Goal: Task Accomplishment & Management: Manage account settings

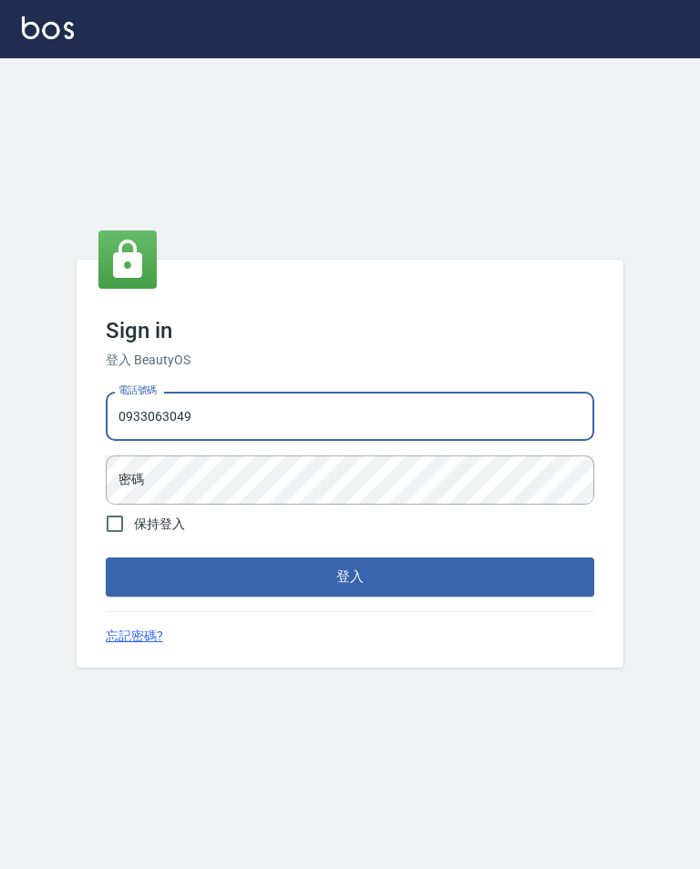
type input "0933063049"
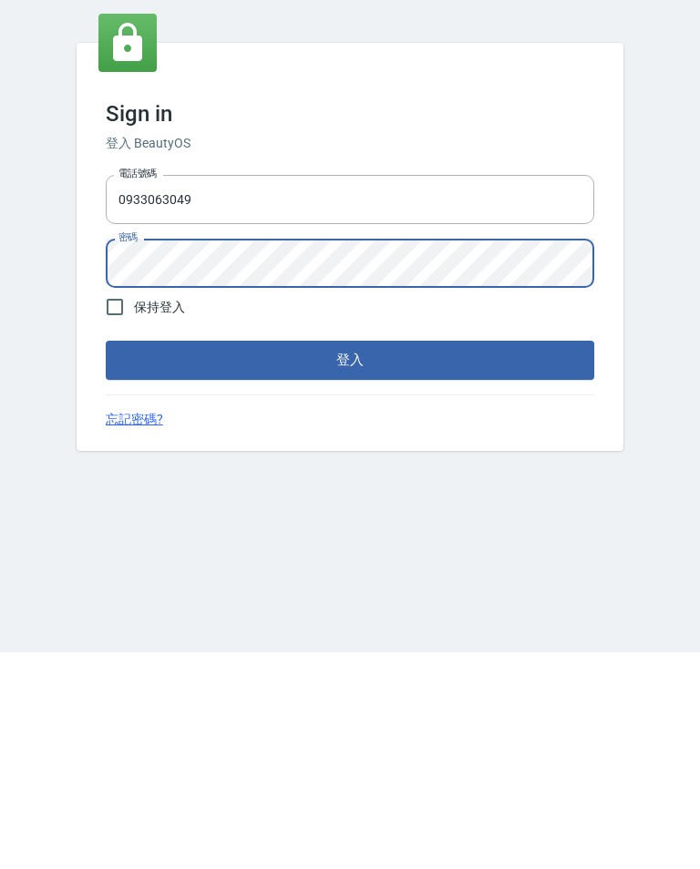
click at [426, 558] on button "登入" at bounding box center [350, 577] width 488 height 38
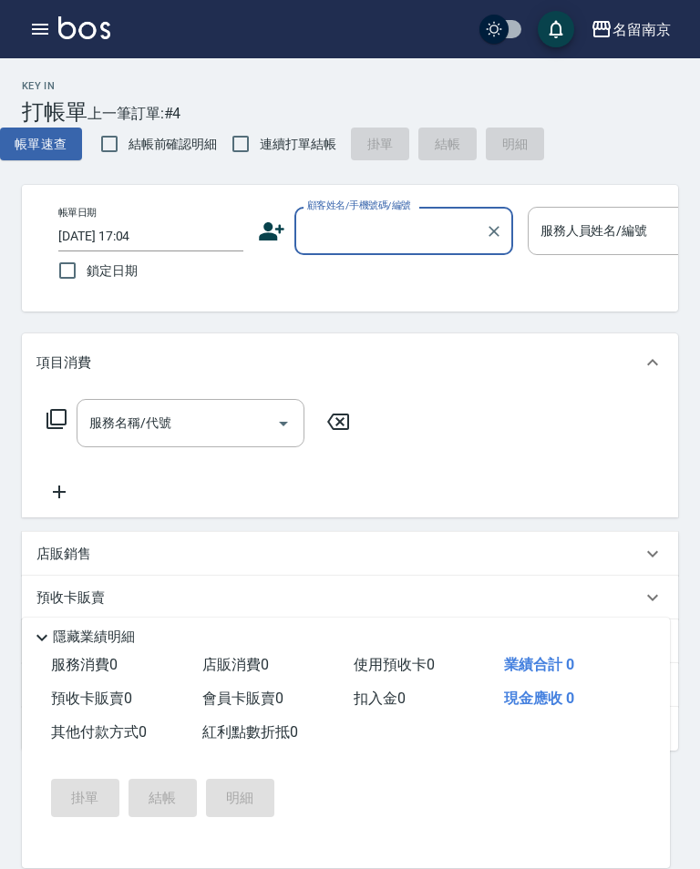
click at [658, 27] on div "名留南京" at bounding box center [641, 29] width 58 height 23
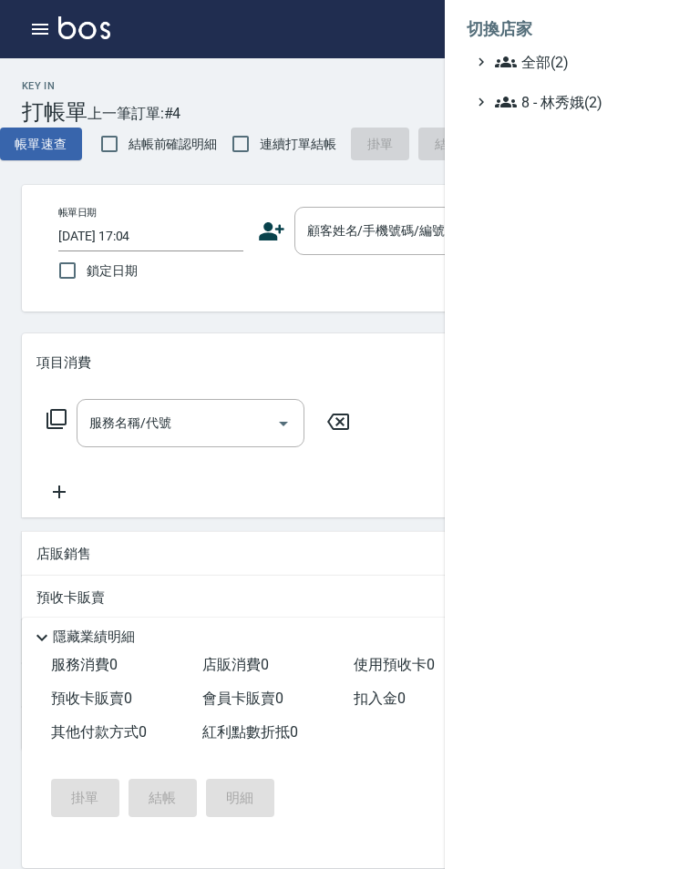
click at [615, 72] on span "全部(2)" at bounding box center [583, 62] width 176 height 22
click at [567, 104] on span "名留南京" at bounding box center [581, 115] width 179 height 22
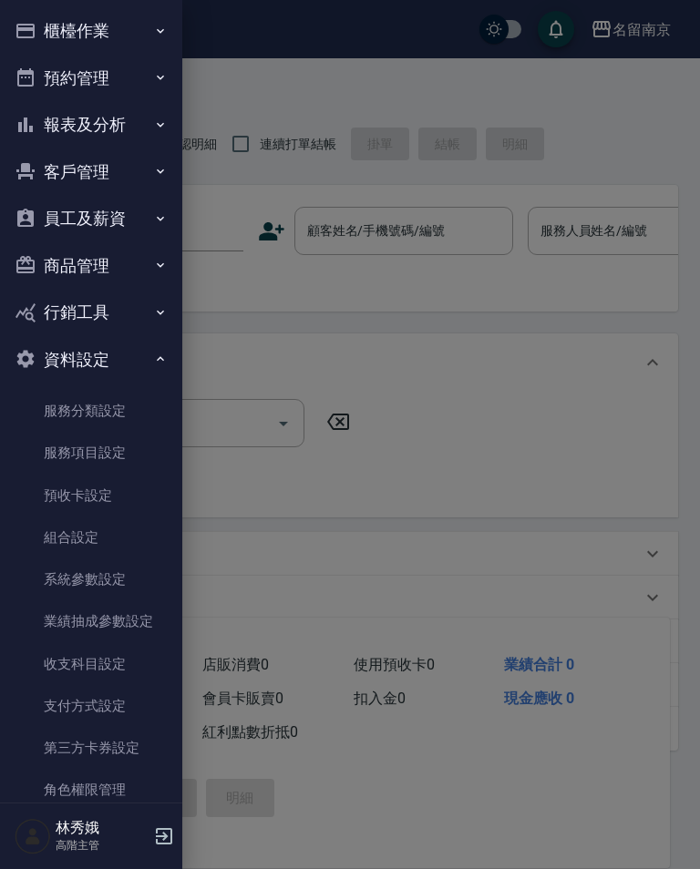
click at [114, 439] on link "服務項目設定" at bounding box center [91, 453] width 168 height 42
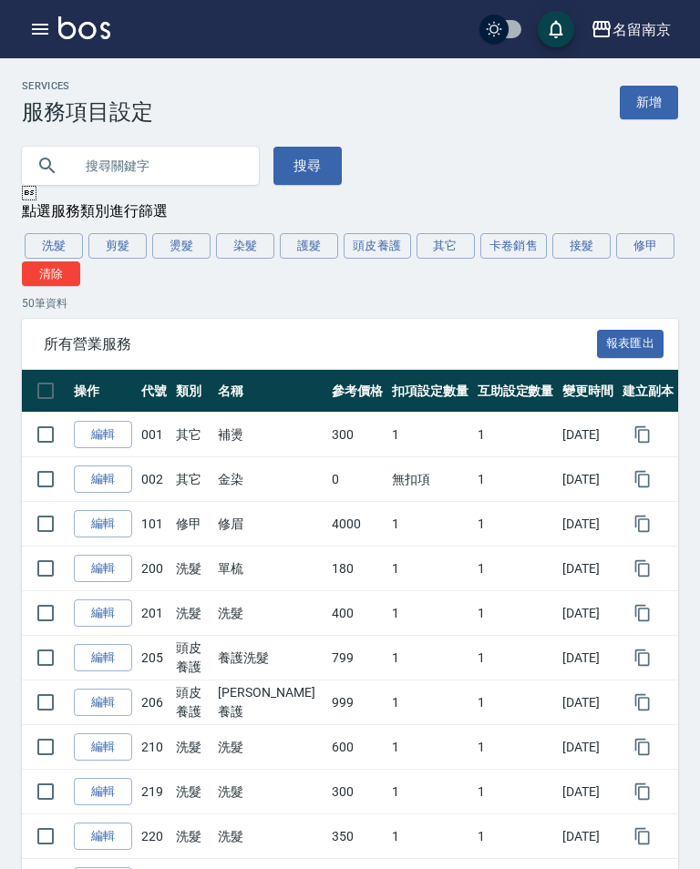
click at [394, 238] on button "頭皮養護" at bounding box center [376, 246] width 67 height 26
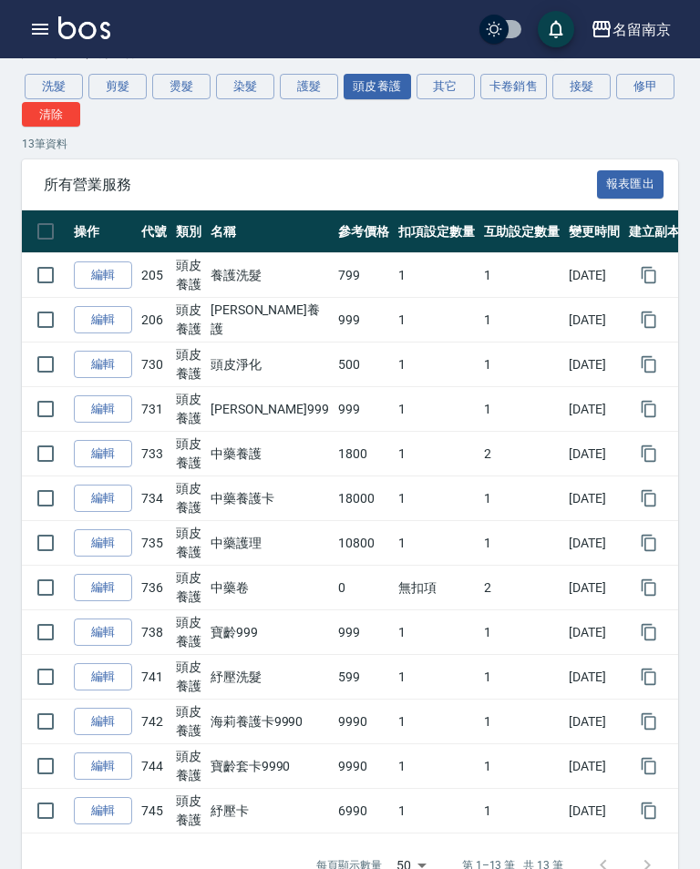
scroll to position [169, 0]
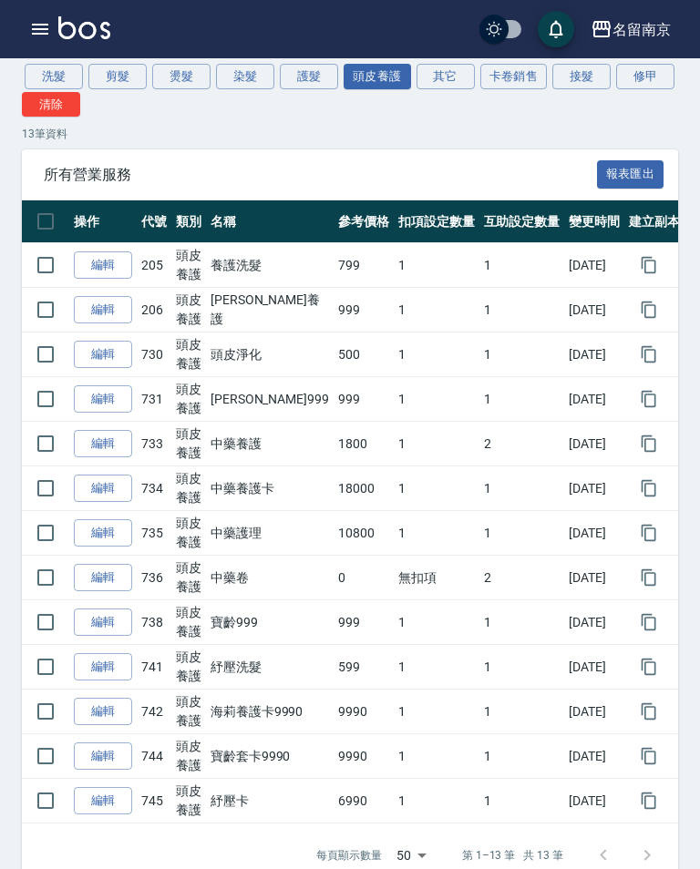
click at [101, 347] on link "編輯" at bounding box center [103, 355] width 58 height 28
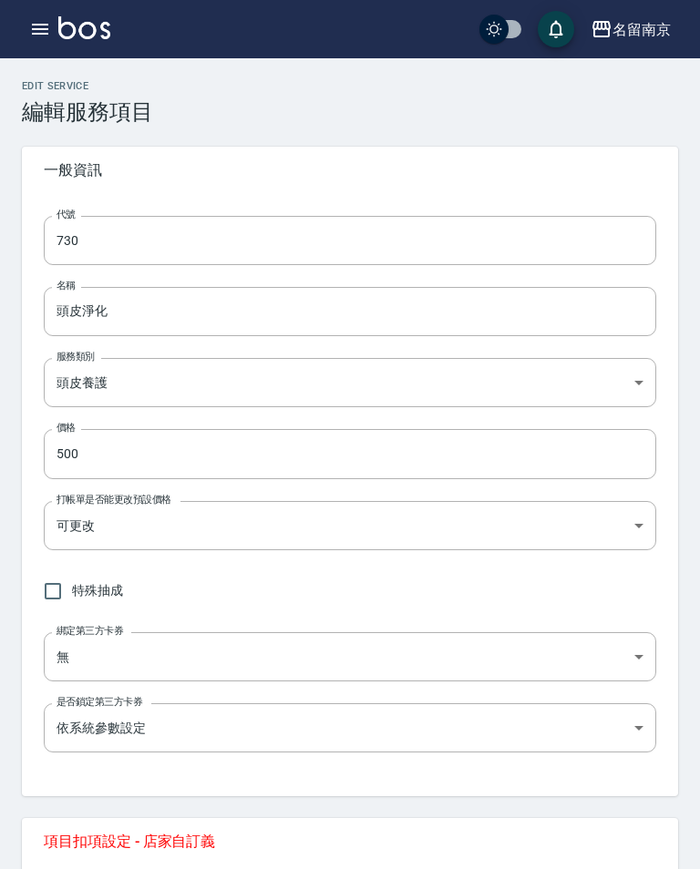
type input "730"
type input "頭皮淨化"
type input "99d6c692-5e28-4f5c-a5bb-ac7f0faf1d92"
type input "500"
type input "FALSE"
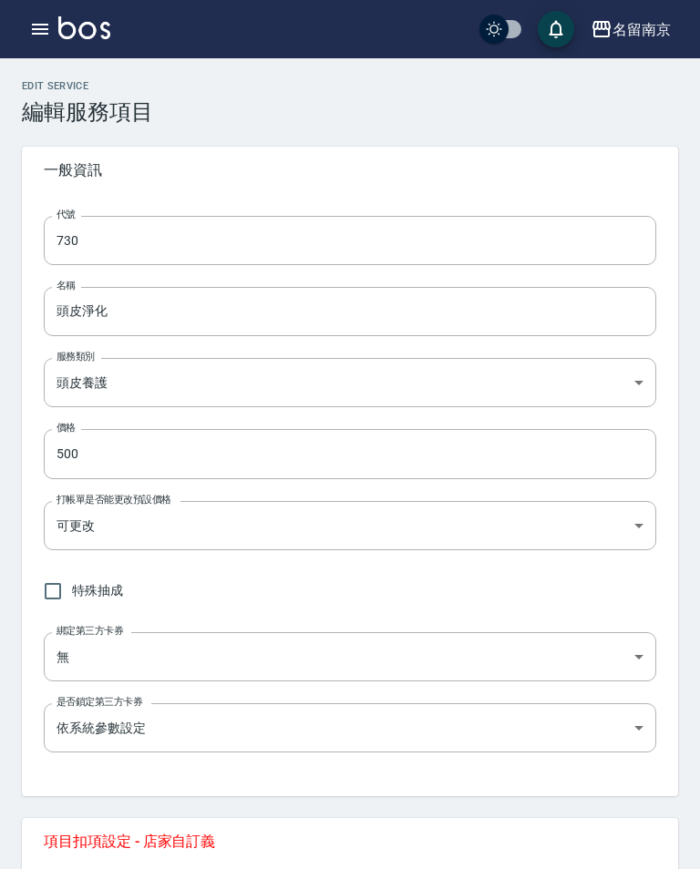
type input "none"
type input "UNSET"
click at [305, 245] on input "730" at bounding box center [350, 240] width 612 height 49
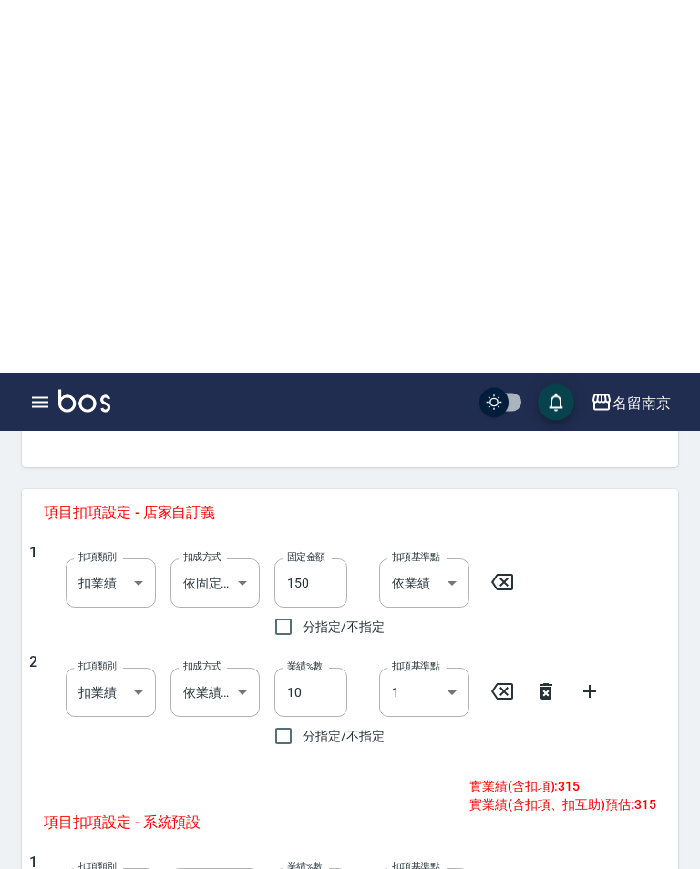
scroll to position [721, 0]
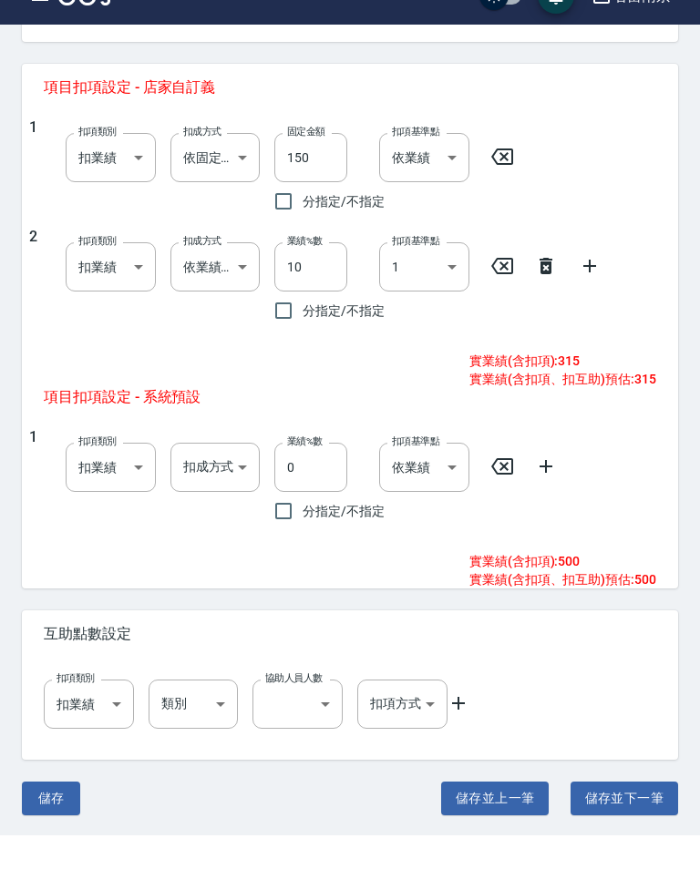
type input "700"
click at [550, 289] on icon at bounding box center [546, 300] width 22 height 22
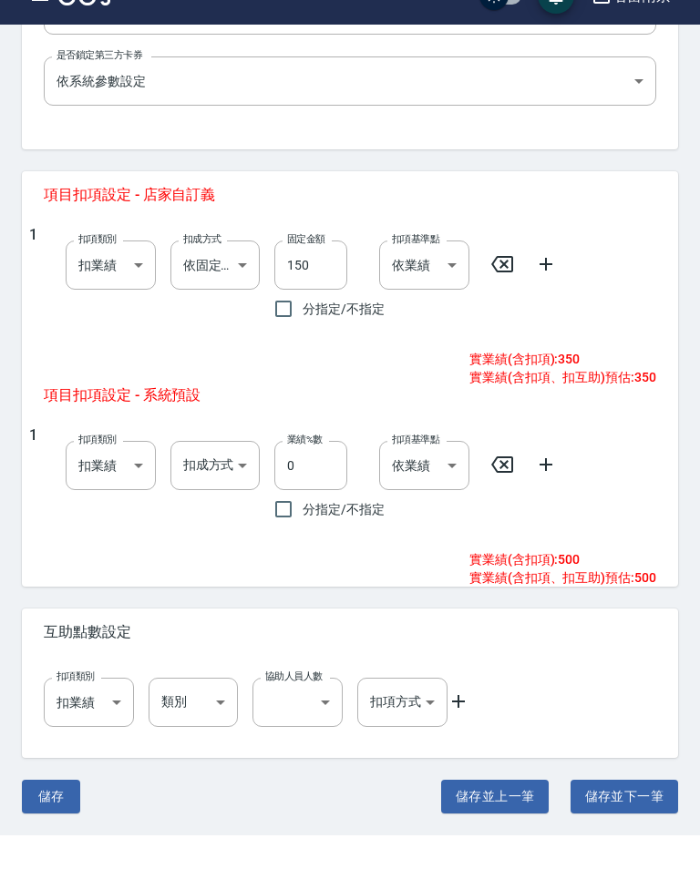
scroll to position [611, 0]
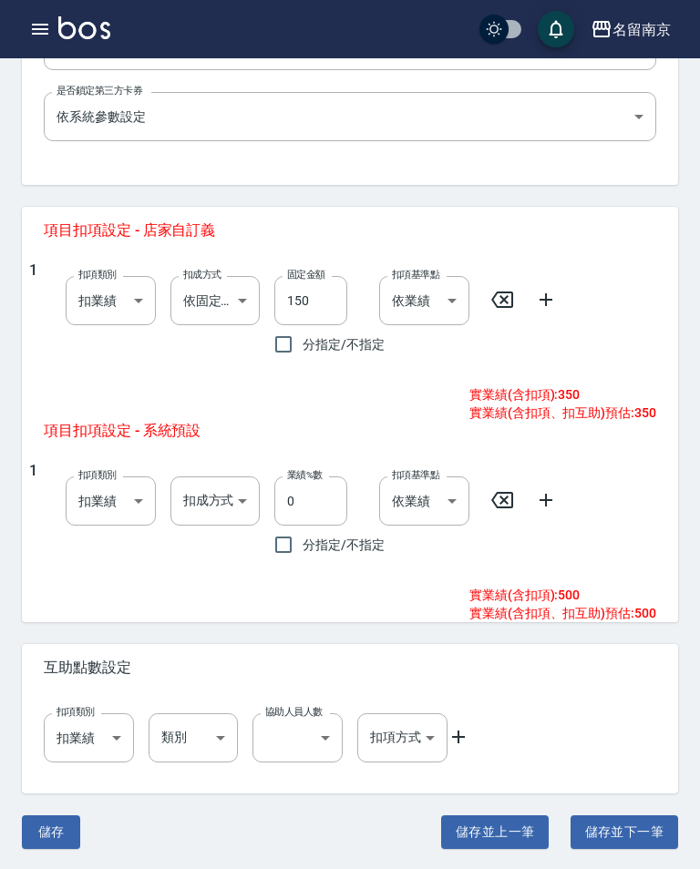
click at [241, 300] on body "名留南京 登出 櫃檯作業 打帳單 帳單列表 掛單列表 座位開單 營業儀表板 現金收支登錄 高階收支登錄 材料自購登錄 每日結帳 排班表 現場電腦打卡 掃碼打卡…" at bounding box center [350, 130] width 700 height 1482
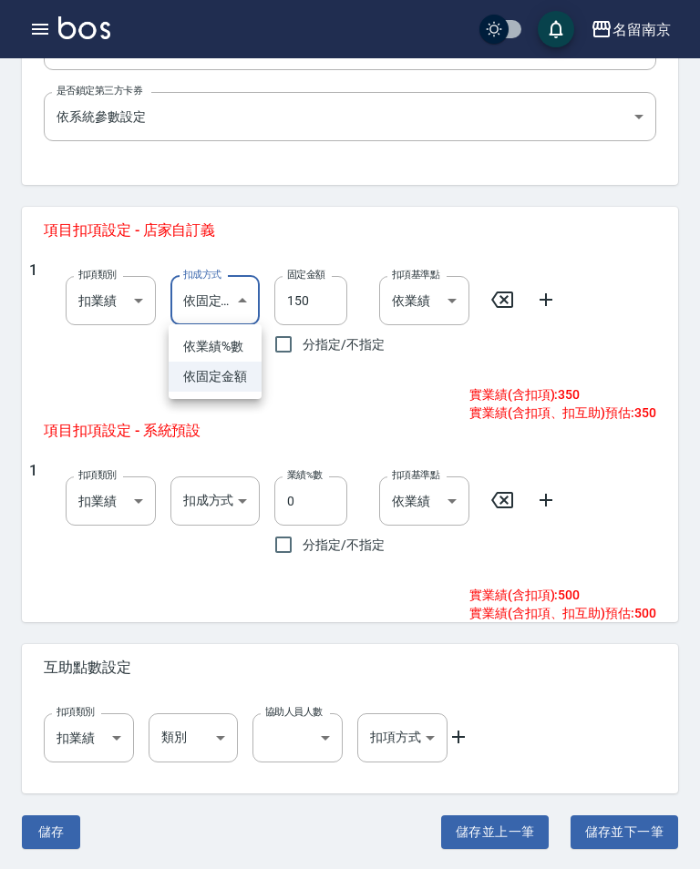
click at [228, 338] on li "依業績%數" at bounding box center [215, 347] width 93 height 30
type input "扣趴數"
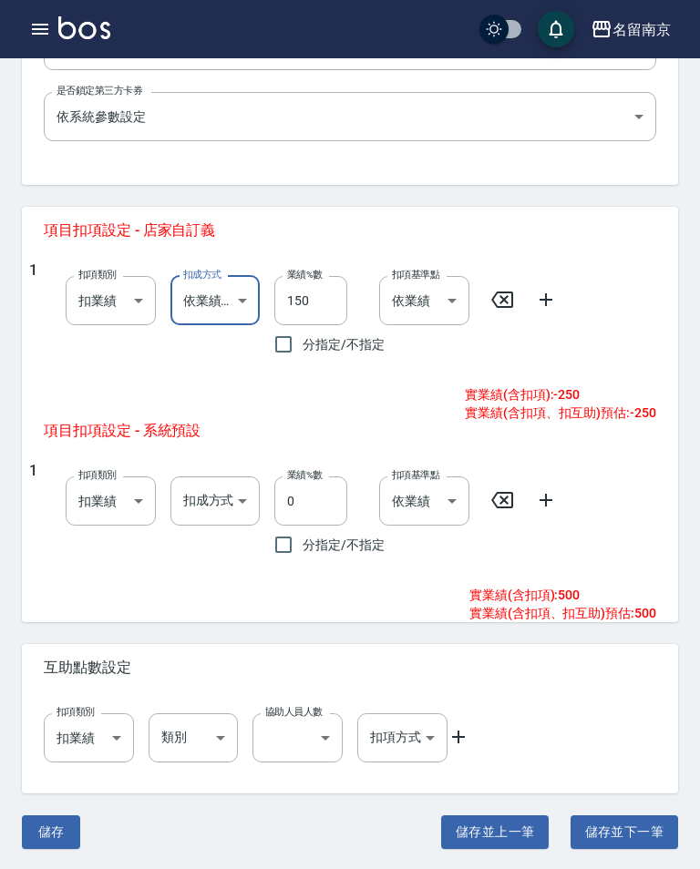
click at [322, 296] on input "150" at bounding box center [310, 300] width 73 height 49
type input "10"
click at [550, 295] on icon at bounding box center [546, 300] width 22 height 22
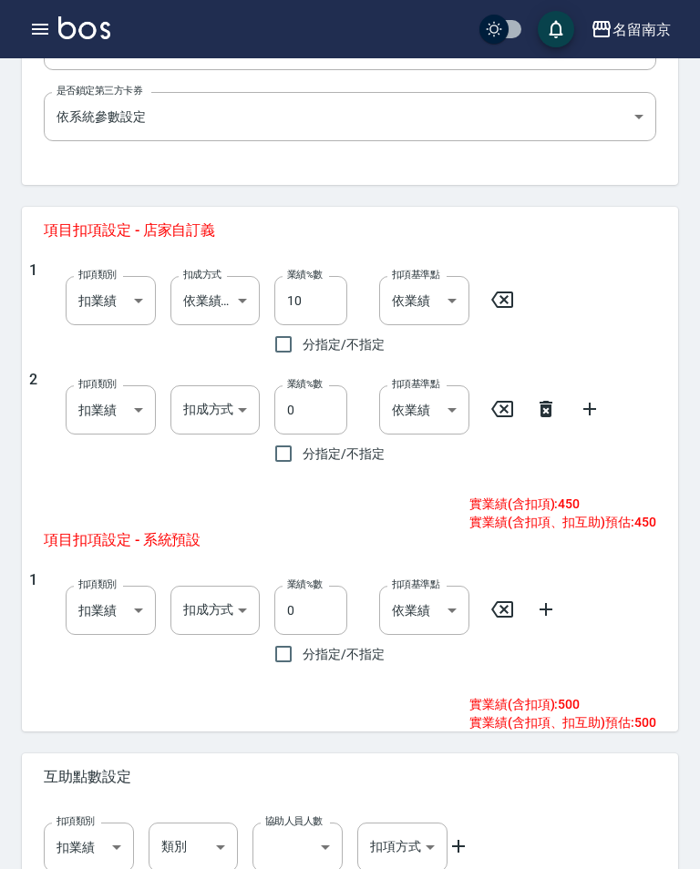
click at [243, 403] on body "名留南京 登出 櫃檯作業 打帳單 帳單列表 掛單列表 座位開單 營業儀表板 現金收支登錄 高階收支登錄 材料自購登錄 每日結帳 排班表 現場電腦打卡 掃碼打卡…" at bounding box center [350, 185] width 700 height 1592
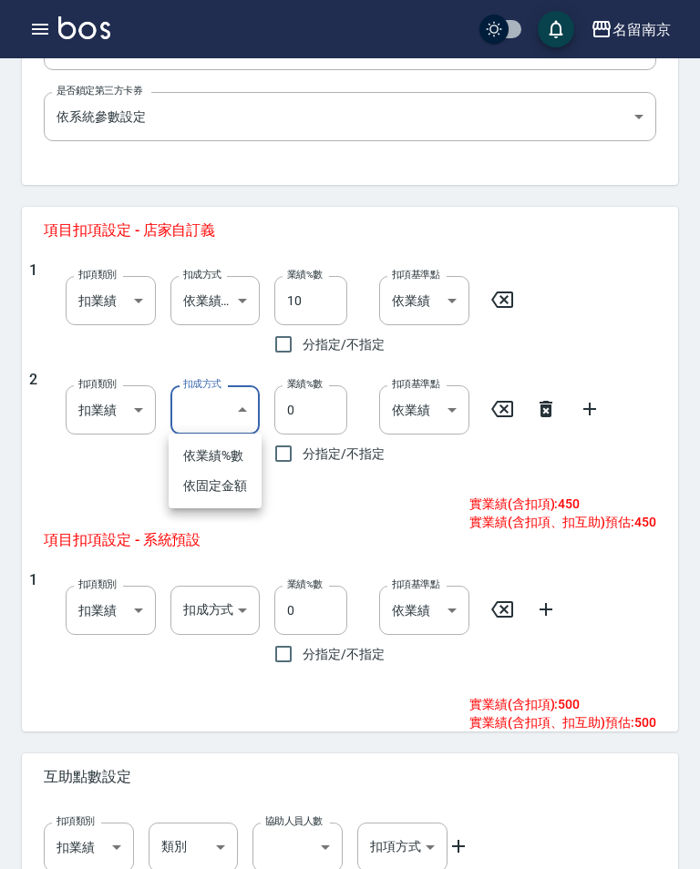
click at [227, 480] on li "依固定金額" at bounding box center [215, 486] width 93 height 30
type input "扣固定金額"
click at [330, 407] on input "0" at bounding box center [310, 409] width 73 height 49
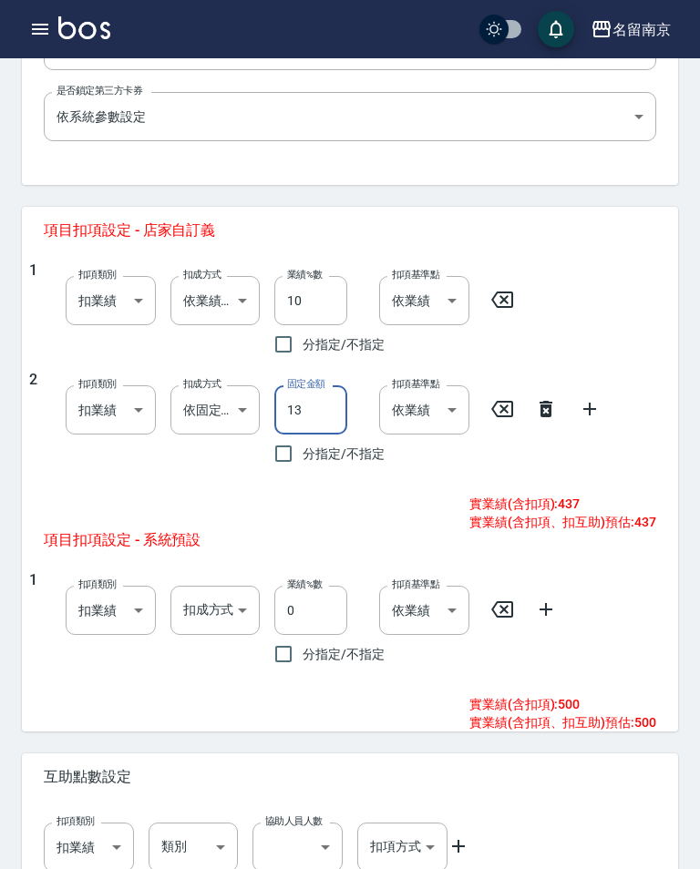
type input "135"
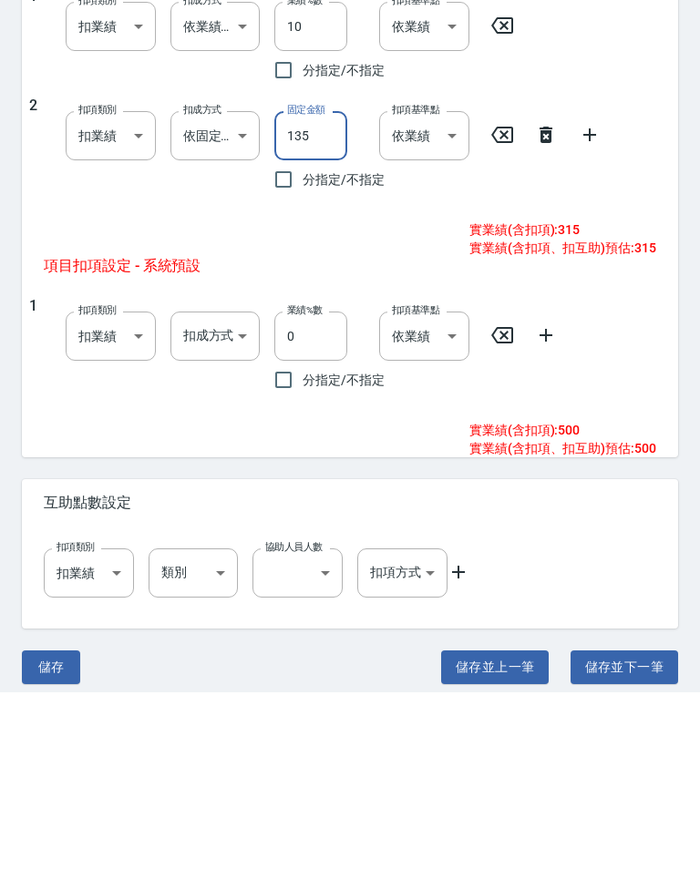
scroll to position [721, 0]
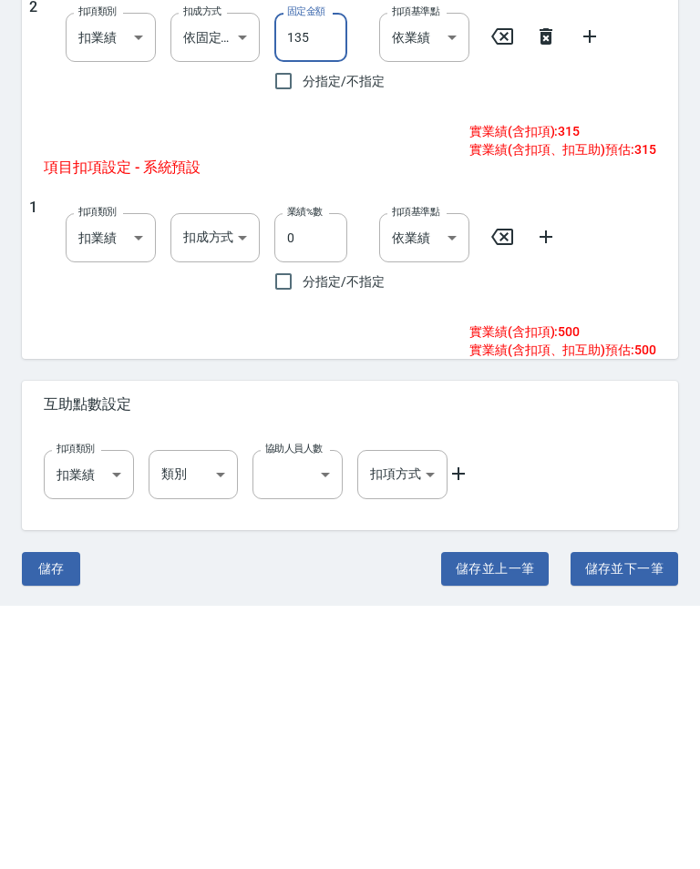
click at [58, 815] on button "儲存" at bounding box center [51, 832] width 58 height 34
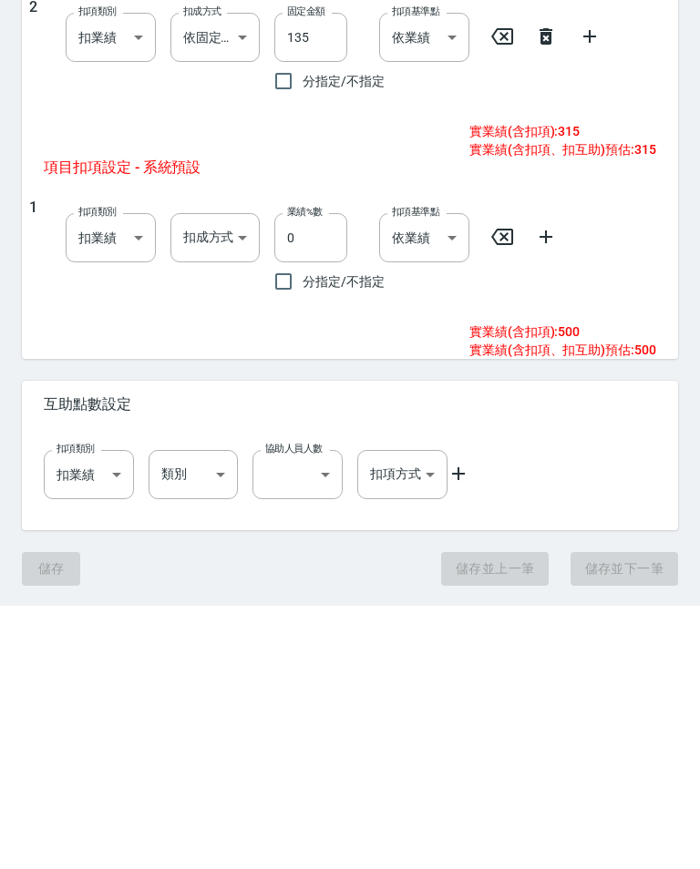
scroll to position [692, 0]
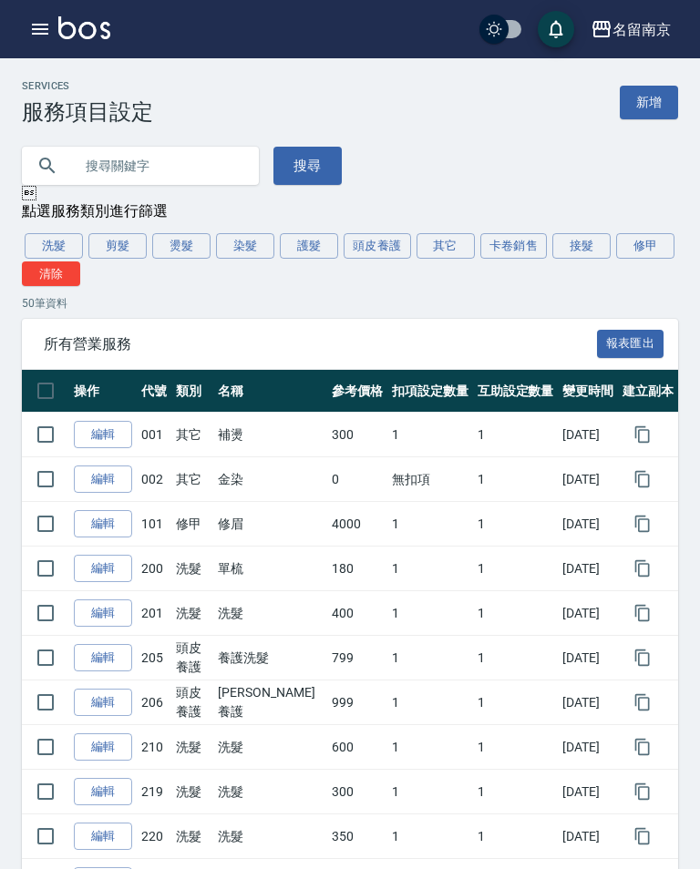
click at [364, 239] on button "頭皮養護" at bounding box center [376, 246] width 67 height 26
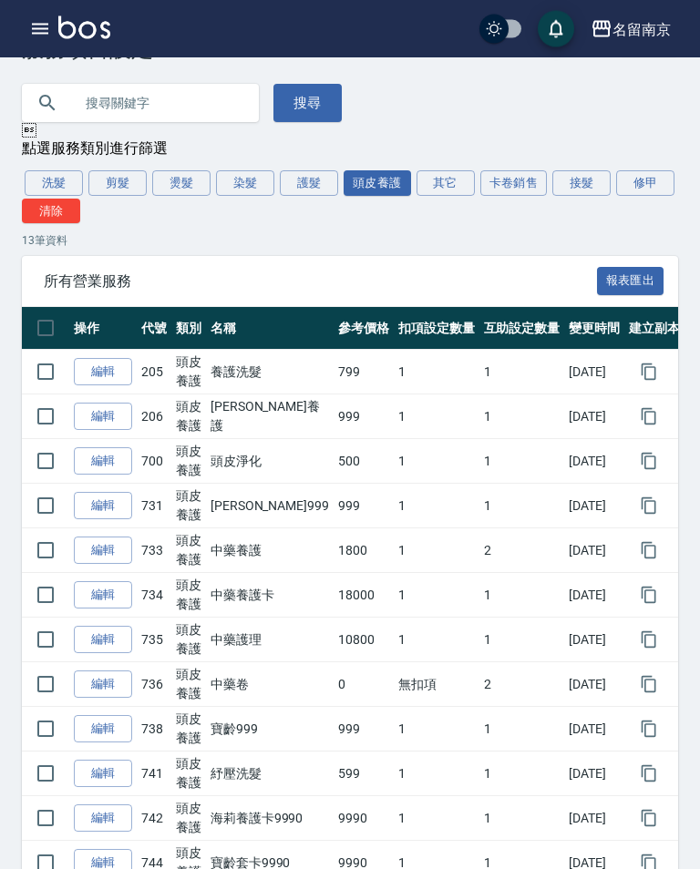
scroll to position [57, 0]
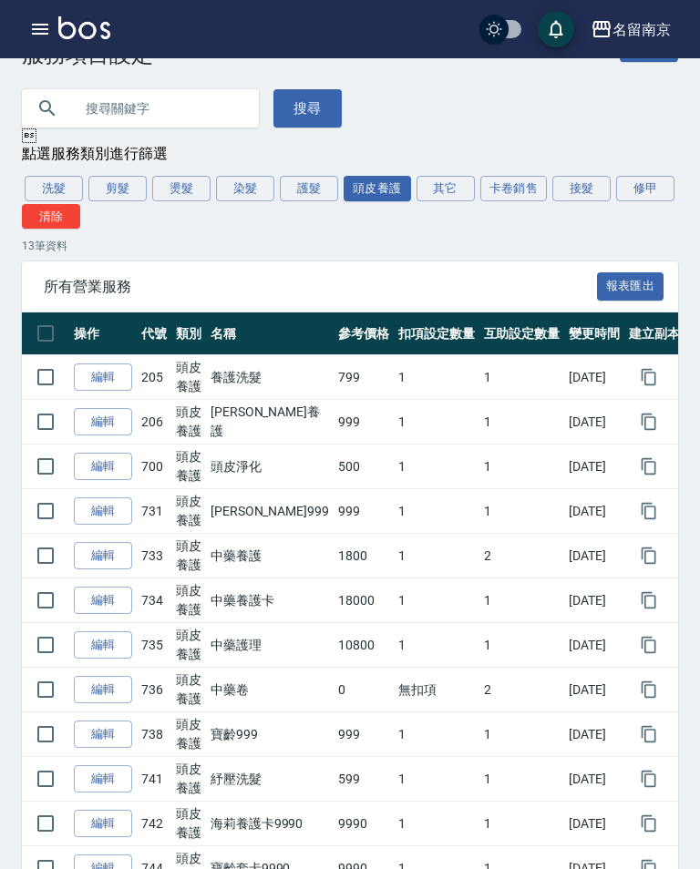
click at [109, 364] on link "編輯" at bounding box center [103, 378] width 58 height 28
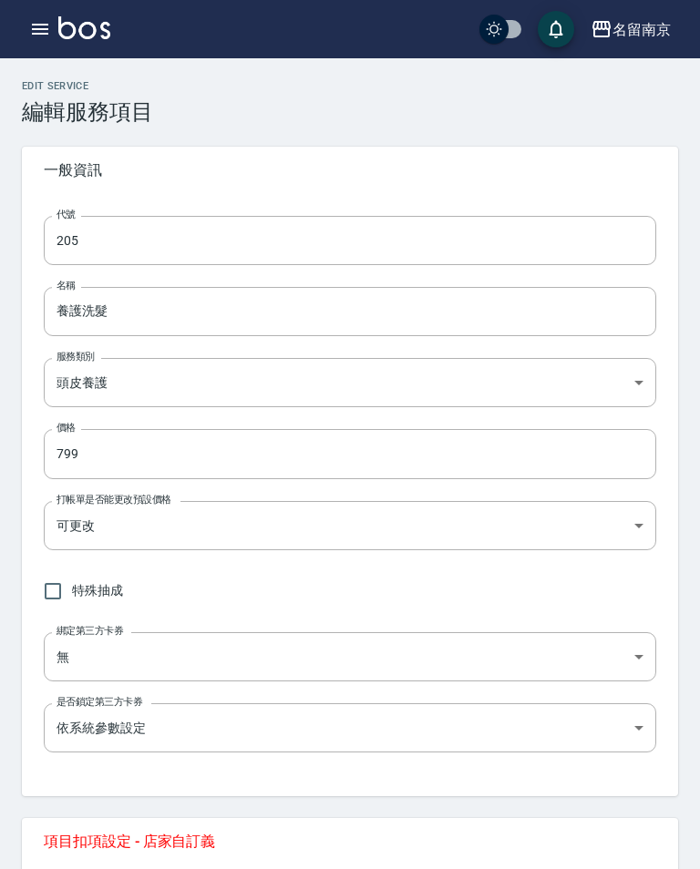
type input "205"
type input "養護洗髮"
type input "99d6c692-5e28-4f5c-a5bb-ac7f0faf1d92"
type input "799"
type input "FALSE"
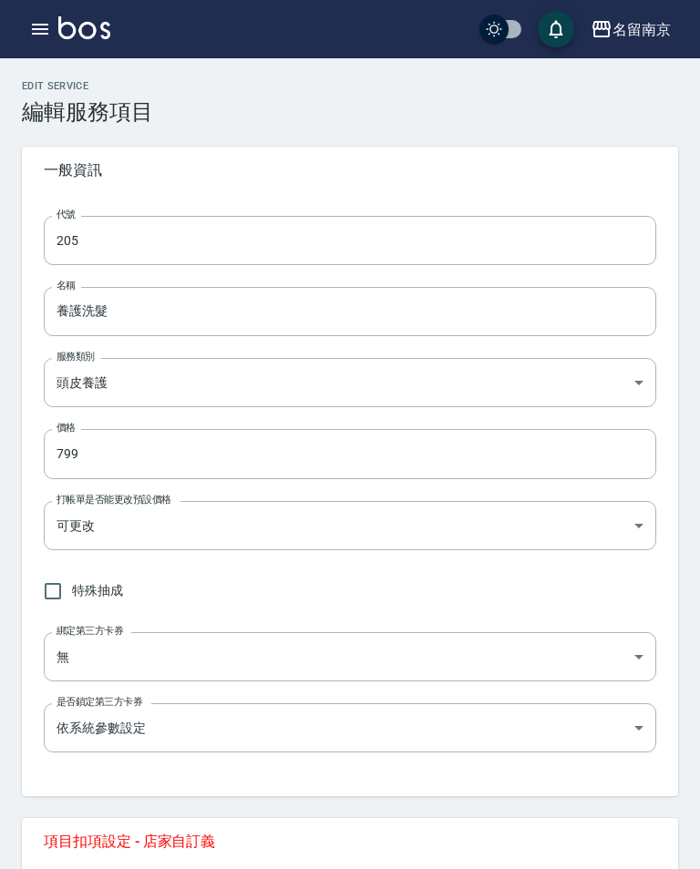
type input "none"
type input "UNSET"
type input "none"
type input "洗"
type input "2"
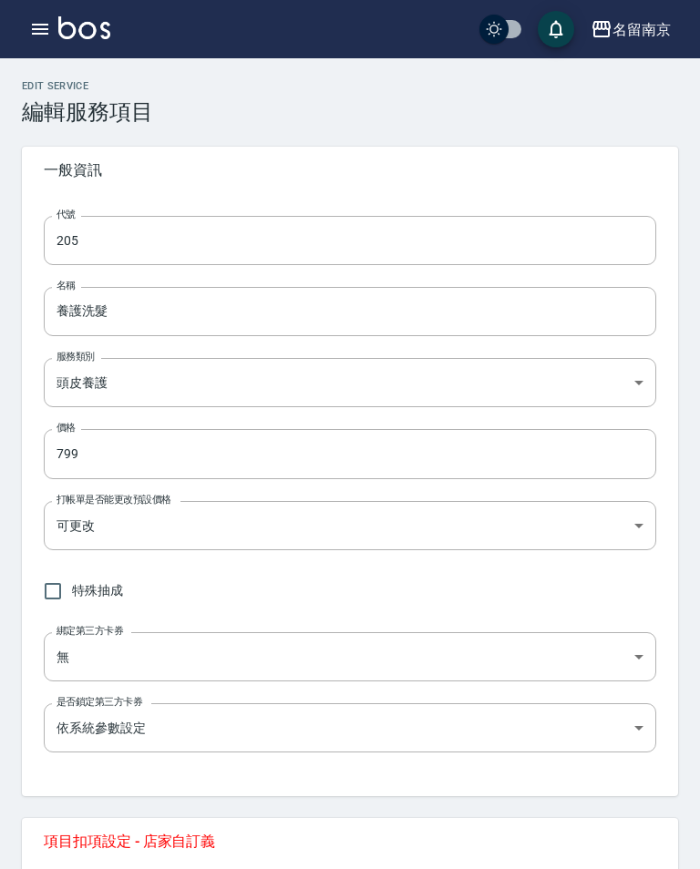
type input "點數"
click at [248, 238] on input "205" at bounding box center [350, 240] width 612 height 49
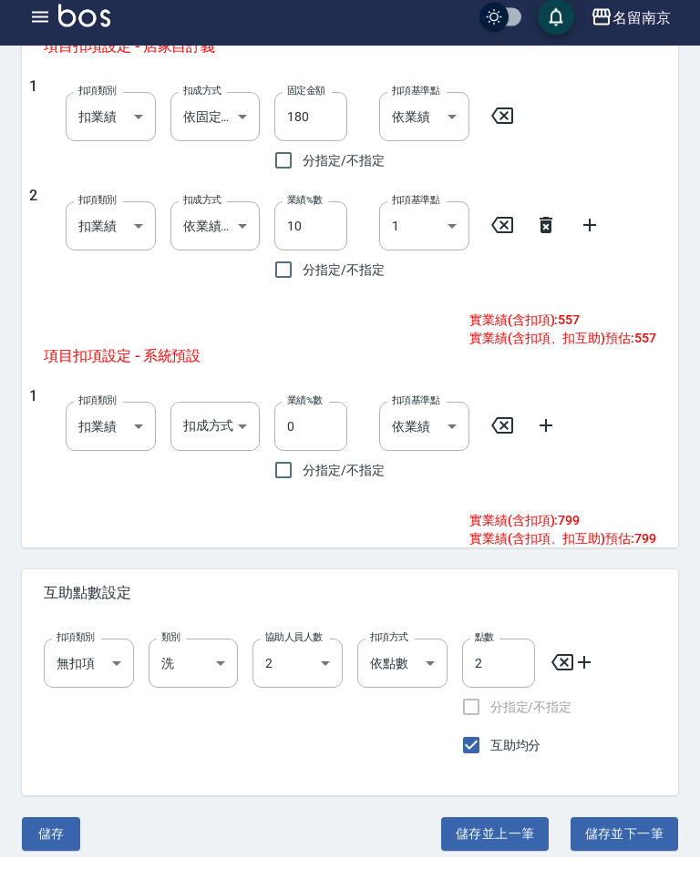
scroll to position [797, 0]
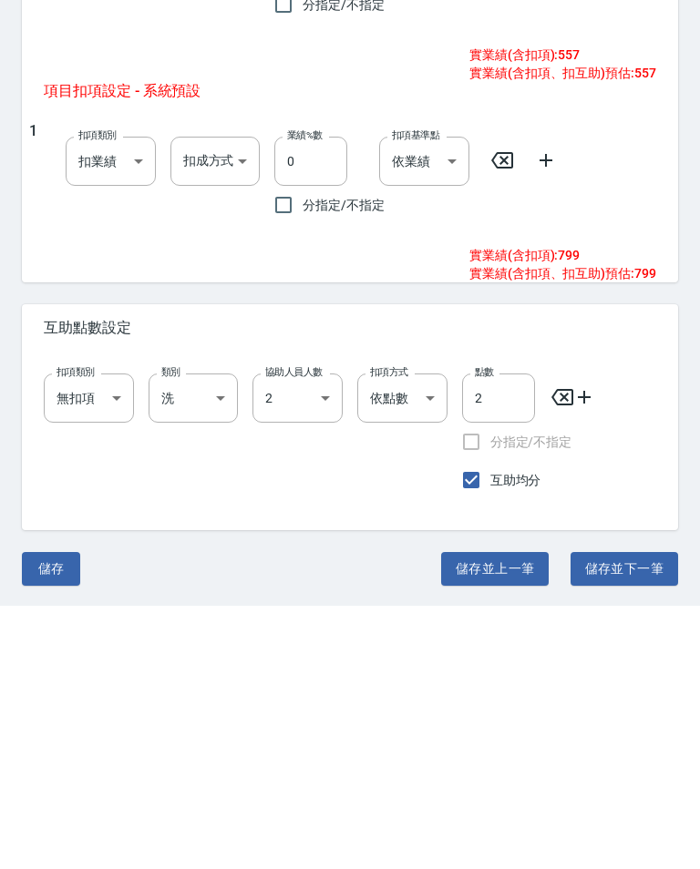
click at [497, 637] on input "2" at bounding box center [498, 661] width 73 height 49
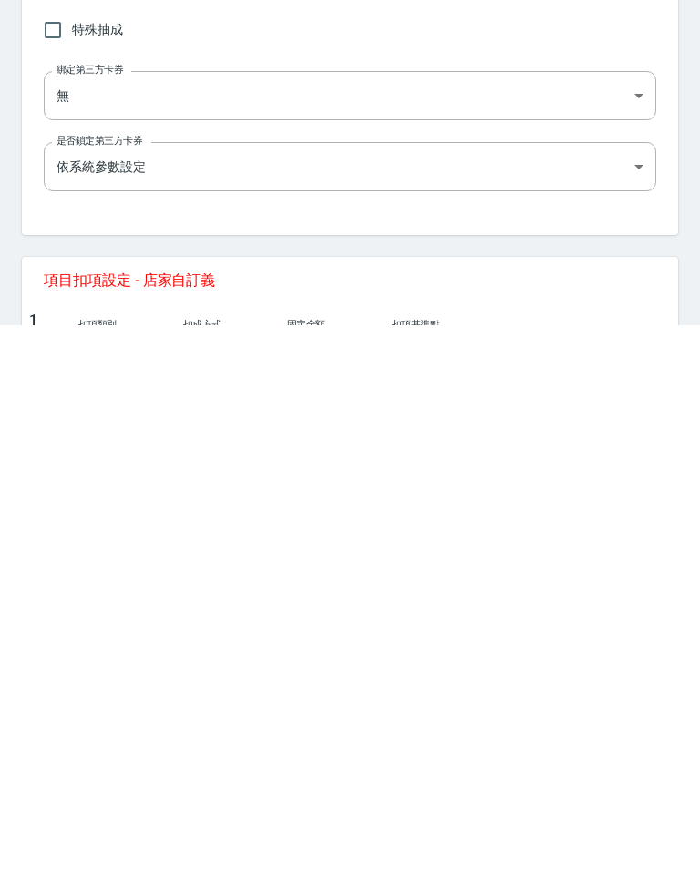
scroll to position [0, 0]
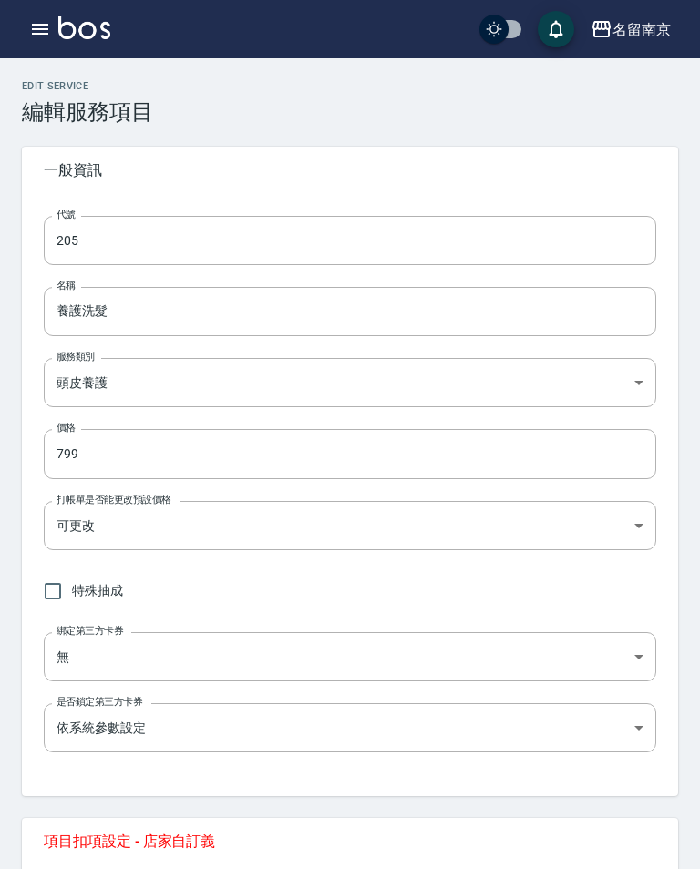
type input "3"
click at [244, 246] on input "205" at bounding box center [350, 240] width 612 height 49
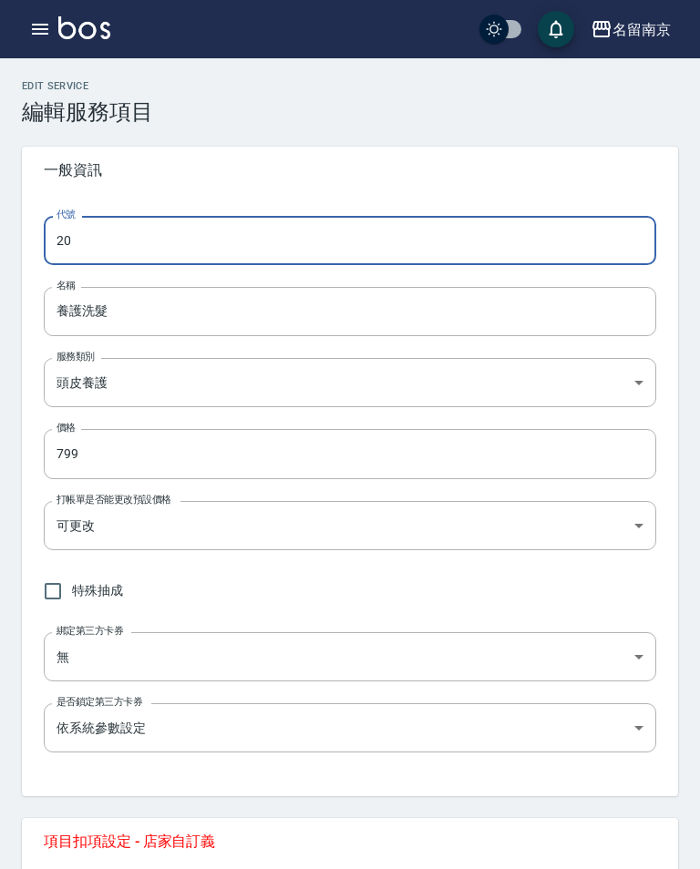
type input "2"
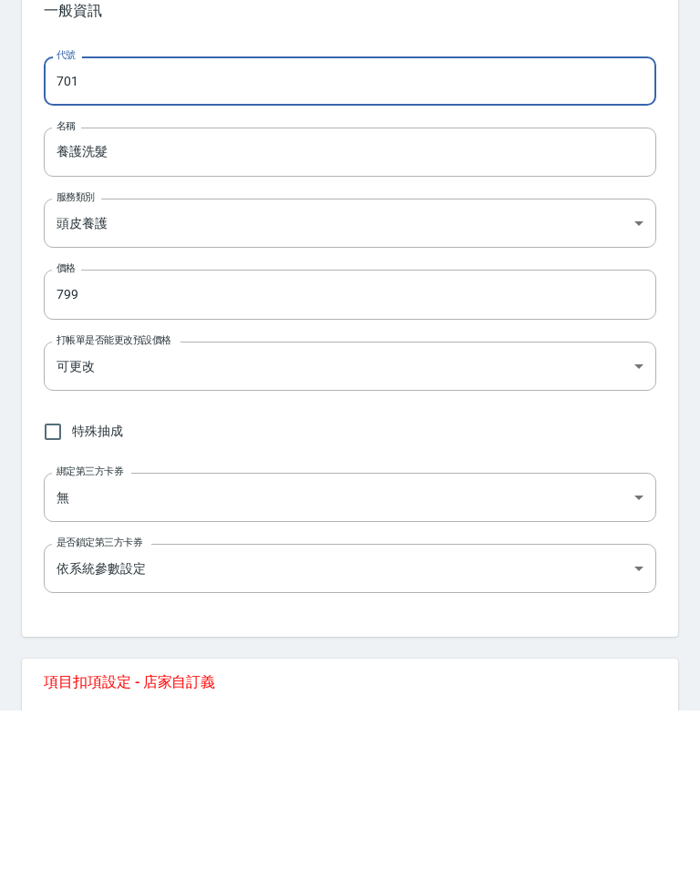
type input "701"
click at [508, 264] on div "代號 701 代號 名稱 養護洗髮 名稱 服務類別 頭皮養護 99d6c692-5e28-4f5c-a5bb-ac7f0faf1d92 服務類別 價格 799…" at bounding box center [350, 495] width 656 height 602
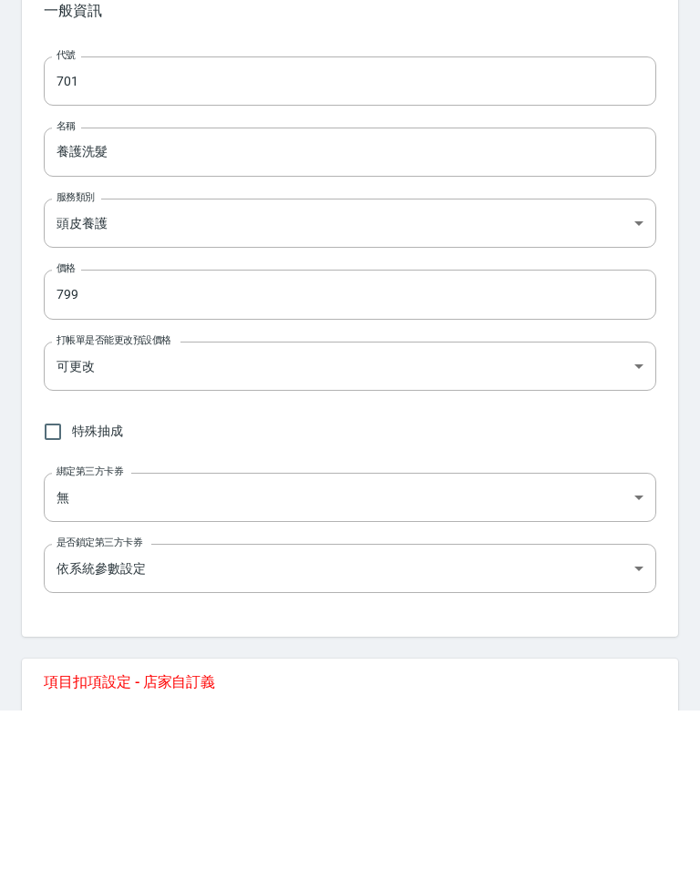
scroll to position [159, 0]
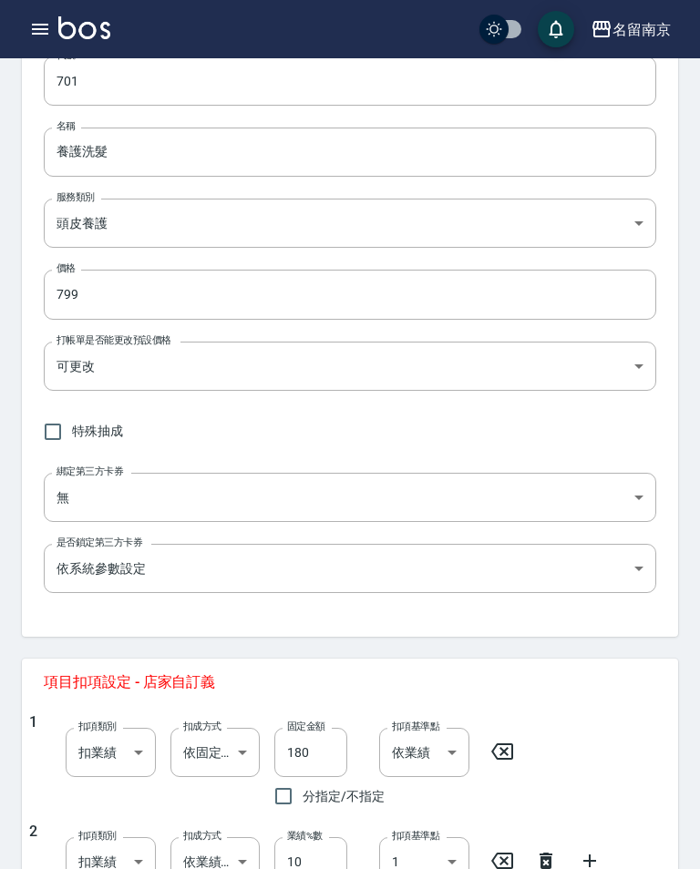
click at [268, 272] on input "799" at bounding box center [350, 294] width 612 height 49
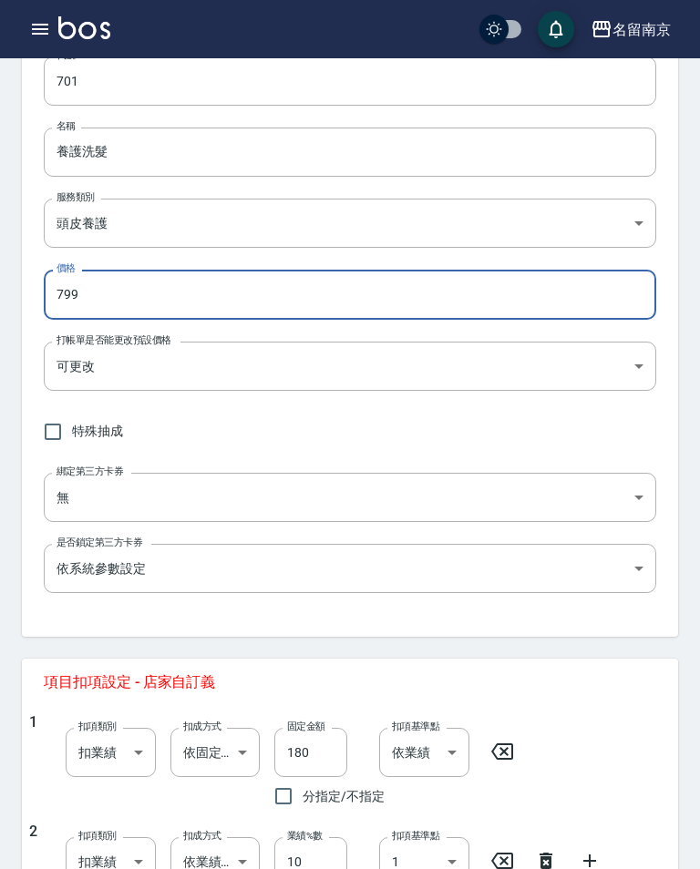
scroll to position [159, 0]
click at [225, 286] on input "799" at bounding box center [350, 295] width 612 height 49
type input "7"
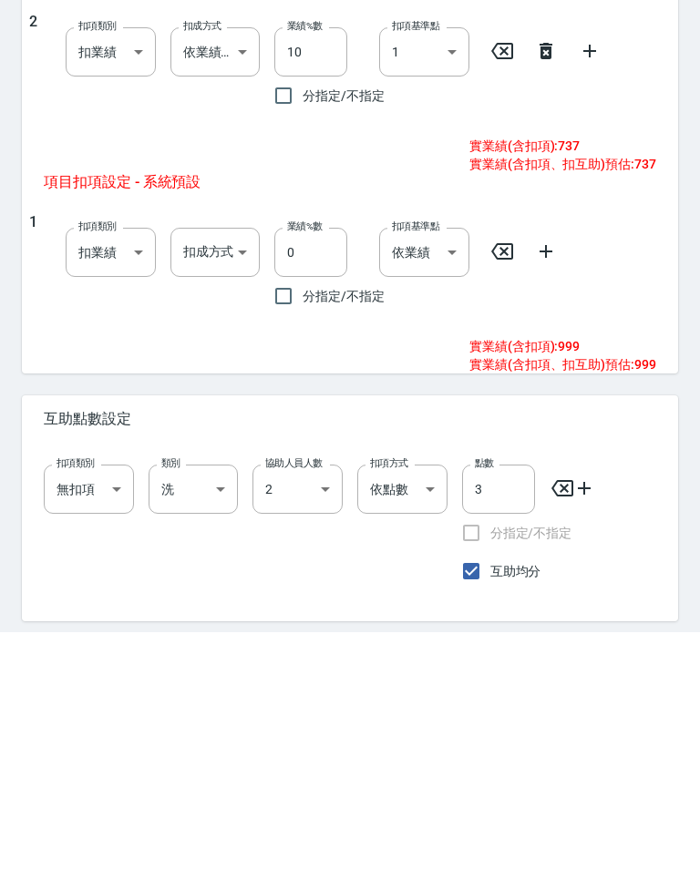
scroll to position [731, 0]
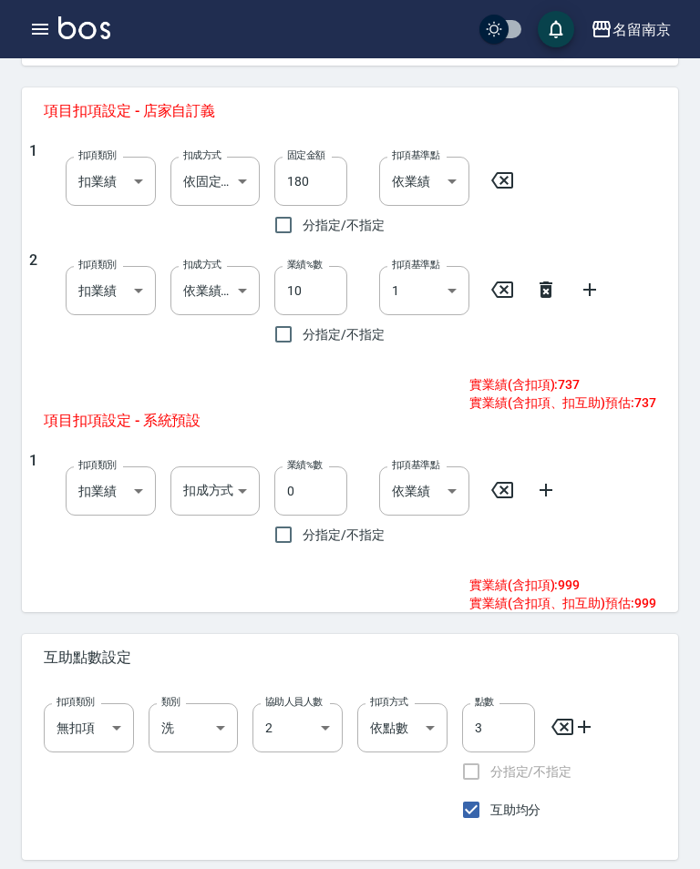
type input "999"
click at [550, 279] on icon at bounding box center [546, 290] width 22 height 22
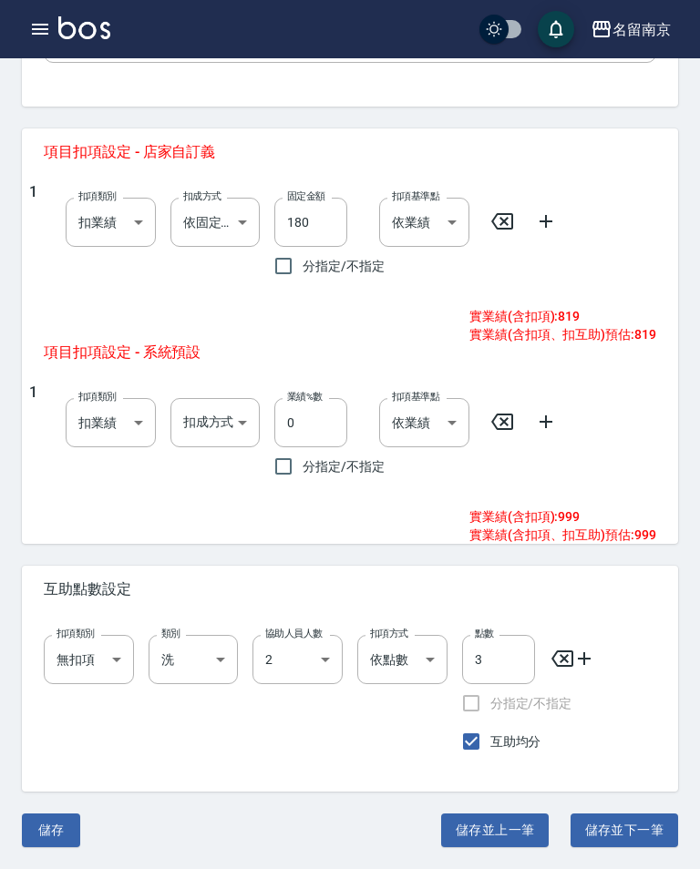
scroll to position [688, 0]
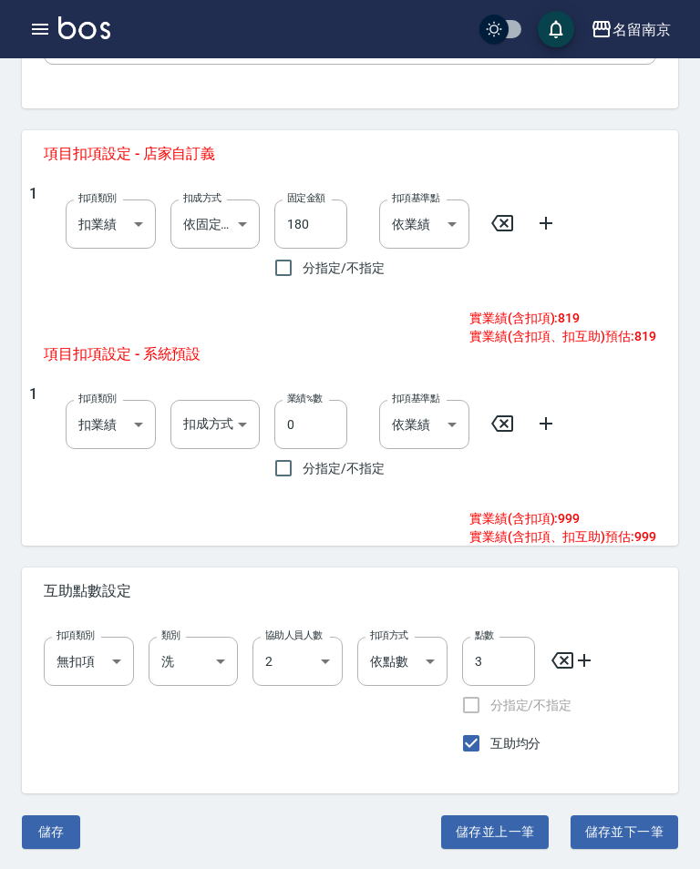
click at [504, 212] on icon at bounding box center [502, 223] width 22 height 22
type input "0"
click at [250, 211] on body "名留南京 登出 櫃檯作業 打帳單 帳單列表 掛單列表 座位開單 營業儀表板 現金收支登錄 高階收支登錄 材料自購登錄 每日結帳 排班表 現場電腦打卡 掃碼打卡…" at bounding box center [350, 91] width 700 height 1559
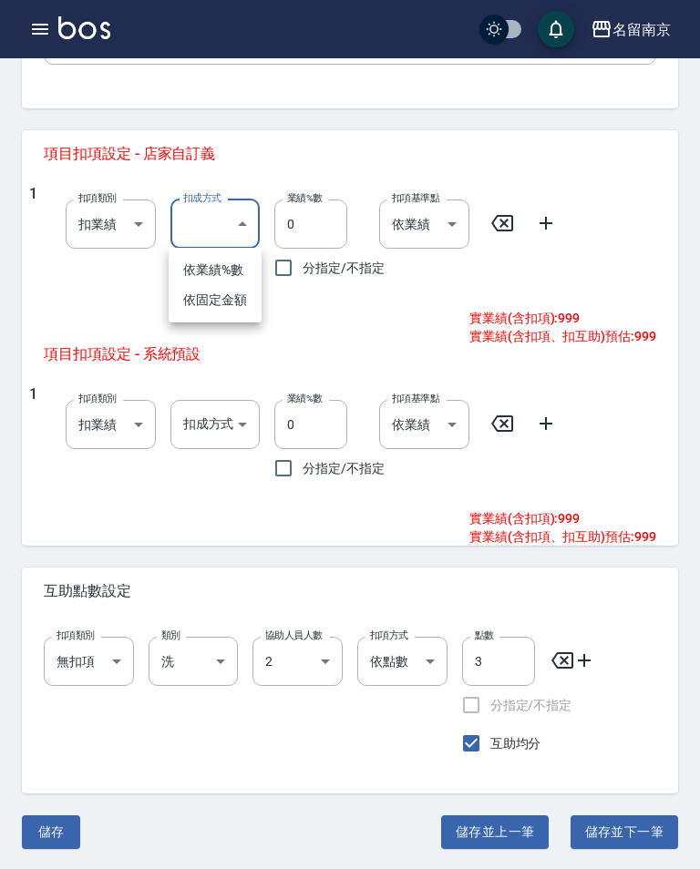
click at [235, 256] on li "依業績%數" at bounding box center [215, 270] width 93 height 30
type input "扣趴數"
click at [323, 218] on input "0" at bounding box center [310, 224] width 73 height 49
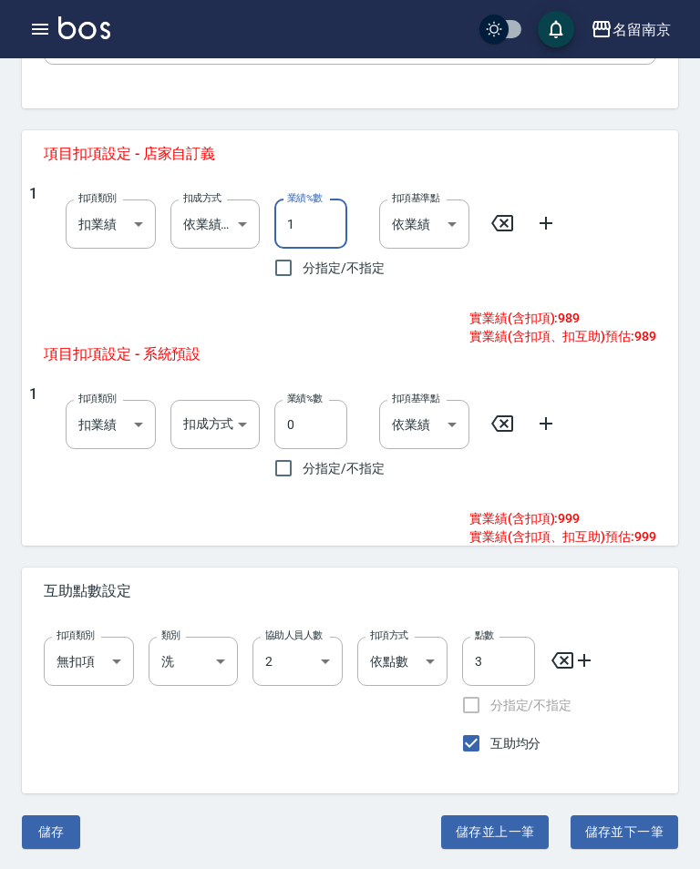
type input "10"
click at [546, 218] on icon at bounding box center [545, 223] width 13 height 13
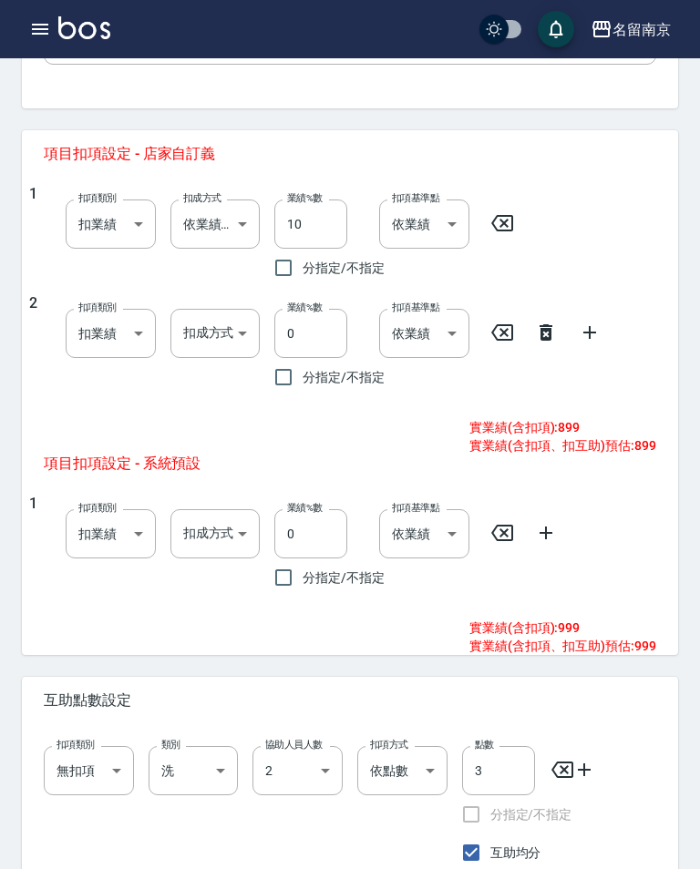
click at [238, 319] on body "名留南京 登出 櫃檯作業 打帳單 帳單列表 掛單列表 座位開單 營業儀表板 現金收支登錄 高階收支登錄 材料自購登錄 每日結帳 排班表 現場電腦打卡 掃碼打卡…" at bounding box center [350, 146] width 700 height 1668
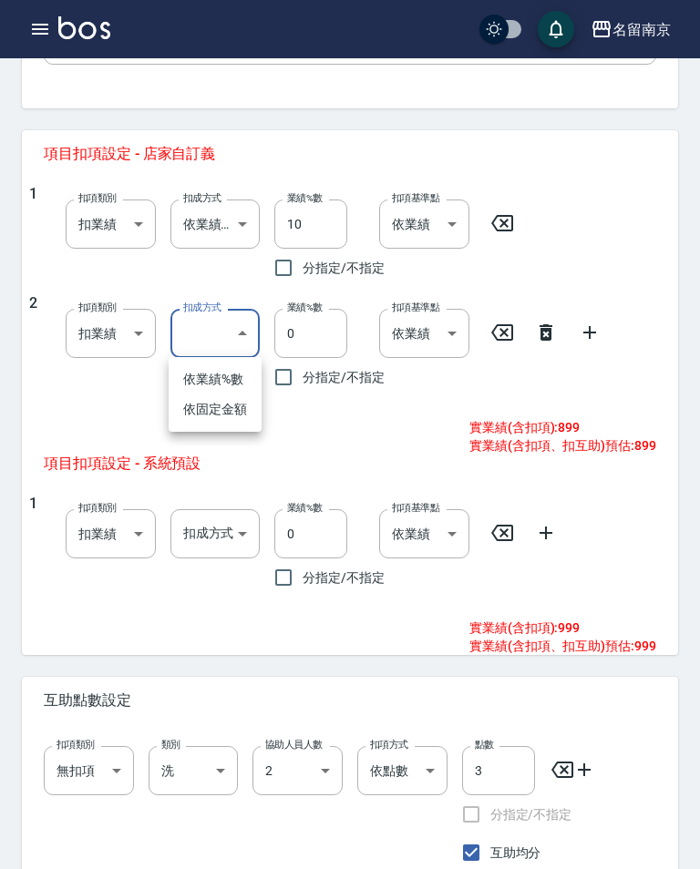
click at [235, 403] on li "依固定金額" at bounding box center [215, 410] width 93 height 30
type input "扣固定金額"
click at [323, 321] on input "0" at bounding box center [310, 333] width 73 height 49
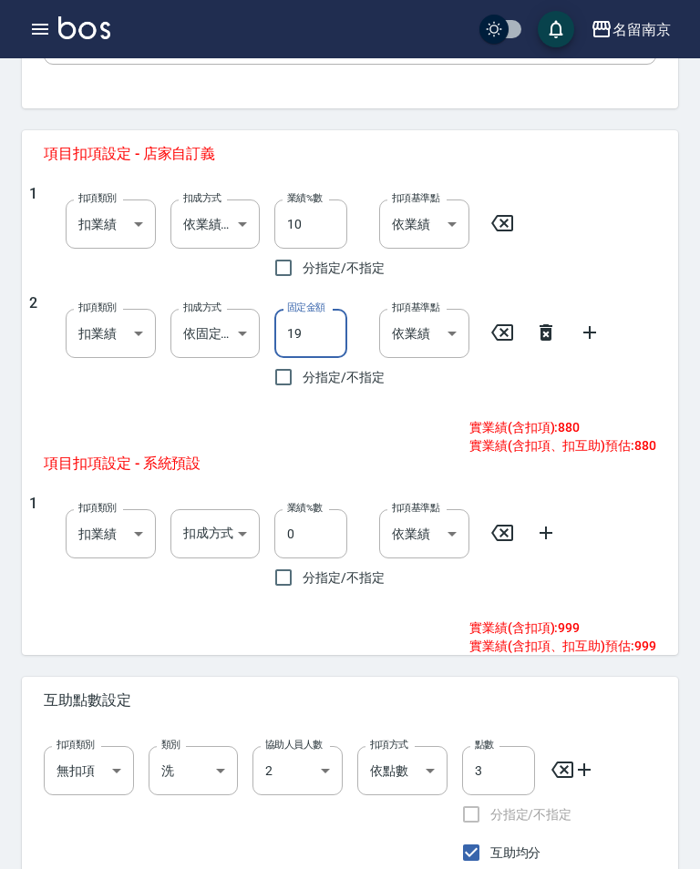
type input "198"
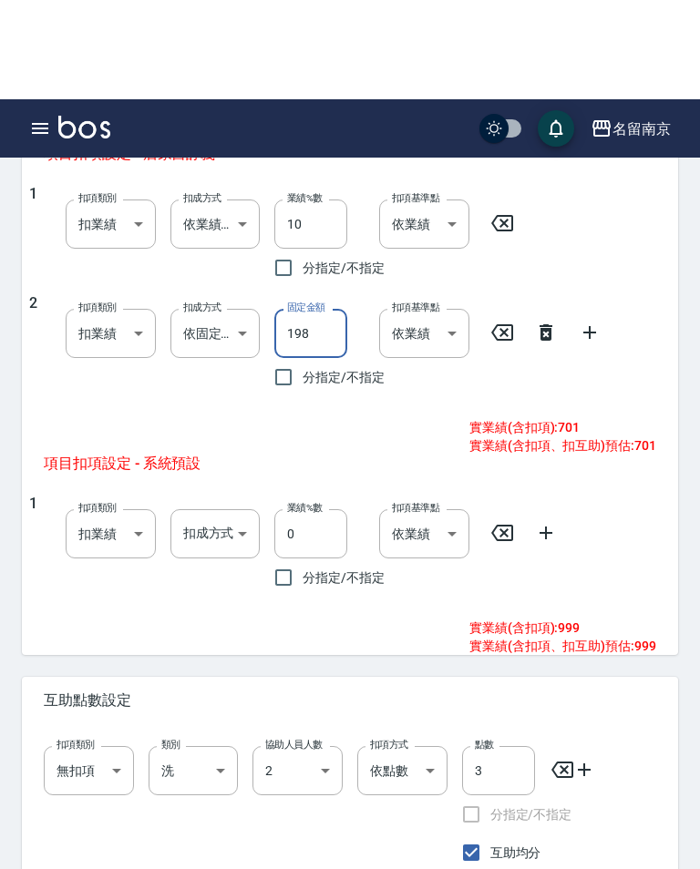
scroll to position [797, 0]
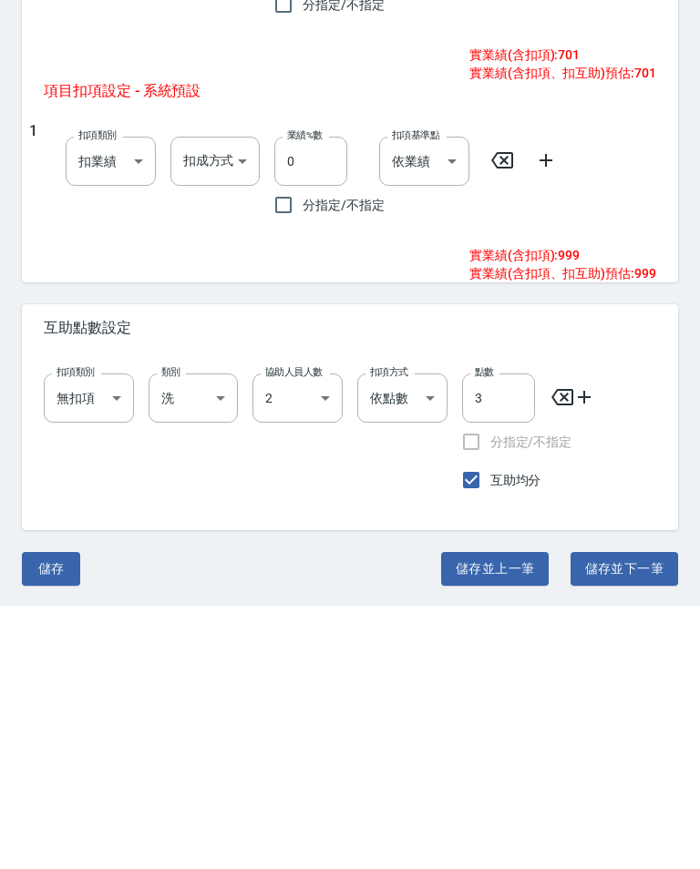
click at [52, 815] on button "儲存" at bounding box center [51, 832] width 58 height 34
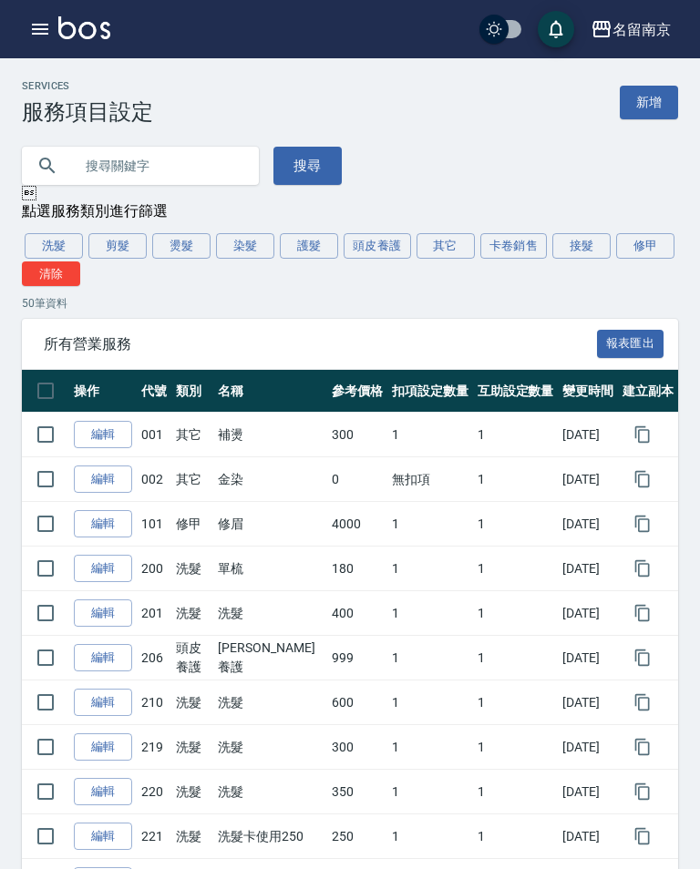
click at [374, 237] on button "頭皮養護" at bounding box center [376, 246] width 67 height 26
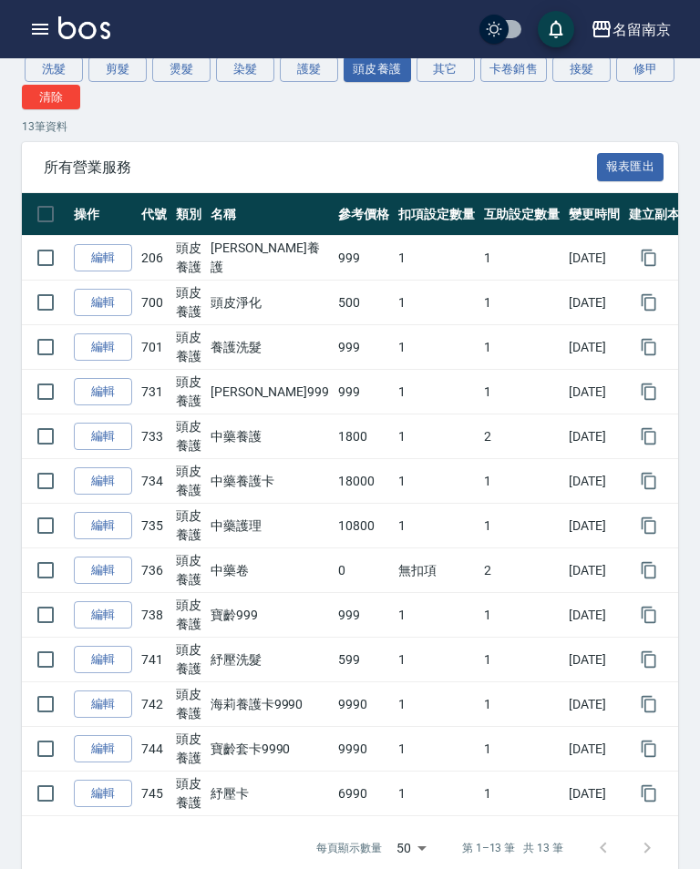
scroll to position [182, 0]
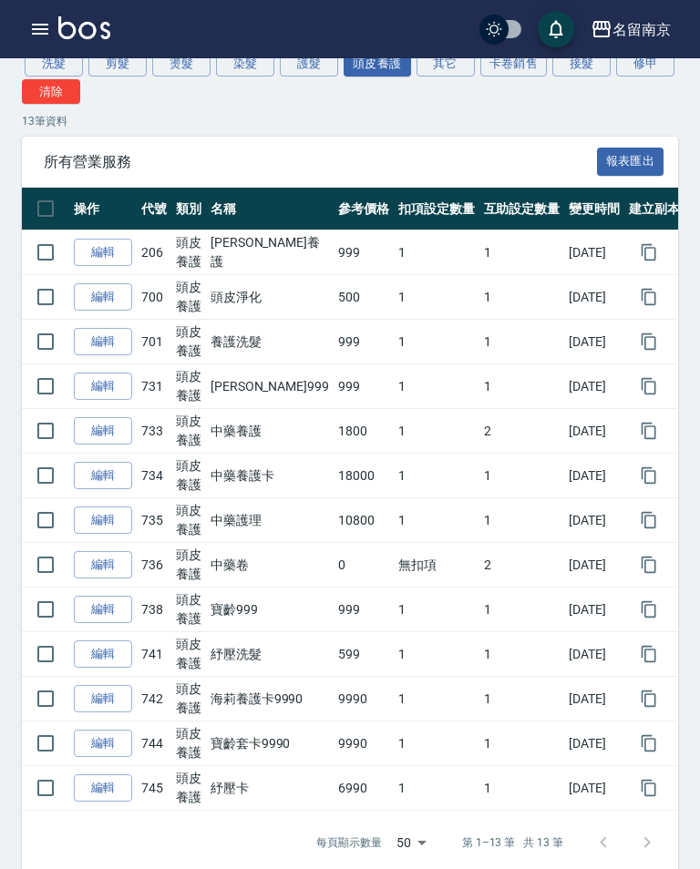
click at [109, 644] on link "編輯" at bounding box center [103, 655] width 58 height 28
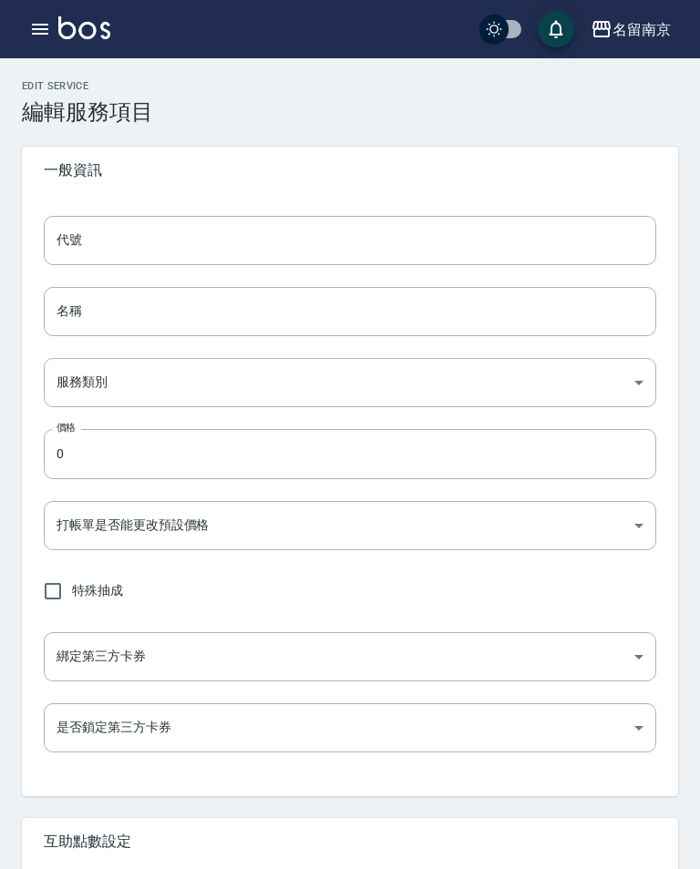
type input "741"
type input "紓壓洗髮"
type input "99d6c692-5e28-4f5c-a5bb-ac7f0faf1d92"
type input "599"
type input "FALSE"
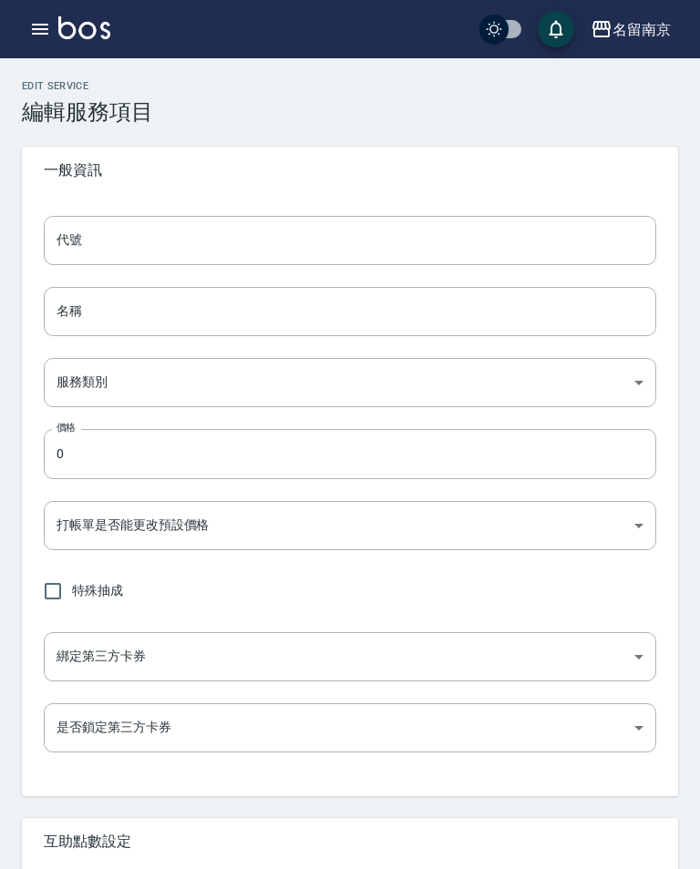
type input "none"
type input "UNSET"
type input "none"
type input "洗"
type input "2"
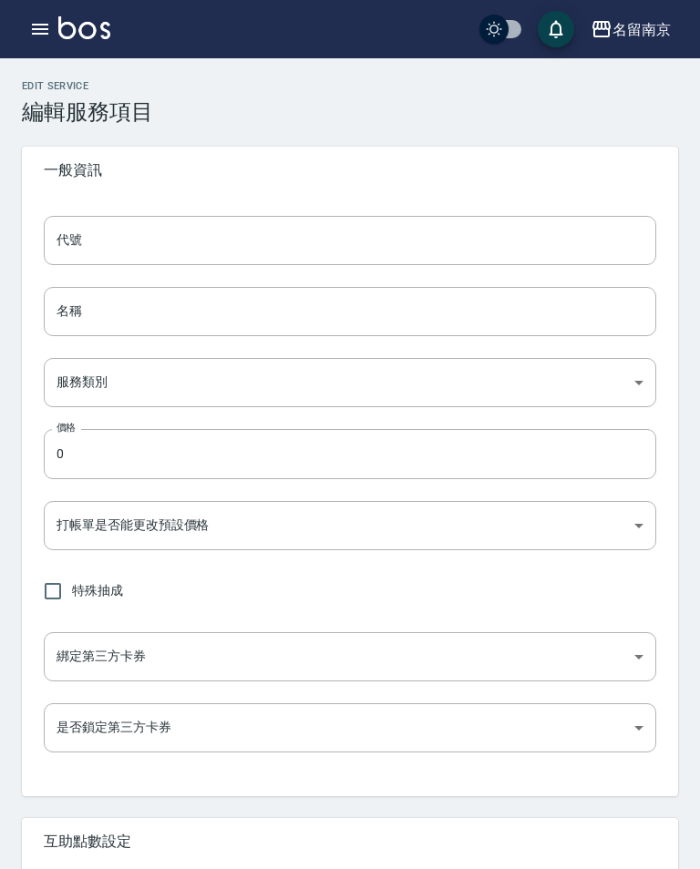
type input "點數"
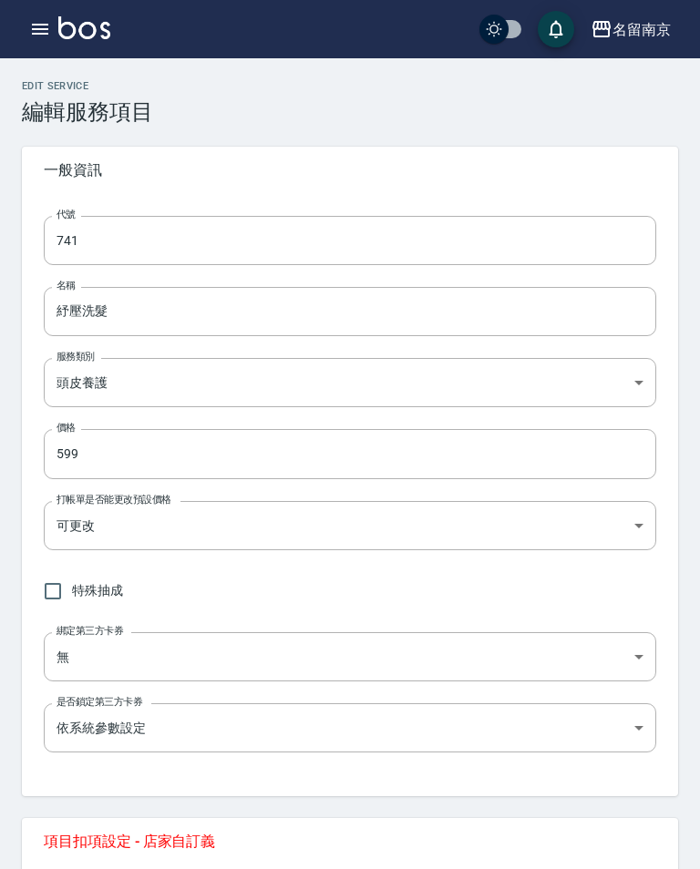
click at [329, 223] on input "741" at bounding box center [350, 240] width 612 height 49
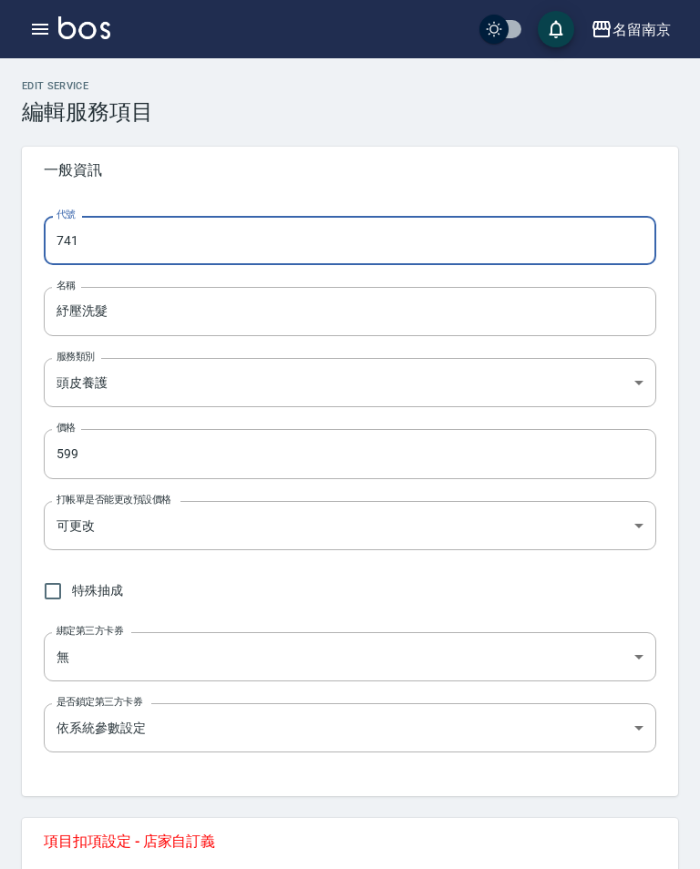
click at [386, 238] on input "741" at bounding box center [350, 240] width 612 height 49
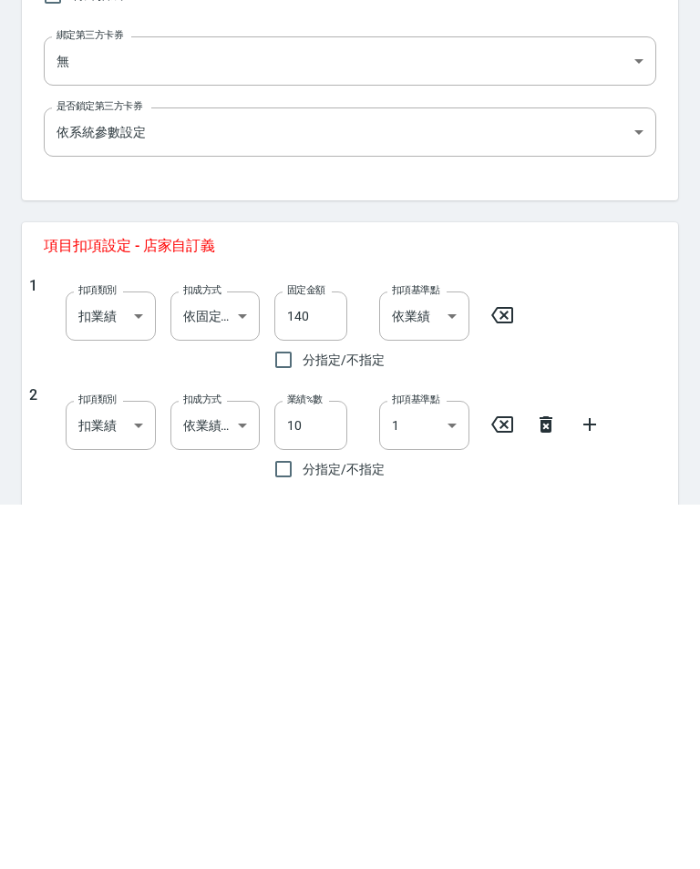
scroll to position [213, 0]
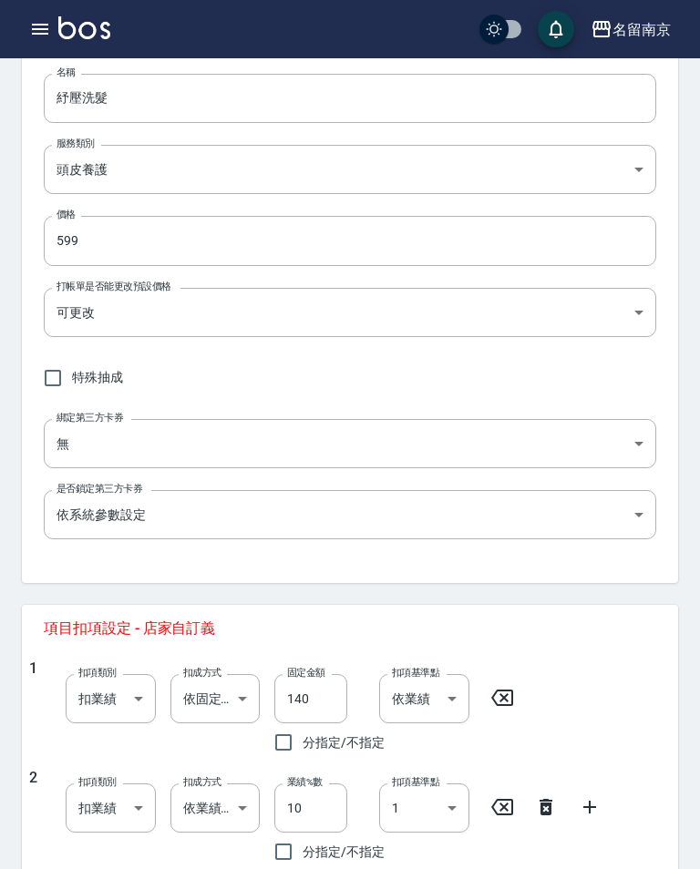
type input "702"
click at [343, 235] on input "599" at bounding box center [350, 240] width 612 height 49
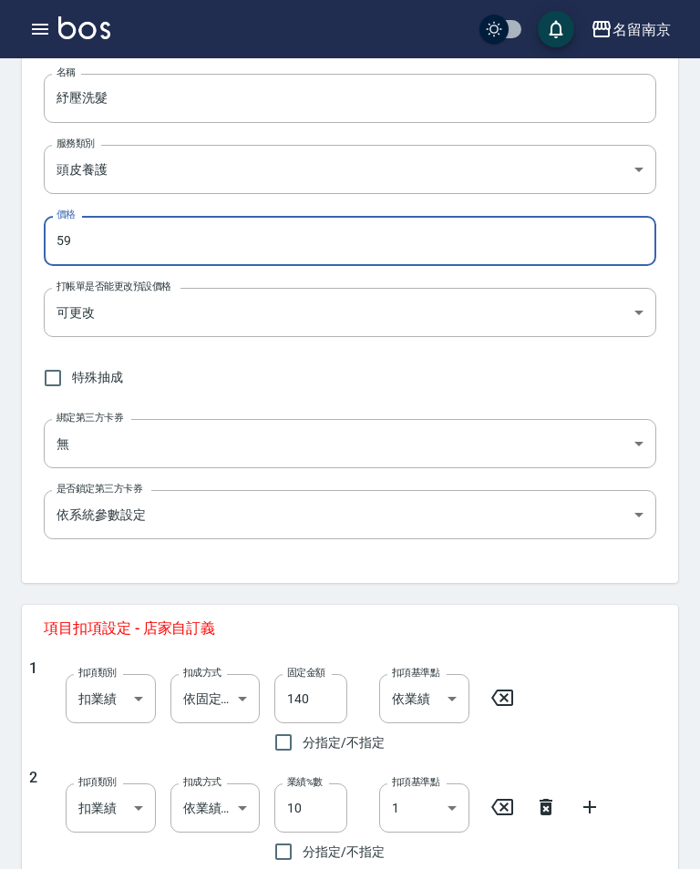
type input "5"
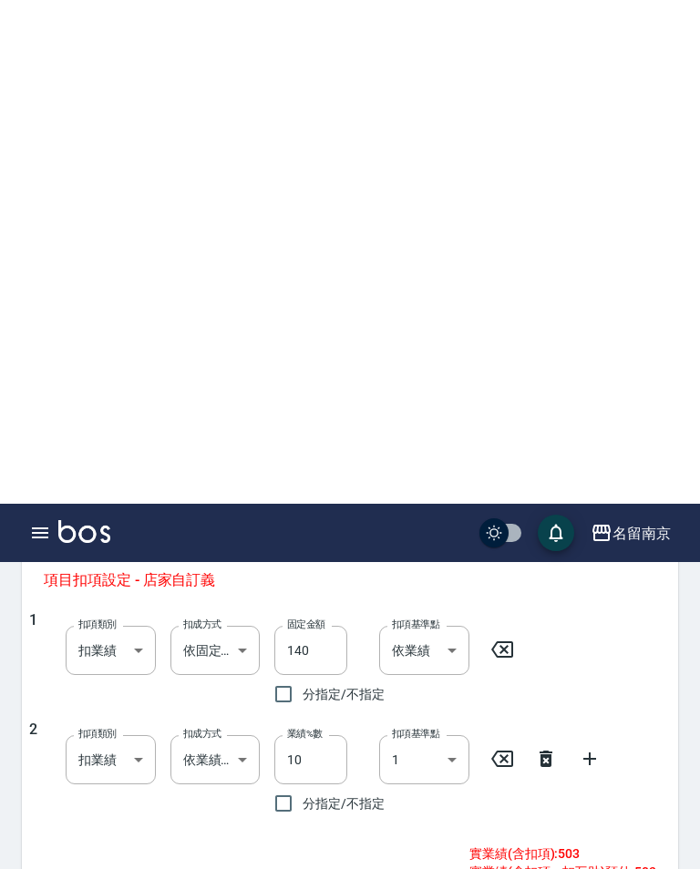
scroll to position [762, 0]
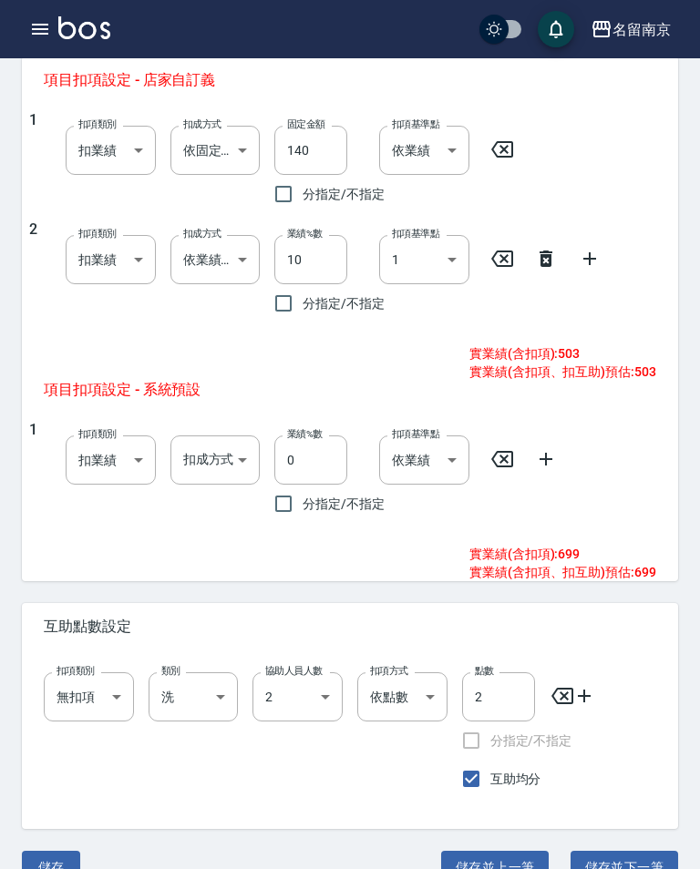
type input "699"
click at [547, 256] on icon at bounding box center [545, 259] width 13 height 16
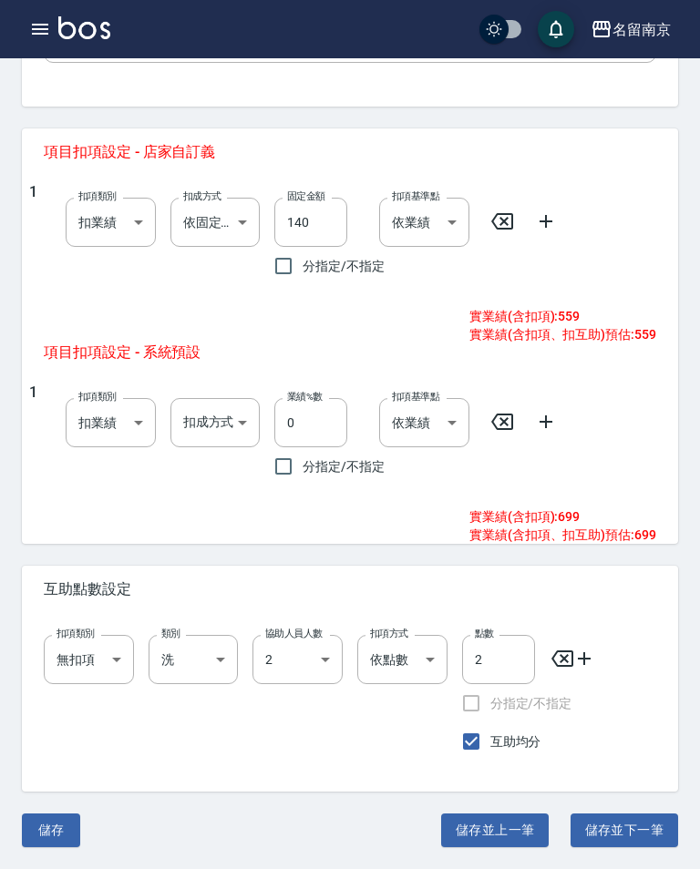
scroll to position [688, 0]
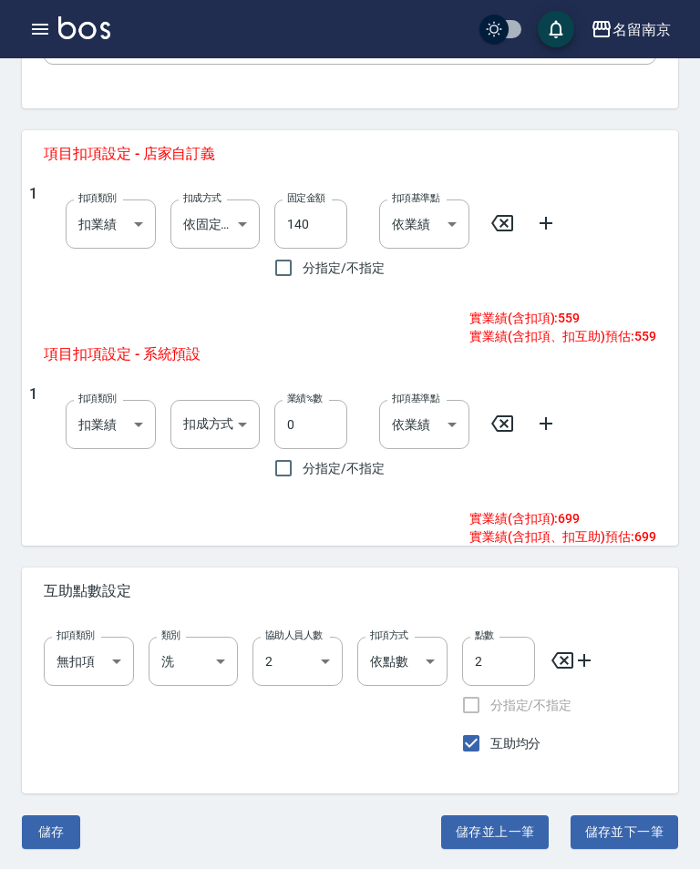
click at [242, 204] on body "名留南京 登出 櫃檯作業 打帳單 帳單列表 掛單列表 座位開單 營業儀表板 現金收支登錄 高階收支登錄 材料自購登錄 每日結帳 排班表 現場電腦打卡 掃碼打卡…" at bounding box center [350, 91] width 700 height 1559
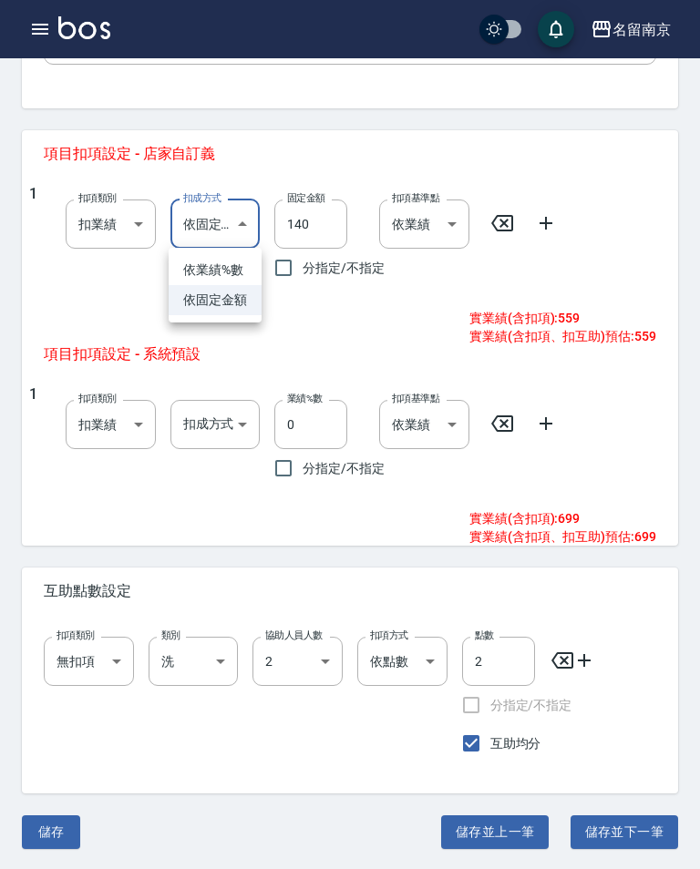
click at [230, 293] on li "依固定金額" at bounding box center [215, 300] width 93 height 30
click at [250, 215] on body "名留南京 登出 櫃檯作業 打帳單 帳單列表 掛單列表 座位開單 營業儀表板 現金收支登錄 高階收支登錄 材料自購登錄 每日結帳 排班表 現場電腦打卡 掃碼打卡…" at bounding box center [350, 91] width 700 height 1559
click at [242, 255] on li "依業績%數" at bounding box center [215, 270] width 93 height 30
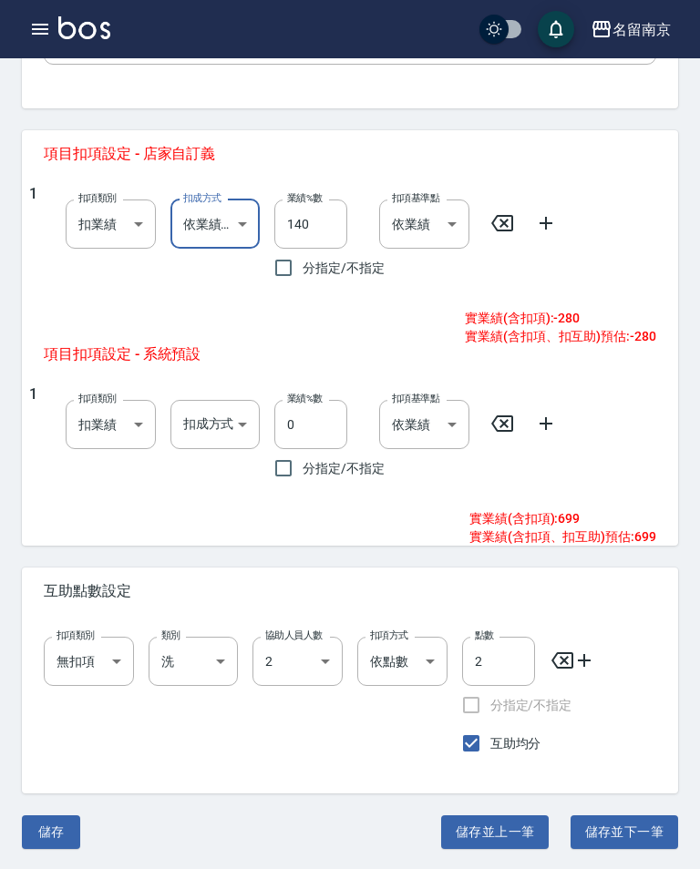
type input "扣趴數"
click at [319, 206] on input "140" at bounding box center [310, 224] width 73 height 49
click at [332, 216] on input "140" at bounding box center [310, 224] width 73 height 49
type input "10"
click at [549, 215] on icon at bounding box center [546, 223] width 22 height 22
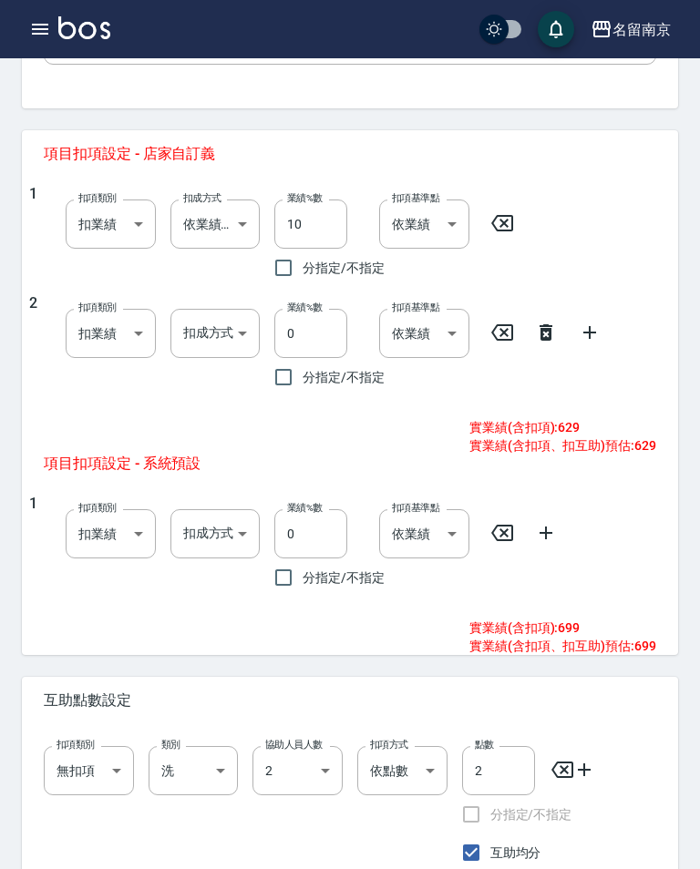
click at [253, 335] on body "名留南京 登出 櫃檯作業 打帳單 帳單列表 掛單列表 座位開單 營業儀表板 現金收支登錄 高階收支登錄 材料自購登錄 每日結帳 排班表 現場電腦打卡 掃碼打卡…" at bounding box center [350, 146] width 700 height 1668
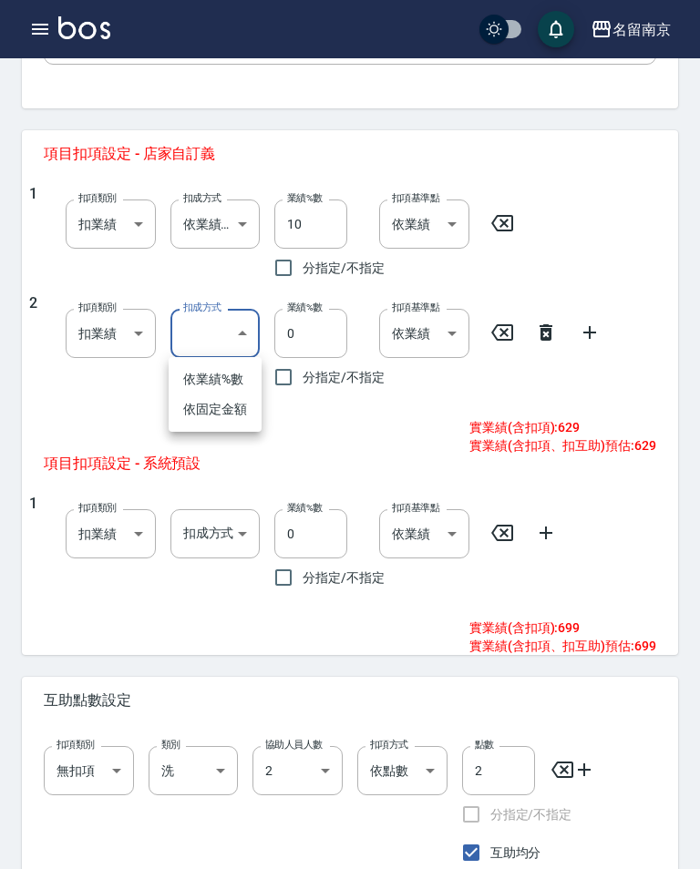
click at [231, 400] on li "依固定金額" at bounding box center [215, 410] width 93 height 30
type input "扣固定金額"
click at [323, 343] on input "0" at bounding box center [310, 333] width 73 height 49
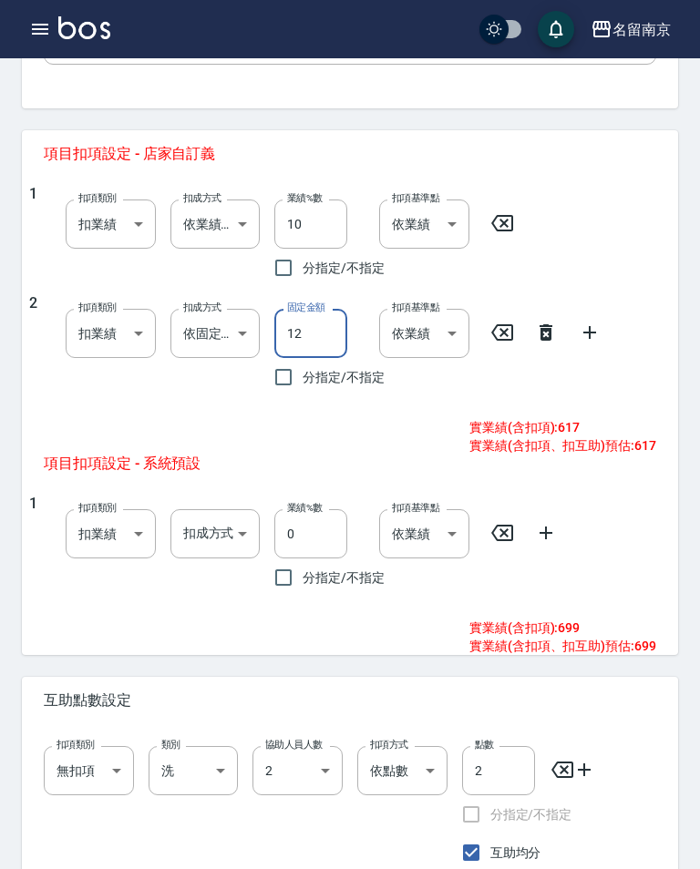
type input "126"
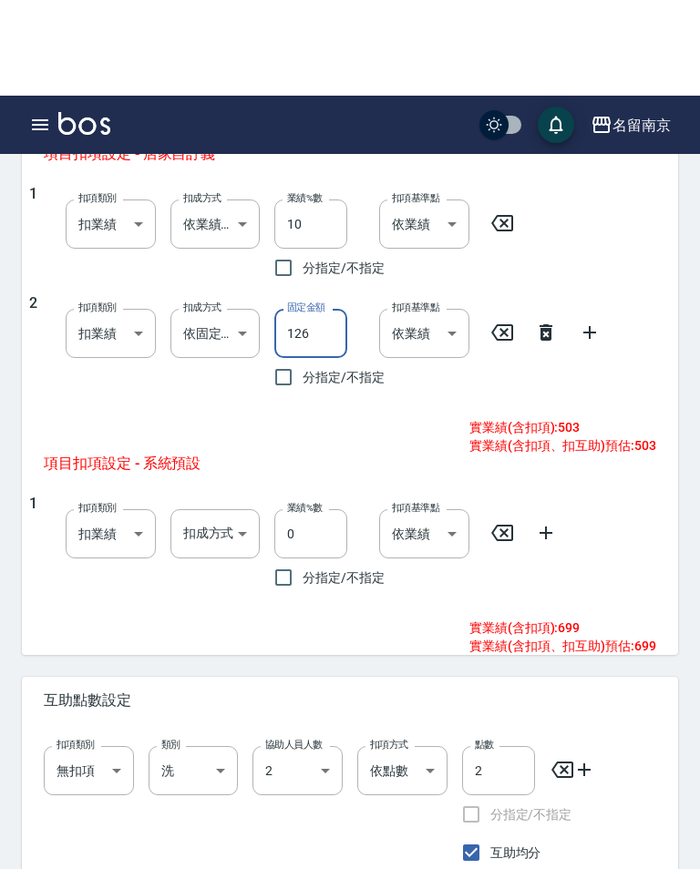
scroll to position [797, 0]
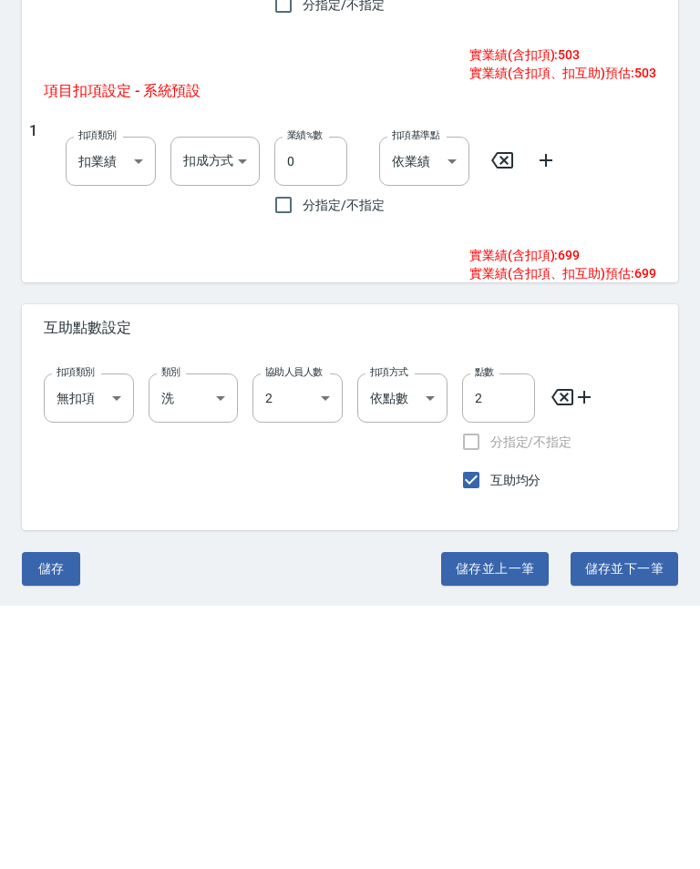
click at [50, 815] on button "儲存" at bounding box center [51, 832] width 58 height 34
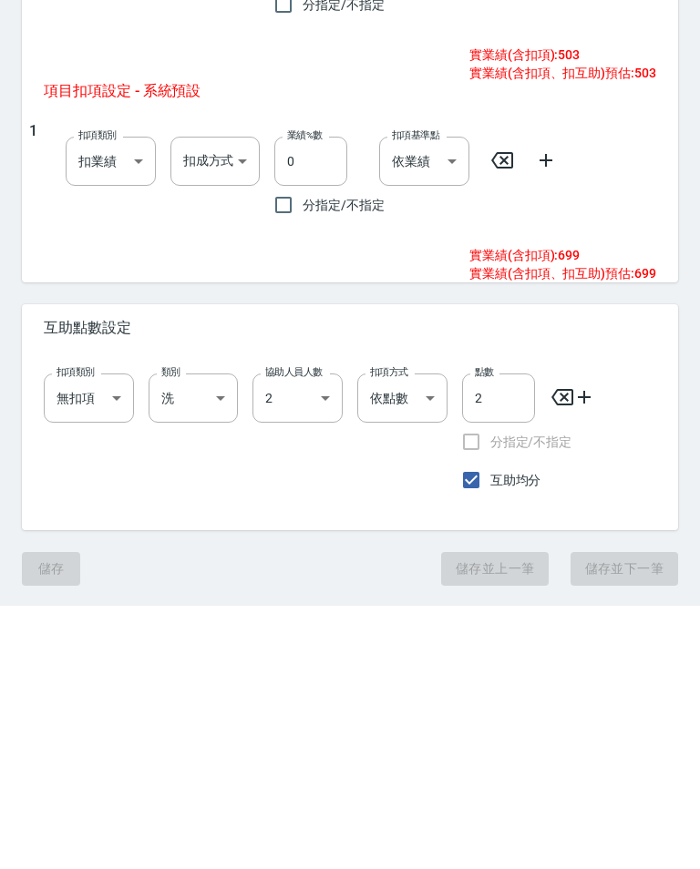
scroll to position [769, 0]
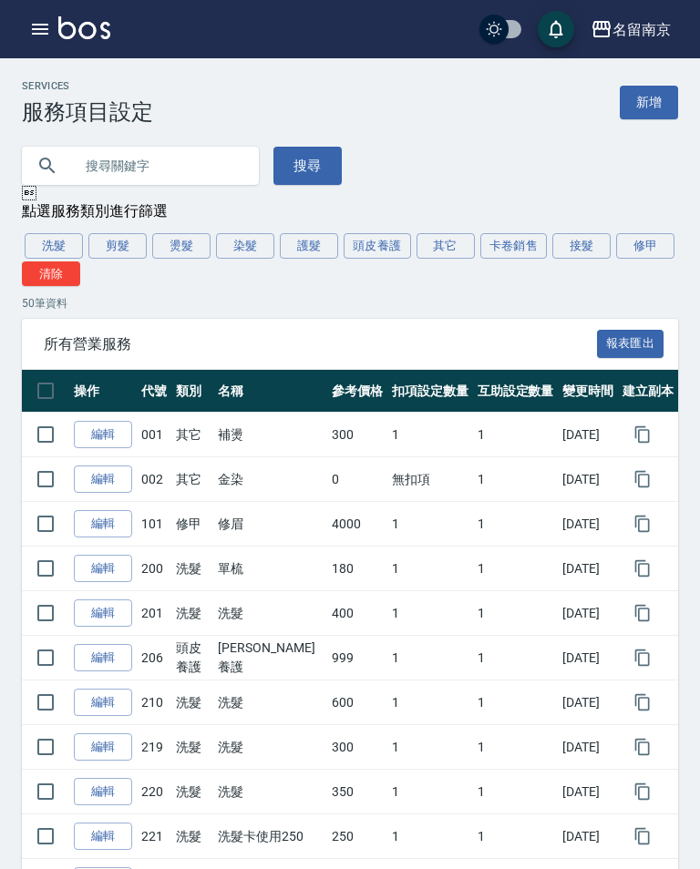
click at [381, 251] on button "頭皮養護" at bounding box center [376, 246] width 67 height 26
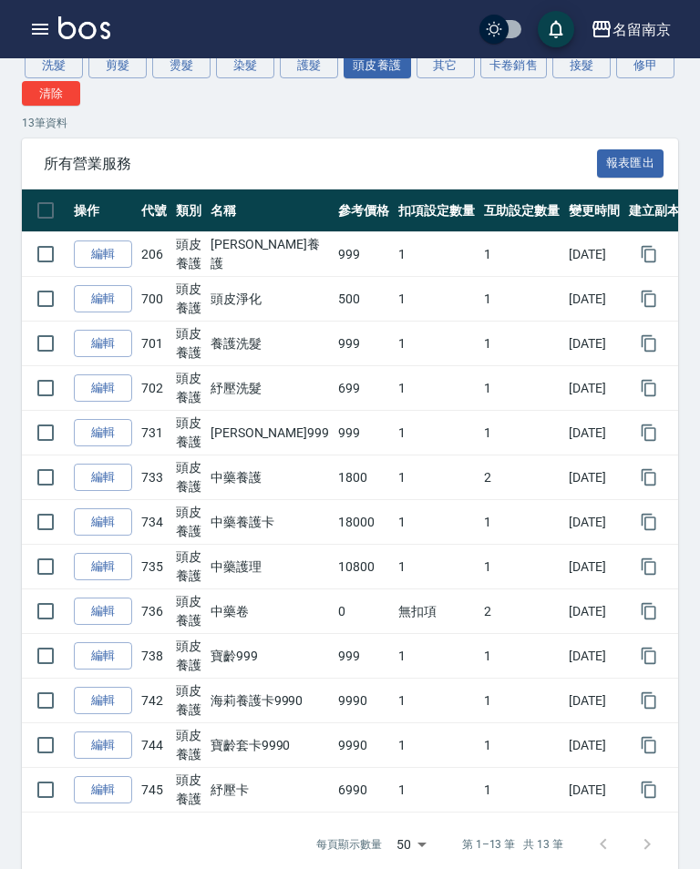
scroll to position [182, 0]
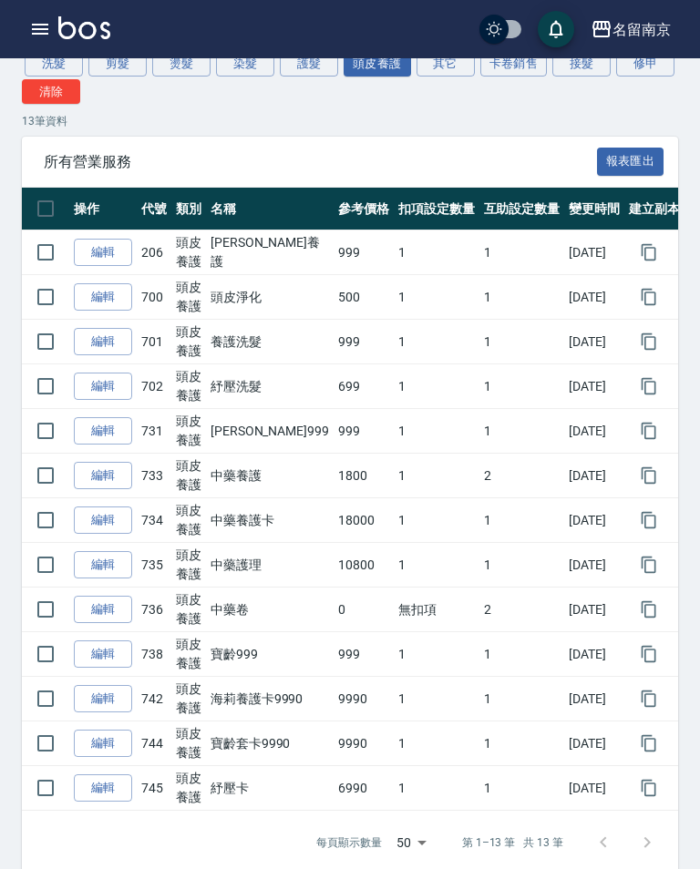
click at [103, 784] on link "編輯" at bounding box center [103, 788] width 58 height 28
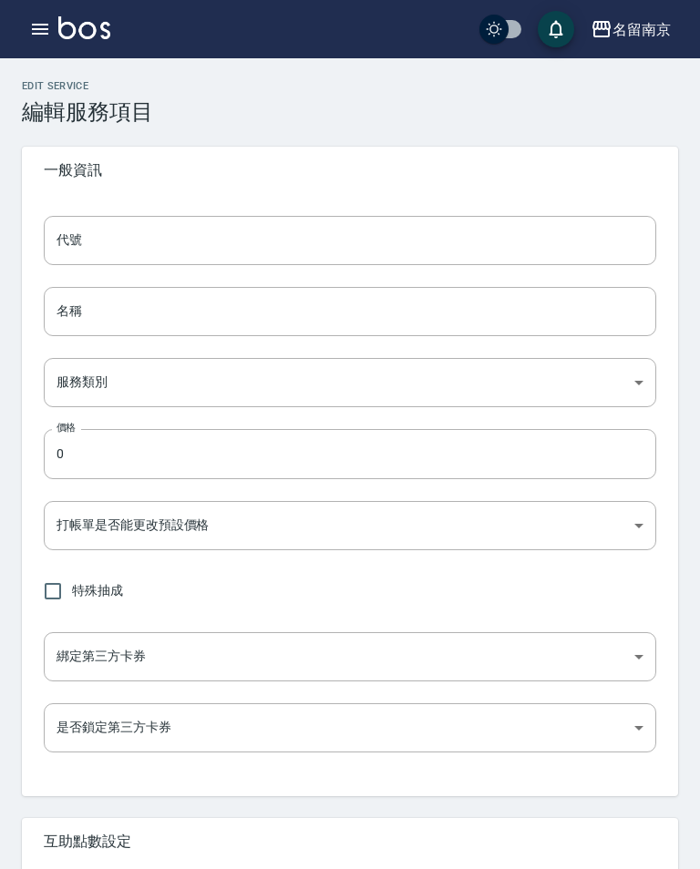
type input "745"
type input "紓壓卡"
type input "99d6c692-5e28-4f5c-a5bb-ac7f0faf1d92"
type input "6990"
type input "FALSE"
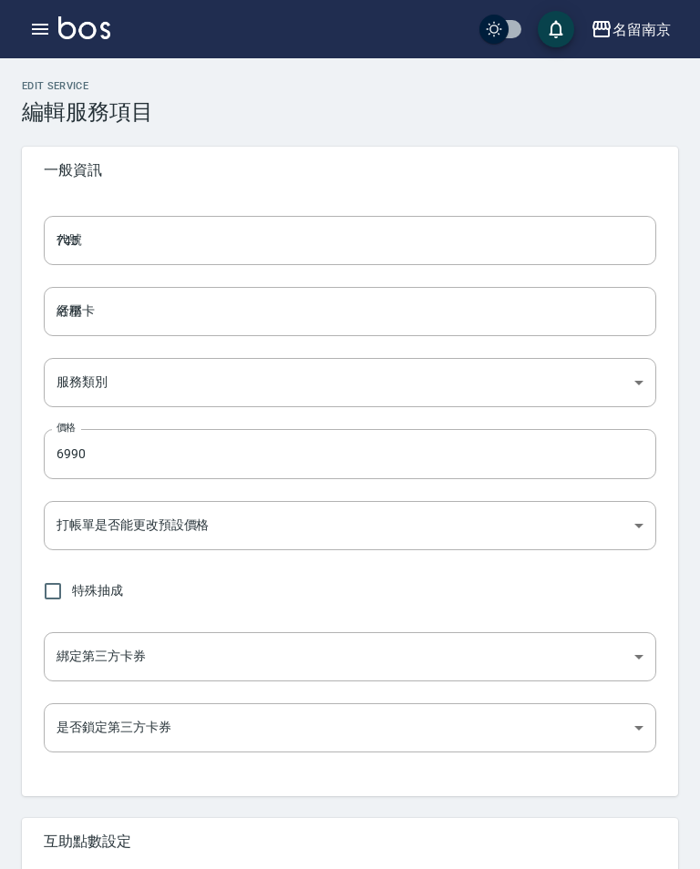
type input "none"
type input "UNSET"
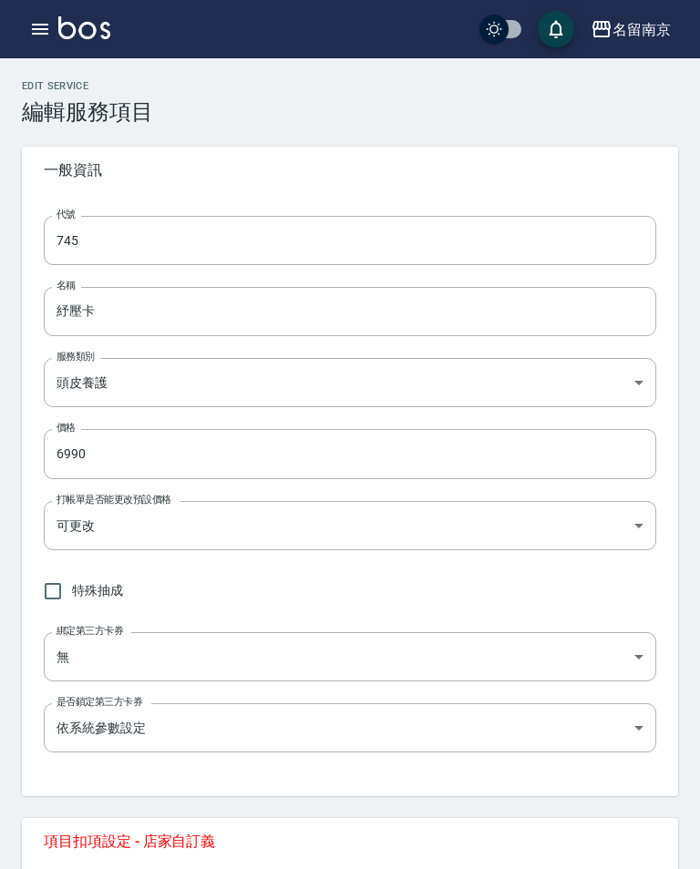
click at [397, 236] on input "745" at bounding box center [350, 240] width 612 height 49
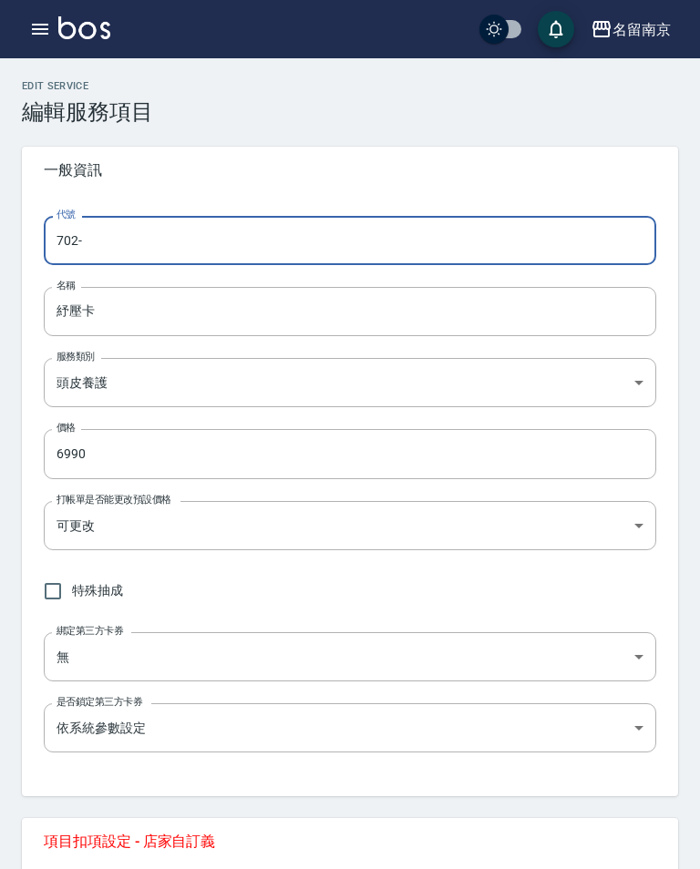
type input "702-1"
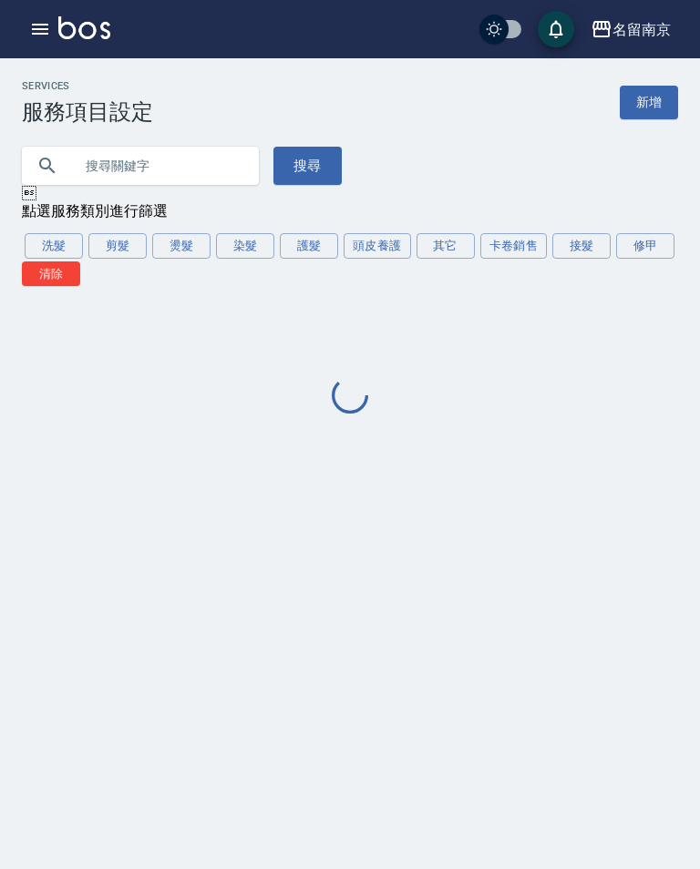
scroll to position [28, 0]
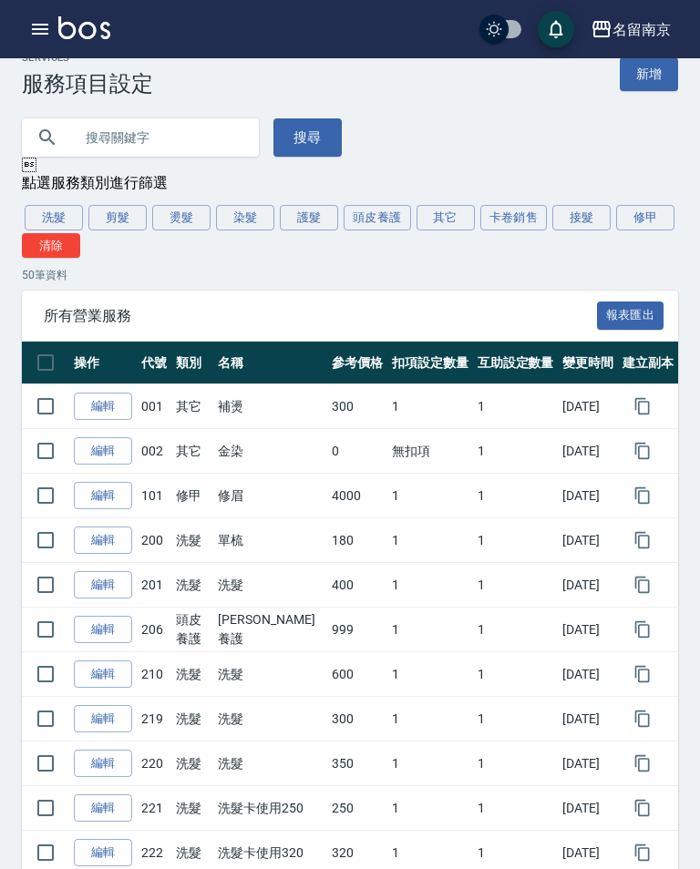
click at [373, 209] on button "頭皮養護" at bounding box center [376, 218] width 67 height 26
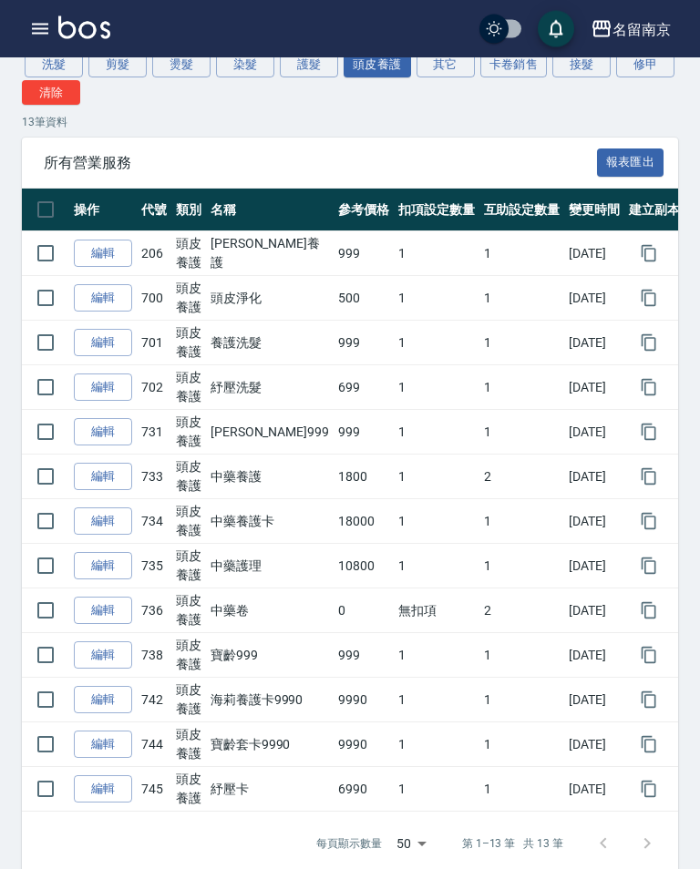
scroll to position [182, 0]
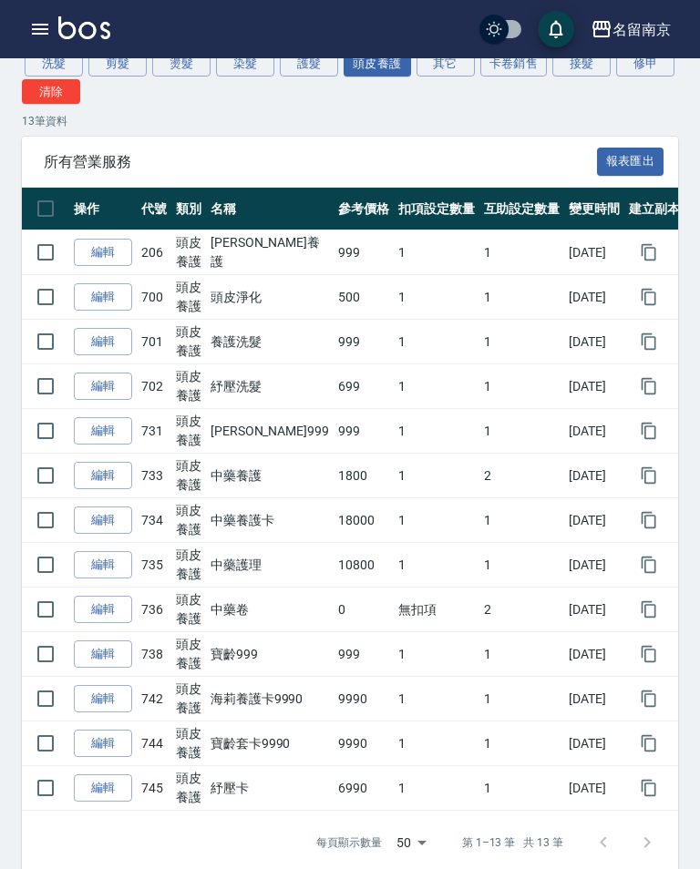
click at [124, 792] on link "編輯" at bounding box center [103, 788] width 58 height 28
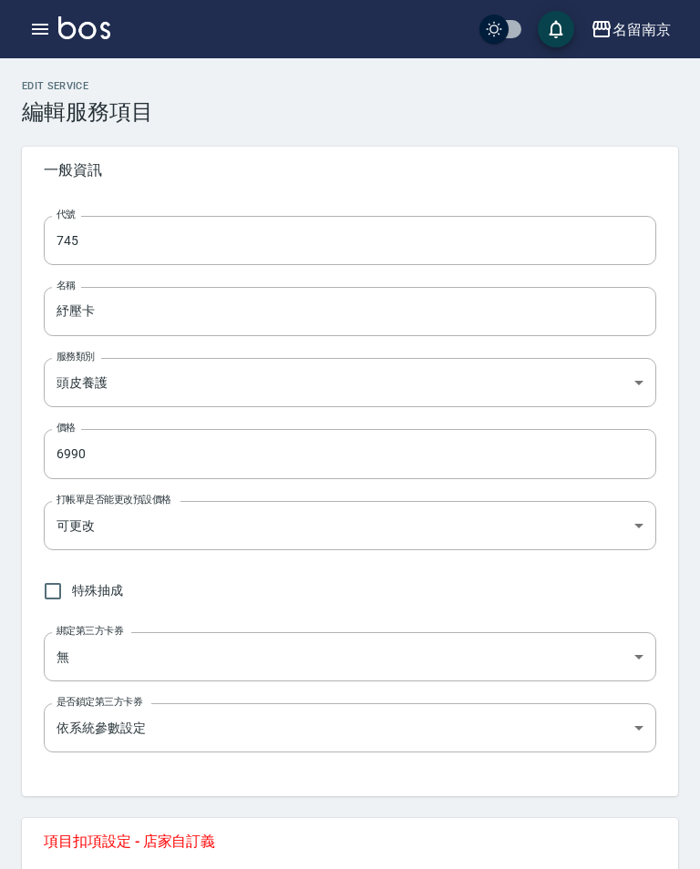
click at [288, 231] on input "745" at bounding box center [350, 240] width 612 height 49
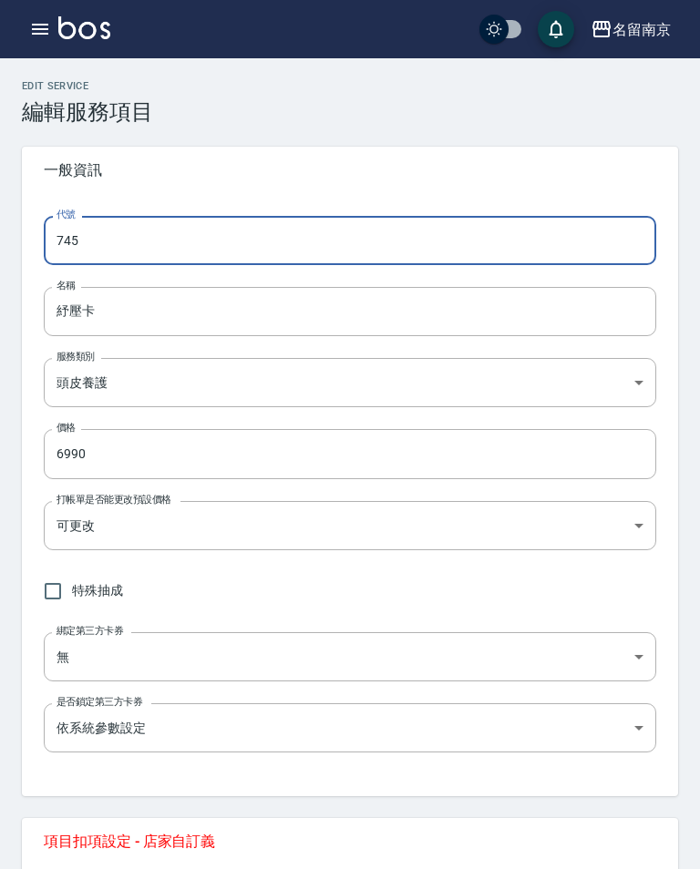
click at [355, 231] on input "745" at bounding box center [350, 240] width 612 height 49
click at [339, 217] on input "745" at bounding box center [350, 240] width 612 height 49
click at [346, 235] on input "745" at bounding box center [350, 240] width 612 height 49
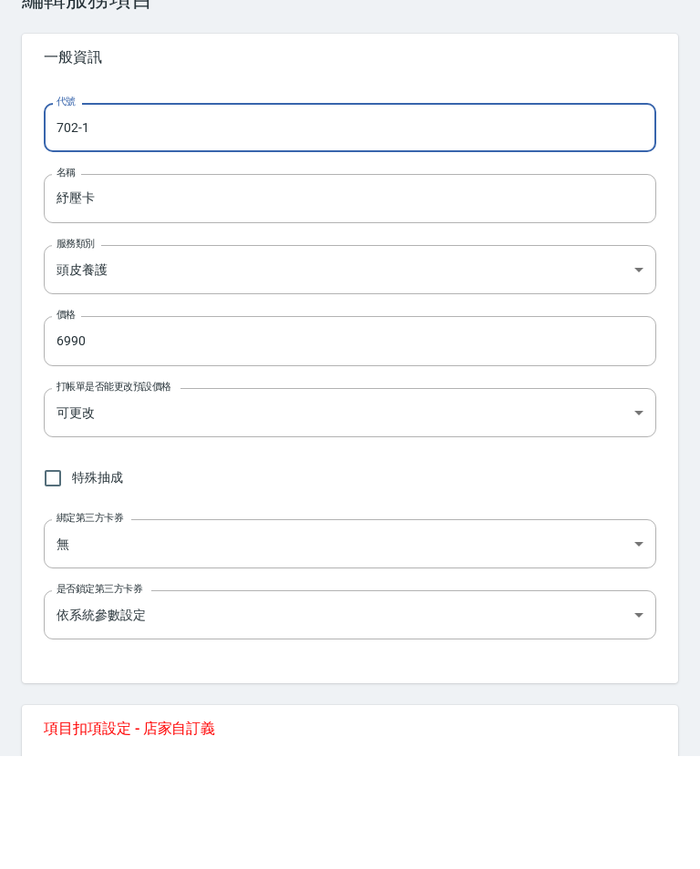
type input "702-1"
click at [386, 287] on input "紓壓卡" at bounding box center [350, 311] width 612 height 49
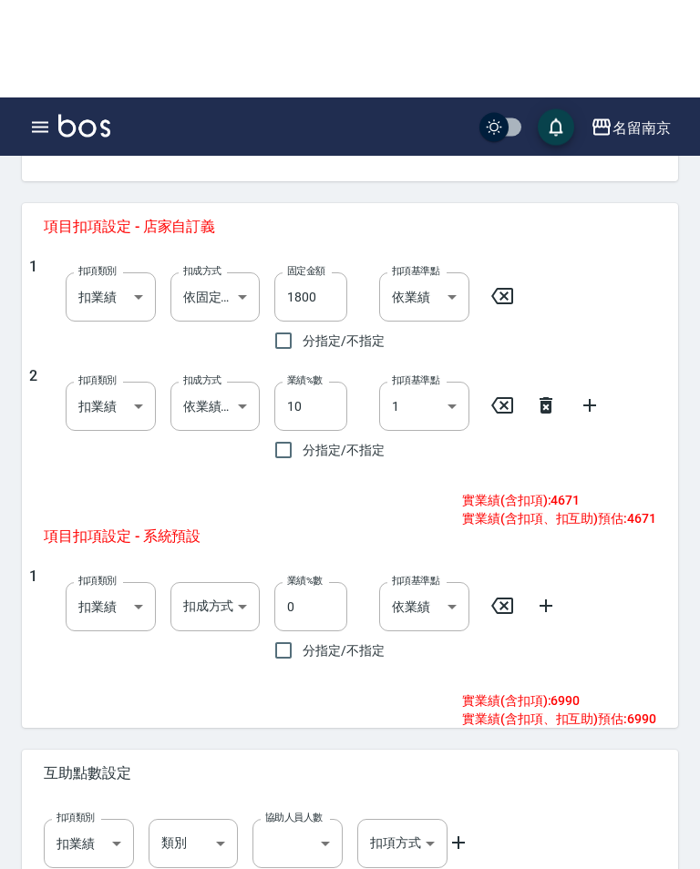
scroll to position [721, 0]
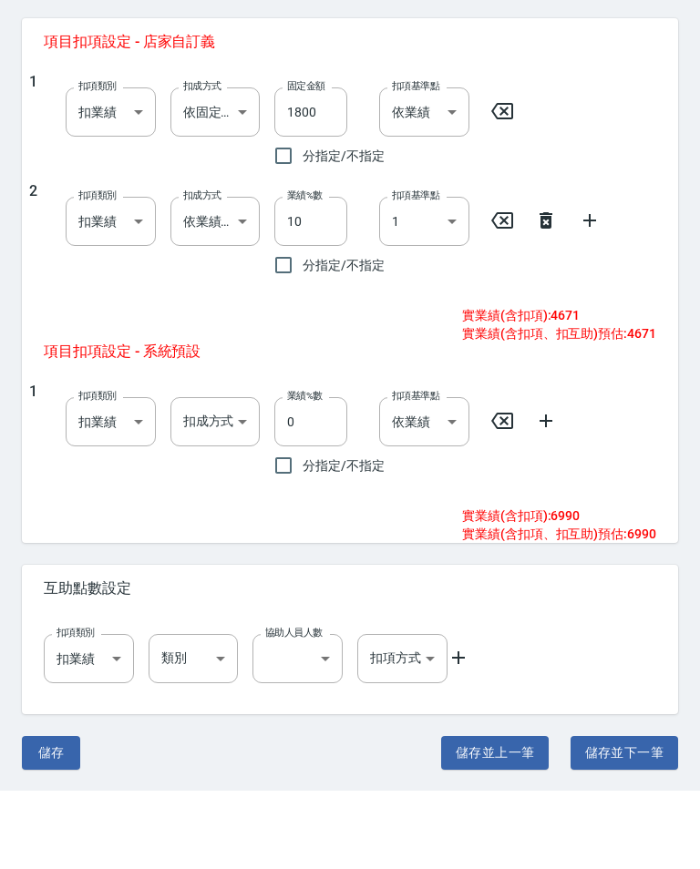
type input "紓壓卡/10次"
click at [557, 261] on div "2 扣項類別 扣業績 onSales 扣項類別 扣成方式 依業績%數 扣趴數 扣成方式 業績%數 10 業績%數 分指定/不指定 扣項基準點 1 1 扣項基準點" at bounding box center [342, 312] width 627 height 102
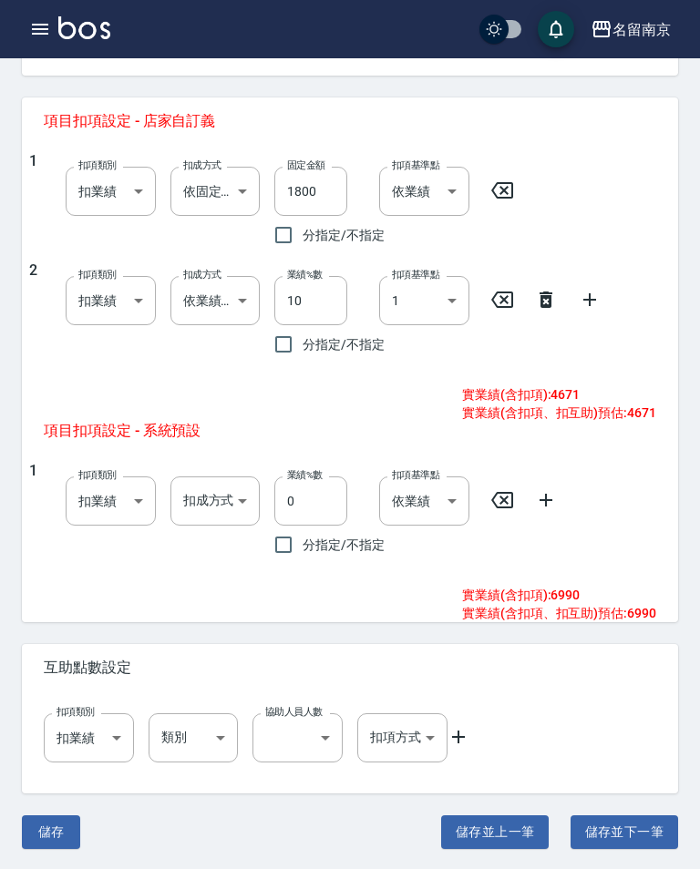
click at [551, 295] on icon at bounding box center [545, 300] width 13 height 16
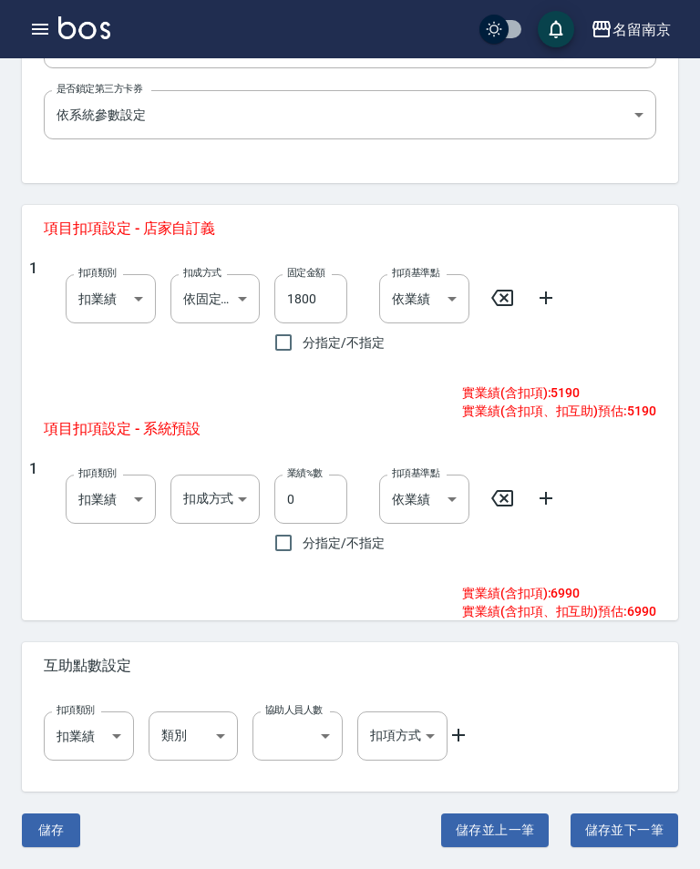
scroll to position [611, 0]
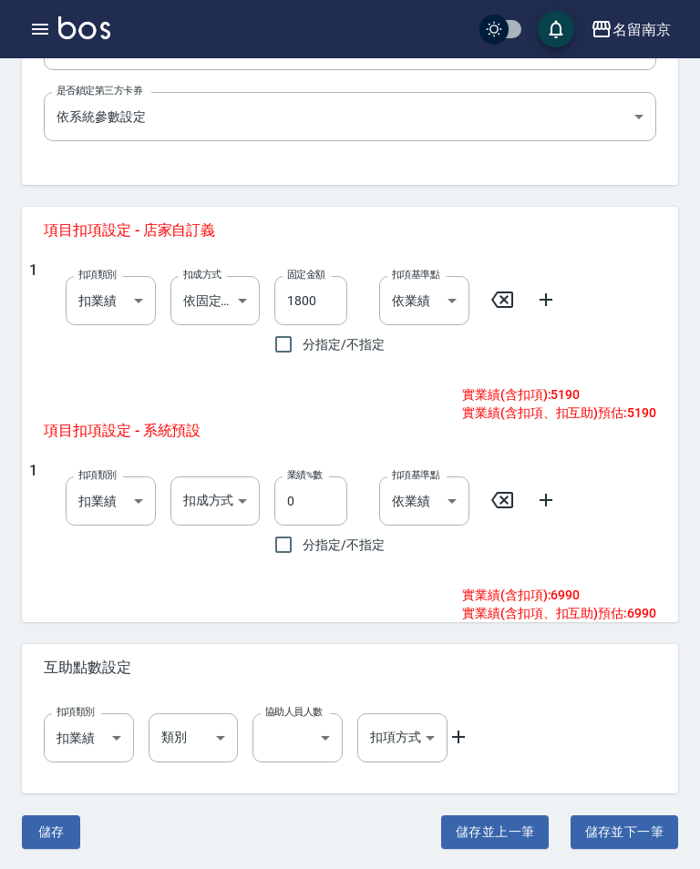
click at [246, 293] on body "名留南京 登出 櫃檯作業 打帳單 帳單列表 掛單列表 座位開單 營業儀表板 現金收支登錄 高階收支登錄 材料自購登錄 每日結帳 排班表 現場電腦打卡 掃碼打卡…" at bounding box center [350, 130] width 700 height 1482
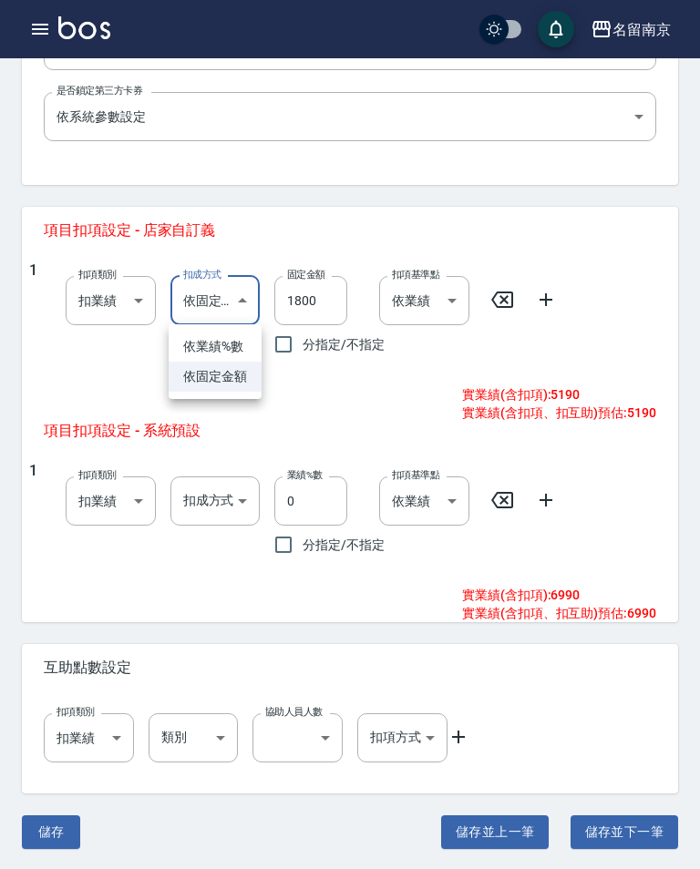
click at [236, 342] on li "依業績%數" at bounding box center [215, 347] width 93 height 30
type input "扣趴數"
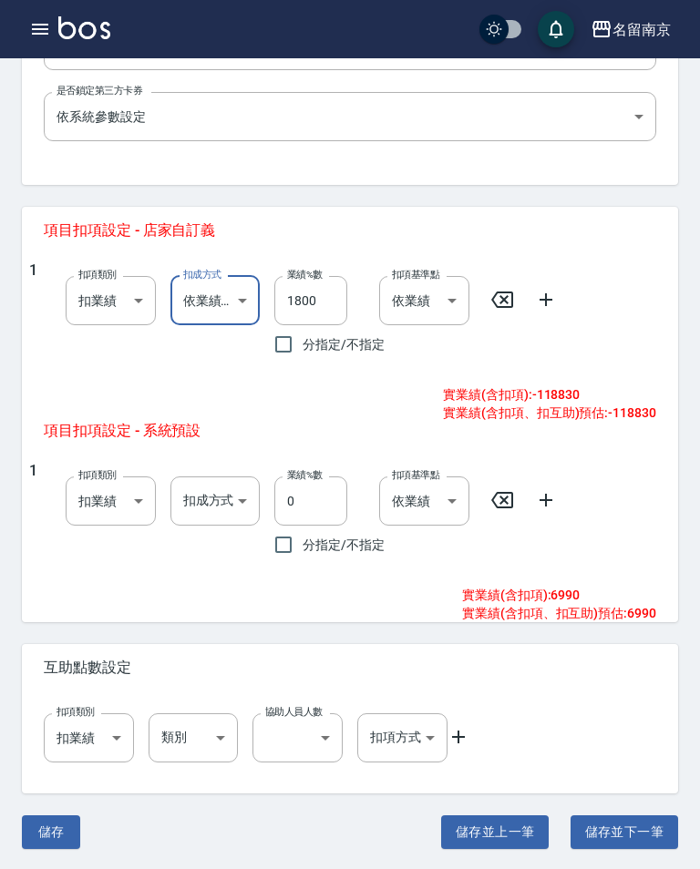
click at [329, 295] on input "1800" at bounding box center [310, 300] width 73 height 49
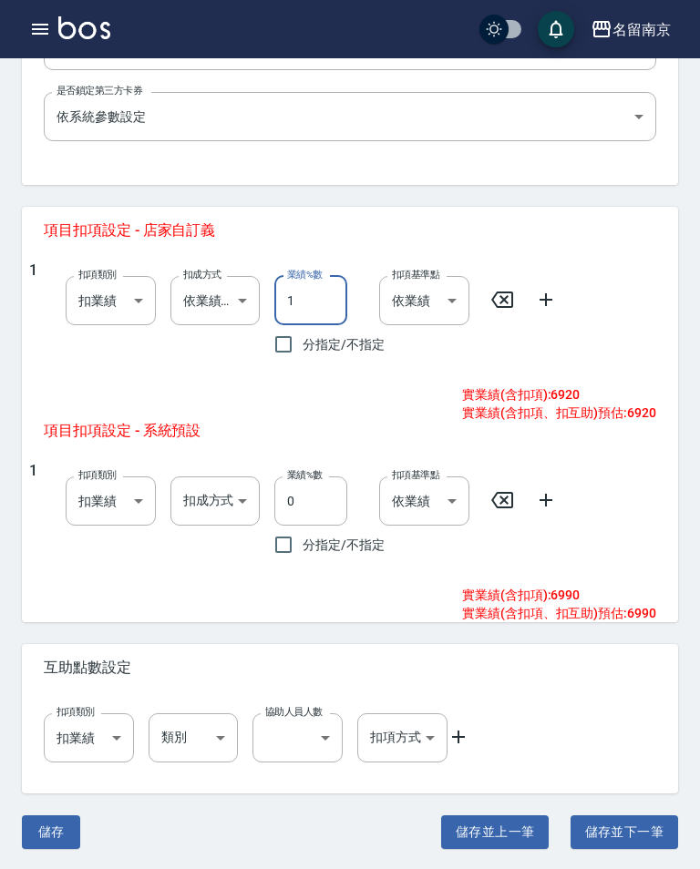
type input "10"
click at [545, 295] on icon at bounding box center [545, 299] width 13 height 13
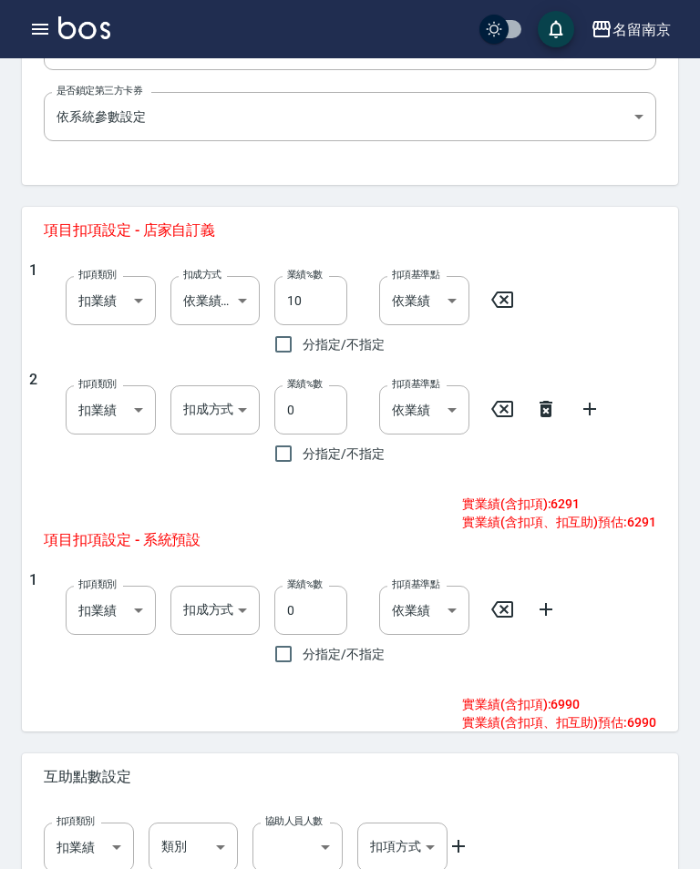
click at [245, 406] on body "名留南京 登出 櫃檯作業 打帳單 帳單列表 掛單列表 座位開單 營業儀表板 現金收支登錄 高階收支登錄 材料自購登錄 每日結帳 排班表 現場電腦打卡 掃碼打卡…" at bounding box center [350, 185] width 700 height 1592
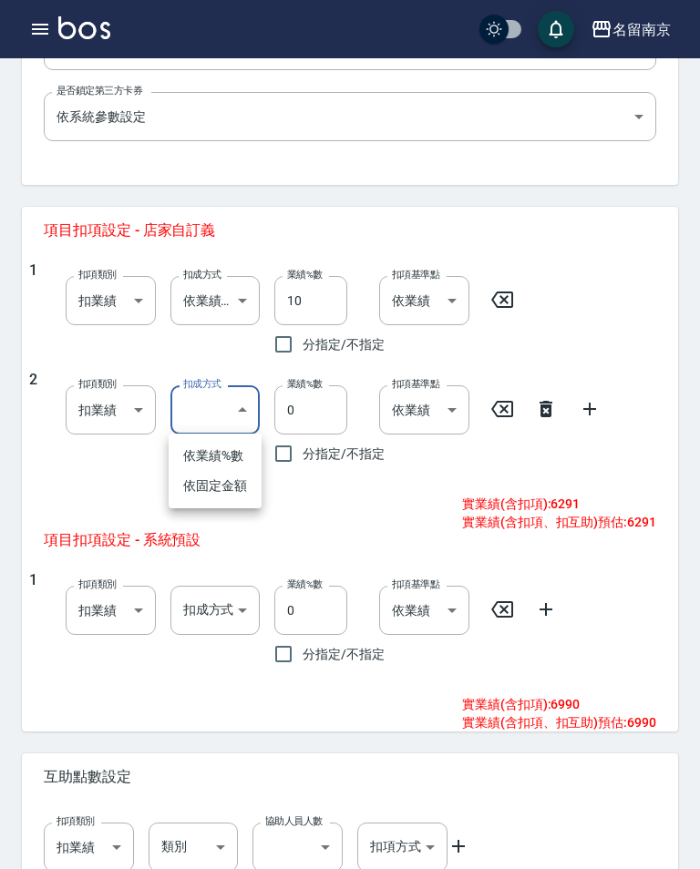
click at [227, 478] on li "依固定金額" at bounding box center [215, 486] width 93 height 30
type input "扣固定金額"
click at [328, 414] on input "0" at bounding box center [310, 409] width 73 height 49
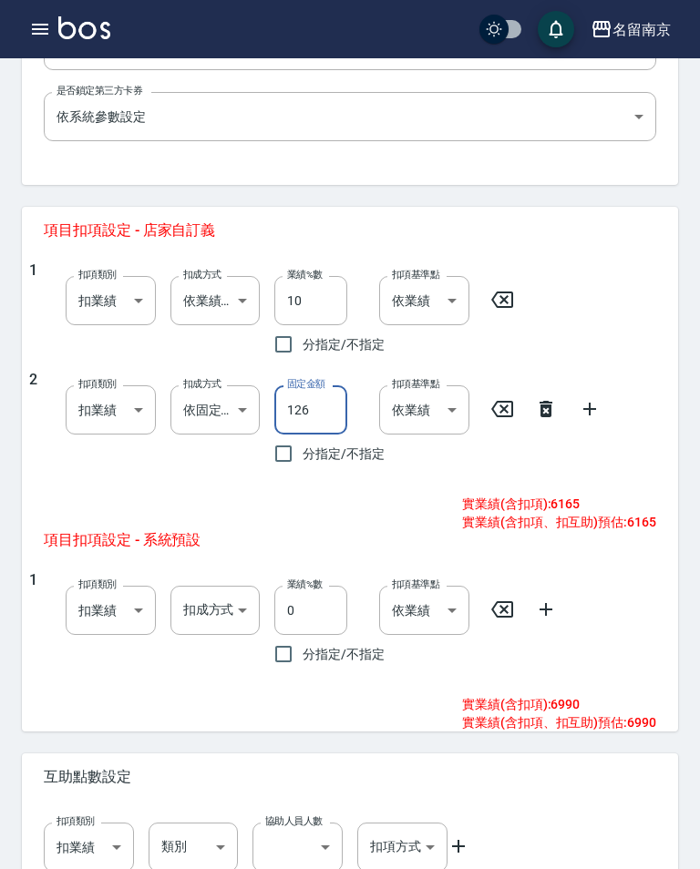
type input "1260"
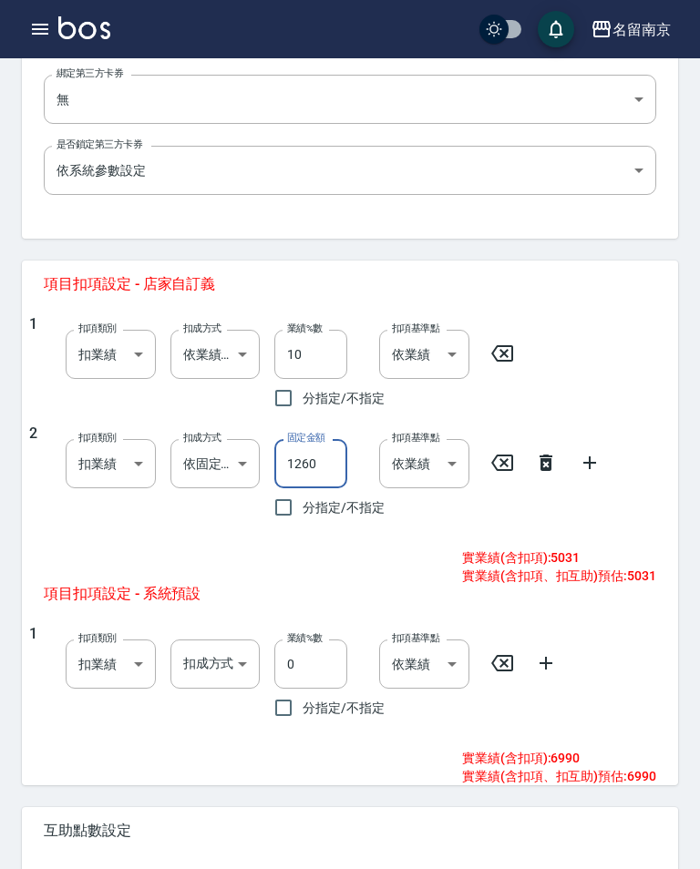
scroll to position [557, 0]
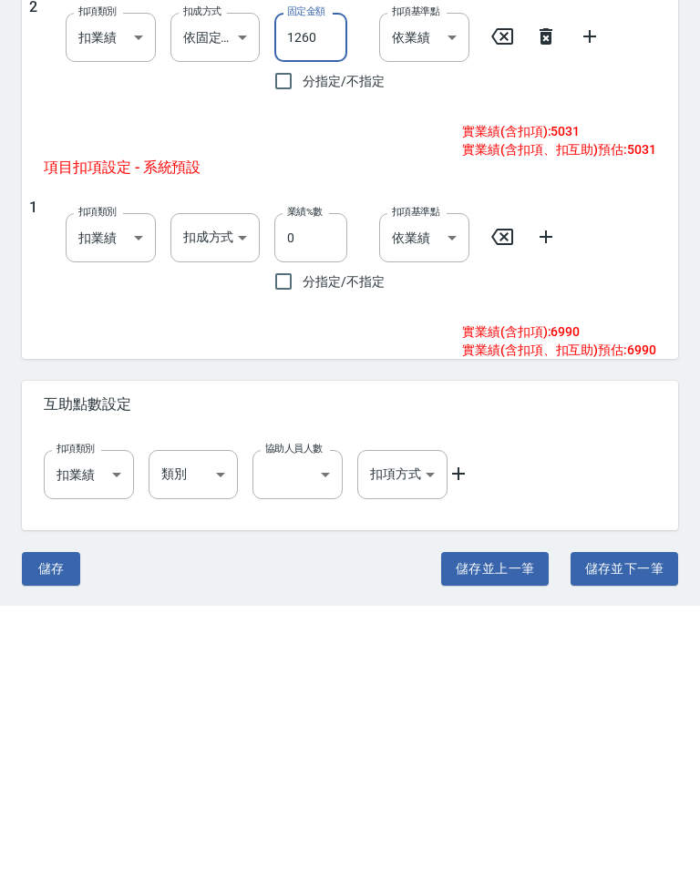
click at [46, 815] on button "儲存" at bounding box center [51, 832] width 58 height 34
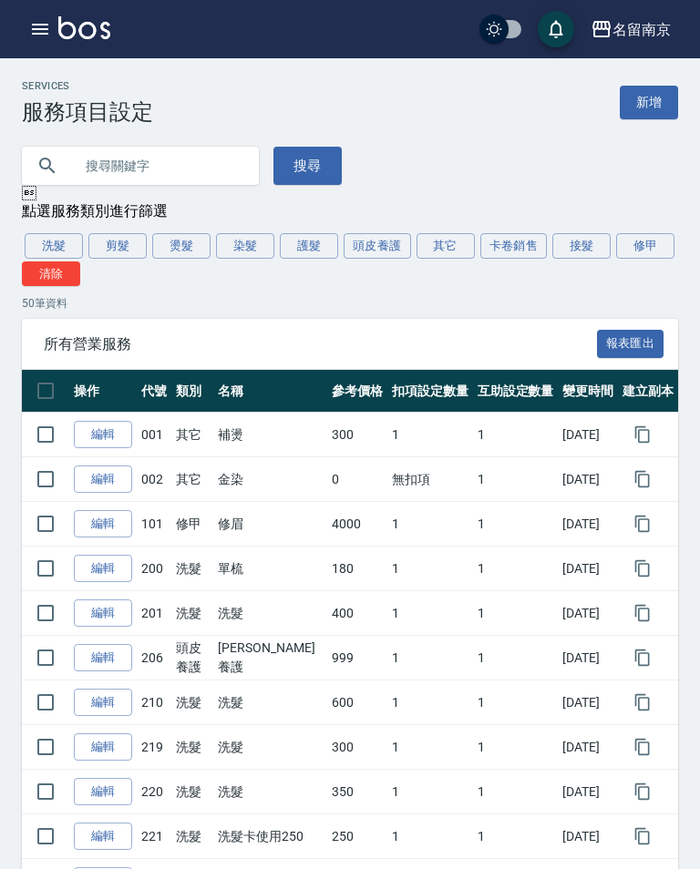
click at [381, 245] on button "頭皮養護" at bounding box center [376, 246] width 67 height 26
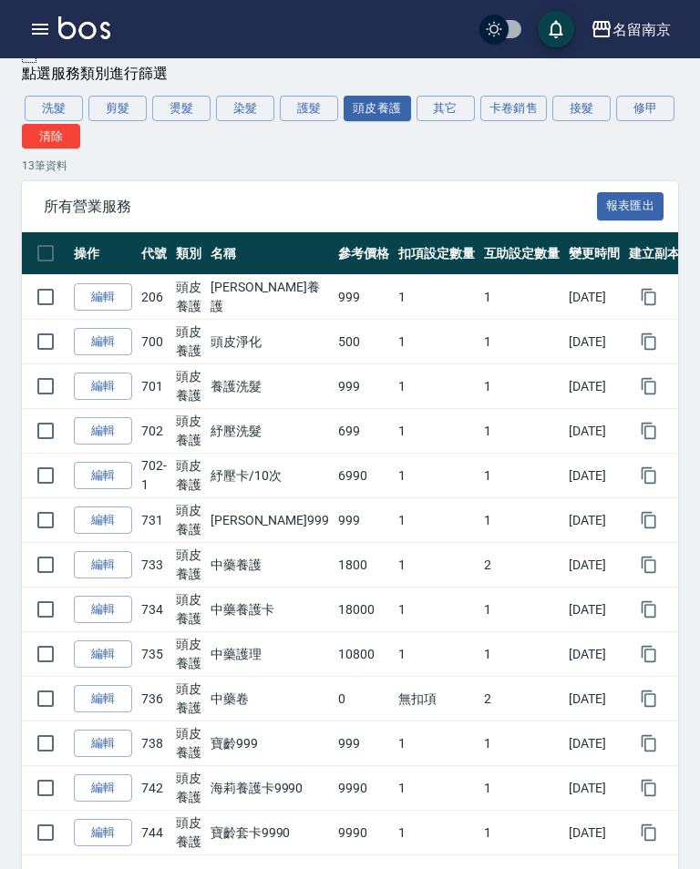
scroll to position [116, 0]
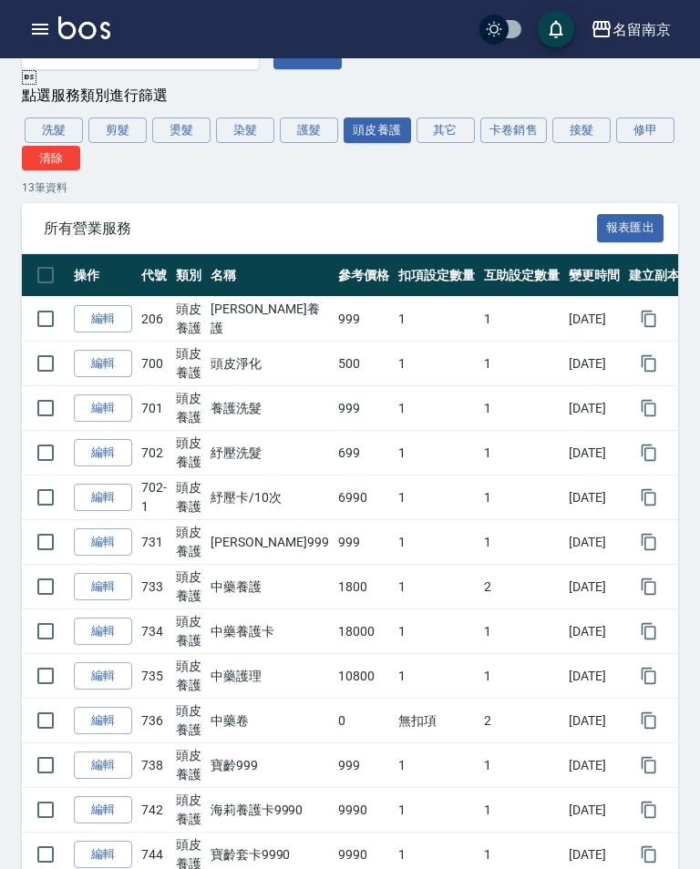
click at [447, 141] on button "其它" at bounding box center [445, 131] width 58 height 26
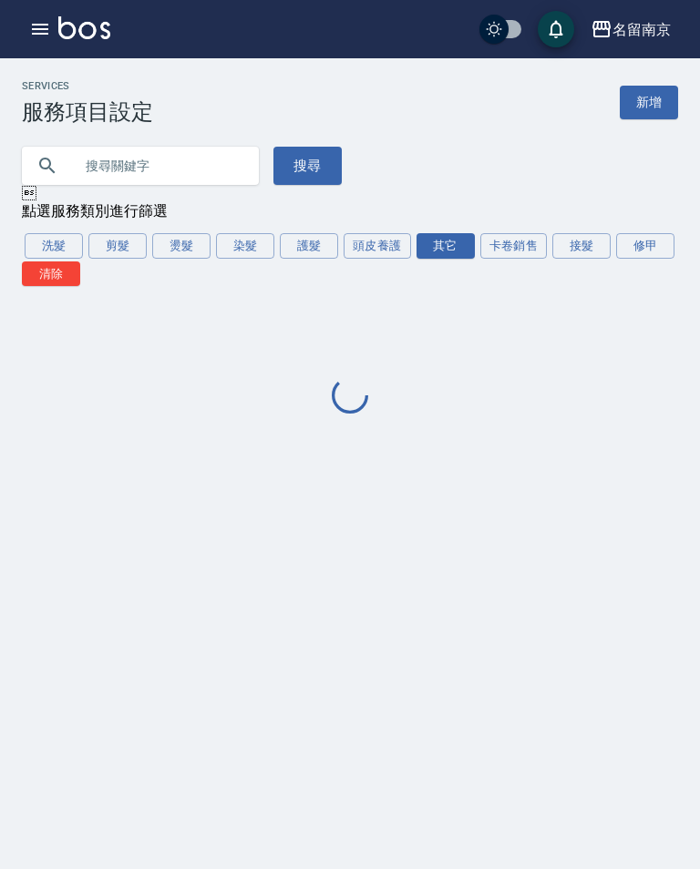
scroll to position [0, 0]
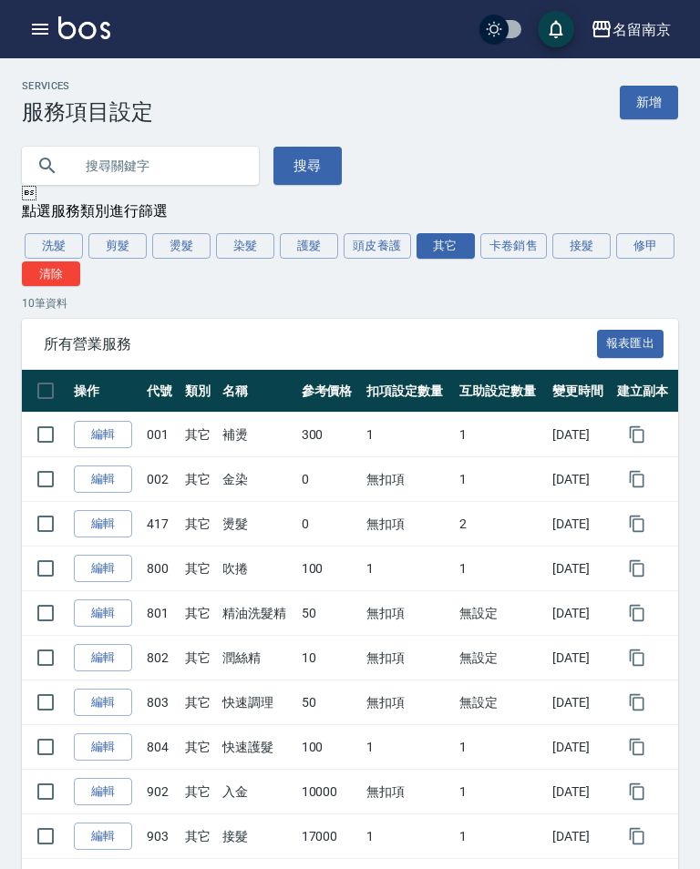
click at [392, 251] on button "頭皮養護" at bounding box center [376, 246] width 67 height 26
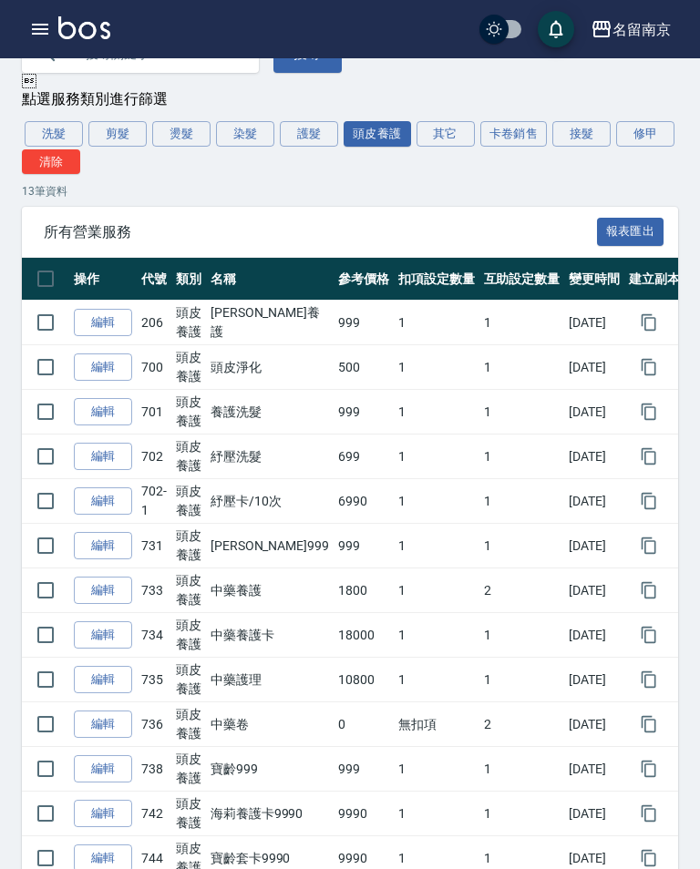
scroll to position [115, 0]
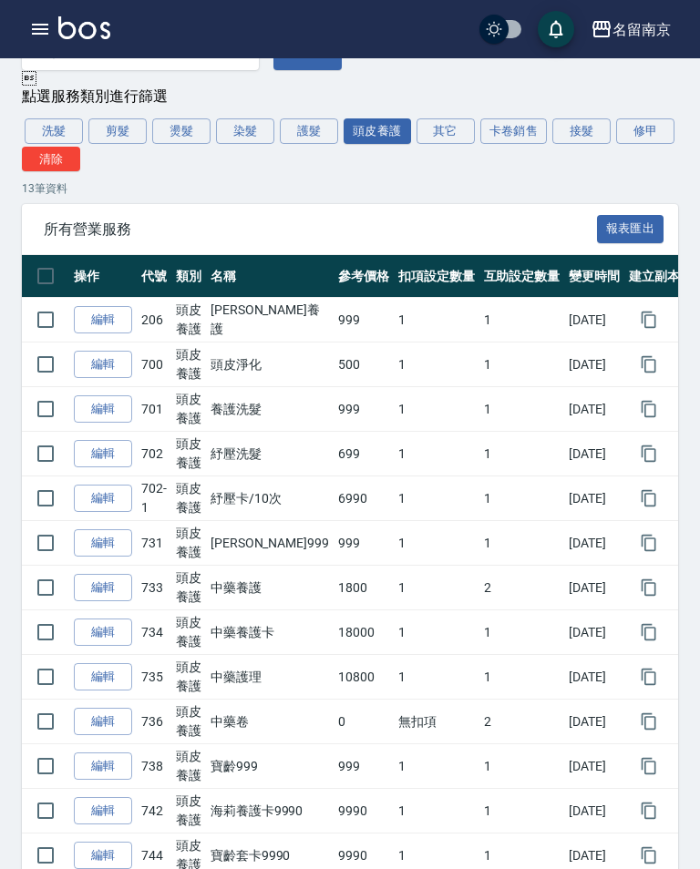
click at [441, 132] on button "其它" at bounding box center [445, 131] width 58 height 26
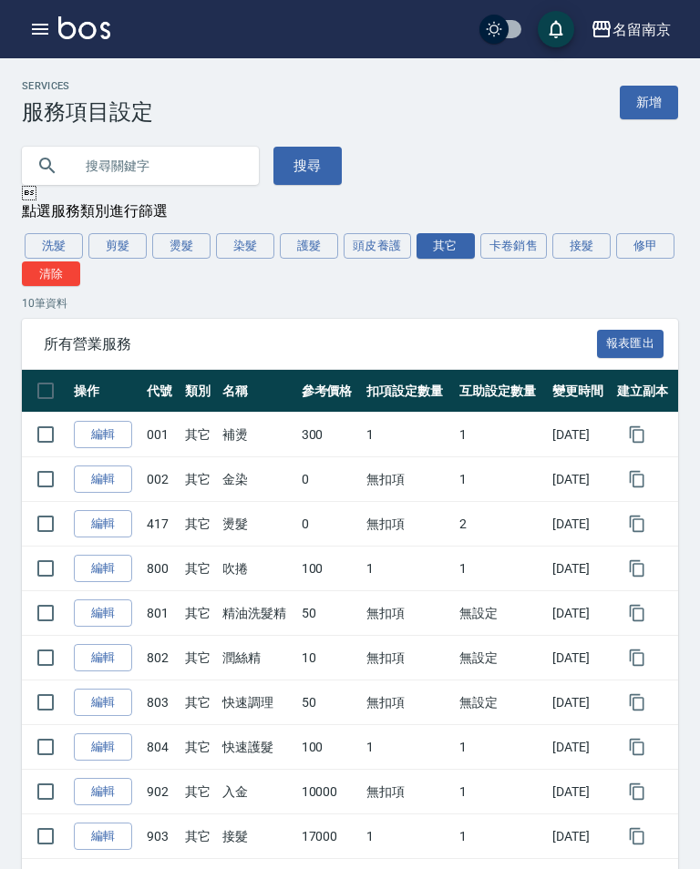
click at [387, 236] on button "頭皮養護" at bounding box center [376, 246] width 67 height 26
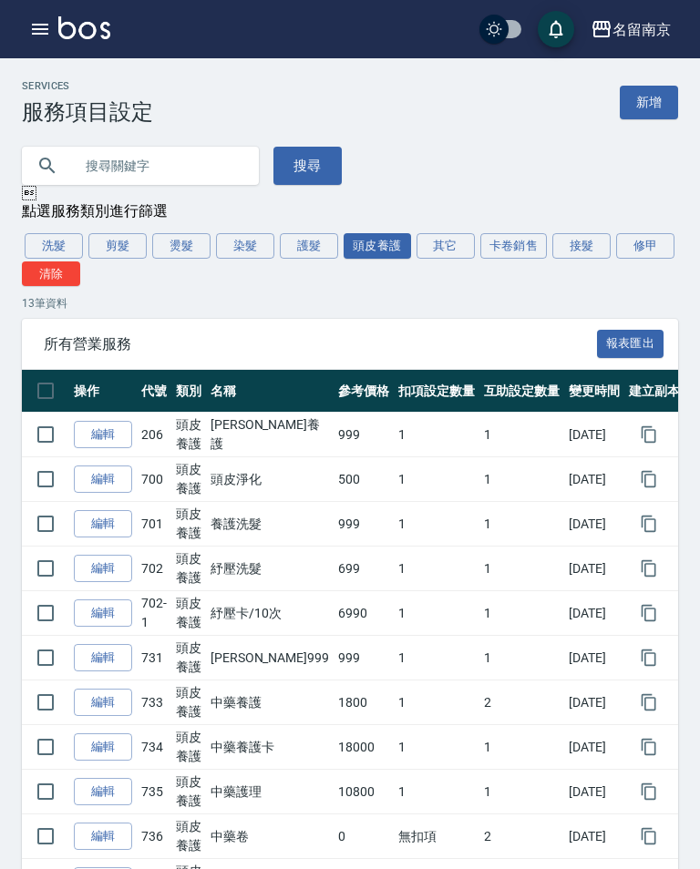
click at [308, 245] on button "護髮" at bounding box center [309, 246] width 58 height 26
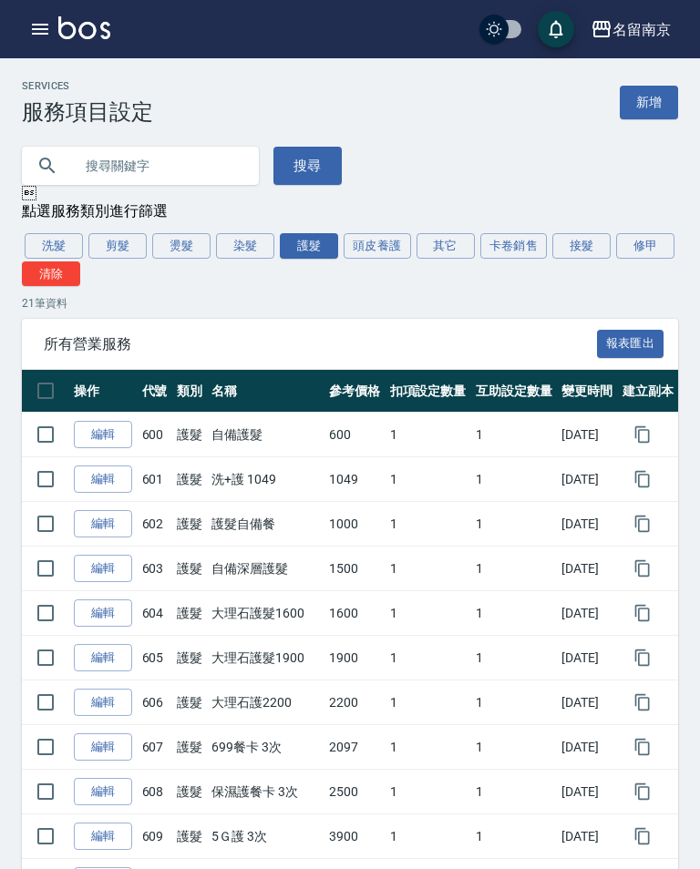
click at [245, 244] on button "染髮" at bounding box center [245, 246] width 58 height 26
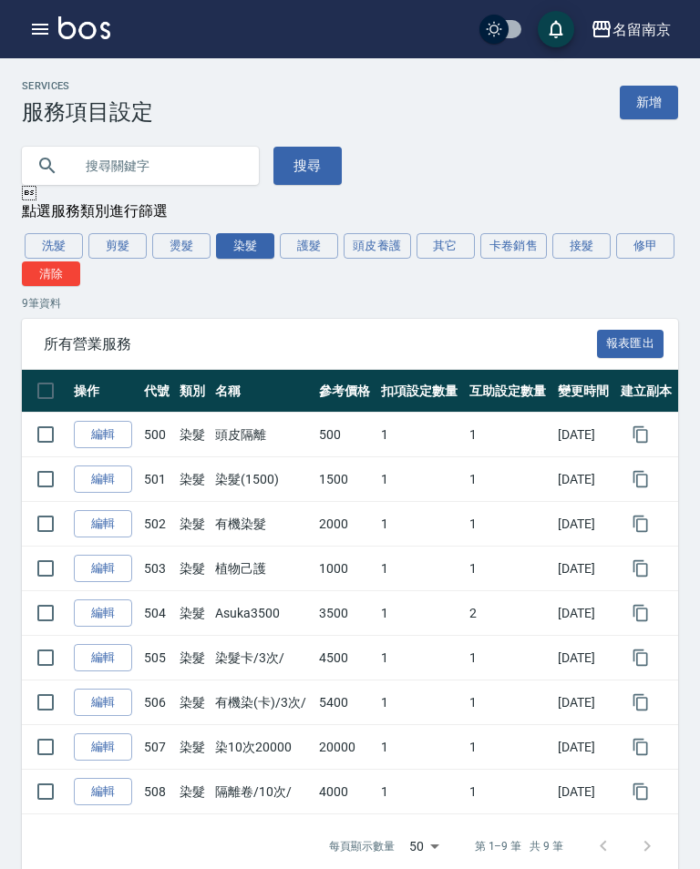
click at [205, 237] on button "燙髮" at bounding box center [181, 246] width 58 height 26
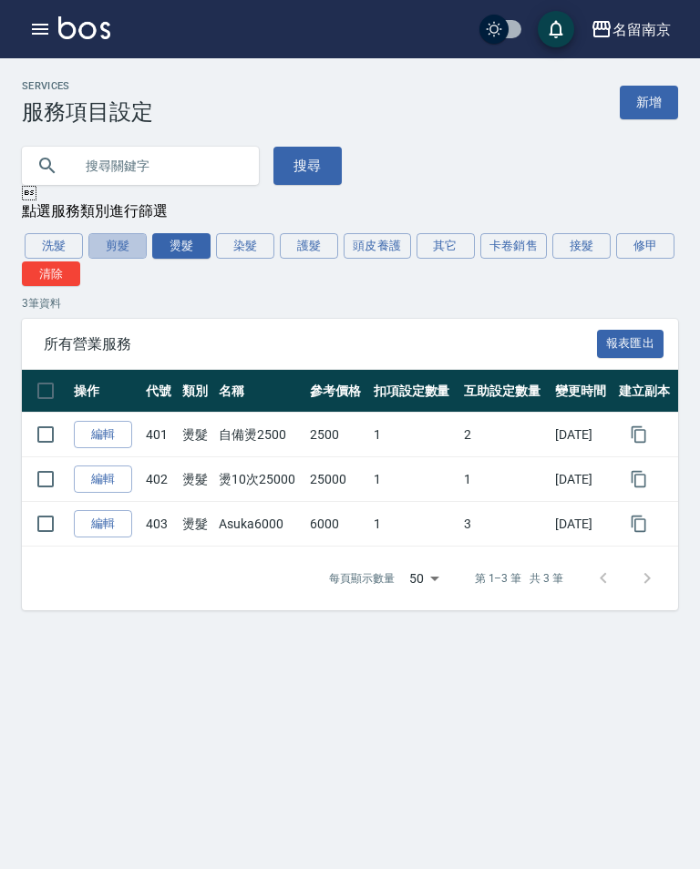
click at [130, 240] on button "剪髮" at bounding box center [117, 246] width 58 height 26
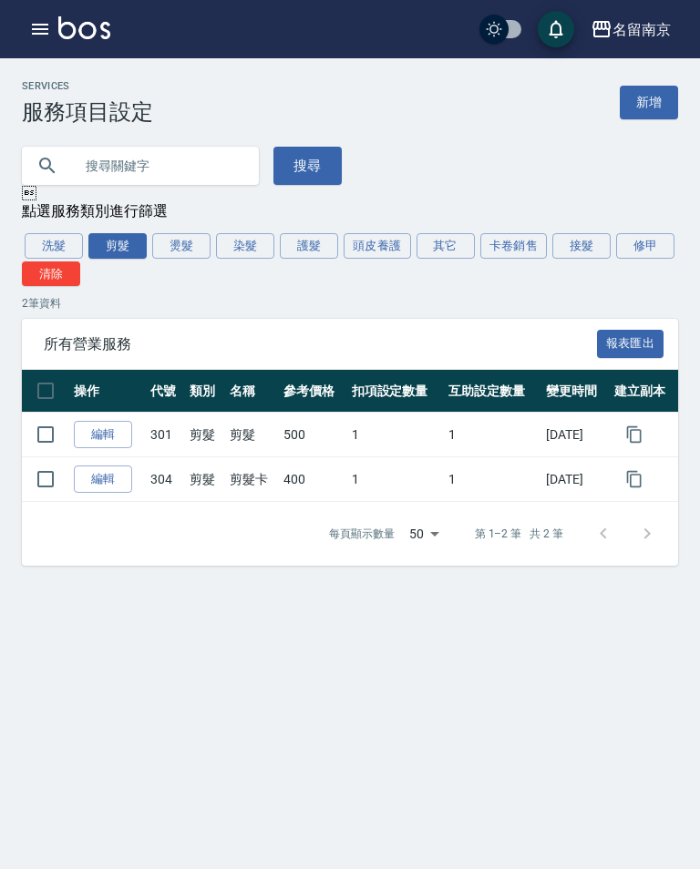
click at [55, 236] on button "洗髮" at bounding box center [54, 246] width 58 height 26
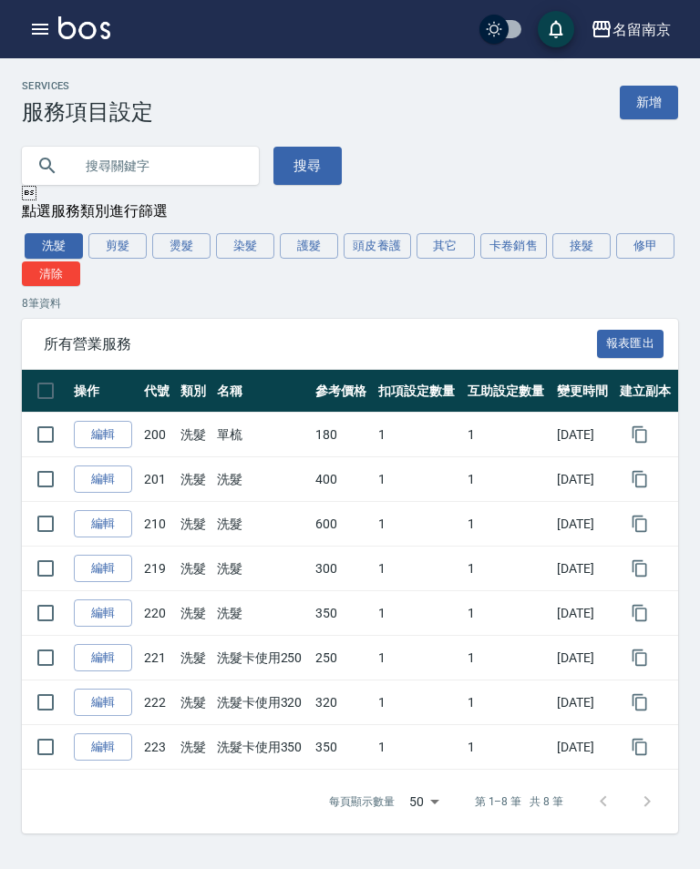
click at [313, 246] on button "護髮" at bounding box center [309, 246] width 58 height 26
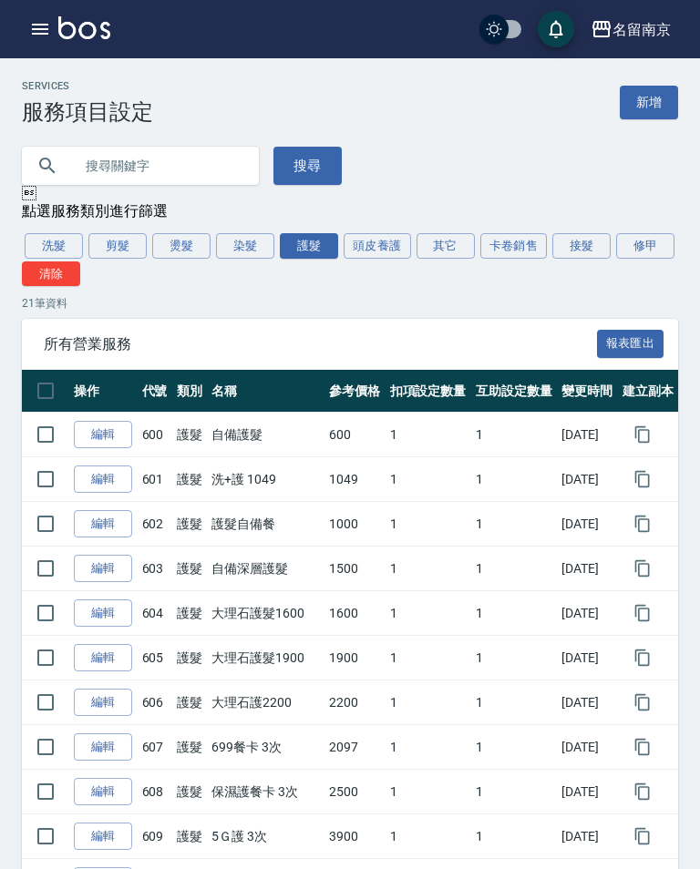
click at [383, 244] on button "頭皮養護" at bounding box center [376, 246] width 67 height 26
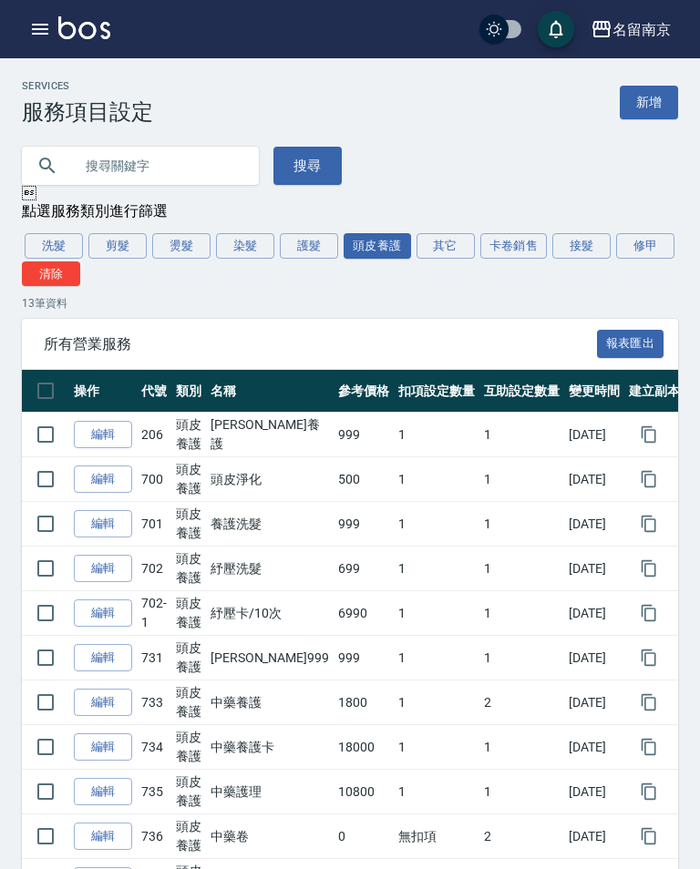
click at [522, 226] on div "Services 服務項目設定 新增 搜尋  點選服務類別進行篩選 洗髮 剪髮 燙髮 染髮 護髮 頭皮養護 其它 卡卷銷售 接髮 修甲 清除 13 筆資料 …" at bounding box center [350, 568] width 700 height 977
click at [517, 241] on button "卡卷銷售" at bounding box center [513, 246] width 67 height 26
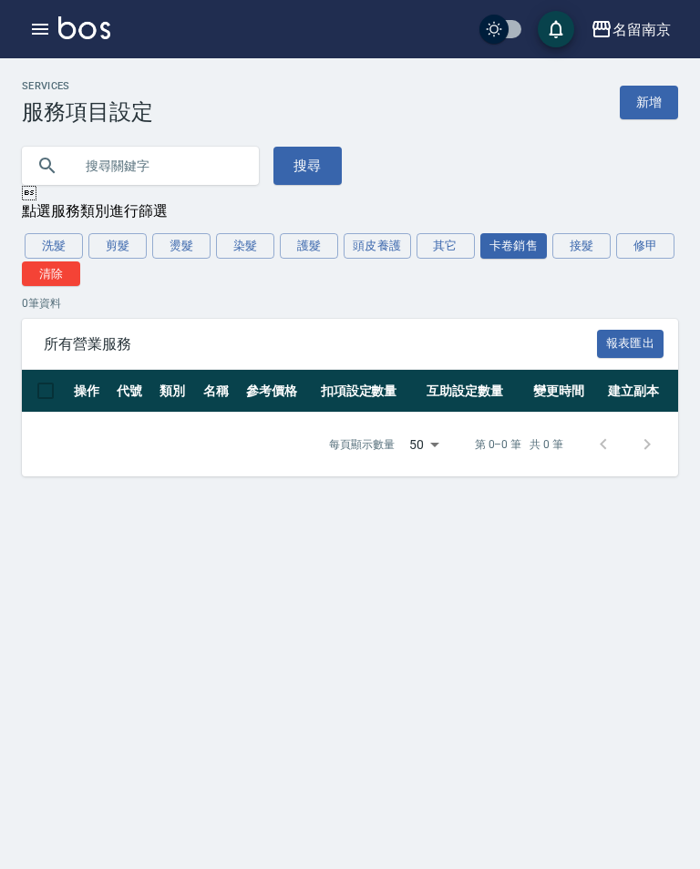
click at [565, 228] on div "Services 服務項目設定 新增 搜尋  點選服務類別進行篩選 洗髮 剪髮 燙髮 染髮 護髮 頭皮養護 其它 卡卷銷售 接髮 修甲 清除 0 筆資料 所…" at bounding box center [350, 278] width 700 height 396
click at [581, 243] on button "接髮" at bounding box center [581, 246] width 58 height 26
click at [658, 244] on button "修甲" at bounding box center [645, 246] width 58 height 26
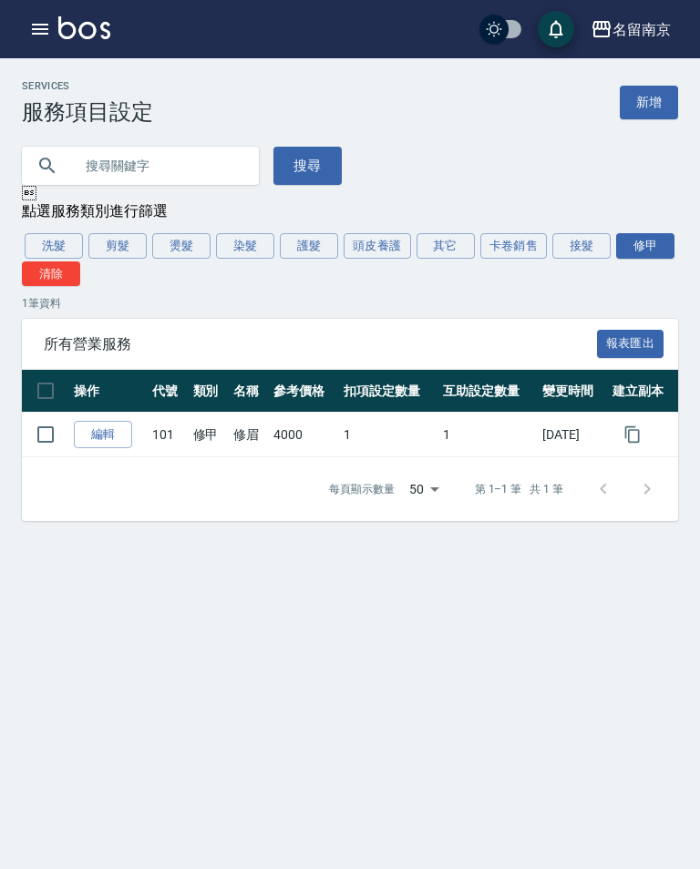
click at [562, 238] on button "接髮" at bounding box center [581, 246] width 58 height 26
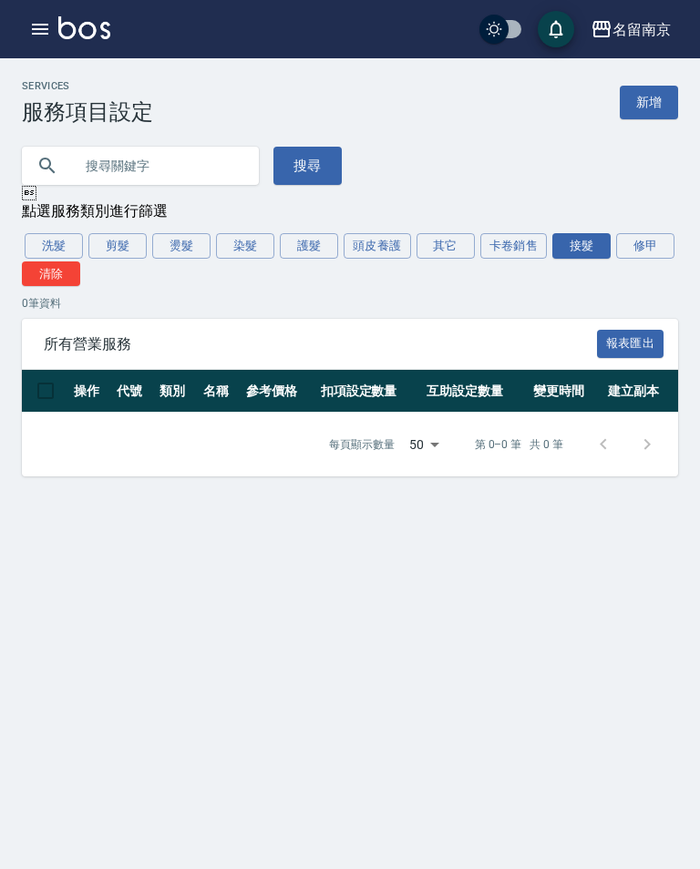
click at [519, 246] on button "卡卷銷售" at bounding box center [513, 246] width 67 height 26
click at [442, 248] on button "其它" at bounding box center [445, 246] width 58 height 26
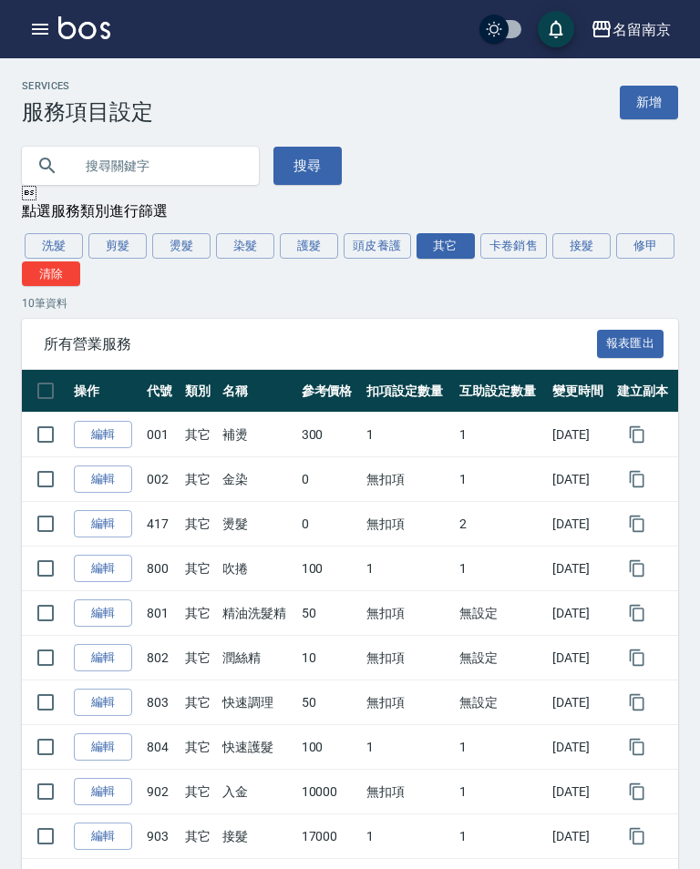
click at [397, 249] on button "頭皮養護" at bounding box center [376, 246] width 67 height 26
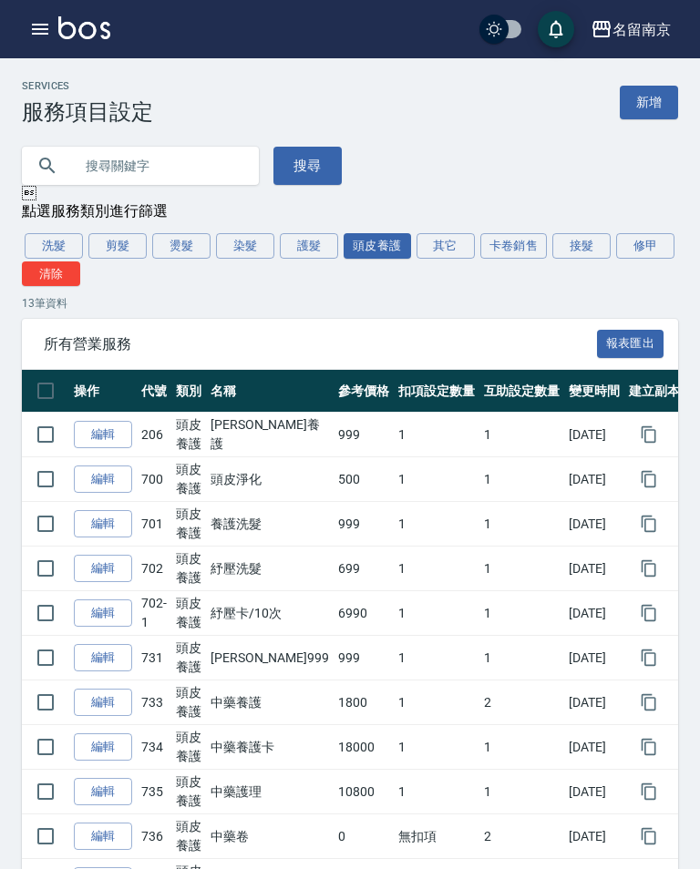
click at [109, 437] on link "編輯" at bounding box center [103, 435] width 58 height 28
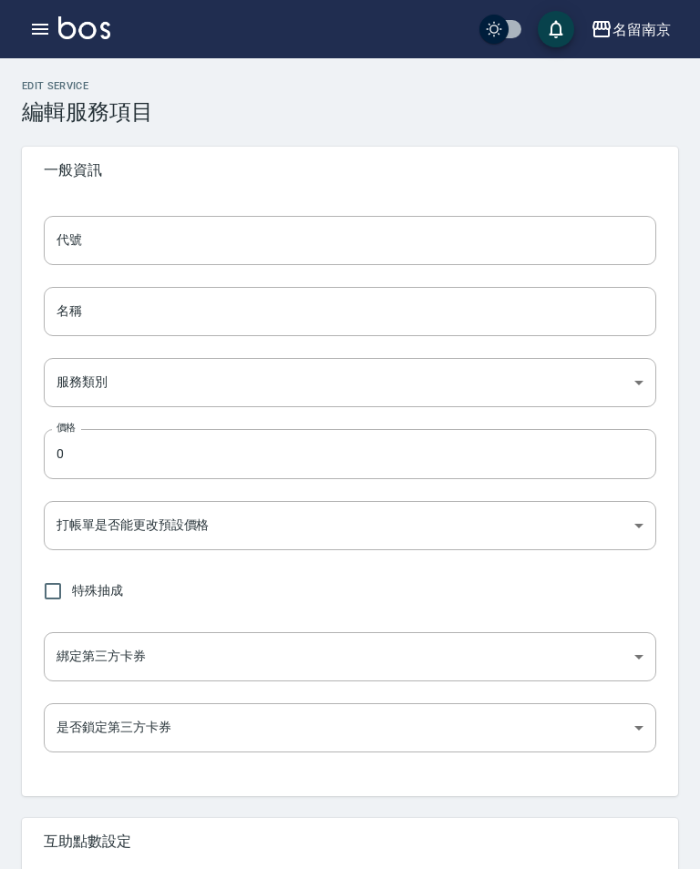
type input "206"
type input "海莉養護"
type input "99d6c692-5e28-4f5c-a5bb-ac7f0faf1d92"
type input "999"
type input "FALSE"
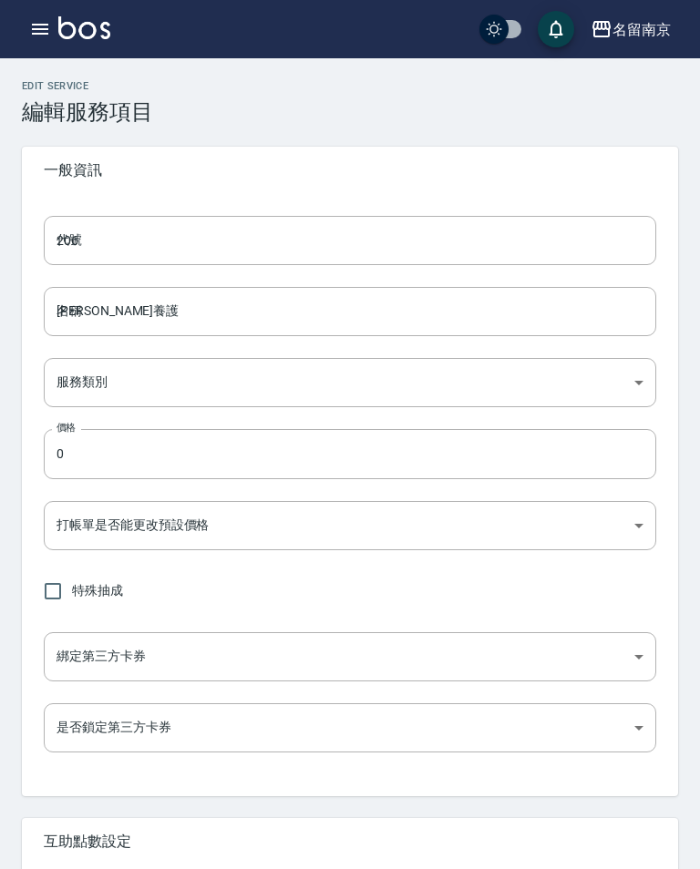
type input "none"
type input "UNSET"
type input "none"
type input "洗"
type input "2"
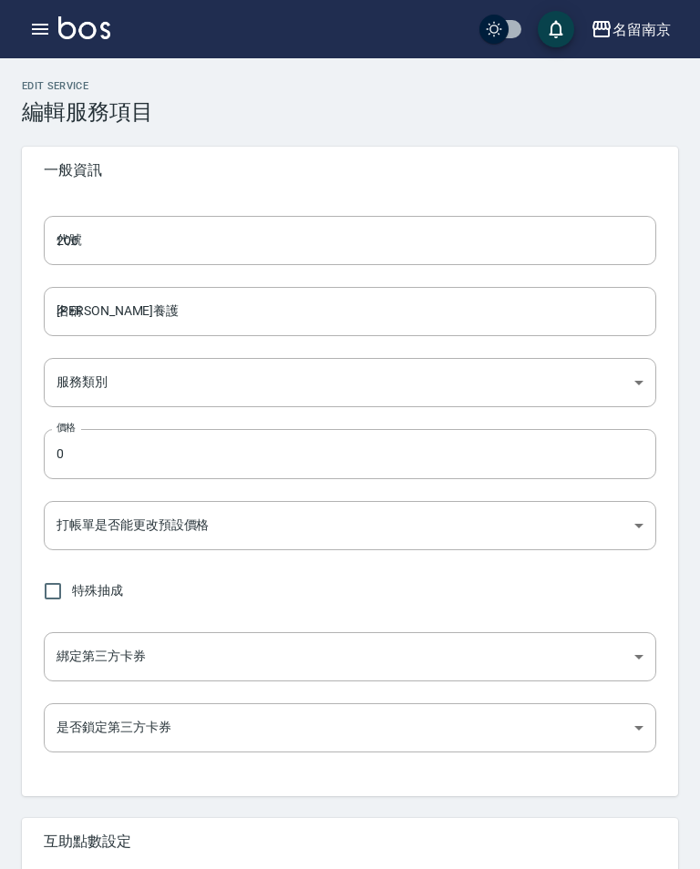
type input "點數"
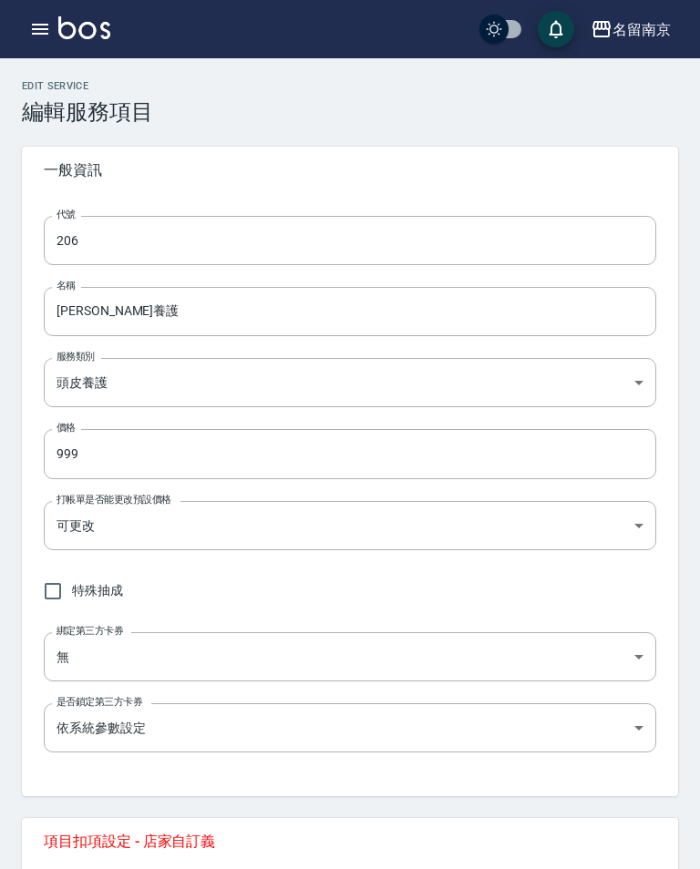
click at [308, 234] on input "206" at bounding box center [350, 240] width 612 height 49
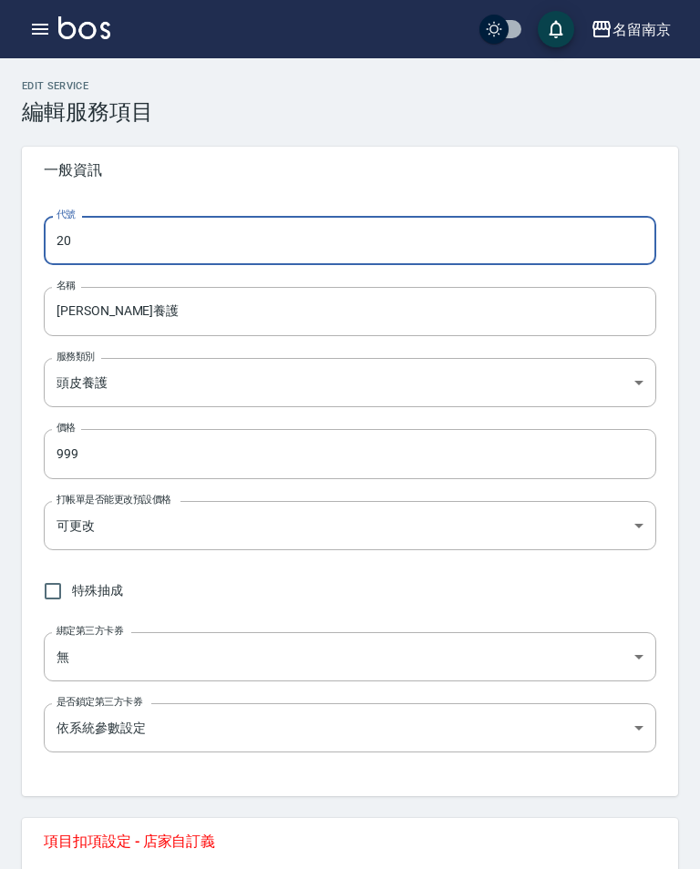
type input "2"
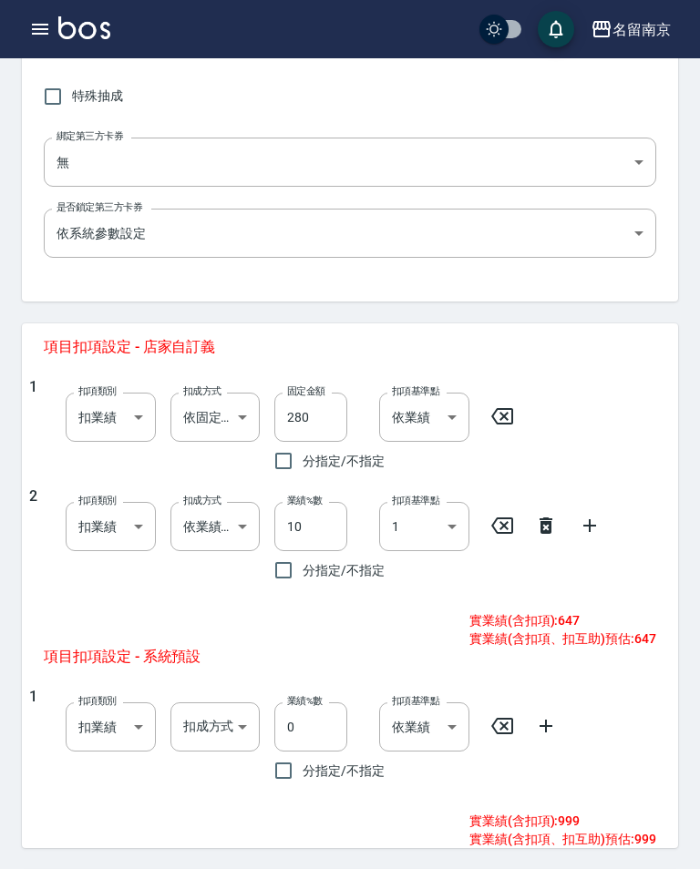
scroll to position [441, 0]
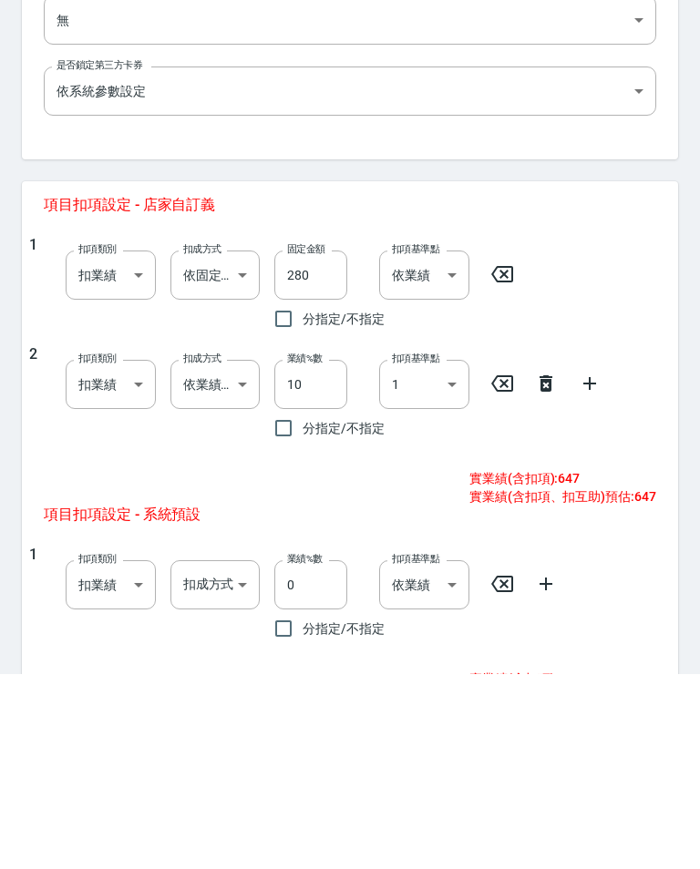
type input "703"
click at [491, 571] on icon at bounding box center [502, 579] width 22 height 16
type input "0"
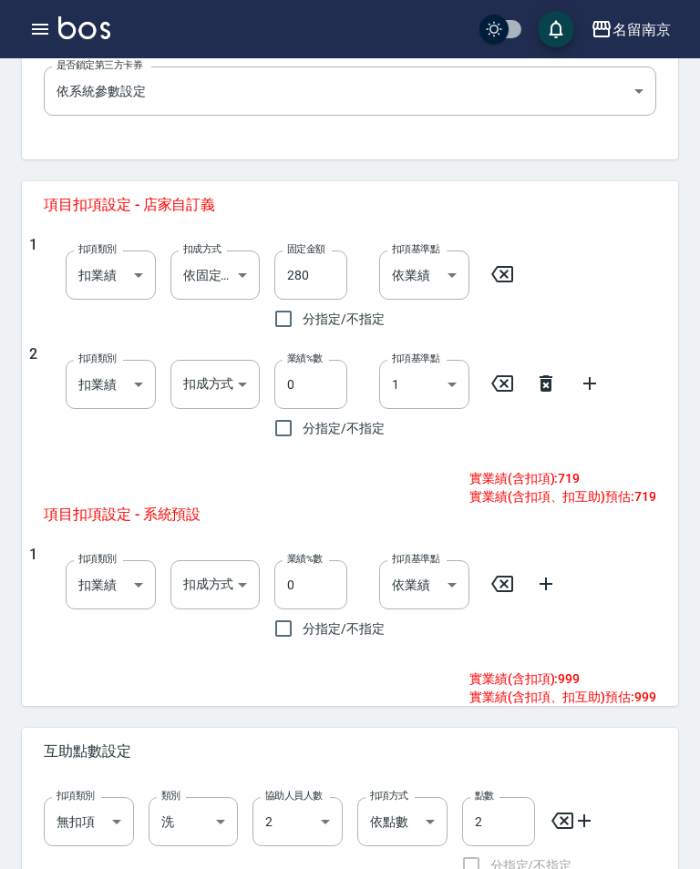
click at [547, 380] on icon at bounding box center [545, 383] width 13 height 16
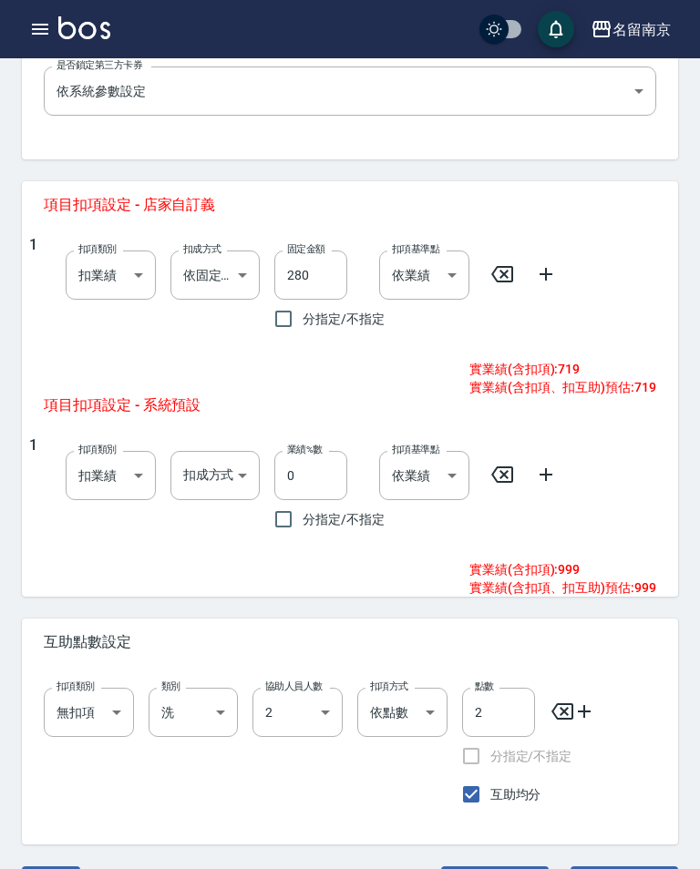
click at [231, 277] on body "名留南京 登出 櫃檯作業 打帳單 帳單列表 掛單列表 座位開單 營業儀表板 現金收支登錄 高階收支登錄 材料自購登錄 每日結帳 排班表 現場電腦打卡 掃碼打卡…" at bounding box center [350, 142] width 700 height 1559
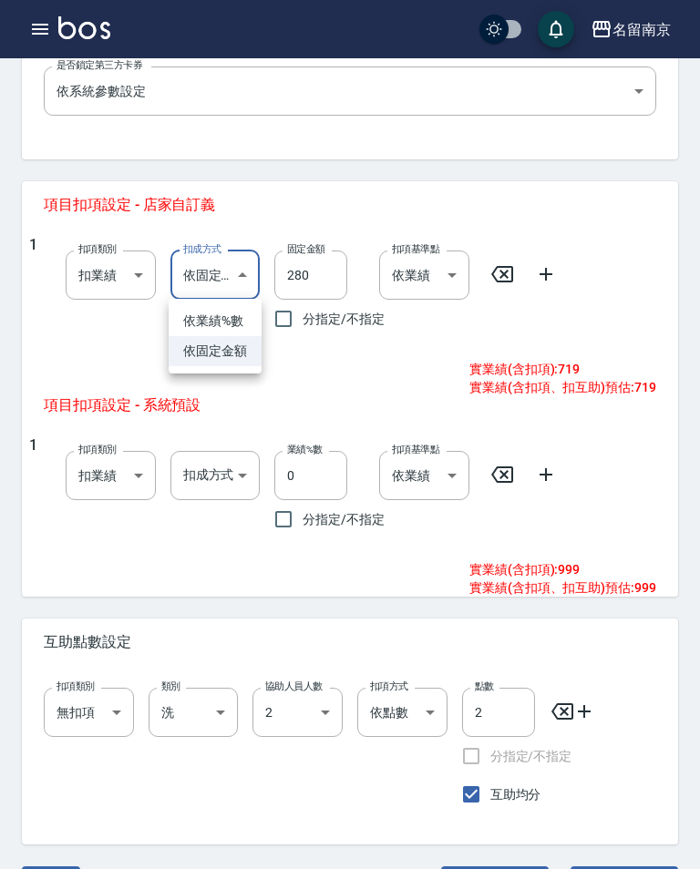
click at [230, 354] on li "依固定金額" at bounding box center [215, 351] width 93 height 30
click at [232, 265] on body "名留南京 登出 櫃檯作業 打帳單 帳單列表 掛單列表 座位開單 營業儀表板 現金收支登錄 高階收支登錄 材料自購登錄 每日結帳 排班表 現場電腦打卡 掃碼打卡…" at bounding box center [350, 142] width 700 height 1559
click at [230, 311] on li "依業績%數" at bounding box center [215, 321] width 93 height 30
type input "扣趴數"
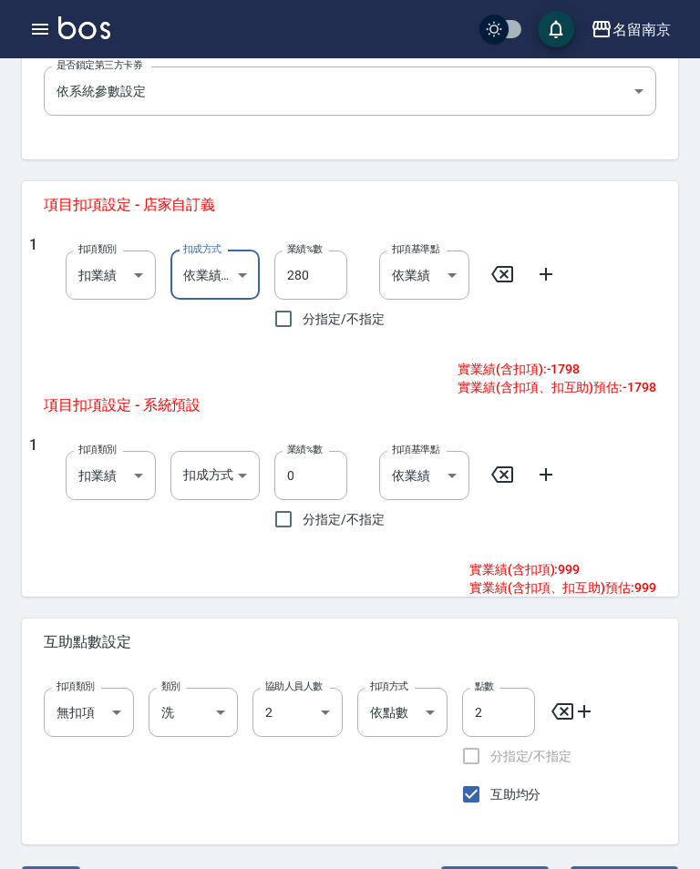
click at [322, 270] on input "280" at bounding box center [310, 275] width 73 height 49
type input "2"
type input "10"
click at [542, 271] on icon at bounding box center [546, 274] width 22 height 22
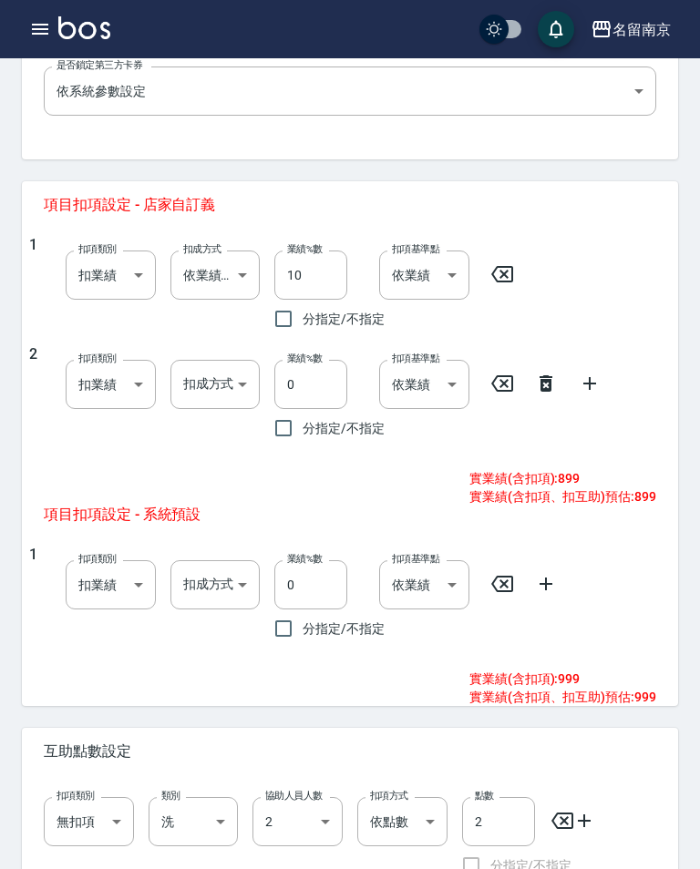
click at [227, 381] on body "名留南京 登出 櫃檯作業 打帳單 帳單列表 掛單列表 座位開單 營業儀表板 現金收支登錄 高階收支登錄 材料自購登錄 每日結帳 排班表 現場電腦打卡 掃碼打卡…" at bounding box center [350, 197] width 700 height 1668
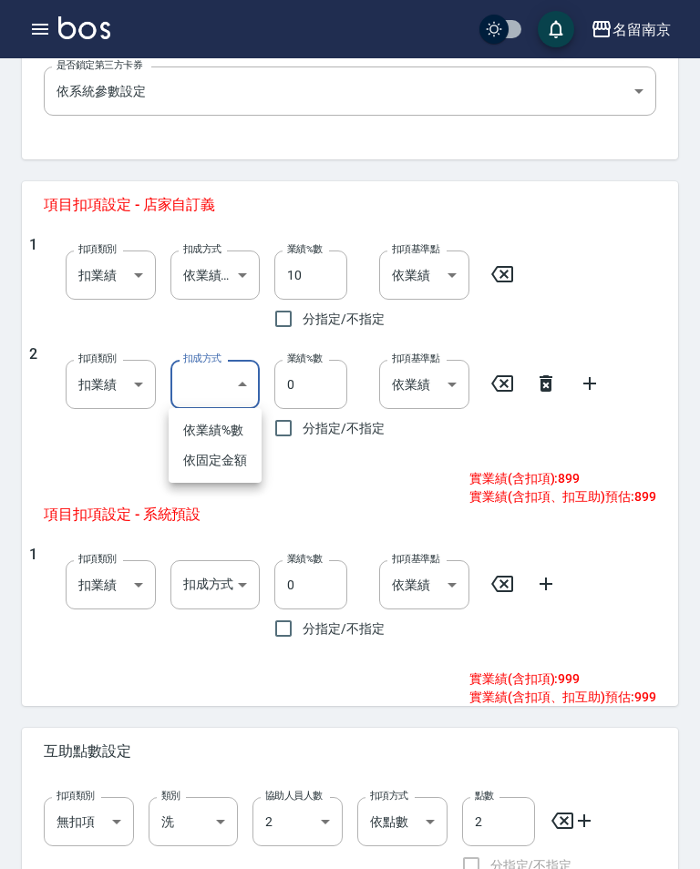
click at [232, 465] on li "依固定金額" at bounding box center [215, 461] width 93 height 30
type input "扣固定金額"
click at [324, 385] on input "0" at bounding box center [310, 384] width 73 height 49
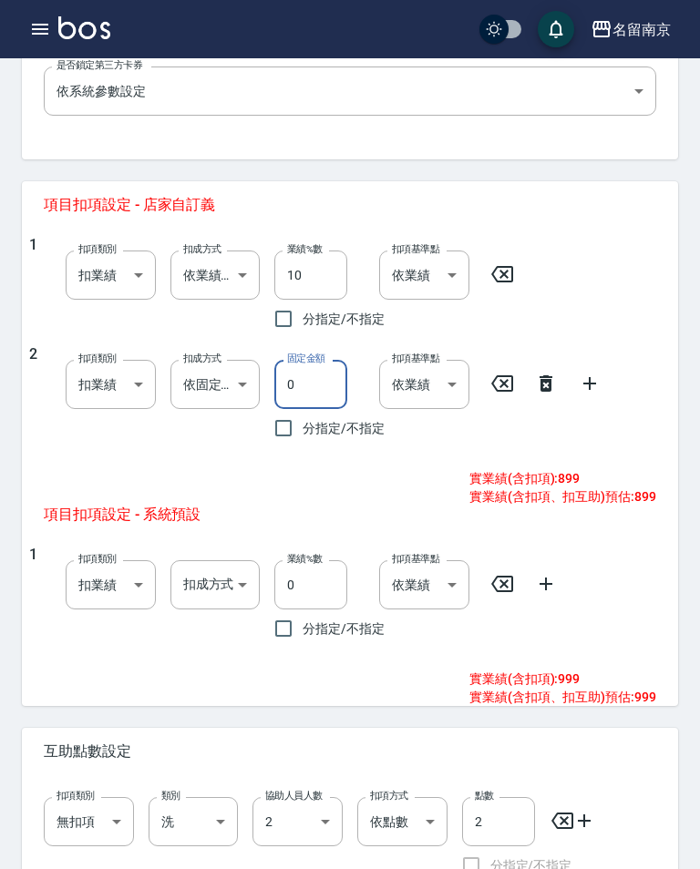
click at [326, 374] on input "0" at bounding box center [310, 384] width 73 height 49
click at [335, 379] on input "0" at bounding box center [310, 384] width 73 height 49
type input "252"
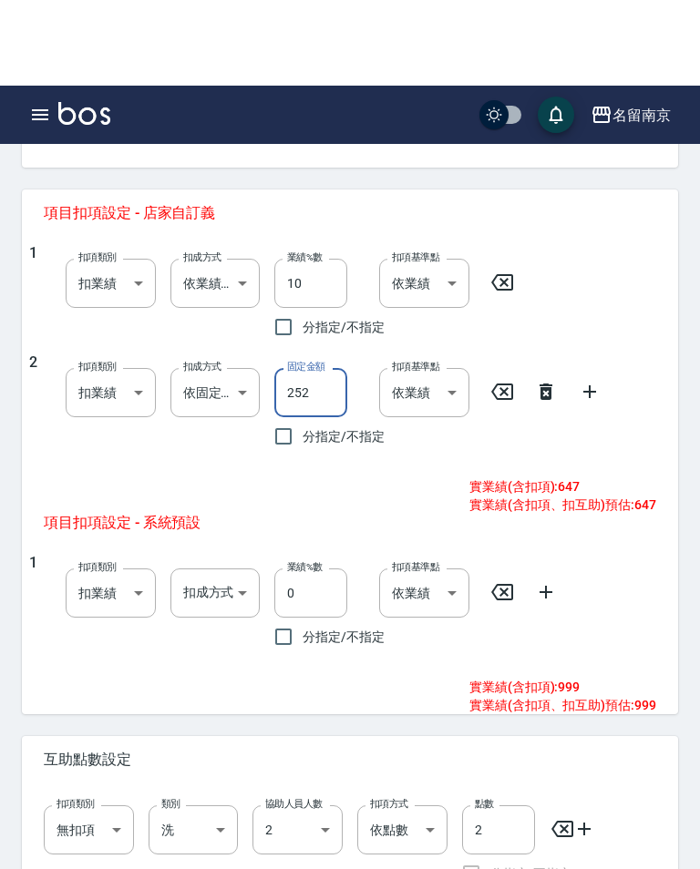
scroll to position [797, 0]
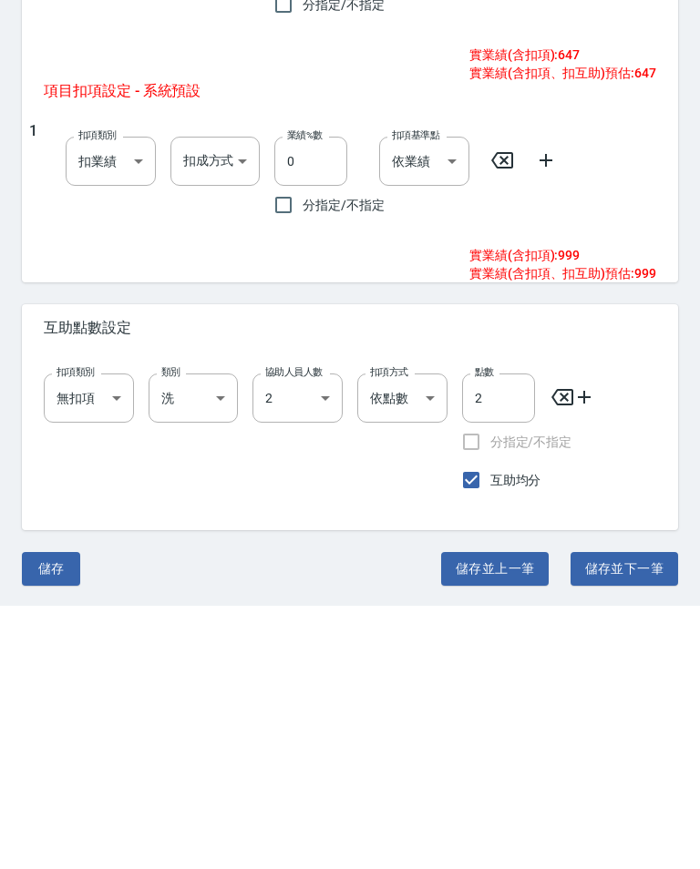
click at [49, 815] on button "儲存" at bounding box center [51, 832] width 58 height 34
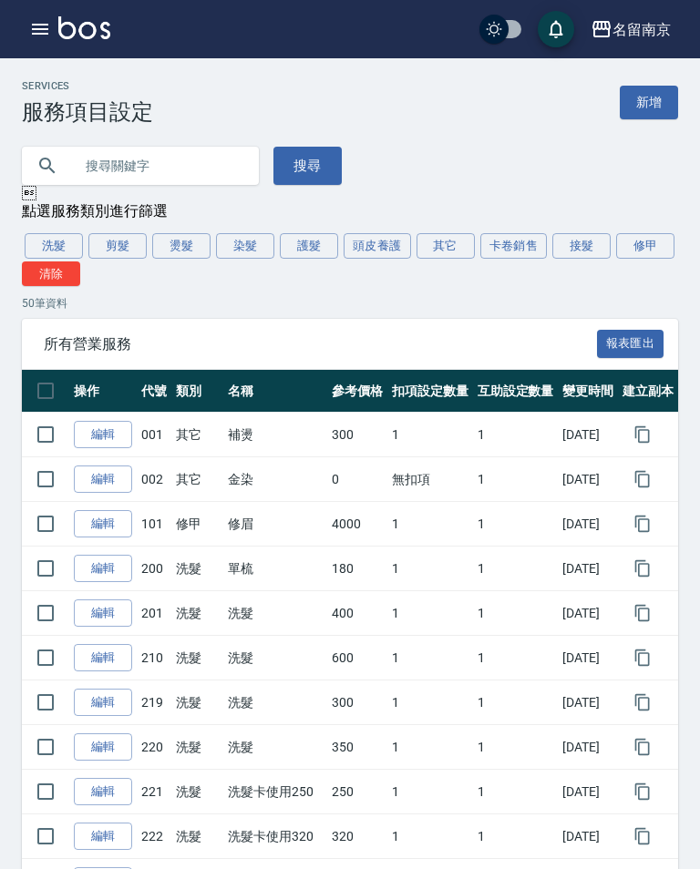
click at [374, 240] on button "頭皮養護" at bounding box center [376, 246] width 67 height 26
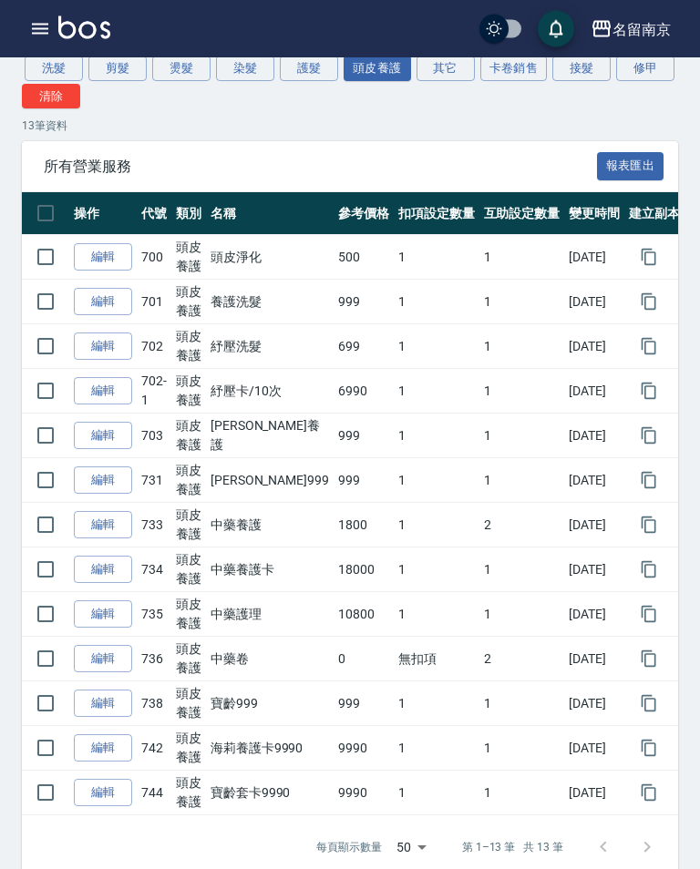
scroll to position [182, 0]
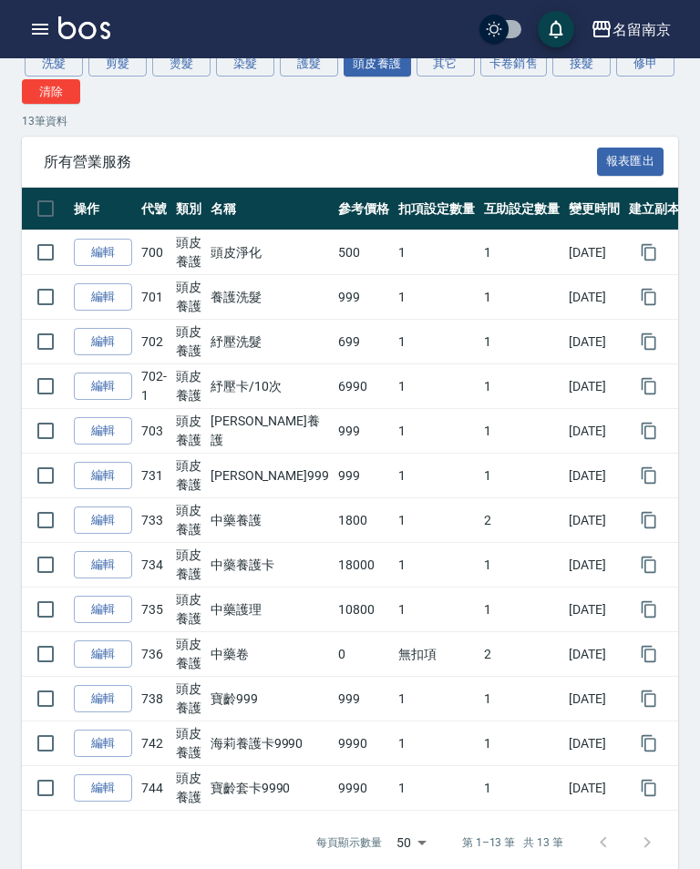
click at [97, 737] on link "編輯" at bounding box center [103, 744] width 58 height 28
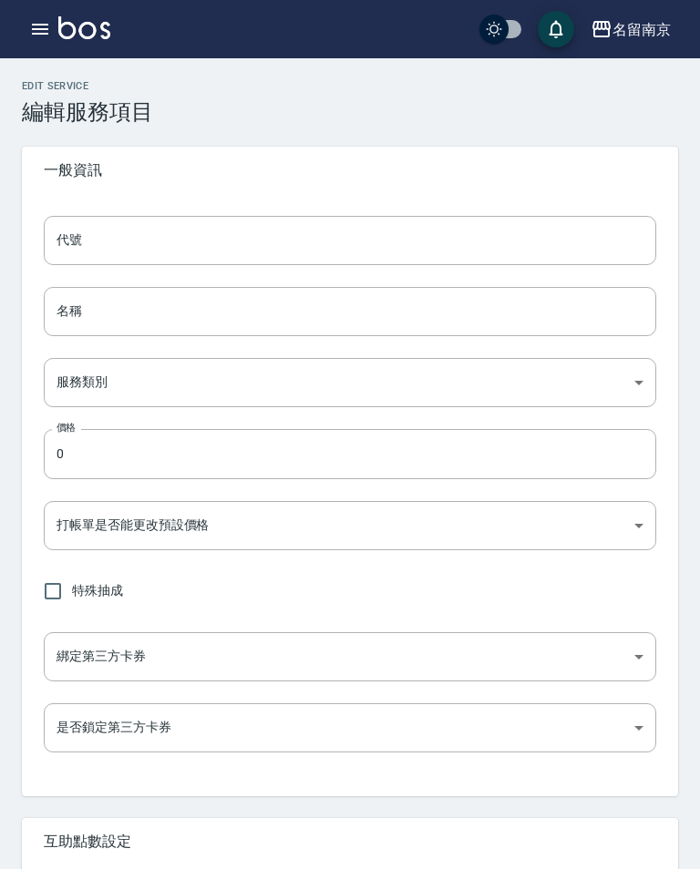
type input "742"
type input "海莉養護卡9990"
type input "99d6c692-5e28-4f5c-a5bb-ac7f0faf1d92"
type input "9990"
type input "FALSE"
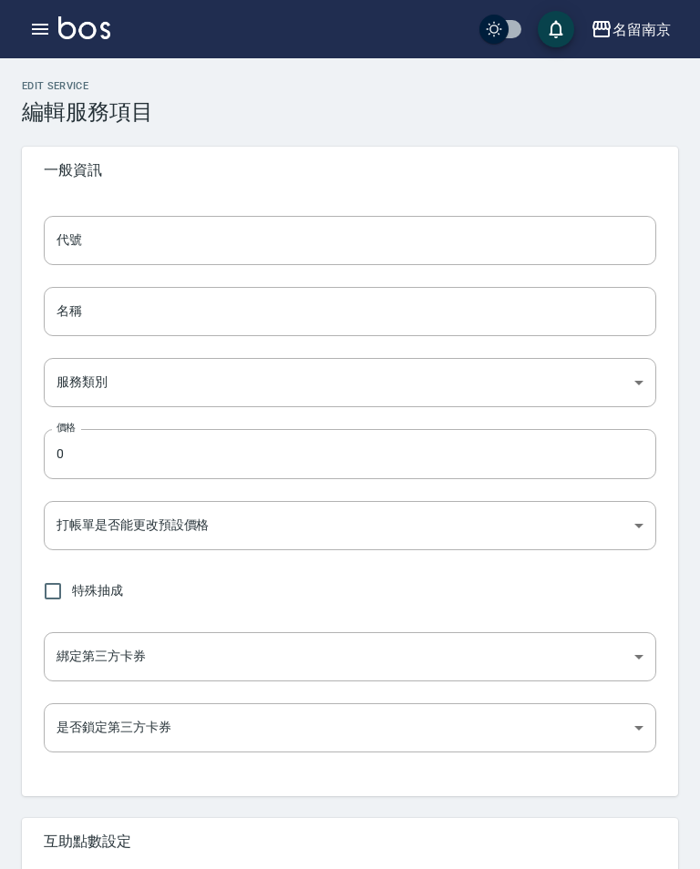
type input "none"
type input "UNSET"
type input "none"
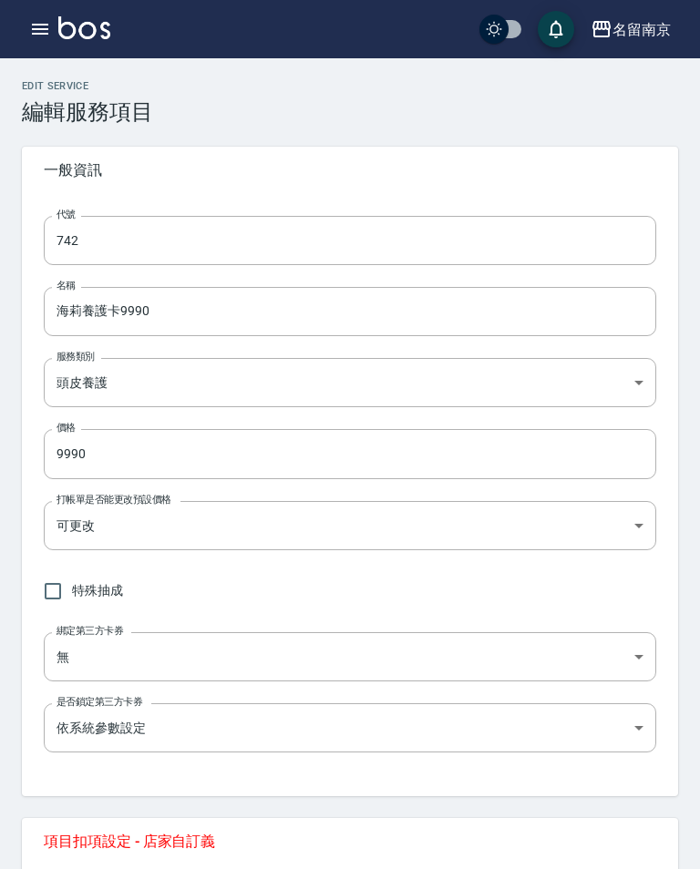
click at [244, 289] on input "海莉養護卡9990" at bounding box center [350, 311] width 612 height 49
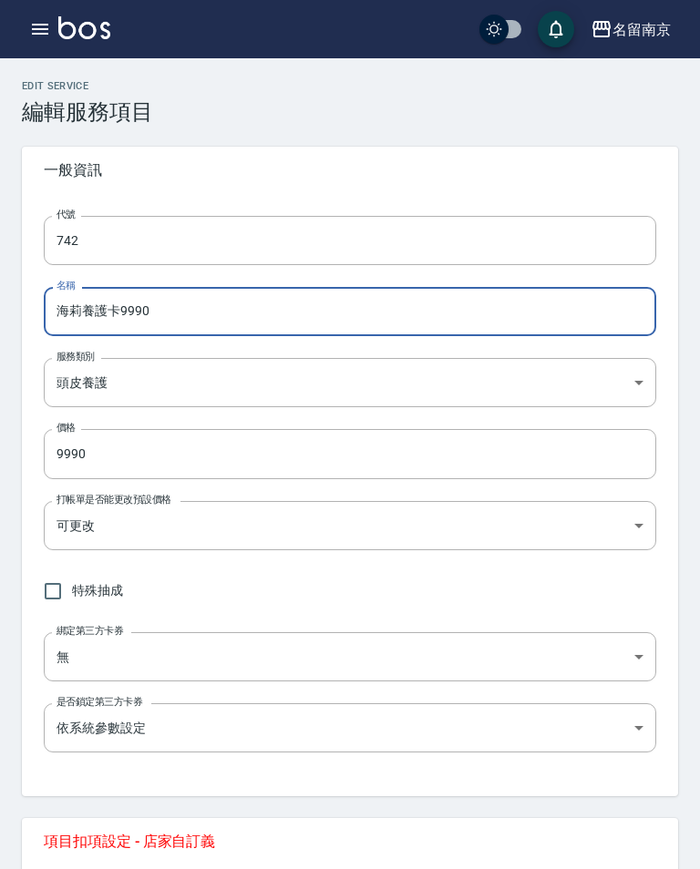
click at [266, 325] on input "海莉養護卡9990" at bounding box center [350, 311] width 612 height 49
click at [369, 311] on input "海莉養護卡9990" at bounding box center [350, 311] width 612 height 49
type input "海莉養護卡/10次"
click at [356, 235] on input "742" at bounding box center [350, 240] width 612 height 49
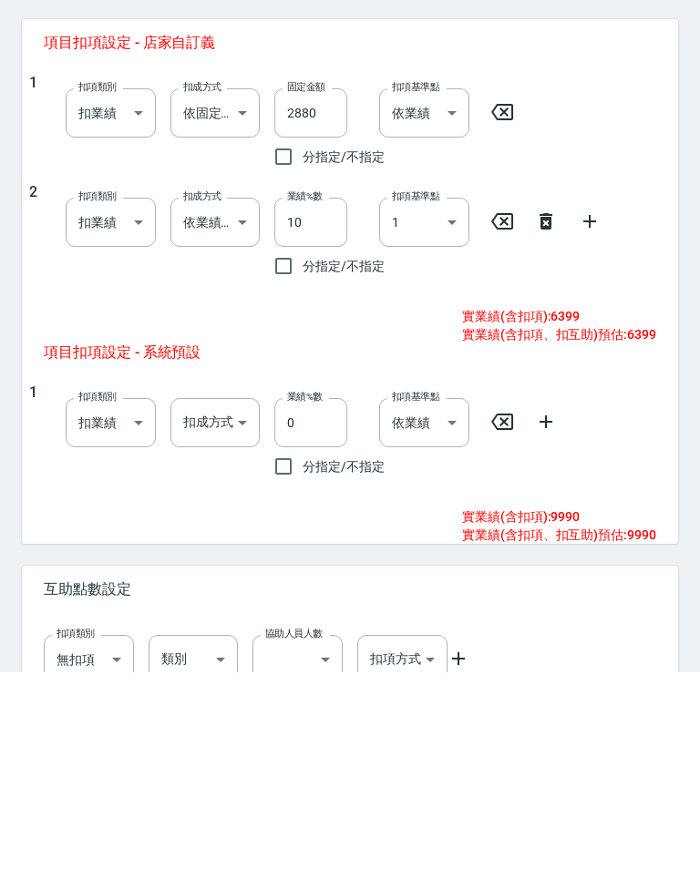
scroll to position [600, 0]
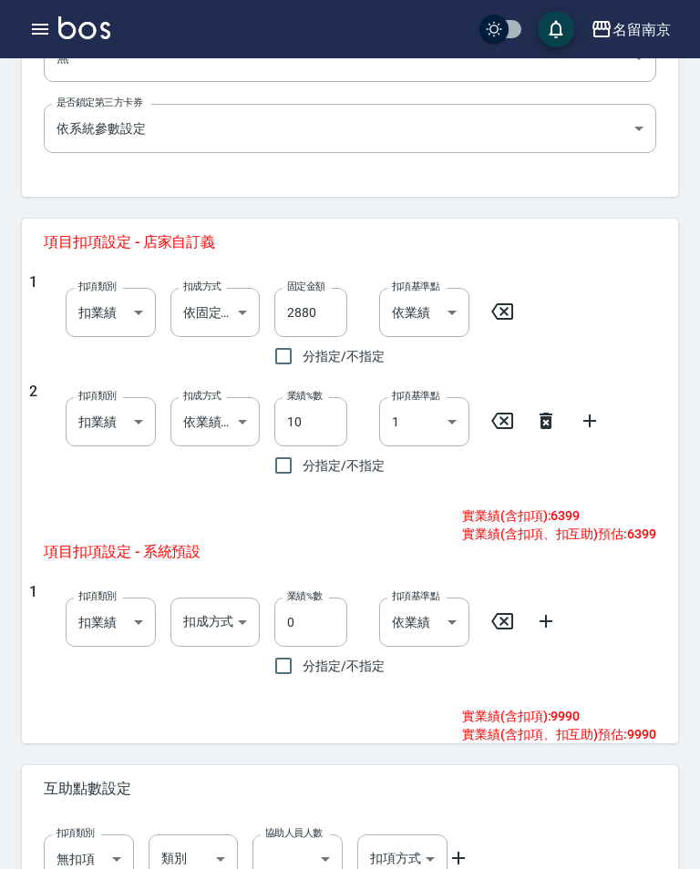
type input "703-1"
click at [549, 413] on icon at bounding box center [545, 421] width 13 height 16
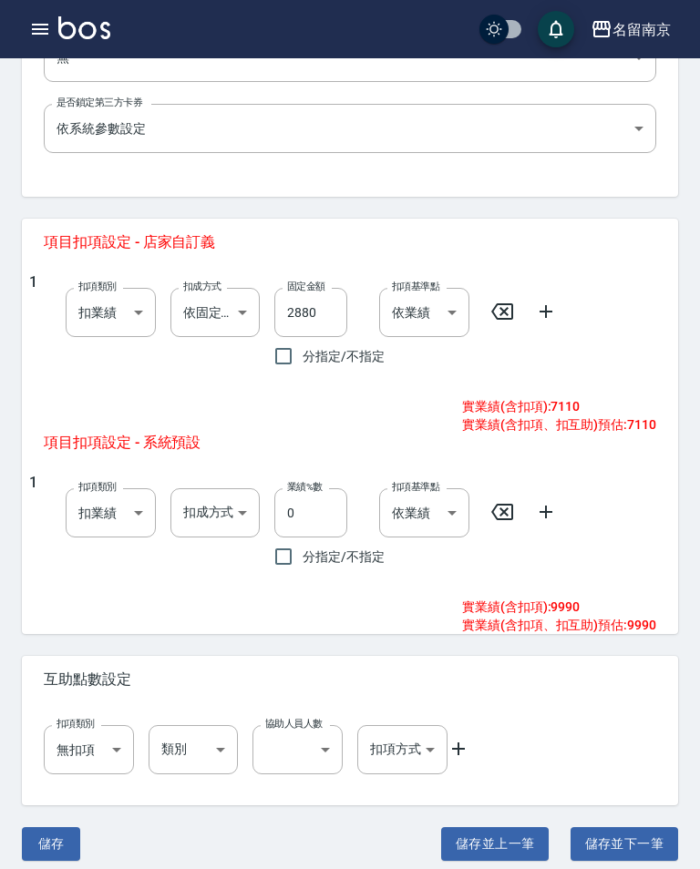
click at [223, 306] on body "名留南京 登出 櫃檯作業 打帳單 帳單列表 掛單列表 座位開單 營業儀表板 現金收支登錄 高階收支登錄 材料自購登錄 每日結帳 排班表 現場電腦打卡 掃碼打卡…" at bounding box center [350, 141] width 700 height 1482
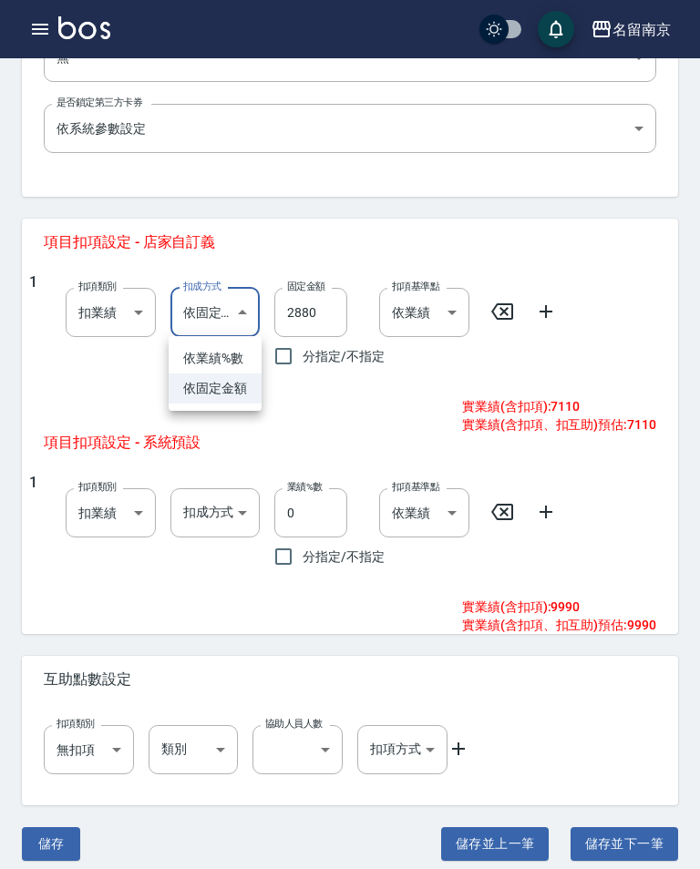
click at [231, 353] on li "依業績%數" at bounding box center [215, 358] width 93 height 30
type input "扣趴數"
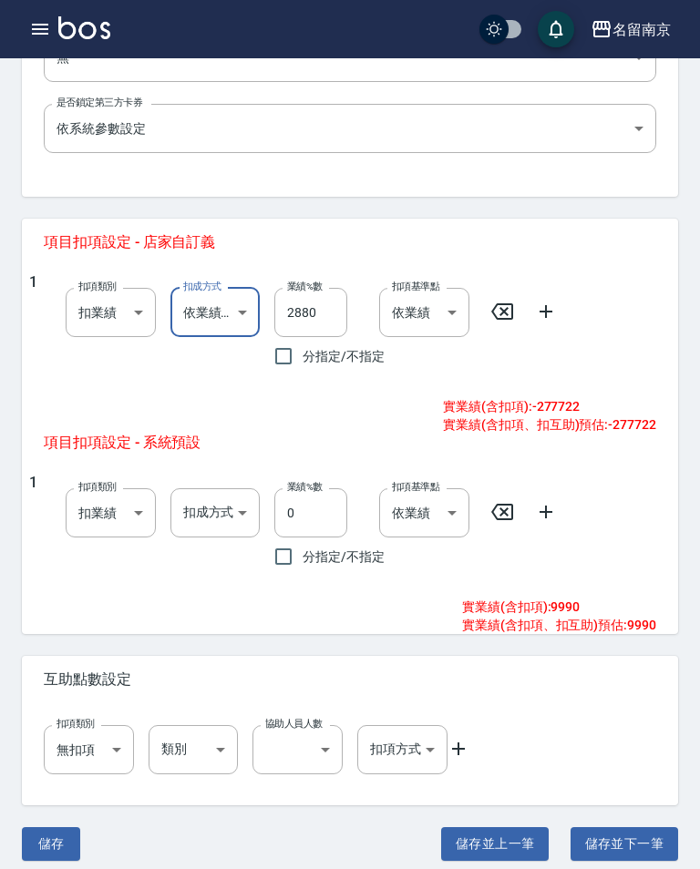
click at [320, 302] on input "2880" at bounding box center [310, 312] width 73 height 49
click at [335, 303] on input "2880" at bounding box center [310, 312] width 73 height 49
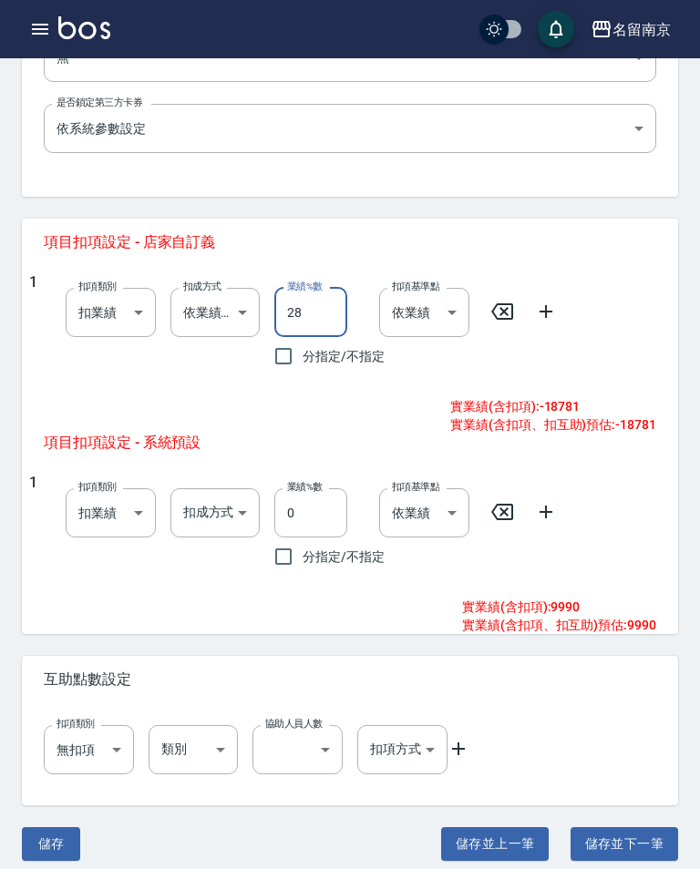
type input "2"
type input "10"
click at [550, 305] on icon at bounding box center [546, 312] width 22 height 22
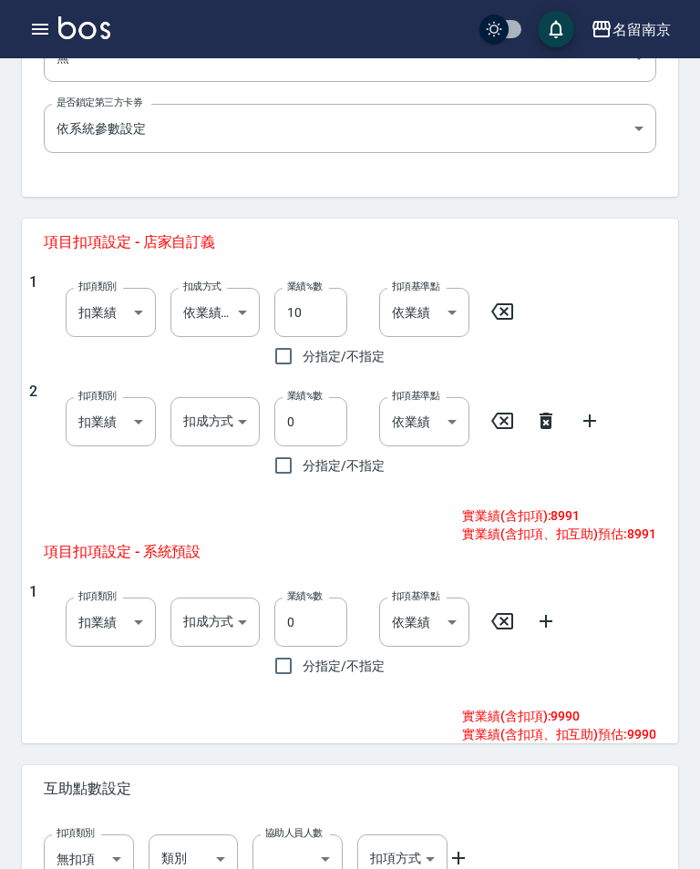
click at [232, 426] on body "名留南京 登出 櫃檯作業 打帳單 帳單列表 掛單列表 座位開單 營業儀表板 現金收支登錄 高階收支登錄 材料自購登錄 每日結帳 排班表 現場電腦打卡 掃碼打卡…" at bounding box center [350, 196] width 700 height 1592
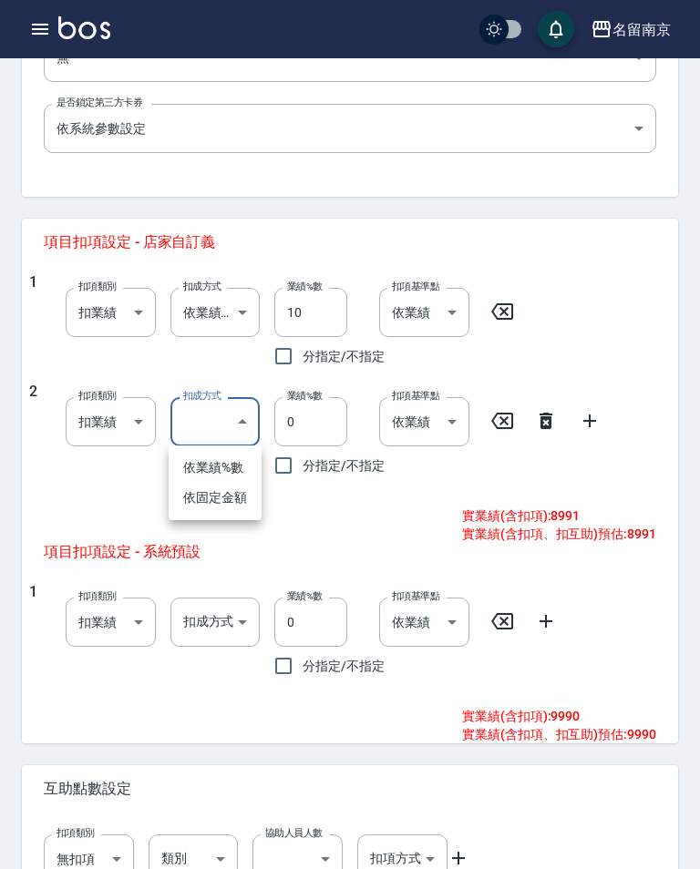
click at [235, 503] on li "依固定金額" at bounding box center [215, 498] width 93 height 30
type input "扣固定金額"
click at [326, 424] on input "0" at bounding box center [310, 421] width 73 height 49
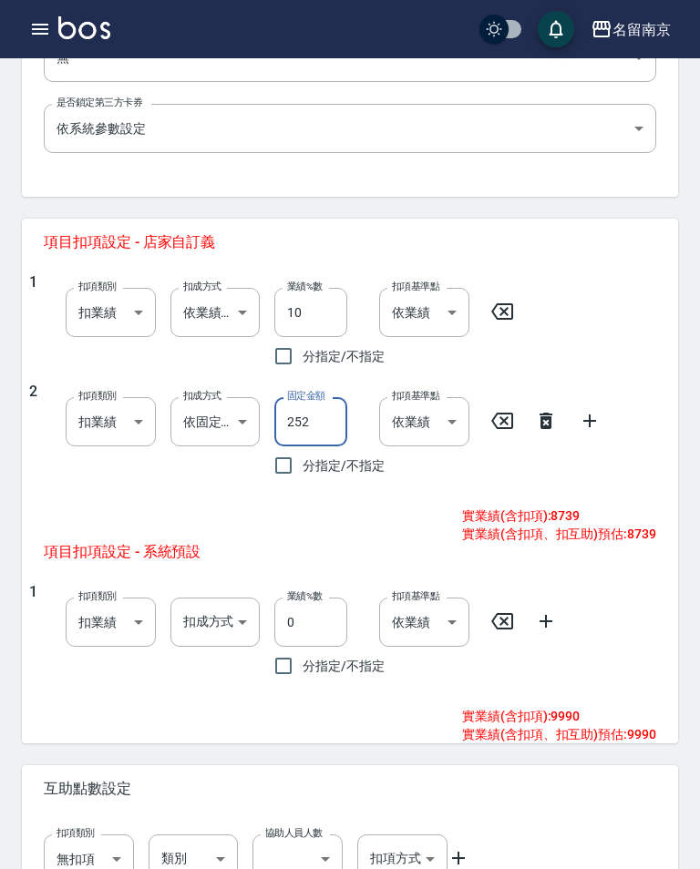
type input "2520"
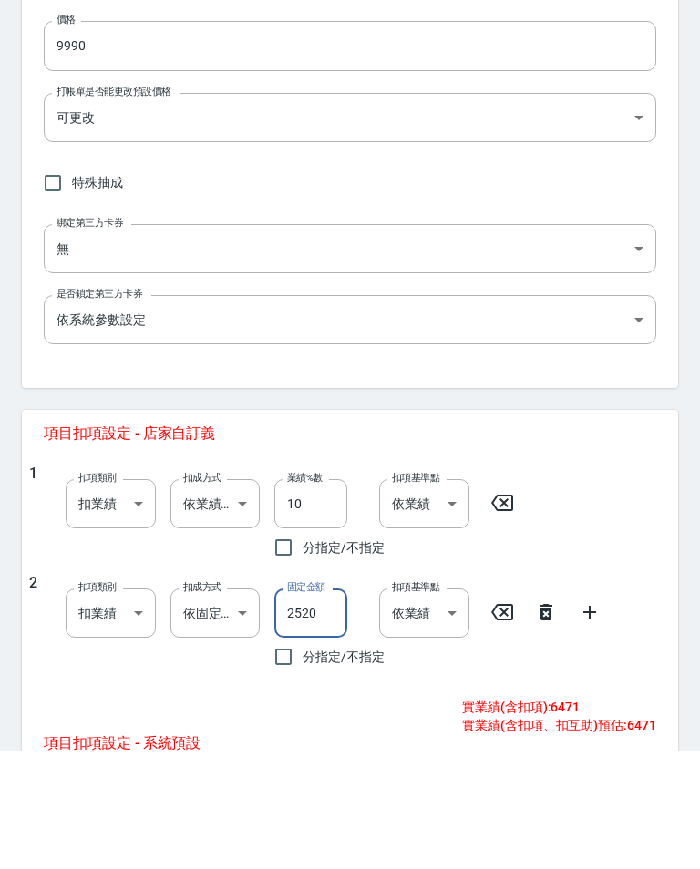
scroll to position [313, 0]
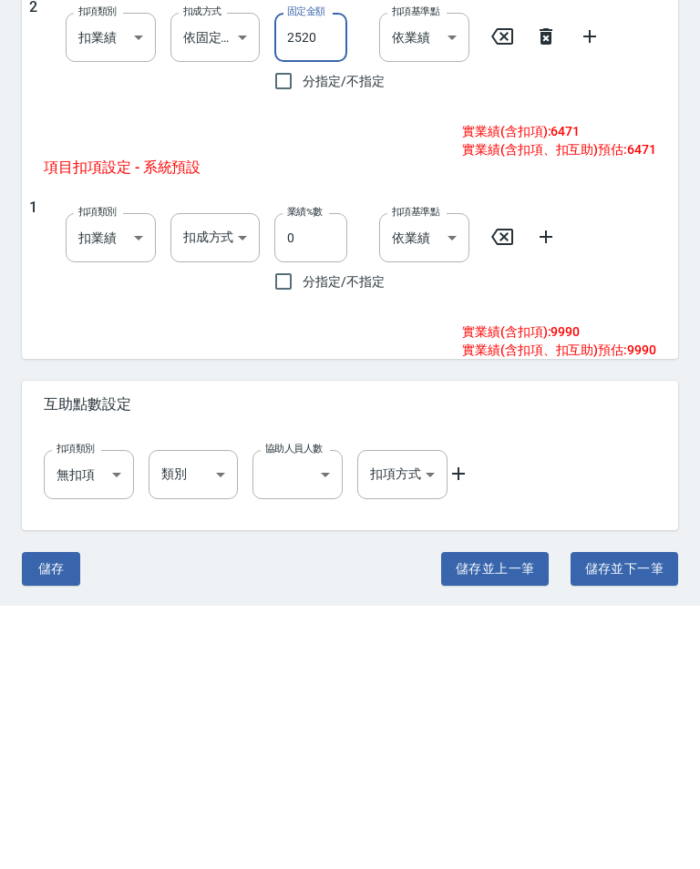
click at [56, 815] on button "儲存" at bounding box center [51, 832] width 58 height 34
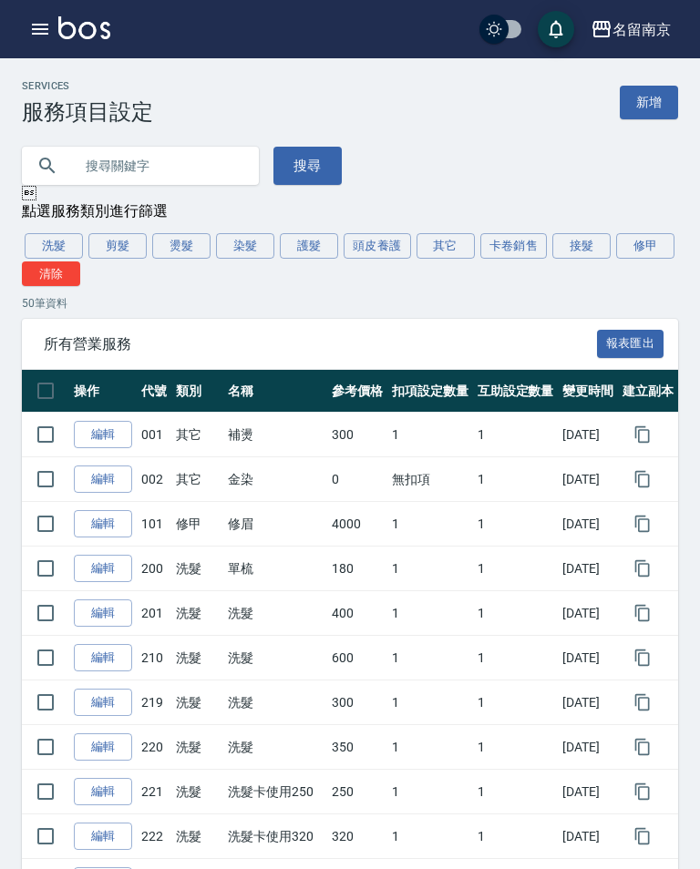
click at [376, 236] on button "頭皮養護" at bounding box center [376, 246] width 67 height 26
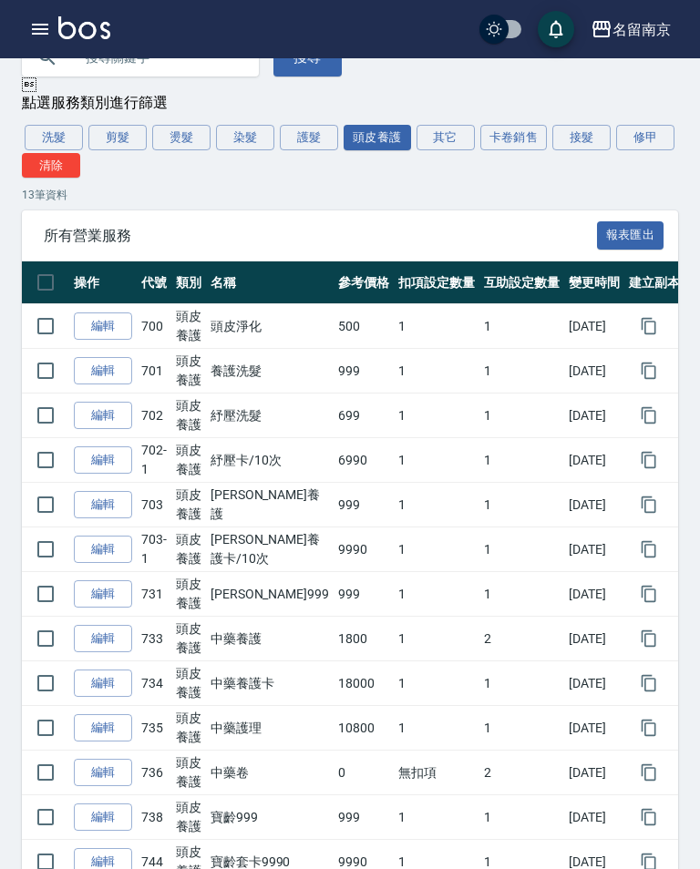
scroll to position [111, 0]
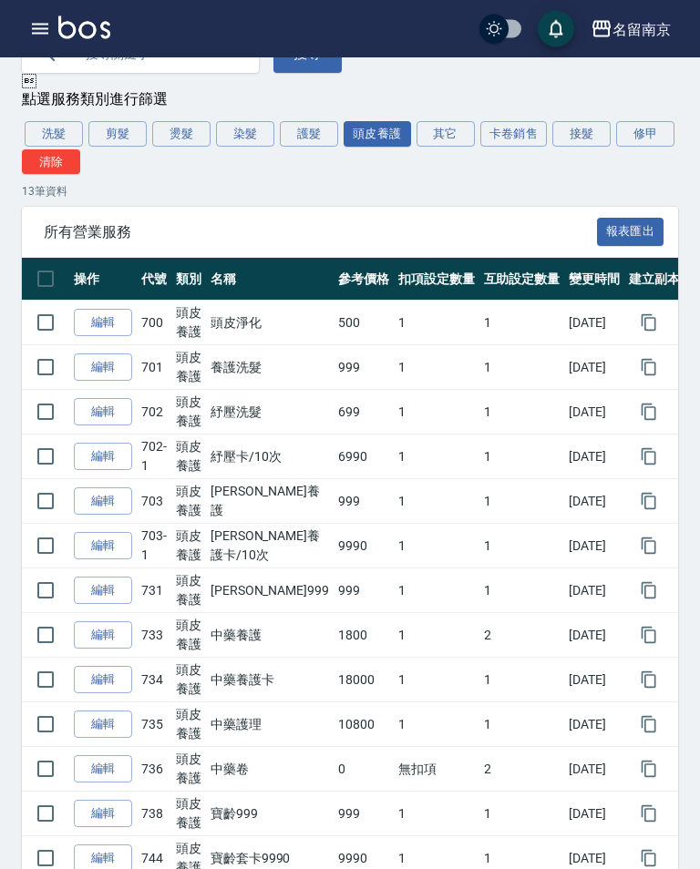
click at [36, 584] on input "checkbox" at bounding box center [45, 591] width 38 height 38
checkbox input "true"
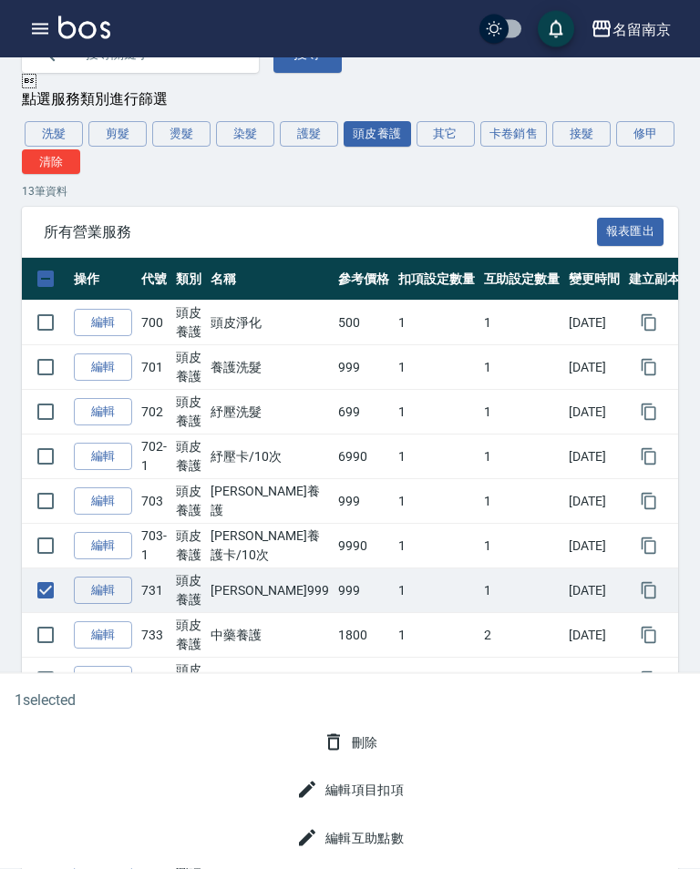
scroll to position [112, 0]
click at [406, 760] on div "刪除" at bounding box center [350, 743] width 671 height 34
click at [354, 760] on button "刪除" at bounding box center [350, 743] width 70 height 34
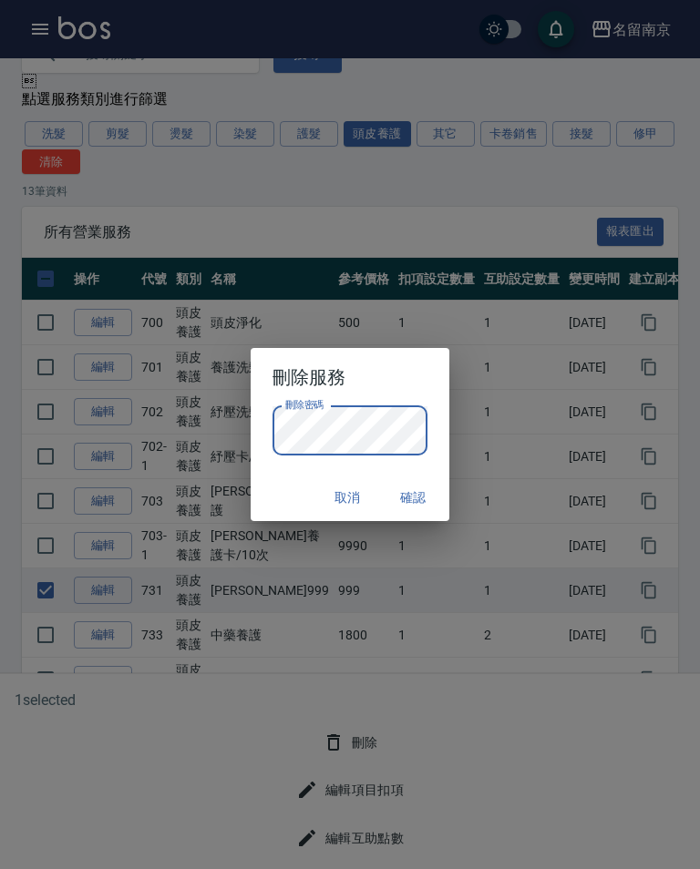
scroll to position [111, 0]
click at [414, 500] on button "確認" at bounding box center [413, 498] width 58 height 34
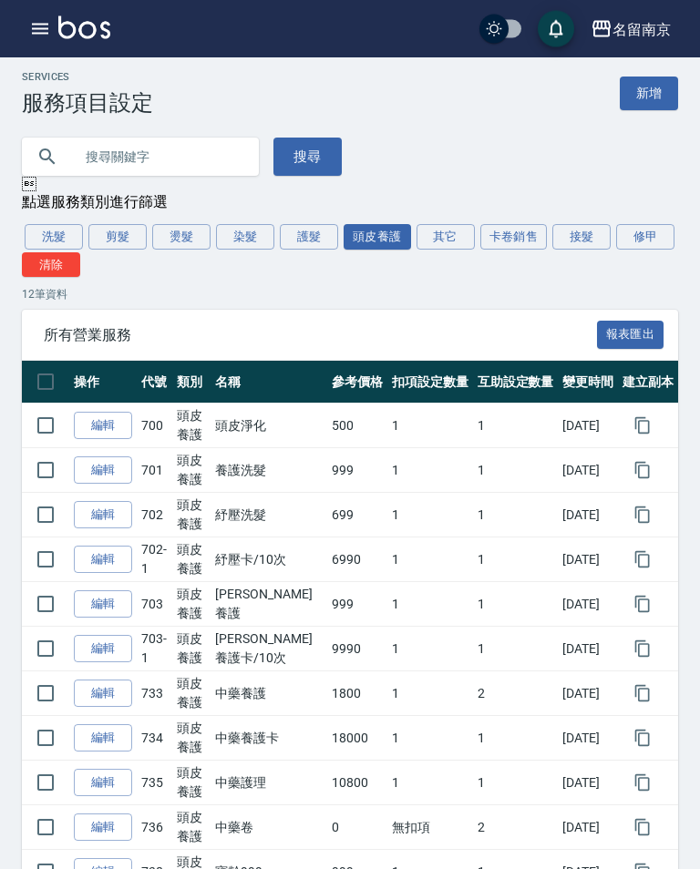
scroll to position [0, 0]
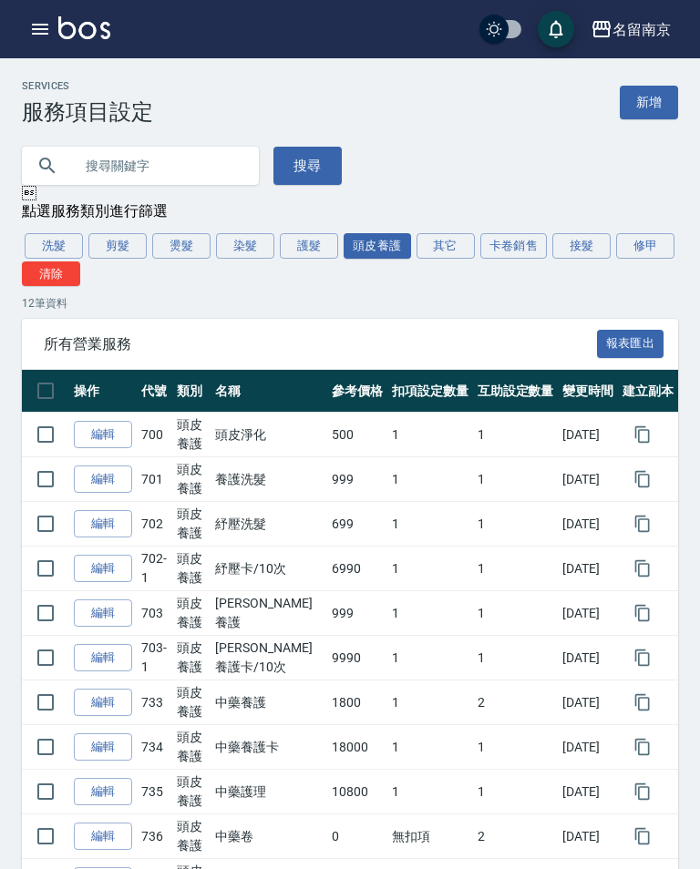
click at [369, 242] on button "頭皮養護" at bounding box center [376, 246] width 67 height 26
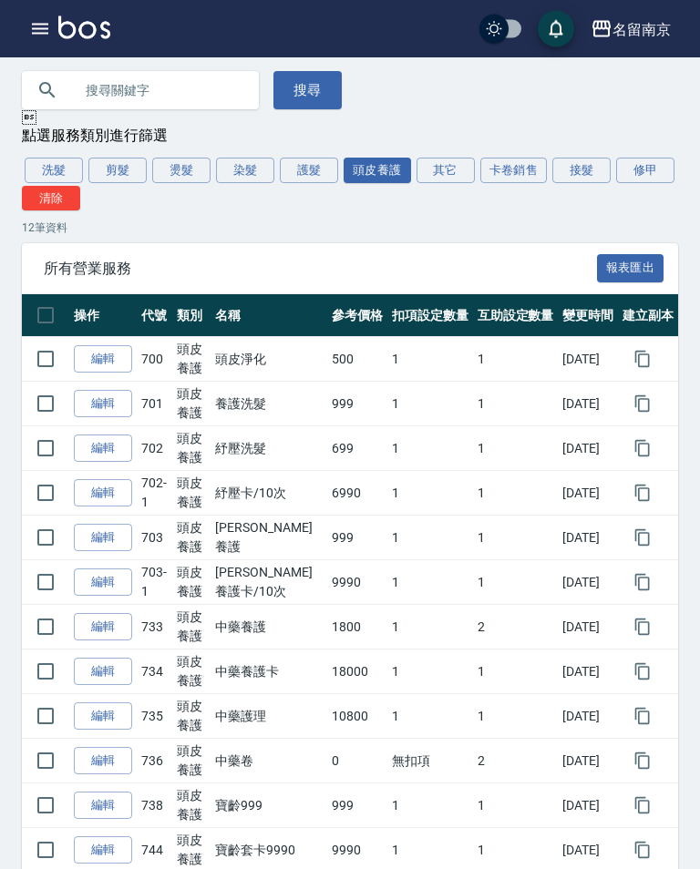
scroll to position [103, 0]
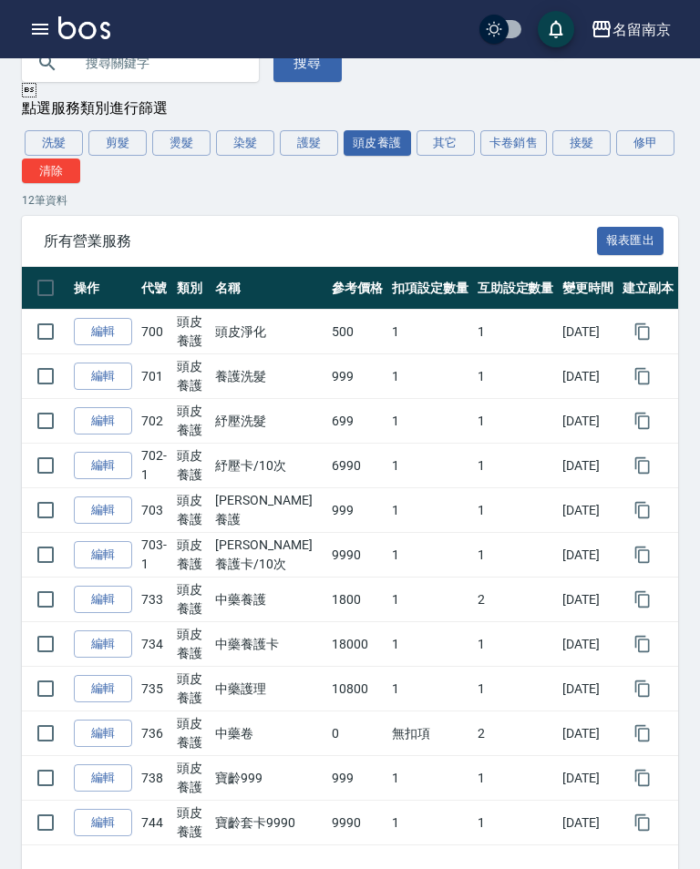
click at [88, 777] on link "編輯" at bounding box center [103, 778] width 58 height 28
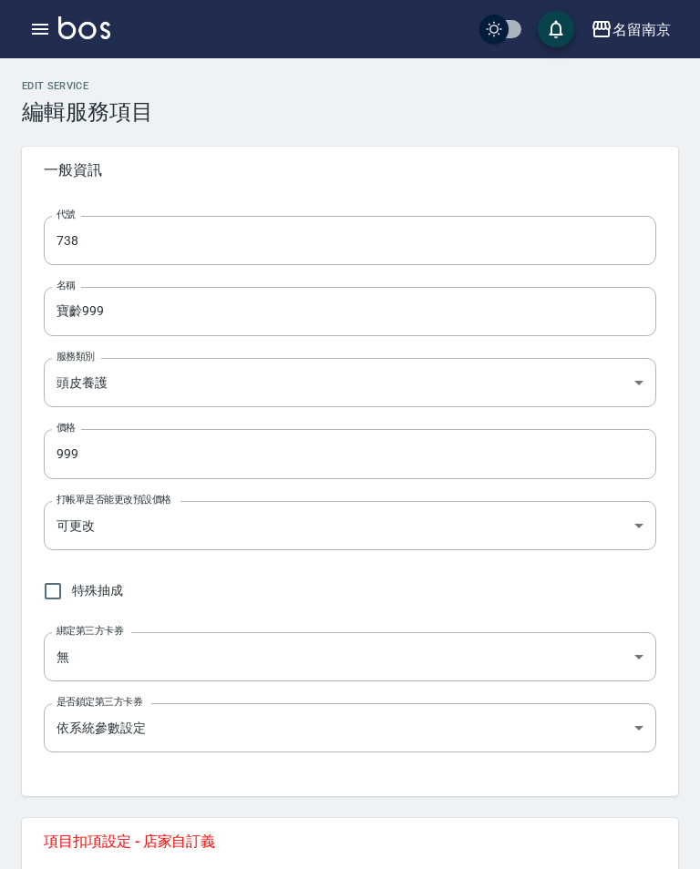
type input "738"
type input "寶齡999"
type input "99d6c692-5e28-4f5c-a5bb-ac7f0faf1d92"
type input "999"
type input "FALSE"
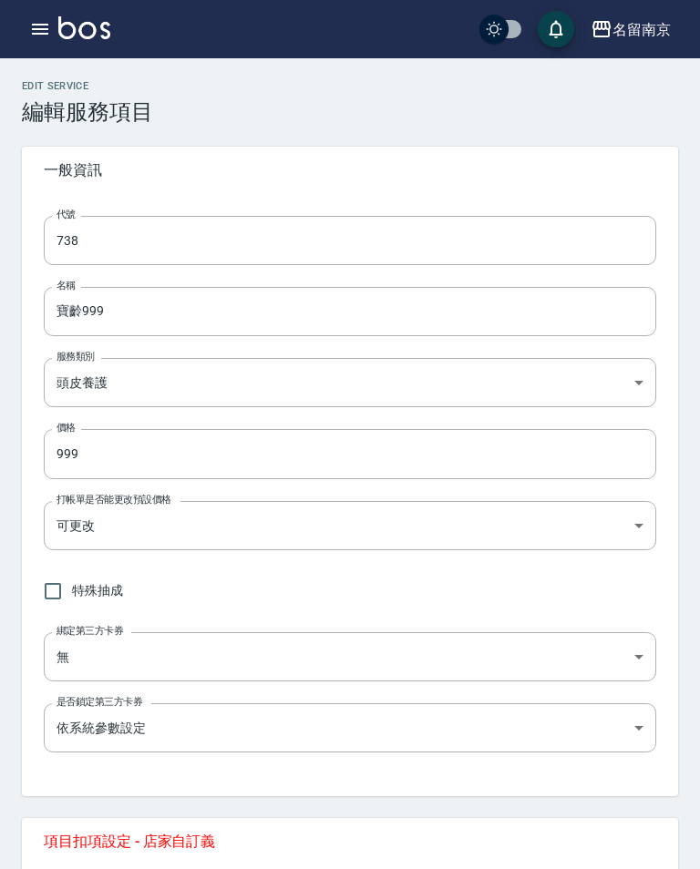
type input "none"
type input "UNSET"
type input "none"
type input "洗"
type input "2"
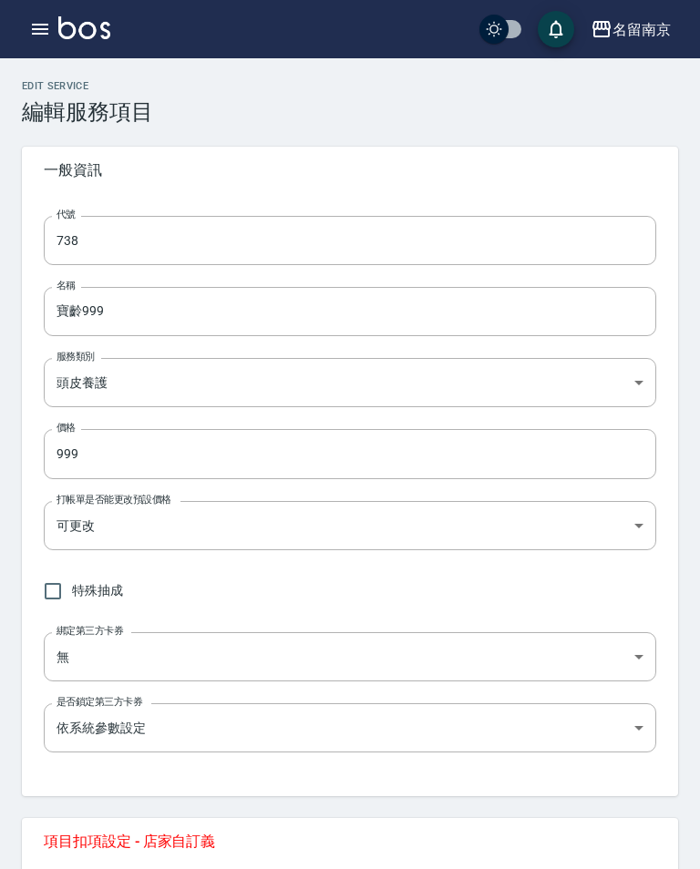
type input "點數"
click at [491, 246] on input "738" at bounding box center [350, 240] width 612 height 49
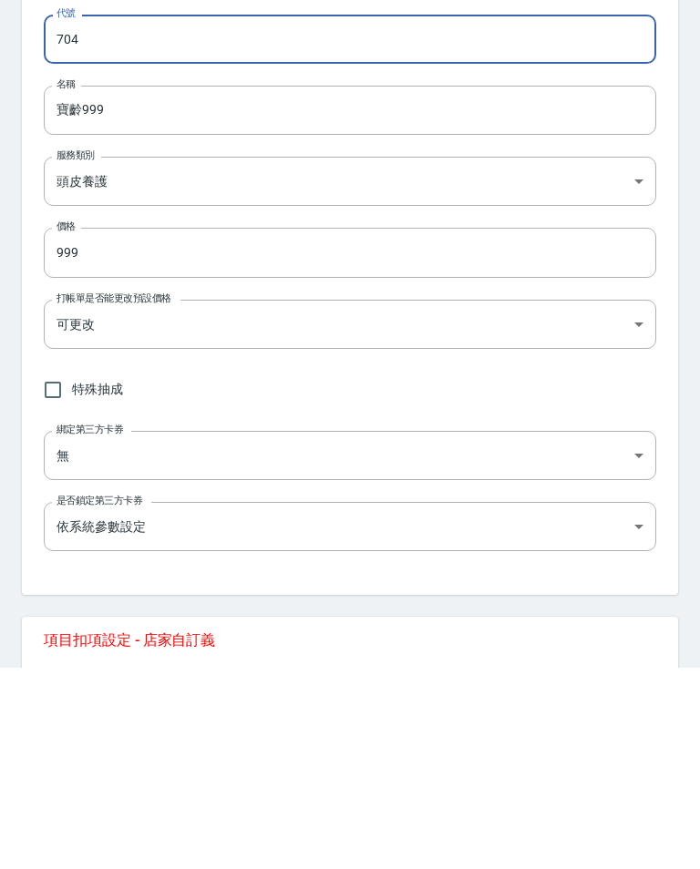
type input "704"
click at [87, 287] on input "寶齡999" at bounding box center [350, 311] width 612 height 49
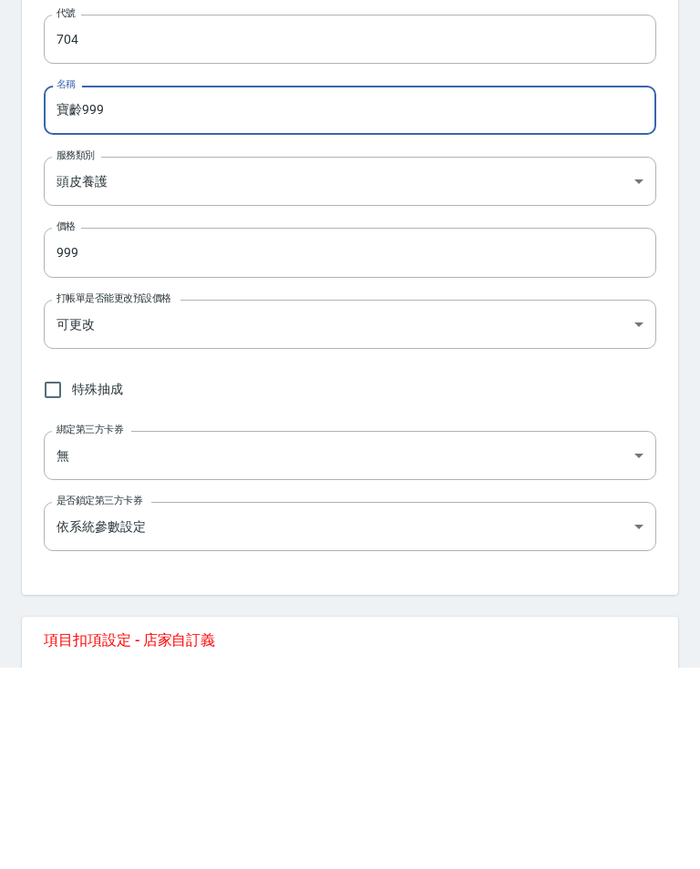
click at [83, 287] on input "寶齡999" at bounding box center [350, 311] width 612 height 49
click at [82, 287] on input "寶齡999" at bounding box center [350, 311] width 612 height 49
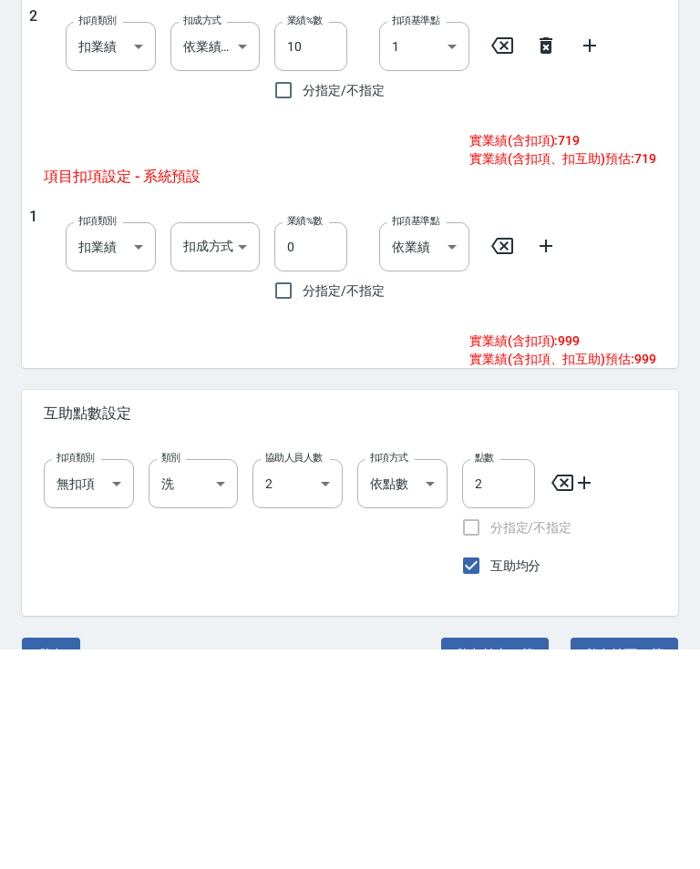
scroll to position [797, 0]
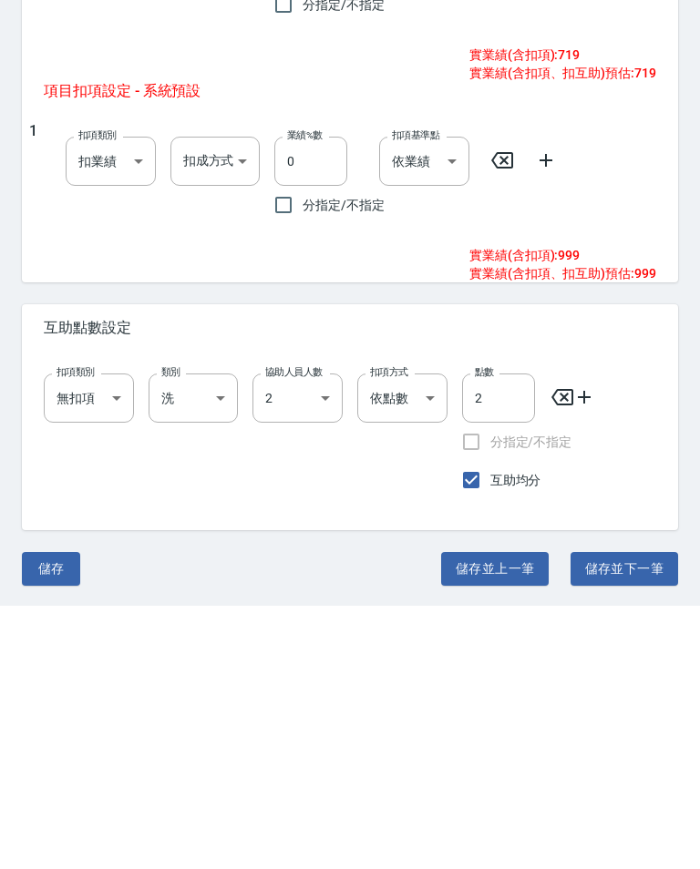
type input "寶齡 999"
click at [214, 401] on body "名留南京 登出 櫃檯作業 打帳單 帳單列表 掛單列表 座位開單 營業儀表板 現金收支登錄 高階收支登錄 材料自購登錄 每日結帳 排班表 現場電腦打卡 掃碼打卡…" at bounding box center [350, 37] width 700 height 1668
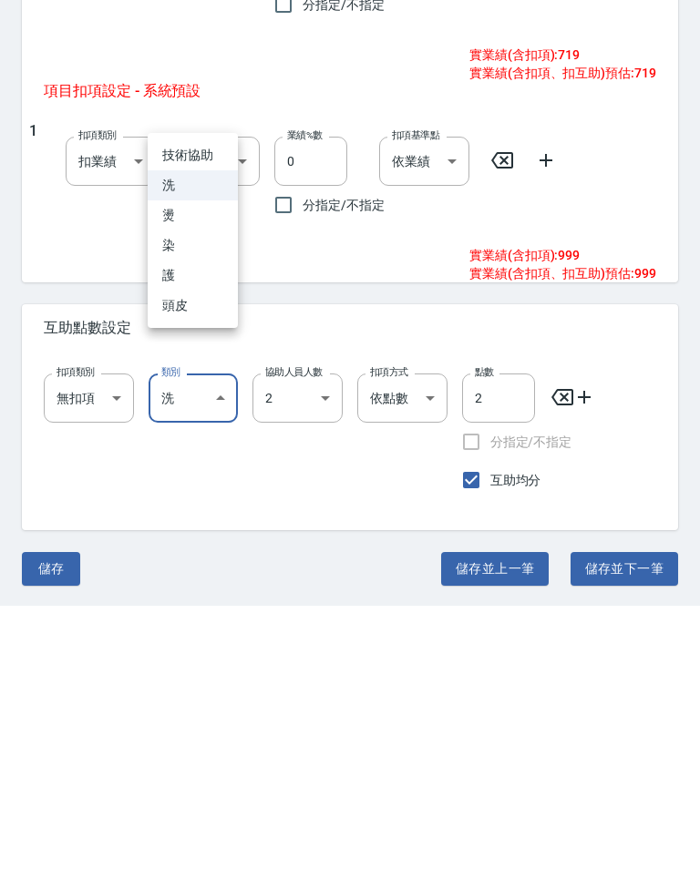
scroll to position [769, 0]
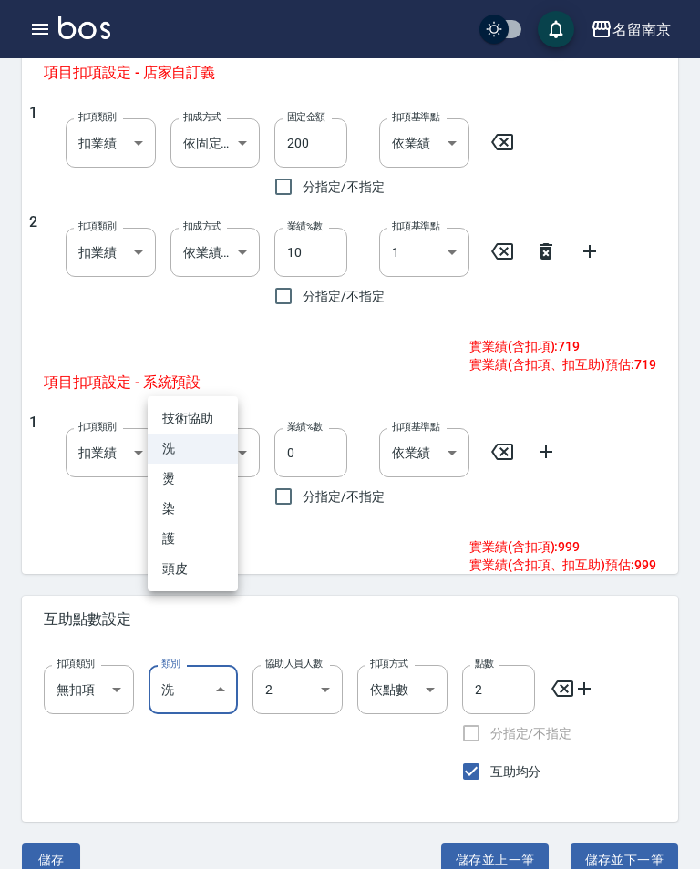
click at [270, 793] on div at bounding box center [350, 434] width 700 height 869
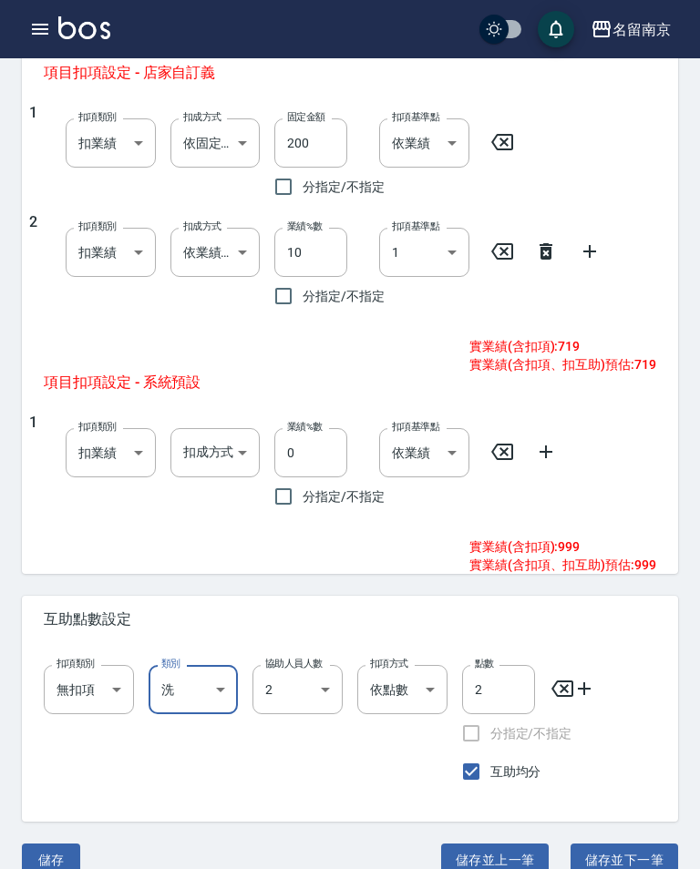
click at [206, 693] on body "名留南京 登出 櫃檯作業 打帳單 帳單列表 掛單列表 座位開單 營業儀表板 現金收支登錄 高階收支登錄 材料自購登錄 每日結帳 排班表 現場電腦打卡 掃碼打卡…" at bounding box center [350, 65] width 700 height 1668
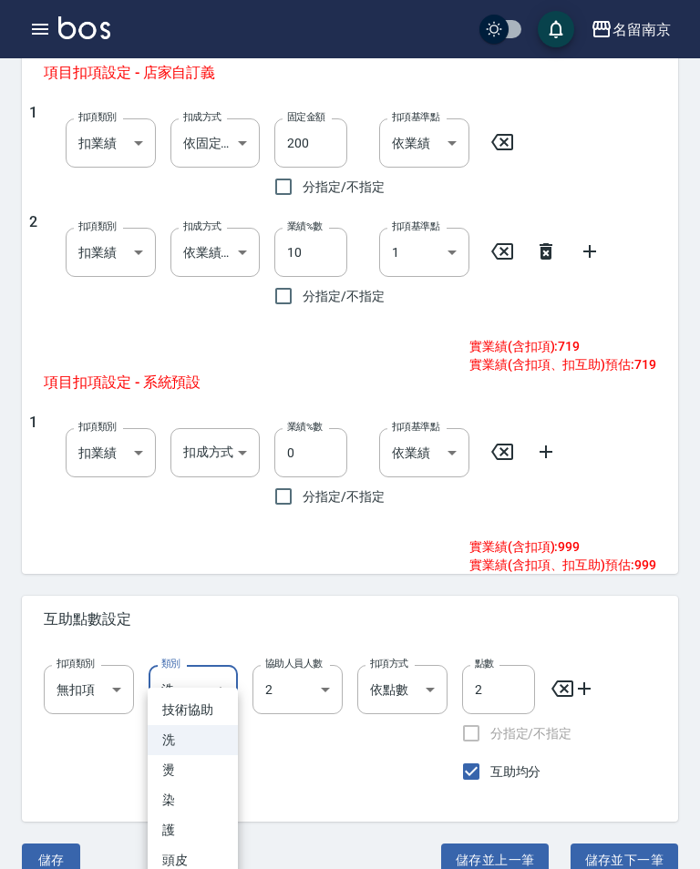
click at [323, 815] on div at bounding box center [350, 434] width 700 height 869
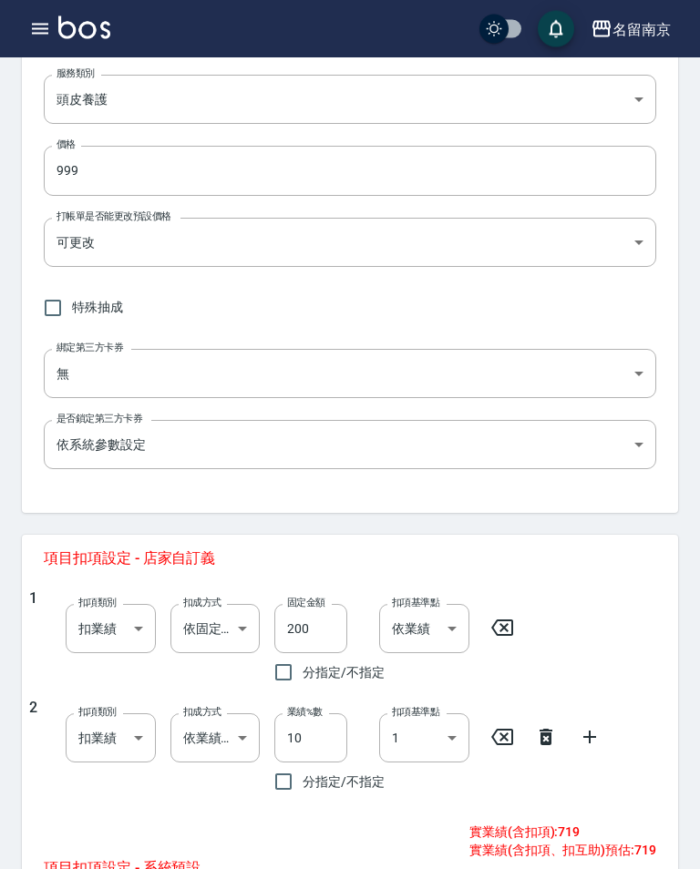
scroll to position [297, 0]
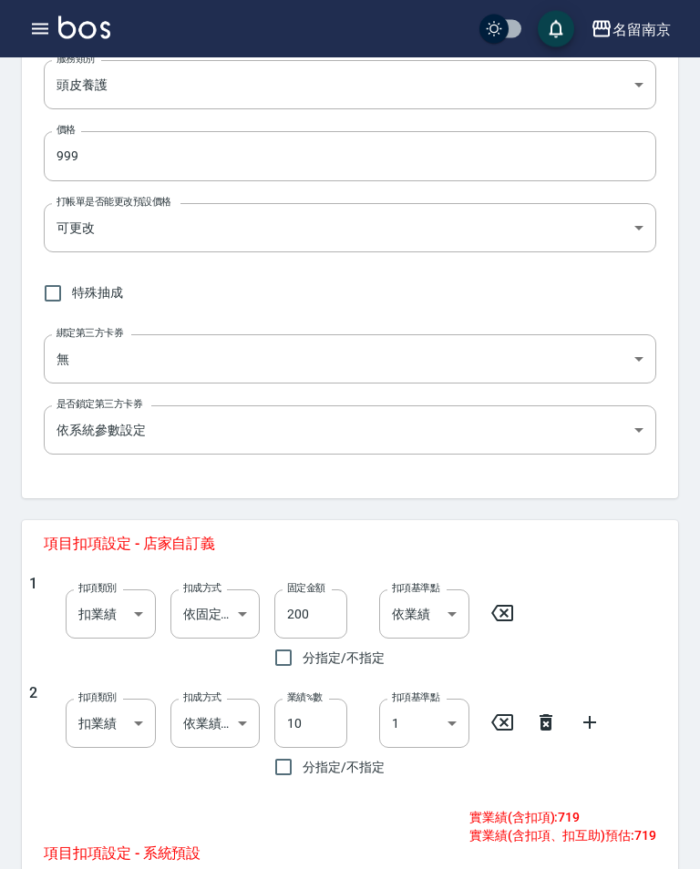
click at [584, 721] on icon at bounding box center [589, 723] width 13 height 13
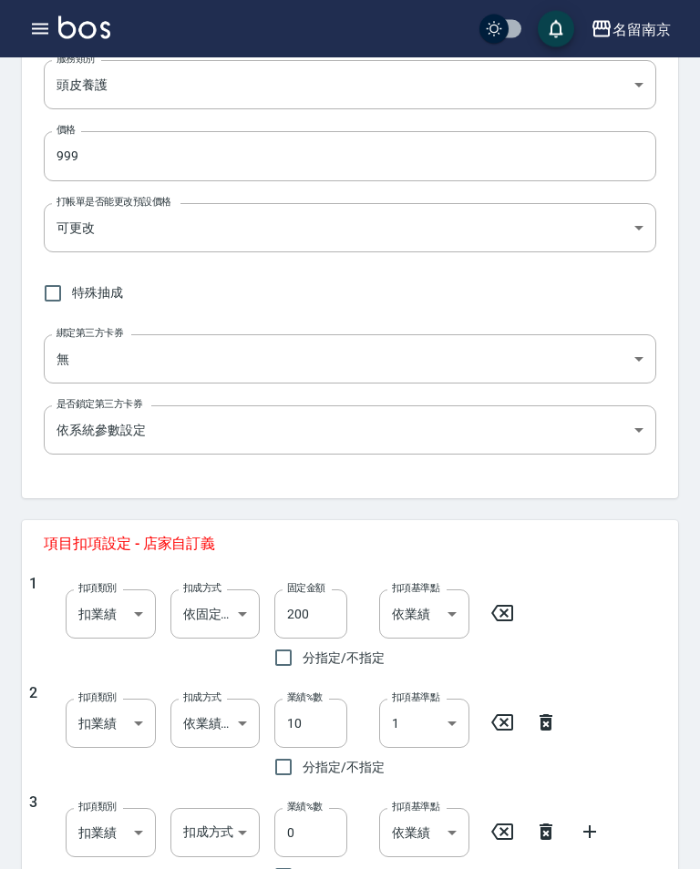
scroll to position [298, 0]
click at [552, 829] on icon at bounding box center [546, 832] width 22 height 22
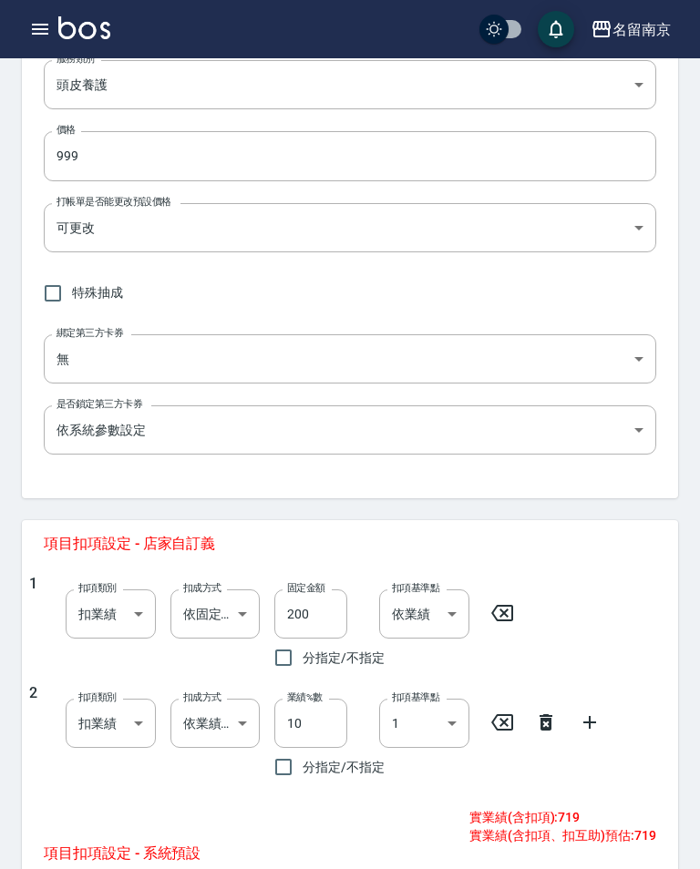
click at [548, 717] on icon at bounding box center [545, 722] width 13 height 16
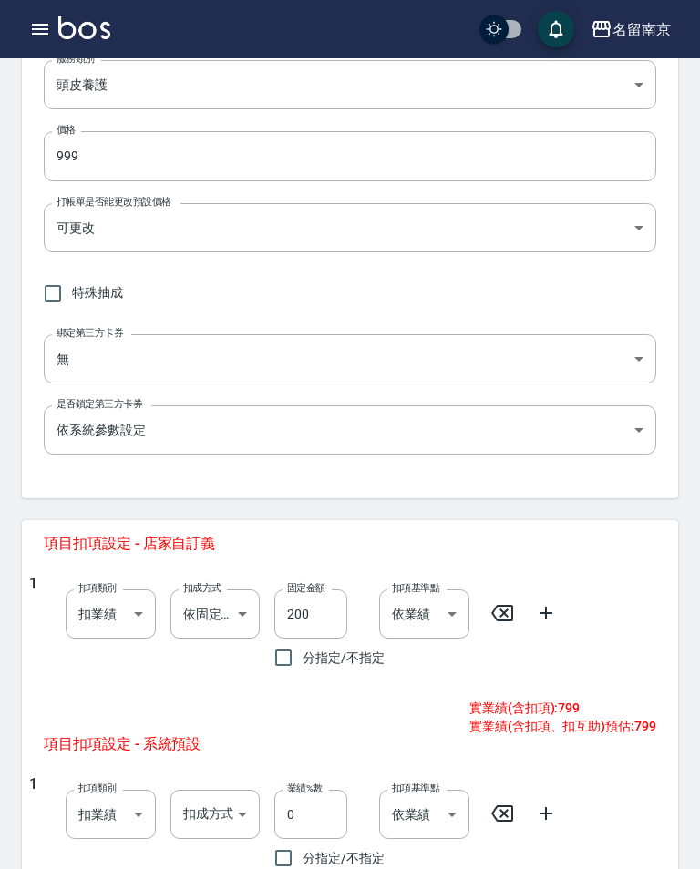
click at [237, 630] on body "名留南京 登出 櫃檯作業 打帳單 帳單列表 掛單列表 座位開單 營業儀表板 現金收支登錄 高階收支登錄 材料自購登錄 每日結帳 排班表 現場電腦打卡 掃碼打卡…" at bounding box center [350, 481] width 700 height 1559
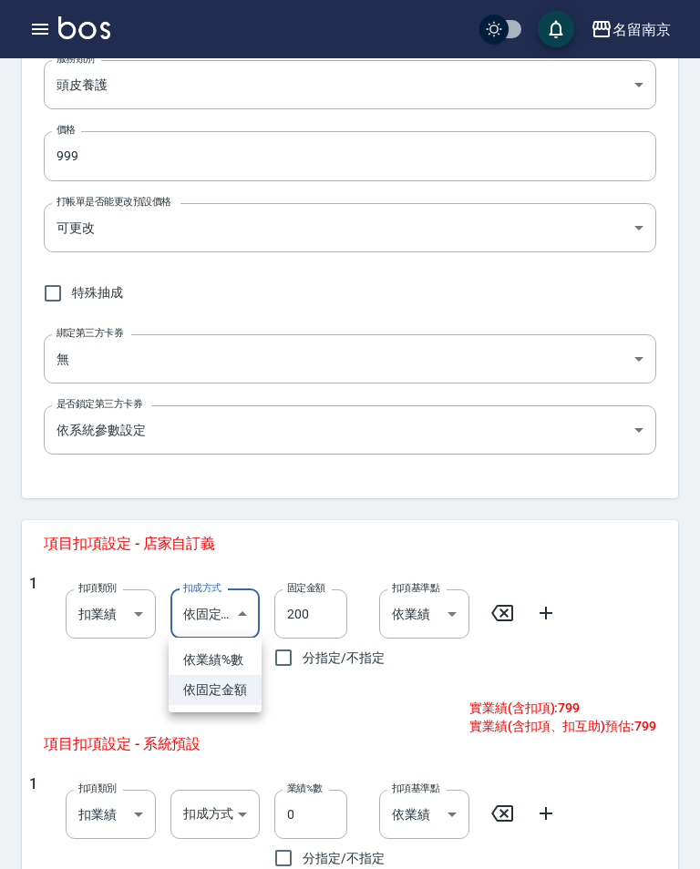
click at [231, 660] on li "依業績%數" at bounding box center [215, 660] width 93 height 30
type input "扣趴數"
click at [326, 610] on input "200" at bounding box center [310, 614] width 73 height 49
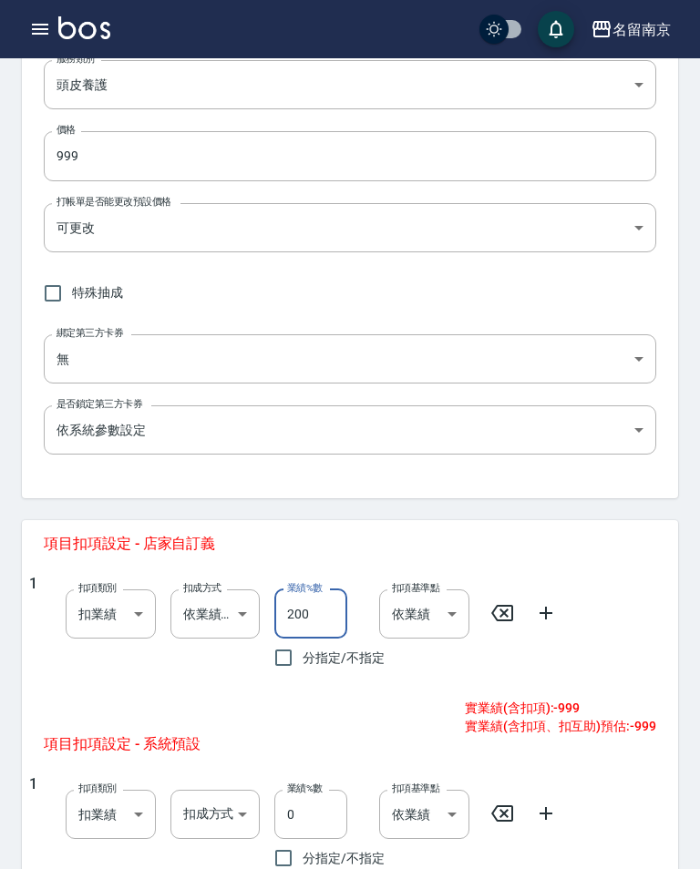
scroll to position [317, 0]
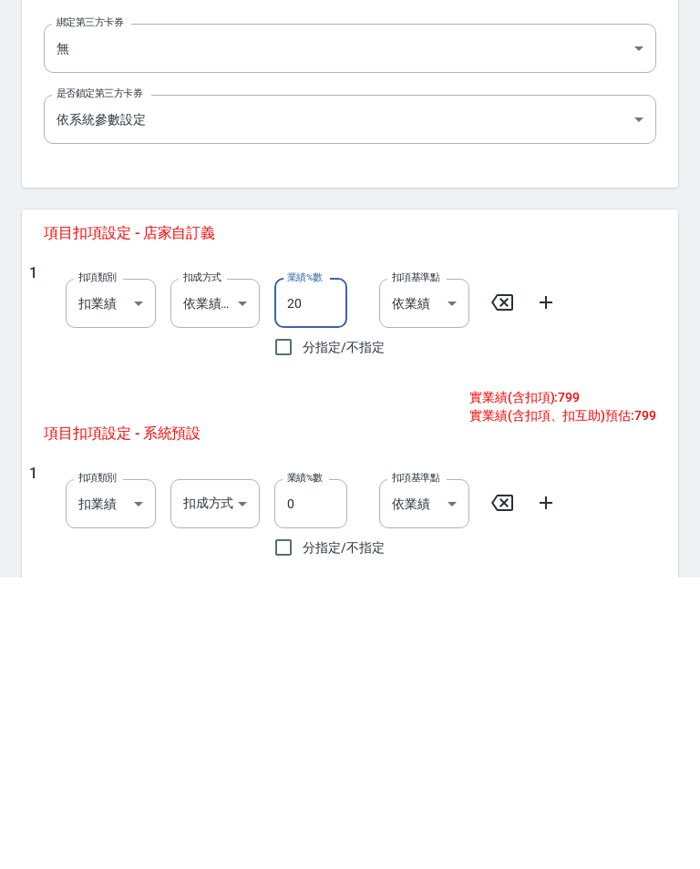
type input "2"
type input "10"
click at [549, 588] on icon at bounding box center [545, 594] width 13 height 13
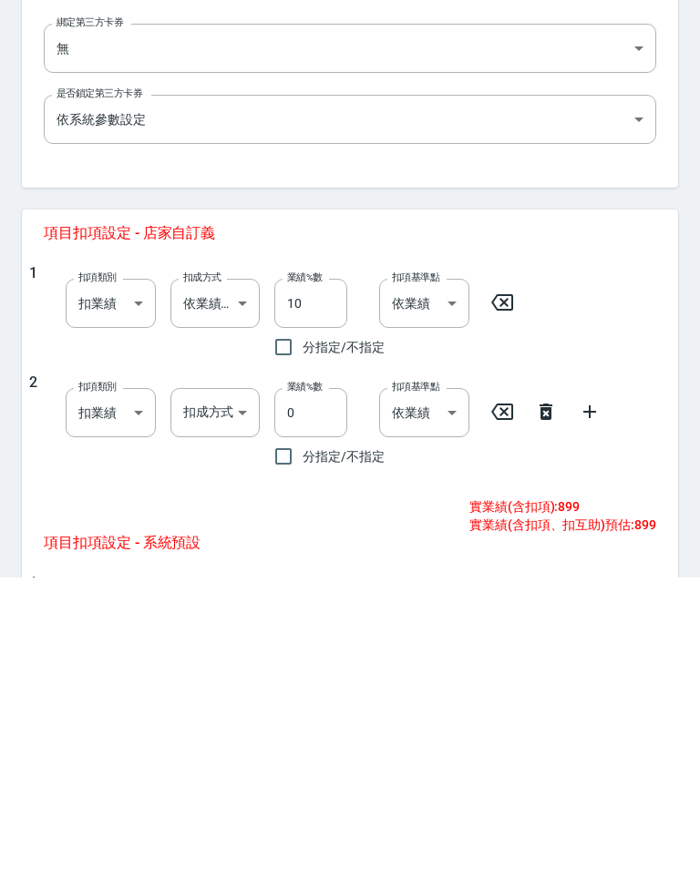
scroll to position [609, 0]
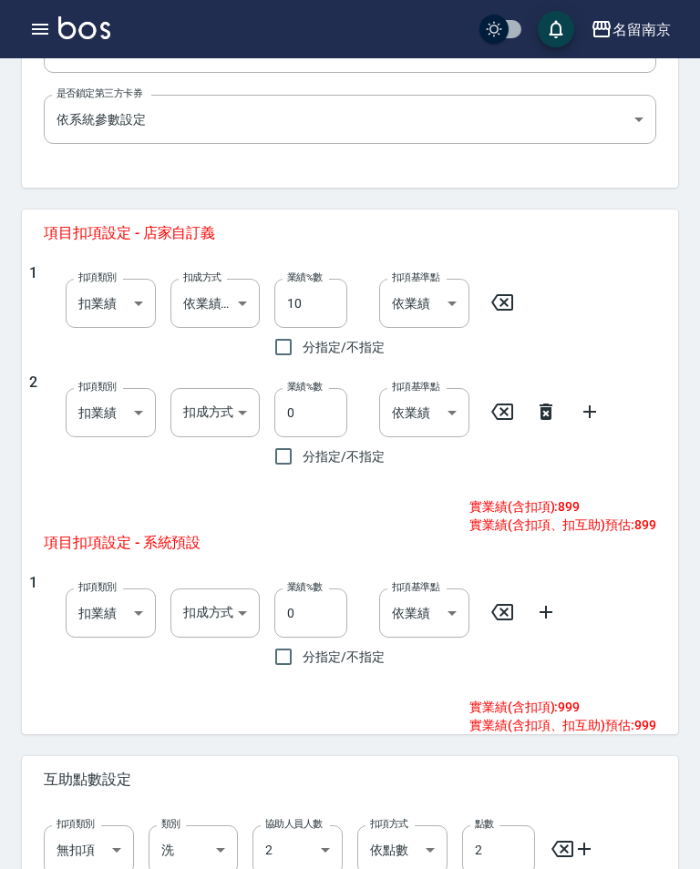
click at [228, 399] on body "名留南京 登出 櫃檯作業 打帳單 帳單列表 掛單列表 座位開單 營業儀表板 現金收支登錄 高階收支登錄 材料自購登錄 每日結帳 排班表 現場電腦打卡 掃碼打卡…" at bounding box center [350, 225] width 700 height 1668
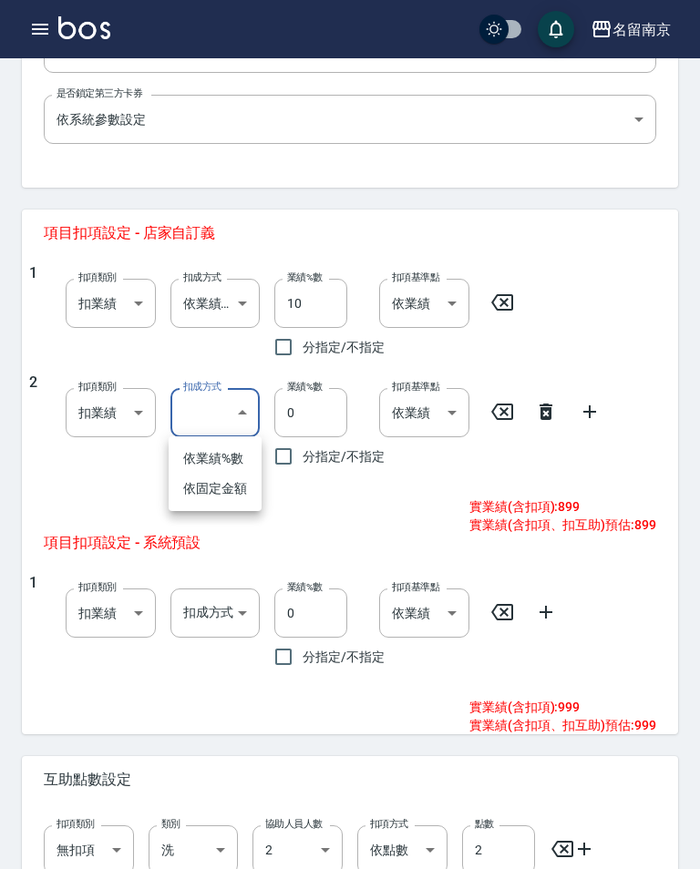
click at [231, 493] on li "依固定金額" at bounding box center [215, 489] width 93 height 30
type input "扣固定金額"
click at [305, 402] on input "0" at bounding box center [310, 412] width 73 height 49
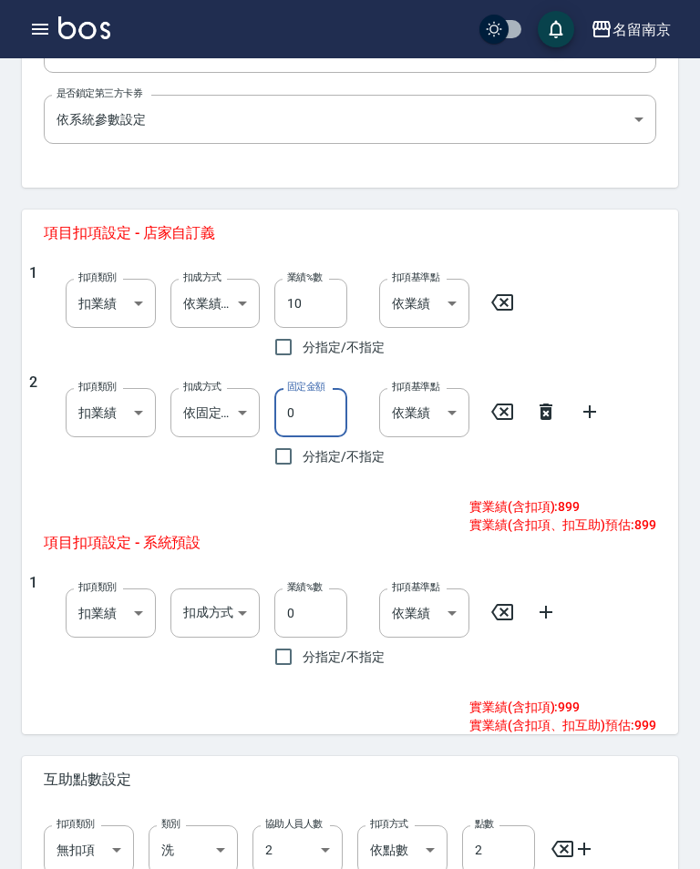
click at [323, 412] on input "0" at bounding box center [310, 412] width 73 height 49
type input "180"
click at [620, 582] on div "1 扣項類別 扣業績 onSales 扣項類別 扣成方式 ​ 扣成方式 業績%數 0 業績%數 分指定/不指定 扣項基準點 依業績 0 扣項基準點" at bounding box center [342, 625] width 627 height 102
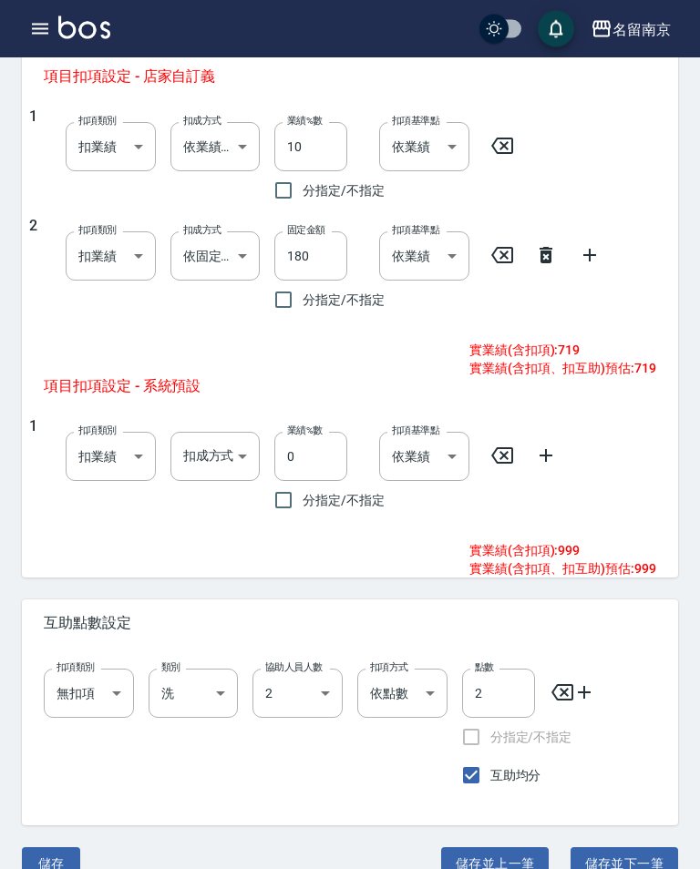
scroll to position [769, 0]
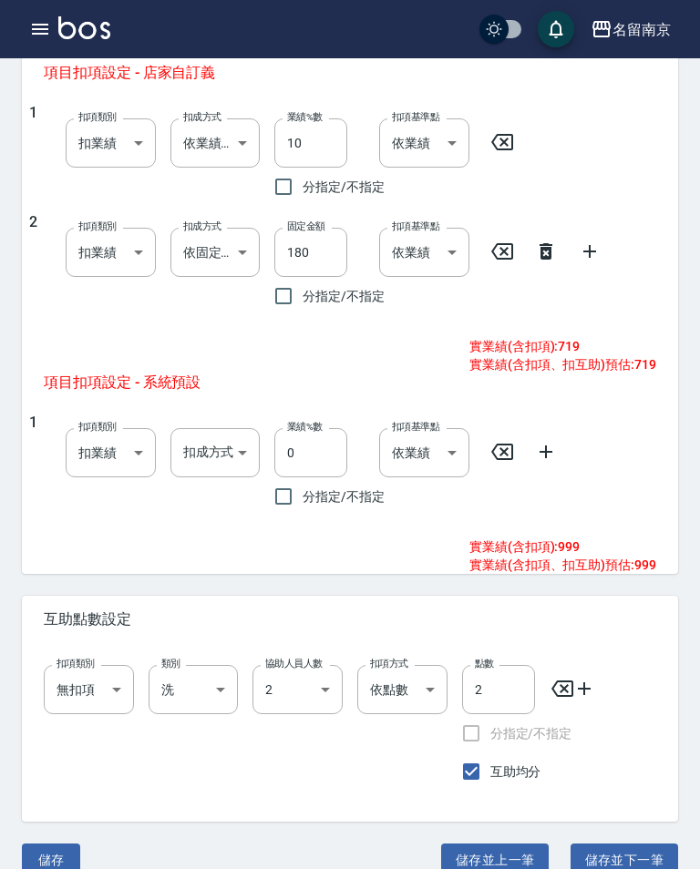
click at [52, 859] on button "儲存" at bounding box center [51, 861] width 58 height 34
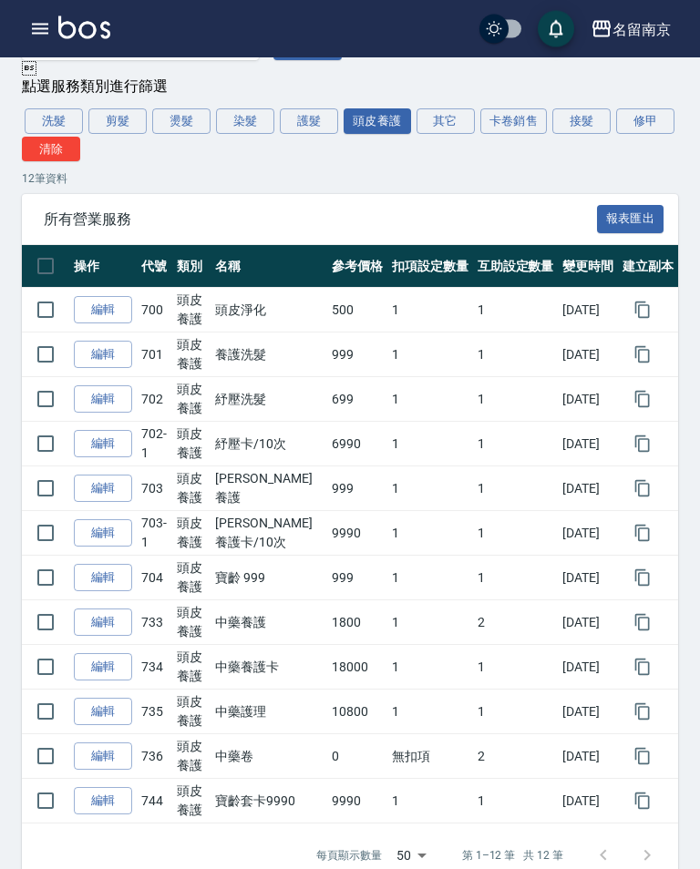
scroll to position [138, 0]
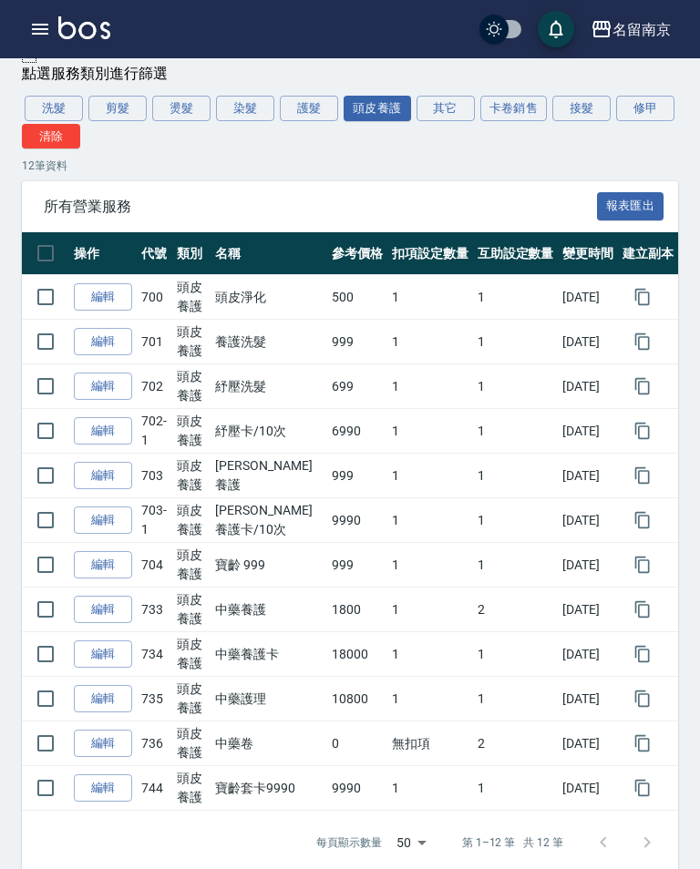
click at [108, 343] on link "編輯" at bounding box center [103, 342] width 58 height 28
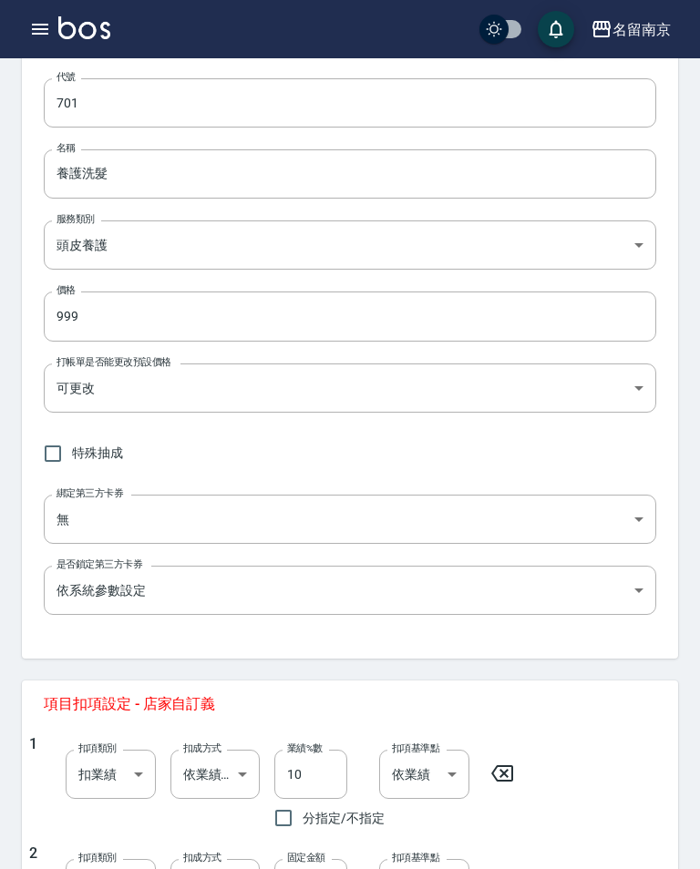
type input "701"
type input "999"
type input "扣趴數"
type input "10"
type input "扣固定金額"
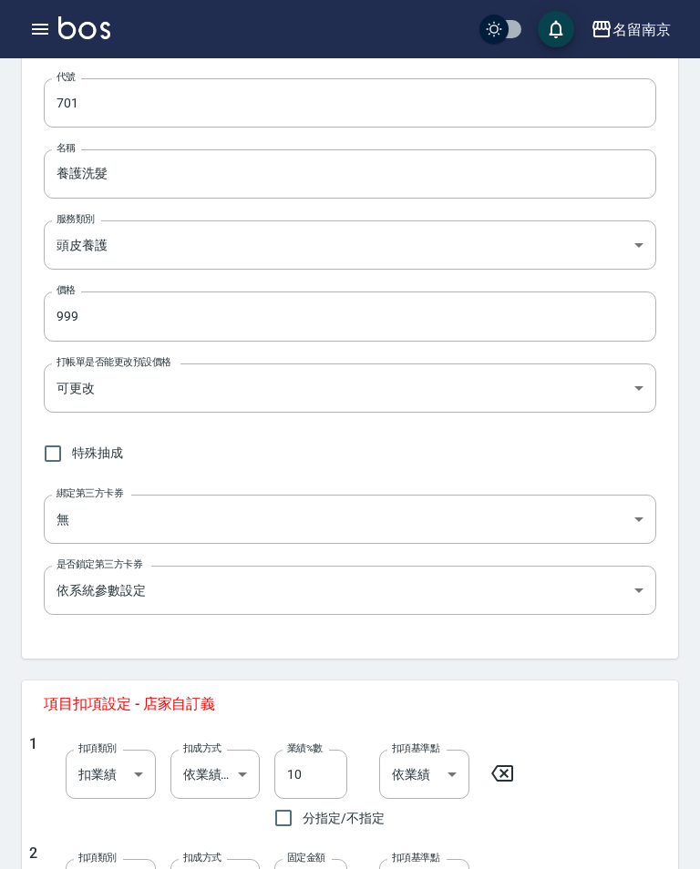
type input "198"
type input "0"
type input "3"
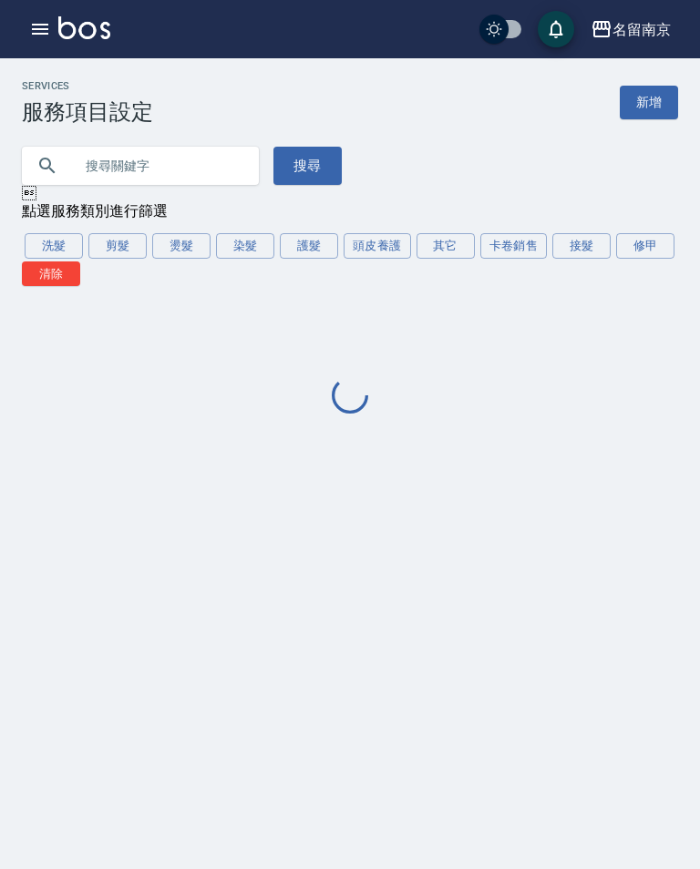
scroll to position [28, 0]
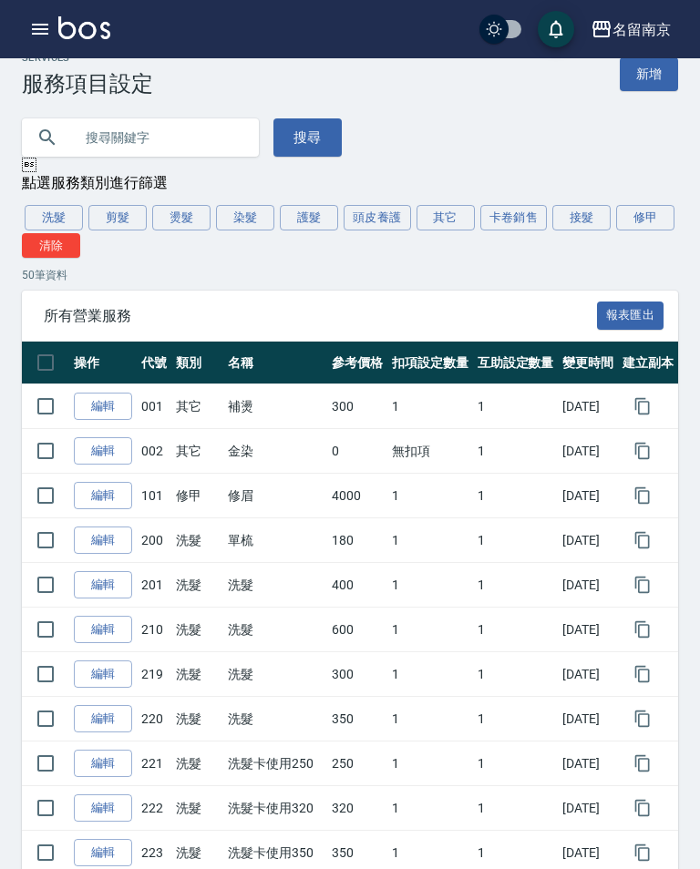
click at [381, 208] on button "頭皮養護" at bounding box center [376, 218] width 67 height 26
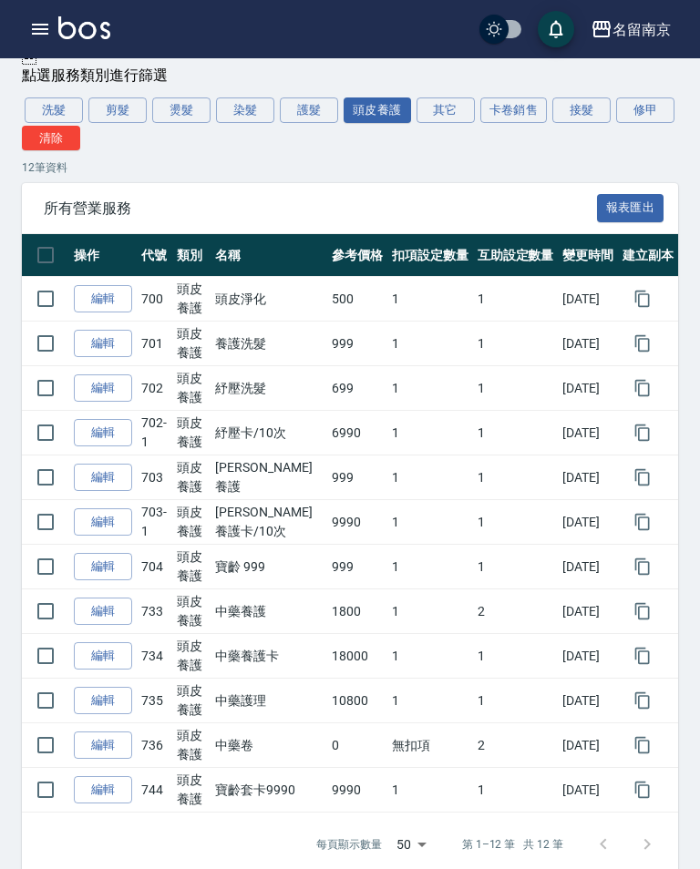
scroll to position [138, 0]
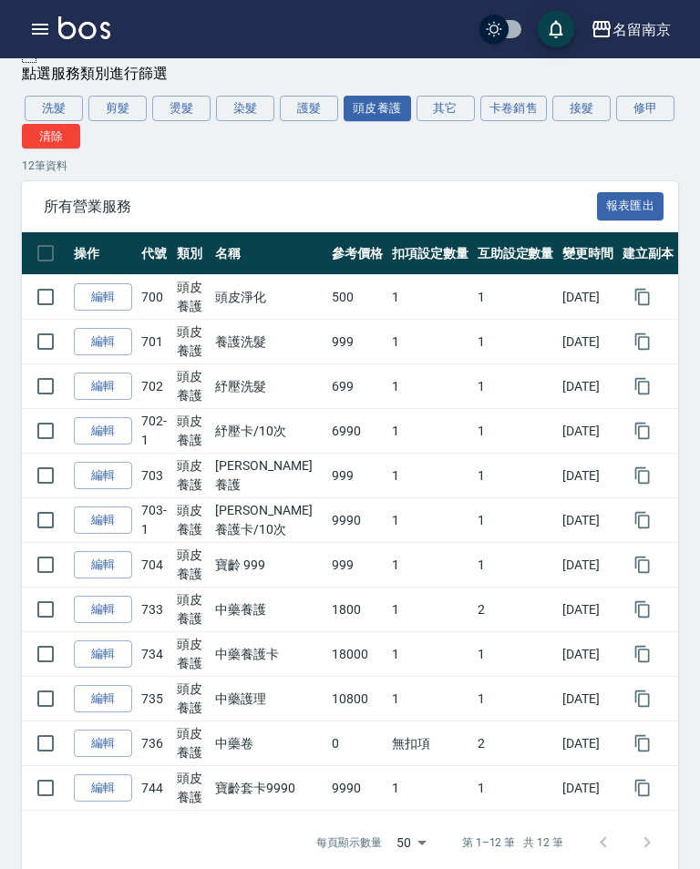
click at [118, 374] on link "編輯" at bounding box center [103, 387] width 58 height 28
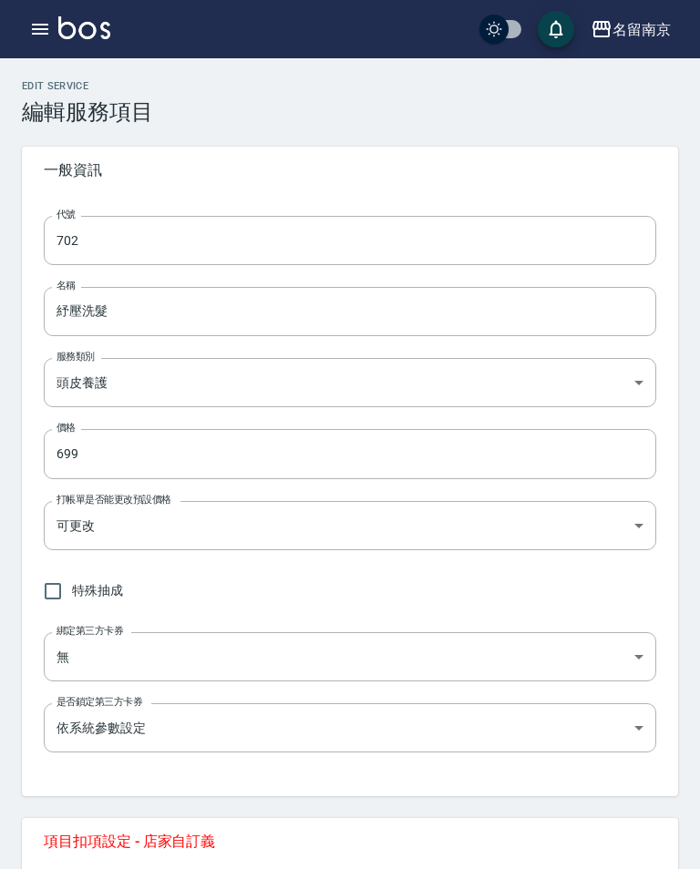
type input "702"
type input "699"
type input "扣趴數"
type input "10"
type input "扣固定金額"
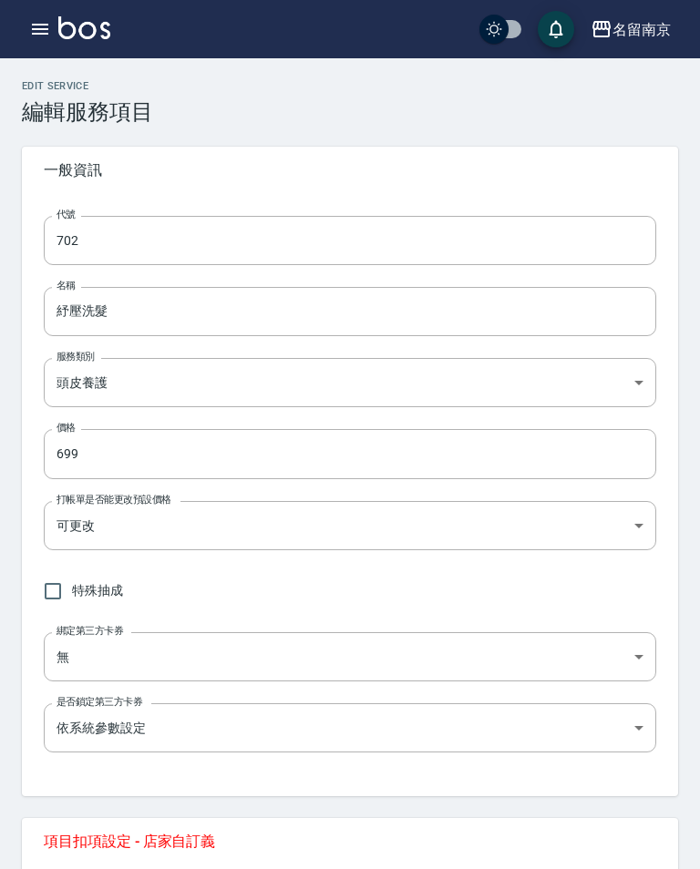
type input "126"
type input "0"
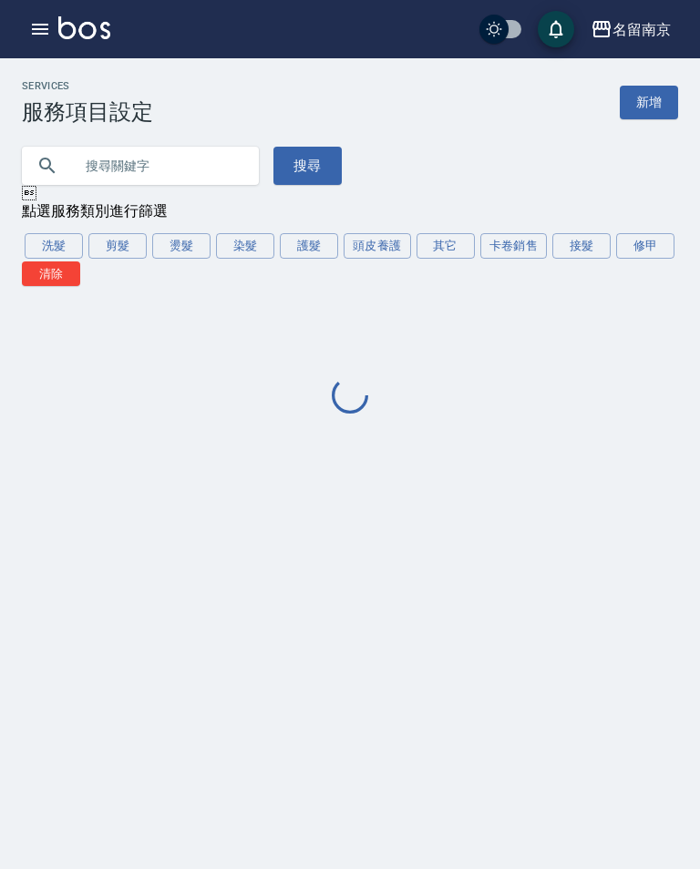
scroll to position [28, 0]
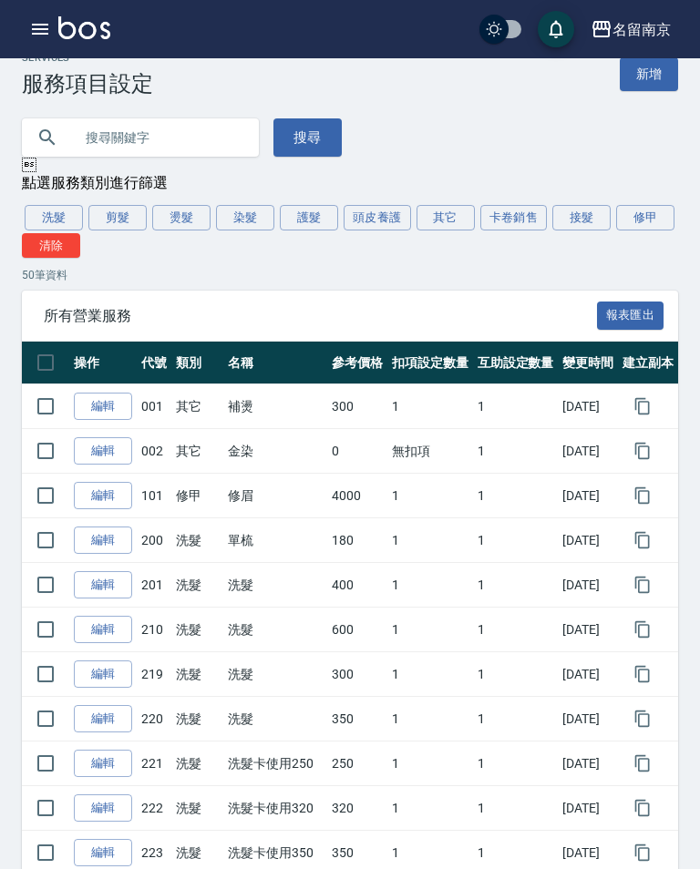
click at [243, 209] on button "染髮" at bounding box center [245, 218] width 58 height 26
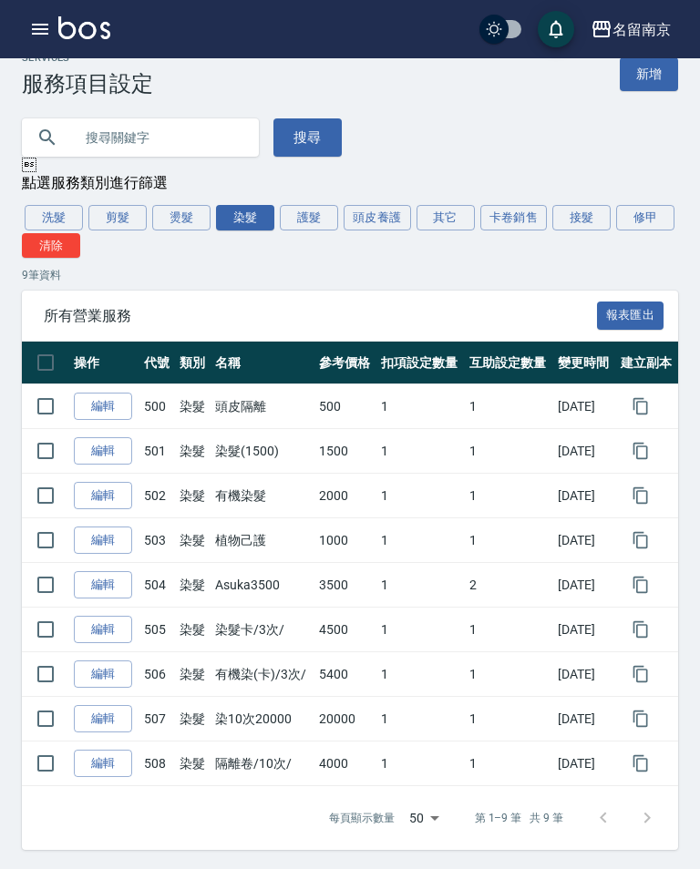
click at [107, 445] on link "編輯" at bounding box center [103, 451] width 58 height 28
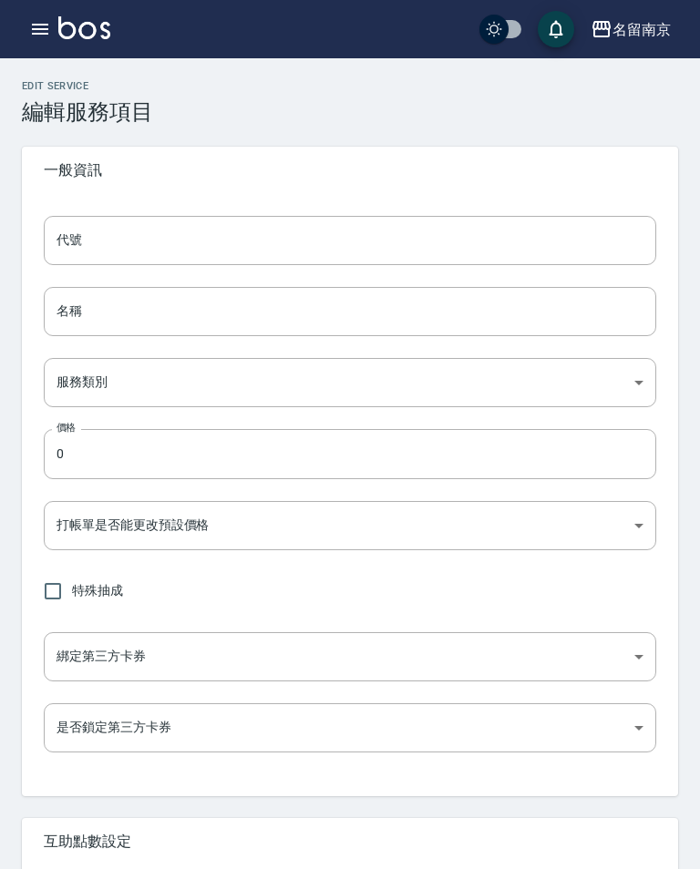
type input "501"
type input "染髮(1500)"
type input "236ce252-38c0-4a61-8a54-cad1cb645efc"
type input "1500"
type input "FALSE"
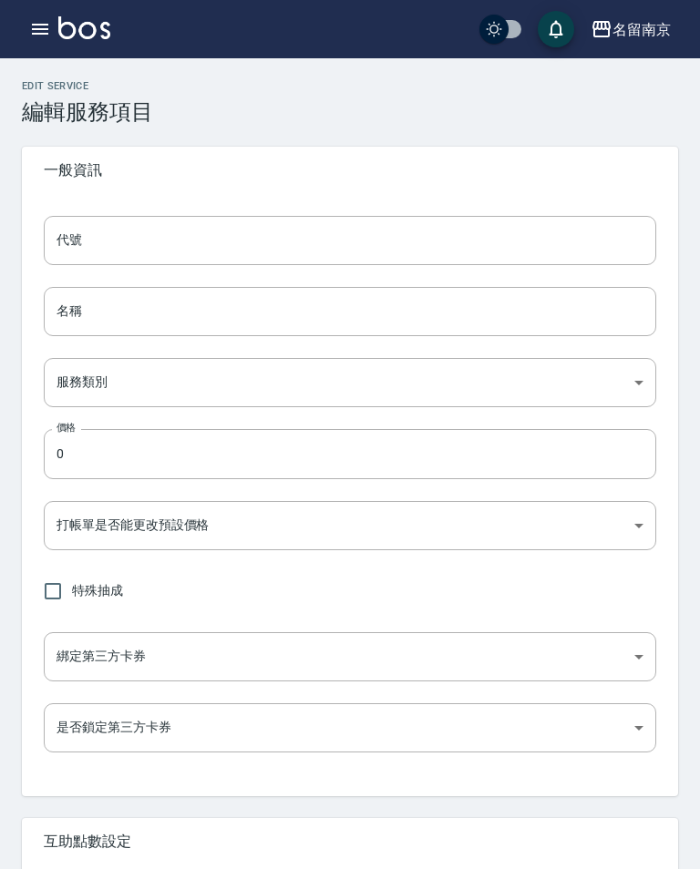
type input "none"
type input "UNSET"
type input "none"
type input "染"
type input "2"
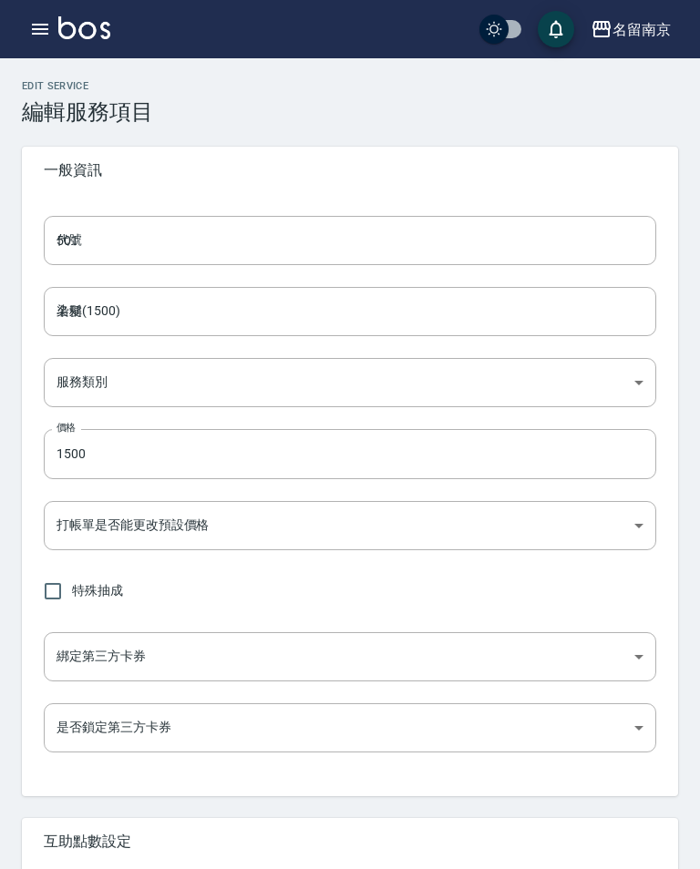
type input "點數"
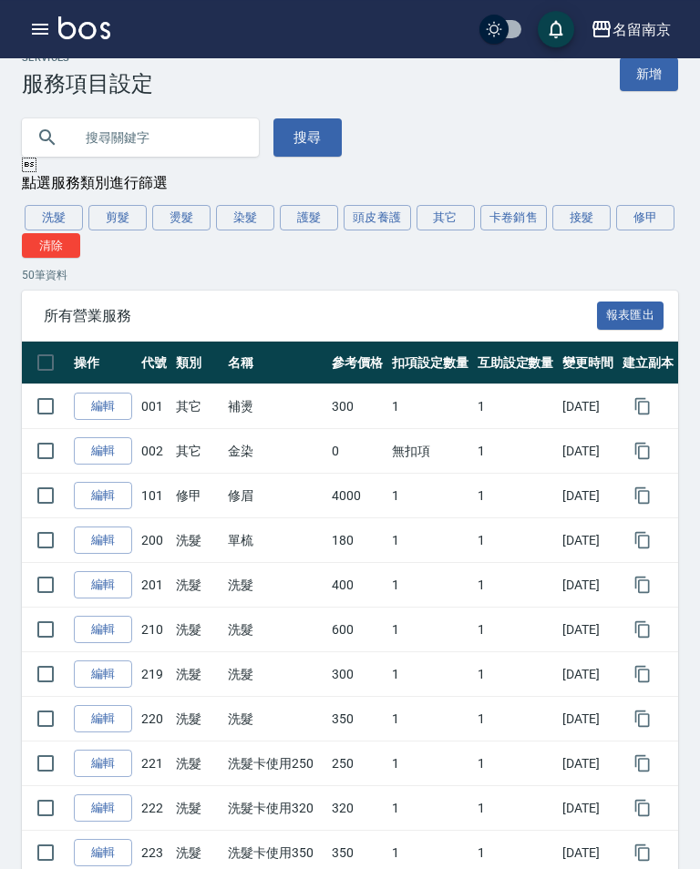
scroll to position [20, 0]
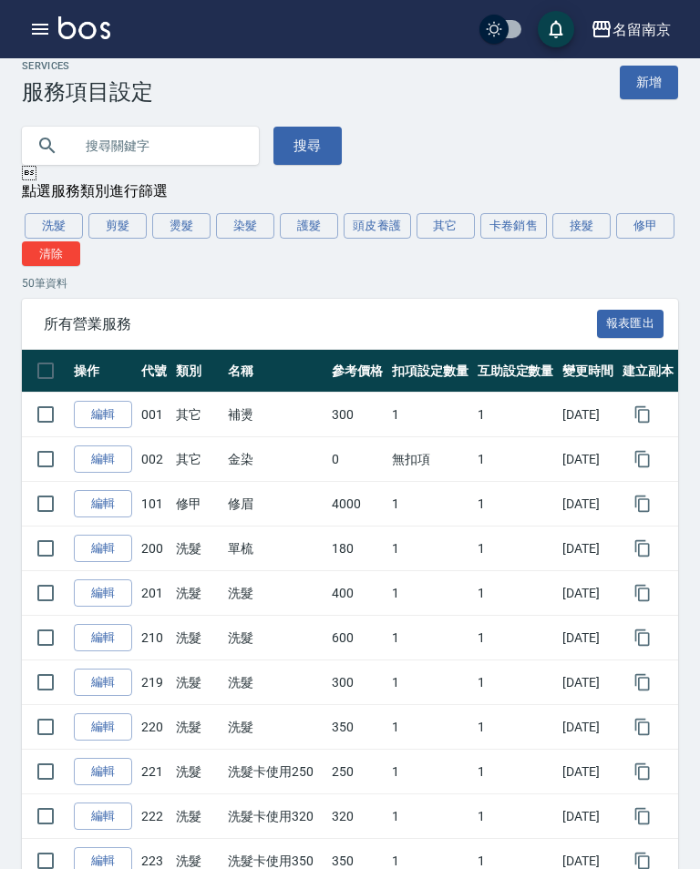
click at [238, 218] on button "染髮" at bounding box center [245, 226] width 58 height 26
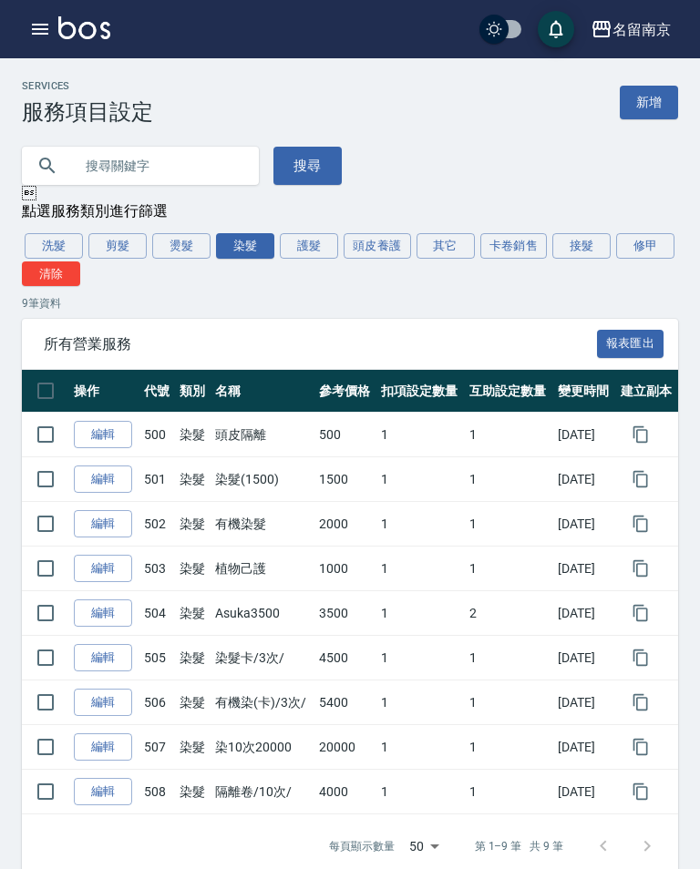
scroll to position [4, 0]
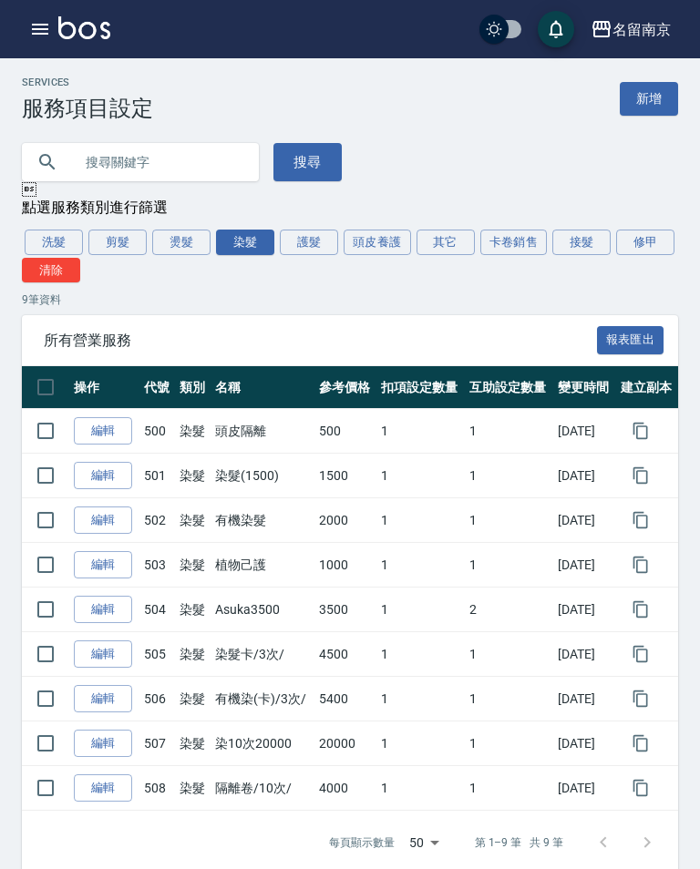
click at [110, 514] on link "編輯" at bounding box center [103, 521] width 58 height 28
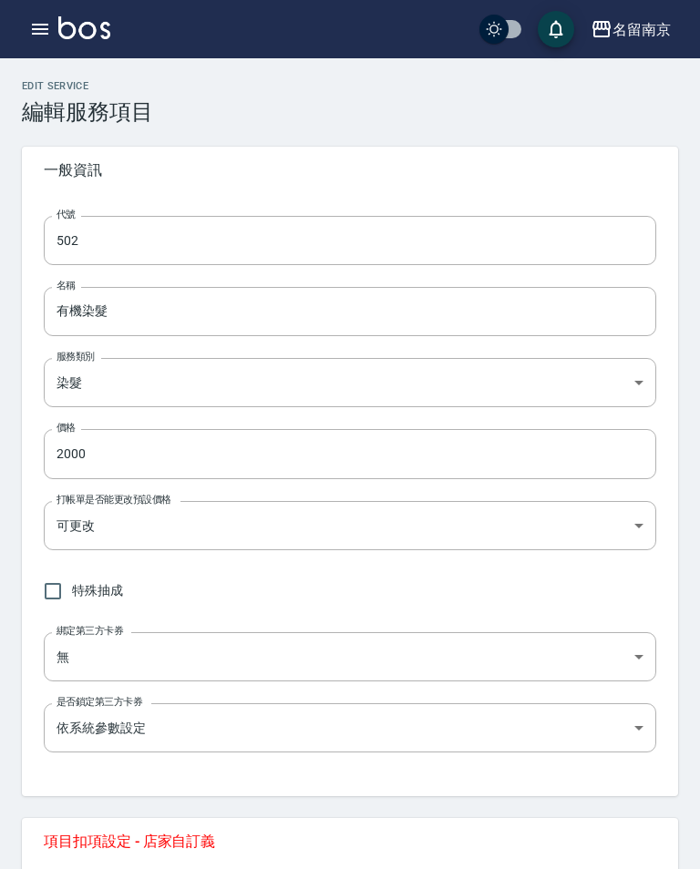
type input "502"
type input "有機染髮"
type input "236ce252-38c0-4a61-8a54-cad1cb645efc"
type input "2000"
type input "FALSE"
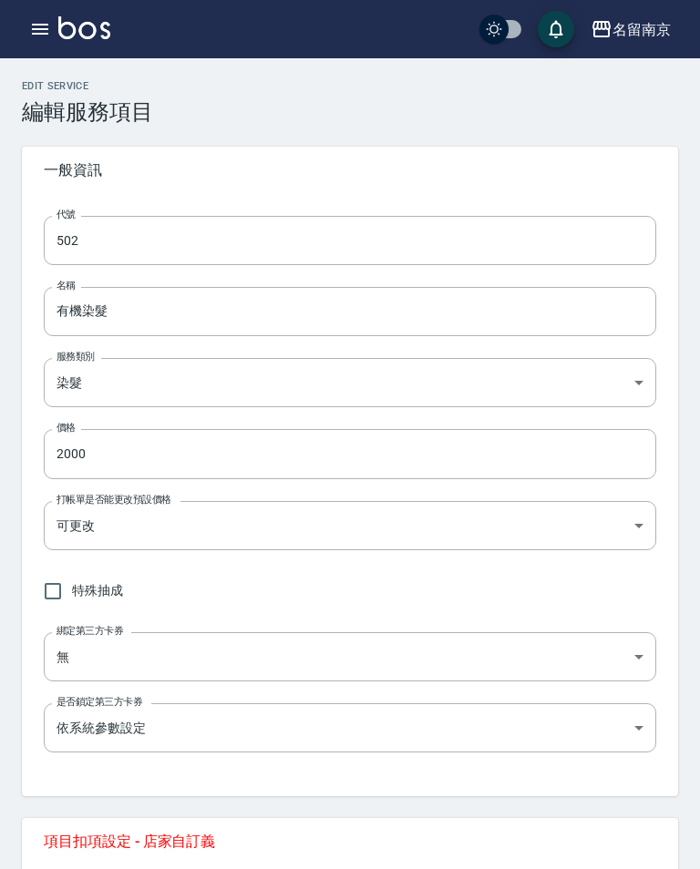
type input "none"
type input "UNSET"
type input "none"
type input "染"
type input "2"
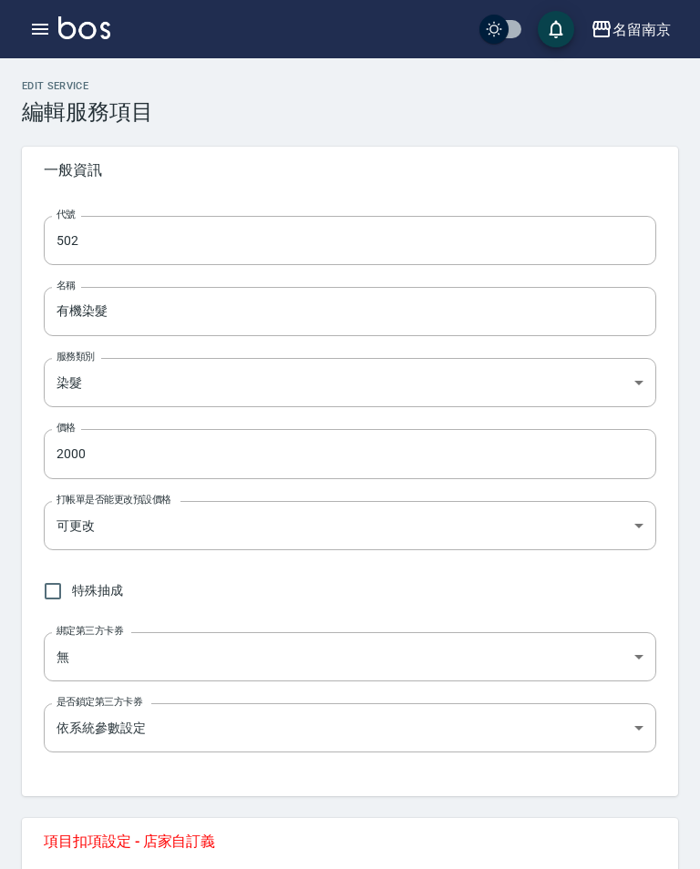
type input "點數"
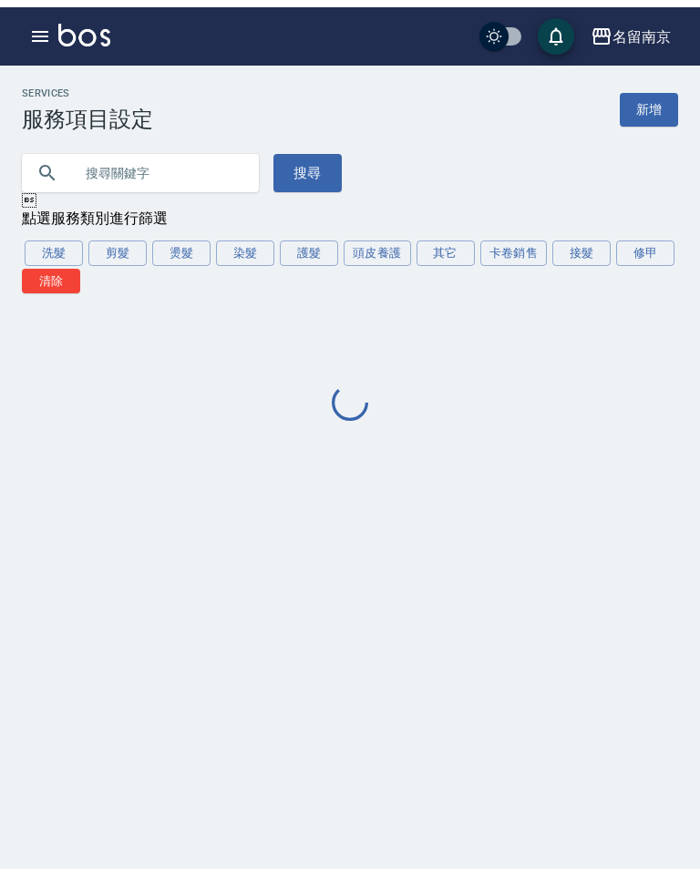
scroll to position [28, 0]
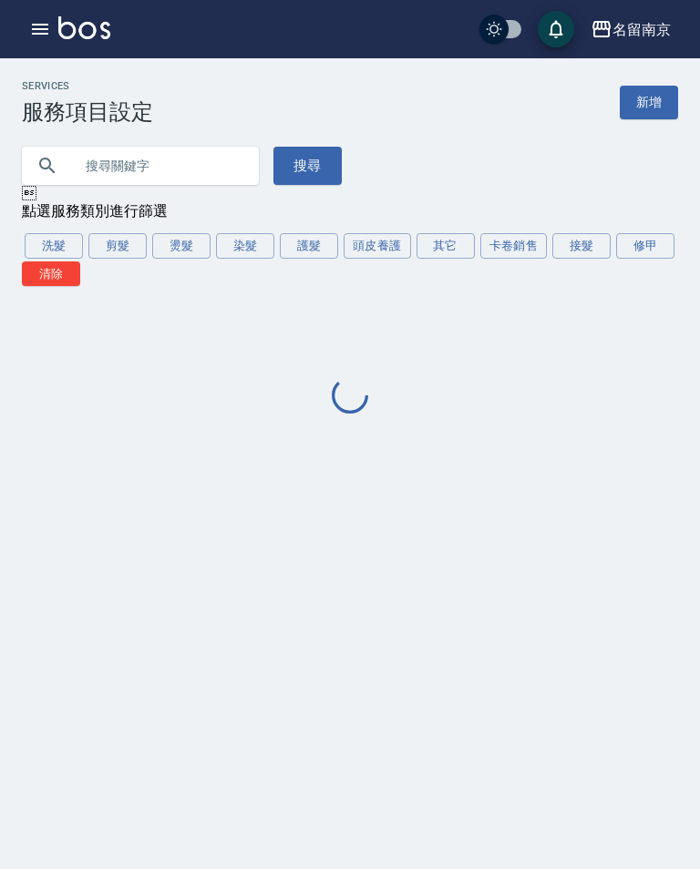
click at [245, 233] on button "染髮" at bounding box center [245, 246] width 58 height 26
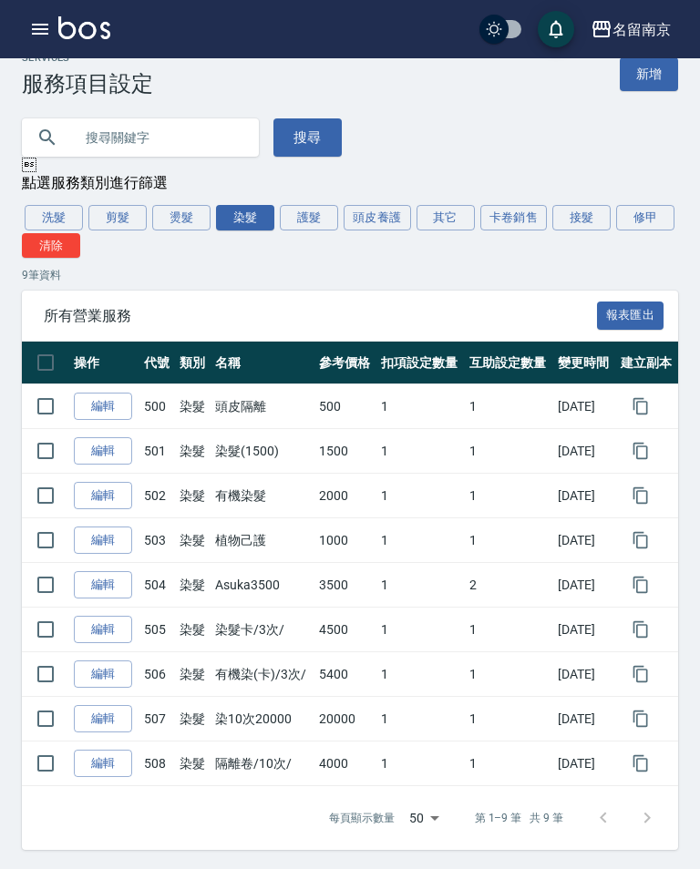
scroll to position [32, 0]
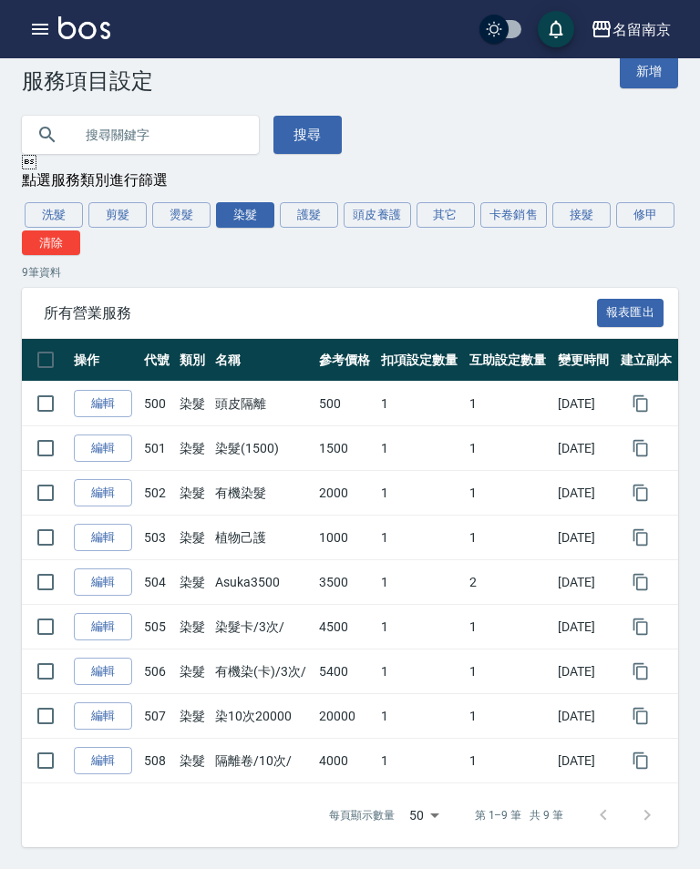
click at [374, 209] on button "頭皮養護" at bounding box center [376, 215] width 67 height 26
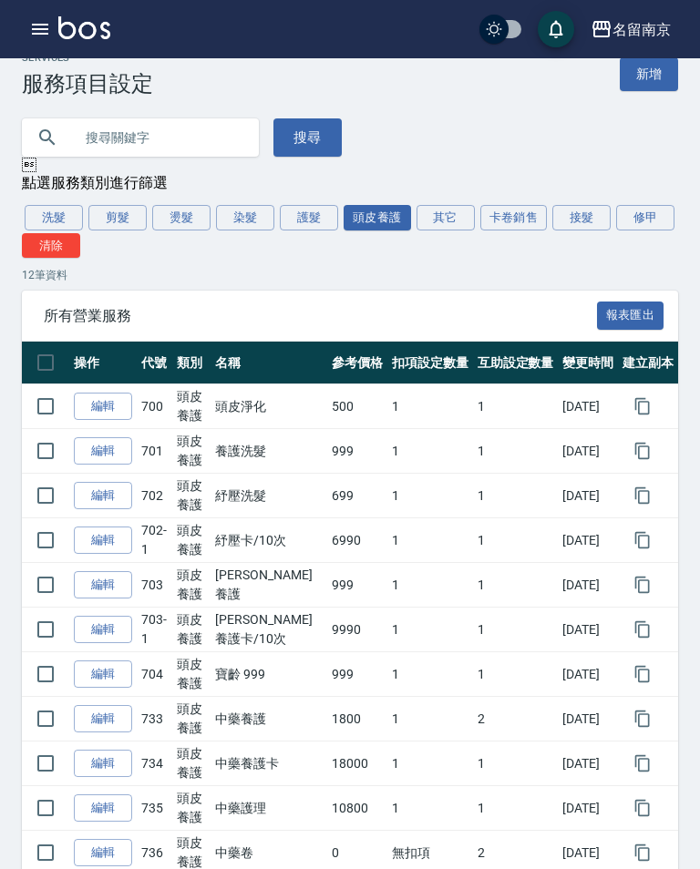
scroll to position [138, 0]
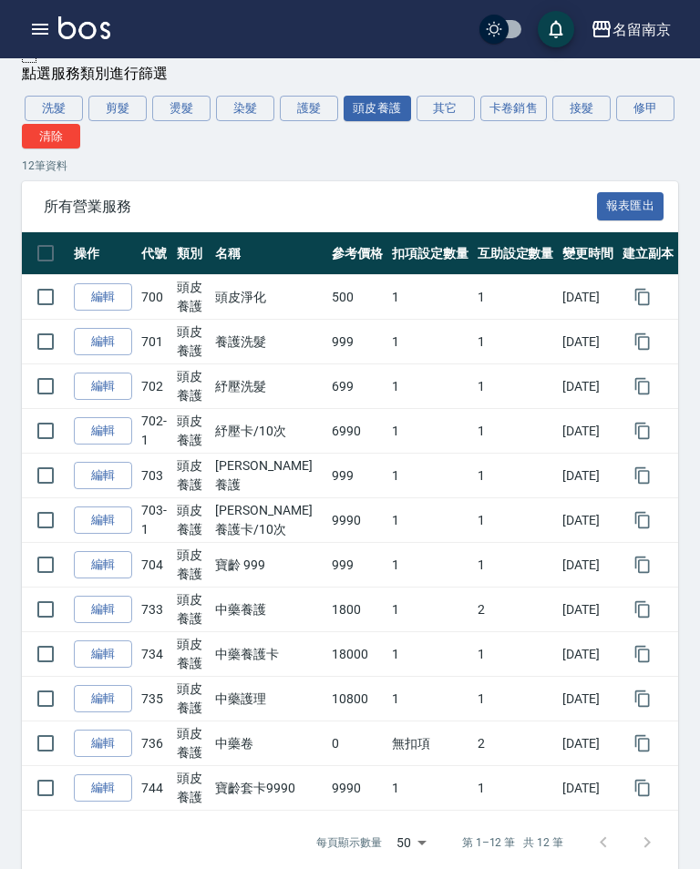
click at [108, 784] on link "編輯" at bounding box center [103, 788] width 58 height 28
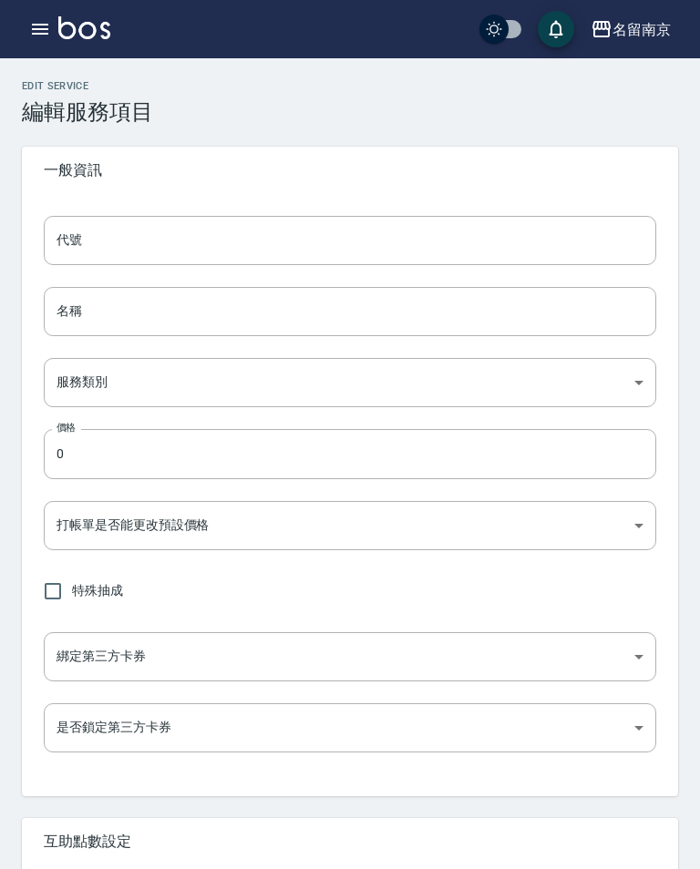
type input "744"
type input "寶齡套卡9990"
type input "99d6c692-5e28-4f5c-a5bb-ac7f0faf1d92"
type input "9990"
type input "FALSE"
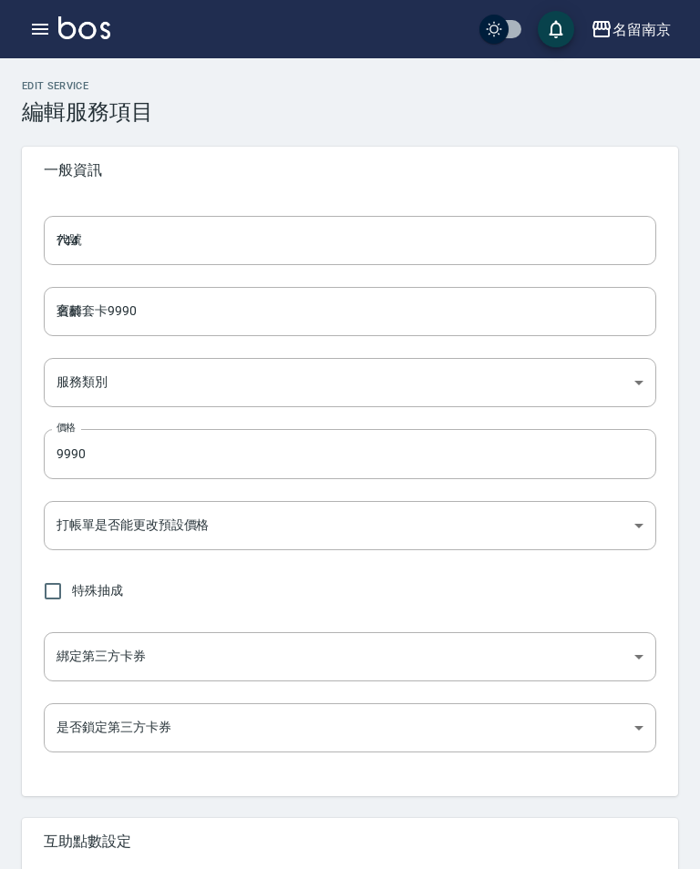
type input "none"
type input "UNSET"
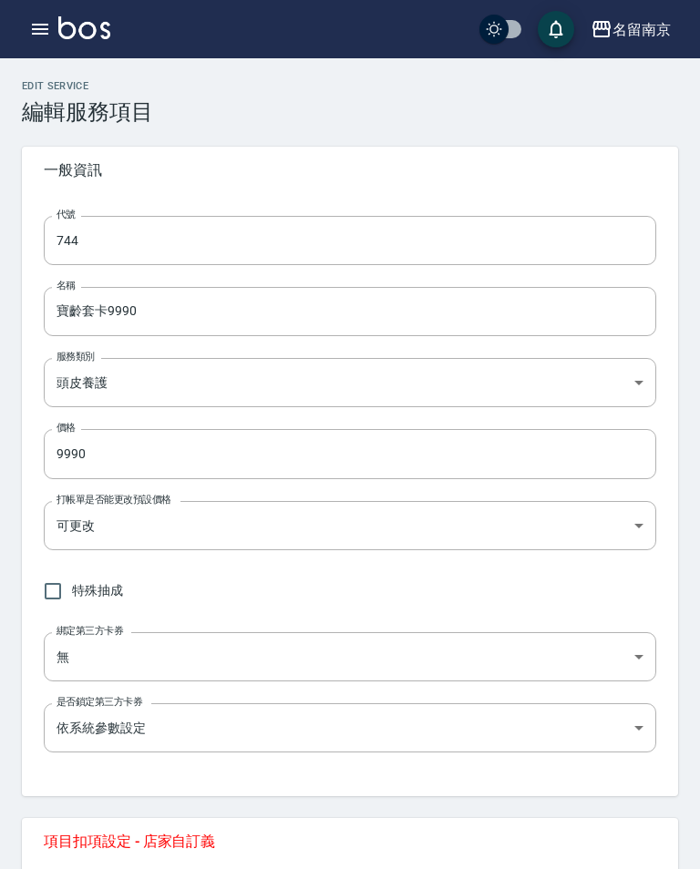
click at [341, 220] on input "744" at bounding box center [350, 240] width 612 height 49
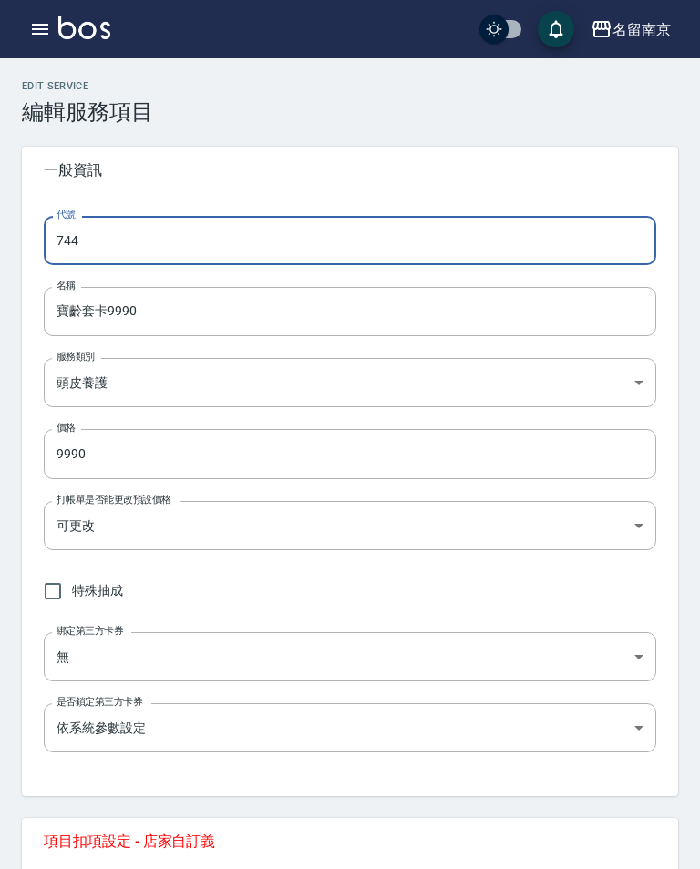
click at [426, 240] on input "744" at bounding box center [350, 240] width 612 height 49
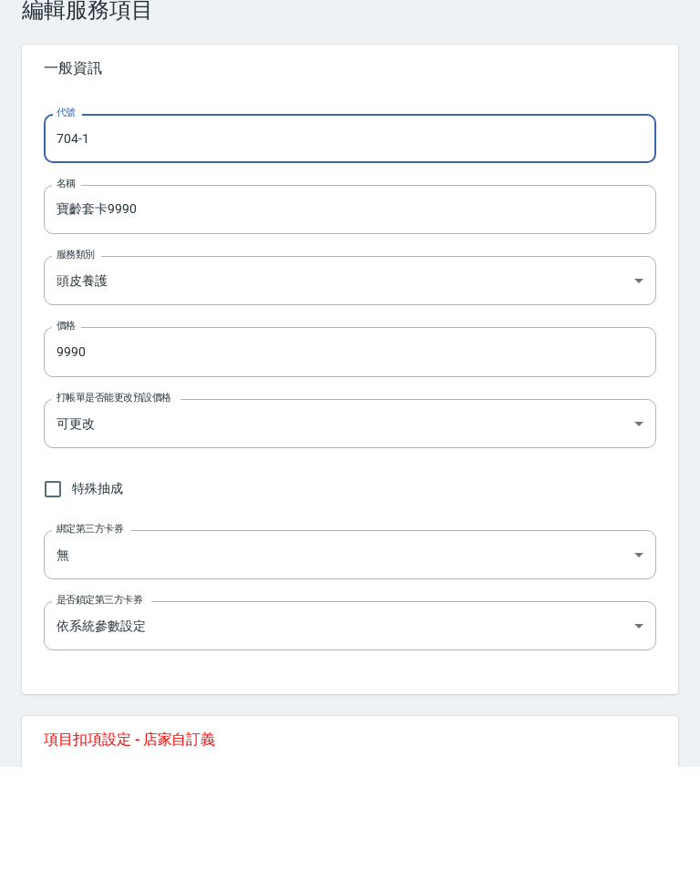
type input "704-1"
click at [319, 287] on input "寶齡套卡9990" at bounding box center [350, 311] width 612 height 49
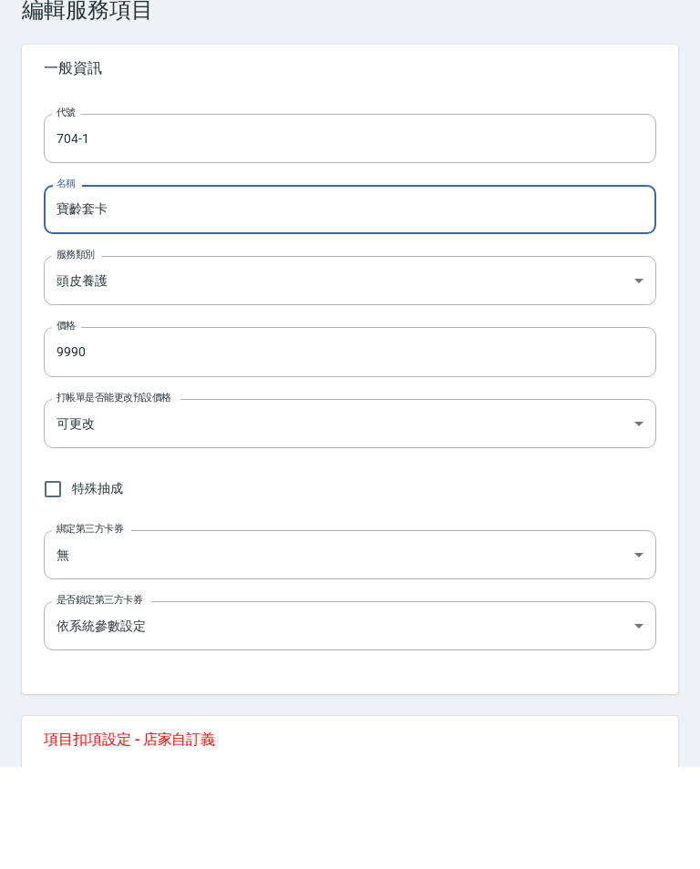
click at [101, 287] on input "寶齡套卡" at bounding box center [350, 311] width 612 height 49
click at [94, 287] on input "寶齡套卡" at bounding box center [350, 311] width 612 height 49
click at [348, 287] on input "寶齡卡" at bounding box center [350, 311] width 612 height 49
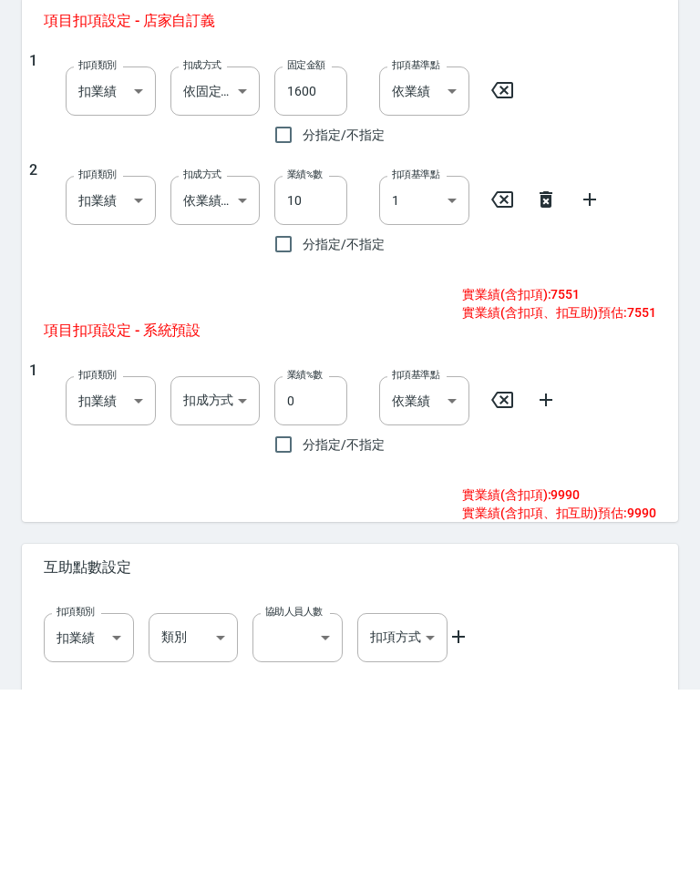
scroll to position [640, 0]
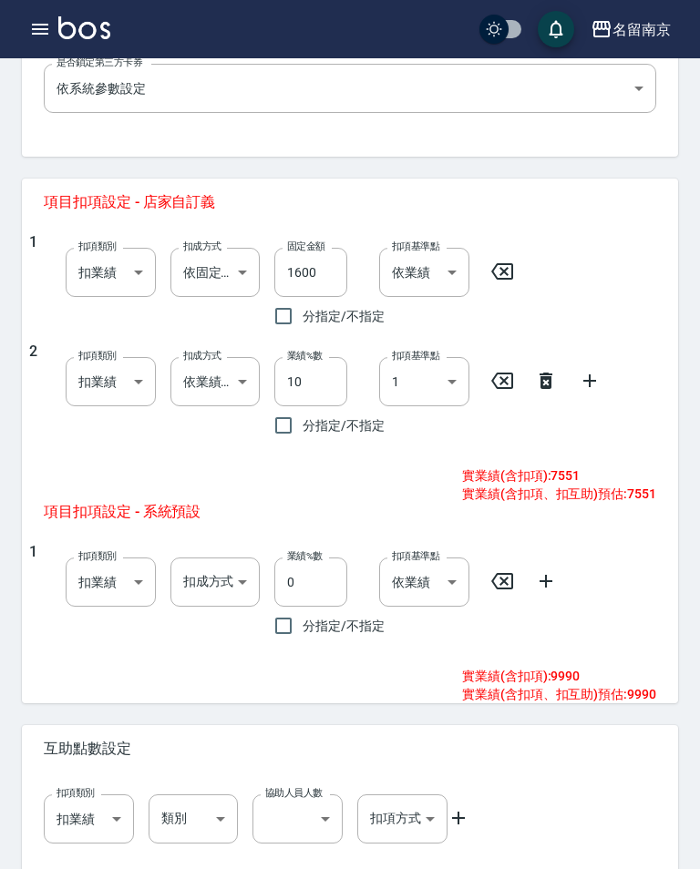
type input "寶齡卡/10次"
click at [549, 370] on icon at bounding box center [546, 381] width 22 height 22
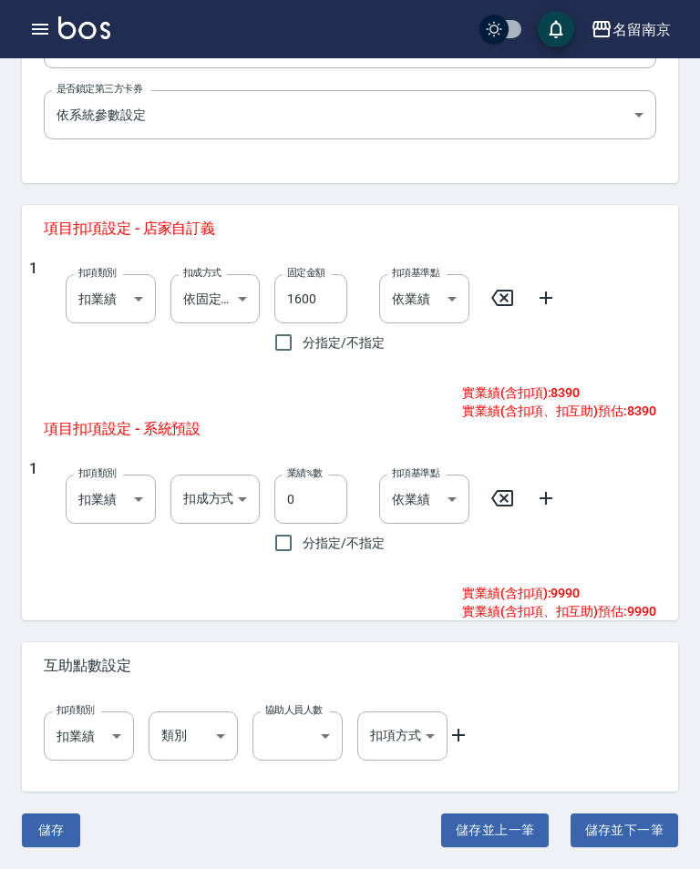
scroll to position [611, 0]
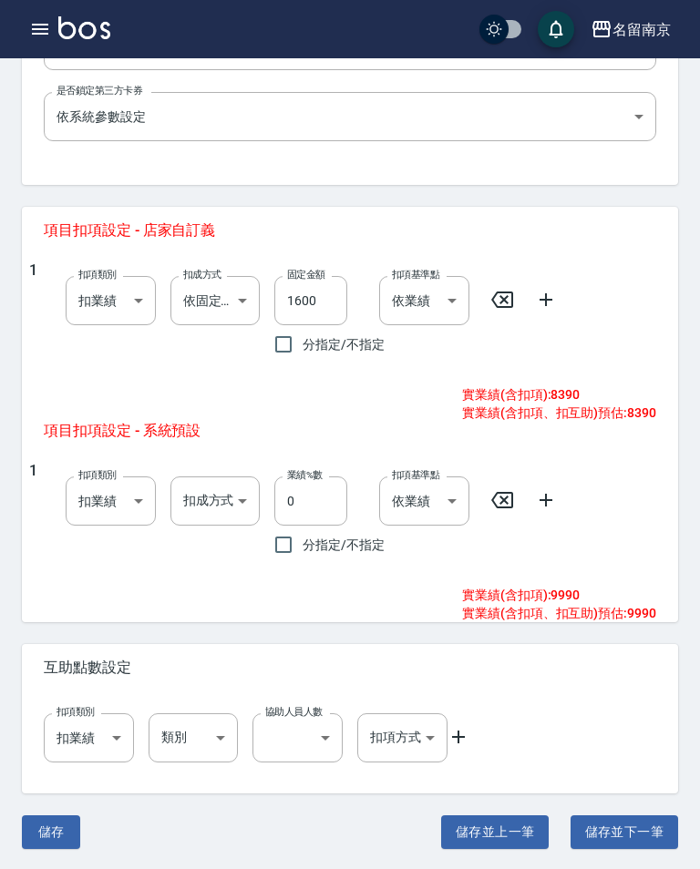
click at [233, 301] on body "名留南京 登出 櫃檯作業 打帳單 帳單列表 掛單列表 座位開單 營業儀表板 現金收支登錄 高階收支登錄 材料自購登錄 每日結帳 排班表 現場電腦打卡 掃碼打卡…" at bounding box center [350, 130] width 700 height 1482
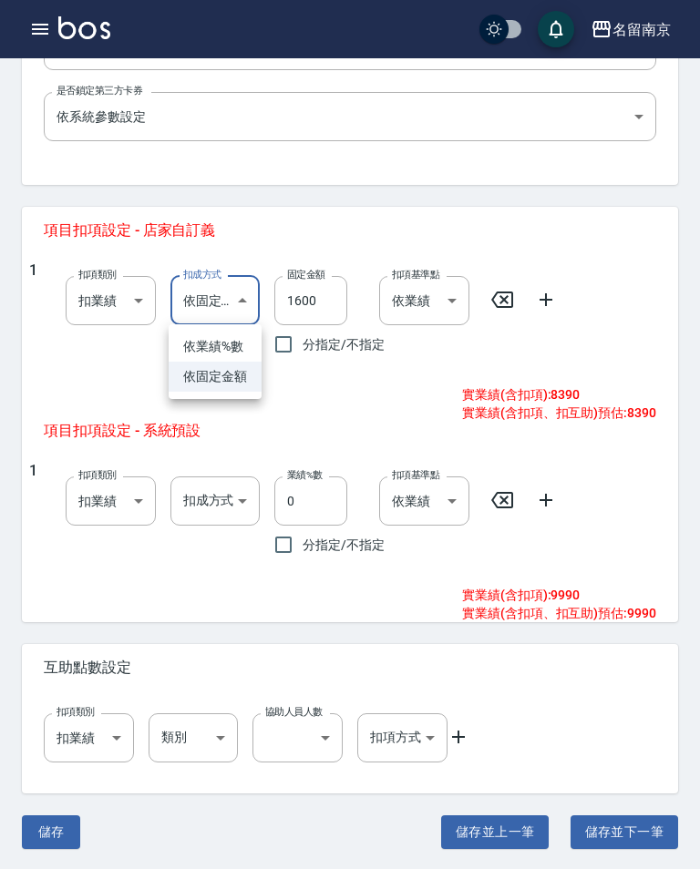
click at [233, 341] on li "依業績%數" at bounding box center [215, 347] width 93 height 30
type input "扣趴數"
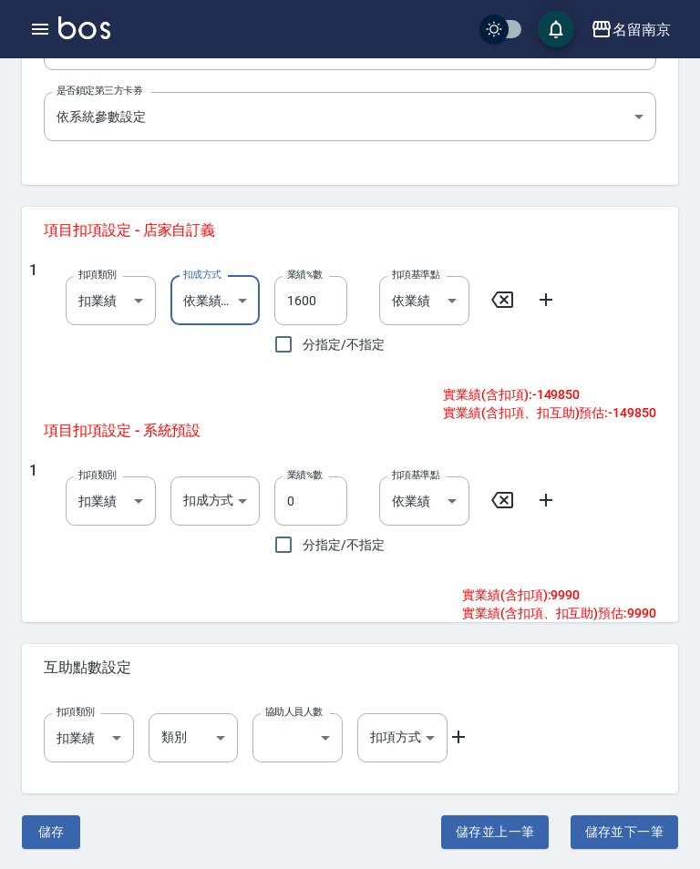
click at [324, 295] on input "1600" at bounding box center [310, 300] width 73 height 49
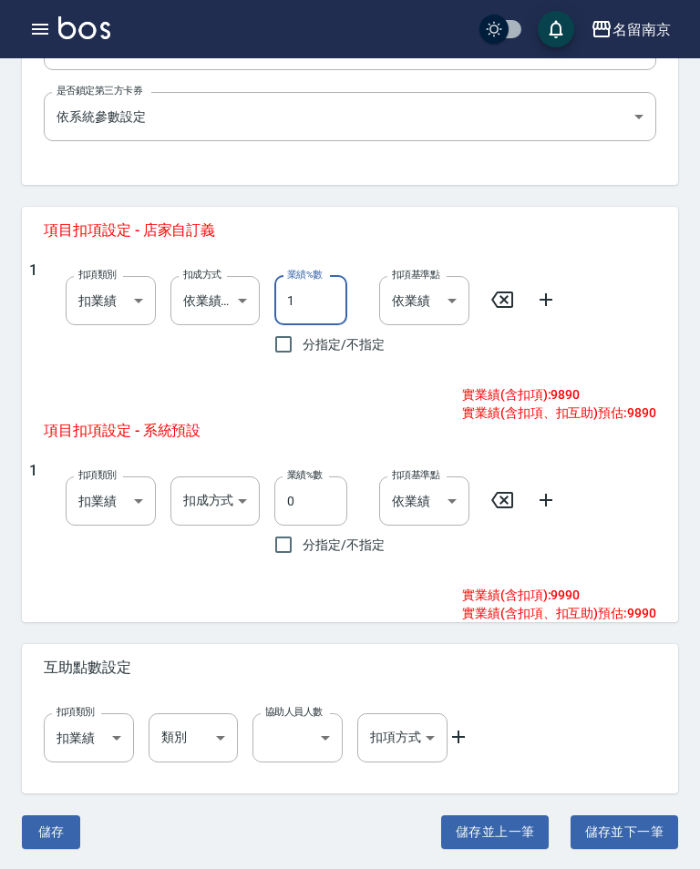
type input "10"
click at [539, 296] on icon at bounding box center [546, 300] width 22 height 22
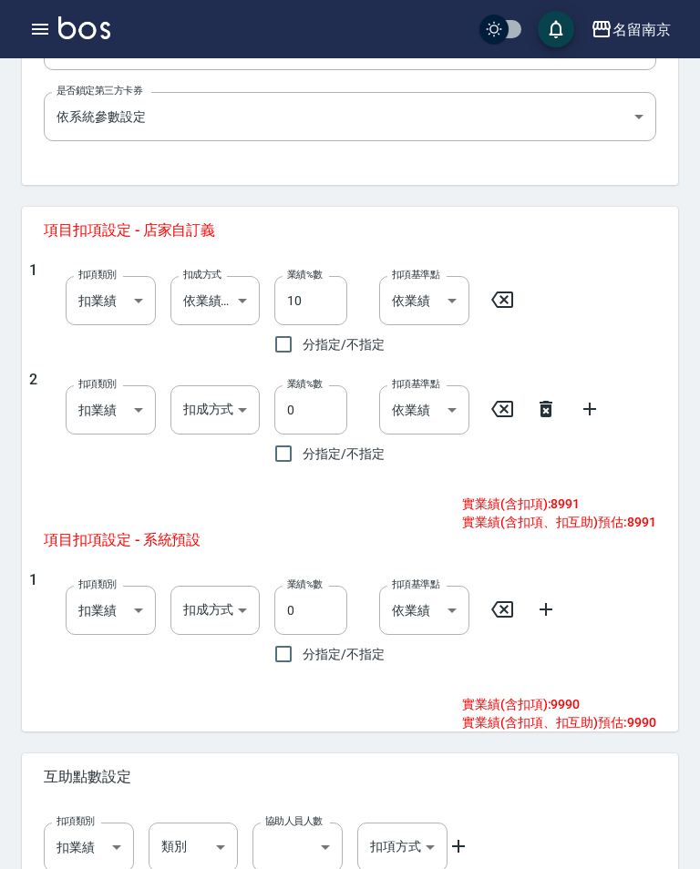
click at [231, 403] on body "名留南京 登出 櫃檯作業 打帳單 帳單列表 掛單列表 座位開單 營業儀表板 現金收支登錄 高階收支登錄 材料自購登錄 每日結帳 排班表 現場電腦打卡 掃碼打卡…" at bounding box center [350, 185] width 700 height 1592
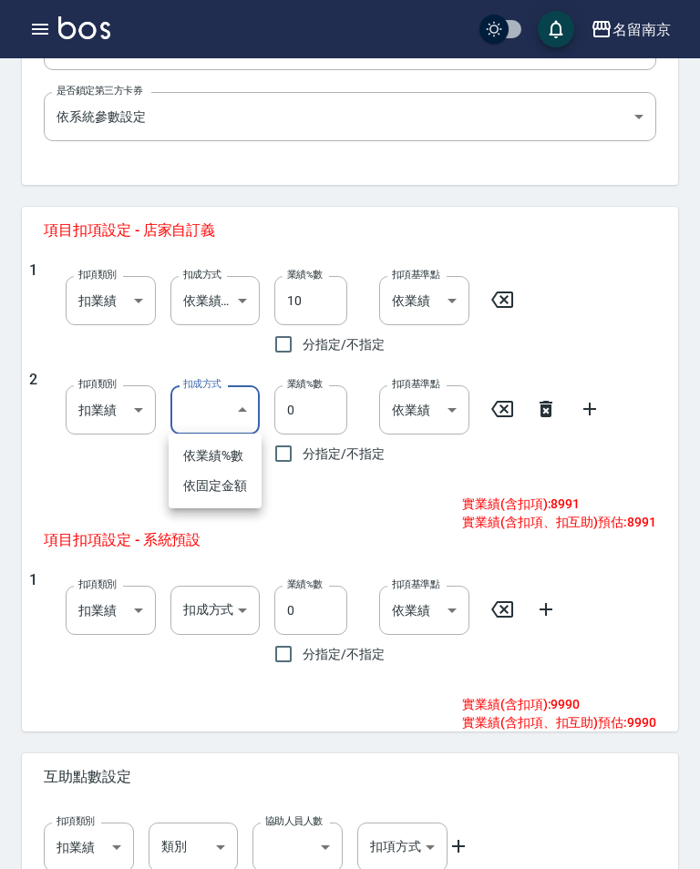
click at [224, 488] on li "依固定金額" at bounding box center [215, 486] width 93 height 30
type input "扣固定金額"
click at [318, 407] on input "0" at bounding box center [310, 409] width 73 height 49
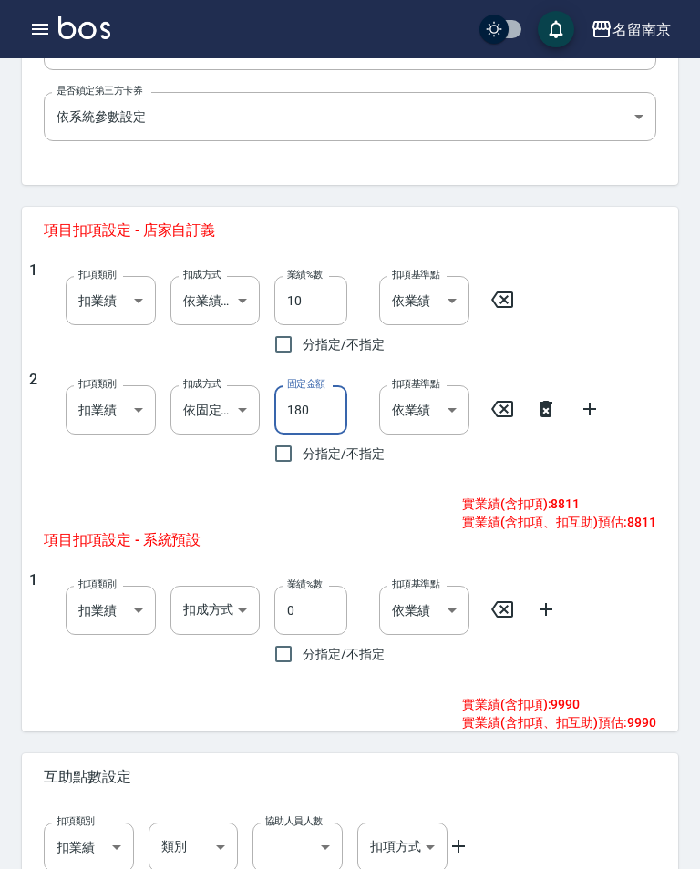
type input "1800"
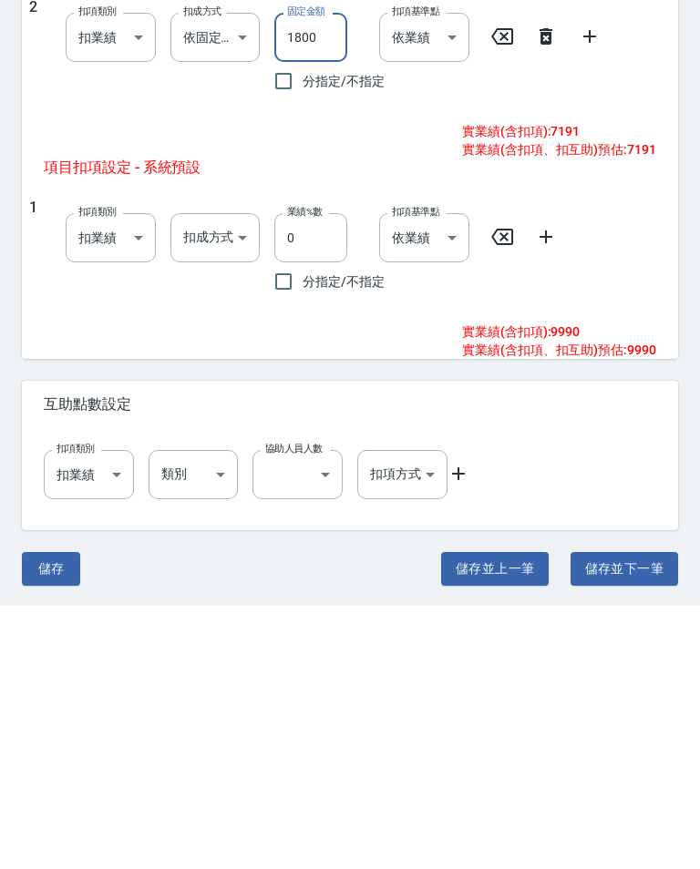
click at [41, 815] on button "儲存" at bounding box center [51, 832] width 58 height 34
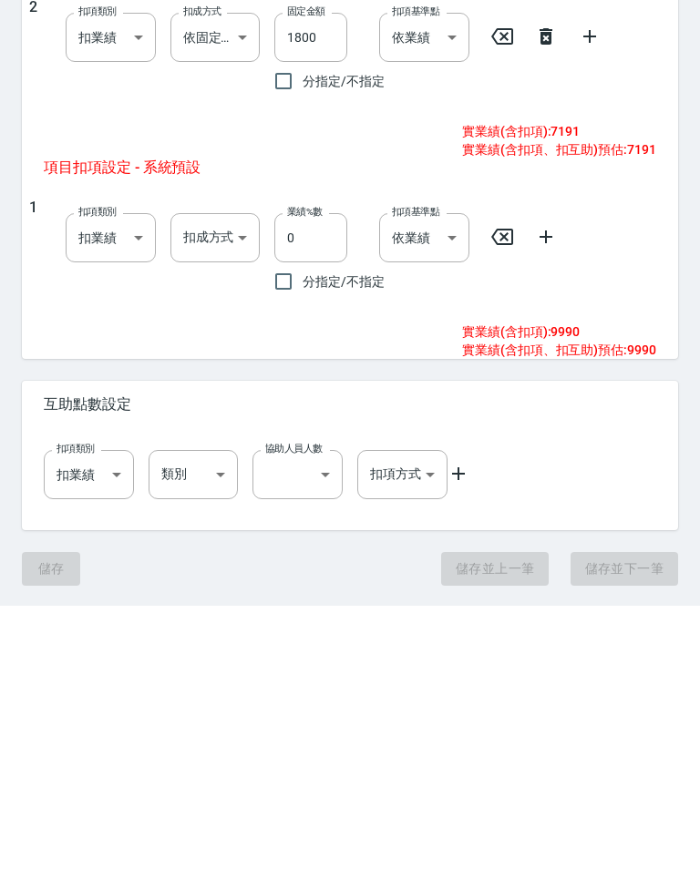
scroll to position [692, 0]
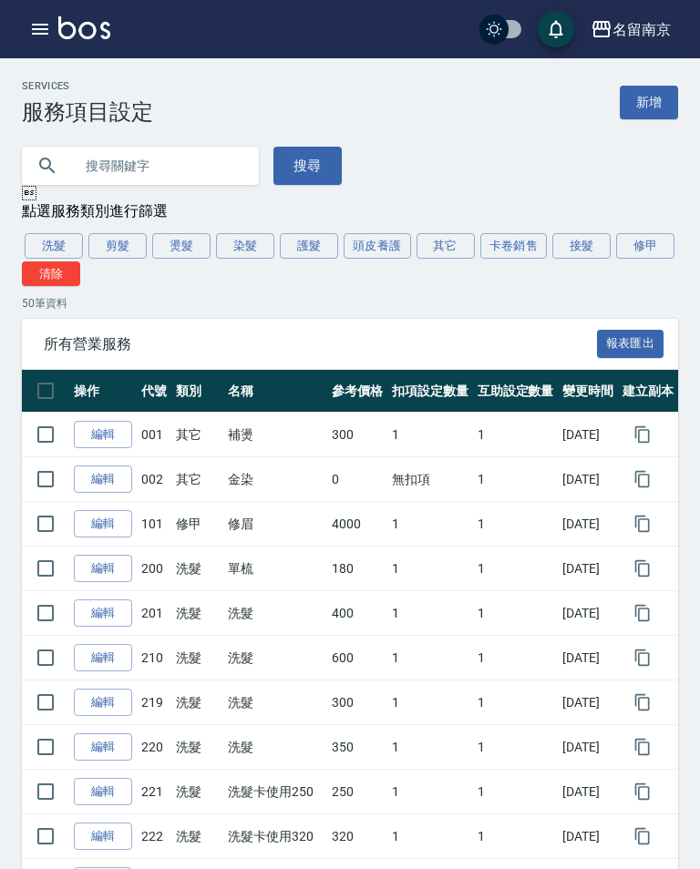
click at [396, 237] on button "頭皮養護" at bounding box center [376, 246] width 67 height 26
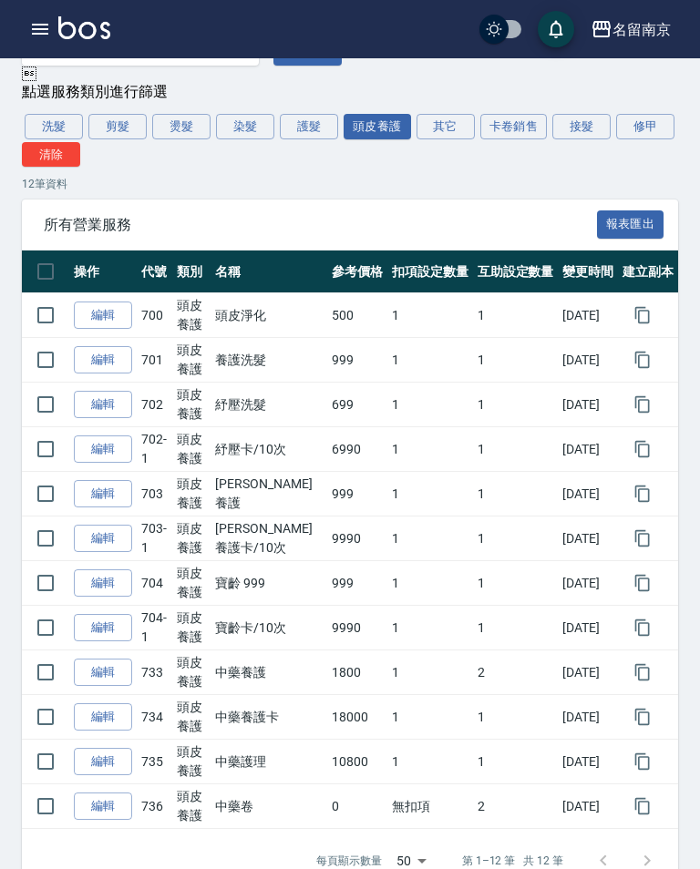
scroll to position [138, 0]
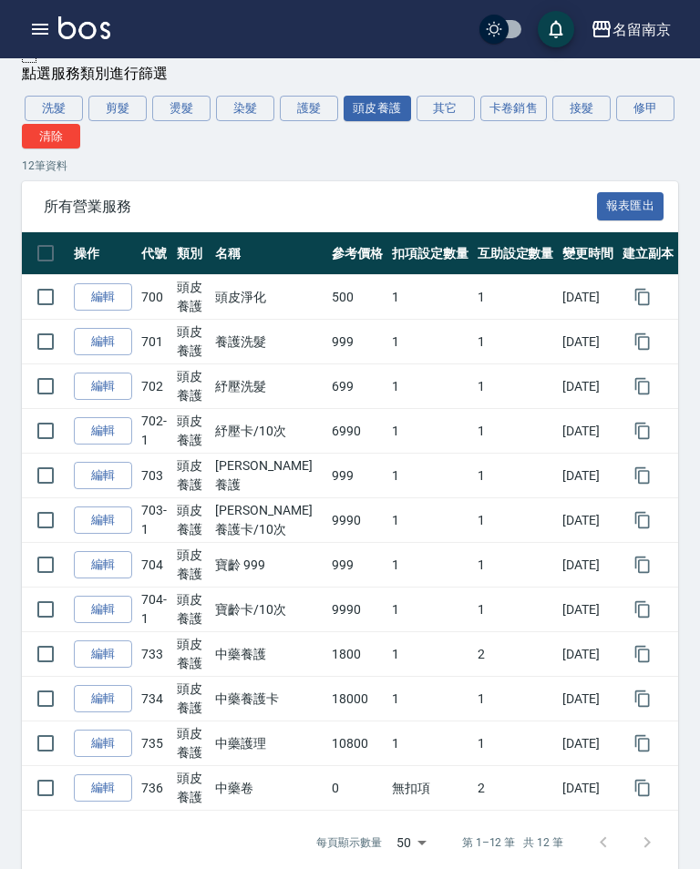
click at [460, 107] on button "其它" at bounding box center [445, 109] width 58 height 26
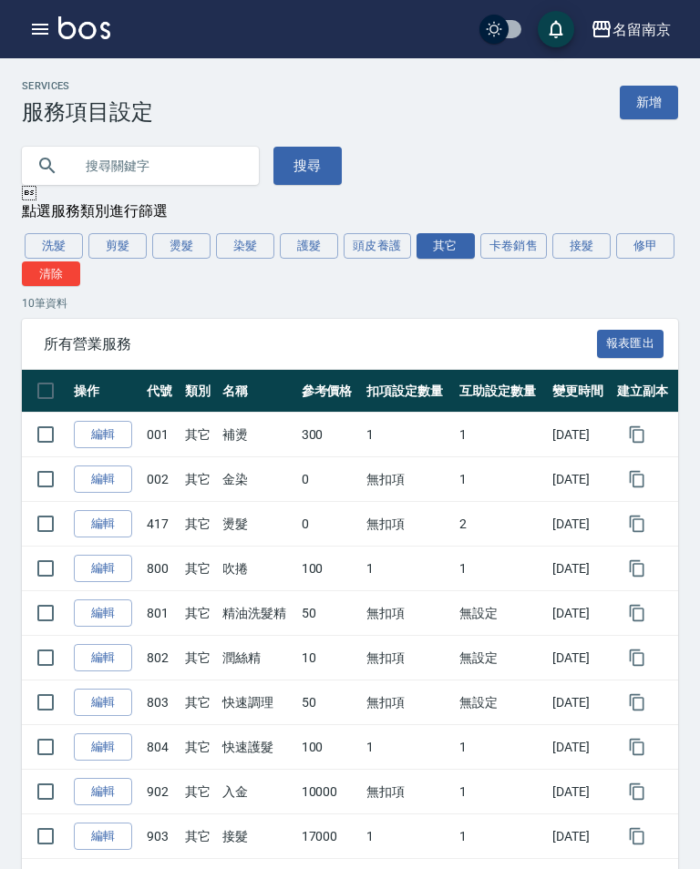
click at [237, 240] on button "染髮" at bounding box center [245, 246] width 58 height 26
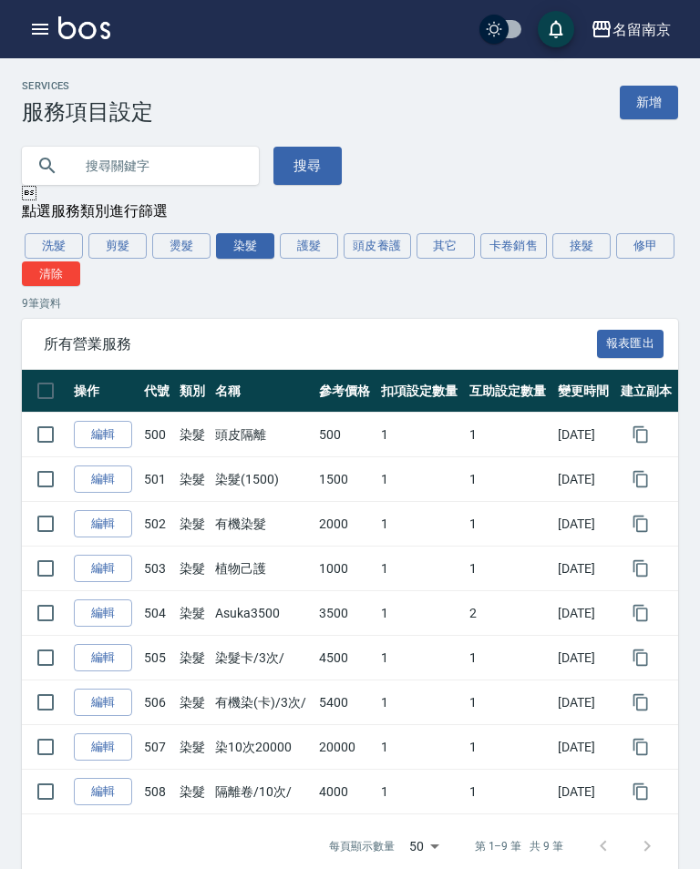
click at [447, 241] on button "其它" at bounding box center [445, 246] width 58 height 26
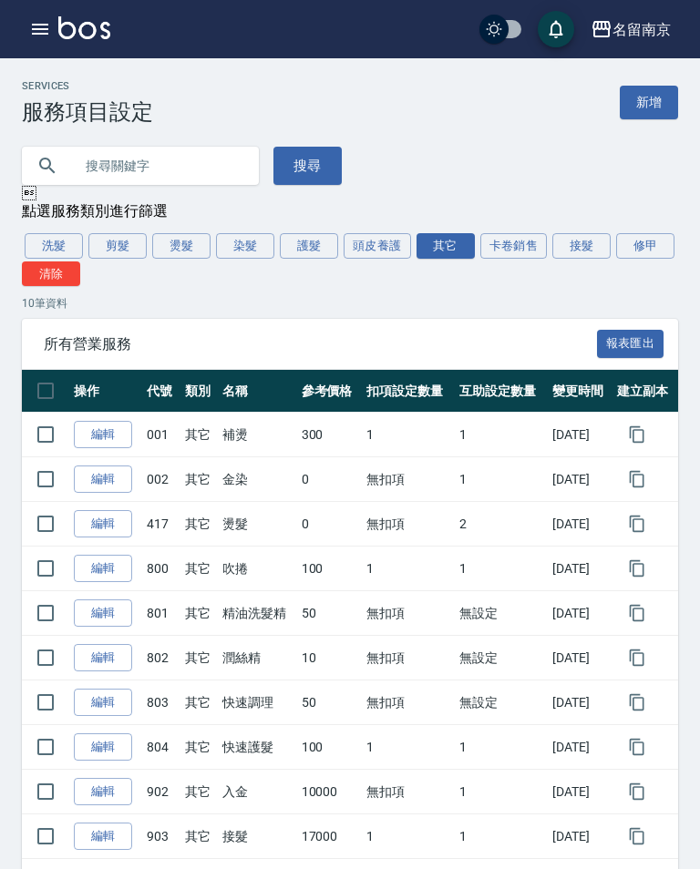
click at [395, 243] on button "頭皮養護" at bounding box center [376, 246] width 67 height 26
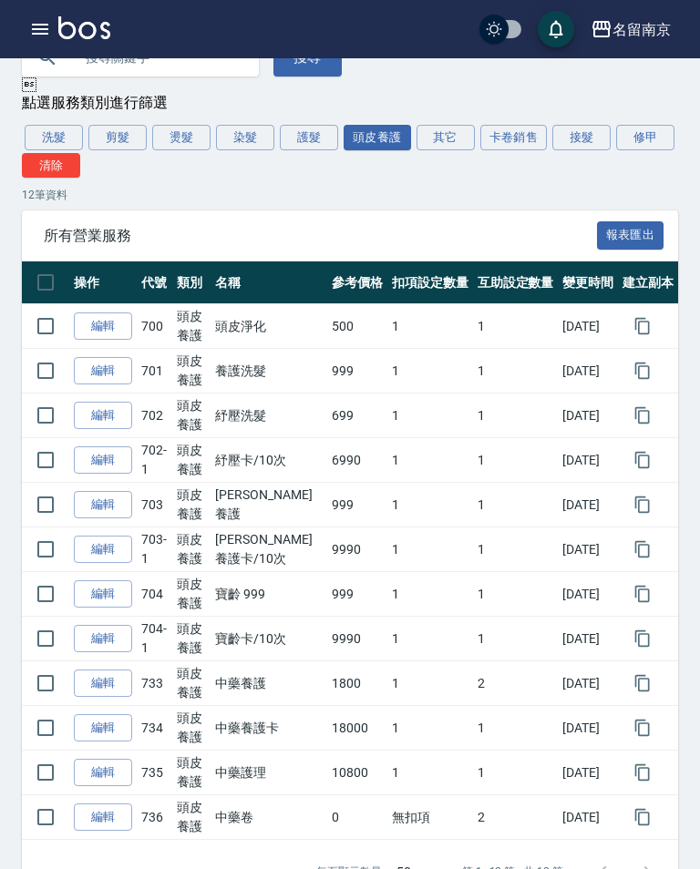
scroll to position [138, 0]
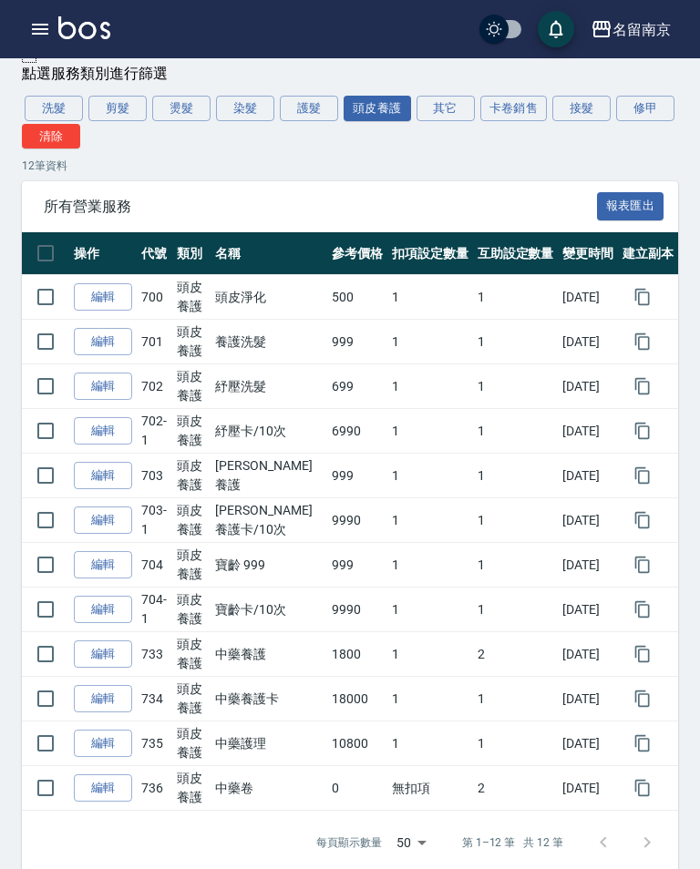
click at [110, 782] on link "編輯" at bounding box center [103, 788] width 58 height 28
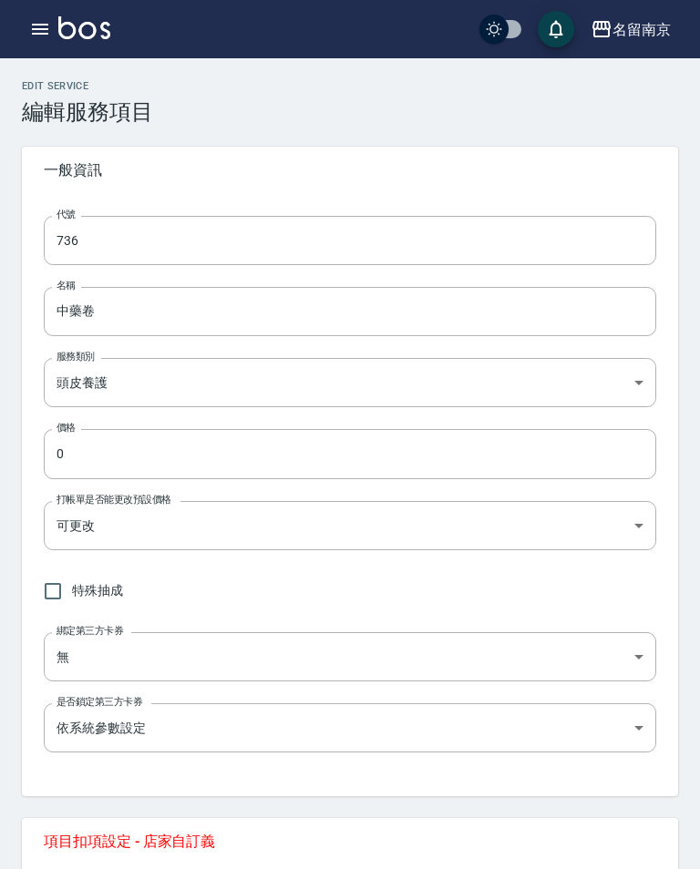
type input "736"
type input "中藥卷"
type input "99d6c692-5e28-4f5c-a5bb-ac7f0faf1d92"
type input "FALSE"
type input "none"
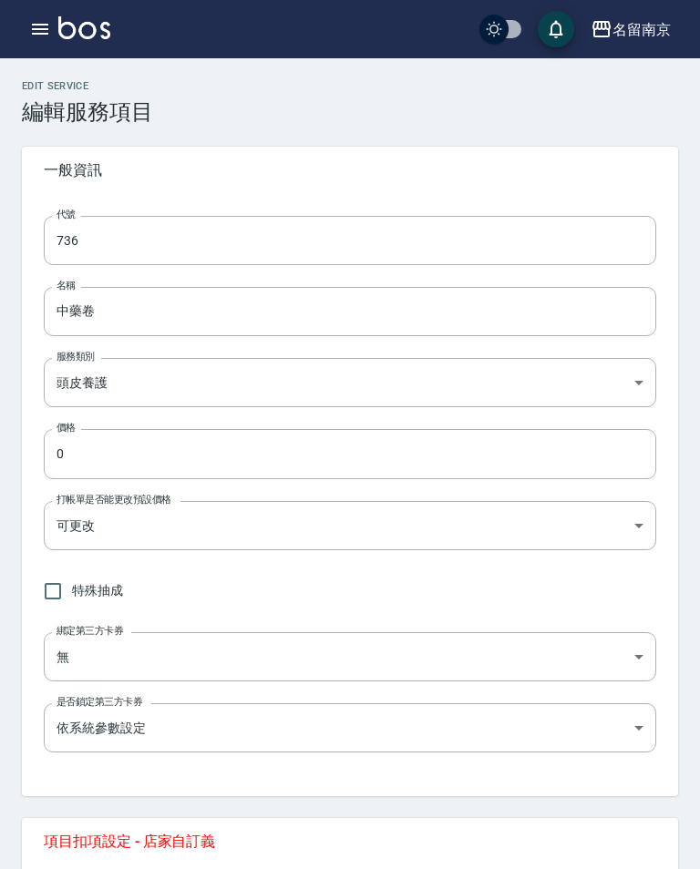
type input "UNSET"
type input "none"
type input "洗"
type input "2"
type input "點數"
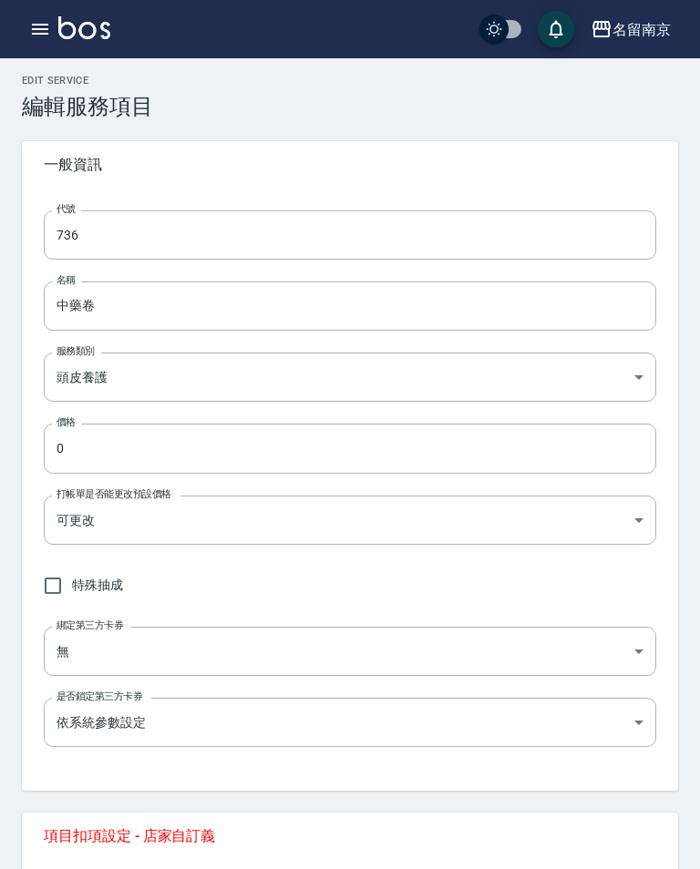
scroll to position [10, 0]
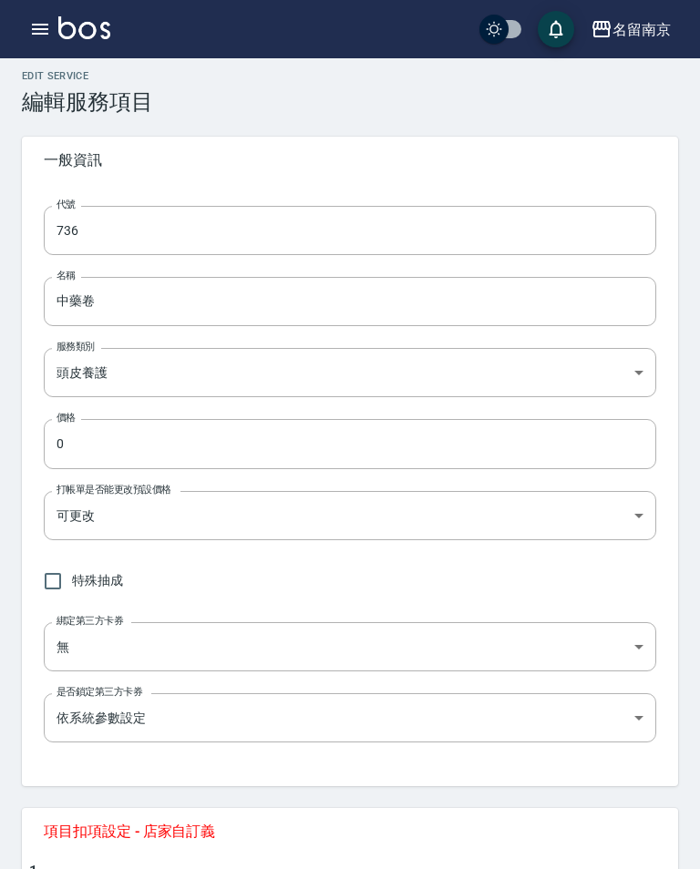
click at [612, 507] on body "名留南京 登出 櫃檯作業 打帳單 帳單列表 掛單列表 座位開單 營業儀表板 現金收支登錄 高階收支登錄 材料自購登錄 每日結帳 排班表 現場電腦打卡 掃碼打卡…" at bounding box center [350, 837] width 700 height 1694
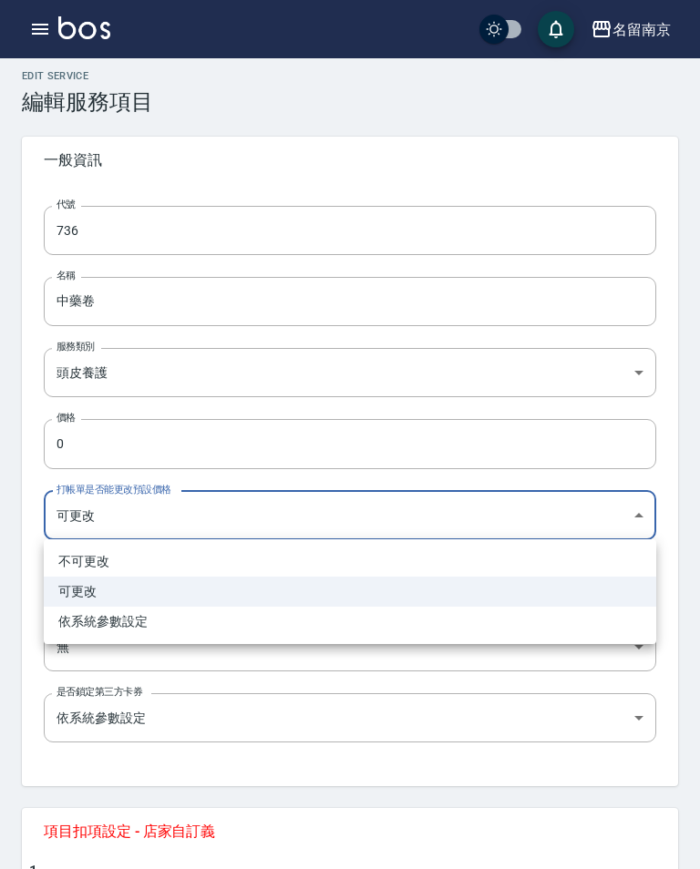
click at [332, 564] on li "不可更改" at bounding box center [350, 562] width 612 height 30
type input "TRUE"
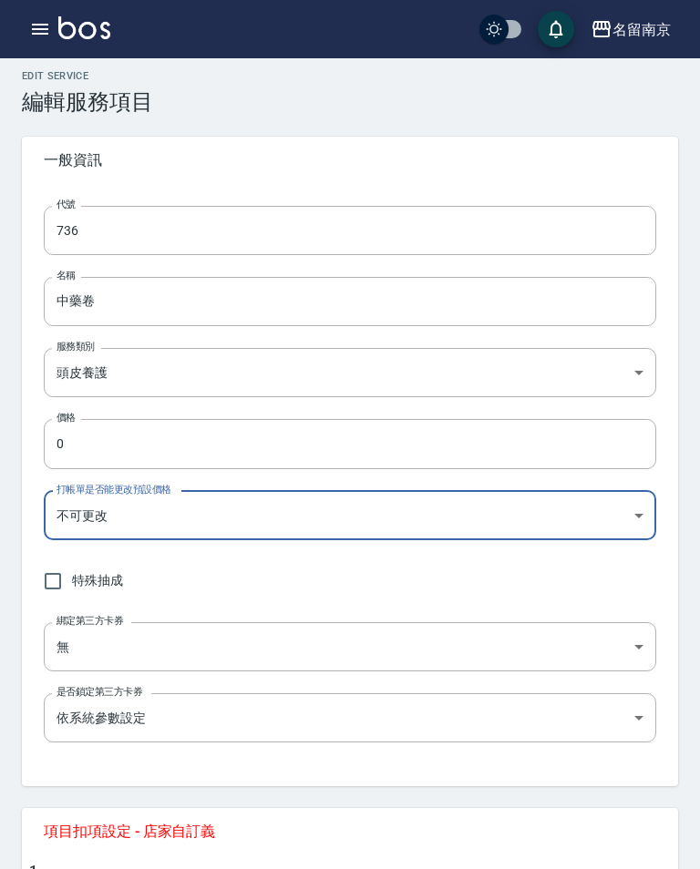
click at [446, 231] on input "736" at bounding box center [350, 230] width 612 height 49
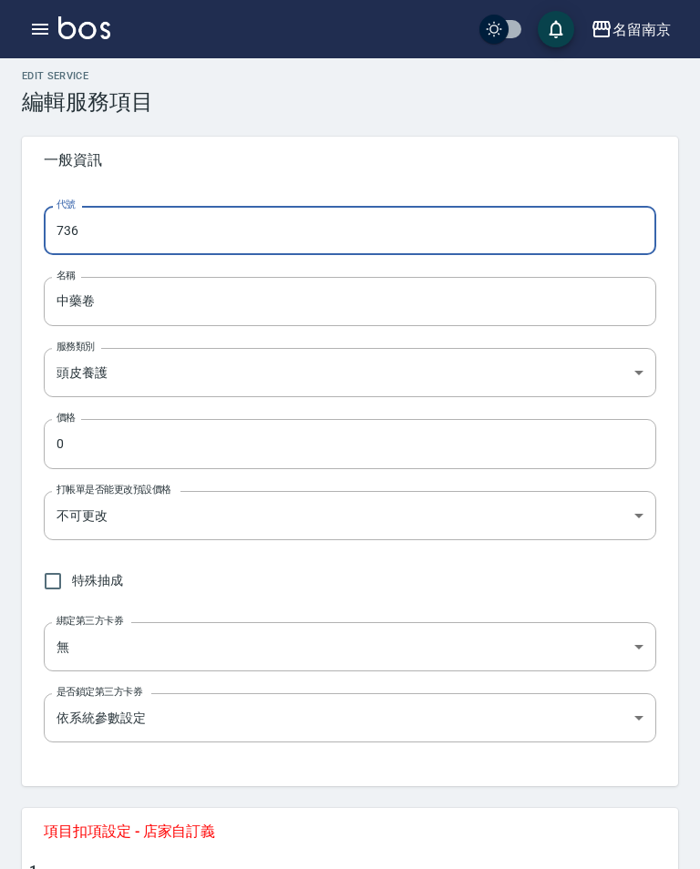
scroll to position [9, 0]
click at [371, 225] on input "705" at bounding box center [350, 231] width 612 height 49
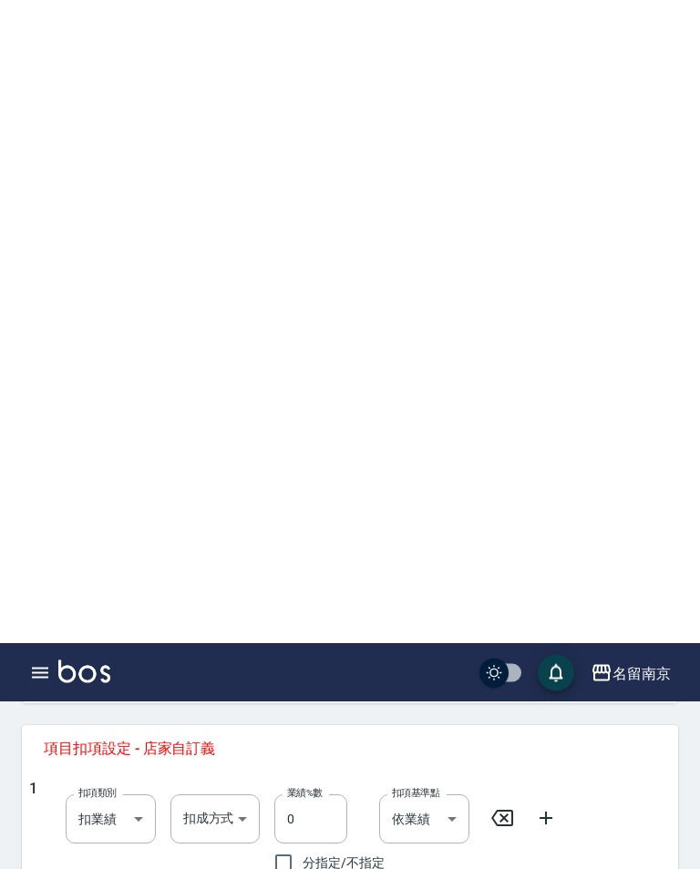
scroll to position [823, 0]
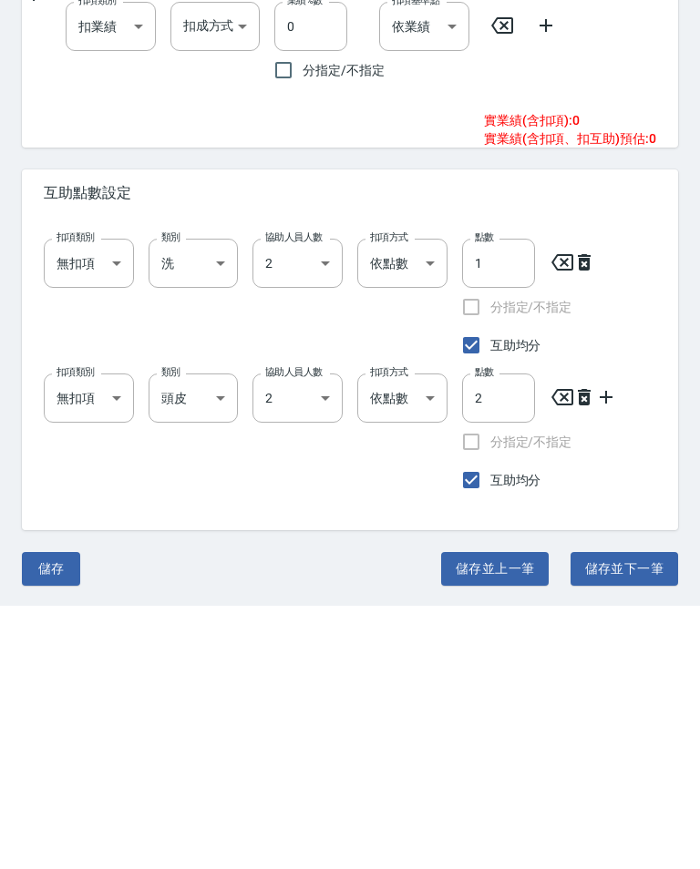
type input "707"
click at [55, 815] on button "儲存" at bounding box center [51, 832] width 58 height 34
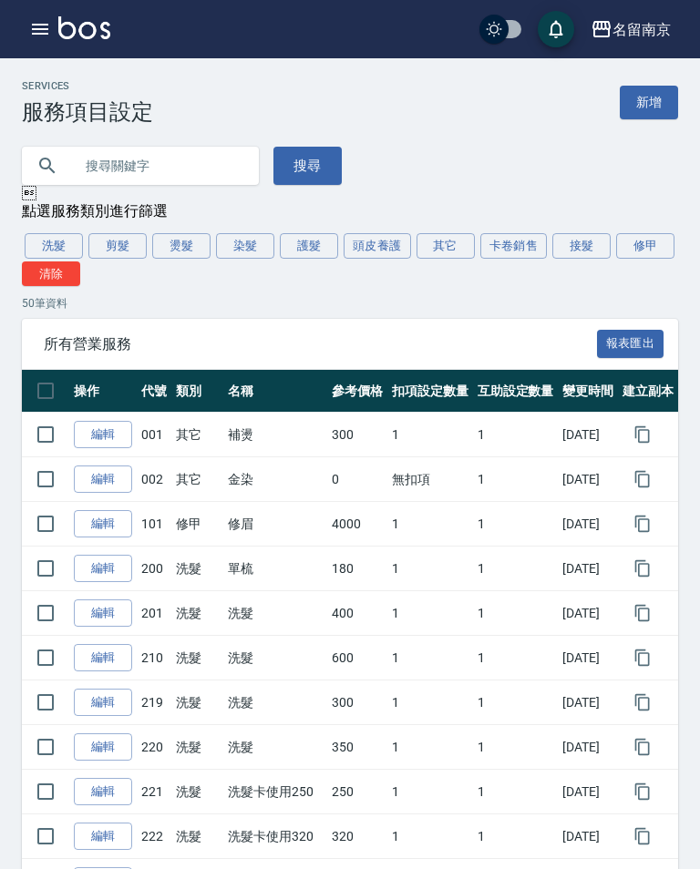
click at [385, 240] on button "頭皮養護" at bounding box center [376, 246] width 67 height 26
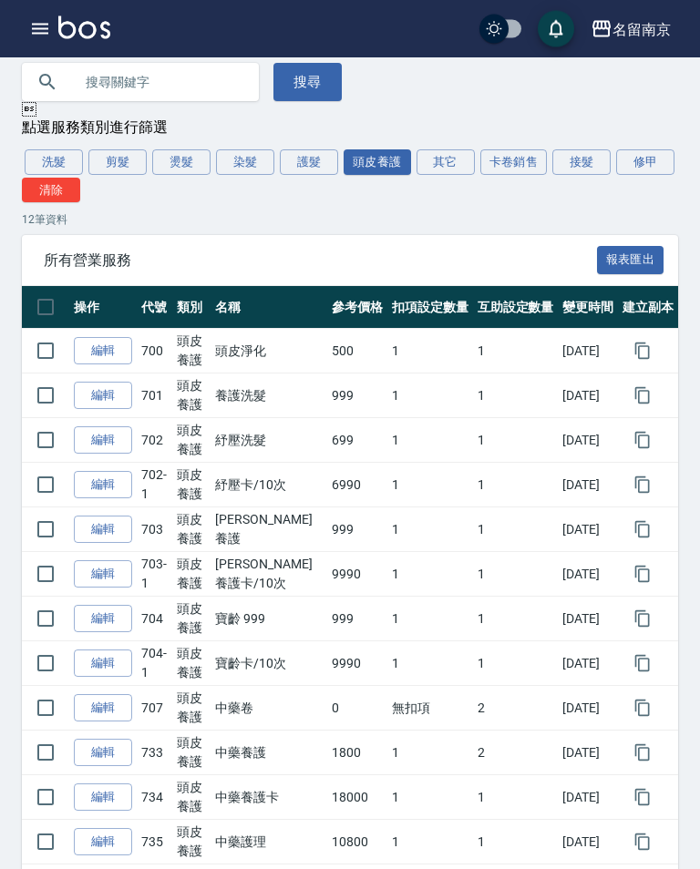
scroll to position [138, 0]
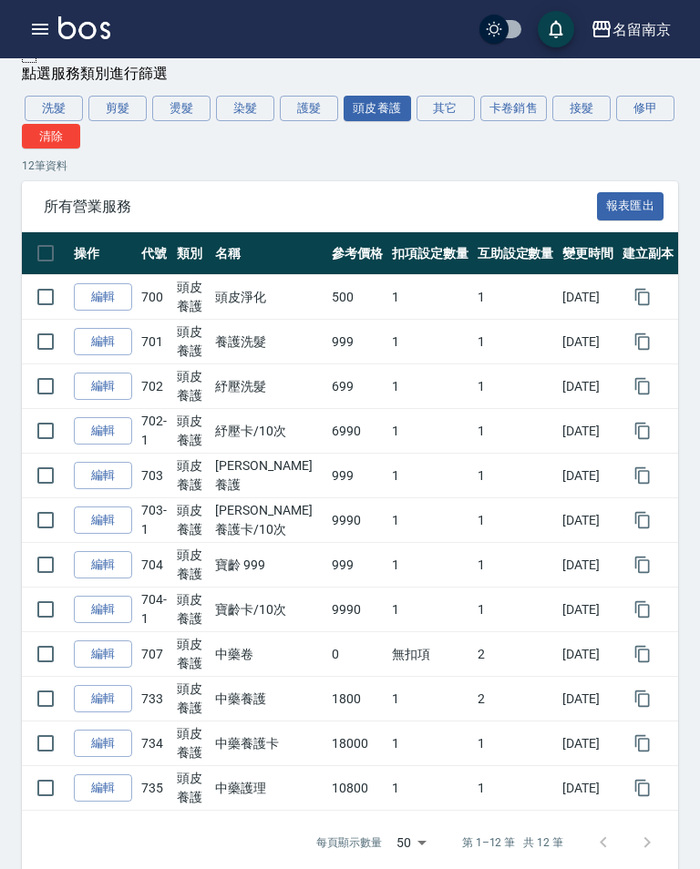
click at [106, 695] on link "編輯" at bounding box center [103, 699] width 58 height 28
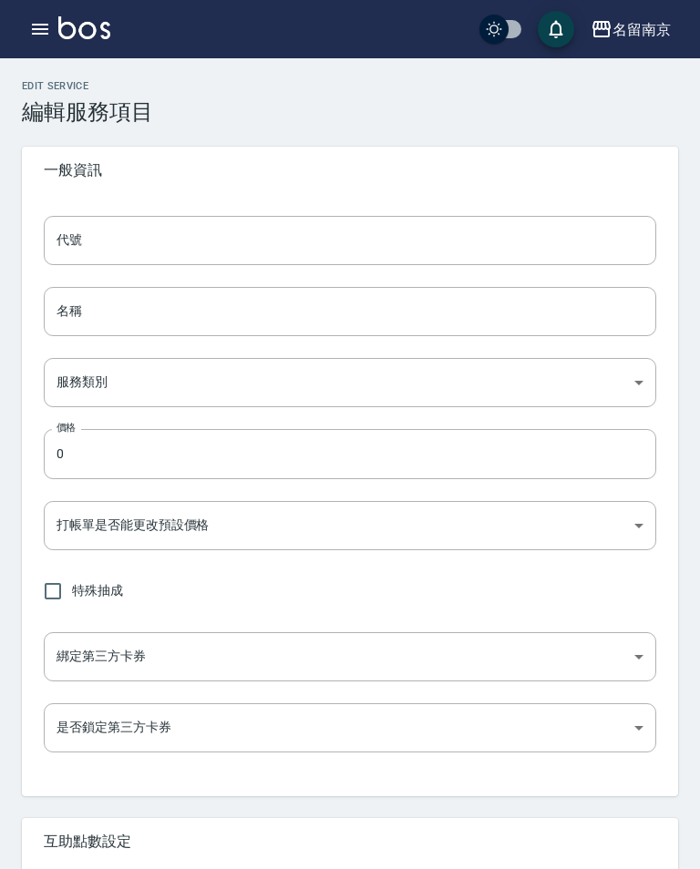
type input "733"
type input "中藥養護"
type input "99d6c692-5e28-4f5c-a5bb-ac7f0faf1d92"
type input "1800"
type input "FALSE"
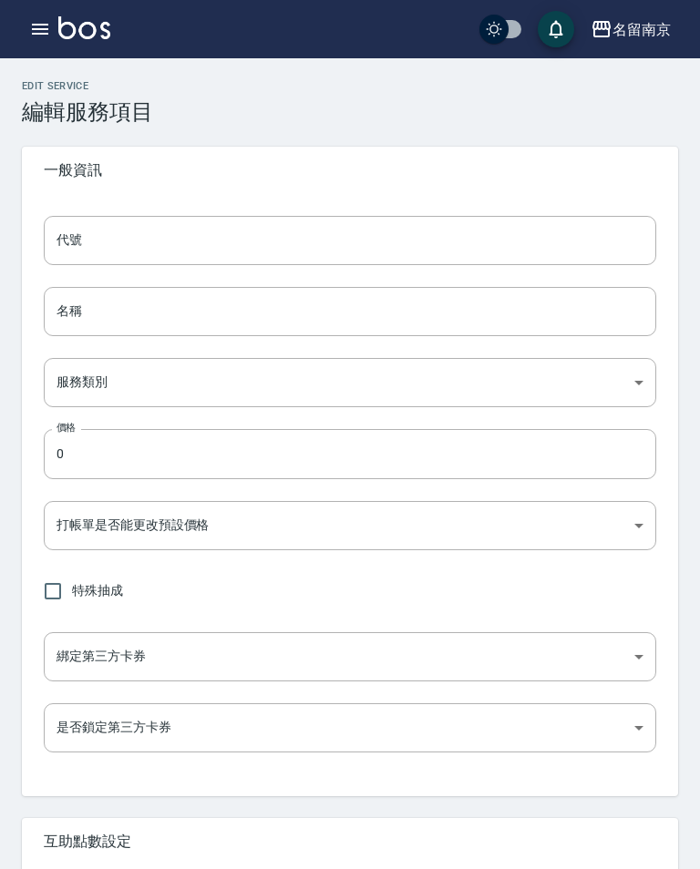
type input "none"
type input "UNSET"
type input "none"
type input "洗"
type input "2"
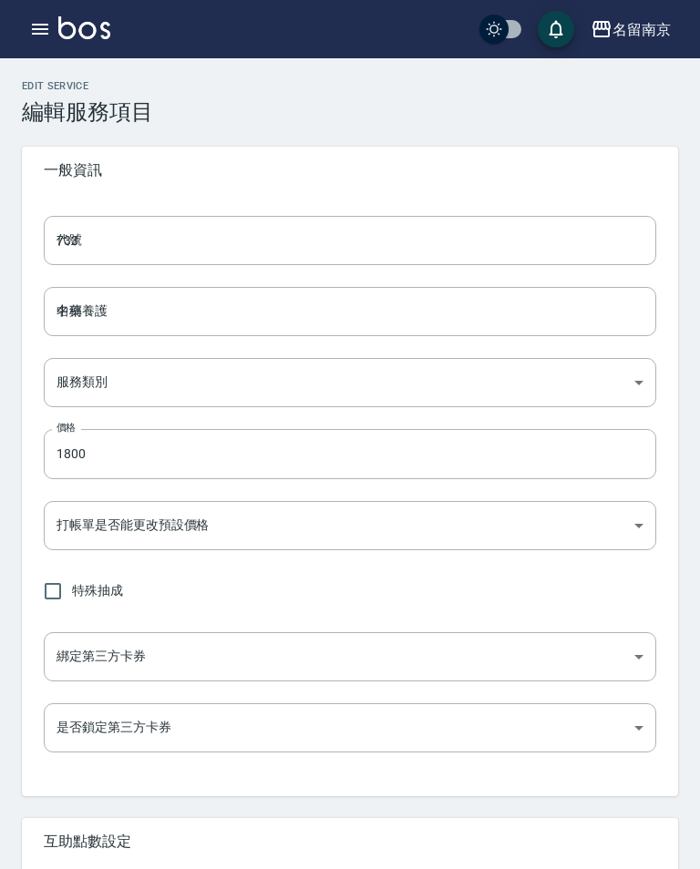
type input "點數"
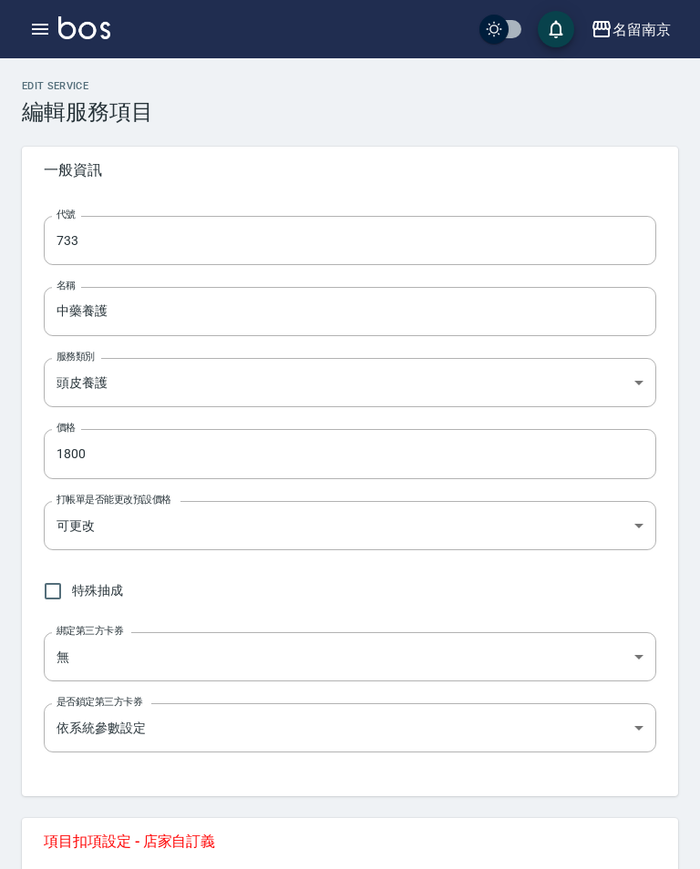
click at [612, 18] on div "名留南京" at bounding box center [641, 29] width 58 height 23
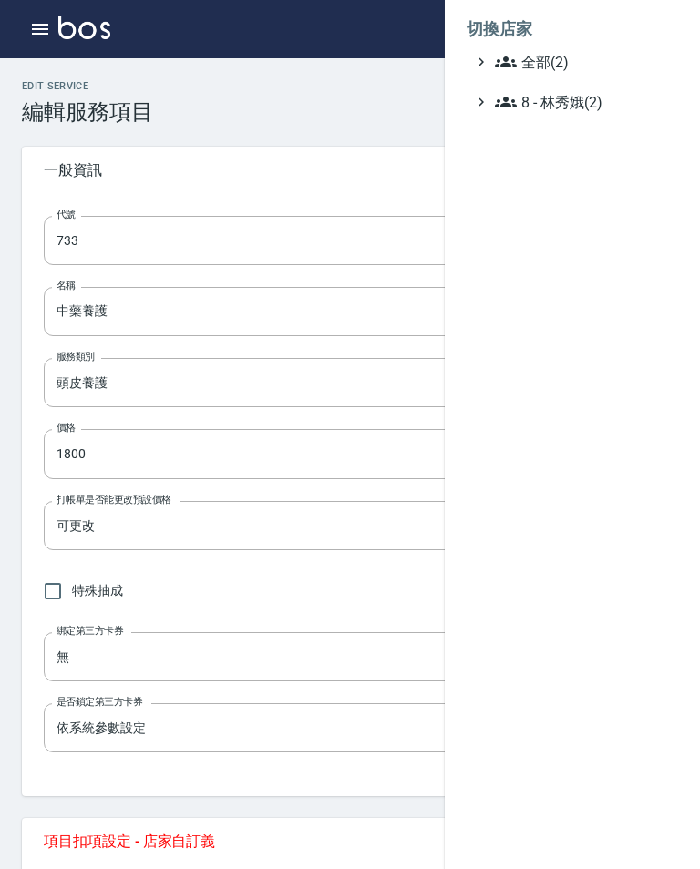
click at [610, 62] on span "全部(2)" at bounding box center [583, 62] width 176 height 22
click at [569, 77] on span "名留伊通" at bounding box center [581, 84] width 179 height 22
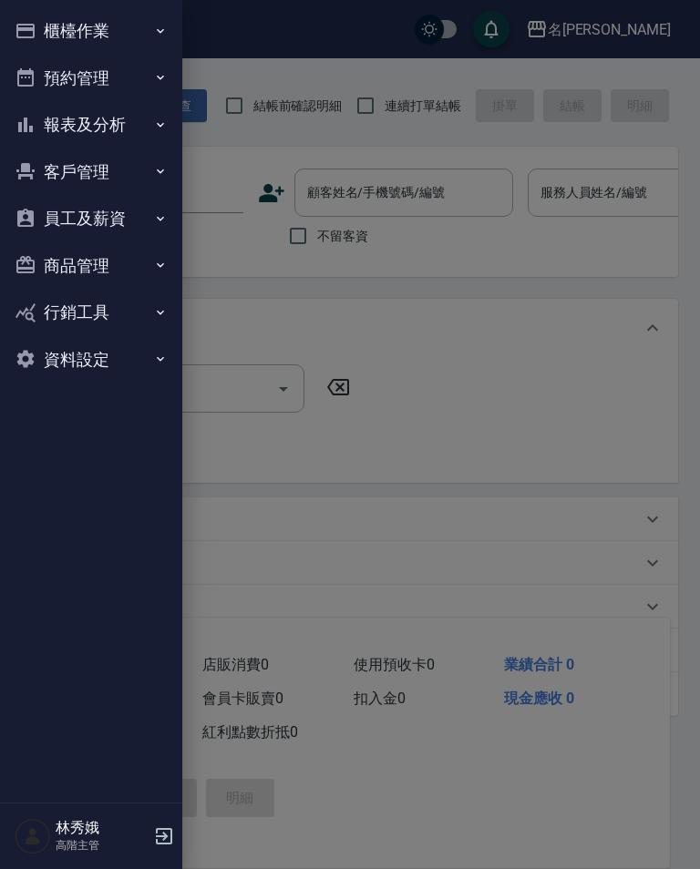
click at [140, 355] on button "資料設定" at bounding box center [91, 359] width 168 height 47
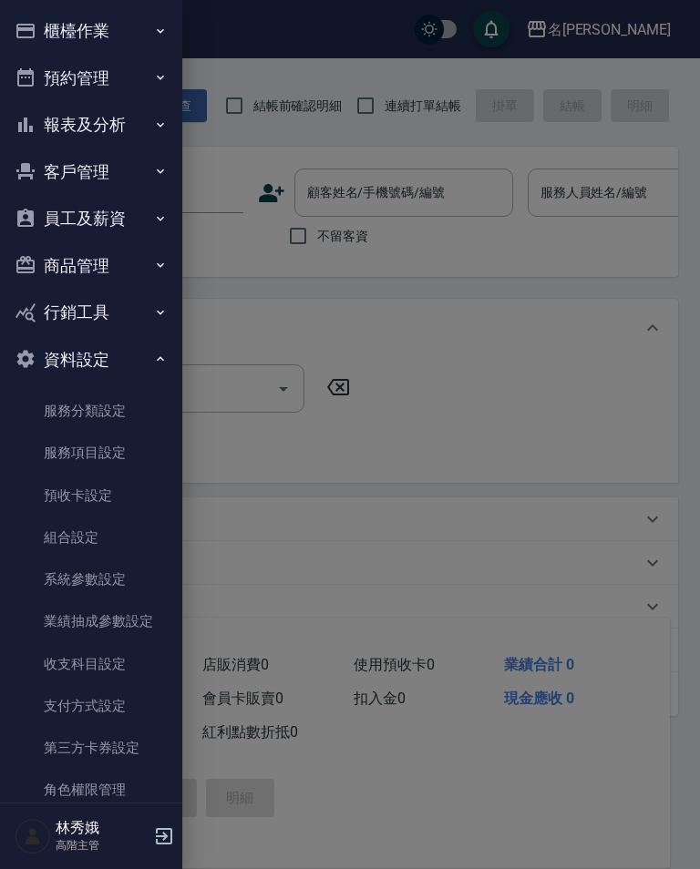
click at [129, 441] on link "服務項目設定" at bounding box center [91, 453] width 168 height 42
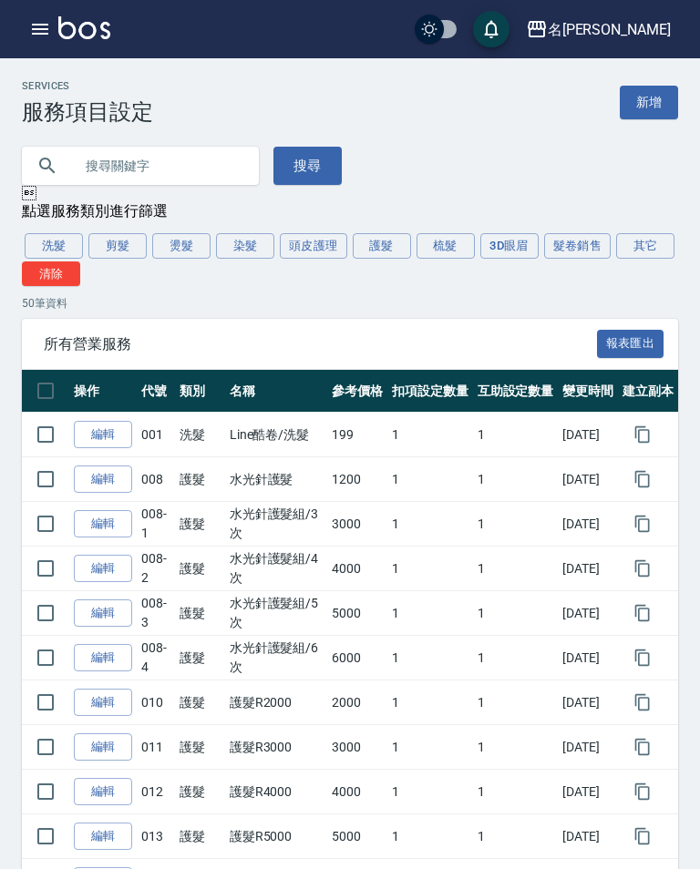
click at [316, 243] on button "頭皮護理" at bounding box center [313, 246] width 67 height 26
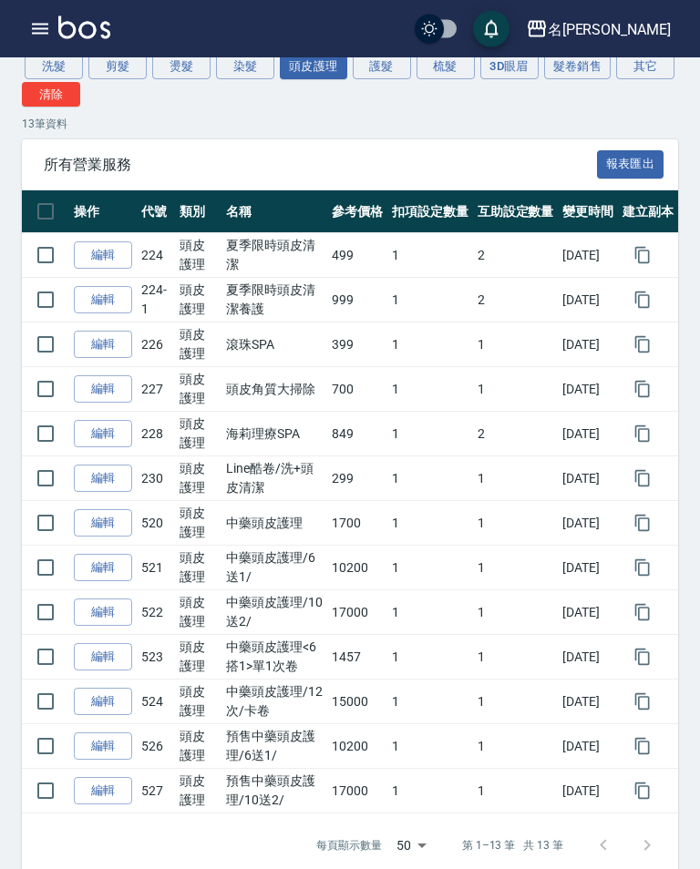
scroll to position [182, 0]
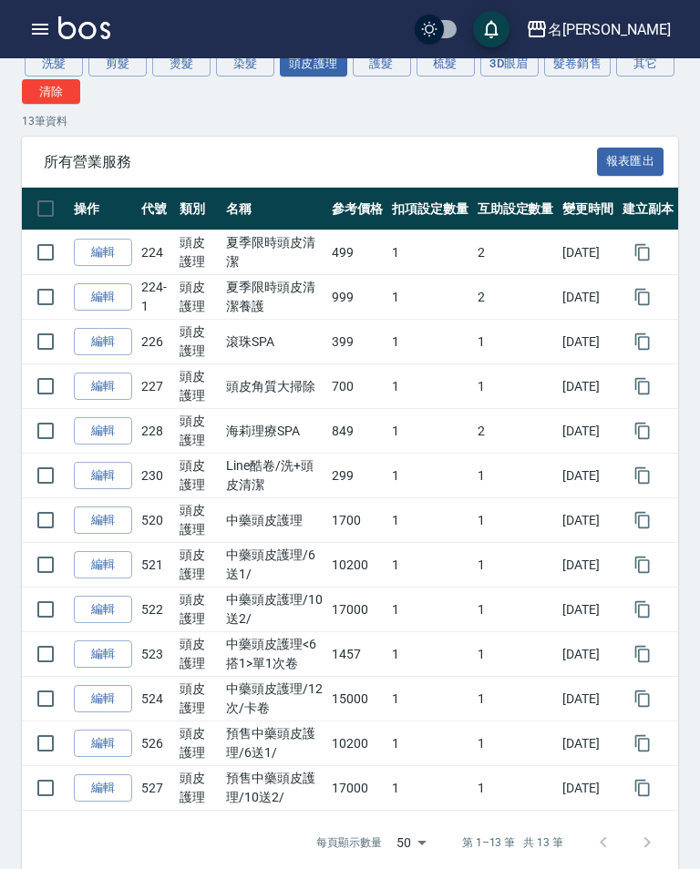
click at [108, 513] on link "編輯" at bounding box center [103, 521] width 58 height 28
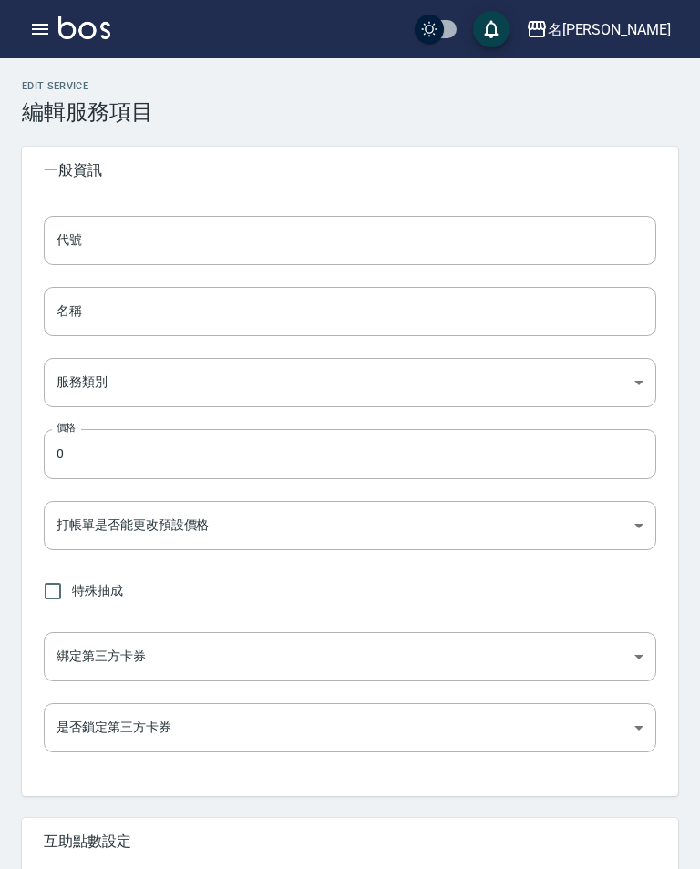
type input "520"
type input "中藥頭皮護理"
type input "56489b88-8d2a-49eb-bcb5-89c4b241320a"
type input "1700"
type input "FALSE"
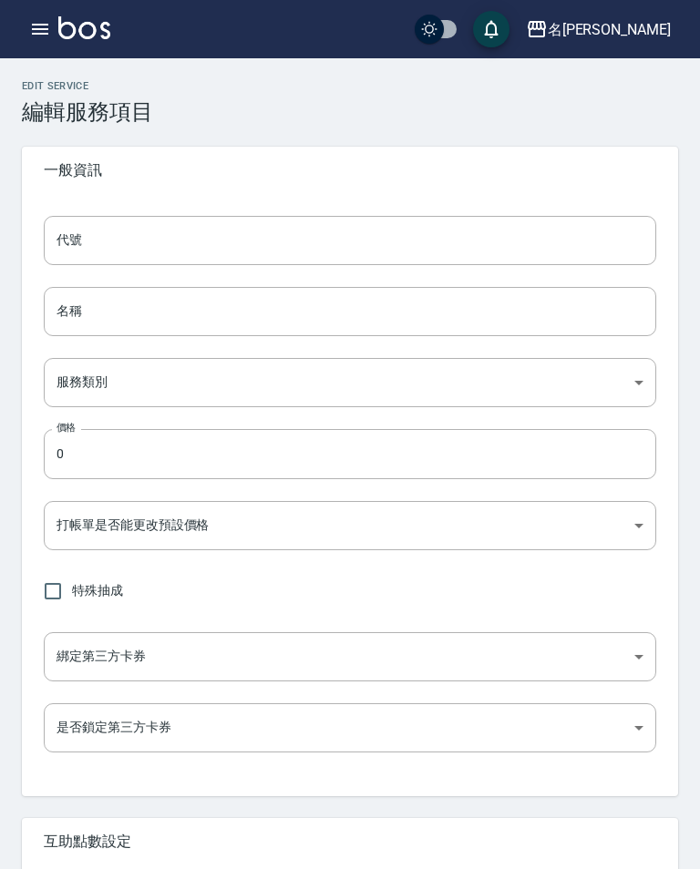
type input "none"
type input "UNSET"
type input "none"
type input "洗髮助理"
type input "1"
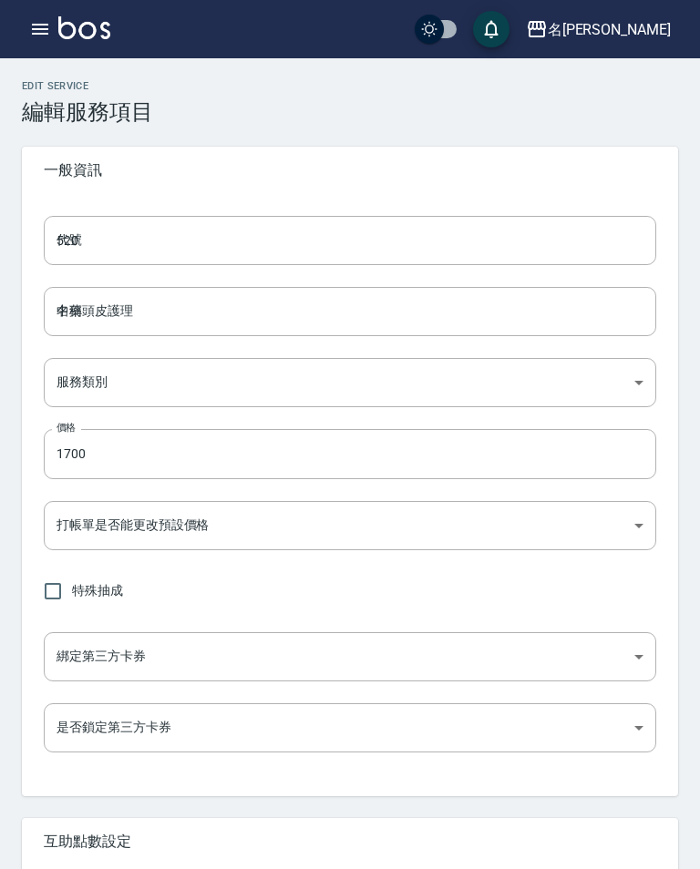
type input "點數"
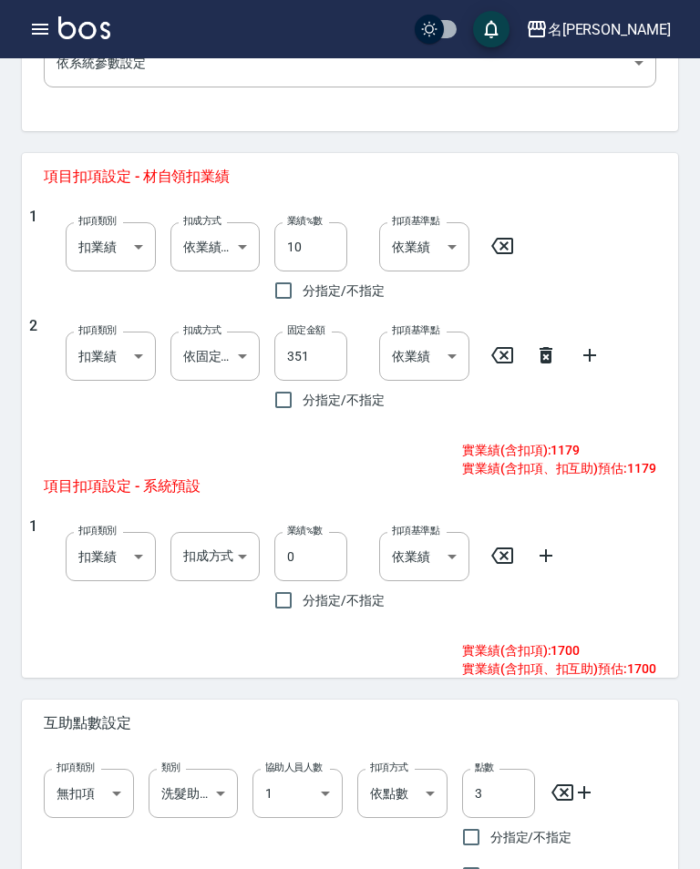
scroll to position [673, 0]
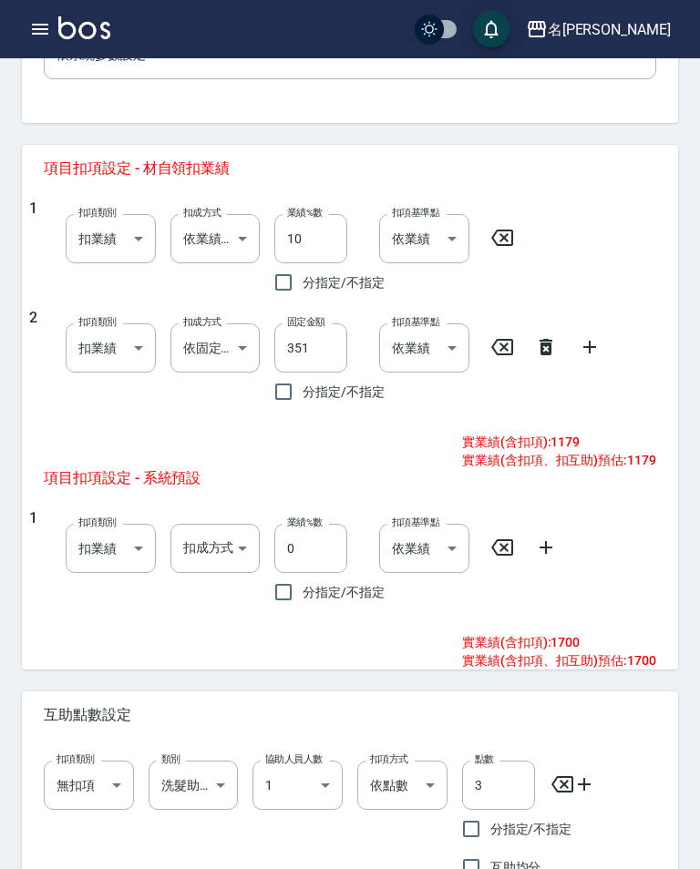
click at [647, 26] on div "名[PERSON_NAME]" at bounding box center [609, 29] width 123 height 23
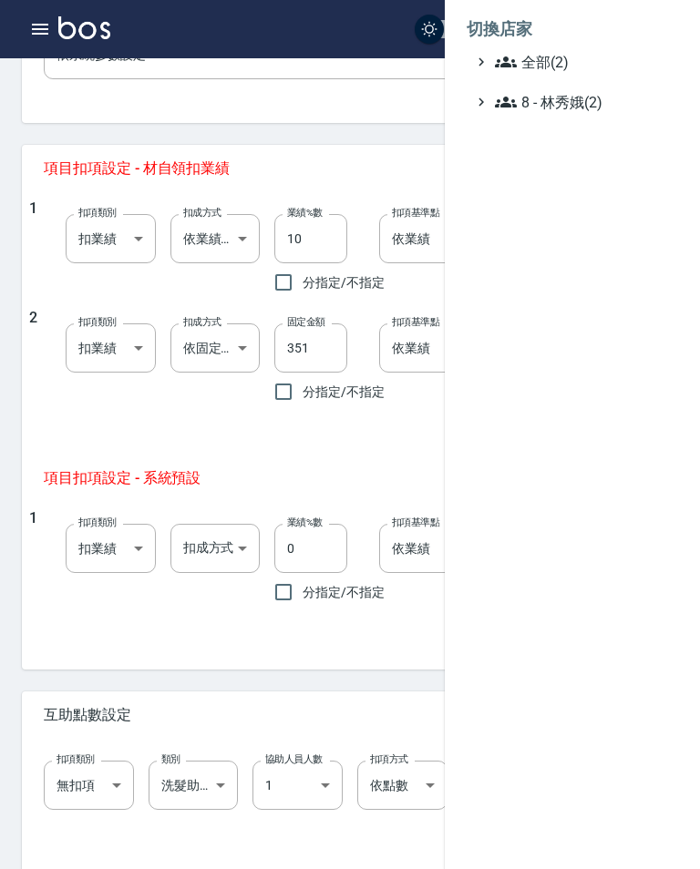
click at [566, 58] on span "全部(2)" at bounding box center [583, 62] width 176 height 22
click at [579, 104] on span "名留南京" at bounding box center [581, 115] width 179 height 22
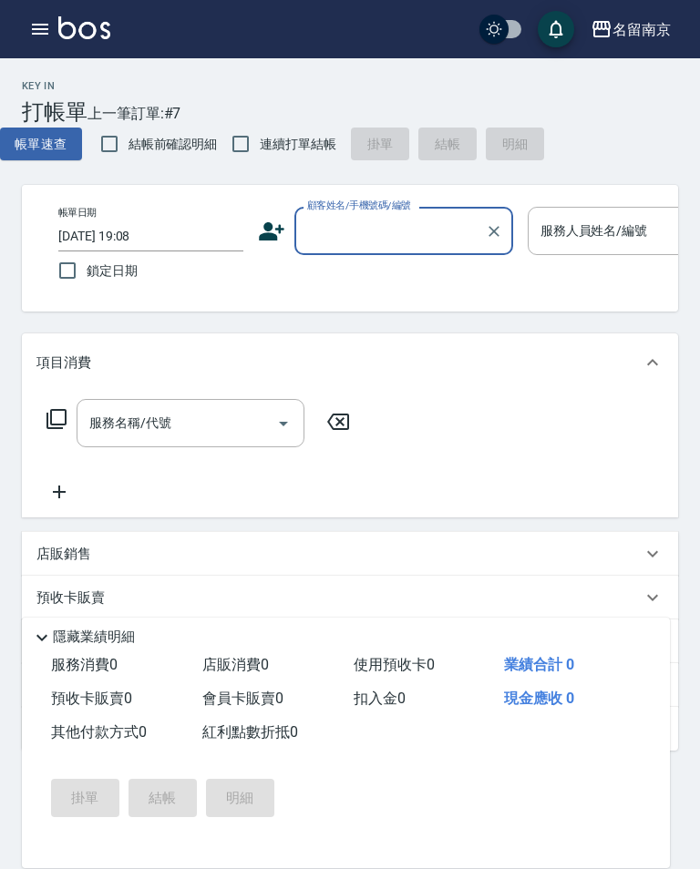
click at [31, 18] on icon "button" at bounding box center [40, 29] width 22 height 22
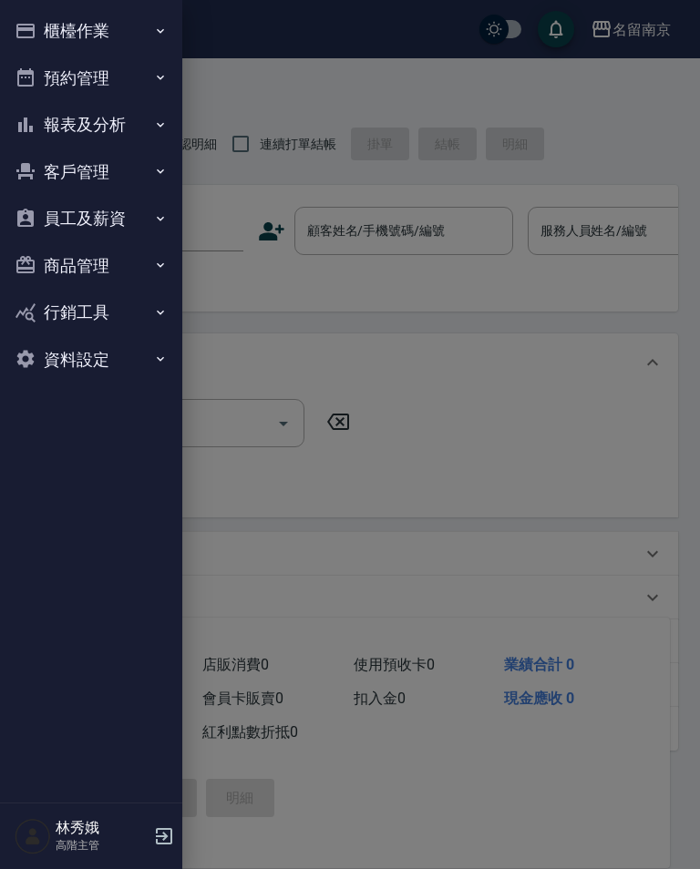
click at [128, 348] on button "資料設定" at bounding box center [91, 359] width 168 height 47
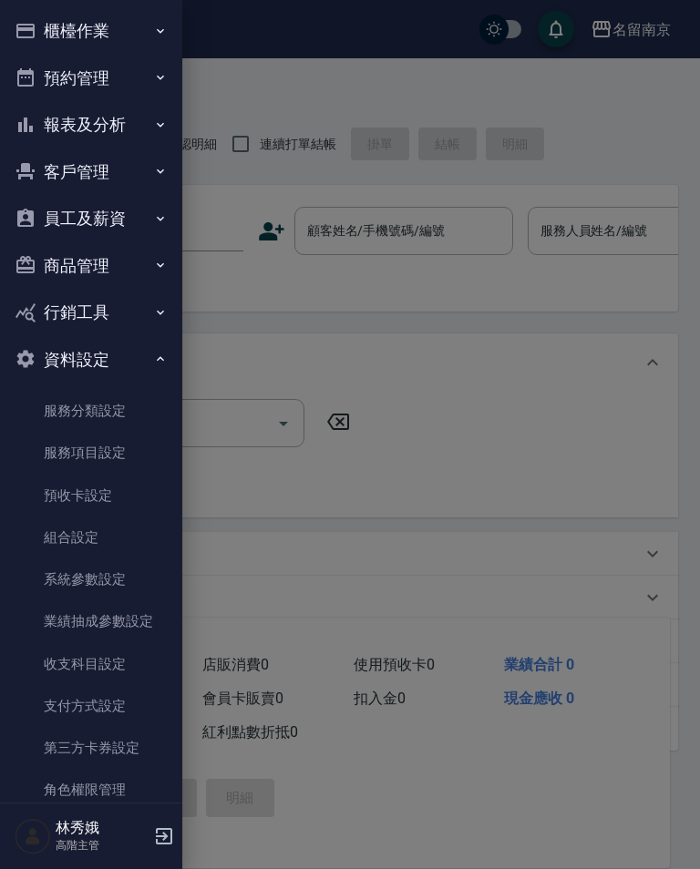
click at [118, 441] on link "服務項目設定" at bounding box center [91, 453] width 168 height 42
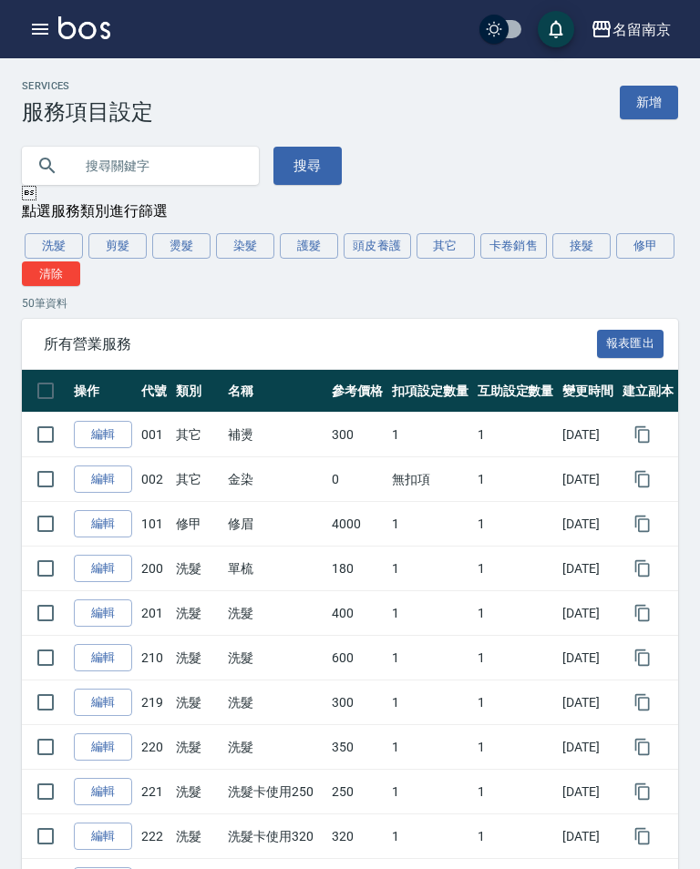
click at [365, 253] on button "頭皮養護" at bounding box center [376, 246] width 67 height 26
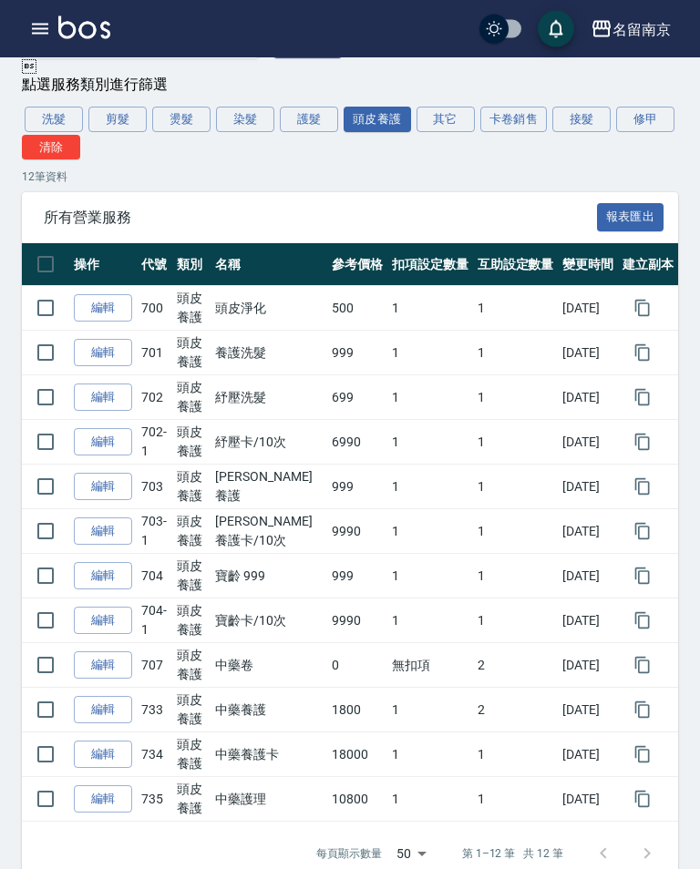
scroll to position [138, 0]
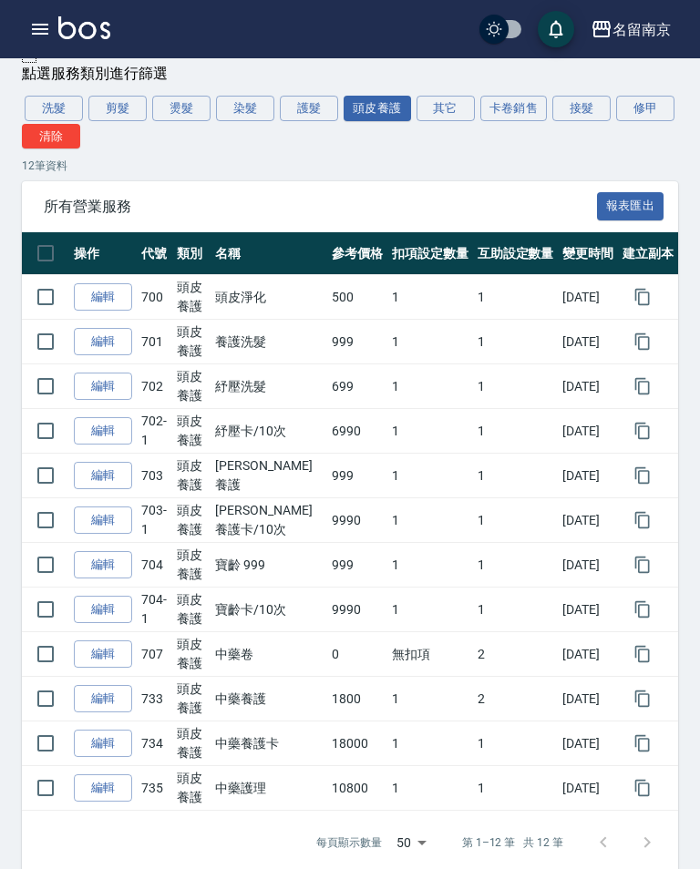
click at [114, 689] on link "編輯" at bounding box center [103, 699] width 58 height 28
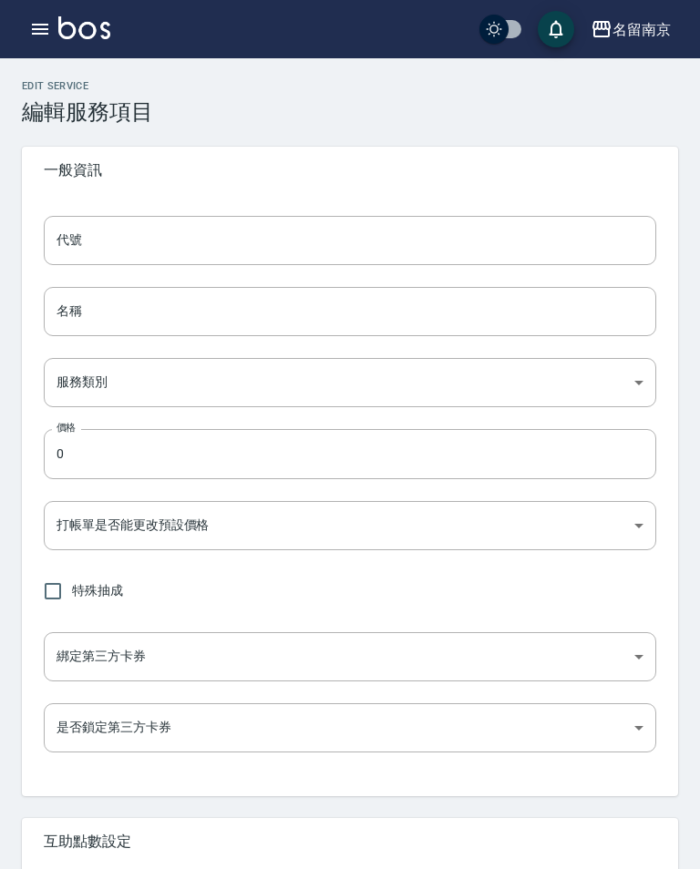
type input "733"
type input "中藥養護"
type input "99d6c692-5e28-4f5c-a5bb-ac7f0faf1d92"
type input "1800"
type input "FALSE"
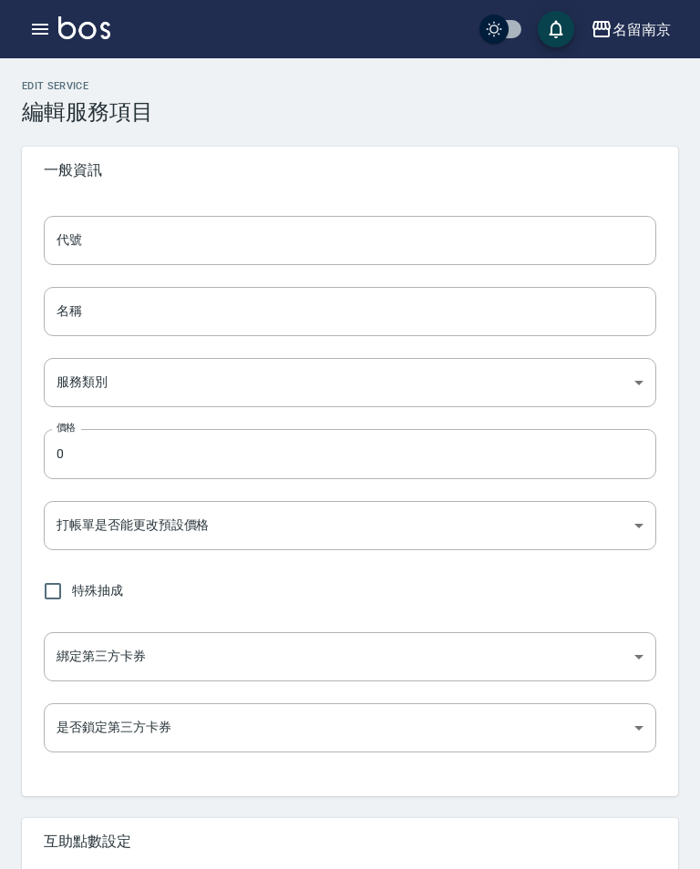
type input "none"
type input "UNSET"
type input "none"
type input "洗"
type input "2"
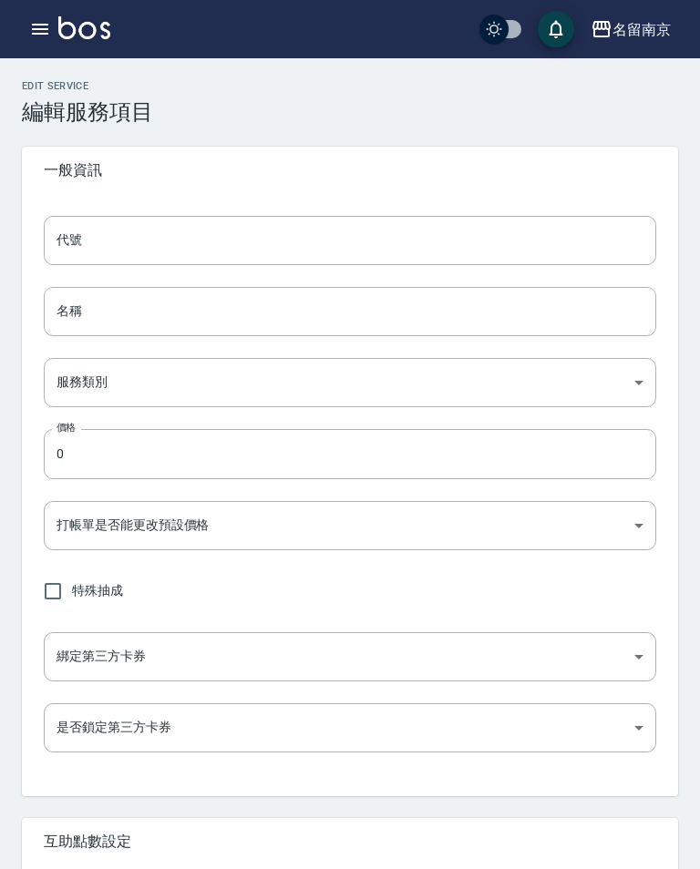
type input "點數"
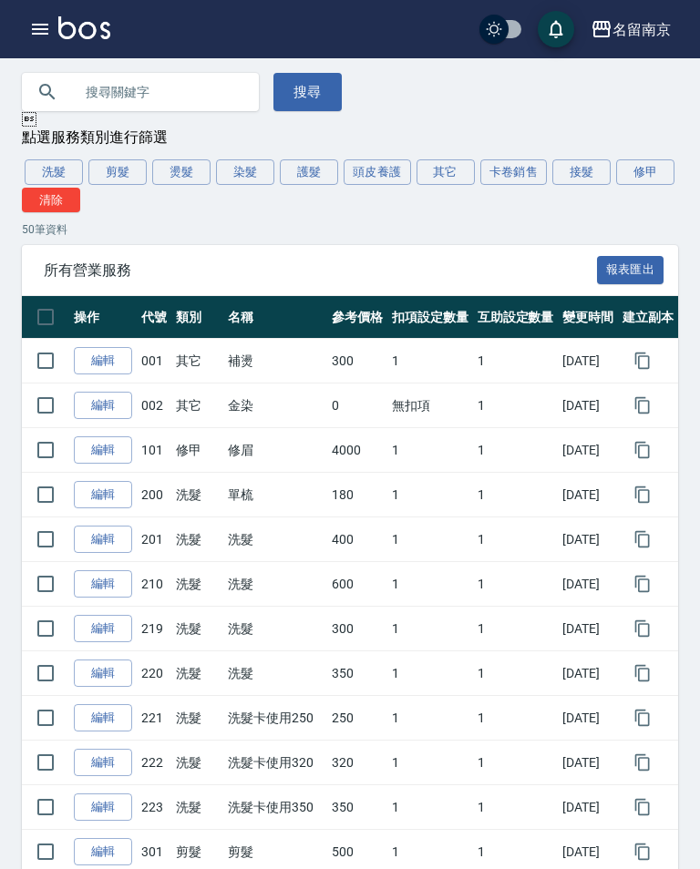
scroll to position [70, 0]
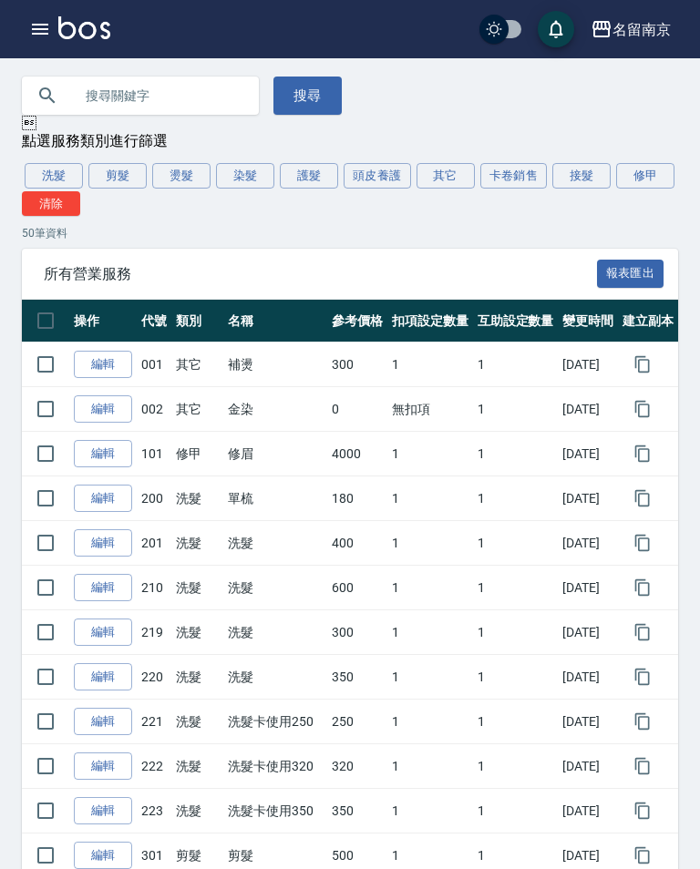
click at [40, 178] on button "洗髮" at bounding box center [54, 176] width 58 height 26
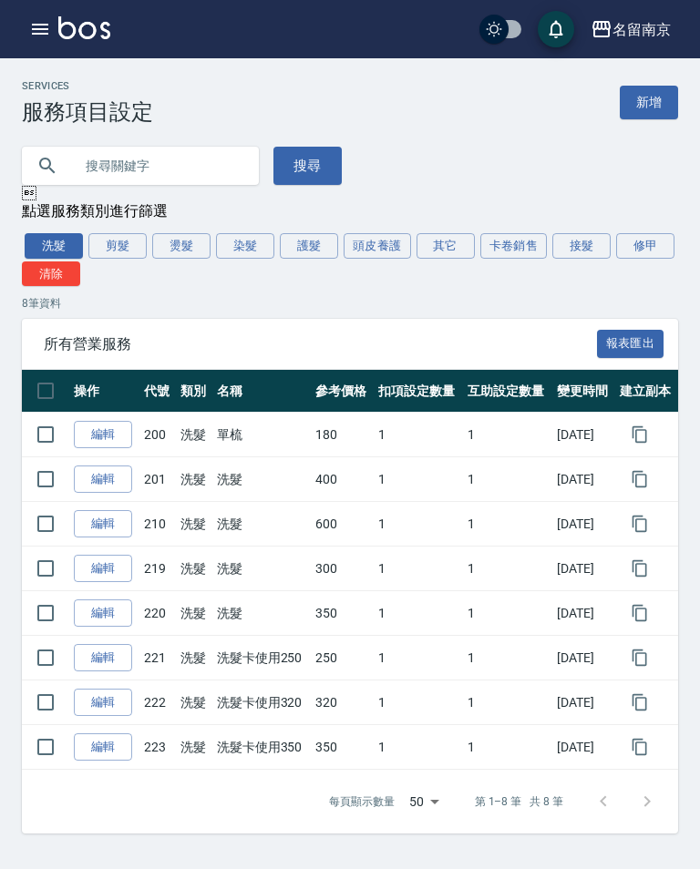
click at [377, 240] on button "頭皮養護" at bounding box center [376, 246] width 67 height 26
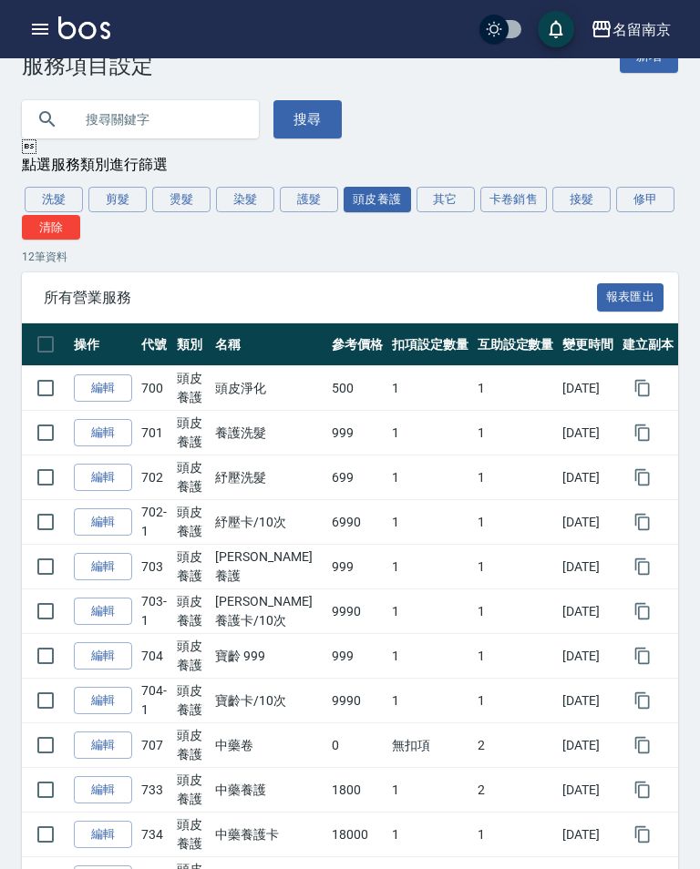
scroll to position [138, 0]
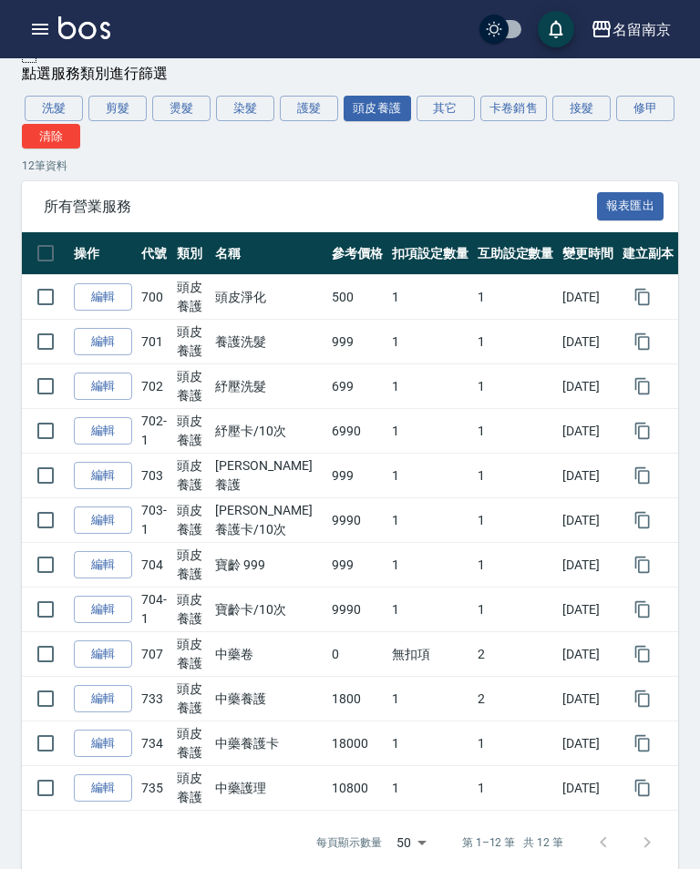
click at [103, 741] on link "編輯" at bounding box center [103, 744] width 58 height 28
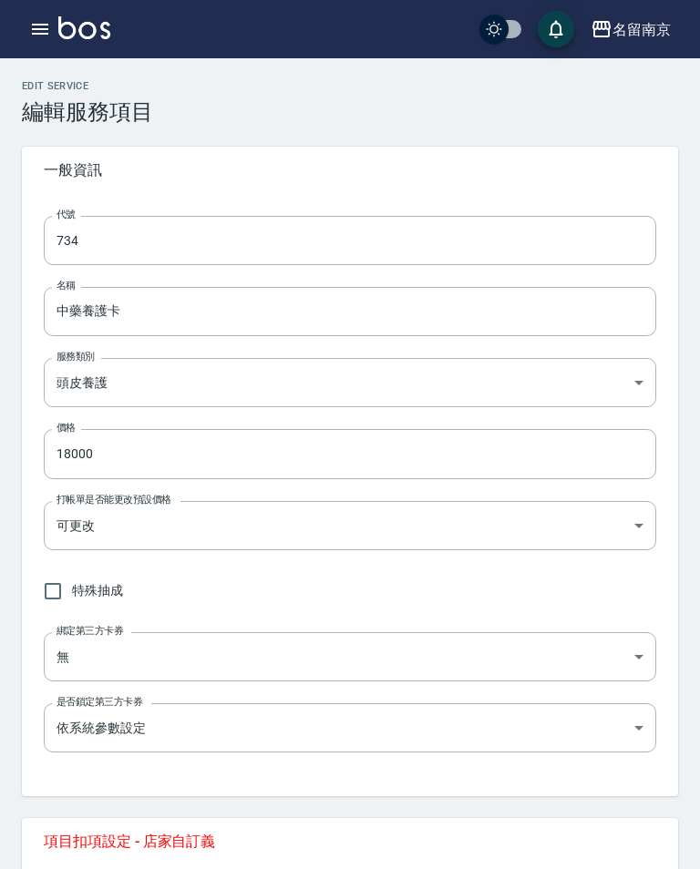
type input "734"
type input "中藥養護卡"
type input "99d6c692-5e28-4f5c-a5bb-ac7f0faf1d92"
type input "18000"
type input "FALSE"
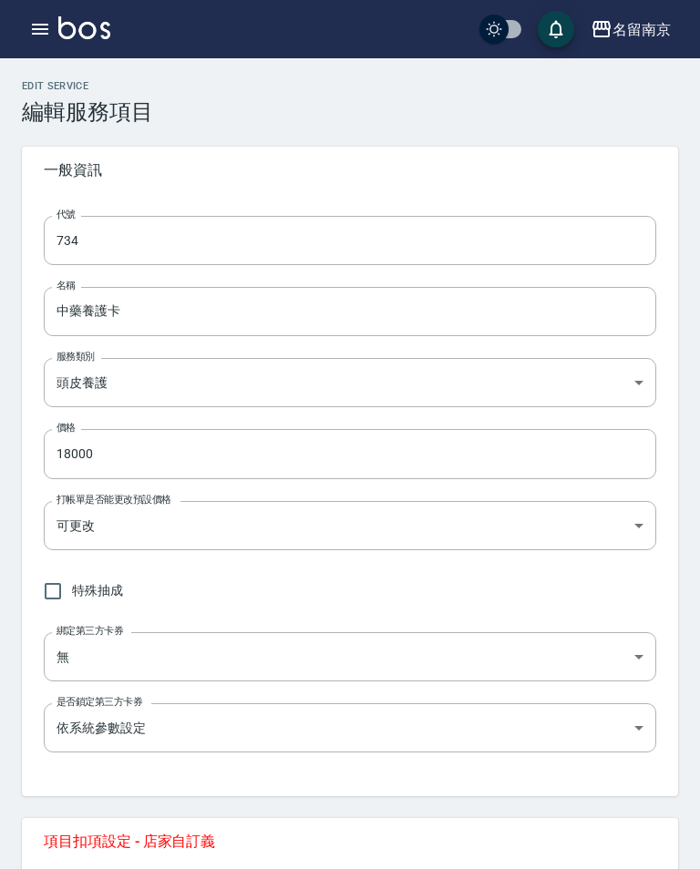
type input "none"
type input "UNSET"
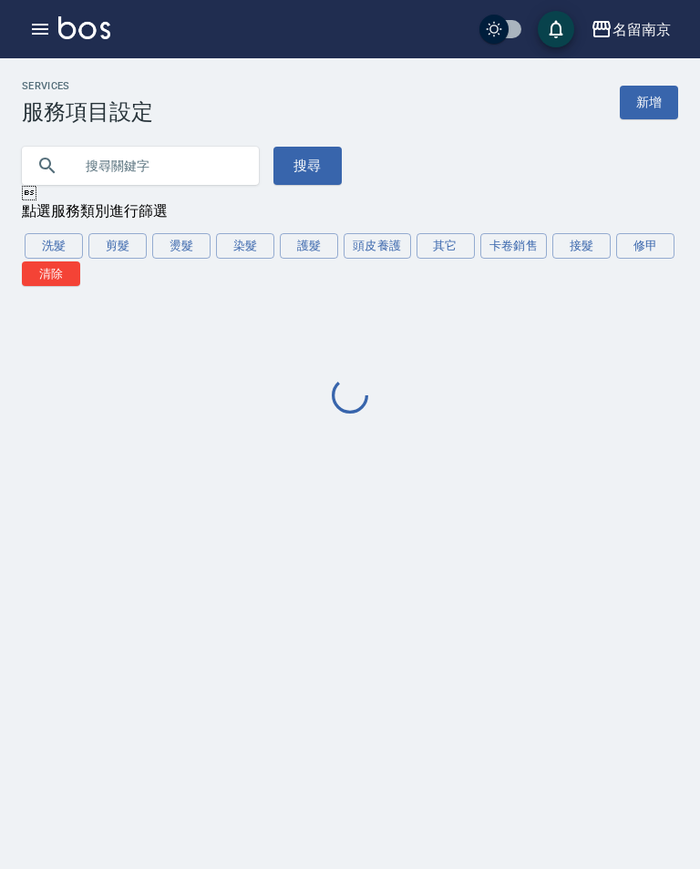
scroll to position [28, 0]
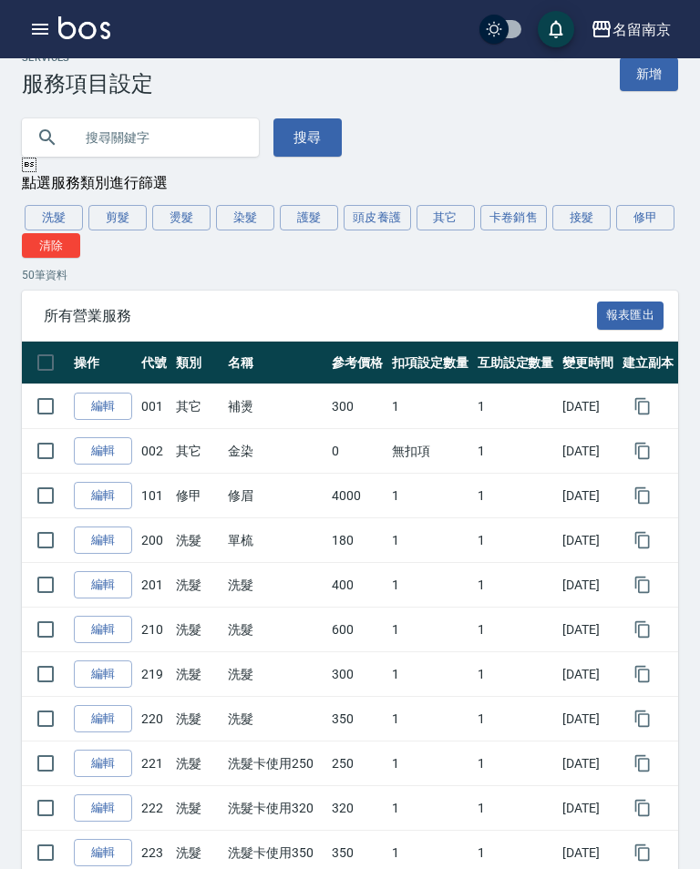
click at [385, 213] on button "頭皮養護" at bounding box center [376, 218] width 67 height 26
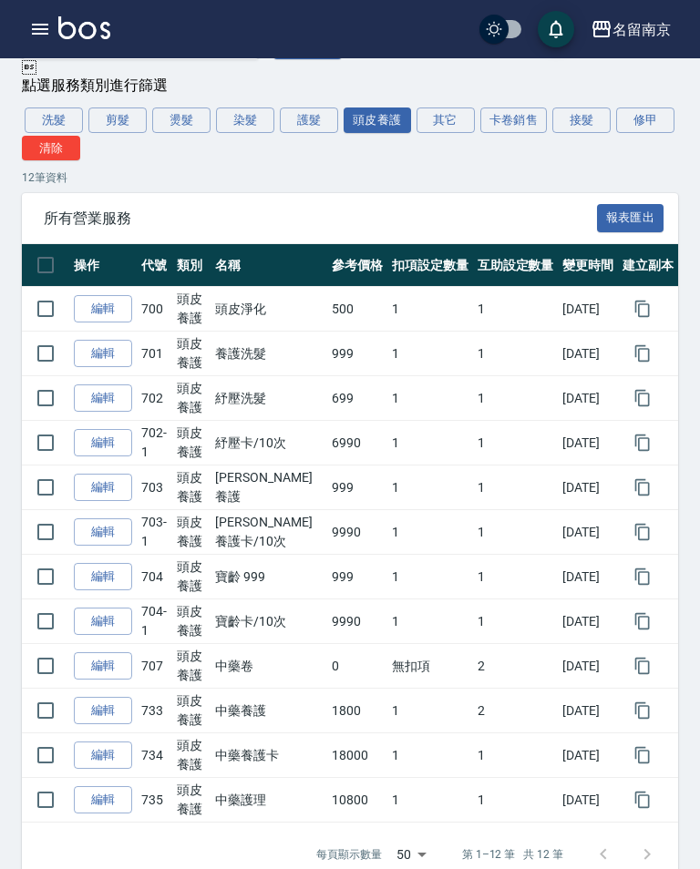
scroll to position [166, 0]
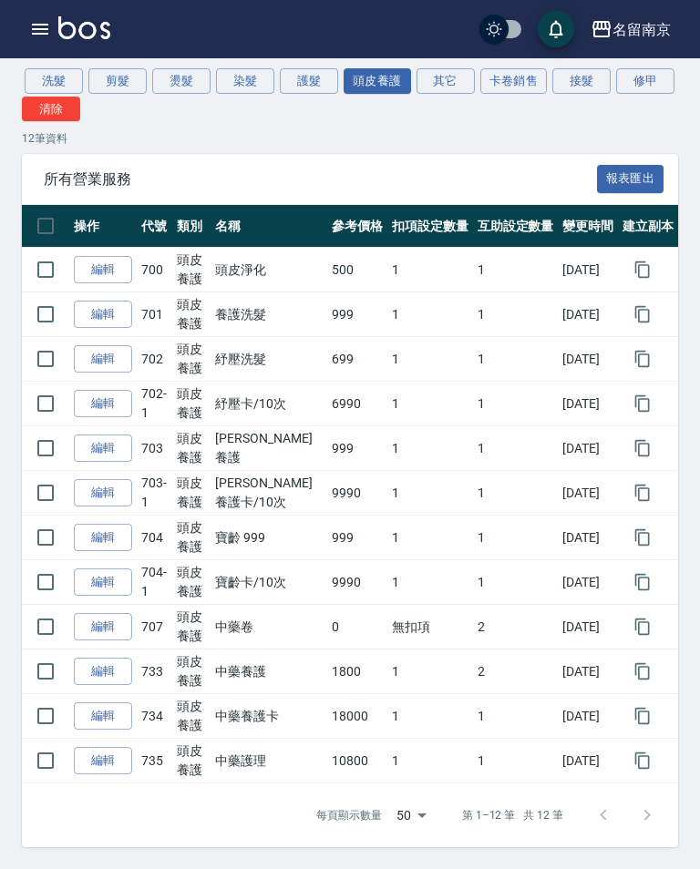
click at [91, 764] on link "編輯" at bounding box center [103, 761] width 58 height 28
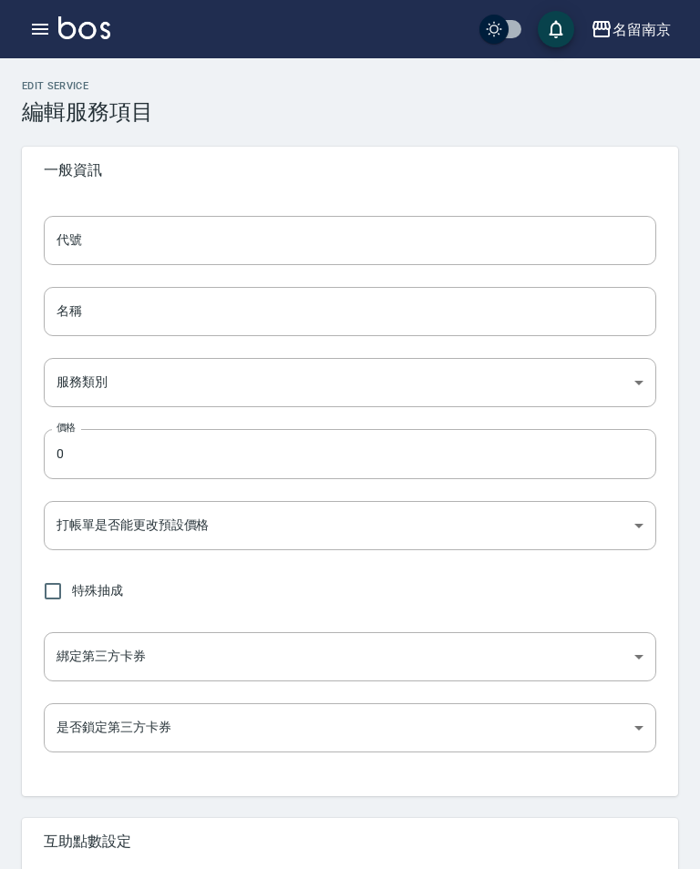
type input "735"
type input "中藥護理"
type input "99d6c692-5e28-4f5c-a5bb-ac7f0faf1d92"
type input "10800"
type input "FALSE"
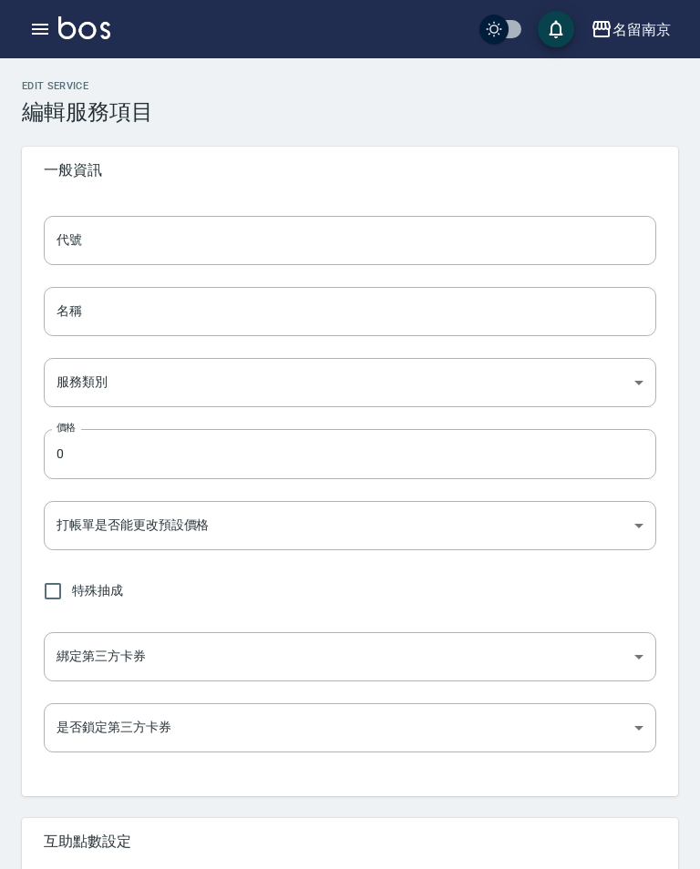
type input "none"
type input "UNSET"
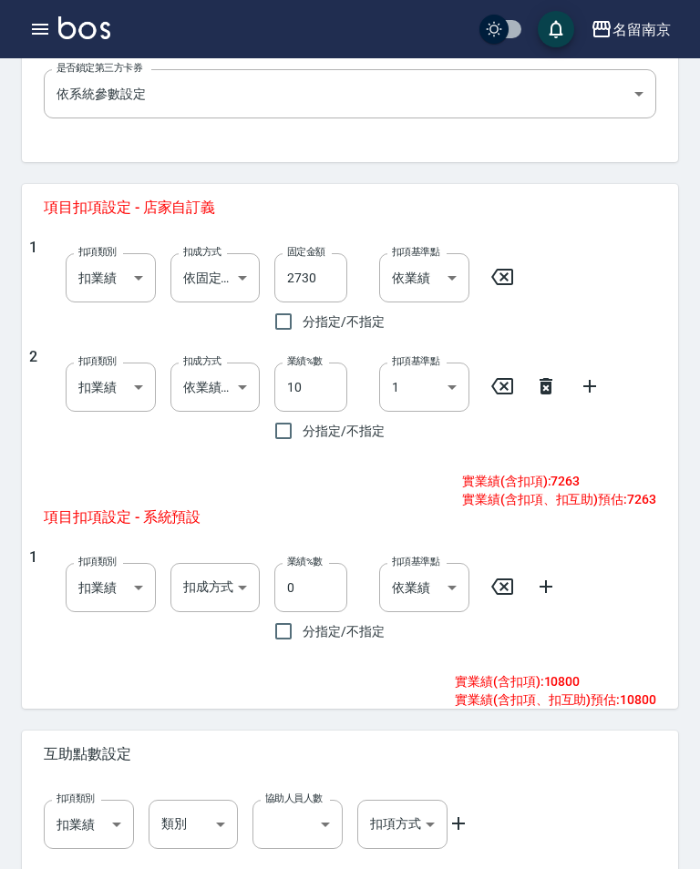
scroll to position [692, 0]
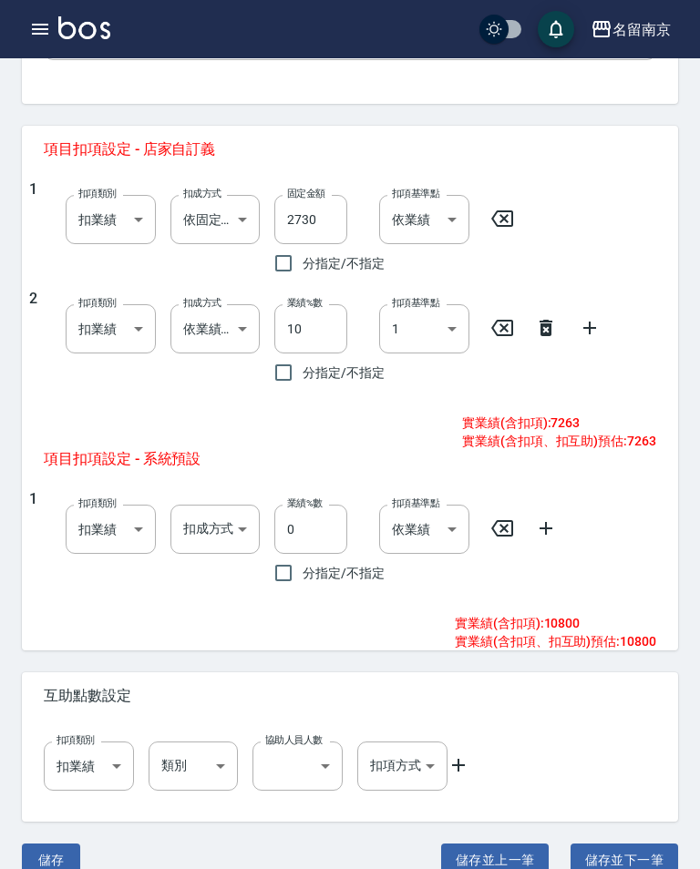
click at [39, 24] on icon "button" at bounding box center [40, 29] width 16 height 11
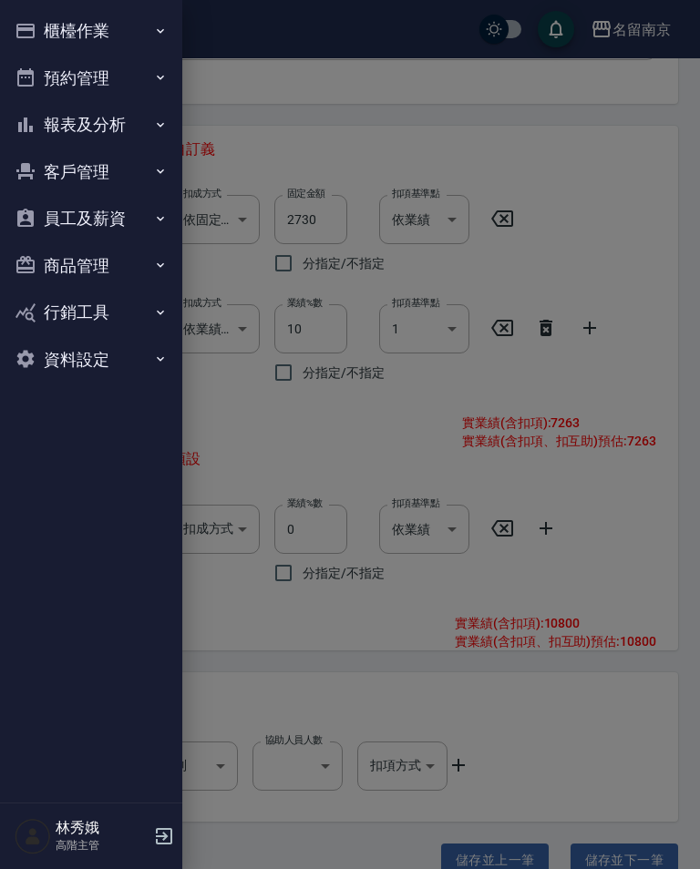
click at [642, 515] on div at bounding box center [350, 434] width 700 height 869
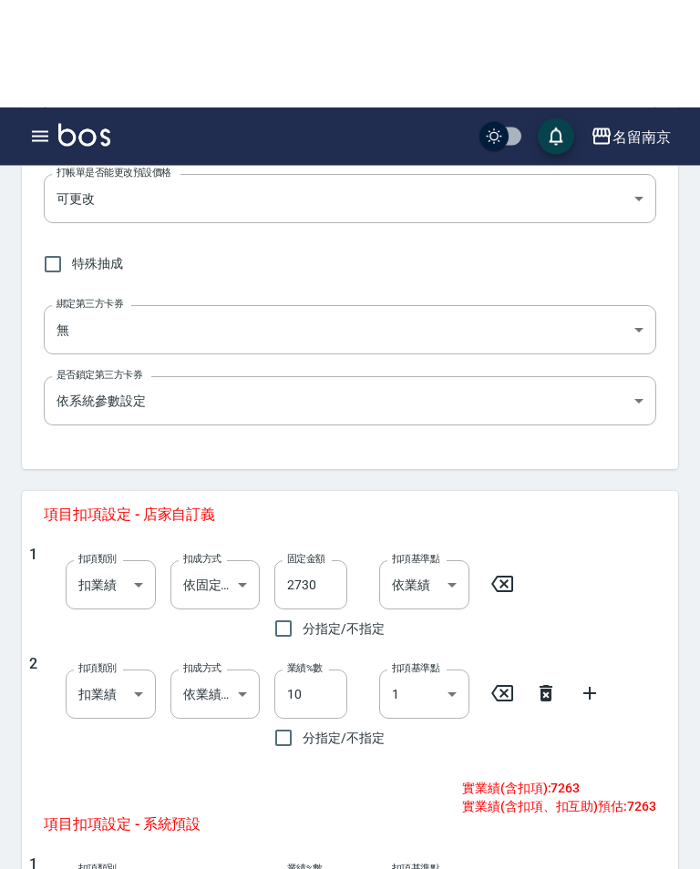
scroll to position [0, 0]
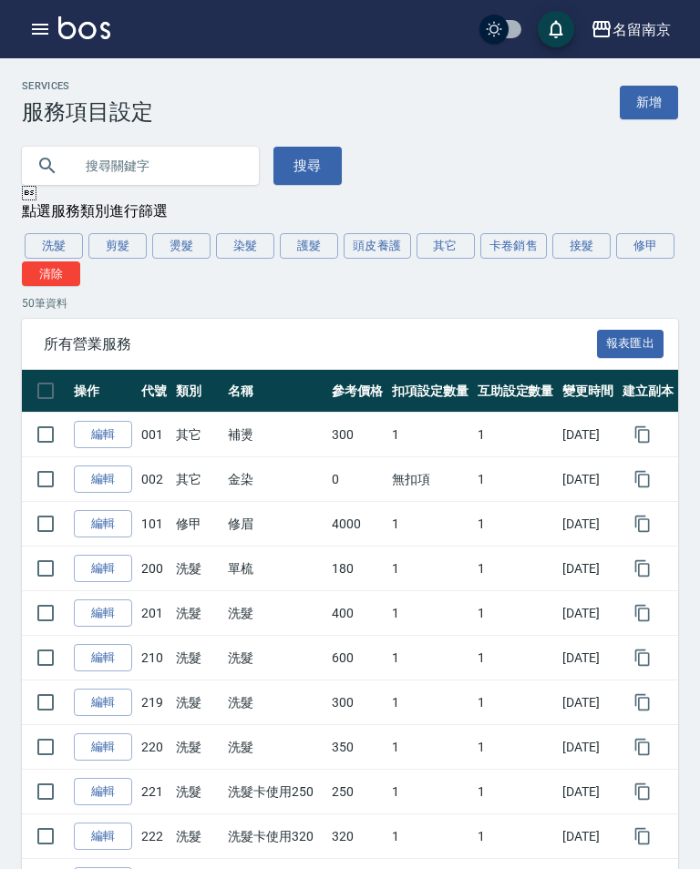
click at [381, 253] on button "頭皮養護" at bounding box center [376, 246] width 67 height 26
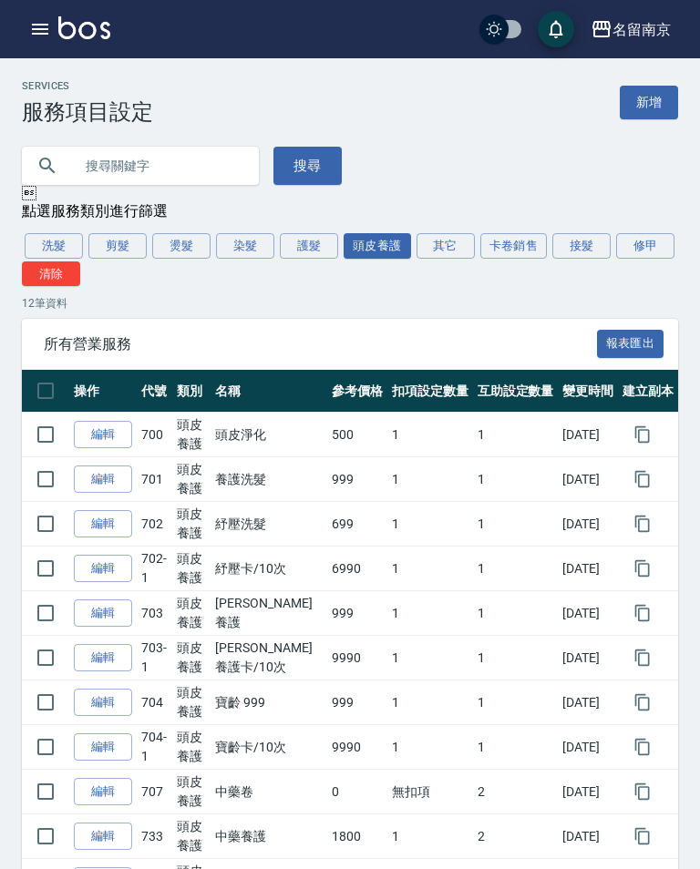
scroll to position [166, 0]
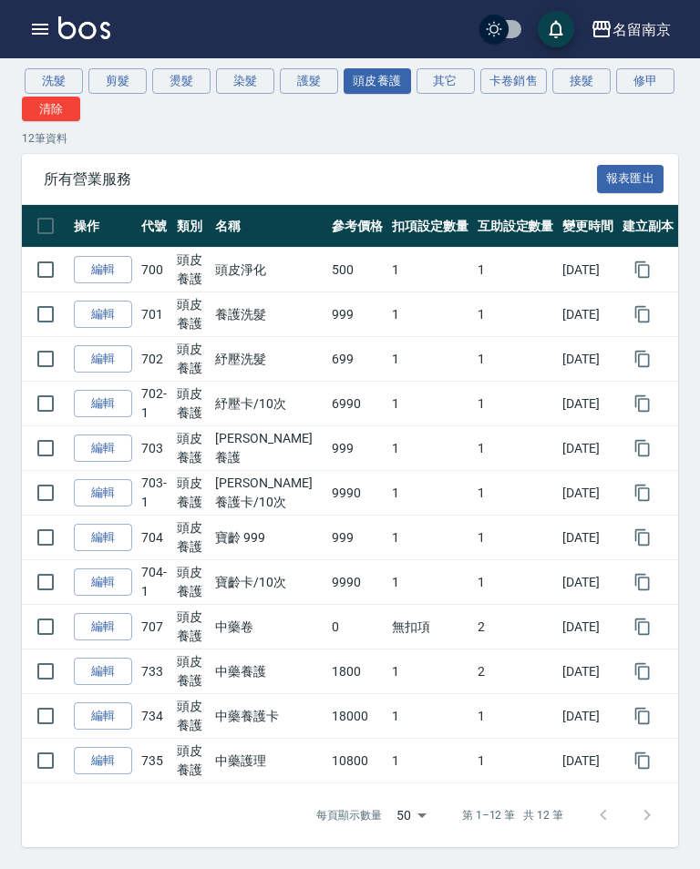
click at [108, 663] on link "編輯" at bounding box center [103, 672] width 58 height 28
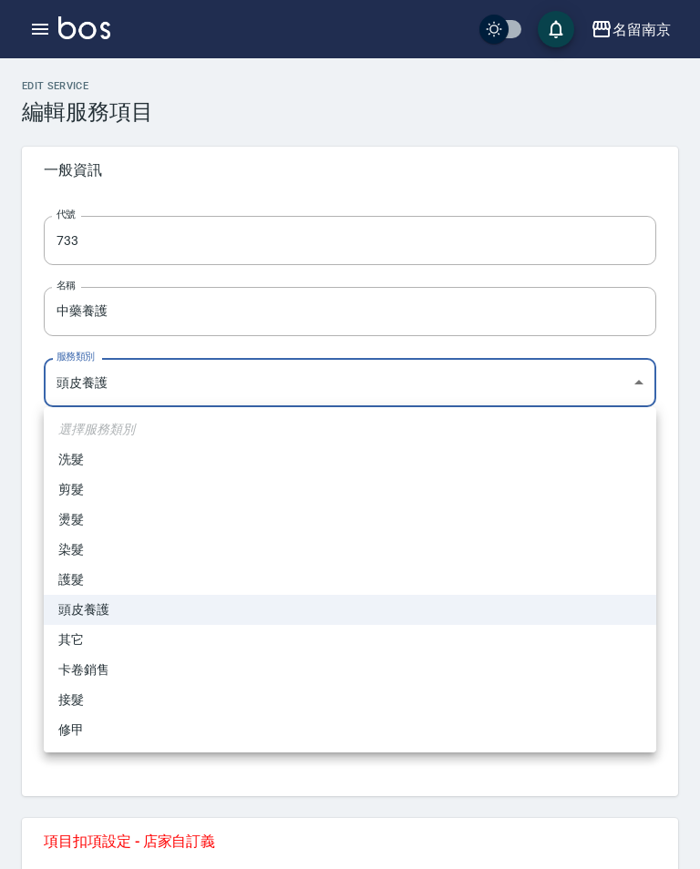
click at [354, 322] on div at bounding box center [350, 434] width 700 height 869
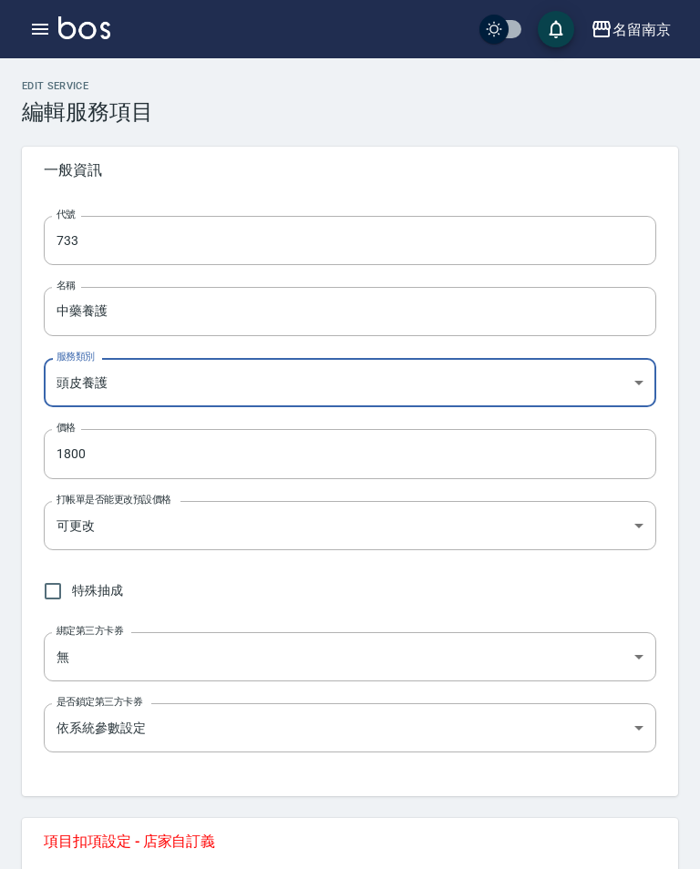
click at [339, 305] on input "中藥養護" at bounding box center [350, 311] width 612 height 49
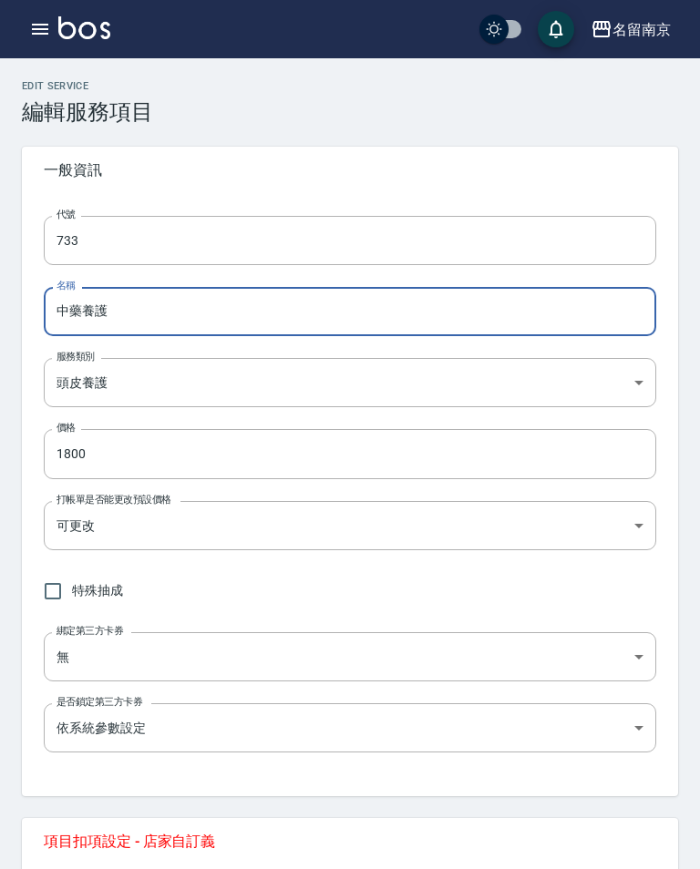
click at [87, 308] on input "中藥養護" at bounding box center [350, 311] width 612 height 49
click at [103, 315] on input "中藥養護" at bounding box center [350, 311] width 612 height 49
click at [86, 306] on input "中藥養護" at bounding box center [350, 311] width 612 height 49
click at [93, 311] on input "中藥養護" at bounding box center [350, 311] width 612 height 49
click at [90, 312] on input "中藥養護" at bounding box center [350, 311] width 612 height 49
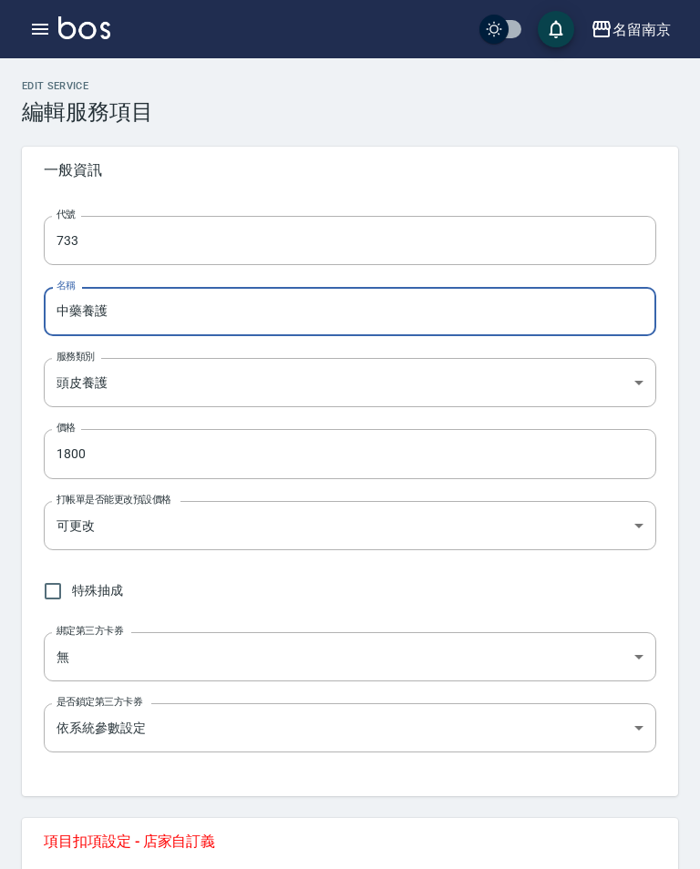
click at [115, 307] on input "中藥養護" at bounding box center [350, 311] width 612 height 49
click at [97, 312] on input "中藥養護" at bounding box center [350, 311] width 612 height 49
click at [317, 303] on input "中藥養護" at bounding box center [350, 311] width 612 height 49
type input "中藥護理"
click at [387, 233] on input "733" at bounding box center [350, 240] width 612 height 49
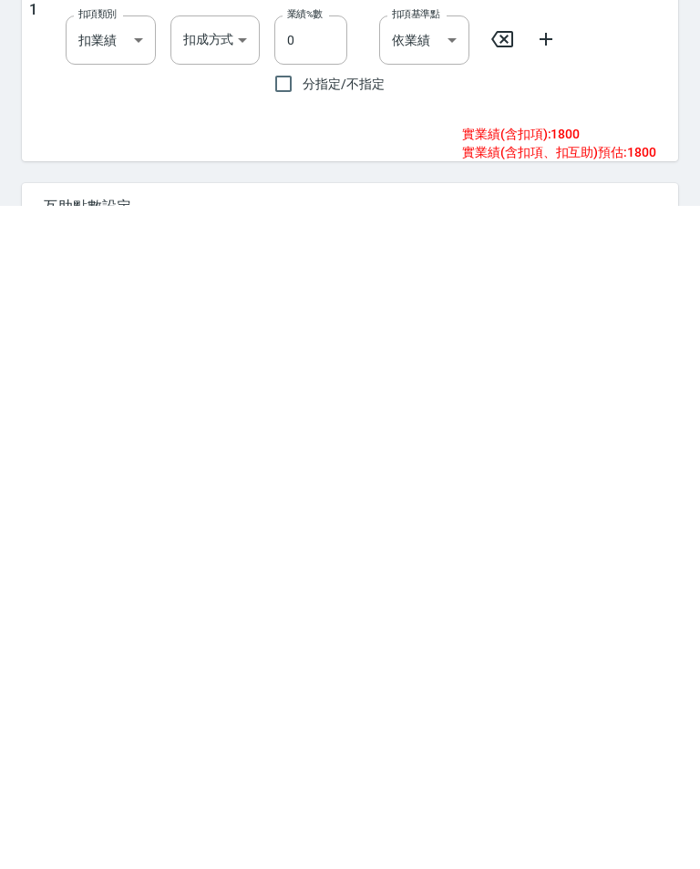
scroll to position [492, 0]
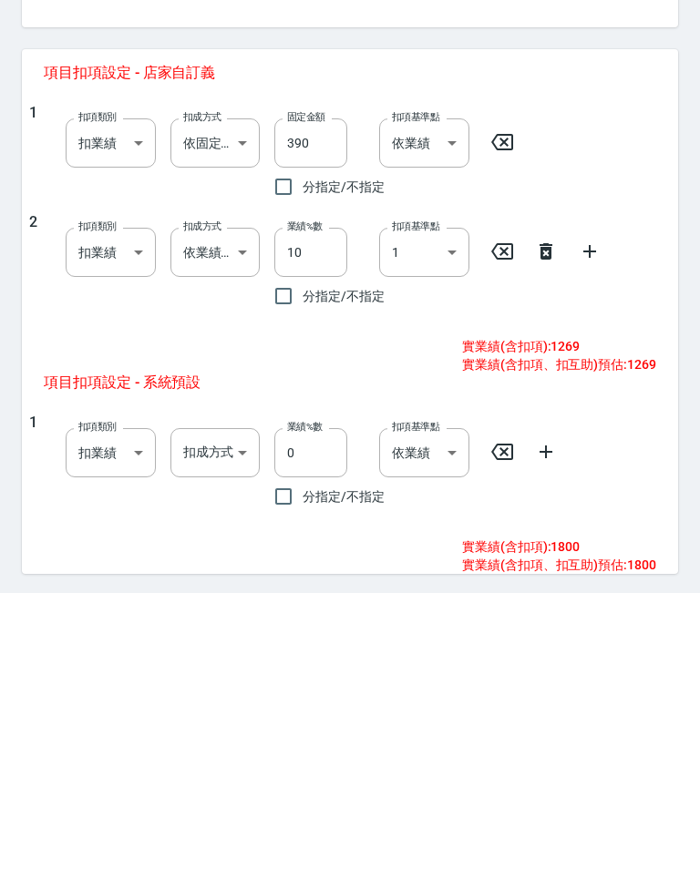
type input "708"
click at [541, 520] on icon at bounding box center [545, 528] width 13 height 16
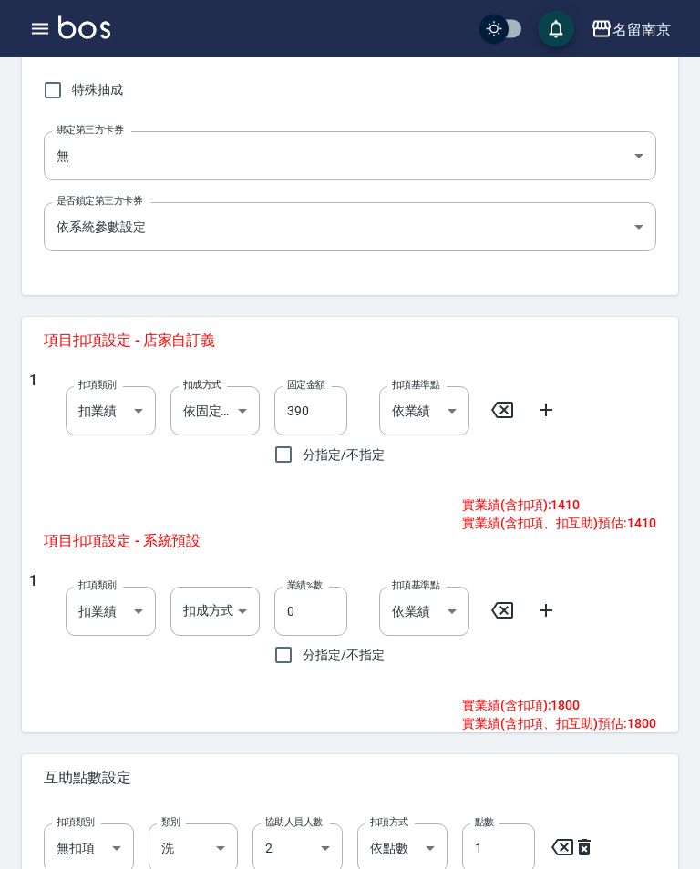
scroll to position [501, 0]
click at [218, 403] on body "名留南京 登出 櫃檯作業 打帳單 帳單列表 掛單列表 座位開單 營業儀表板 現金收支登錄 高階收支登錄 材料自購登錄 每日結帳 排班表 現場電腦打卡 掃碼打卡…" at bounding box center [350, 346] width 700 height 1694
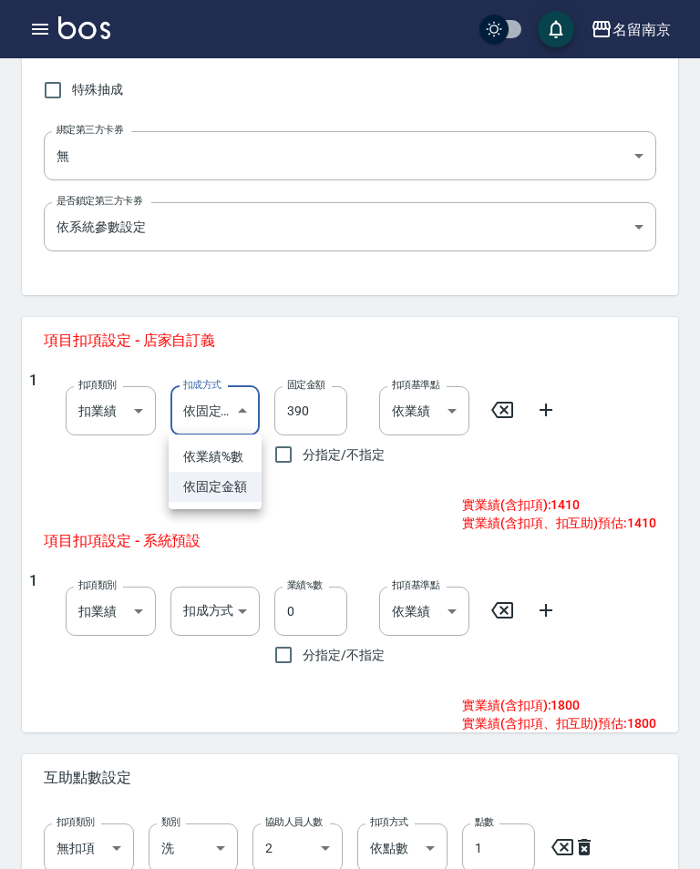
click at [226, 447] on li "依業績%數" at bounding box center [215, 457] width 93 height 30
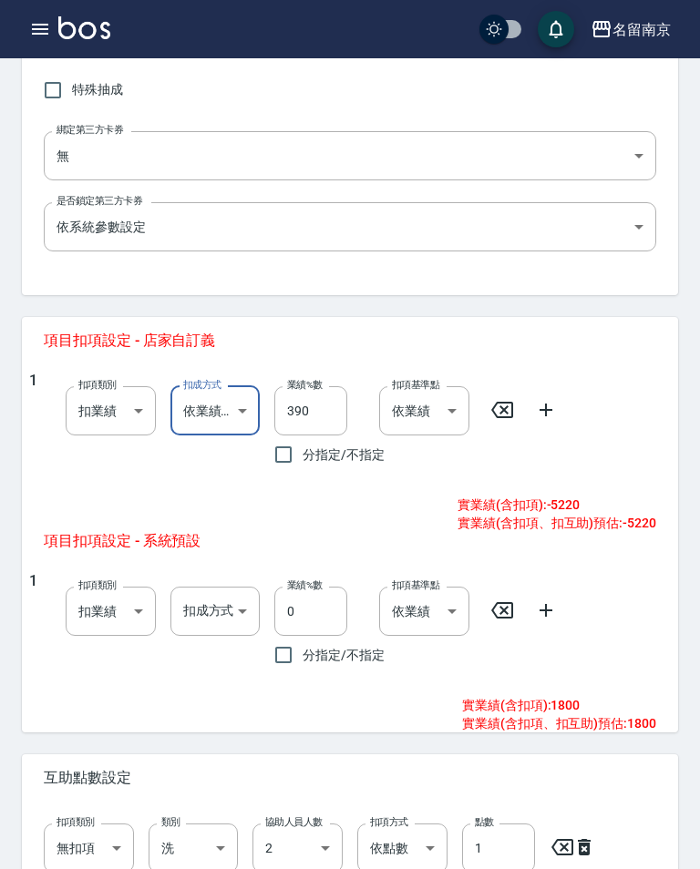
type input "扣趴數"
click at [333, 411] on input "390" at bounding box center [310, 410] width 73 height 49
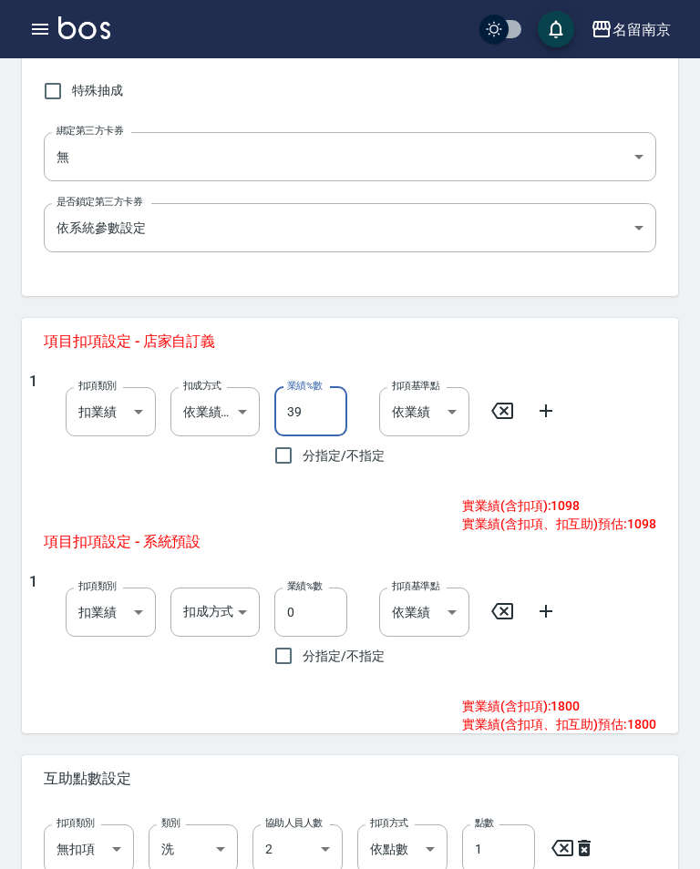
type input "3"
type input "10"
click at [547, 408] on icon at bounding box center [545, 411] width 13 height 13
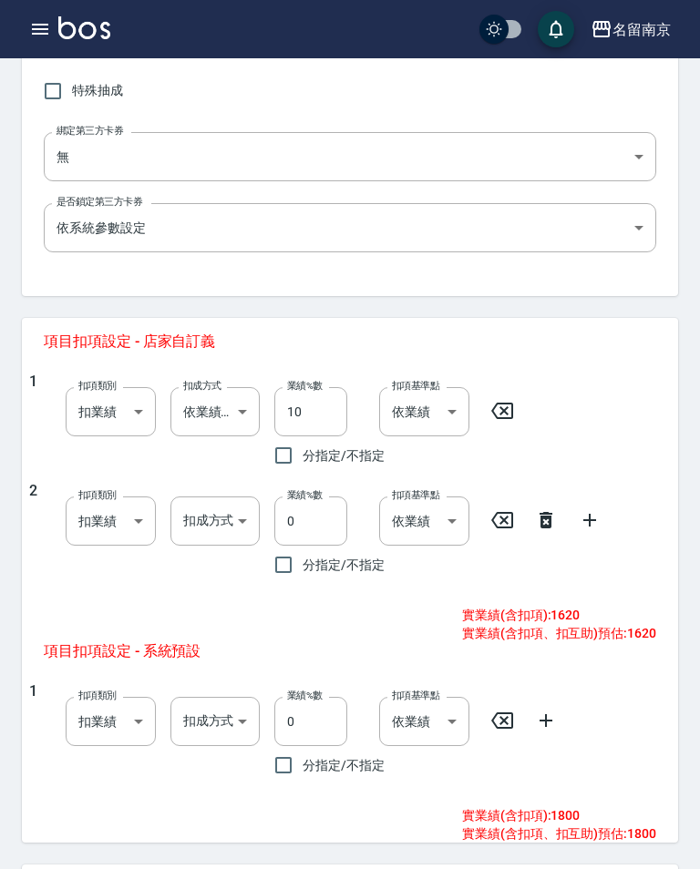
scroll to position [501, 0]
click at [226, 527] on body "名留南京 登出 櫃檯作業 打帳單 帳單列表 掛單列表 座位開單 營業儀表板 現金收支登錄 高階收支登錄 材料自購登錄 每日結帳 排班表 現場電腦打卡 掃碼打卡…" at bounding box center [350, 400] width 700 height 1803
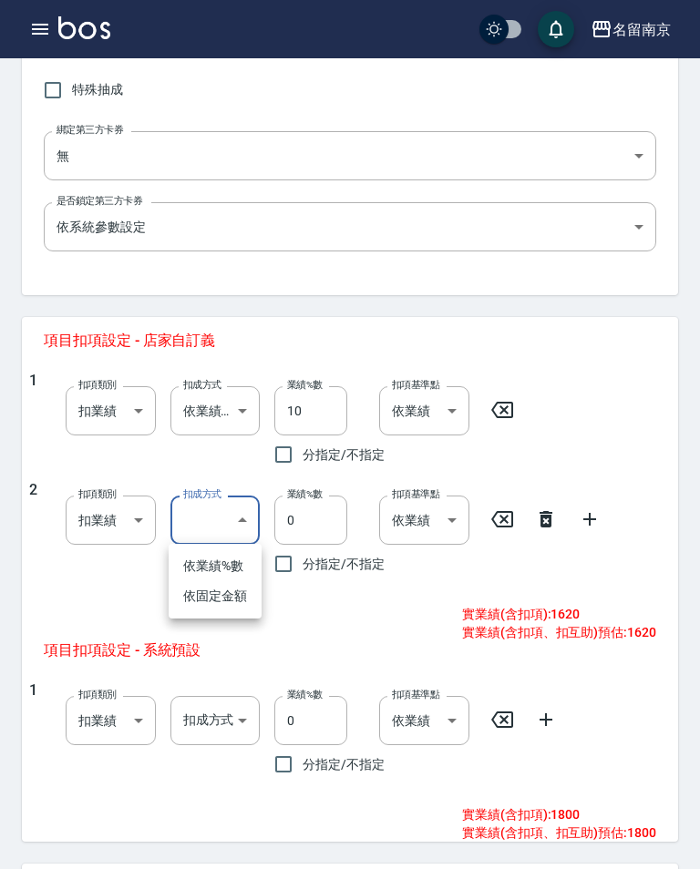
click at [233, 594] on li "依固定金額" at bounding box center [215, 596] width 93 height 30
type input "扣固定金額"
click at [310, 518] on input "0" at bounding box center [310, 520] width 73 height 49
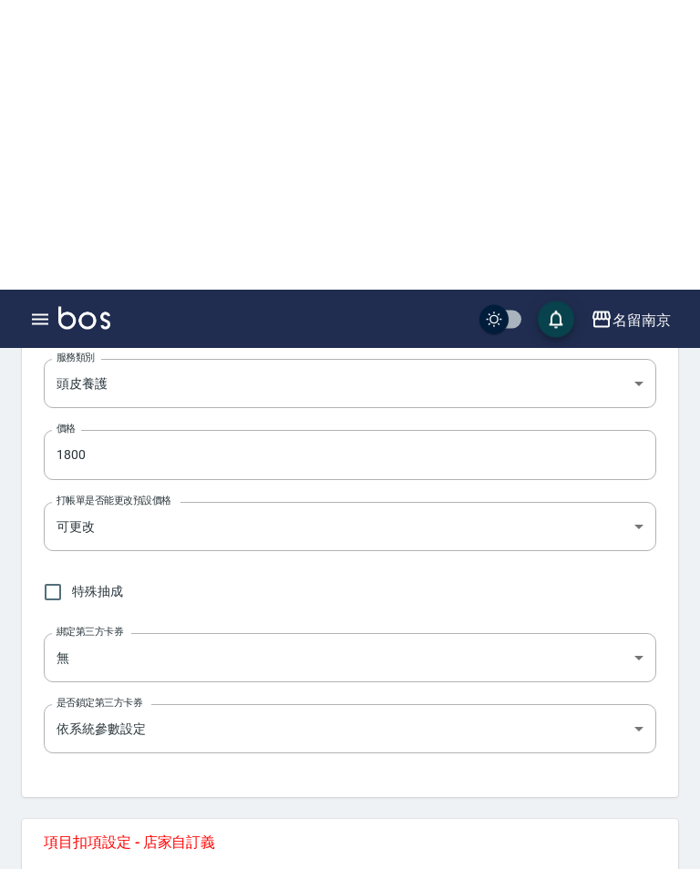
scroll to position [354, 0]
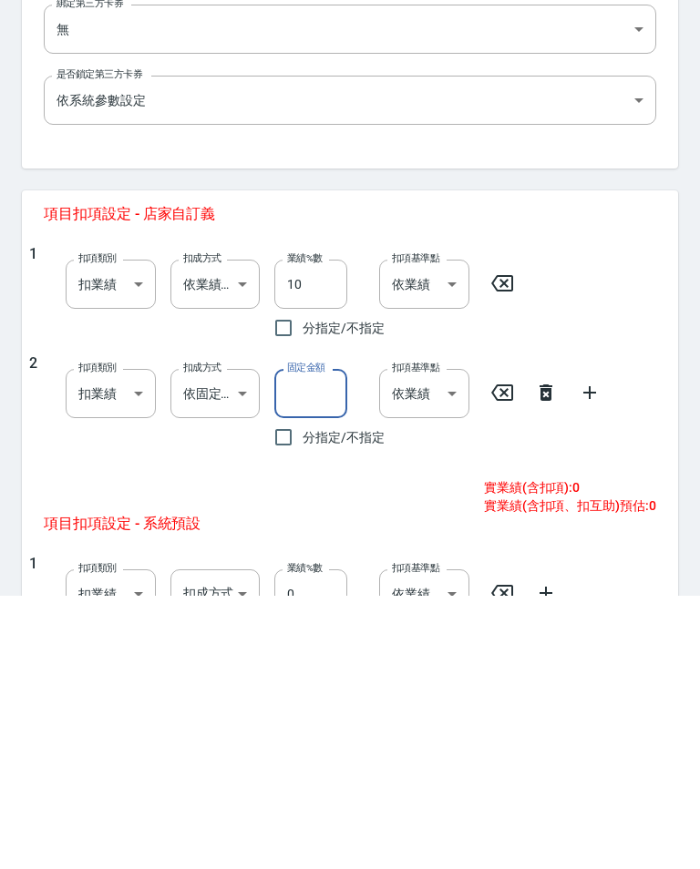
click at [331, 642] on input "固定金額" at bounding box center [310, 666] width 73 height 49
type input "0"
type input "378"
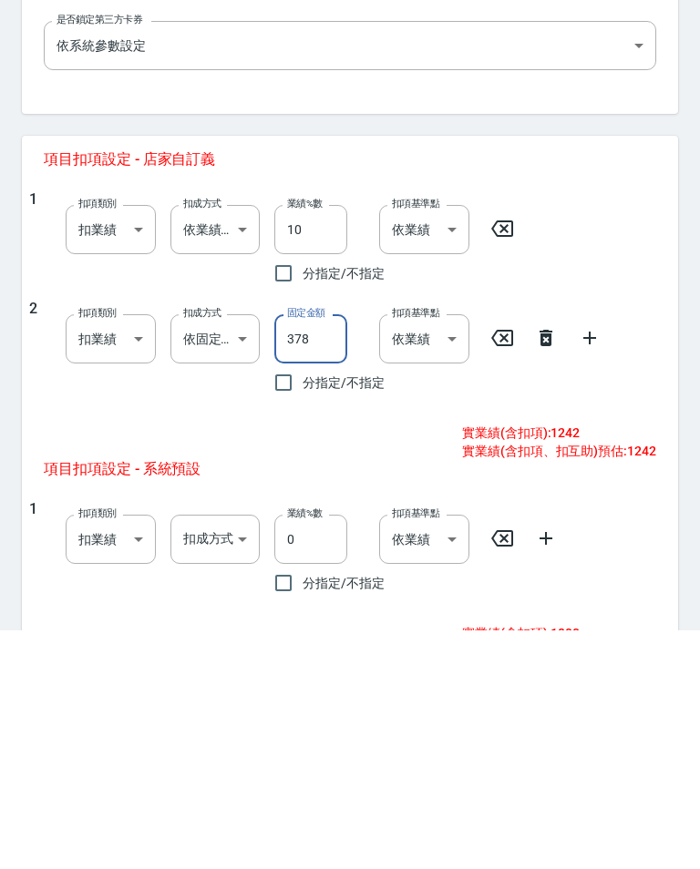
scroll to position [446, 0]
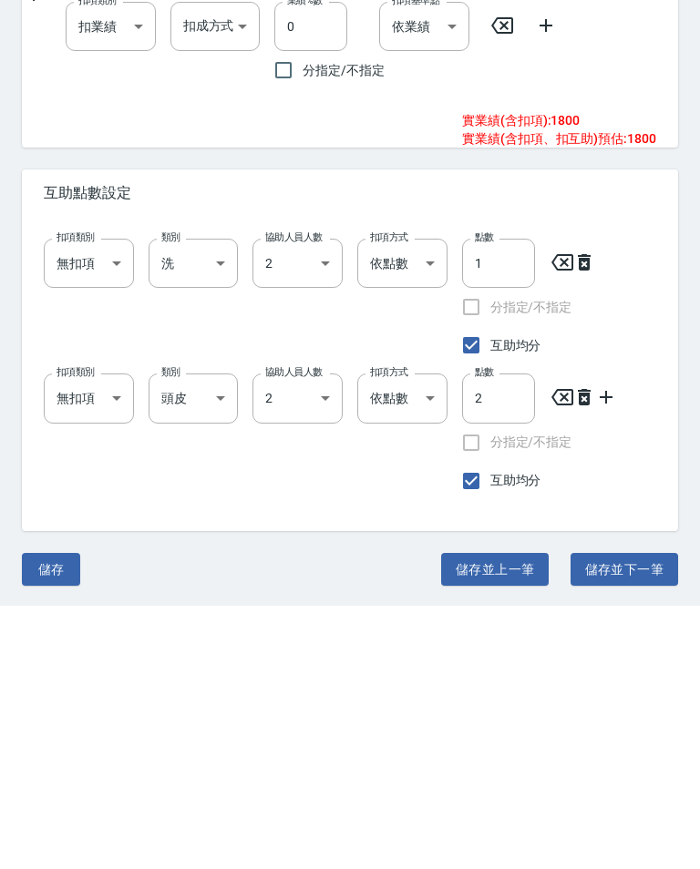
click at [66, 816] on button "儲存" at bounding box center [51, 833] width 58 height 34
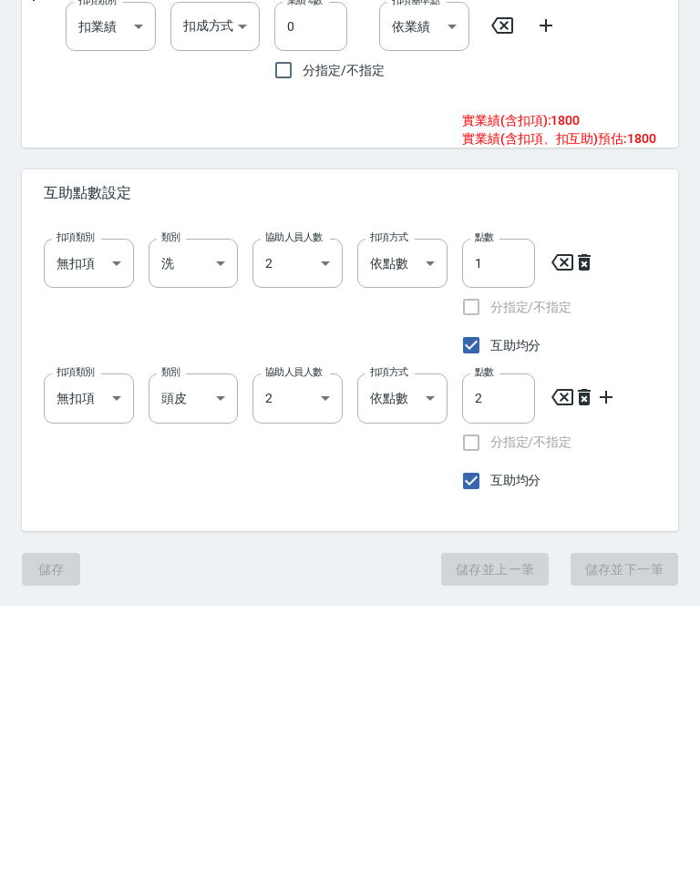
scroll to position [904, 0]
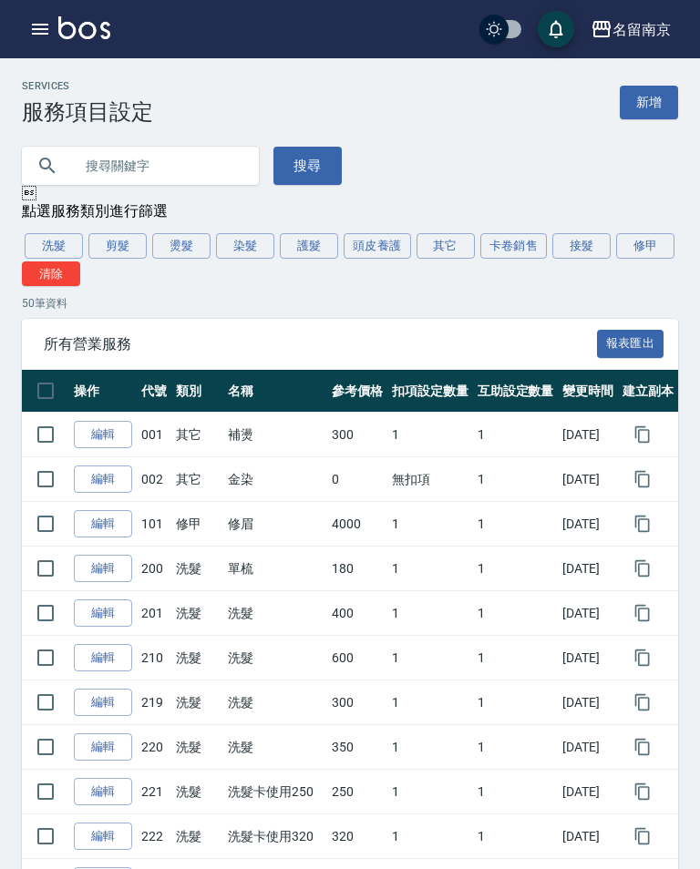
click at [390, 236] on button "頭皮養護" at bounding box center [376, 246] width 67 height 26
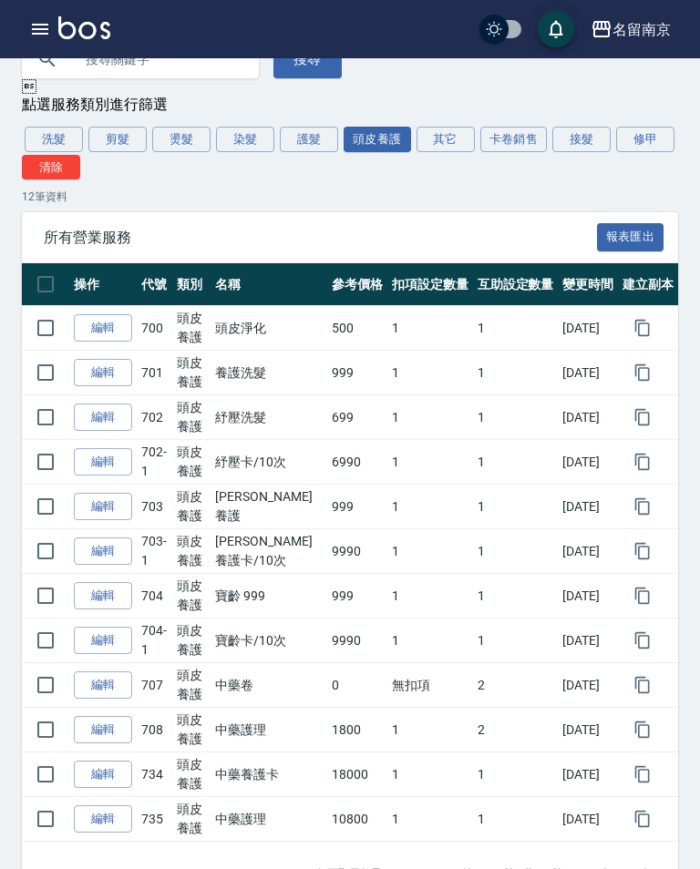
scroll to position [138, 0]
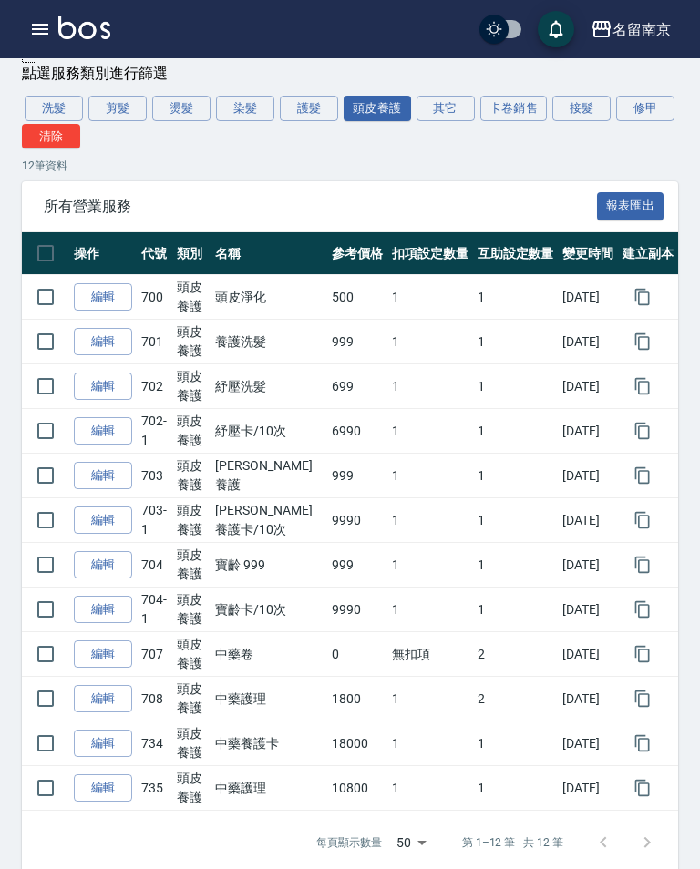
click at [97, 788] on link "編輯" at bounding box center [103, 788] width 58 height 28
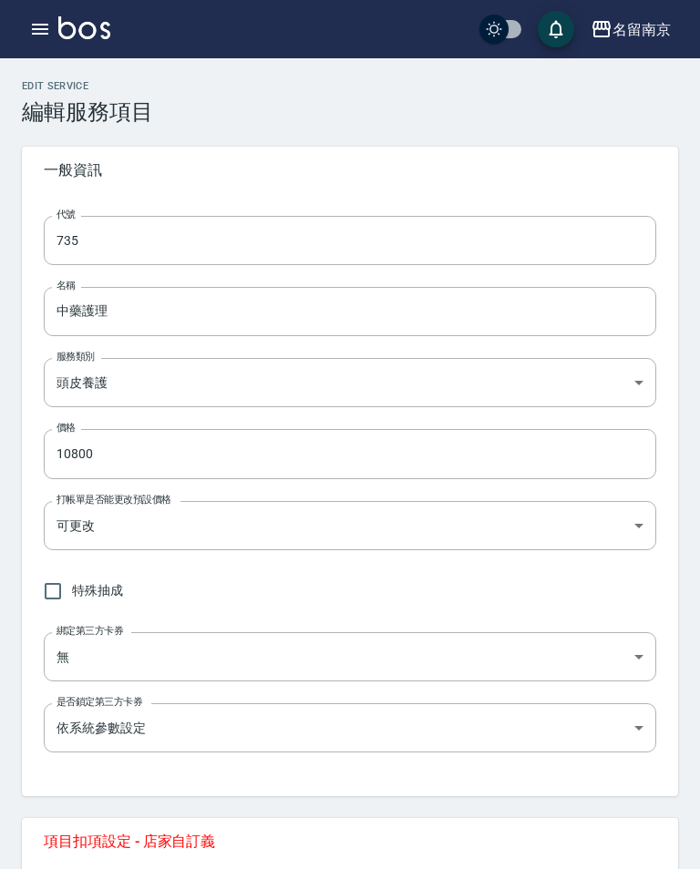
click at [252, 235] on input "735" at bounding box center [350, 240] width 612 height 49
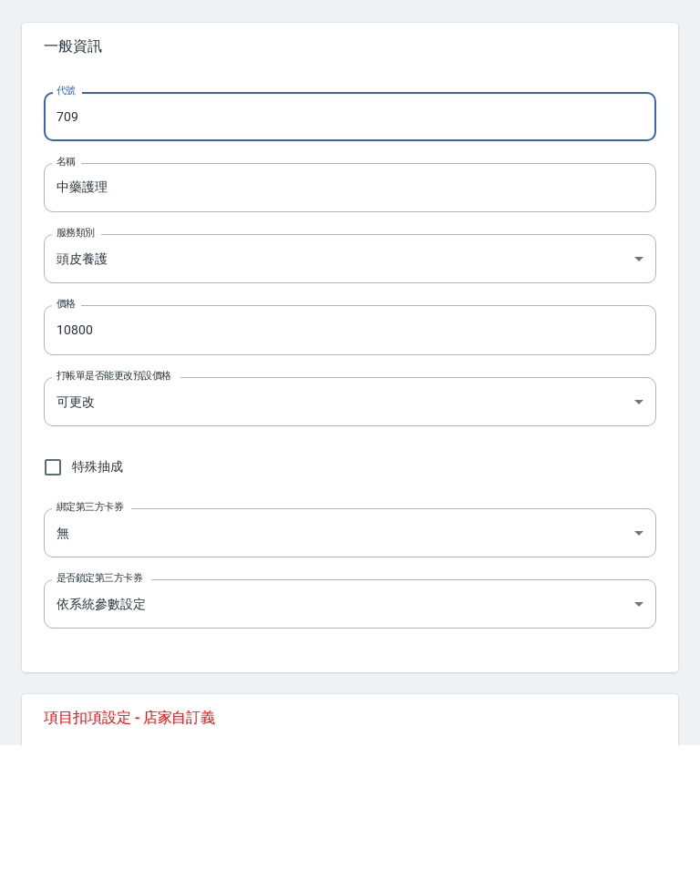
type input "709"
click at [329, 287] on input "中藥護理" at bounding box center [350, 311] width 612 height 49
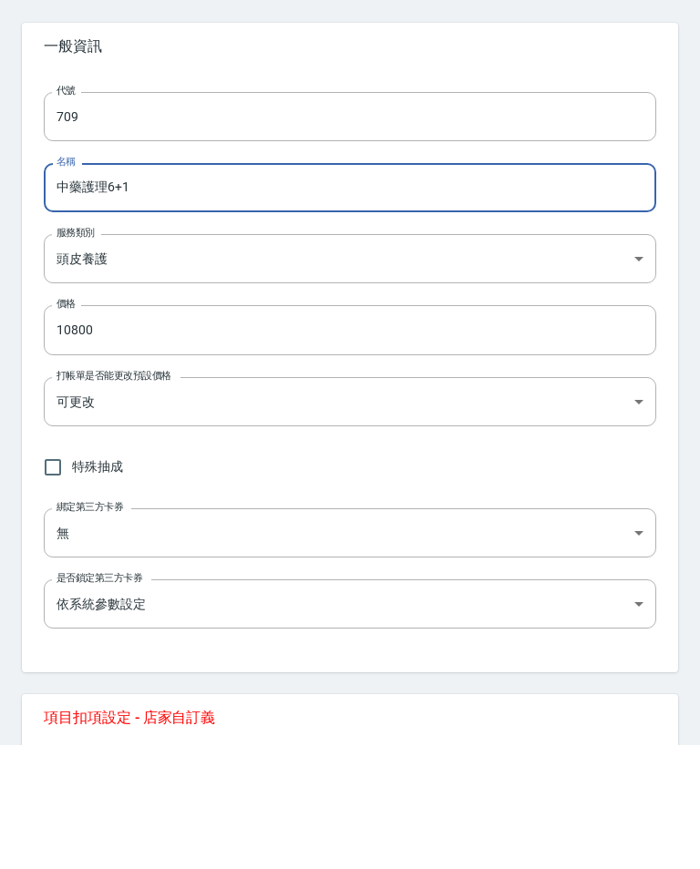
click at [101, 287] on input "中藥護理6+1" at bounding box center [350, 311] width 612 height 49
click at [105, 287] on input "中藥護理6+1" at bounding box center [350, 311] width 612 height 49
click at [270, 287] on input "中藥護理/6+1" at bounding box center [350, 311] width 612 height 49
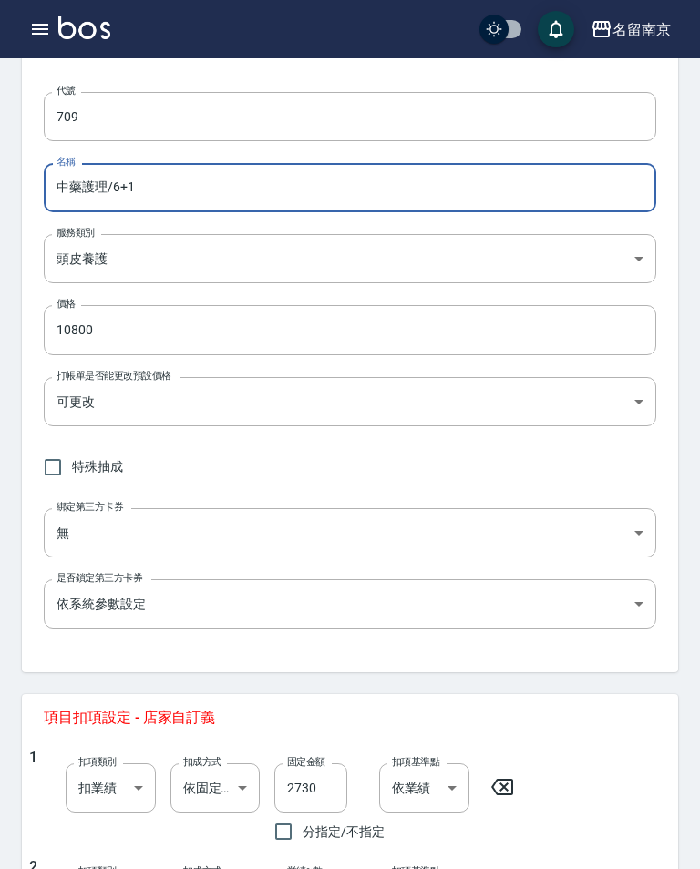
scroll to position [453, 0]
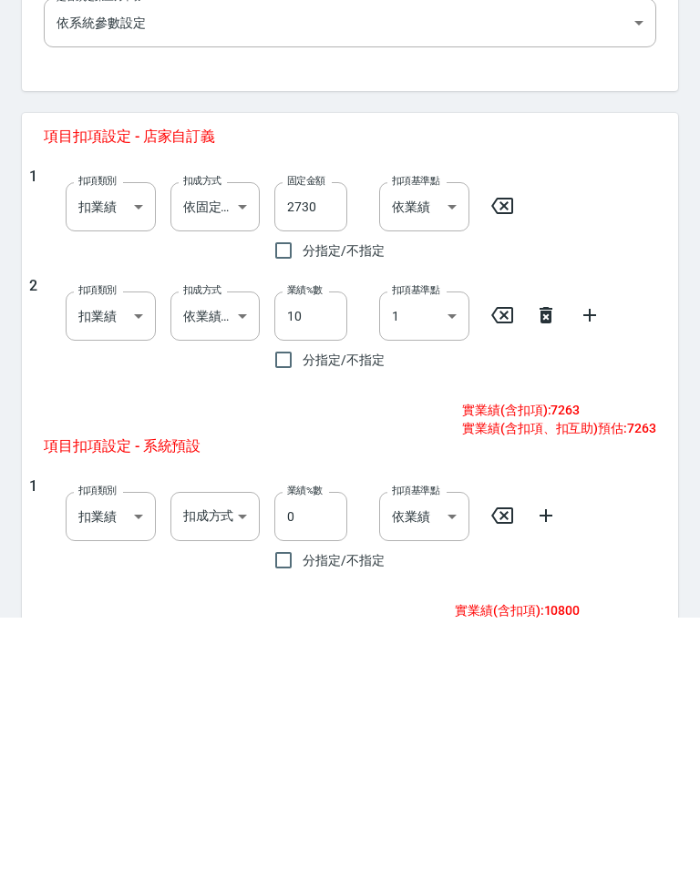
type input "中藥護理/6+1"
click at [542, 557] on icon at bounding box center [546, 568] width 22 height 22
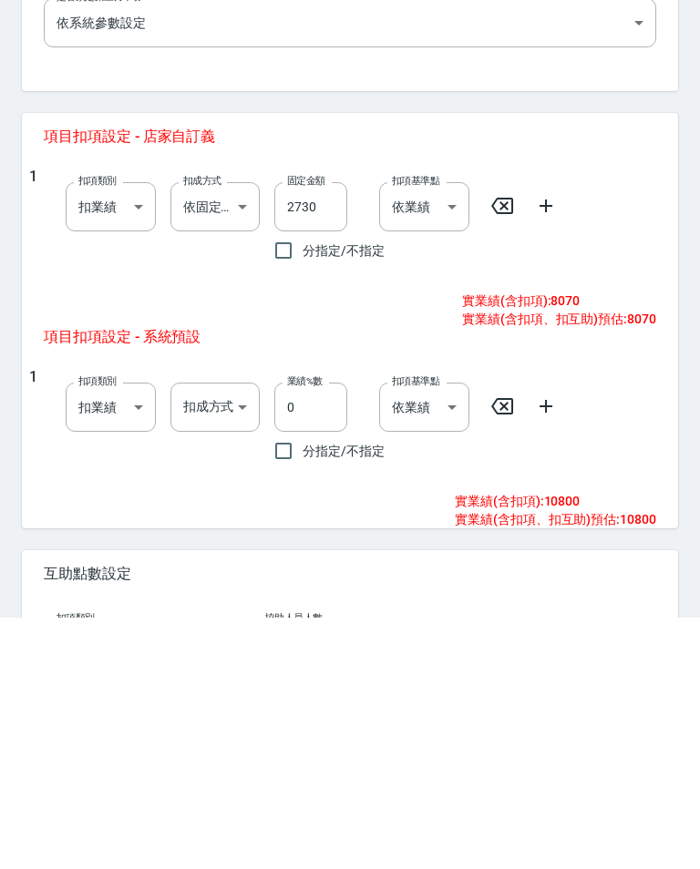
scroll to position [583, 0]
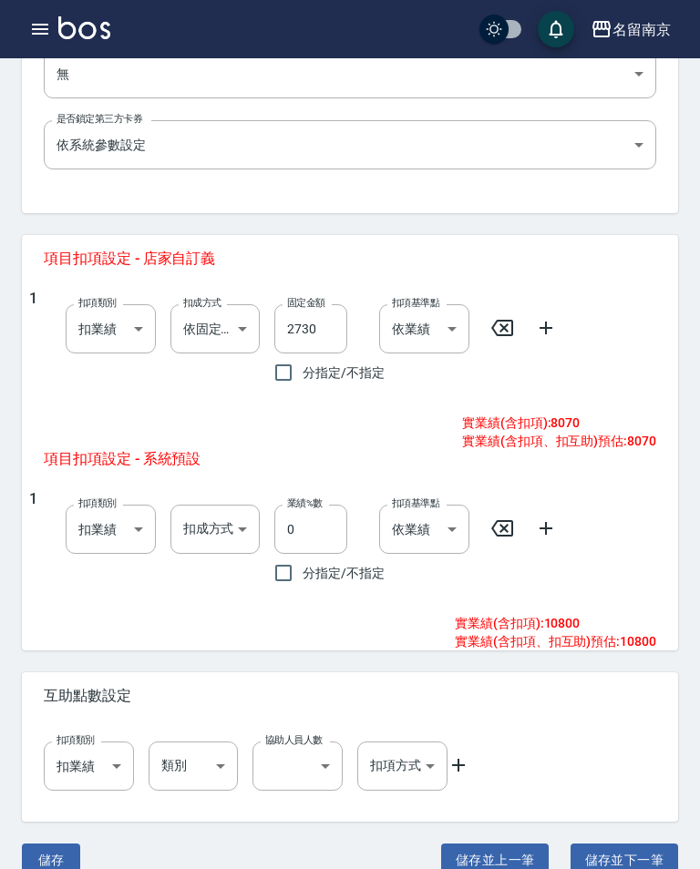
click at [243, 326] on body "名留南京 登出 櫃檯作業 打帳單 帳單列表 掛單列表 座位開單 營業儀表板 現金收支登錄 高階收支登錄 材料自購登錄 每日結帳 排班表 現場電腦打卡 掃碼打卡…" at bounding box center [350, 158] width 700 height 1482
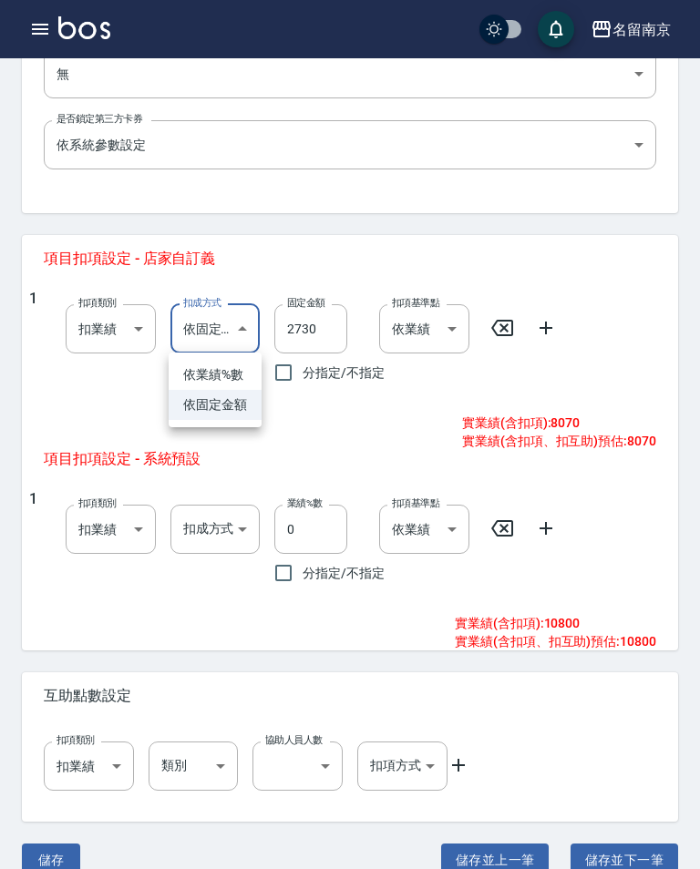
click at [233, 371] on li "依業績%數" at bounding box center [215, 375] width 93 height 30
type input "扣趴數"
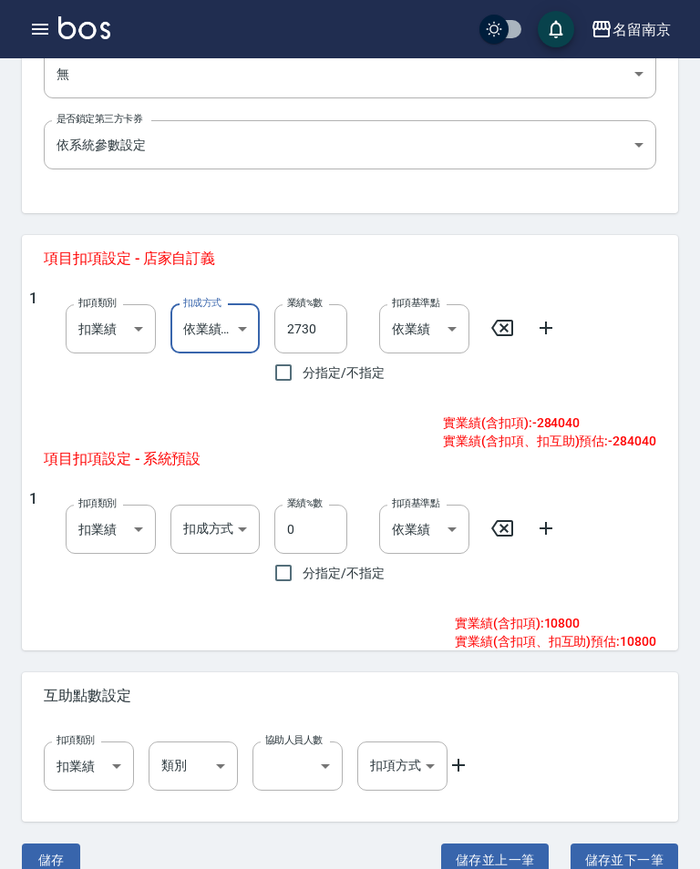
click at [328, 322] on input "2730" at bounding box center [310, 328] width 73 height 49
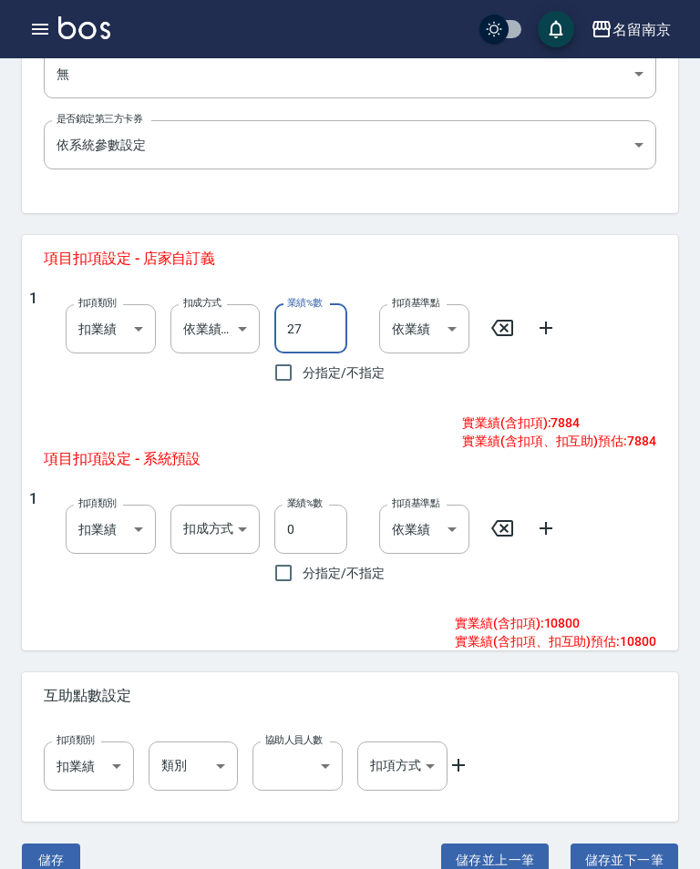
type input "2"
type input "10"
click at [541, 319] on icon at bounding box center [546, 328] width 22 height 22
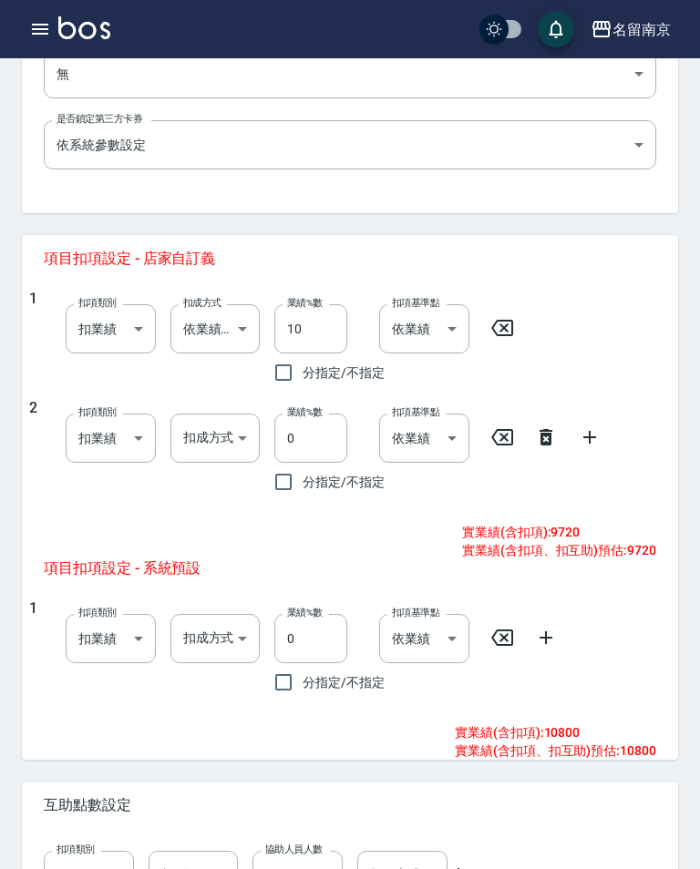
click at [220, 446] on body "名留南京 登出 櫃檯作業 打帳單 帳單列表 掛單列表 座位開單 營業儀表板 現金收支登錄 高階收支登錄 材料自購登錄 每日結帳 排班表 現場電腦打卡 掃碼打卡…" at bounding box center [350, 213] width 700 height 1592
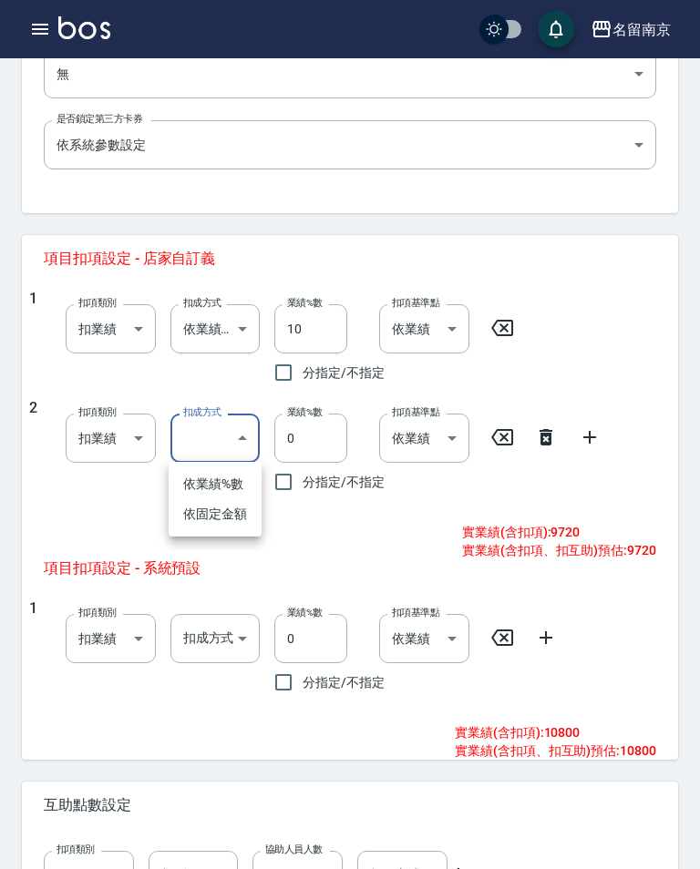
click at [225, 516] on li "依固定金額" at bounding box center [215, 514] width 93 height 30
type input "扣固定金額"
click at [317, 429] on input "0" at bounding box center [310, 438] width 73 height 49
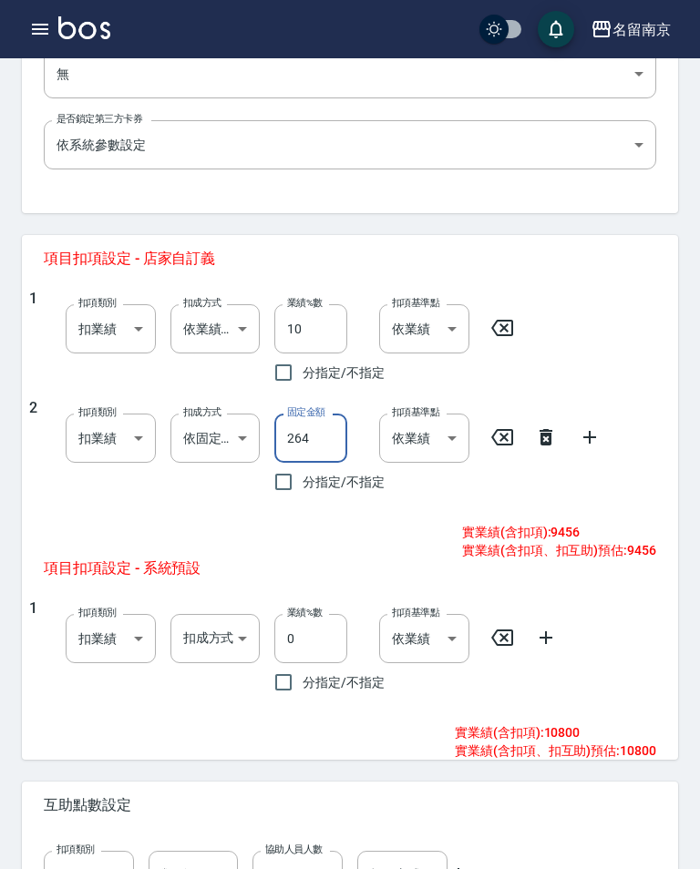
type input "2646"
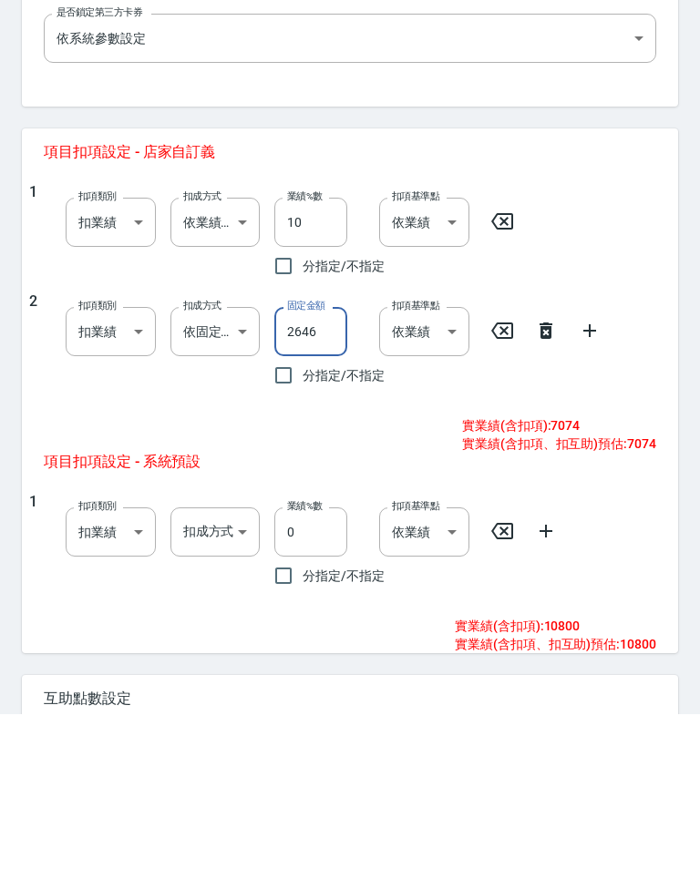
scroll to position [534, 0]
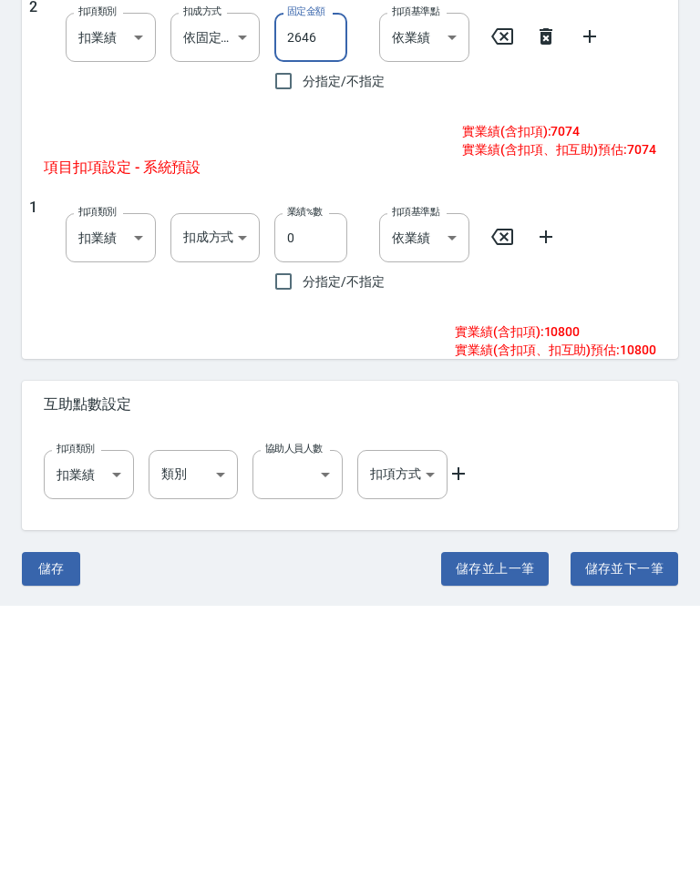
click at [56, 815] on button "儲存" at bounding box center [51, 832] width 58 height 34
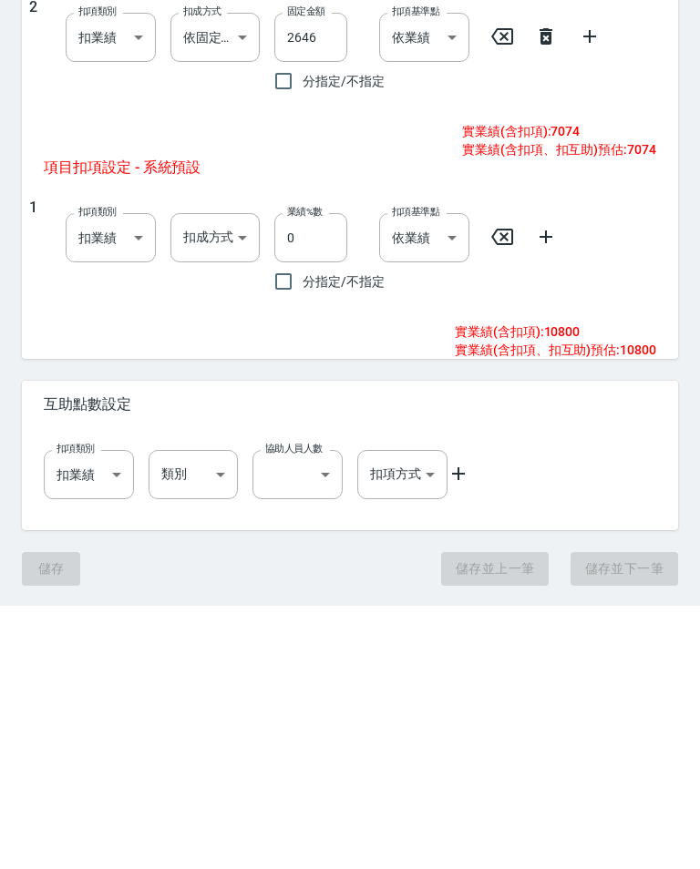
scroll to position [692, 0]
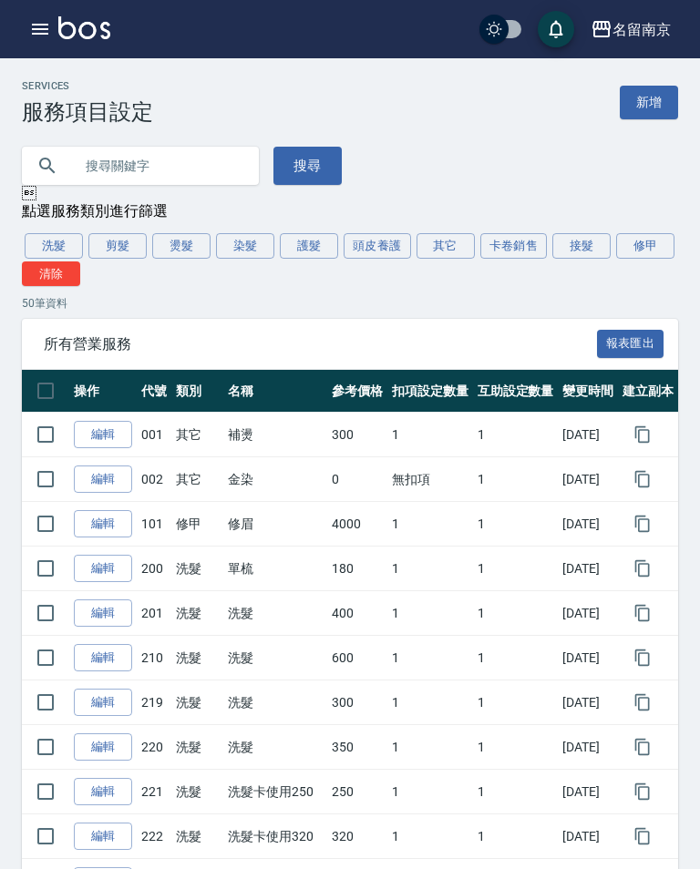
click at [384, 241] on button "頭皮養護" at bounding box center [376, 246] width 67 height 26
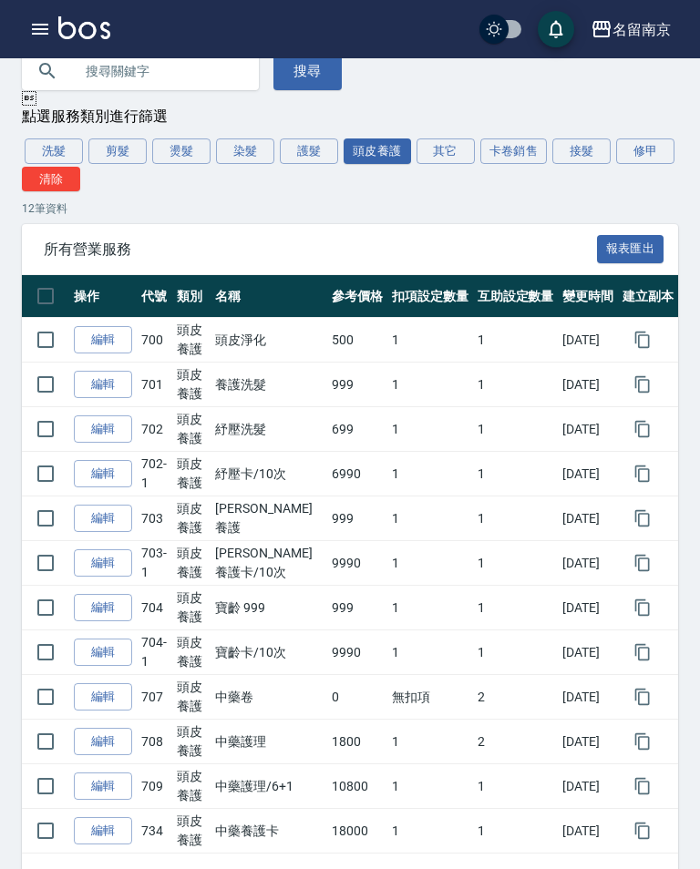
scroll to position [138, 0]
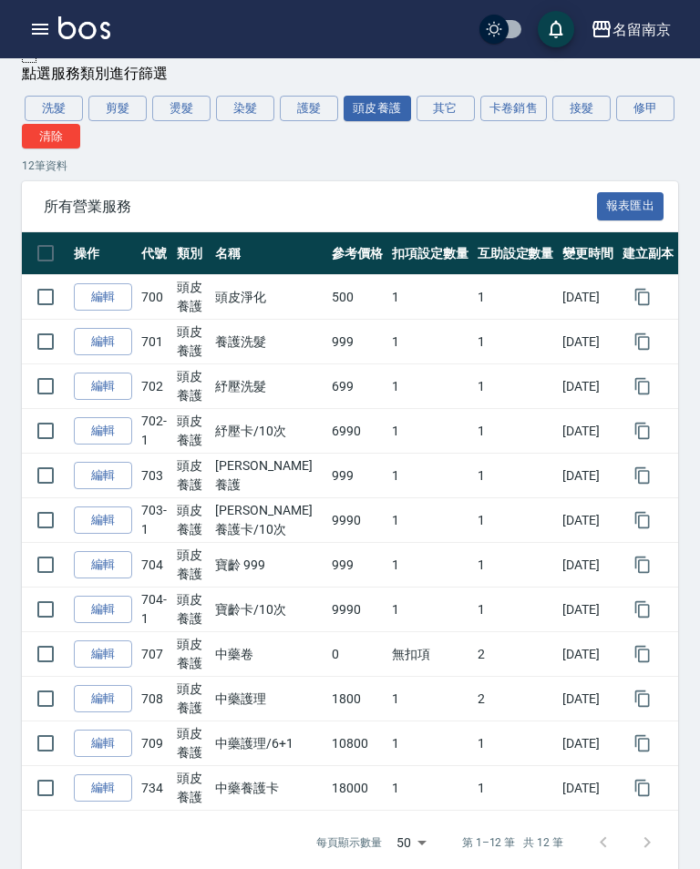
click at [103, 788] on link "編輯" at bounding box center [103, 788] width 58 height 28
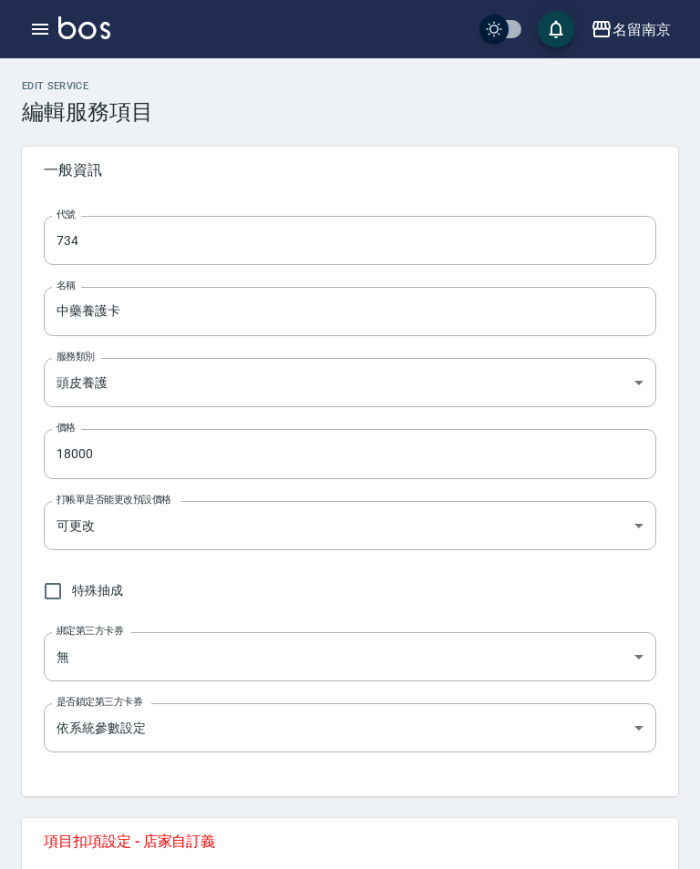
click at [222, 241] on input "734" at bounding box center [350, 240] width 612 height 49
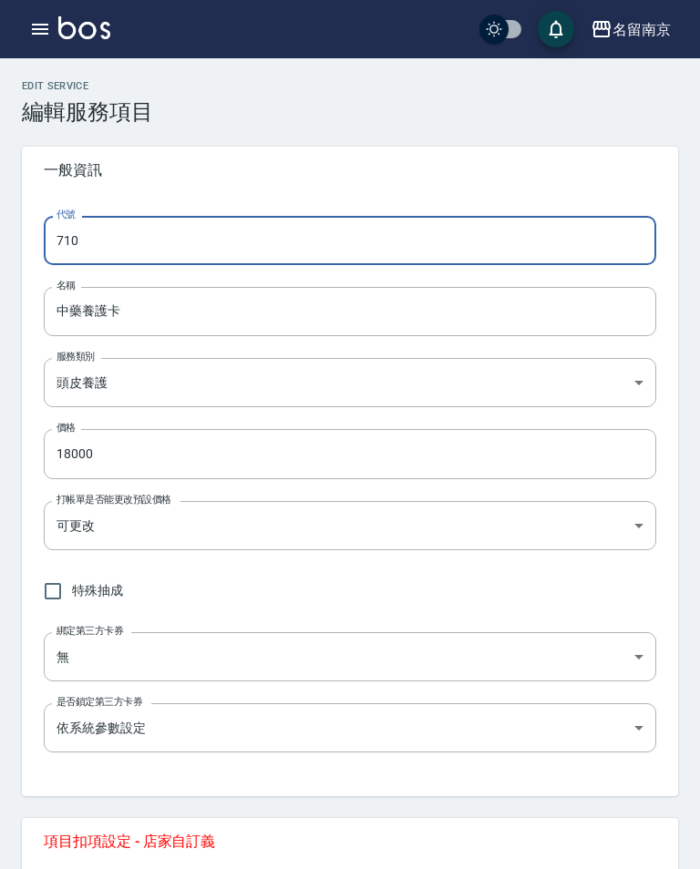
type input "710"
click at [358, 317] on input "中藥養護卡" at bounding box center [350, 311] width 612 height 49
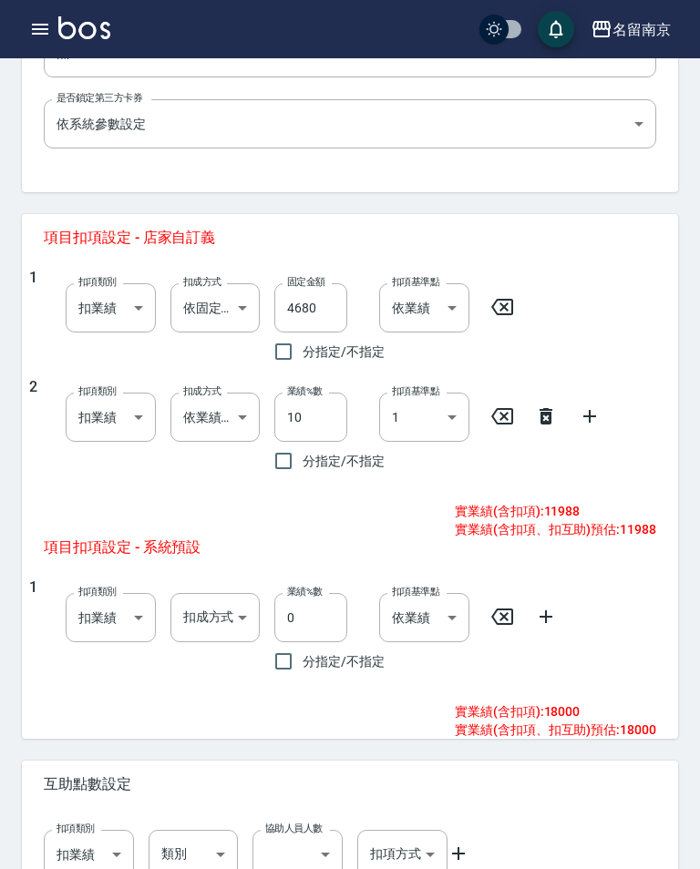
scroll to position [603, 0]
type input "中藥護理/10+2"
click at [541, 416] on icon at bounding box center [545, 417] width 13 height 16
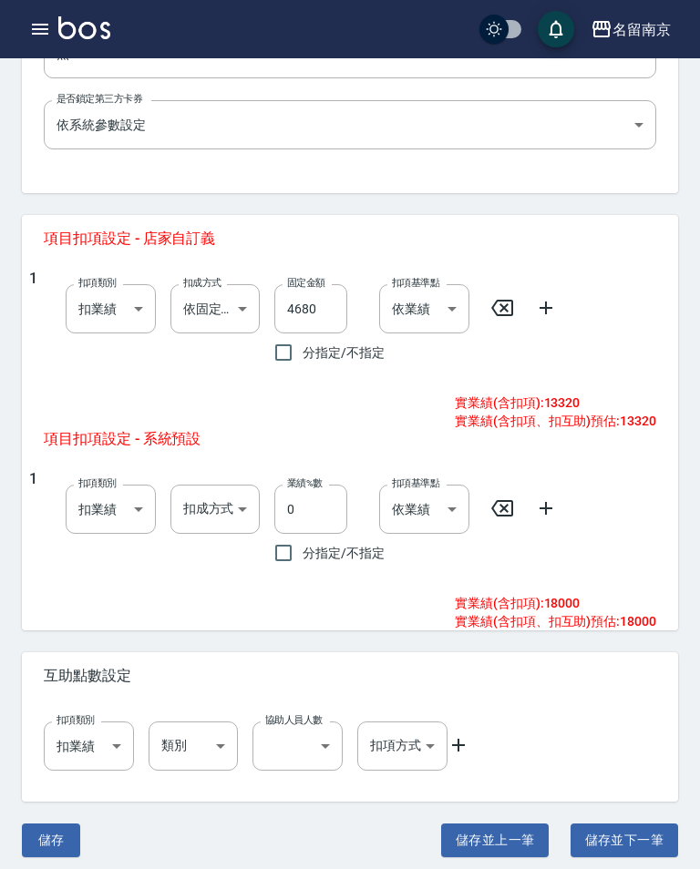
click at [246, 300] on body "名留南京 登出 櫃檯作業 打帳單 帳單列表 掛單列表 座位開單 營業儀表板 現金收支登錄 高階收支登錄 材料自購登錄 每日結帳 排班表 現場電腦打卡 掃碼打卡…" at bounding box center [350, 138] width 700 height 1482
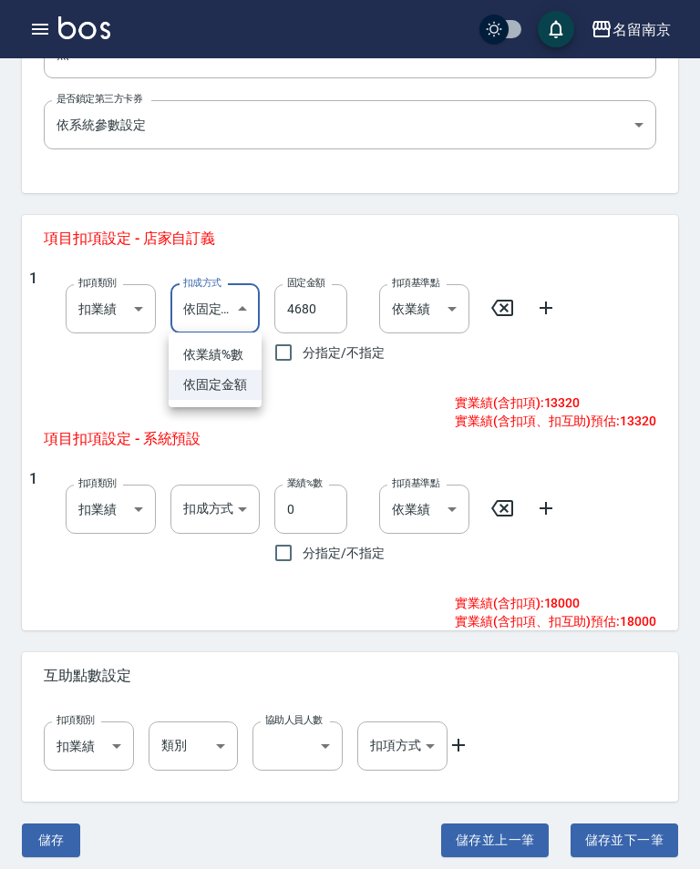
click at [237, 350] on li "依業績%數" at bounding box center [215, 355] width 93 height 30
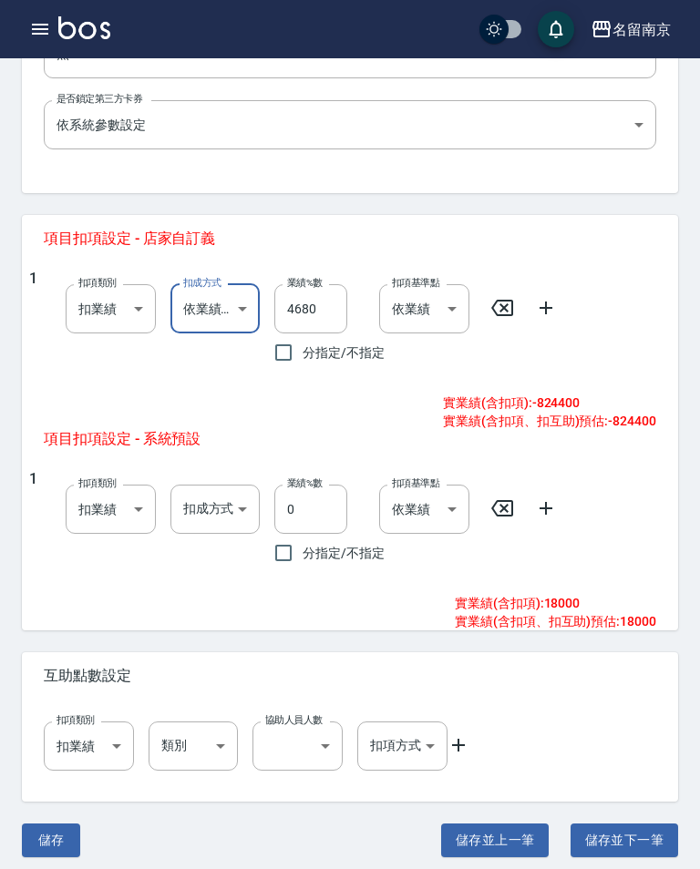
type input "扣趴數"
click at [326, 296] on input "4680" at bounding box center [310, 308] width 73 height 49
click at [347, 302] on input "4680" at bounding box center [310, 308] width 73 height 49
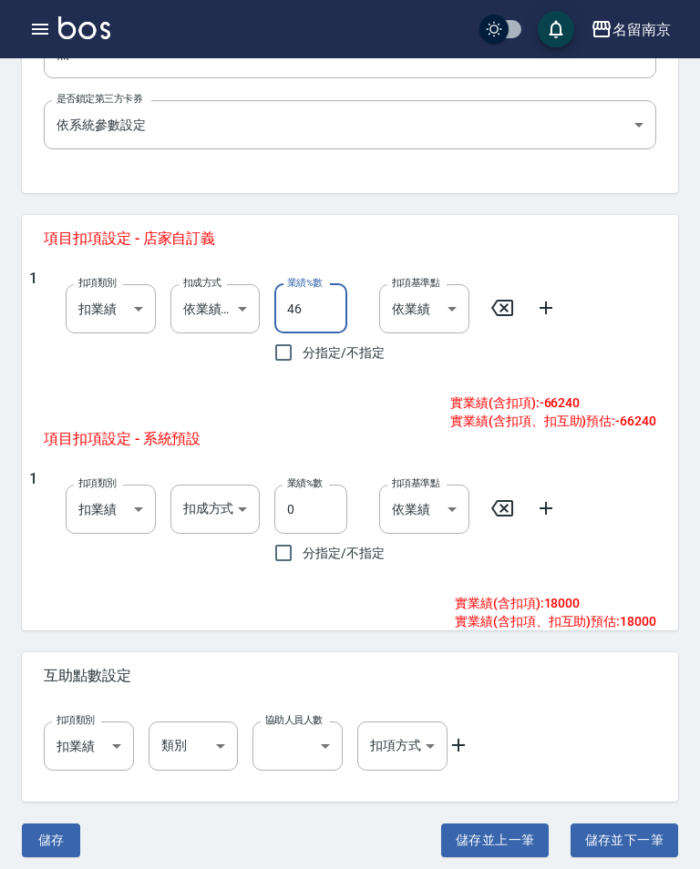
type input "4"
type input "10"
click at [550, 302] on icon at bounding box center [546, 308] width 22 height 22
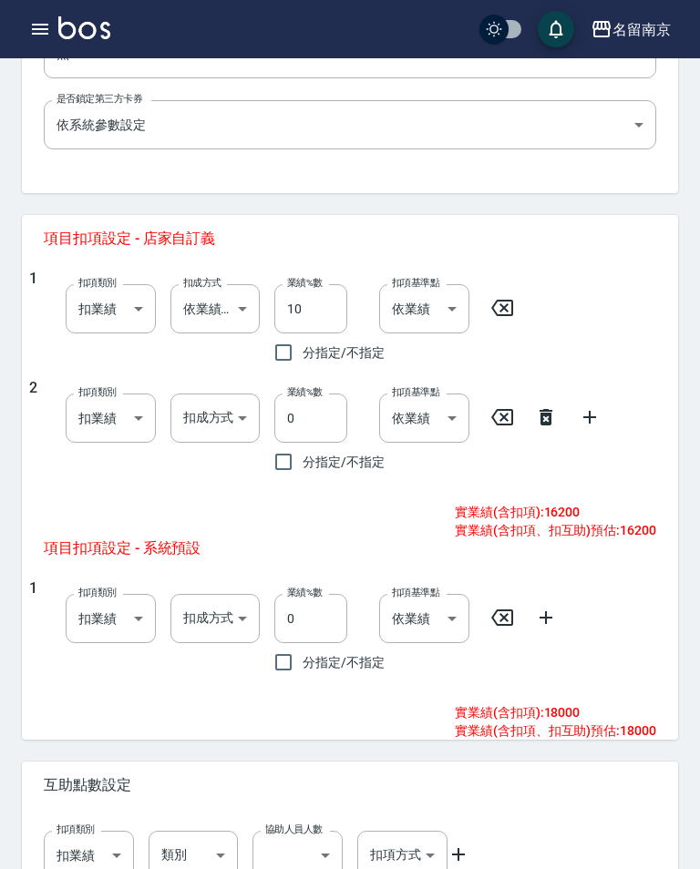
click at [220, 407] on body "名留南京 登出 櫃檯作業 打帳單 帳單列表 掛單列表 座位開單 營業儀表板 現金收支登錄 高階收支登錄 材料自購登錄 每日結帳 排班表 現場電腦打卡 掃碼打卡…" at bounding box center [350, 193] width 700 height 1592
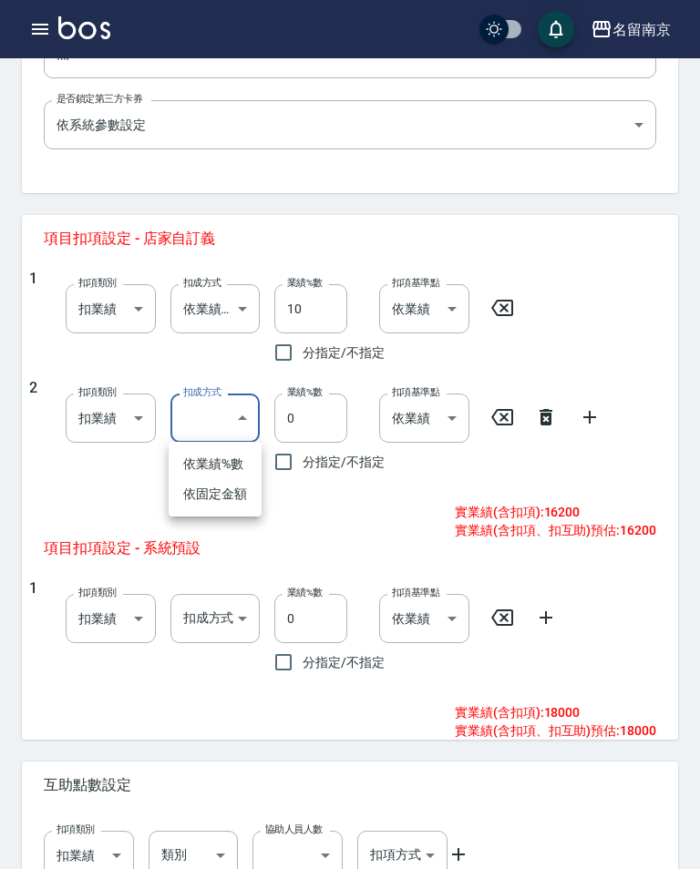
click at [227, 497] on li "依固定金額" at bounding box center [215, 494] width 93 height 30
type input "扣固定金額"
click at [337, 417] on input "0" at bounding box center [310, 418] width 73 height 49
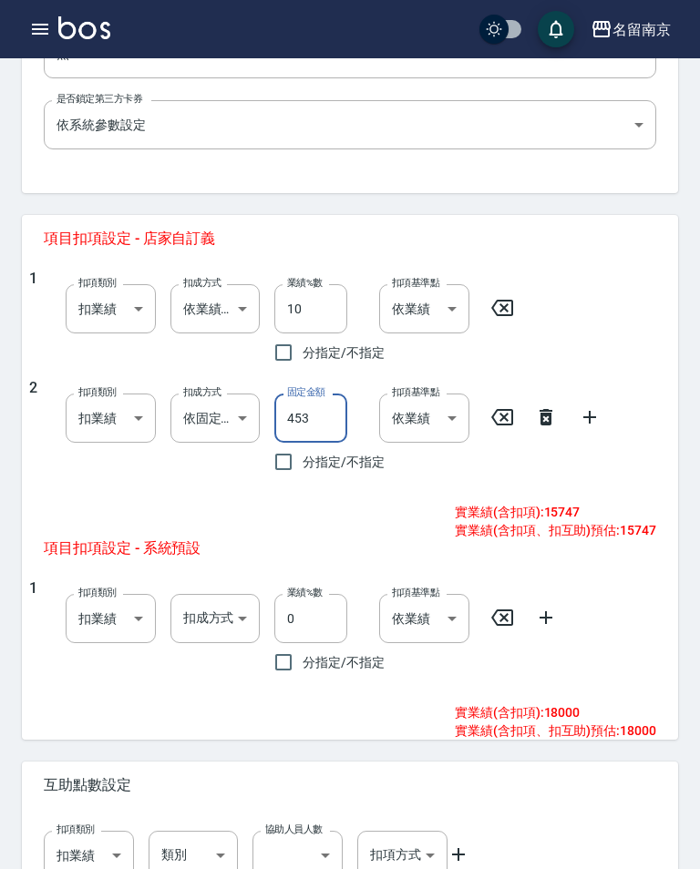
type input "4536"
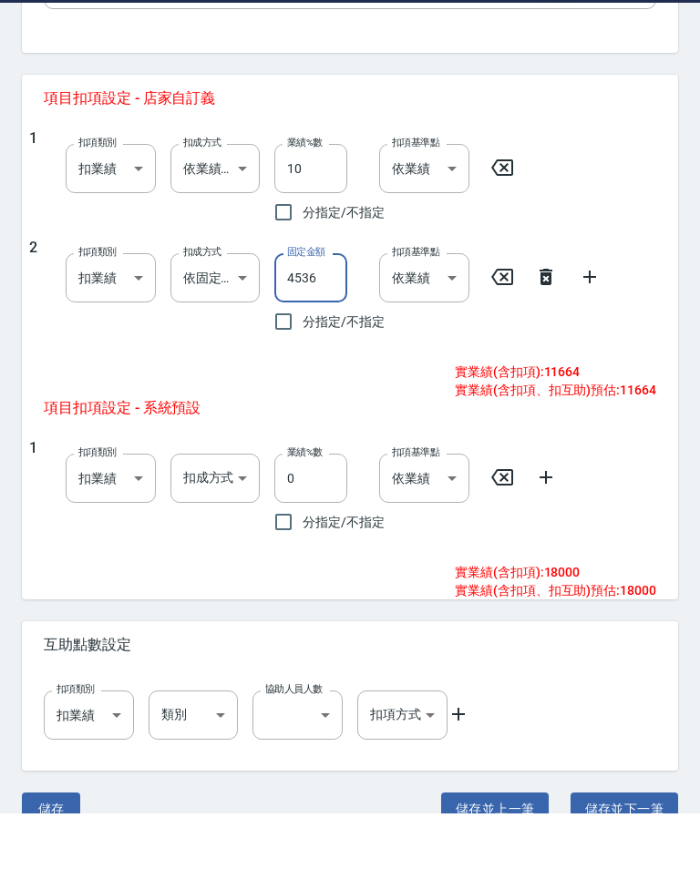
scroll to position [721, 0]
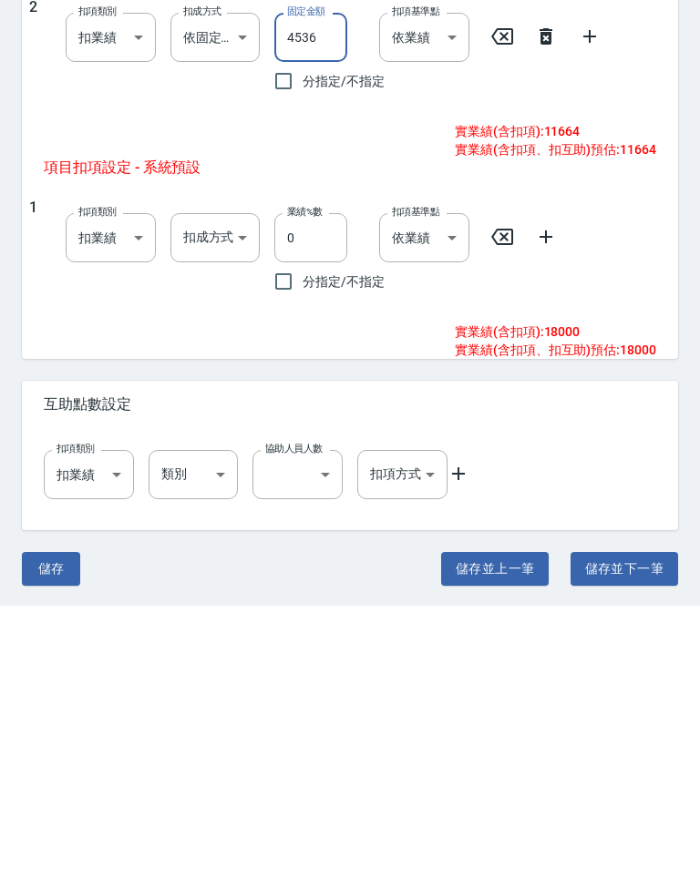
click at [59, 815] on button "儲存" at bounding box center [51, 832] width 58 height 34
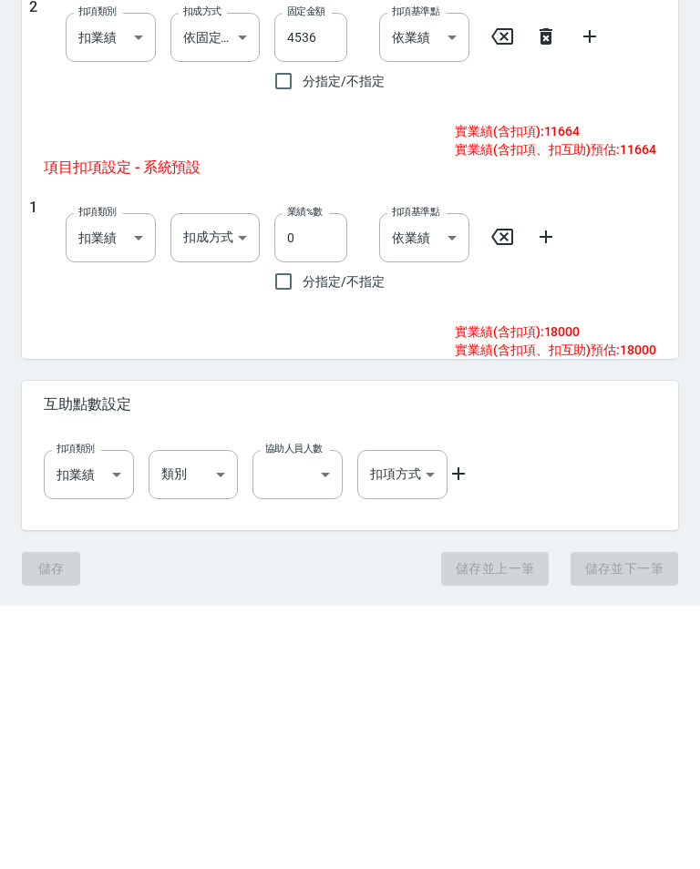
scroll to position [692, 0]
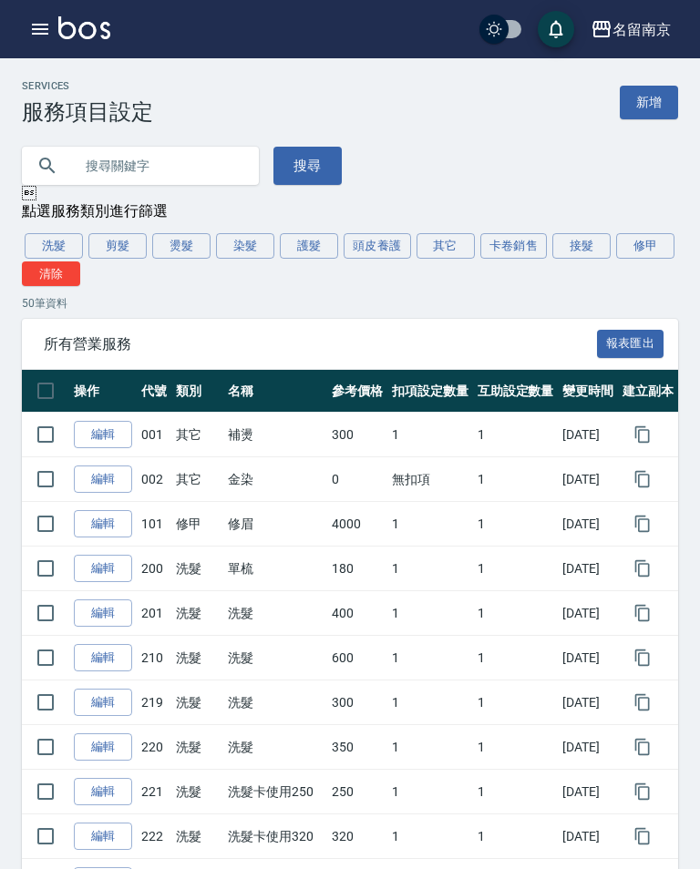
click at [387, 248] on button "頭皮養護" at bounding box center [376, 246] width 67 height 26
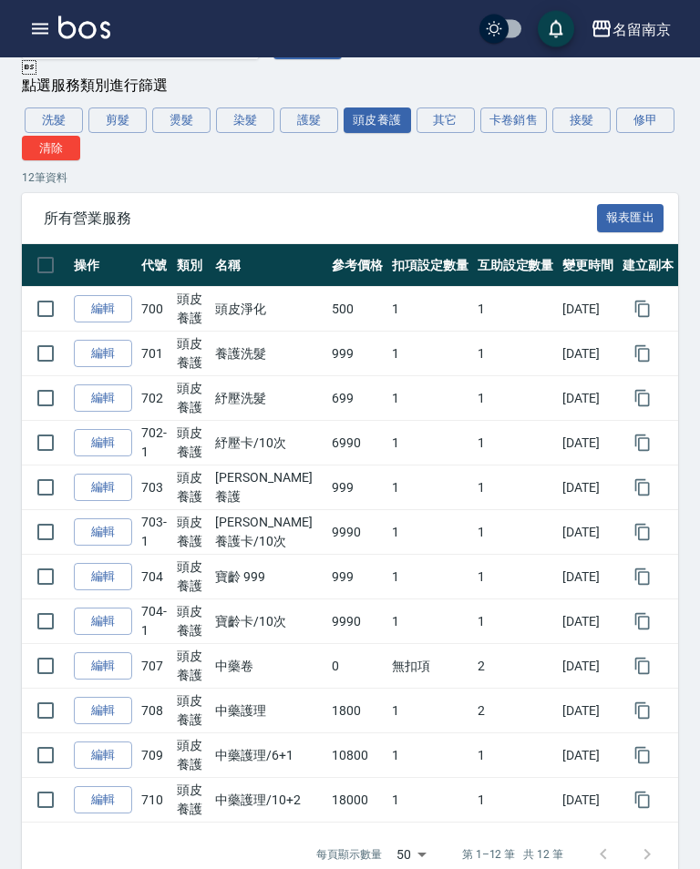
scroll to position [127, 0]
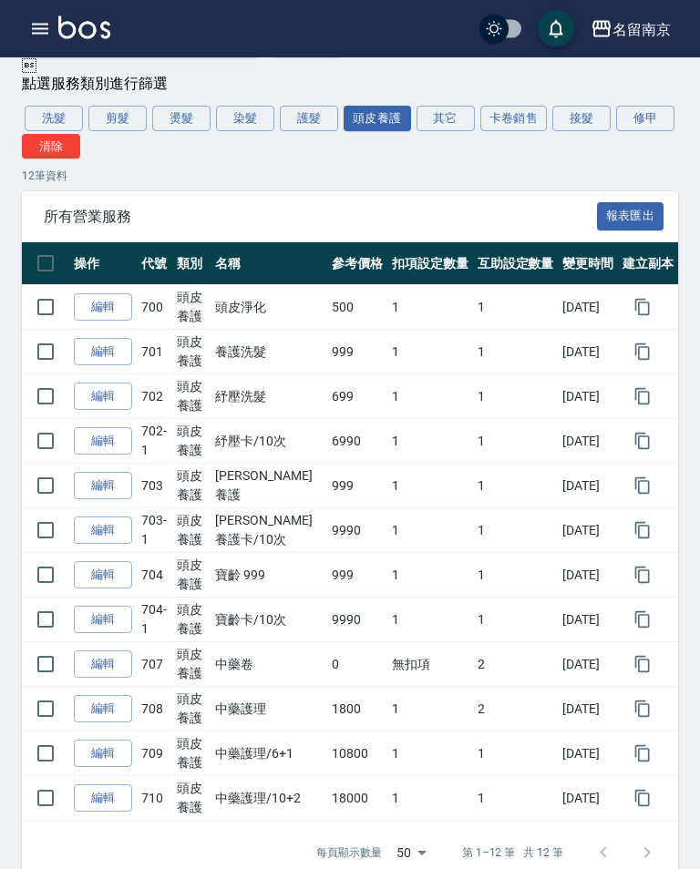
click at [433, 108] on button "其它" at bounding box center [445, 120] width 58 height 26
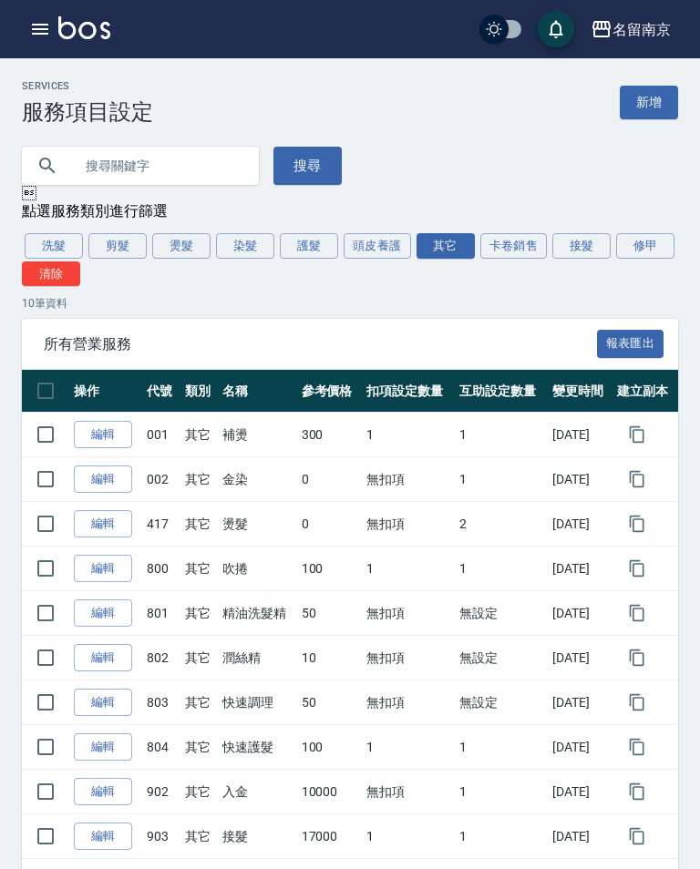
click at [116, 469] on link "編輯" at bounding box center [103, 480] width 58 height 28
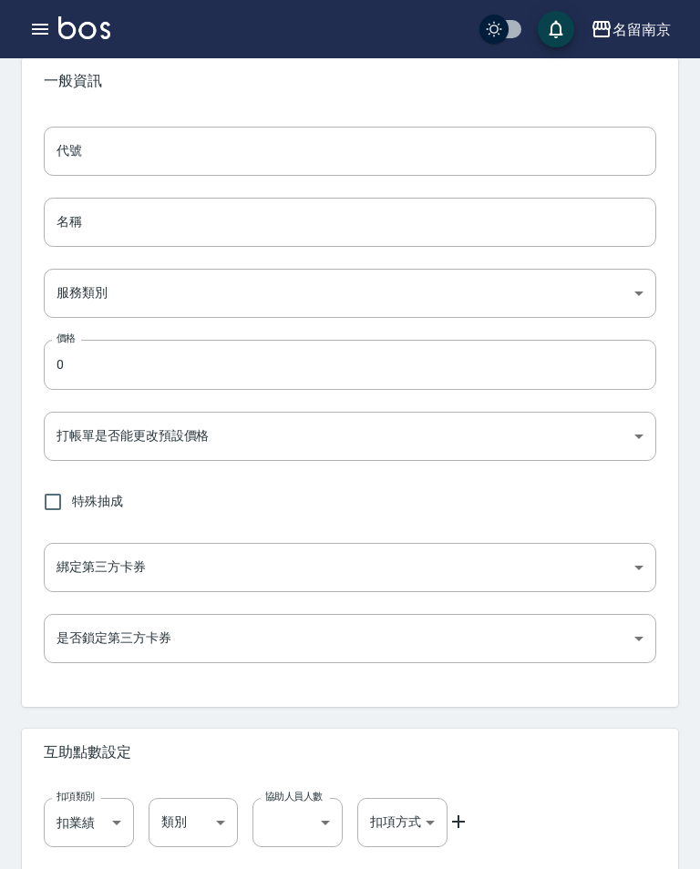
scroll to position [146, 0]
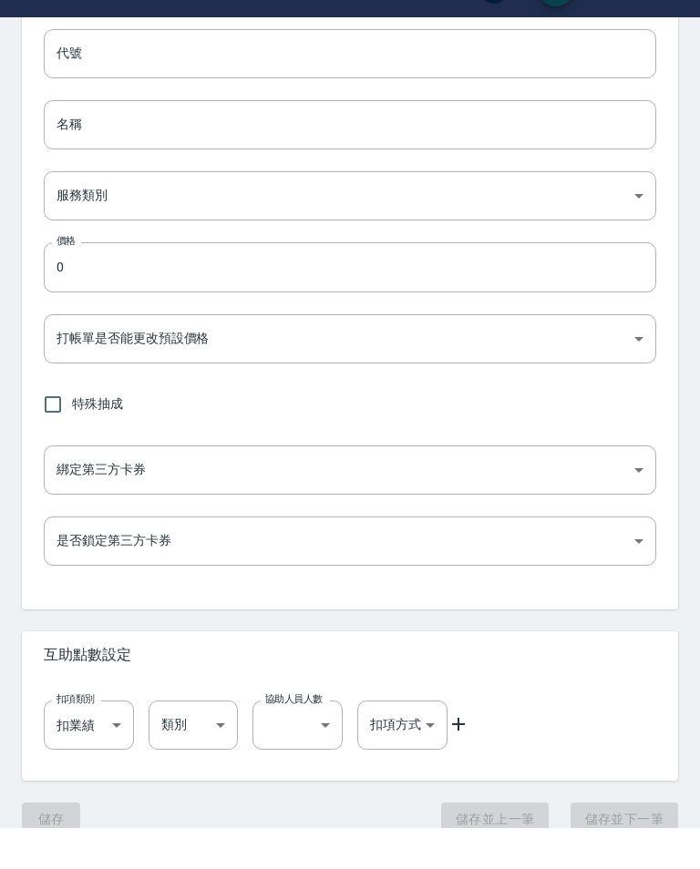
type input "002"
type input "金染"
type input "49ab3dd3-29da-446a-a90e-f2d6a7394771"
type input "FALSE"
type input "none"
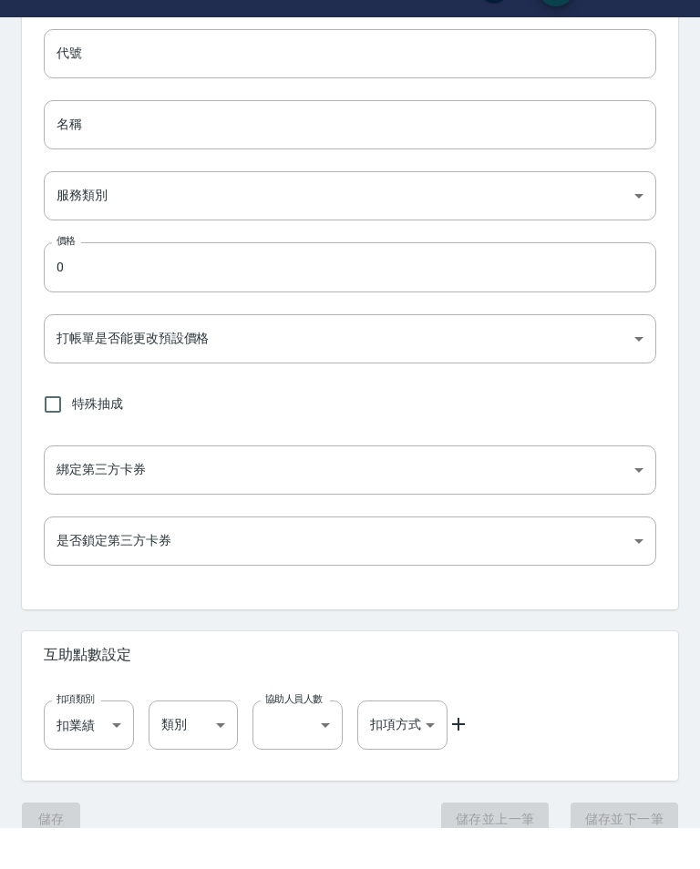
type input "UNSET"
type input "none"
type input "染"
type input "2"
type input "點數"
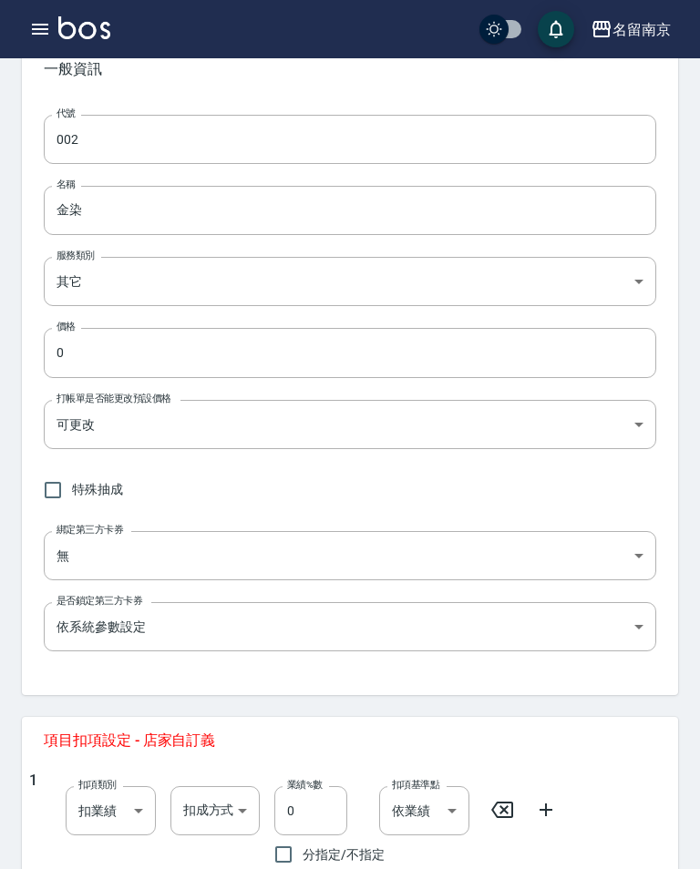
scroll to position [0, 0]
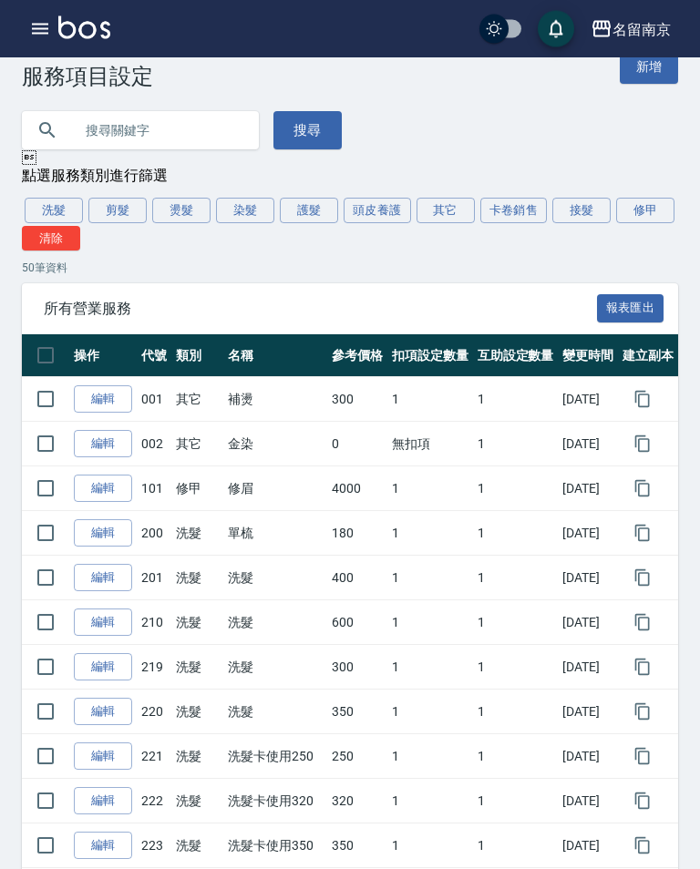
scroll to position [33, 0]
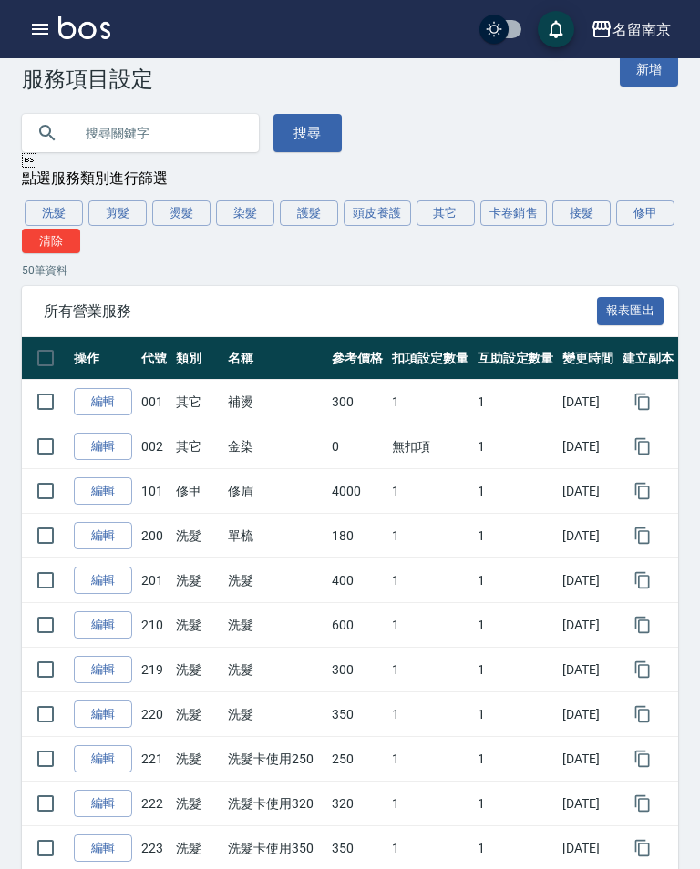
click at [447, 211] on button "其它" at bounding box center [445, 213] width 58 height 26
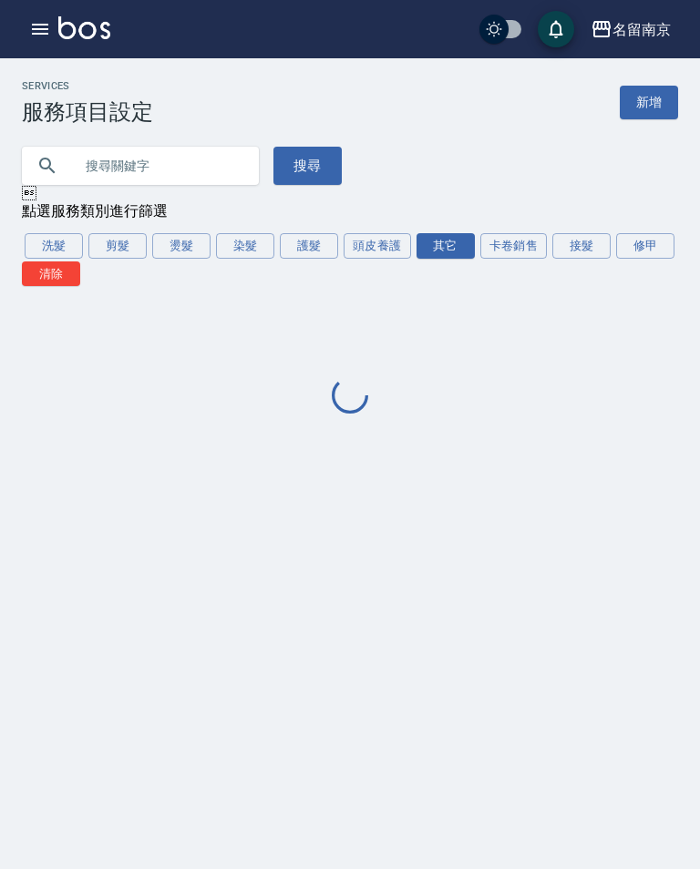
scroll to position [0, 0]
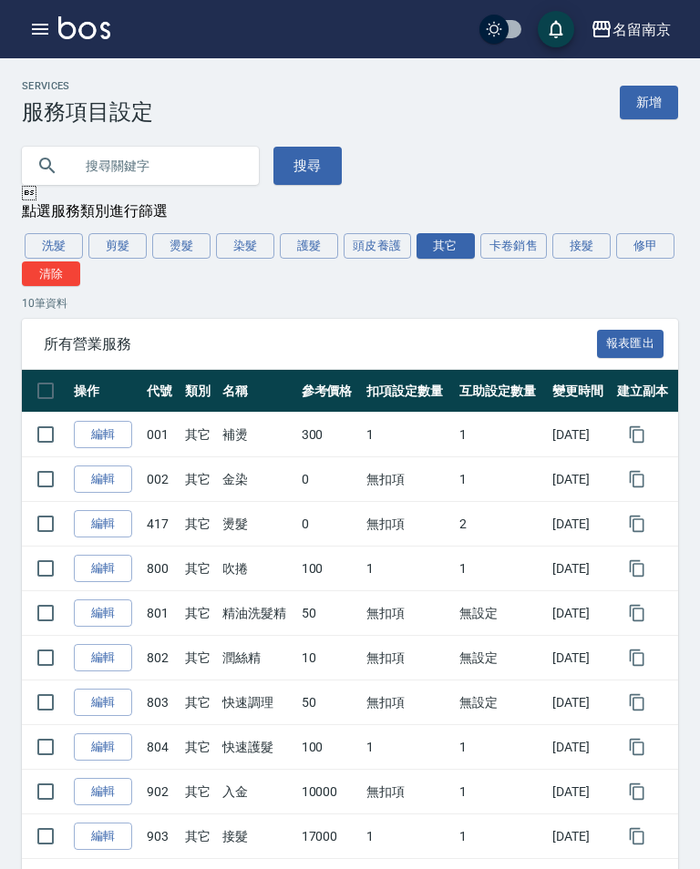
click at [95, 517] on link "編輯" at bounding box center [103, 524] width 58 height 28
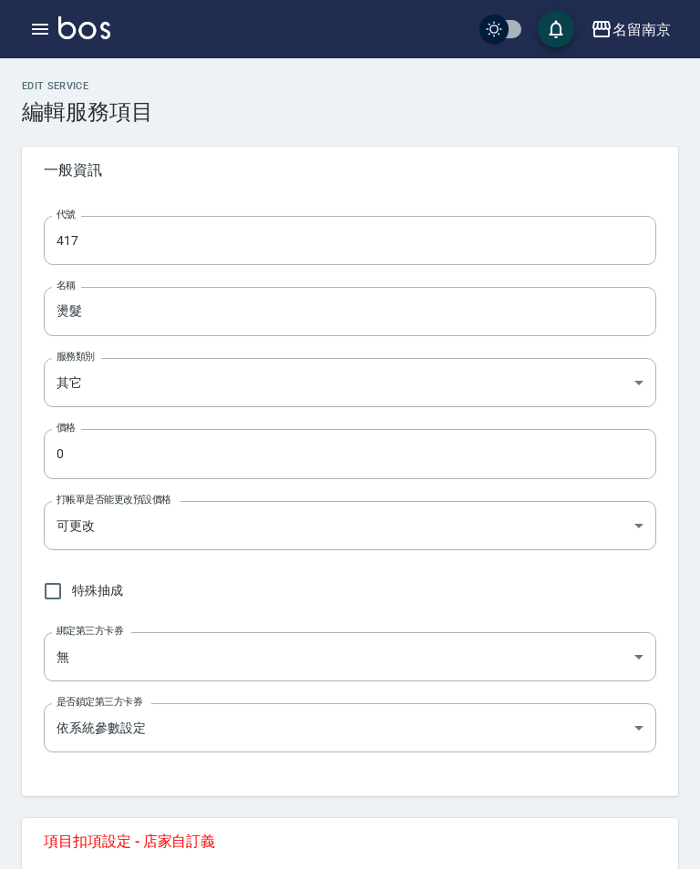
type input "417"
type input "燙髮"
type input "49ab3dd3-29da-446a-a90e-f2d6a7394771"
type input "FALSE"
type input "none"
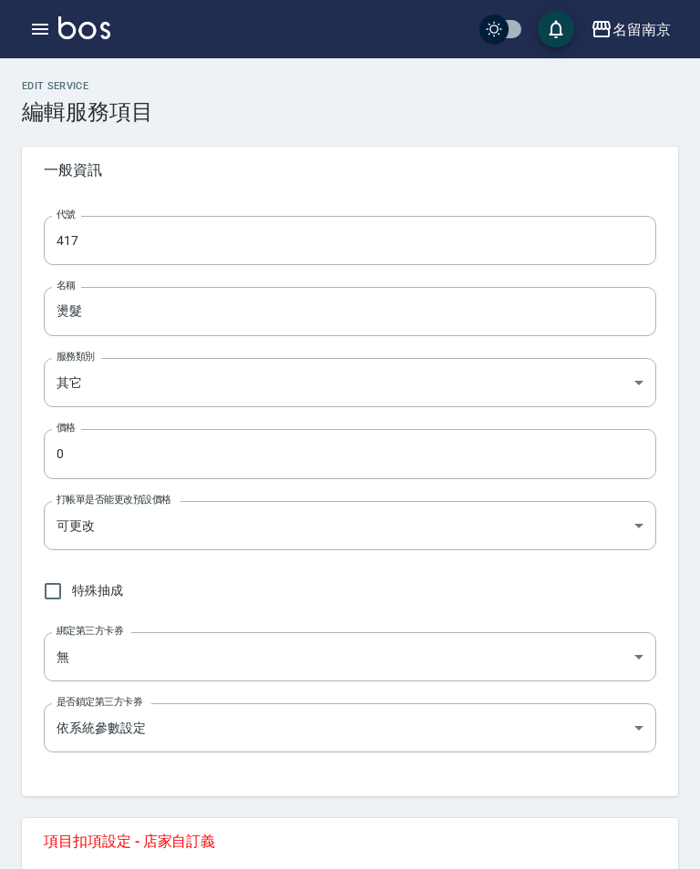
type input "UNSET"
type input "none"
type input "洗"
type input "2"
type input "點數"
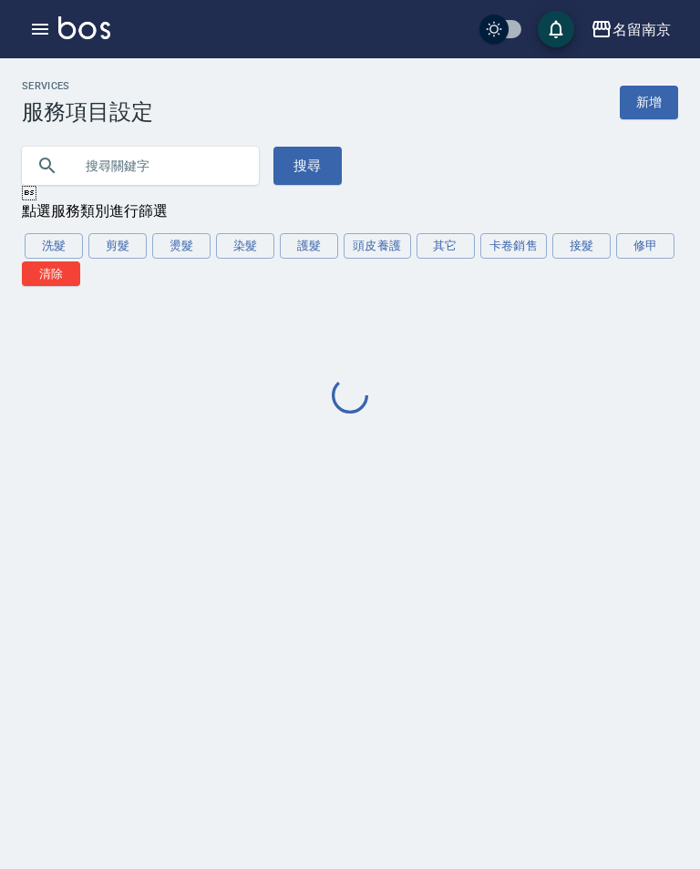
scroll to position [28, 0]
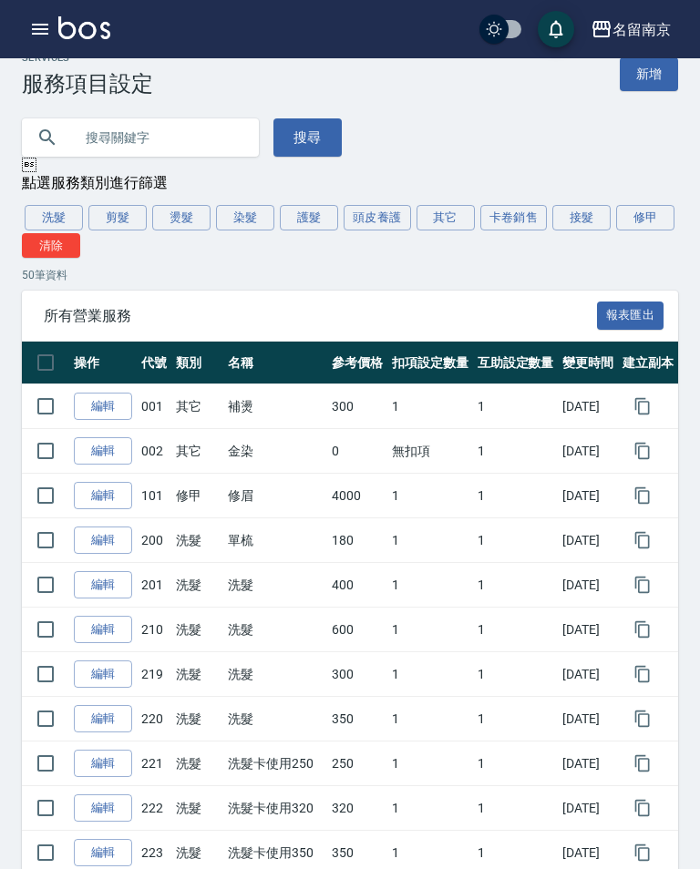
click at [440, 220] on button "其它" at bounding box center [445, 218] width 58 height 26
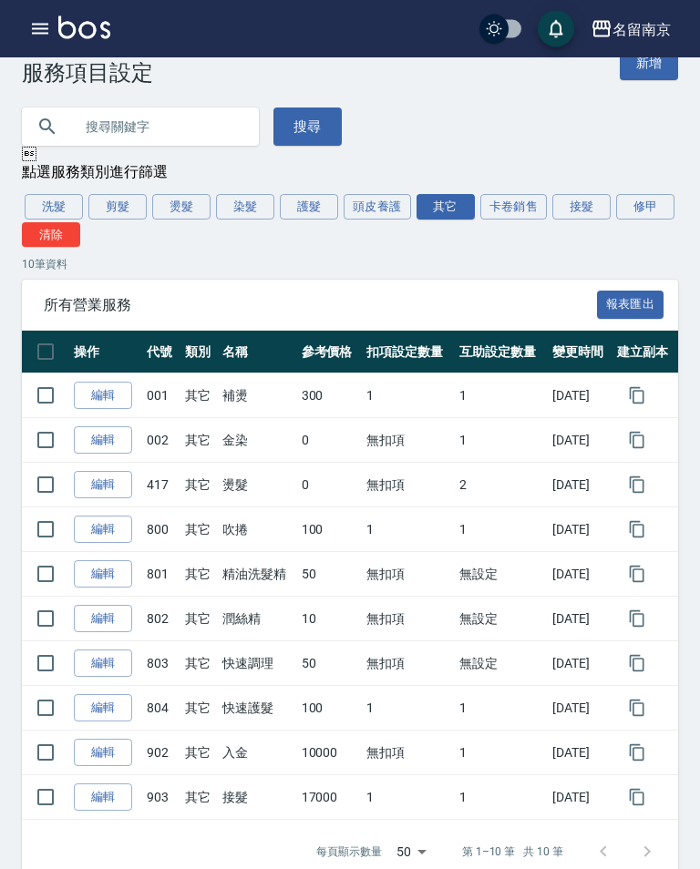
scroll to position [48, 0]
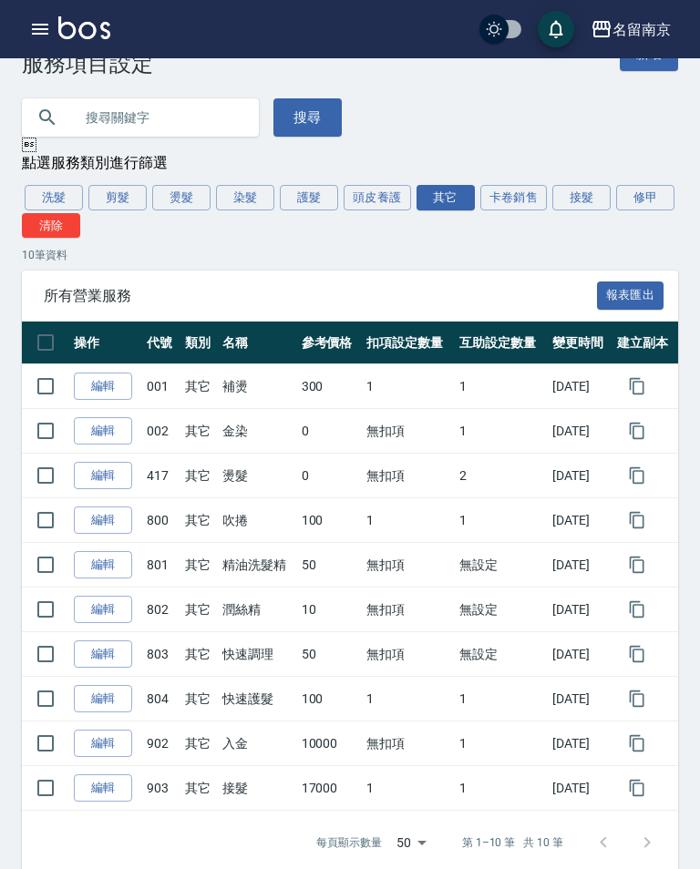
click at [107, 508] on link "編輯" at bounding box center [103, 521] width 58 height 28
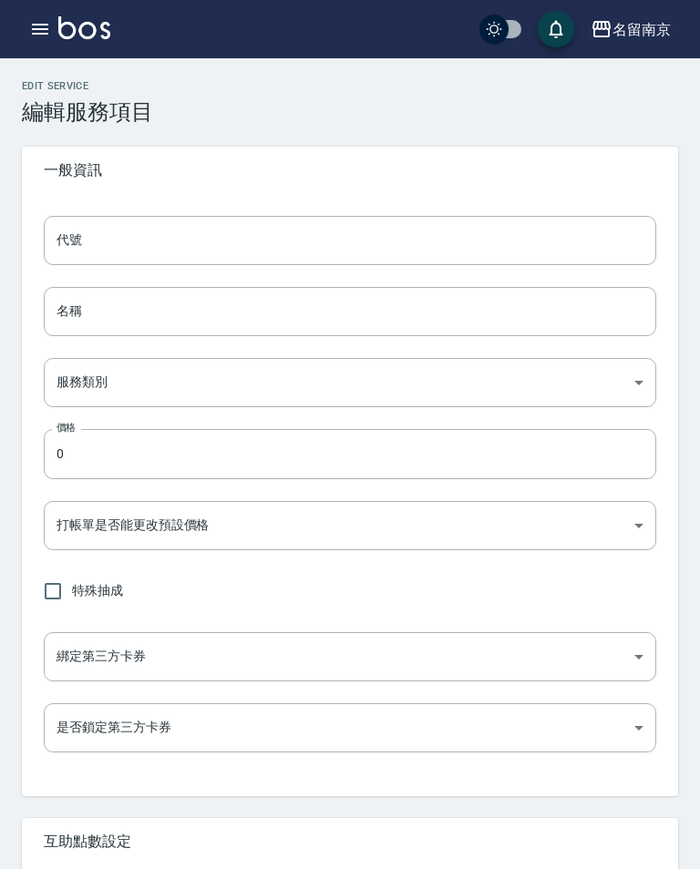
type input "800"
type input "吹捲"
type input "49ab3dd3-29da-446a-a90e-f2d6a7394771"
type input "100"
type input "FALSE"
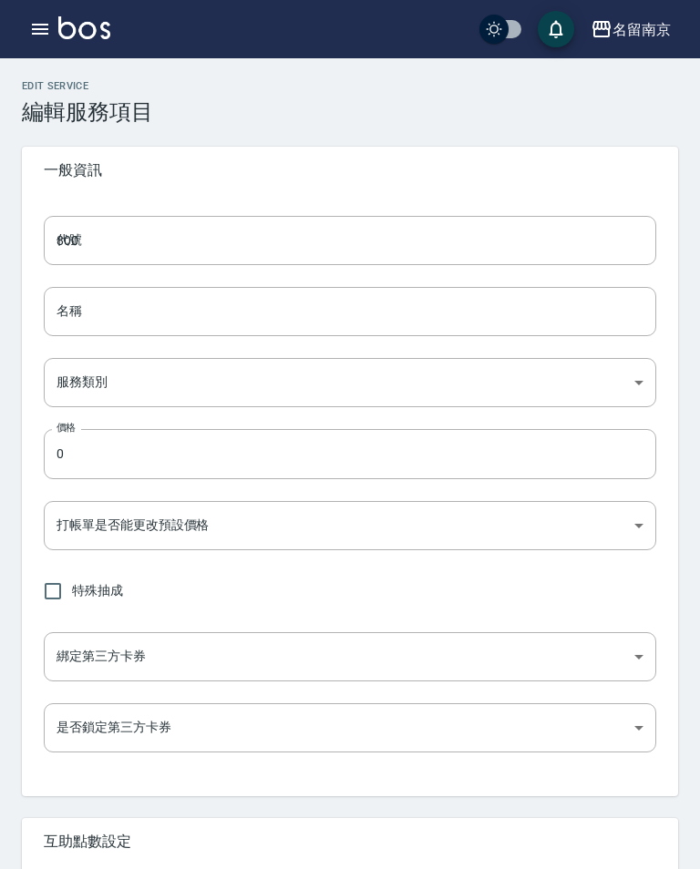
type input "none"
type input "UNSET"
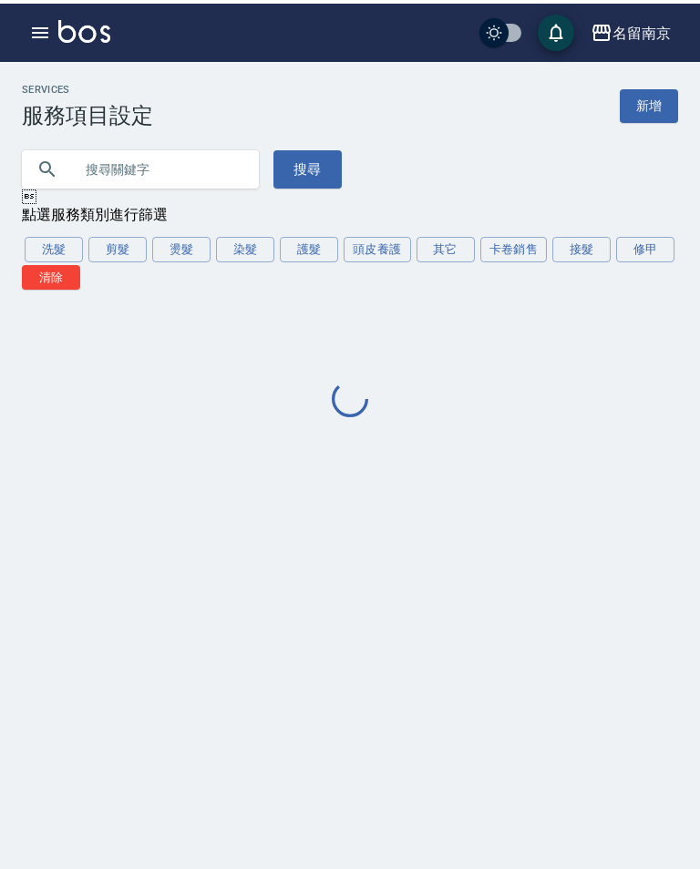
scroll to position [28, 0]
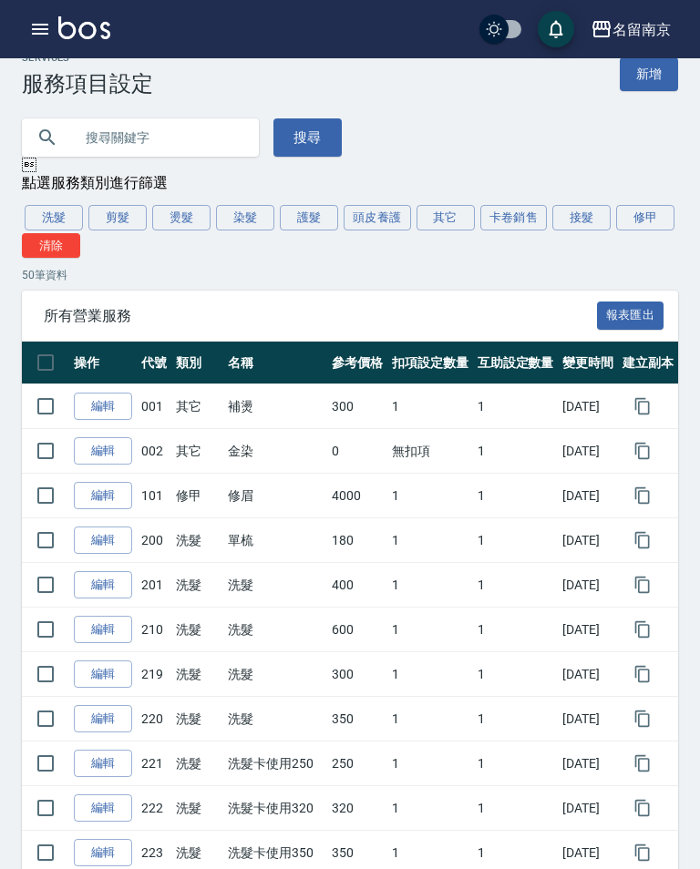
click at [426, 220] on button "其它" at bounding box center [445, 218] width 58 height 26
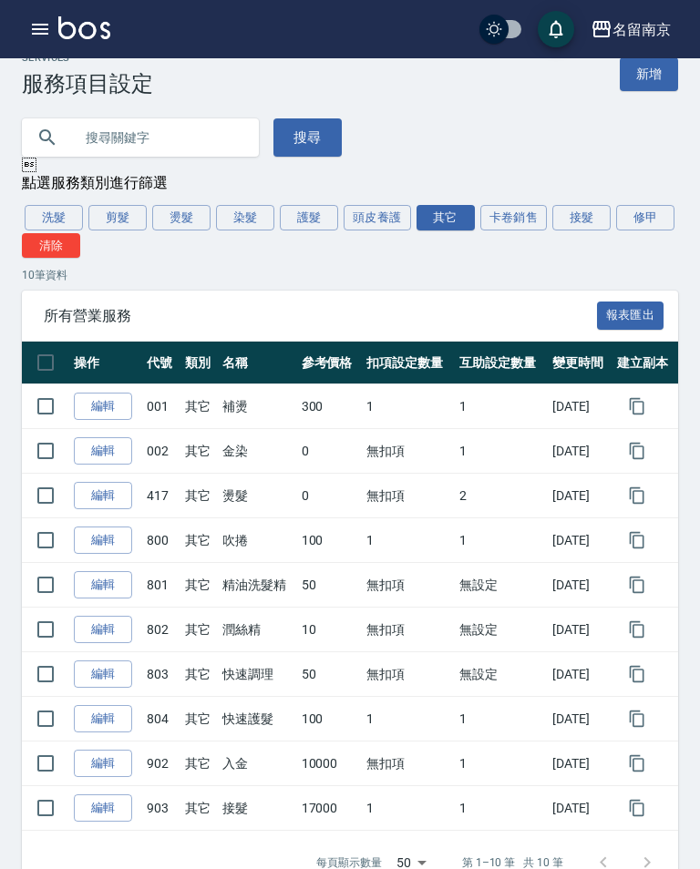
click at [104, 584] on link "編輯" at bounding box center [103, 585] width 58 height 28
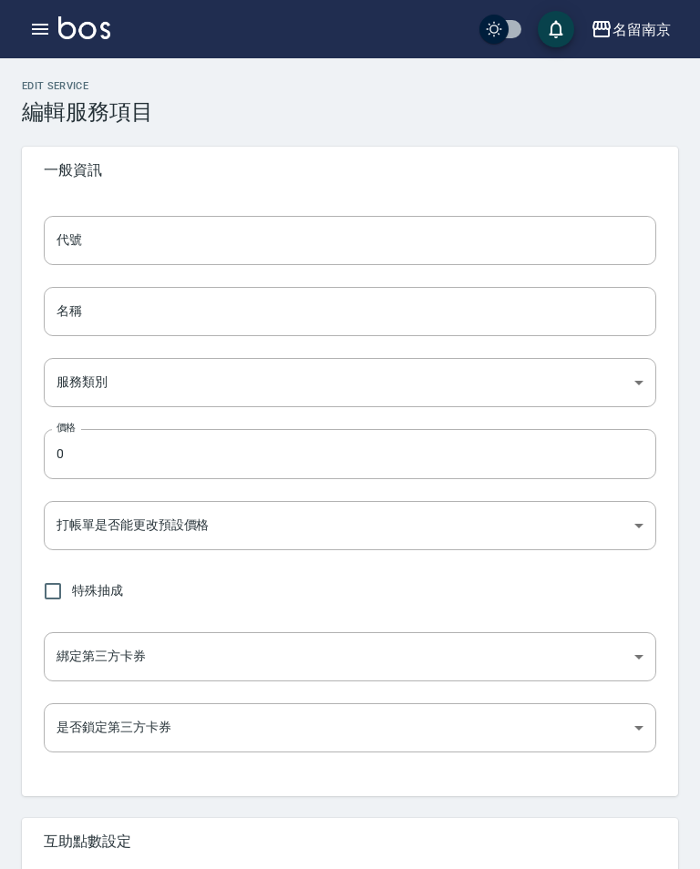
type input "801"
type input "精油洗髮精"
type input "49ab3dd3-29da-446a-a90e-f2d6a7394771"
type input "50"
type input "FALSE"
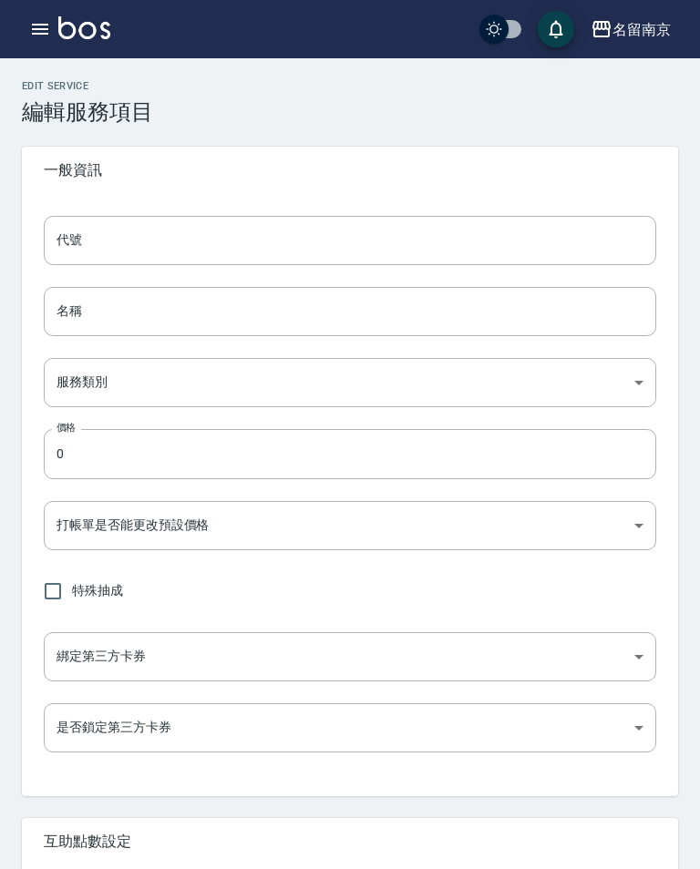
type input "none"
type input "UNSET"
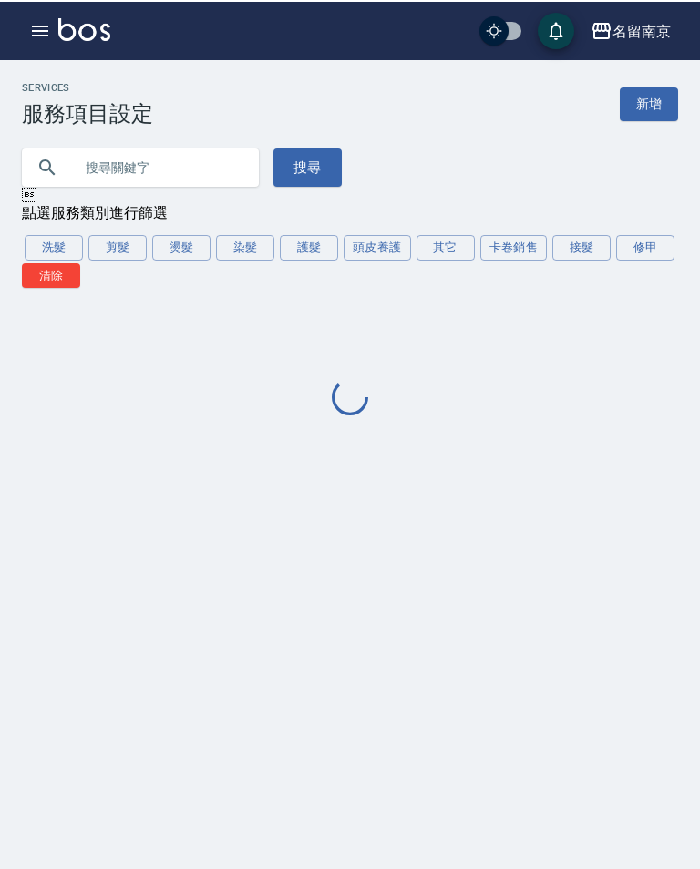
scroll to position [28, 0]
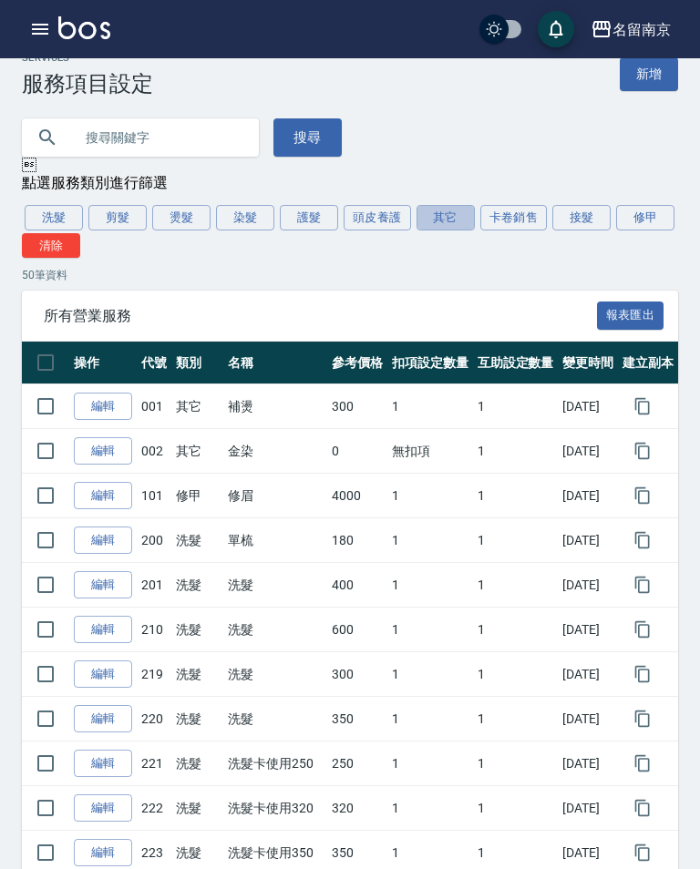
click at [453, 218] on button "其它" at bounding box center [445, 218] width 58 height 26
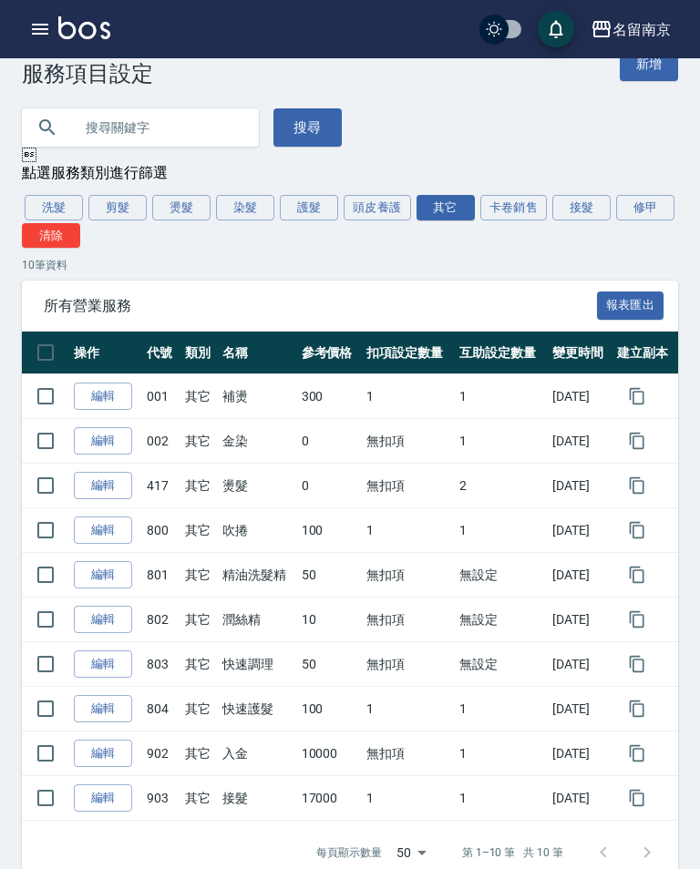
scroll to position [48, 0]
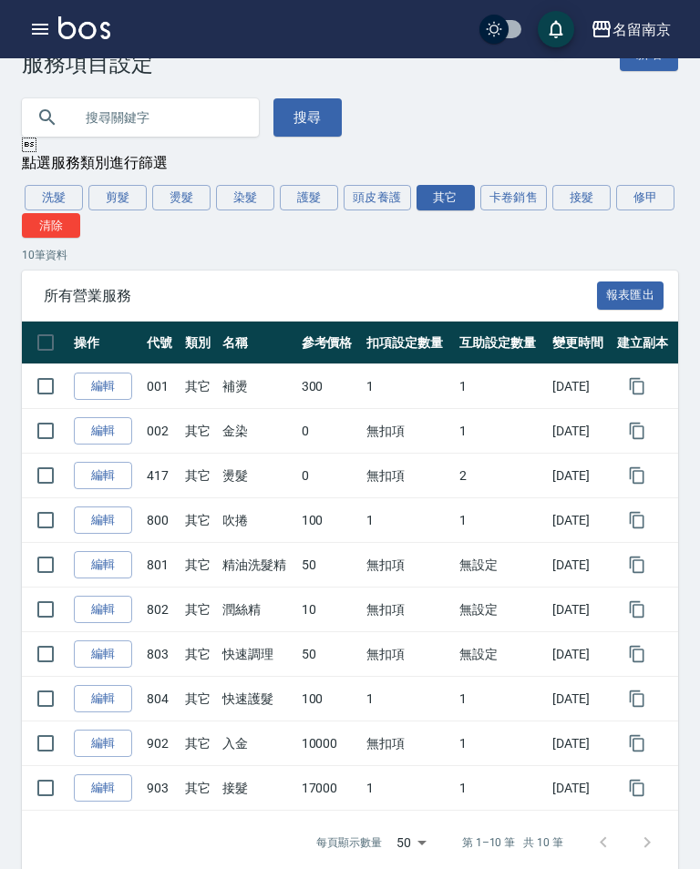
click at [104, 607] on link "編輯" at bounding box center [103, 610] width 58 height 28
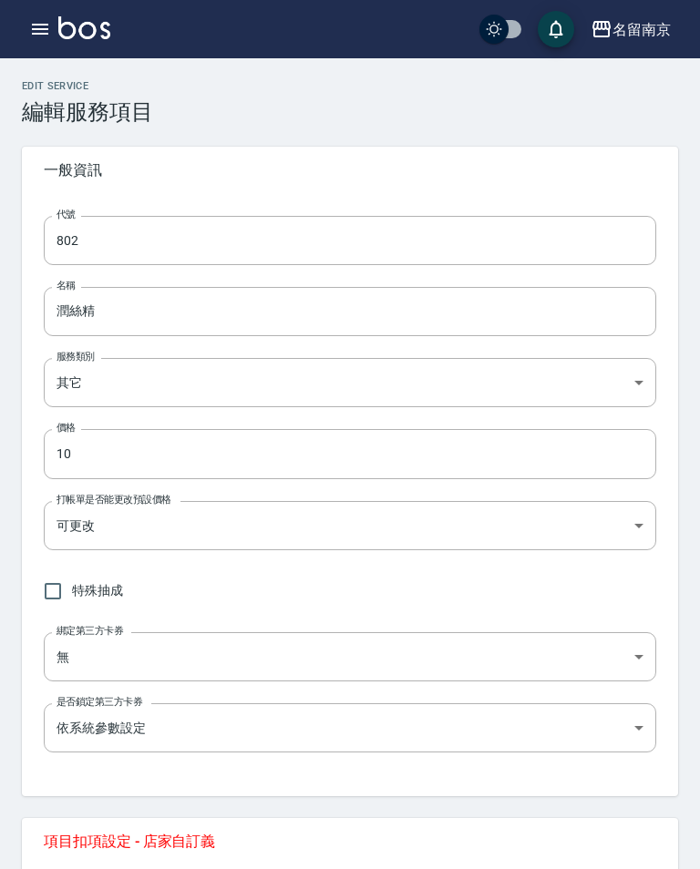
type input "802"
type input "潤絲精"
type input "49ab3dd3-29da-446a-a90e-f2d6a7394771"
type input "10"
type input "FALSE"
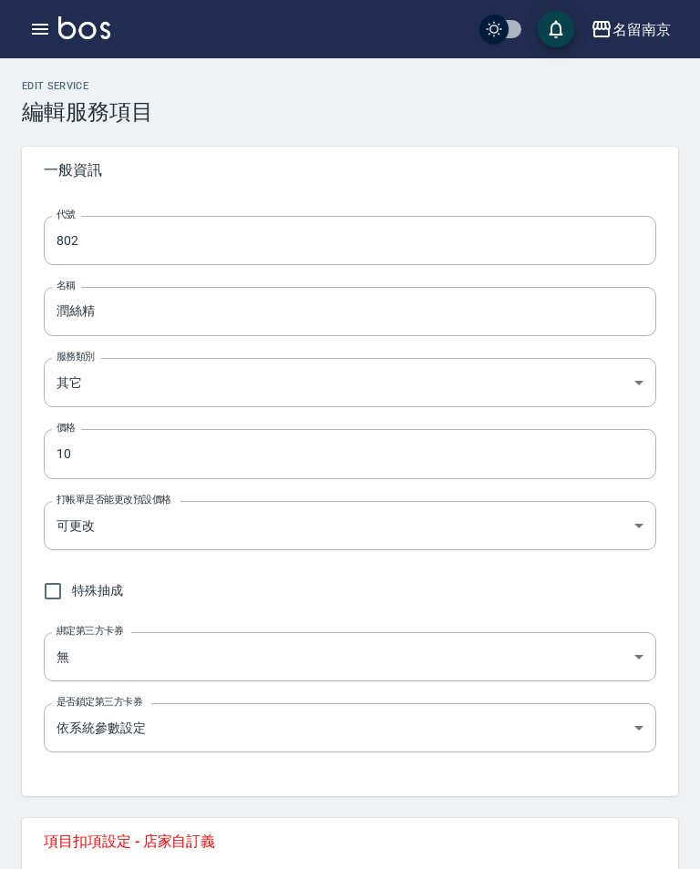
type input "none"
type input "UNSET"
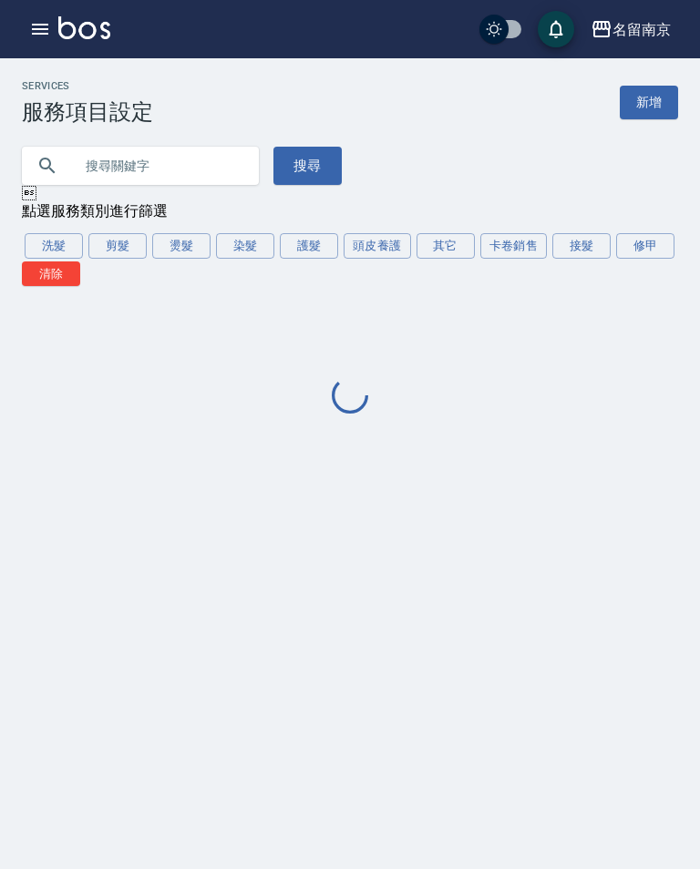
scroll to position [28, 0]
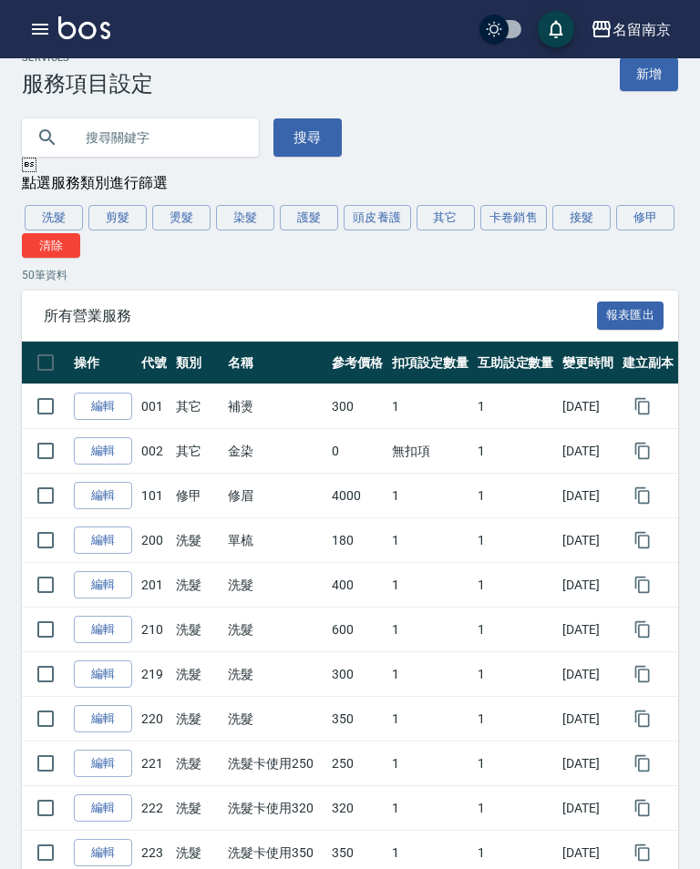
click at [450, 209] on button "其它" at bounding box center [445, 218] width 58 height 26
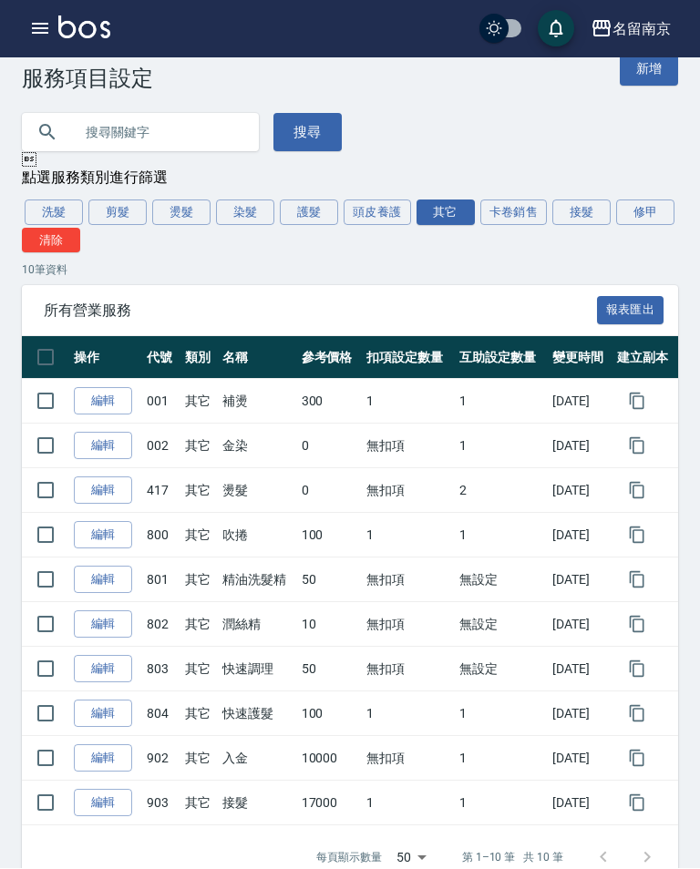
scroll to position [48, 0]
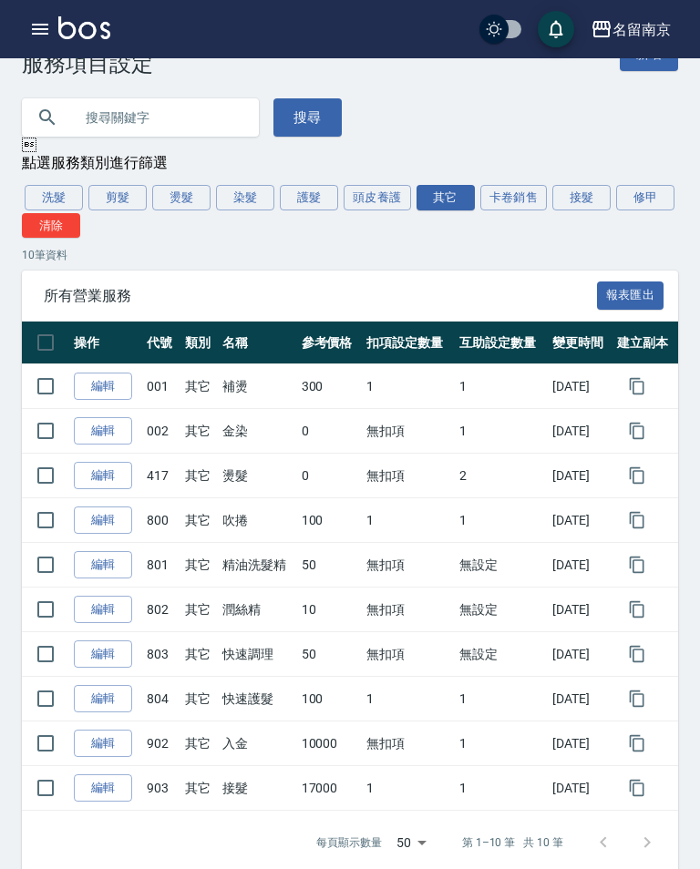
click at [123, 644] on link "編輯" at bounding box center [103, 655] width 58 height 28
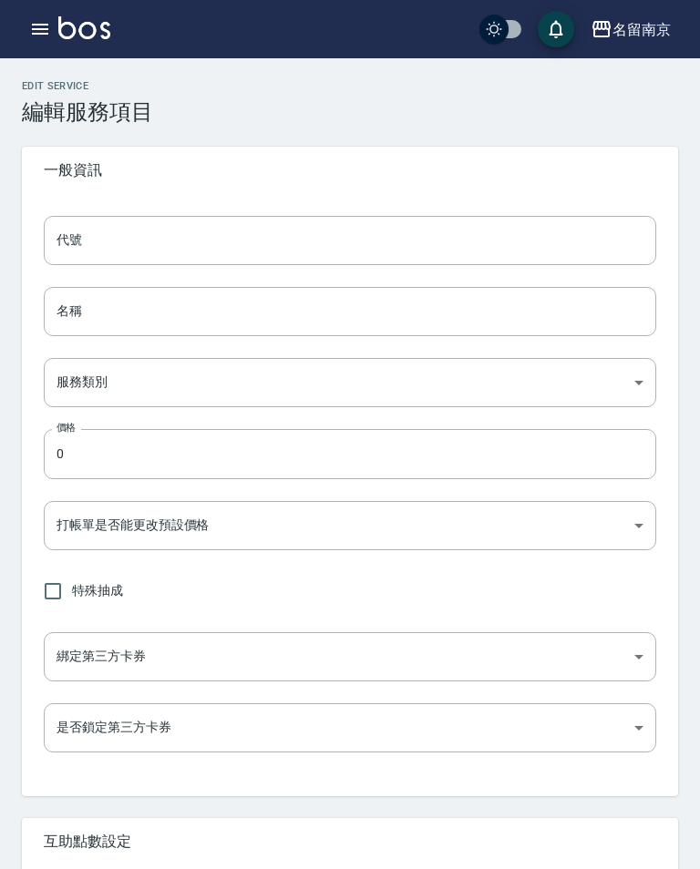
type input "803"
type input "快速調理"
type input "49ab3dd3-29da-446a-a90e-f2d6a7394771"
type input "50"
type input "FALSE"
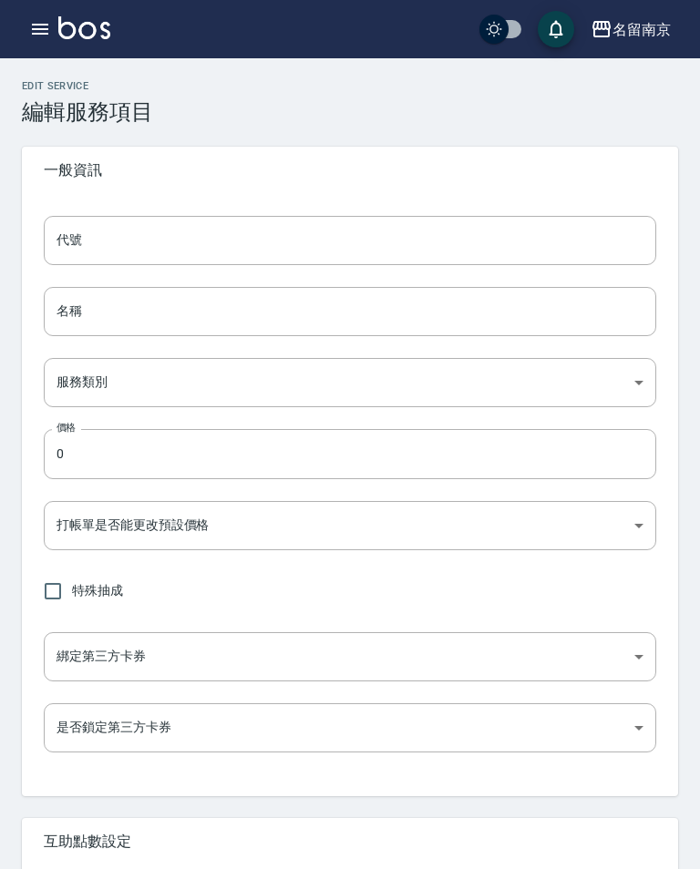
type input "none"
type input "UNSET"
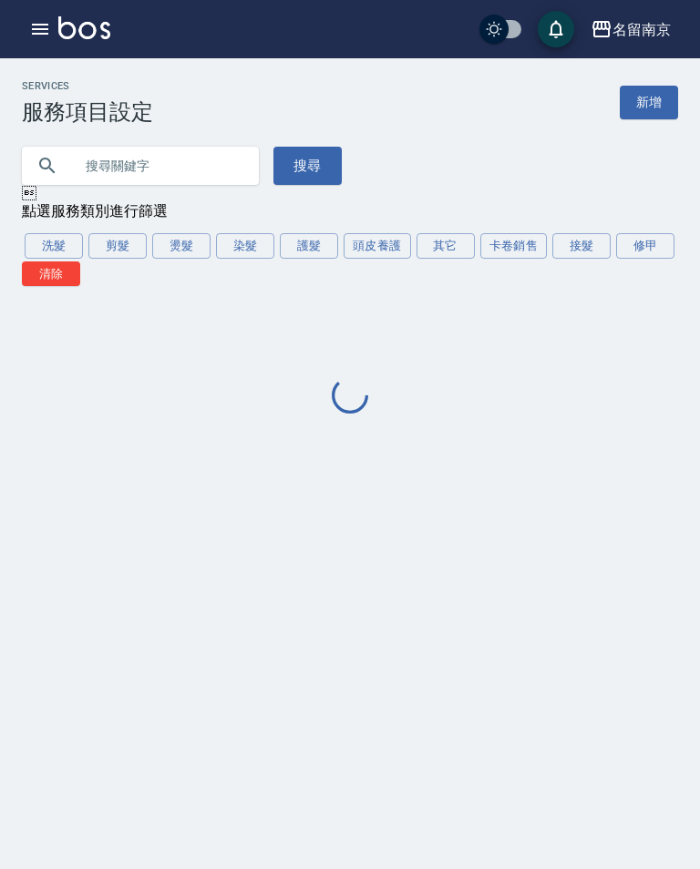
scroll to position [28, 0]
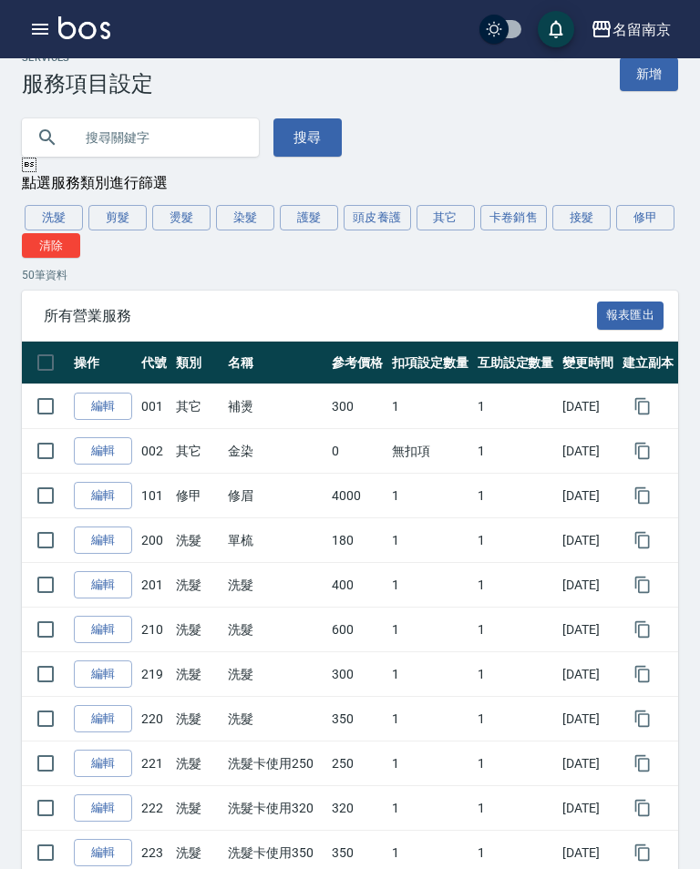
click at [452, 213] on button "其它" at bounding box center [445, 218] width 58 height 26
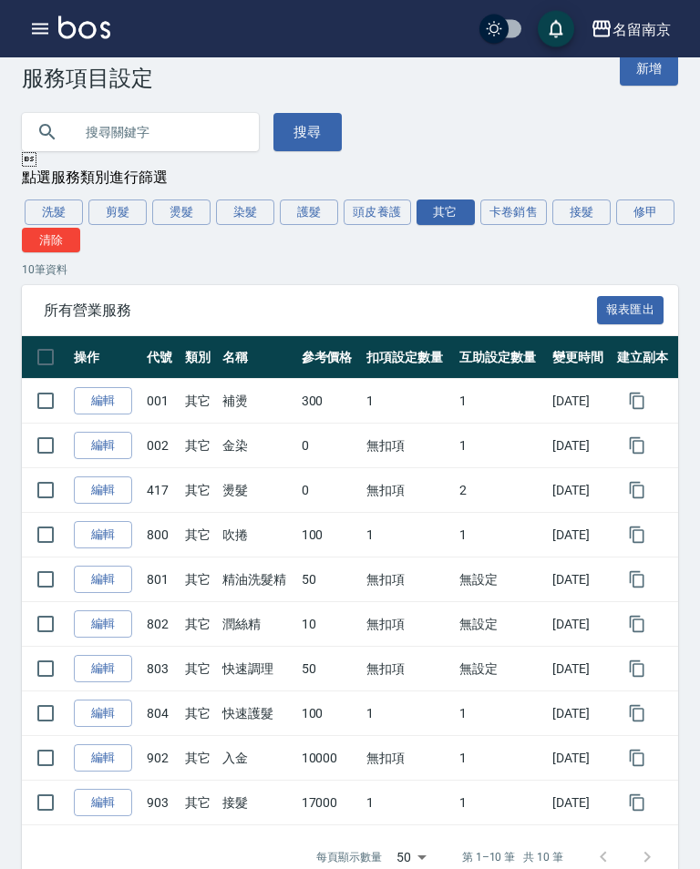
scroll to position [48, 0]
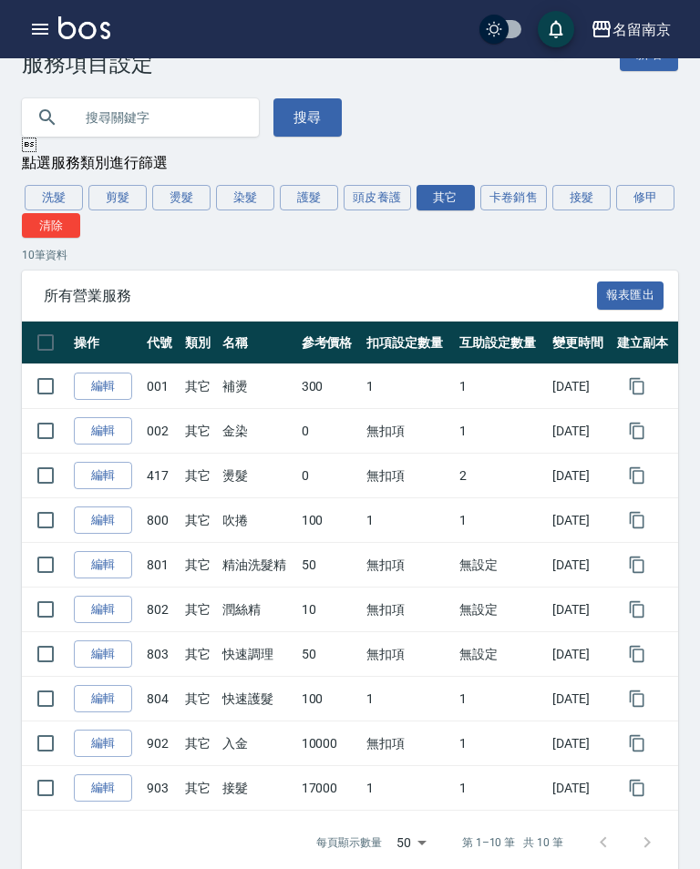
click at [104, 693] on link "編輯" at bounding box center [103, 699] width 58 height 28
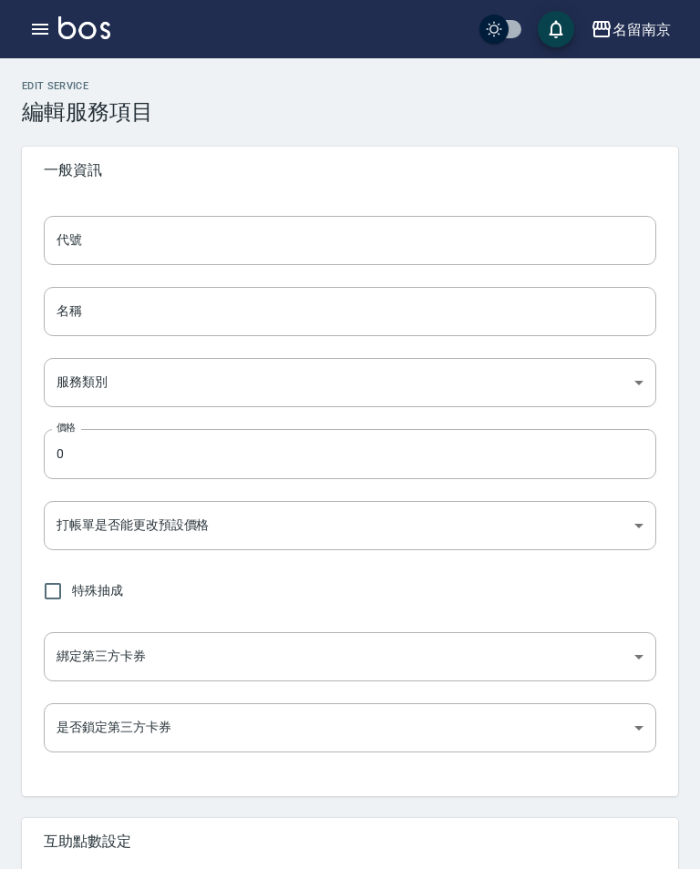
type input "804"
type input "快速護髮"
type input "49ab3dd3-29da-446a-a90e-f2d6a7394771"
type input "100"
type input "FALSE"
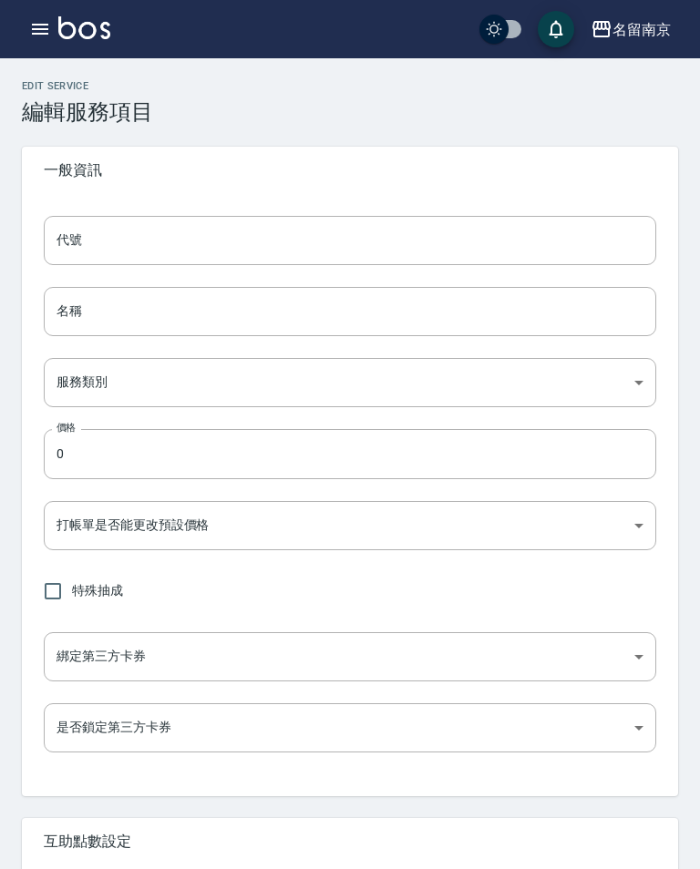
type input "none"
type input "UNSET"
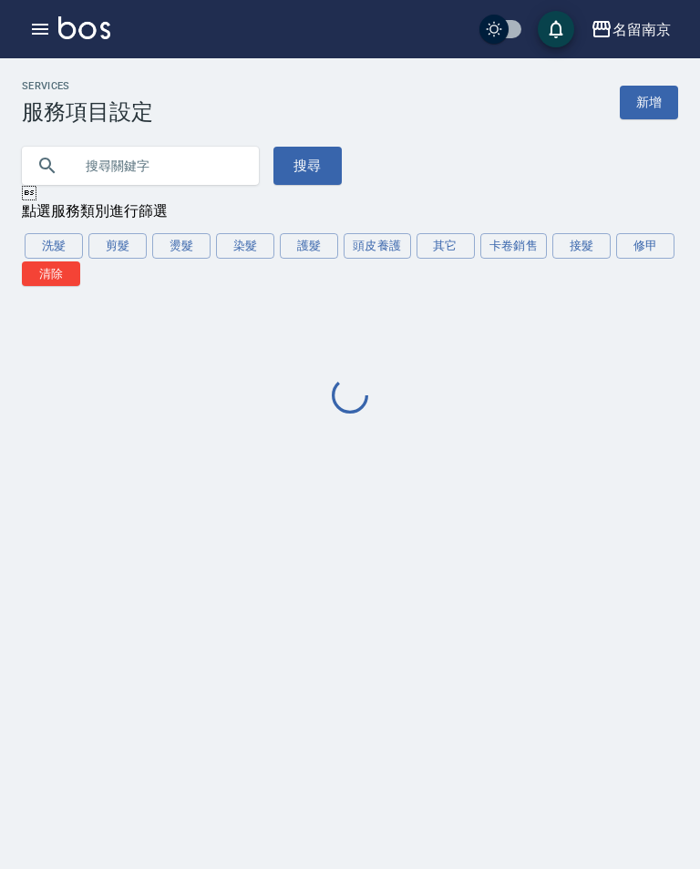
scroll to position [28, 0]
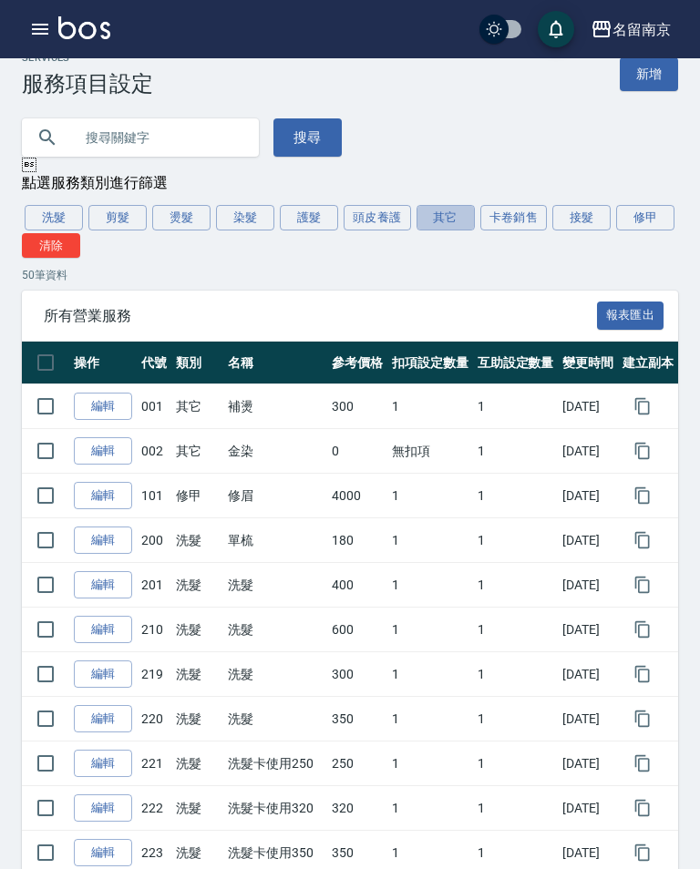
click at [452, 215] on button "其它" at bounding box center [445, 218] width 58 height 26
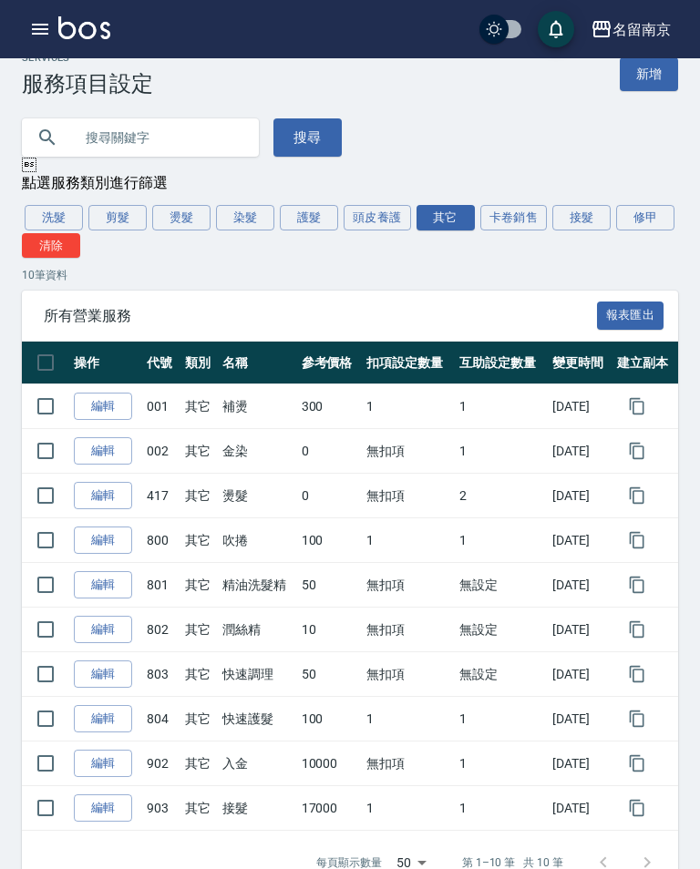
scroll to position [38, 0]
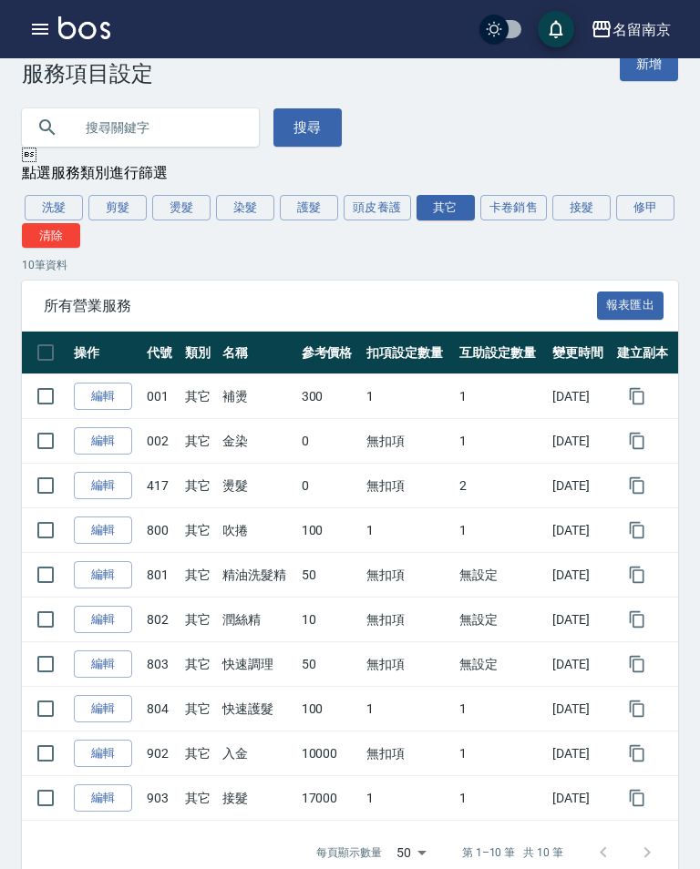
click at [97, 702] on link "編輯" at bounding box center [103, 709] width 58 height 28
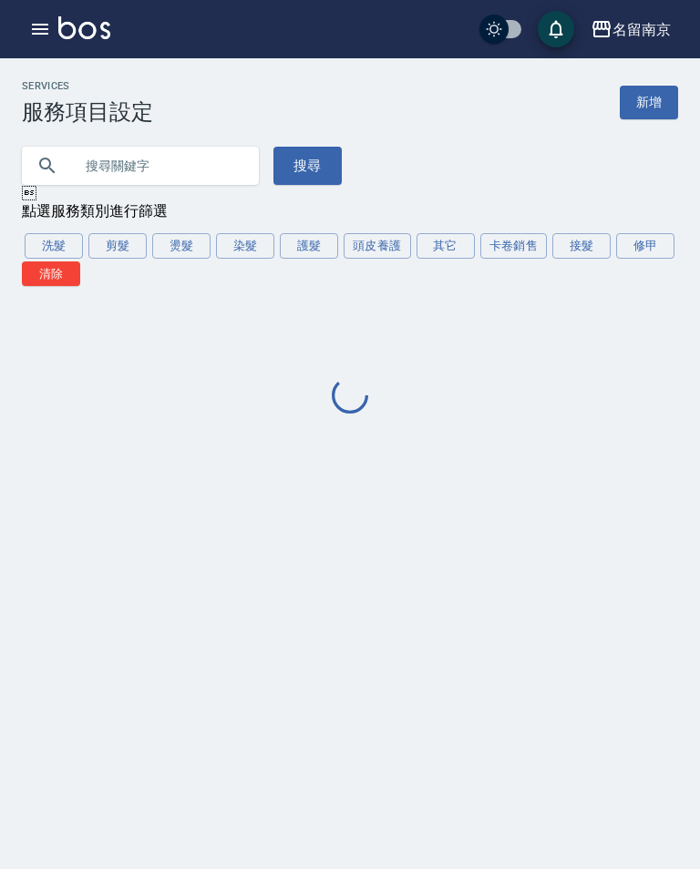
scroll to position [28, 0]
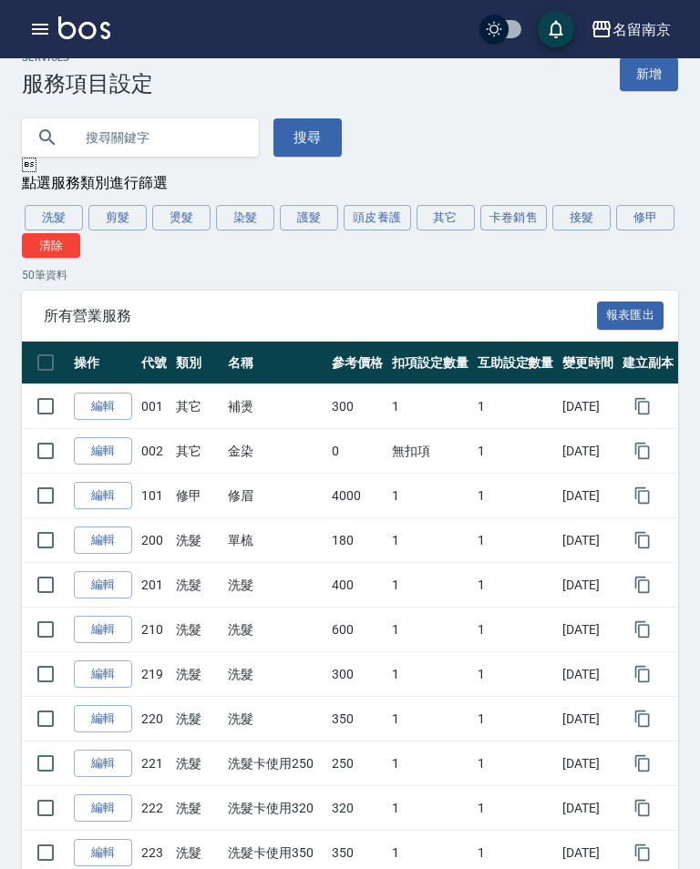
click at [456, 208] on button "其它" at bounding box center [445, 218] width 58 height 26
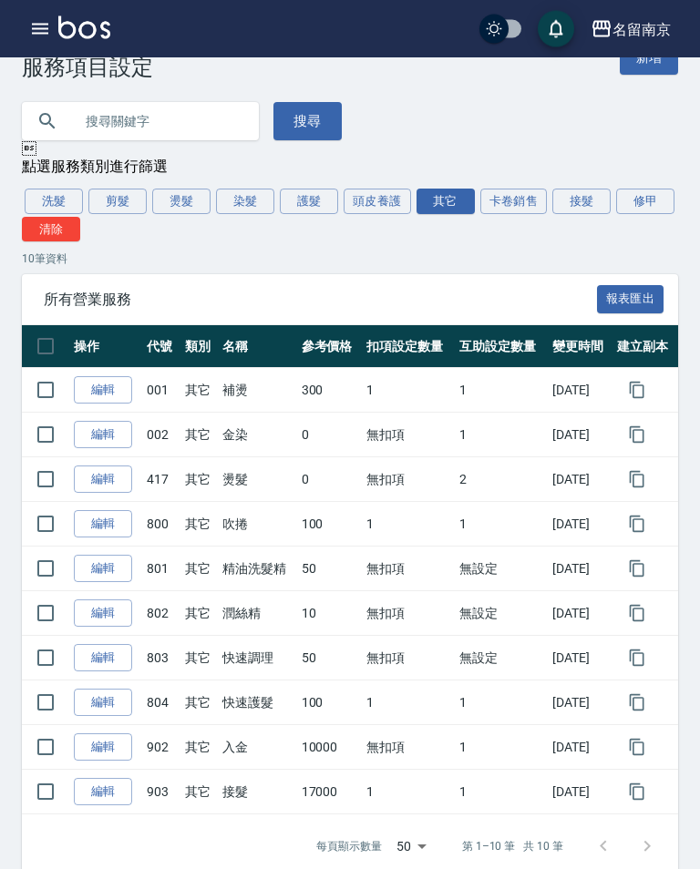
scroll to position [48, 0]
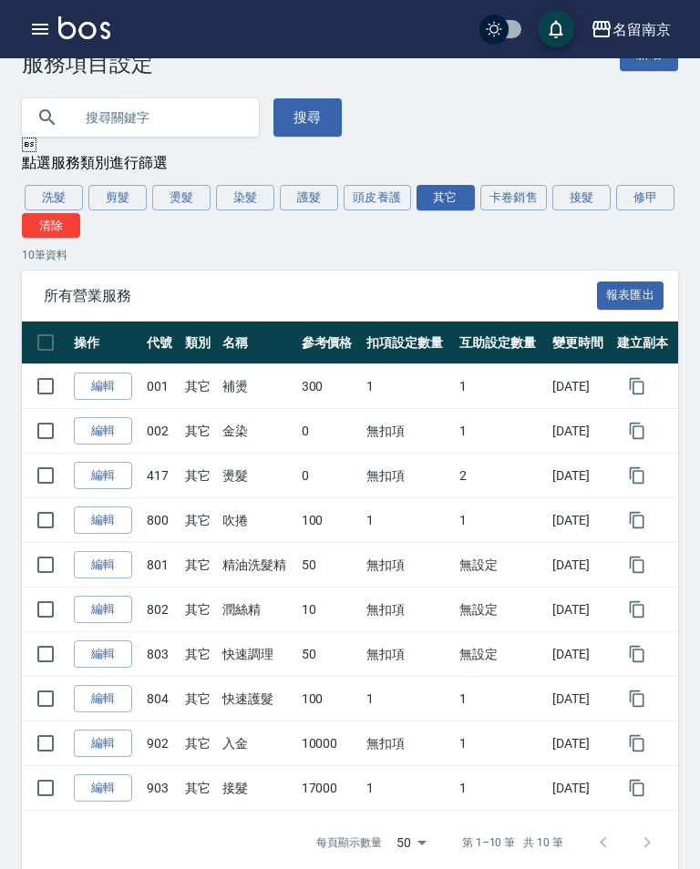
click at [112, 376] on link "編輯" at bounding box center [103, 387] width 58 height 28
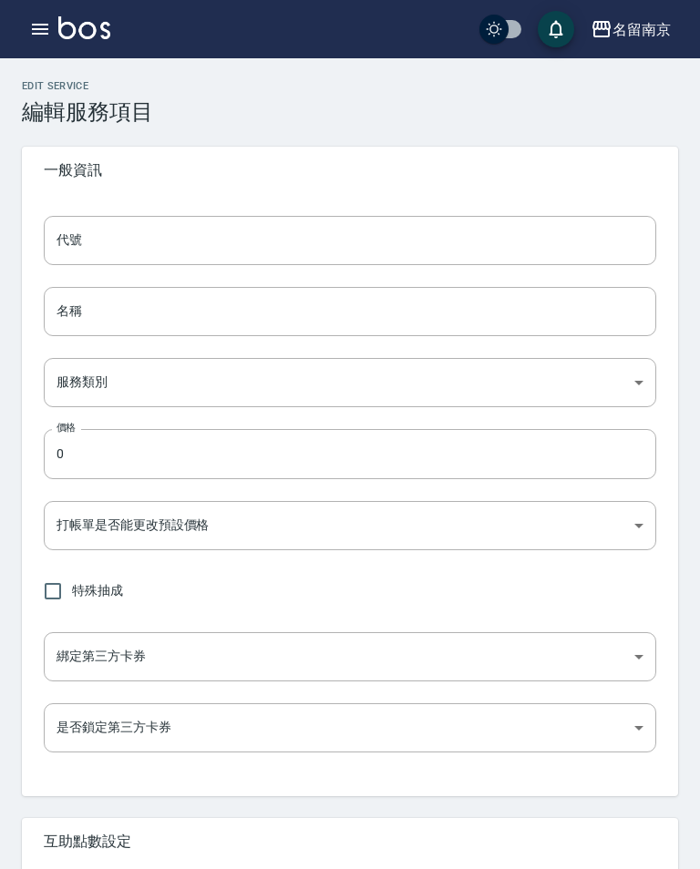
type input "001"
type input "補燙"
type input "49ab3dd3-29da-446a-a90e-f2d6a7394771"
type input "300"
type input "FALSE"
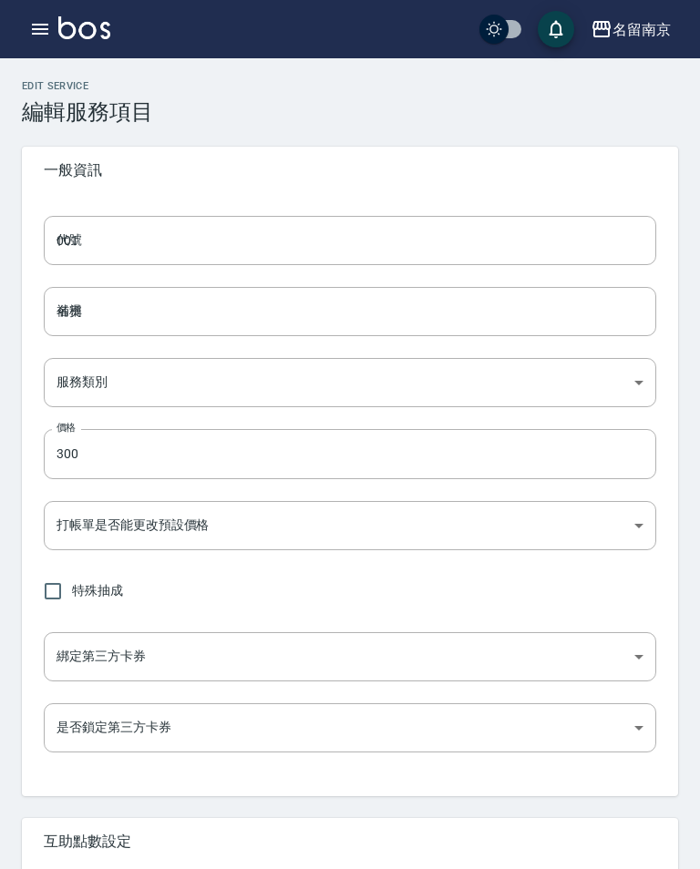
type input "none"
type input "UNSET"
type input "none"
type input "燙"
type input "2"
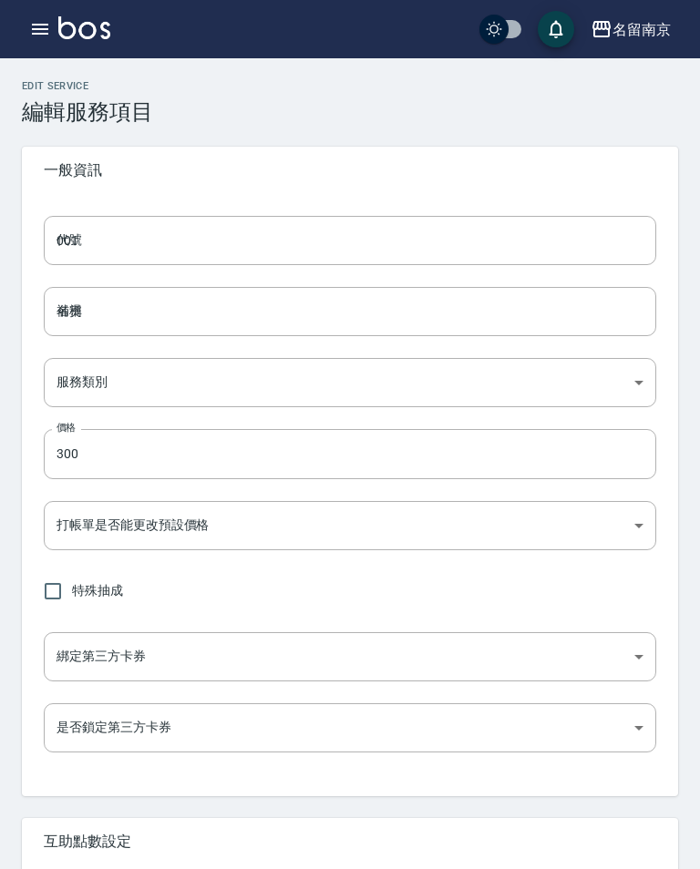
type input "點數"
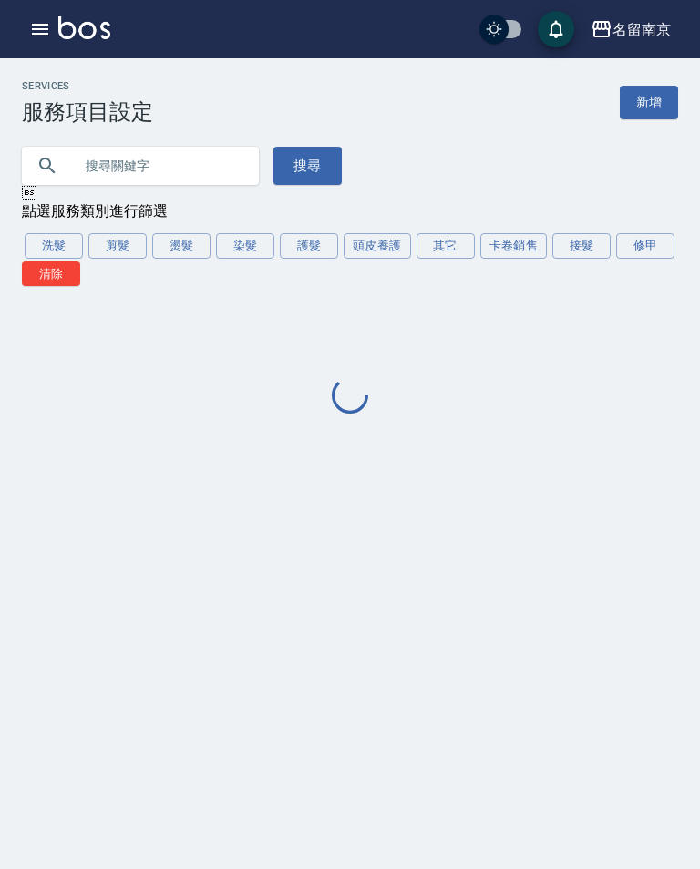
scroll to position [28, 0]
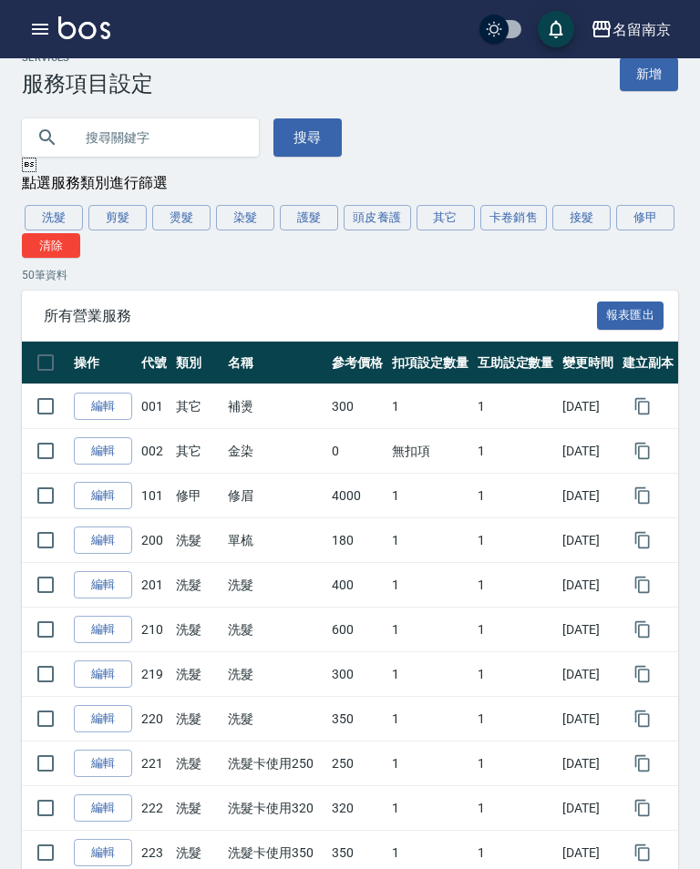
click at [457, 217] on button "其它" at bounding box center [445, 218] width 58 height 26
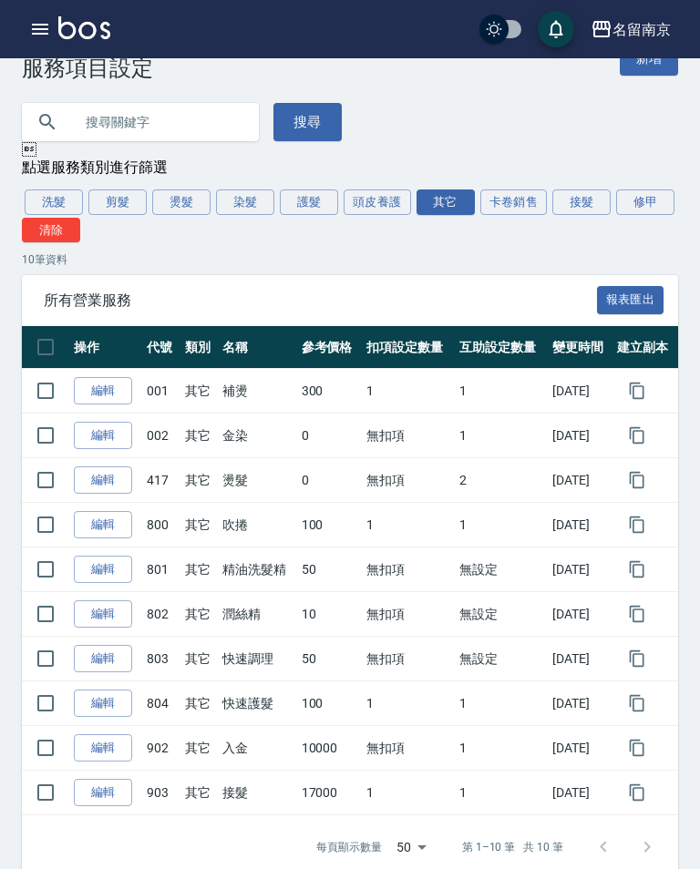
scroll to position [48, 0]
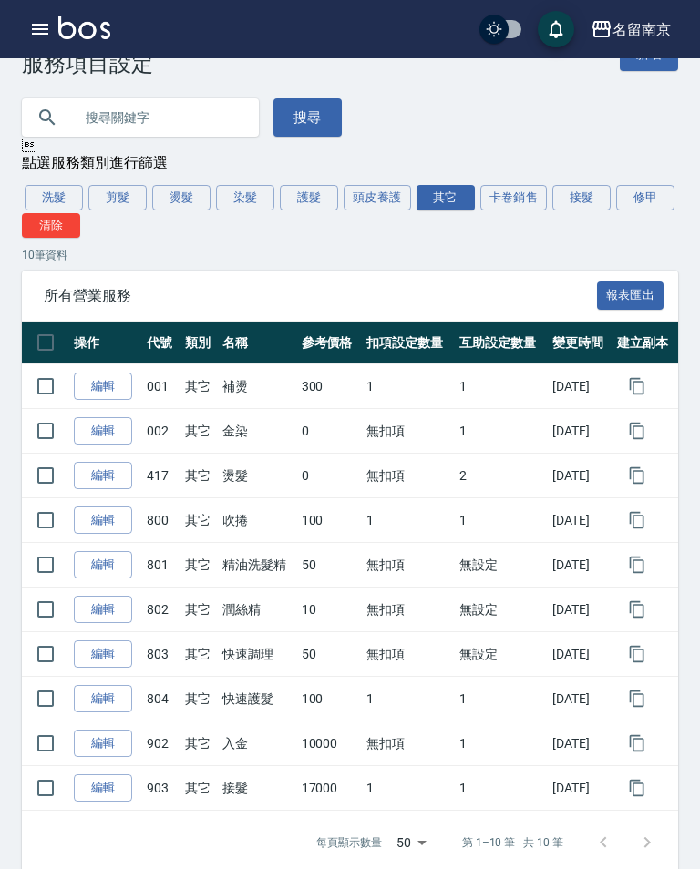
click at [537, 194] on button "卡卷銷售" at bounding box center [513, 198] width 67 height 26
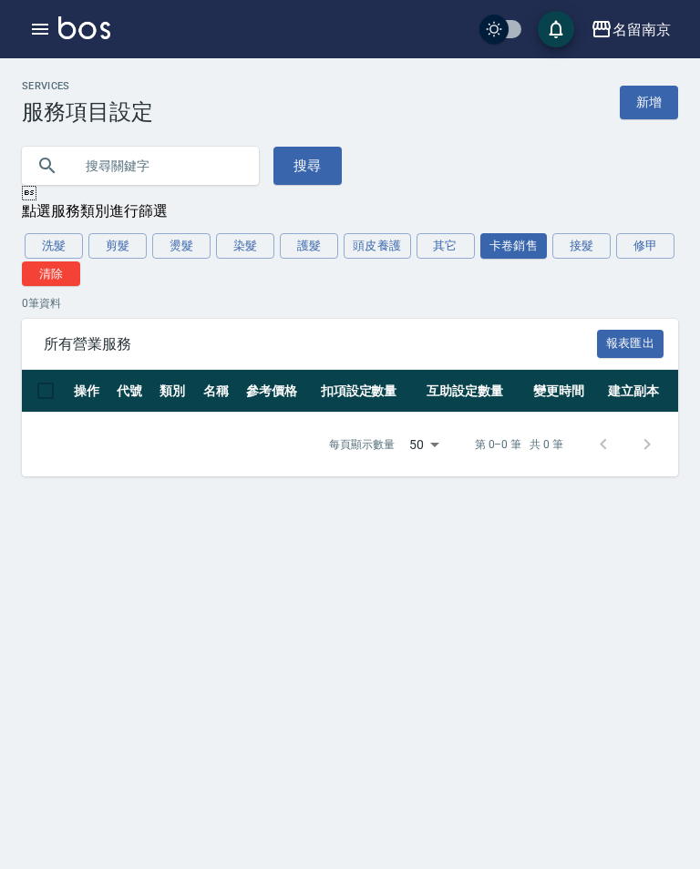
click at [583, 238] on button "接髮" at bounding box center [581, 246] width 58 height 26
click at [652, 246] on button "修甲" at bounding box center [645, 246] width 58 height 26
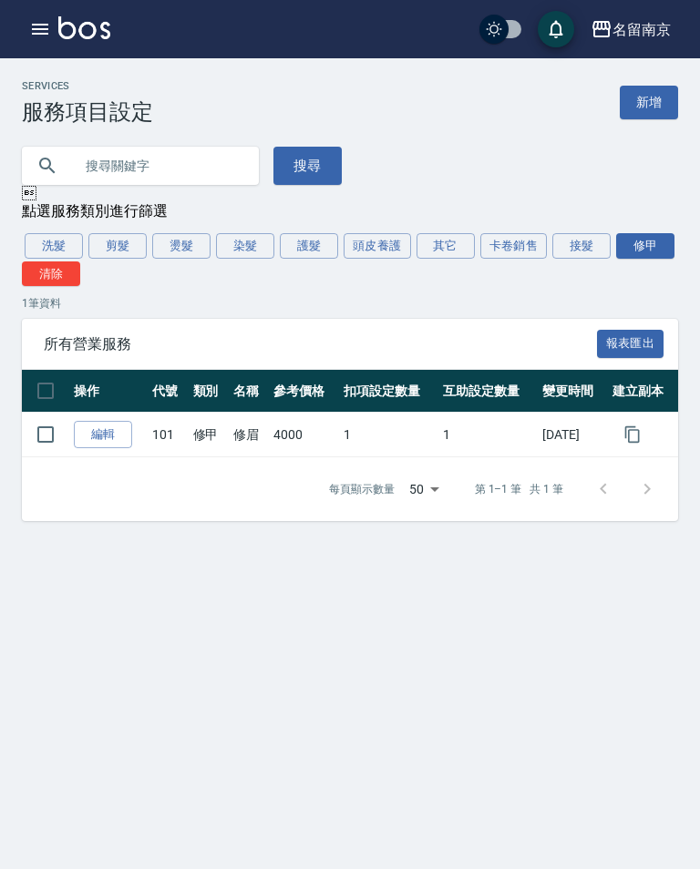
click at [429, 251] on button "其它" at bounding box center [445, 246] width 58 height 26
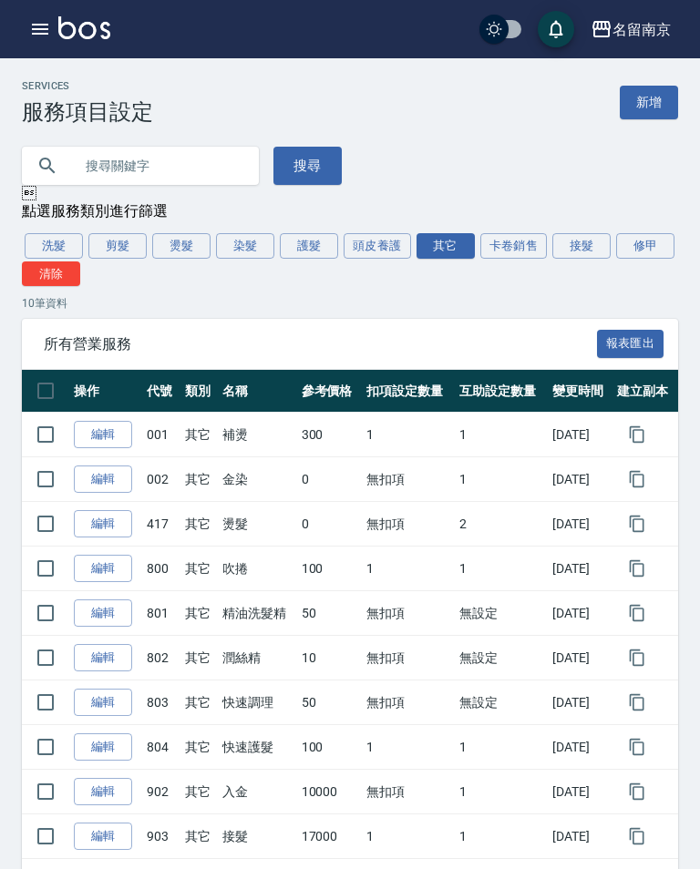
click at [528, 227] on div "Services 服務項目設定 新增 搜尋  點選服務類別進行篩選 洗髮 剪髮 燙髮 染髮 護髮 頭皮養護 其它 卡卷銷售 接髮 修甲 清除 10 筆資料 …" at bounding box center [350, 501] width 700 height 843
click at [523, 232] on div "Services 服務項目設定 新增 搜尋  點選服務類別進行篩選 洗髮 剪髮 燙髮 染髮 護髮 頭皮養護 其它 卡卷銷售 接髮 修甲 清除 10 筆資料 …" at bounding box center [350, 501] width 700 height 843
click at [516, 243] on button "卡卷銷售" at bounding box center [513, 246] width 67 height 26
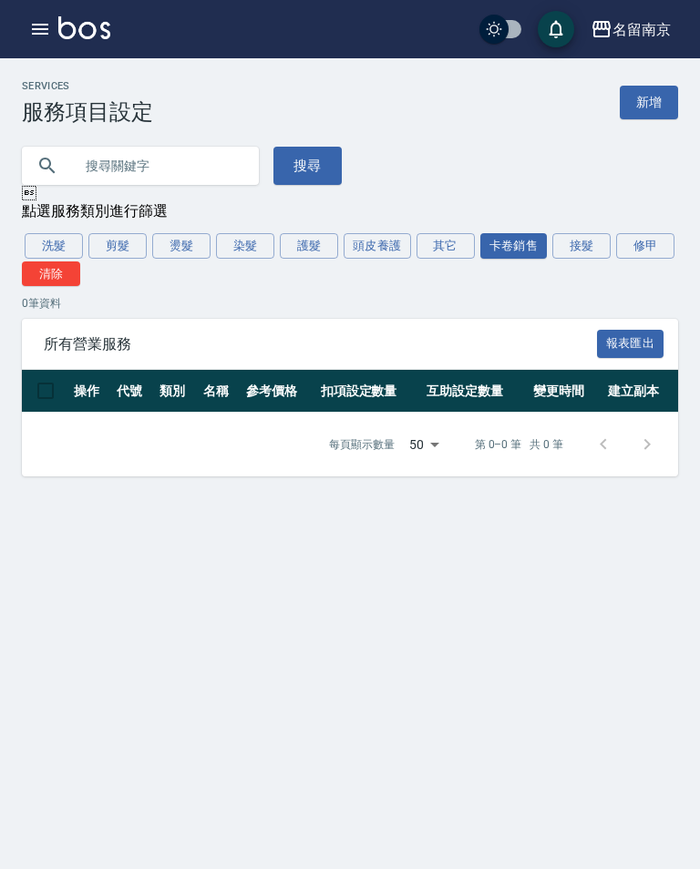
click at [577, 248] on button "接髮" at bounding box center [581, 246] width 58 height 26
click at [451, 236] on button "其它" at bounding box center [445, 246] width 58 height 26
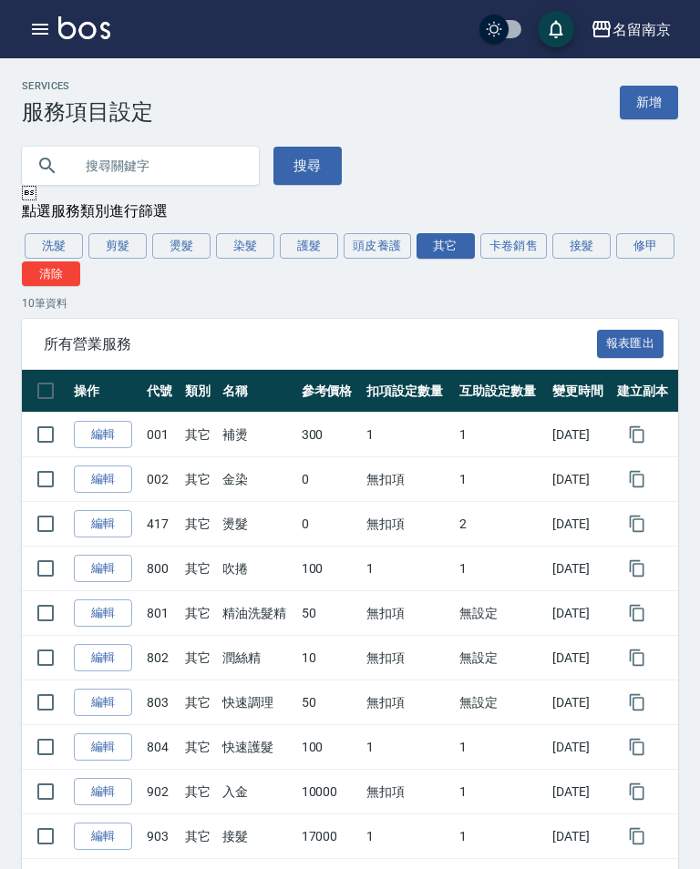
click at [387, 246] on button "頭皮養護" at bounding box center [376, 246] width 67 height 26
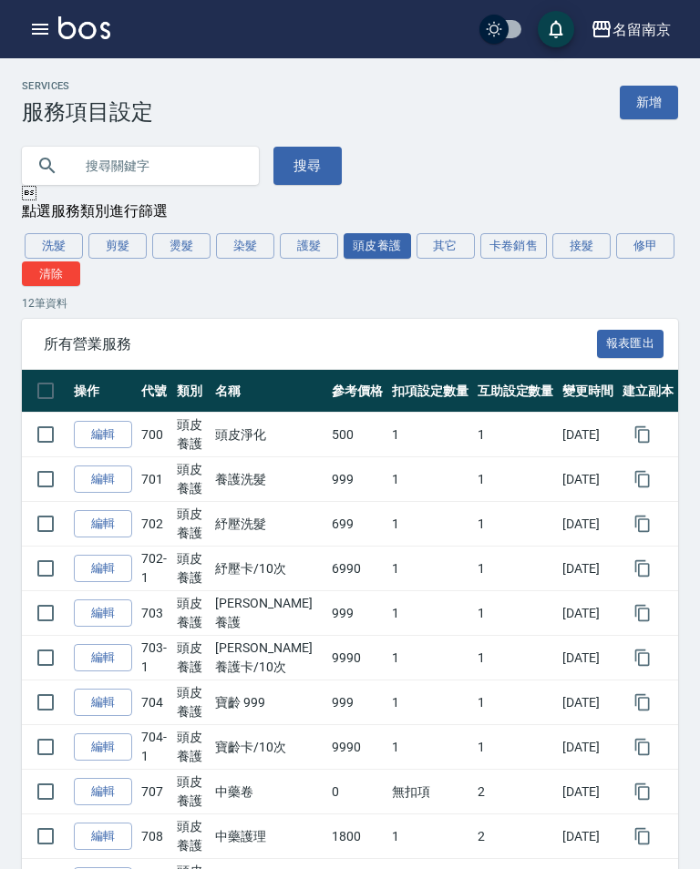
click at [39, 239] on button "洗髮" at bounding box center [54, 246] width 58 height 26
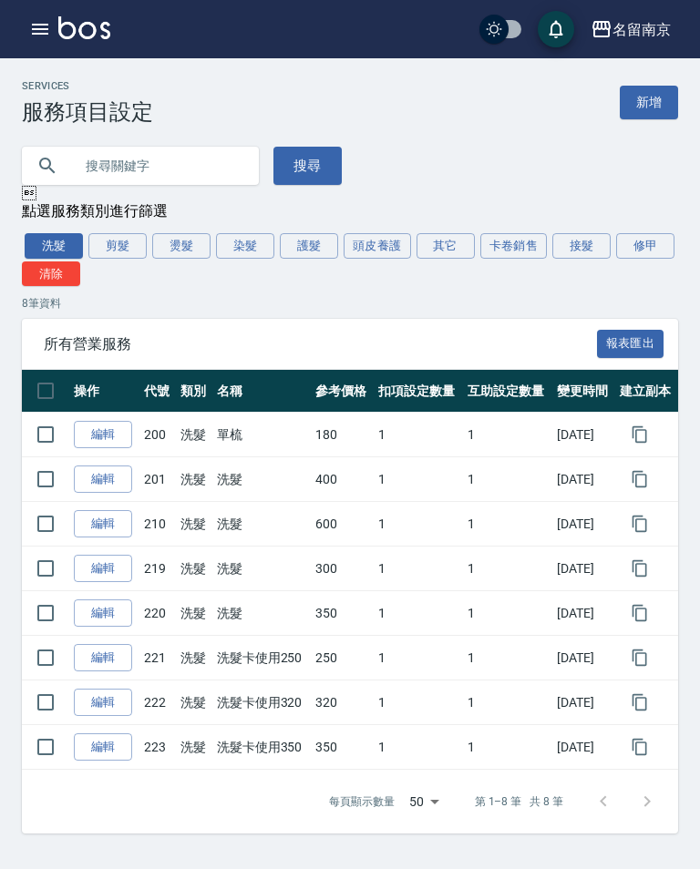
click at [115, 251] on button "剪髮" at bounding box center [117, 246] width 58 height 26
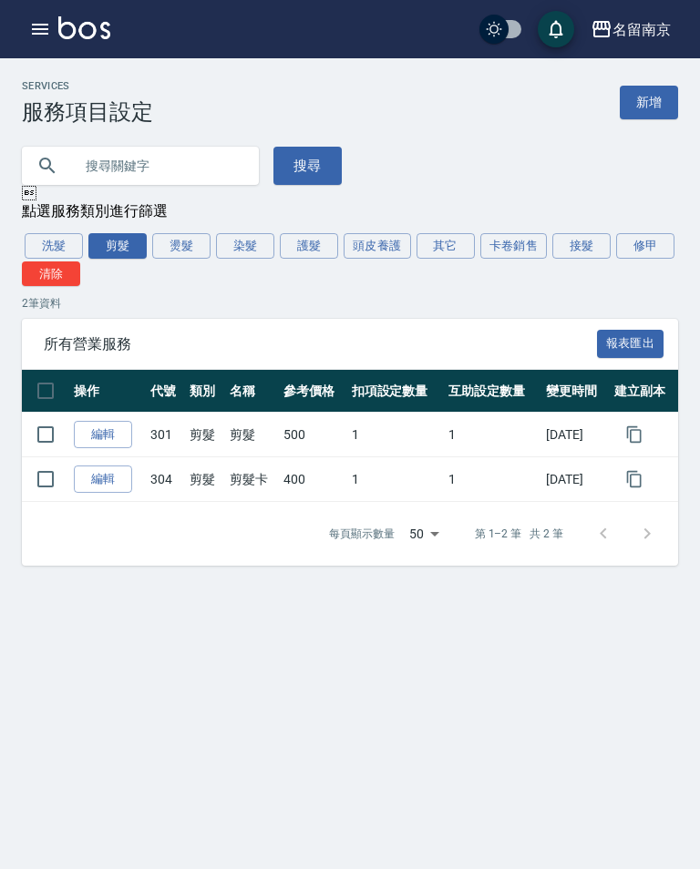
click at [189, 242] on button "燙髮" at bounding box center [181, 246] width 58 height 26
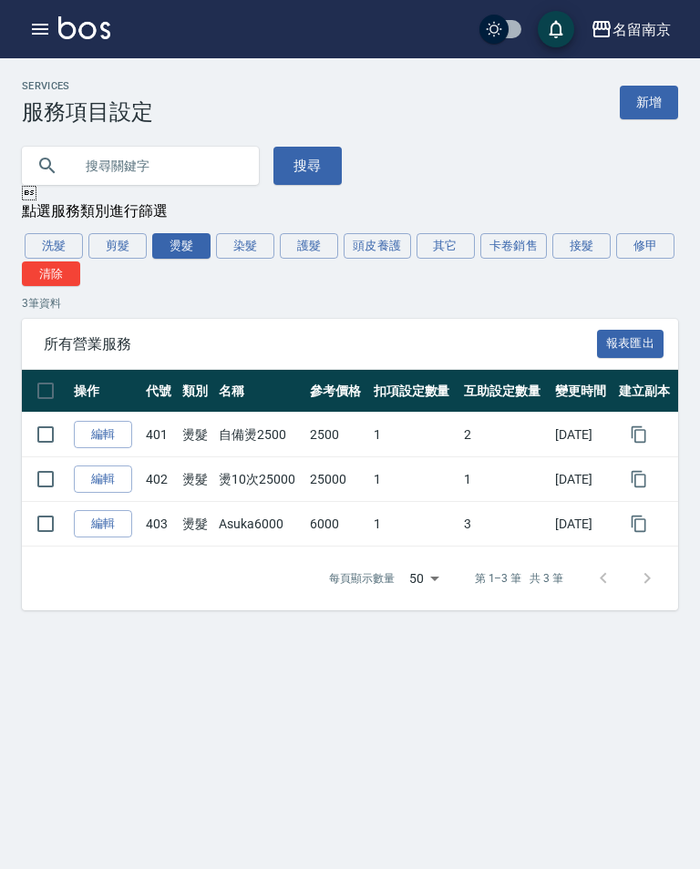
click at [241, 238] on button "染髮" at bounding box center [245, 246] width 58 height 26
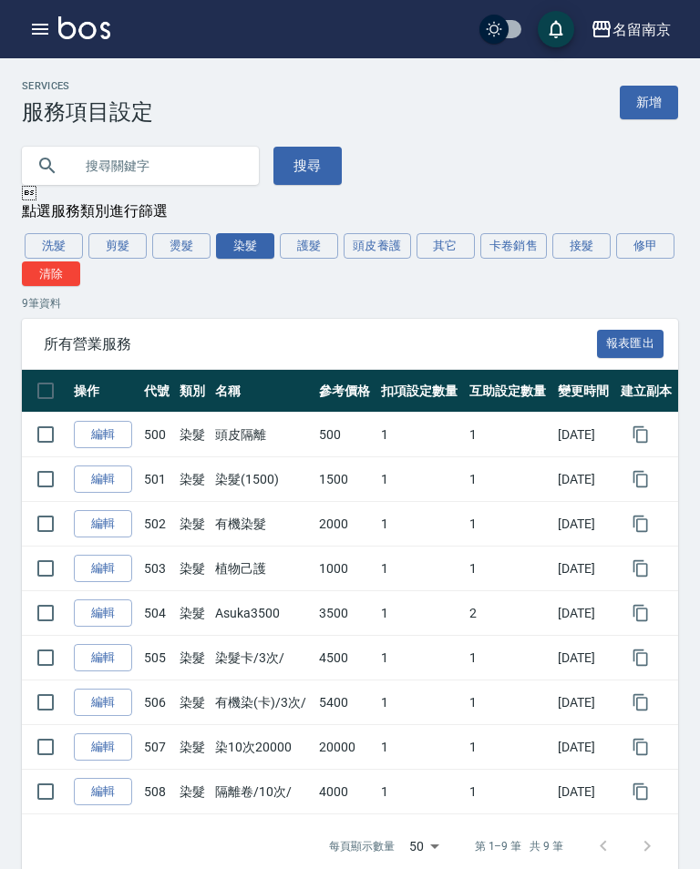
click at [62, 253] on button "洗髮" at bounding box center [54, 246] width 58 height 26
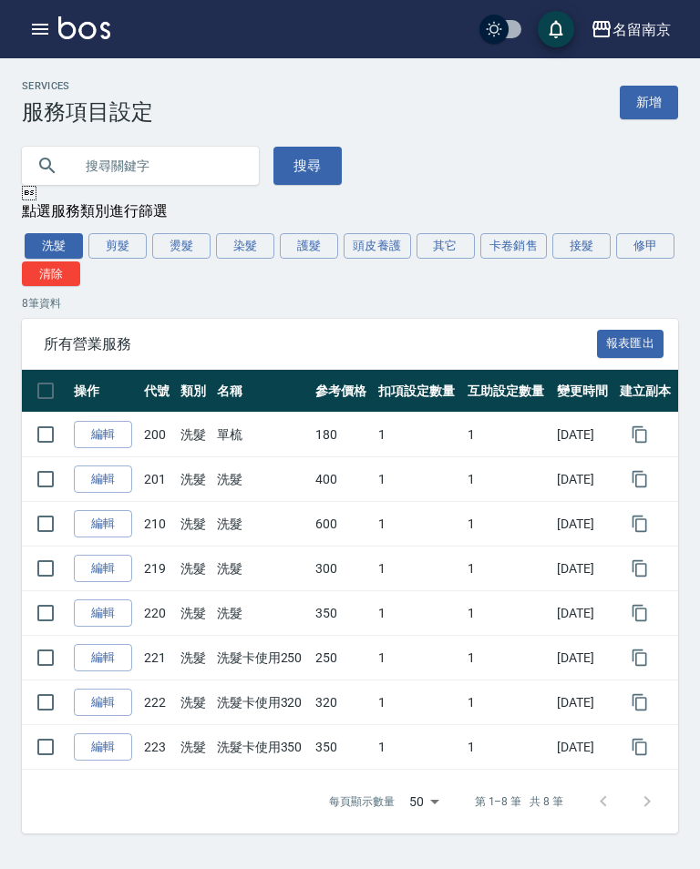
click at [398, 232] on div "Services 服務項目設定 新增 搜尋  點選服務類別進行篩選 洗髮 剪髮 燙髮 染髮 護髮 頭皮養護 其它 卡卷銷售 接髮 修甲 清除 8 筆資料 所…" at bounding box center [350, 457] width 700 height 754
click at [463, 221] on div "點選服務類別進行篩選" at bounding box center [350, 211] width 656 height 19
click at [459, 231] on div "Services 服務項目設定 新增 搜尋  點選服務類別進行篩選 洗髮 剪髮 燙髮 染髮 護髮 頭皮養護 其它 卡卷銷售 接髮 修甲 清除 8 筆資料 所…" at bounding box center [350, 457] width 700 height 754
click at [456, 246] on button "其它" at bounding box center [445, 246] width 58 height 26
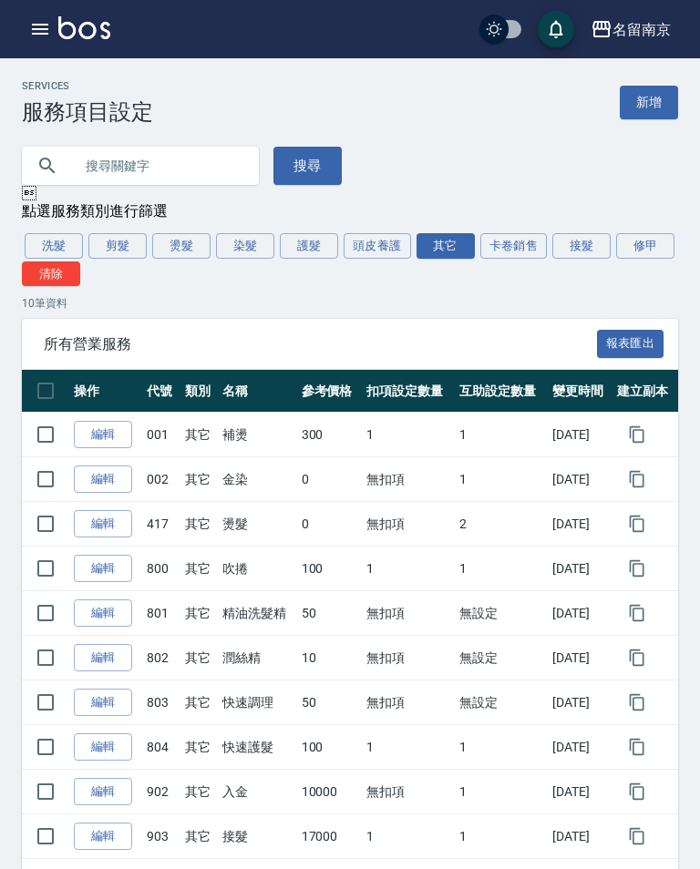
click at [128, 243] on button "剪髮" at bounding box center [117, 246] width 58 height 26
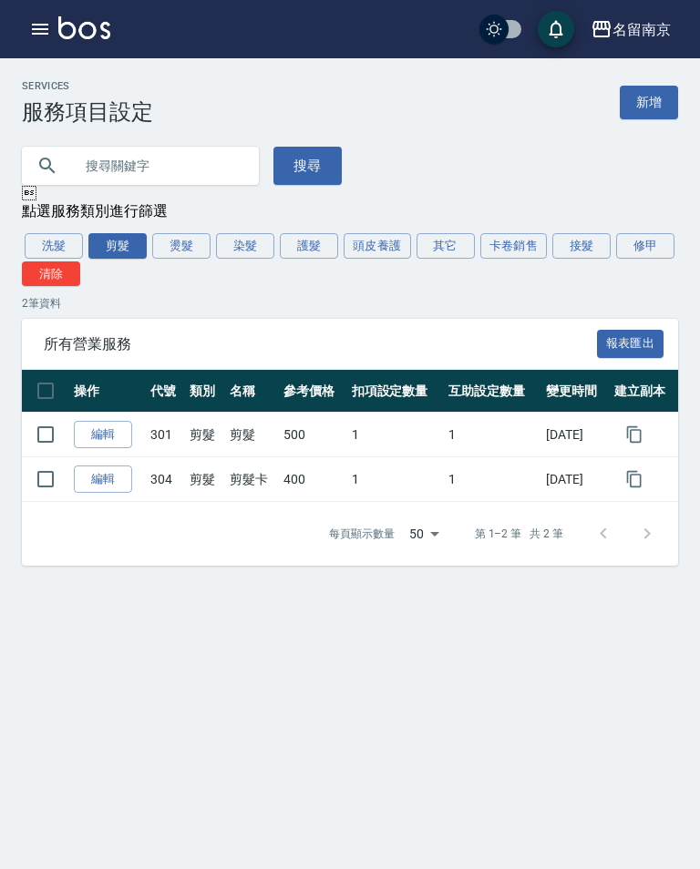
click at [194, 238] on button "燙髮" at bounding box center [181, 246] width 58 height 26
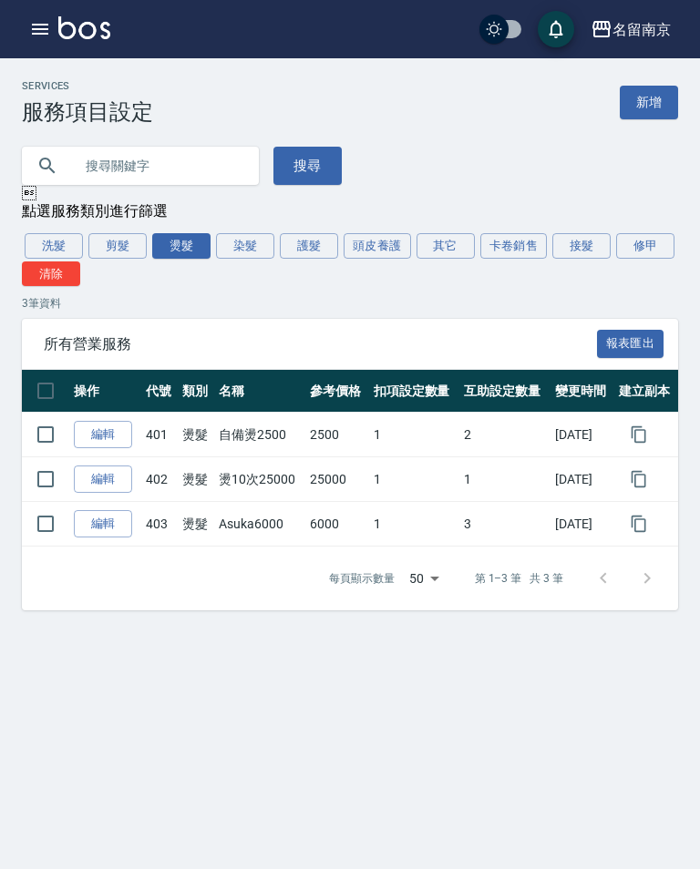
click at [257, 246] on button "染髮" at bounding box center [245, 246] width 58 height 26
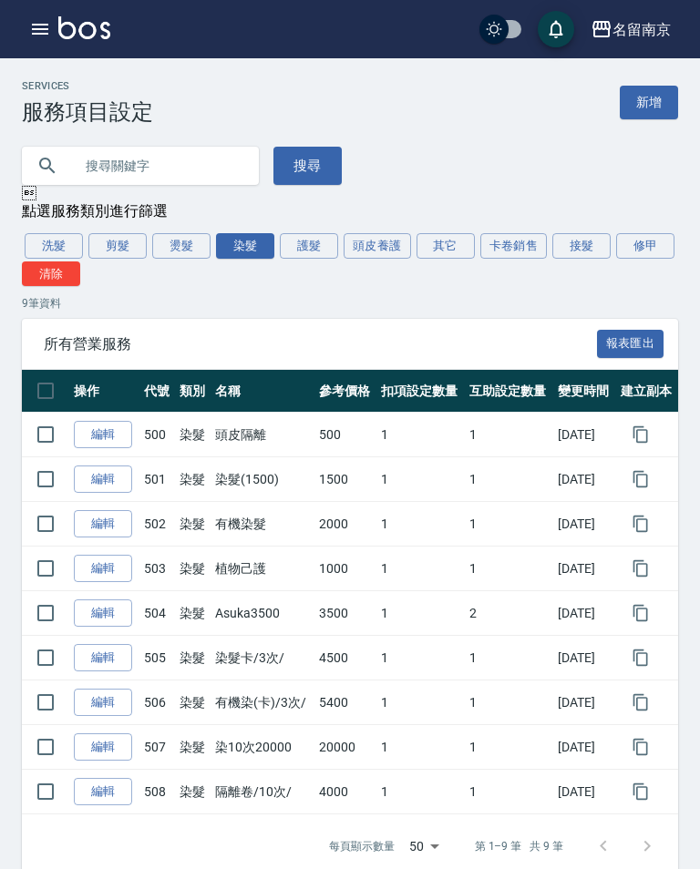
click at [318, 238] on button "護髮" at bounding box center [309, 246] width 58 height 26
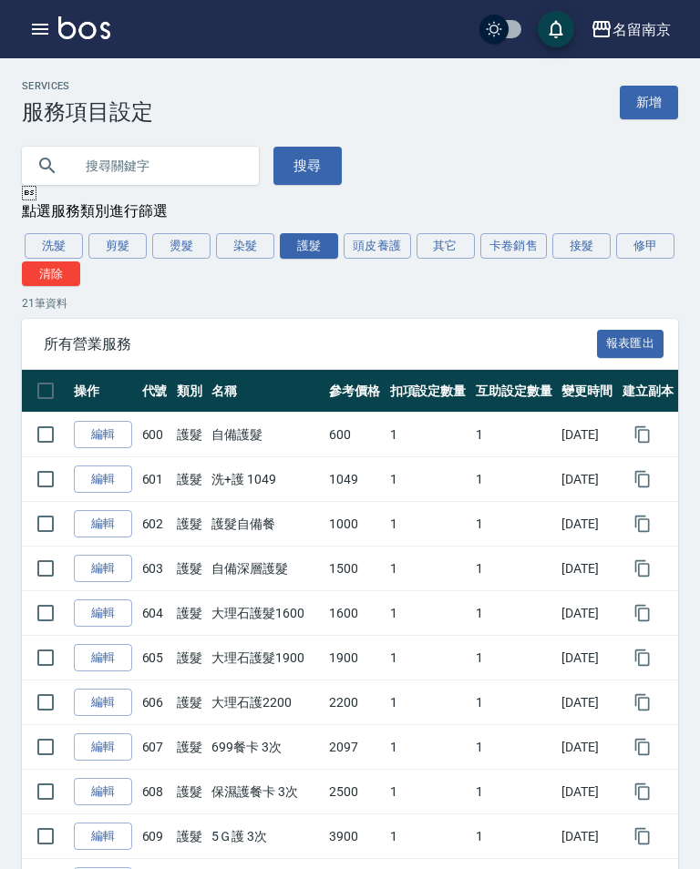
click at [388, 236] on button "頭皮養護" at bounding box center [376, 246] width 67 height 26
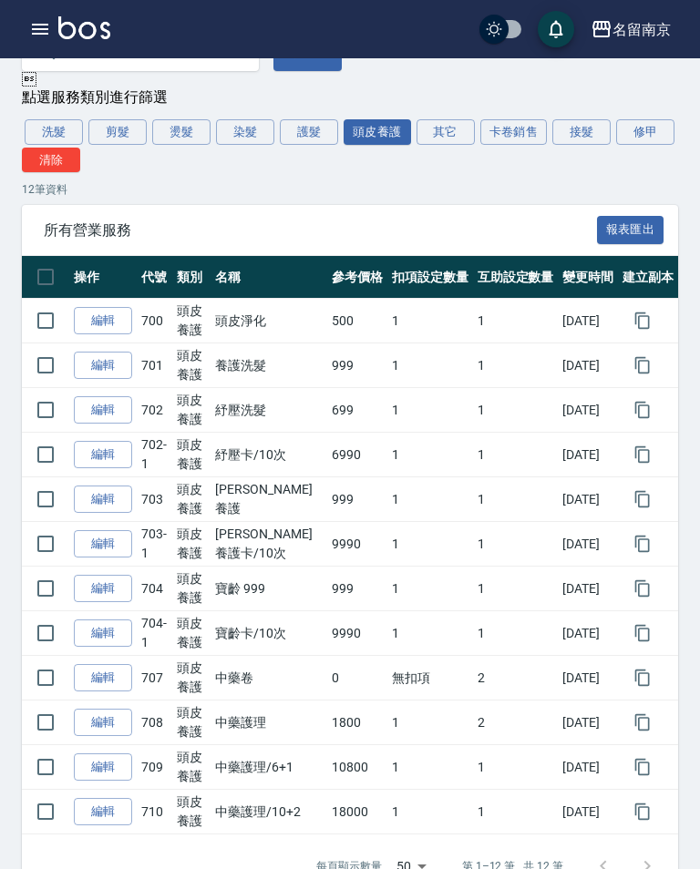
scroll to position [110, 0]
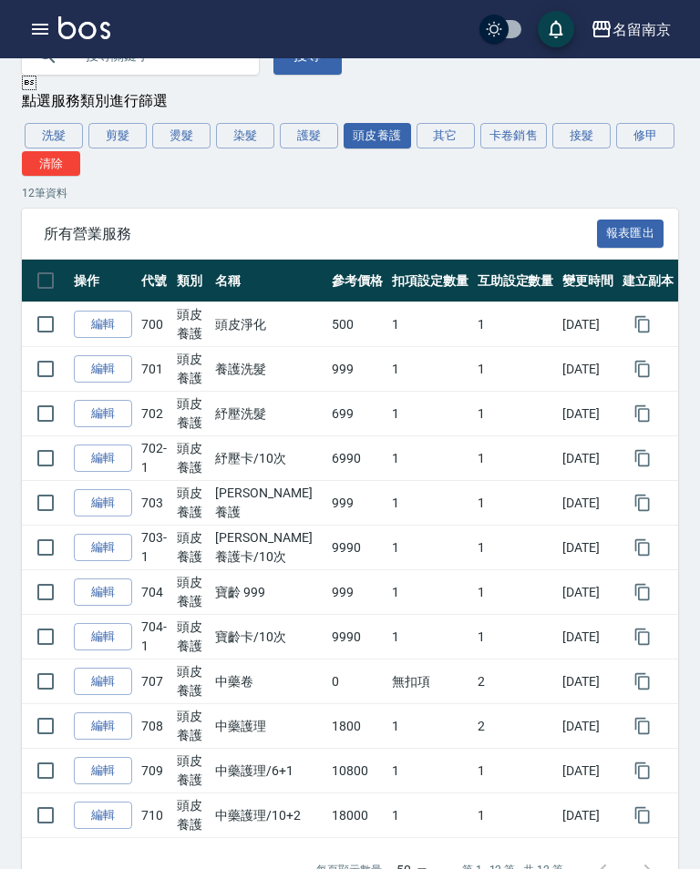
click at [420, 149] on button "其它" at bounding box center [445, 136] width 58 height 26
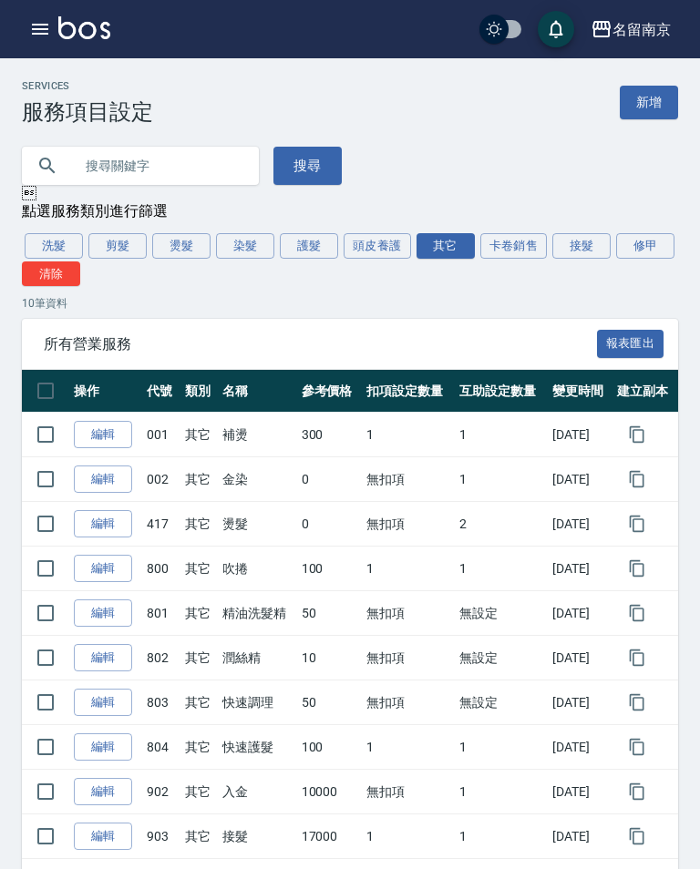
click at [368, 232] on div "Services 服務項目設定 新增 搜尋  點選服務類別進行篩選 洗髮 剪髮 燙髮 染髮 護髮 頭皮養護 其它 卡卷銷售 接髮 修甲 清除 10 筆資料 …" at bounding box center [350, 501] width 700 height 843
click at [395, 227] on div "Services 服務項目設定 新增 搜尋  點選服務類別進行篩選 洗髮 剪髮 燙髮 染髮 護髮 頭皮養護 其它 卡卷銷售 接髮 修甲 清除 10 筆資料 …" at bounding box center [350, 501] width 700 height 843
click at [376, 238] on button "頭皮養護" at bounding box center [376, 246] width 67 height 26
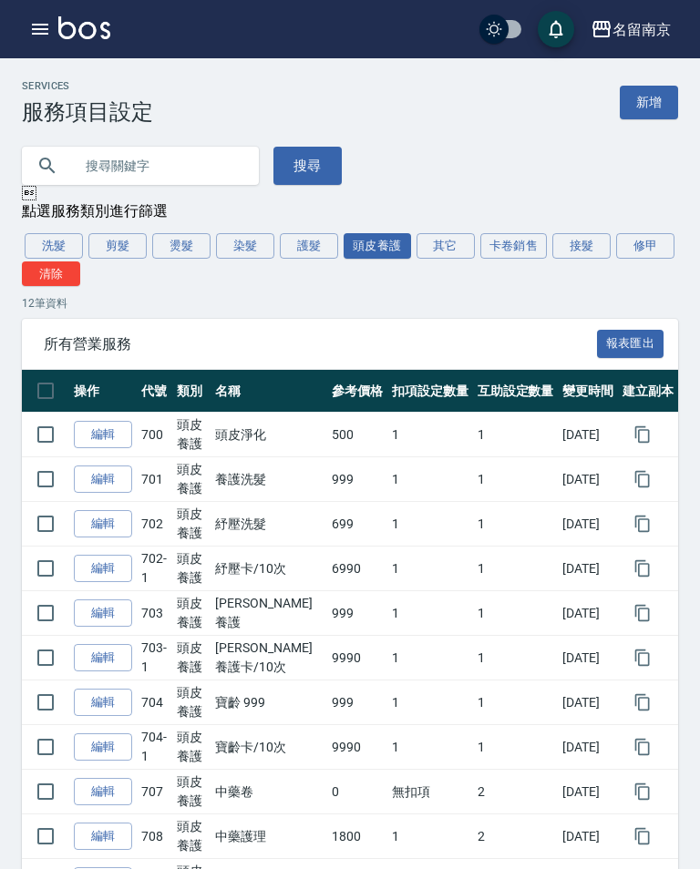
click at [463, 238] on button "其它" at bounding box center [445, 246] width 58 height 26
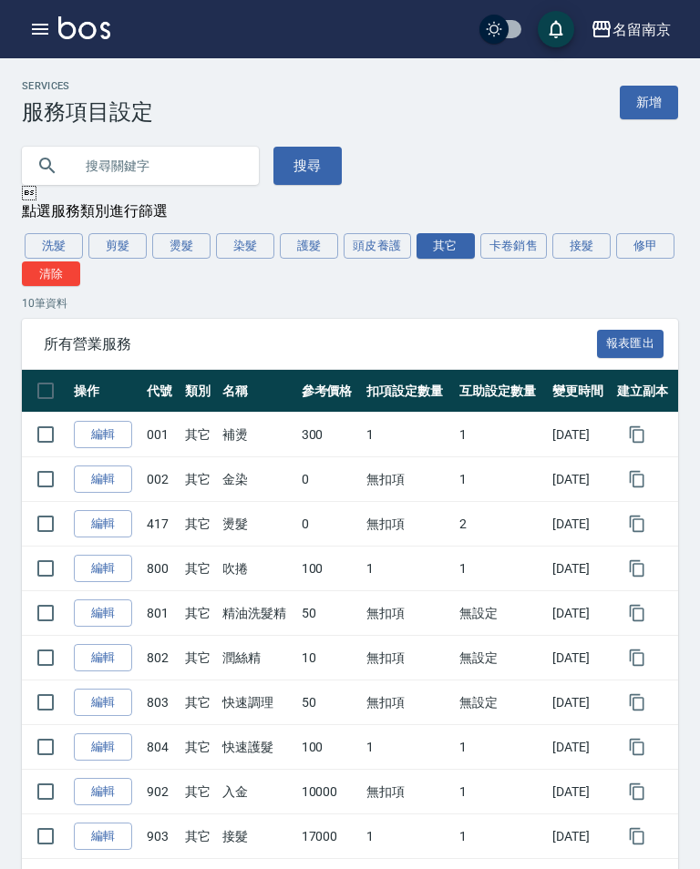
click at [179, 243] on button "燙髮" at bounding box center [181, 246] width 58 height 26
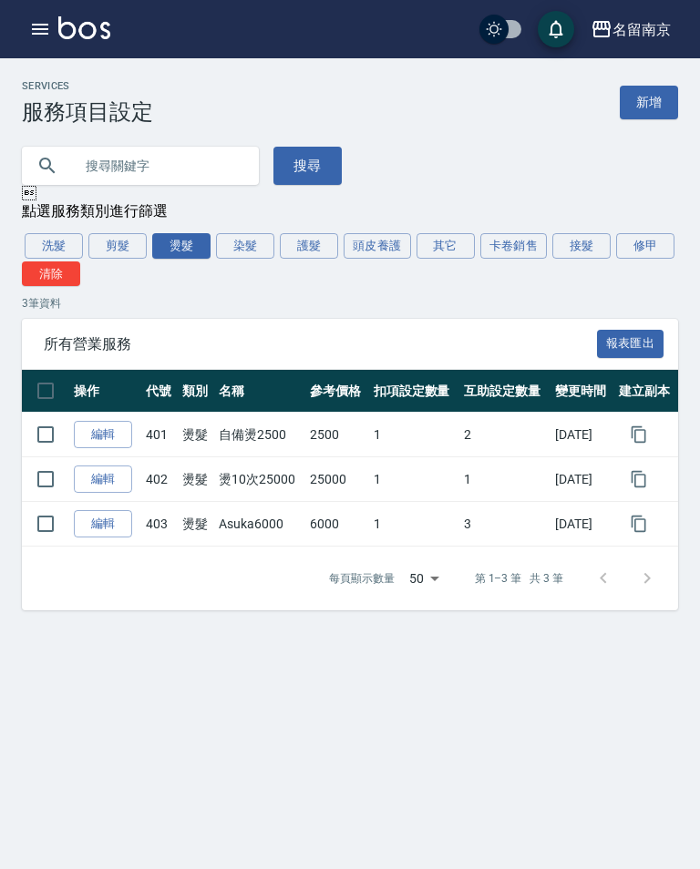
click at [442, 241] on button "其它" at bounding box center [445, 246] width 58 height 26
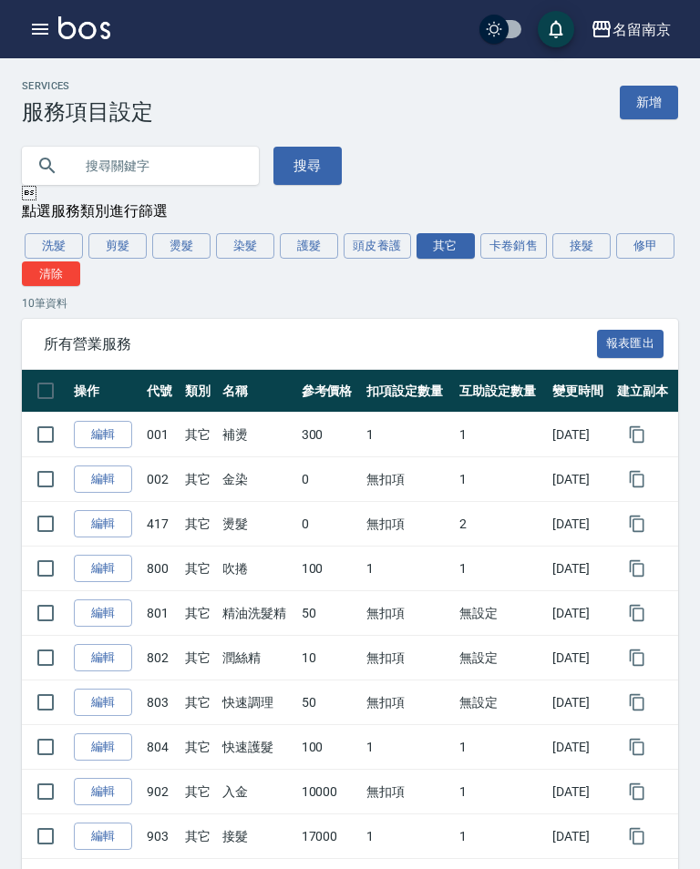
click at [376, 243] on button "頭皮養護" at bounding box center [376, 246] width 67 height 26
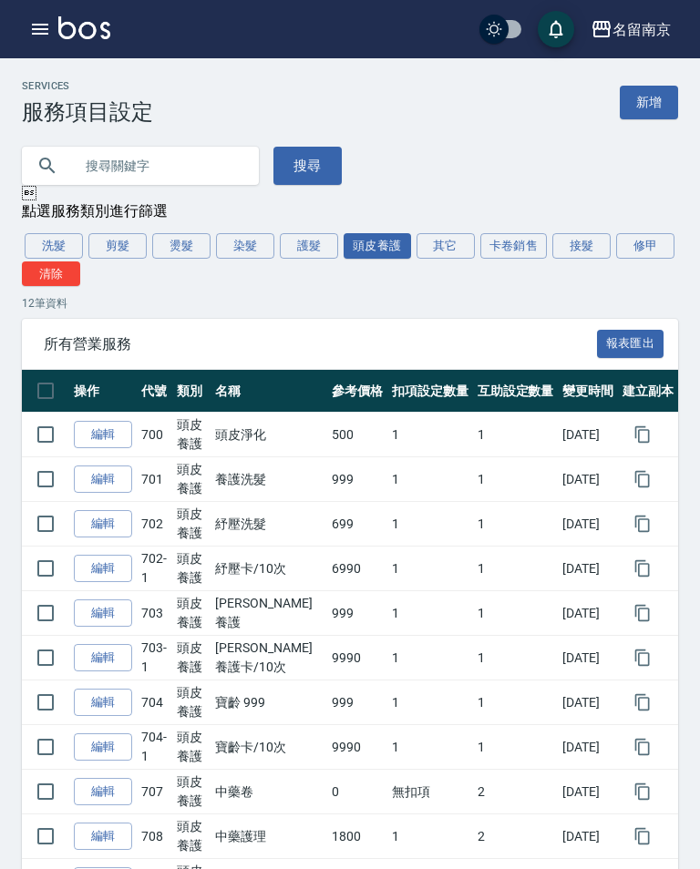
click at [458, 238] on button "其它" at bounding box center [445, 246] width 58 height 26
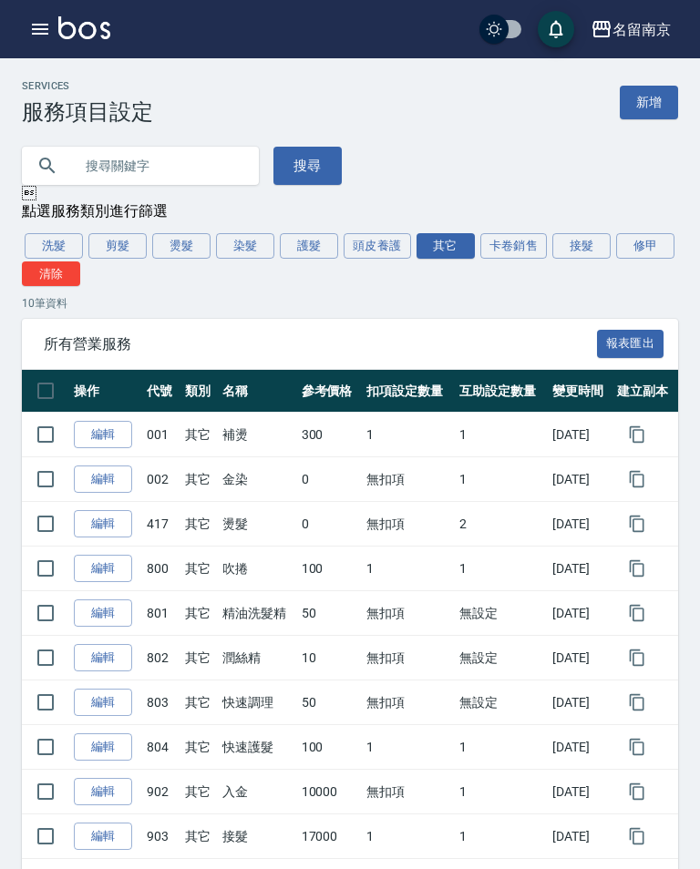
click at [108, 424] on link "編輯" at bounding box center [103, 435] width 58 height 28
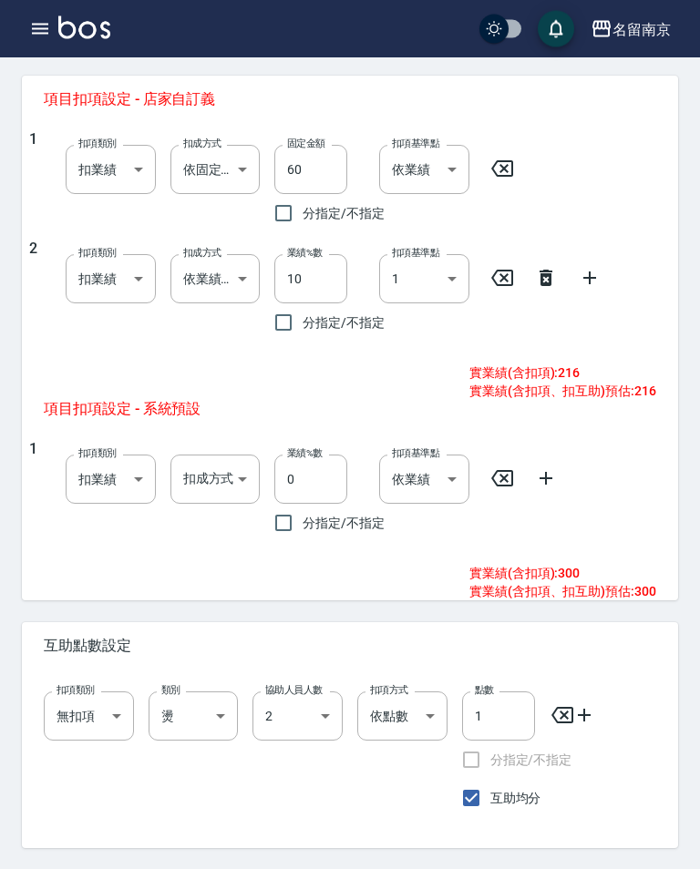
scroll to position [769, 0]
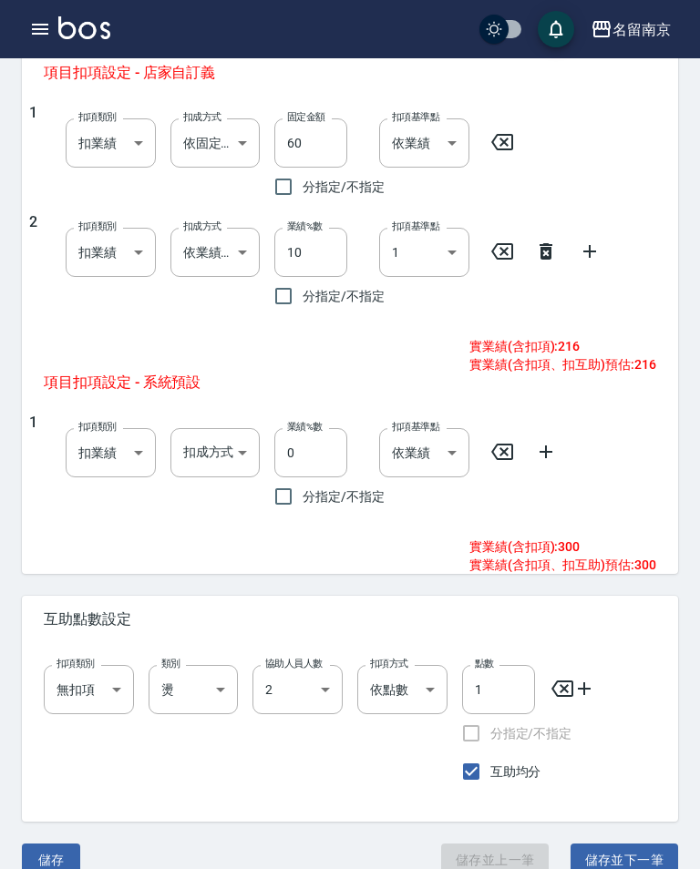
click at [609, 38] on icon "button" at bounding box center [601, 29] width 22 height 22
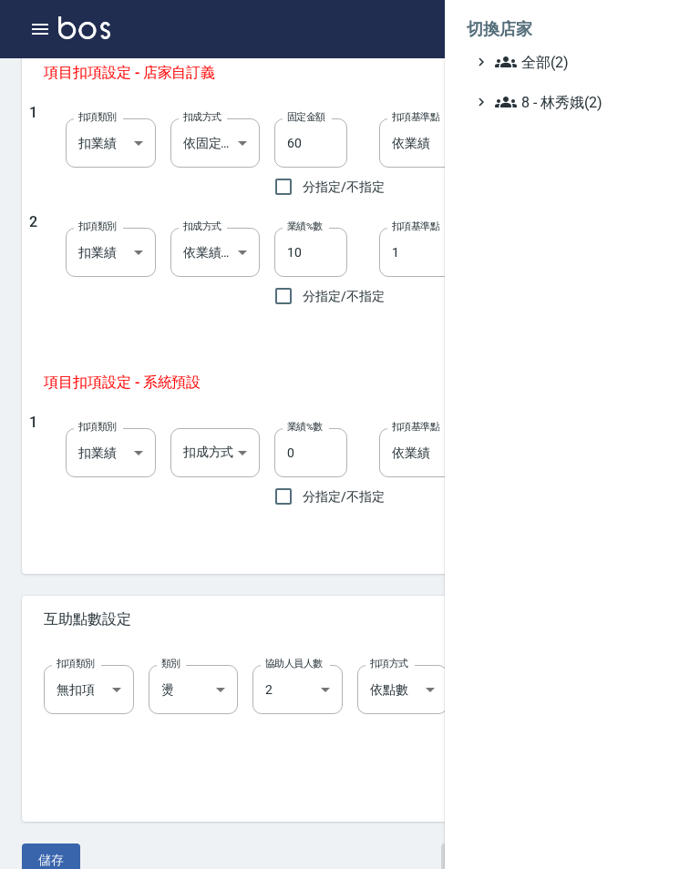
click at [589, 70] on span "全部(2)" at bounding box center [583, 62] width 176 height 22
click at [564, 77] on span "名留伊通" at bounding box center [581, 84] width 179 height 22
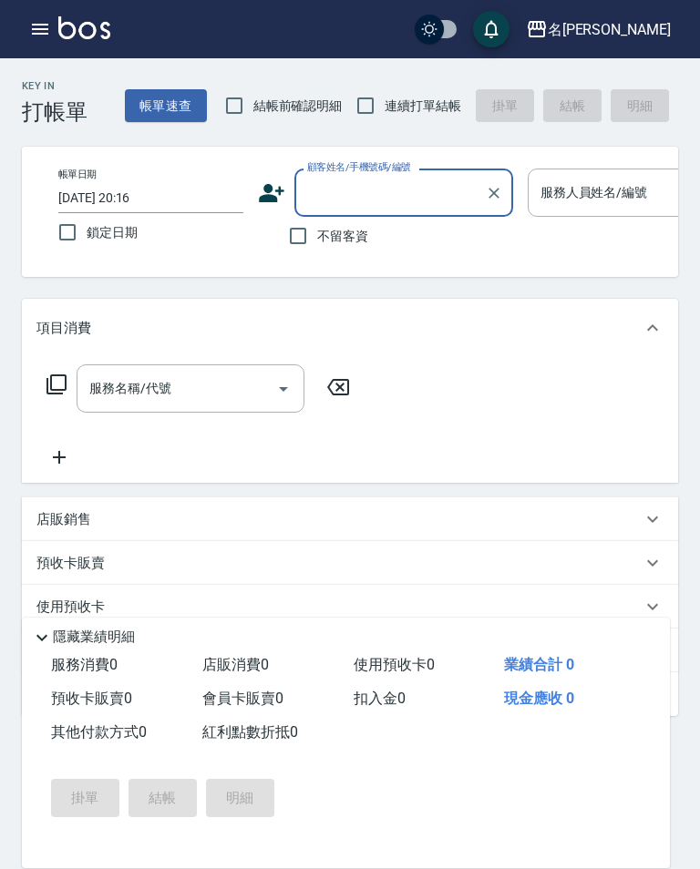
scroll to position [1, 0]
click at [46, 6] on div "名留伊通 登出" at bounding box center [350, 29] width 700 height 58
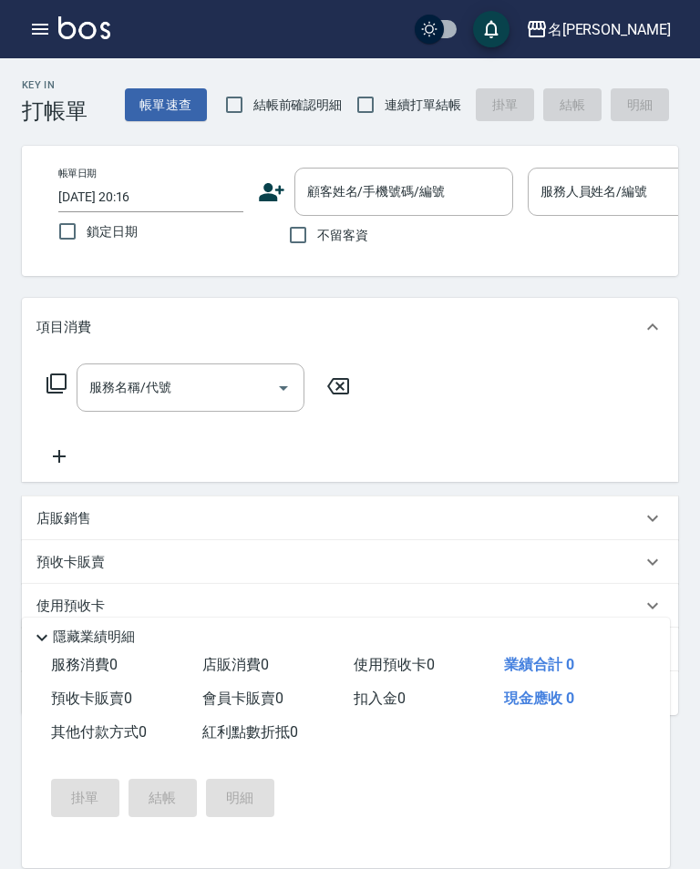
click at [28, 18] on button "button" at bounding box center [40, 29] width 36 height 36
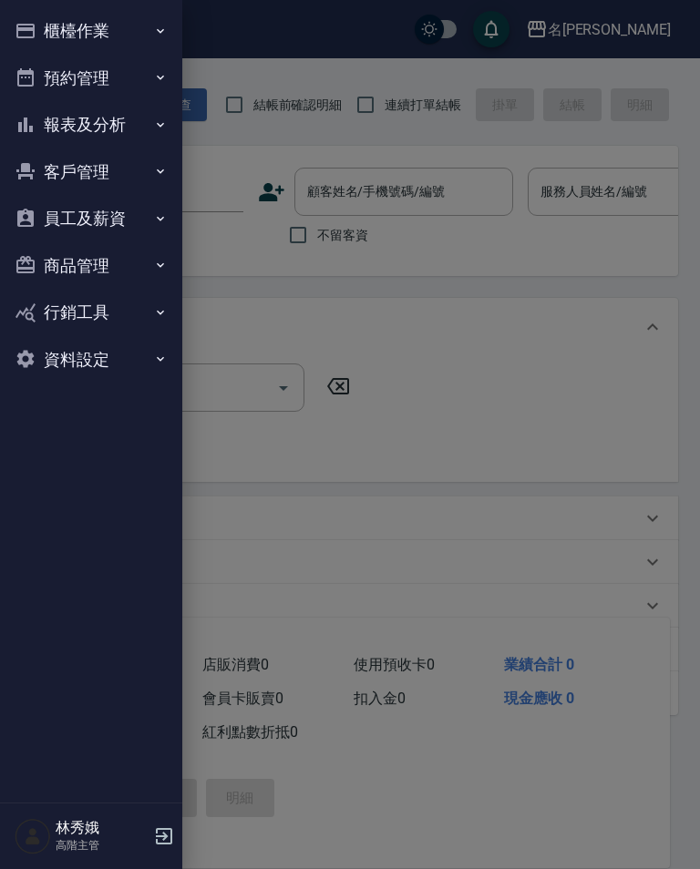
click at [114, 361] on button "資料設定" at bounding box center [91, 359] width 168 height 47
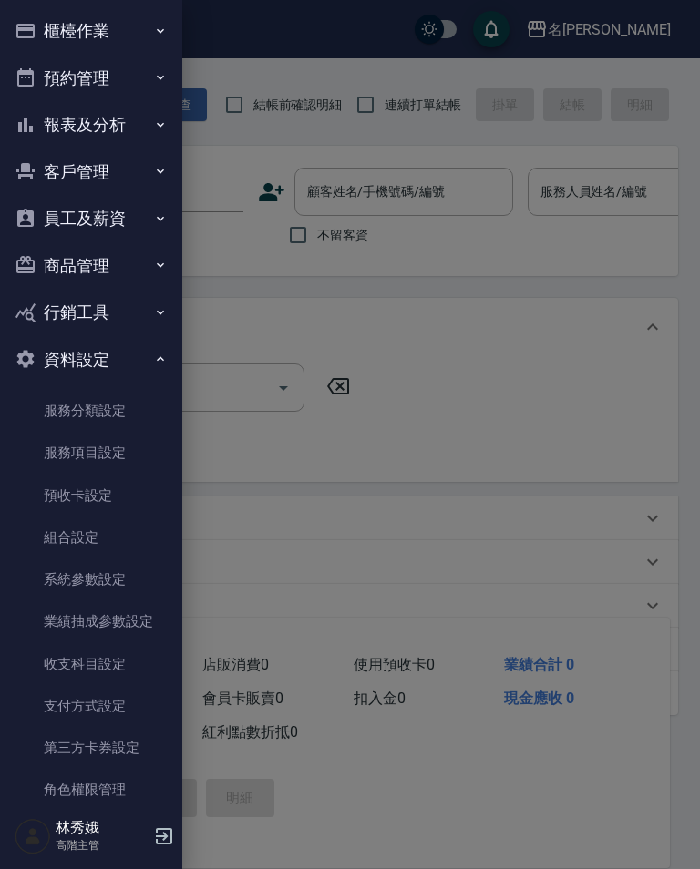
click at [121, 455] on link "服務項目設定" at bounding box center [91, 453] width 168 height 42
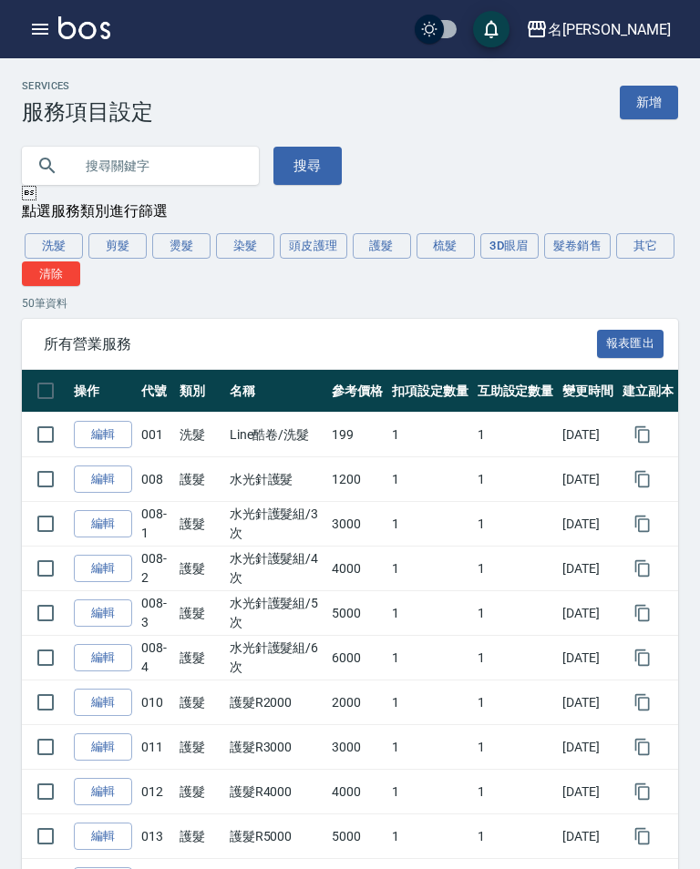
click at [631, 246] on button "其它" at bounding box center [645, 246] width 58 height 26
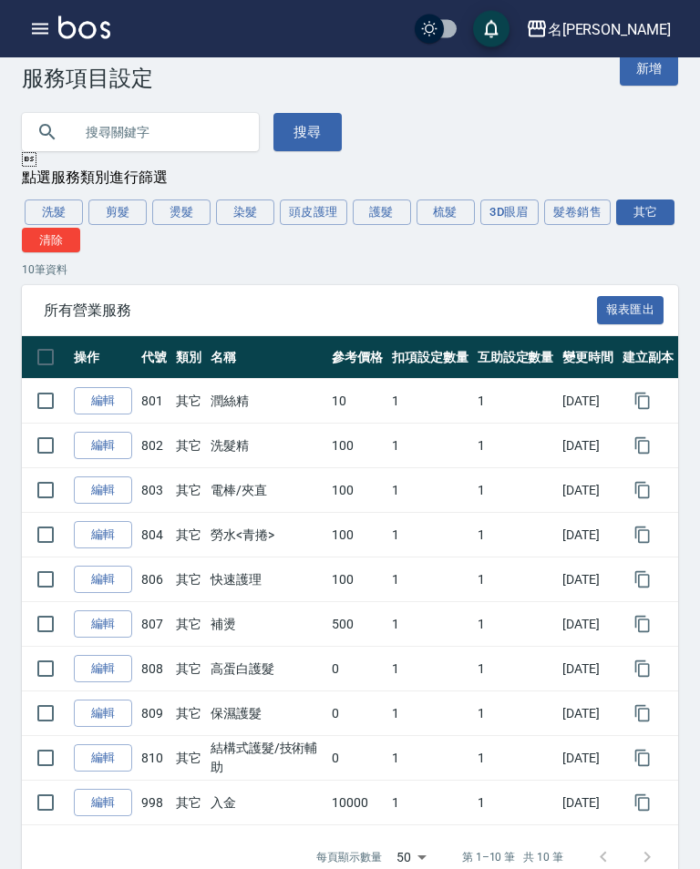
scroll to position [48, 0]
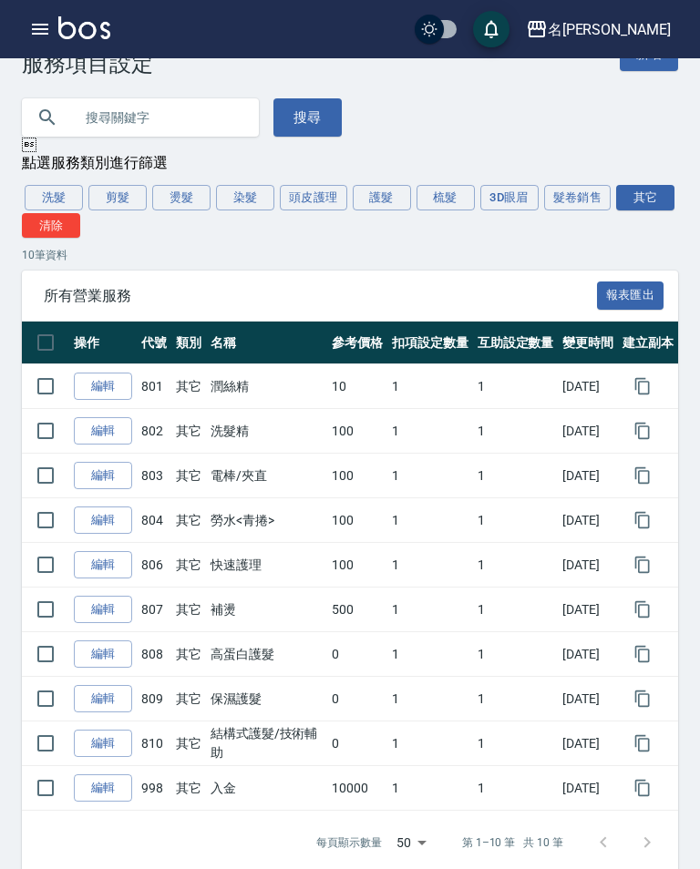
click at [96, 606] on link "編輯" at bounding box center [103, 610] width 58 height 28
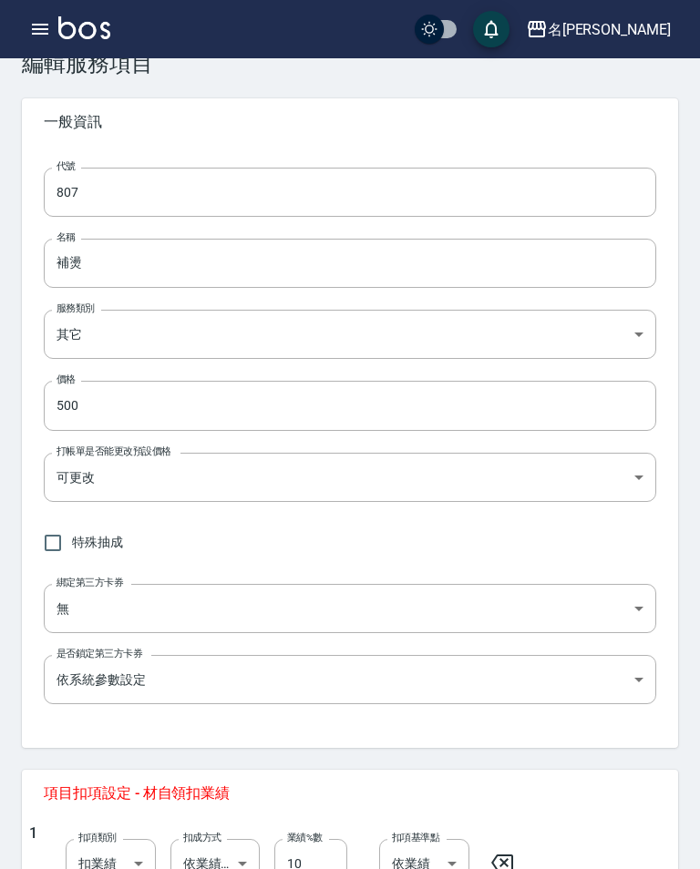
type input "807"
type input "補燙"
type input "d2729448-f86f-4418-8355-a99df1d534c6"
type input "500"
type input "FALSE"
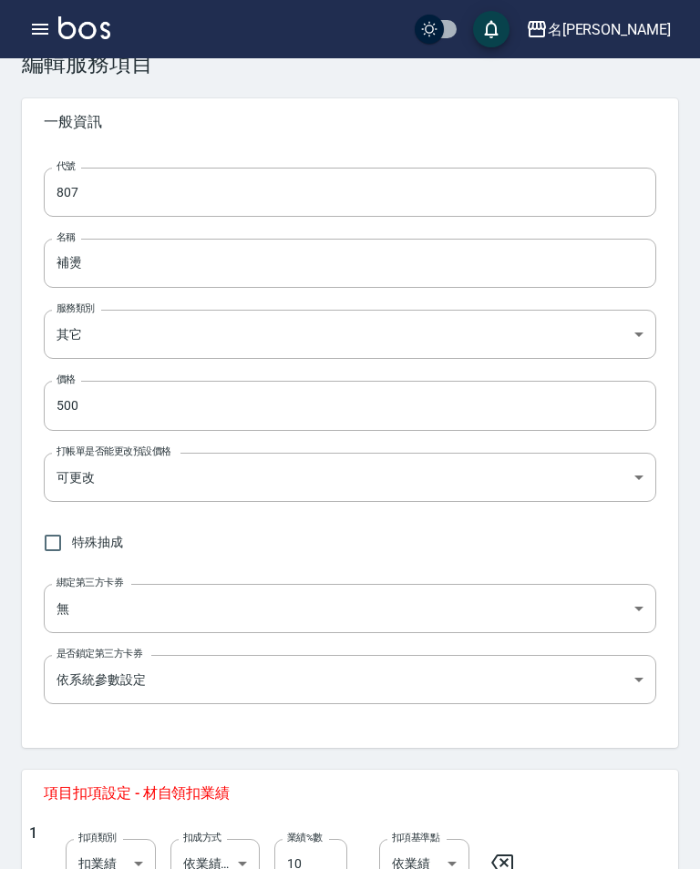
type input "none"
type input "UNSET"
type input "none"
type input "技術協助"
type input "1"
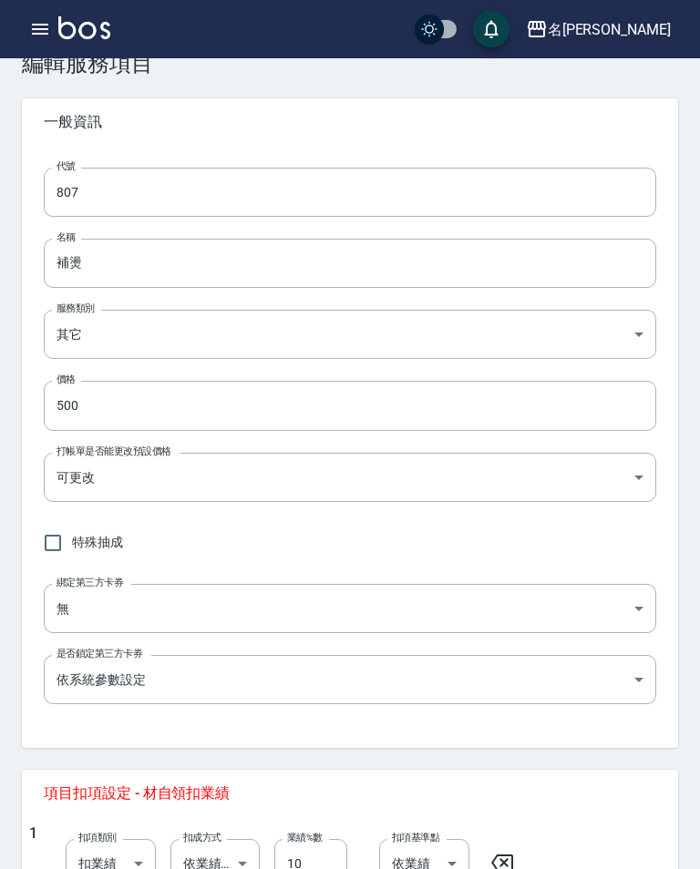
type input "點數"
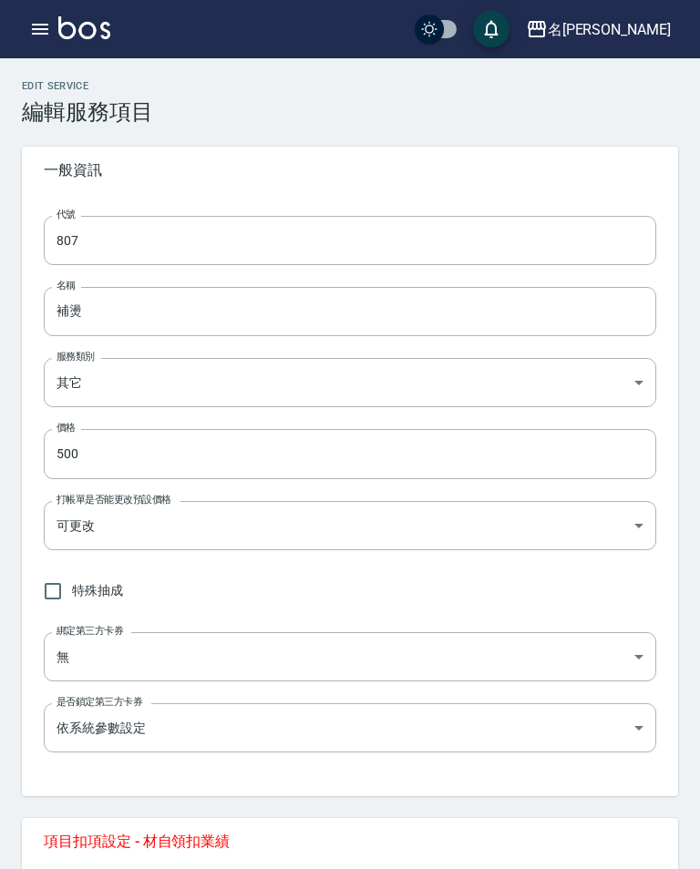
click at [649, 18] on div "名留伊通" at bounding box center [609, 29] width 123 height 23
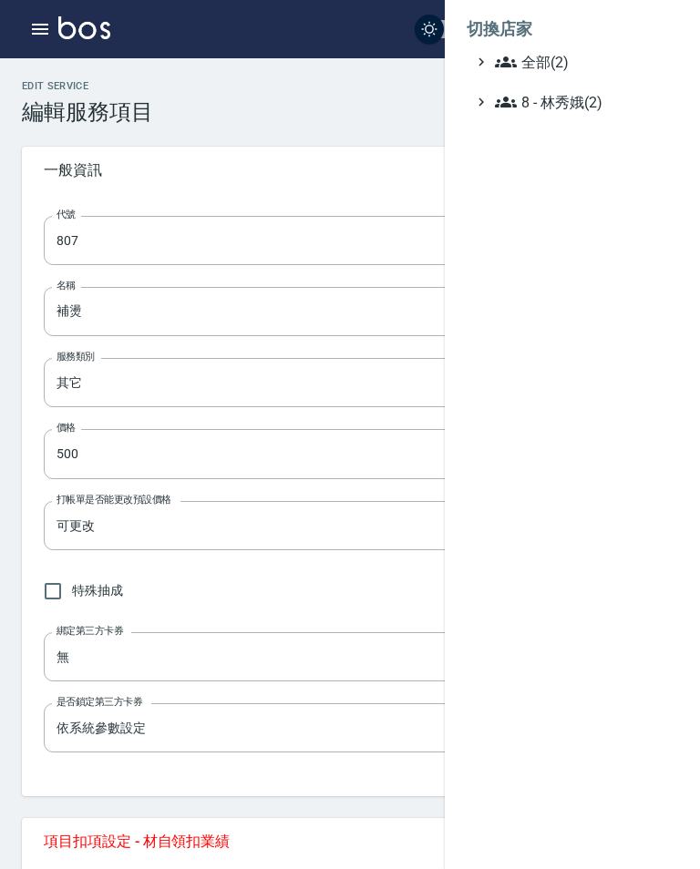
click at [606, 91] on span "8 - 林秀娥(2)" at bounding box center [583, 102] width 176 height 22
click at [574, 141] on span "名留南京" at bounding box center [585, 152] width 169 height 22
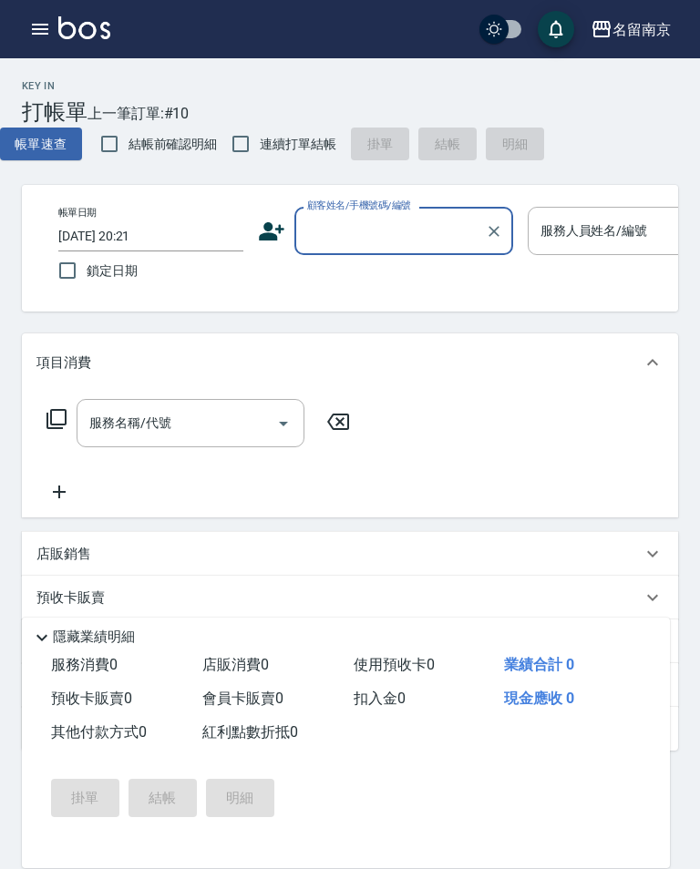
click at [36, 19] on icon "button" at bounding box center [40, 29] width 22 height 22
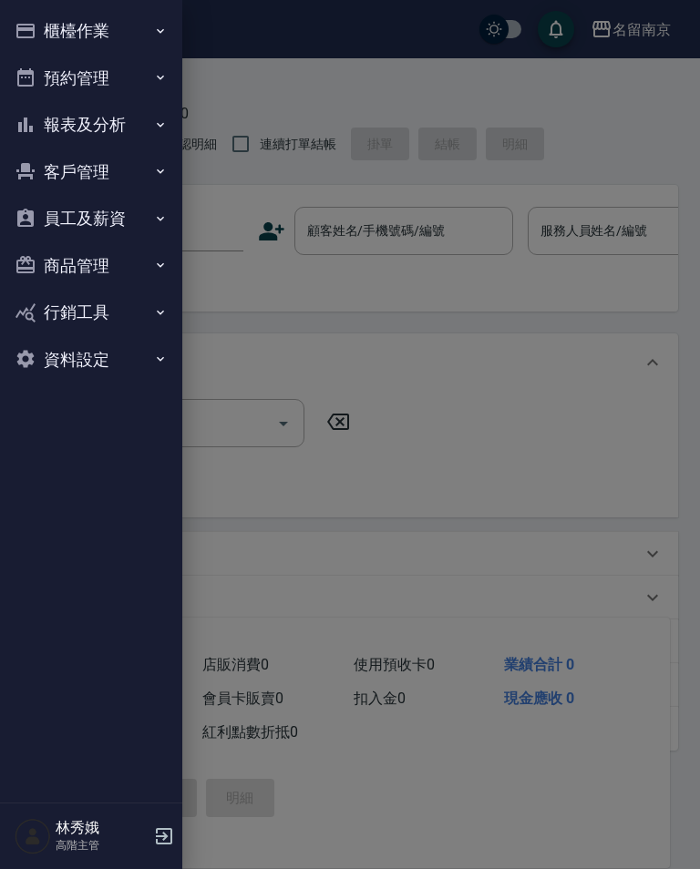
click at [90, 362] on button "資料設定" at bounding box center [91, 359] width 168 height 47
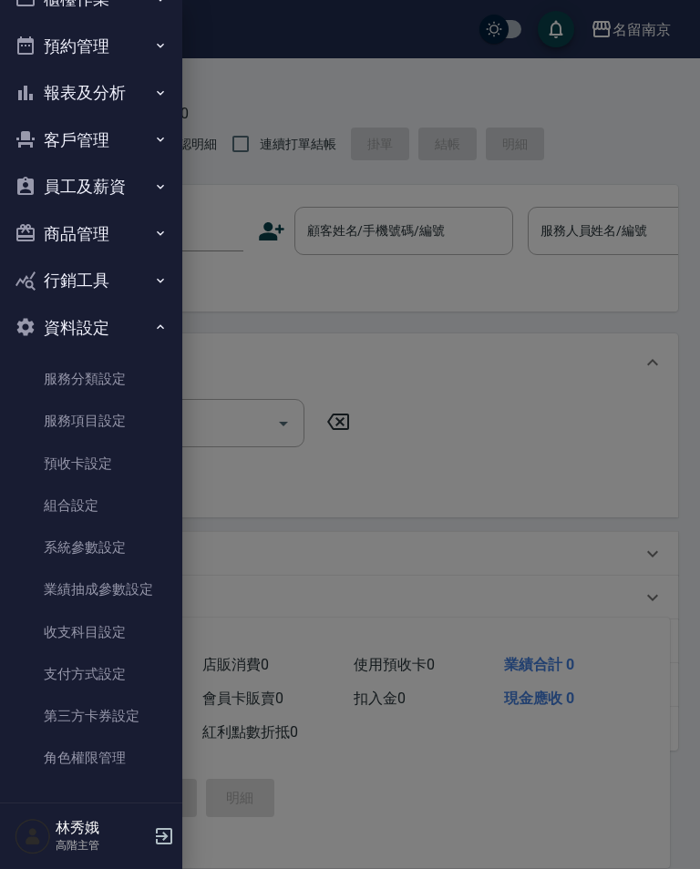
scroll to position [17, 0]
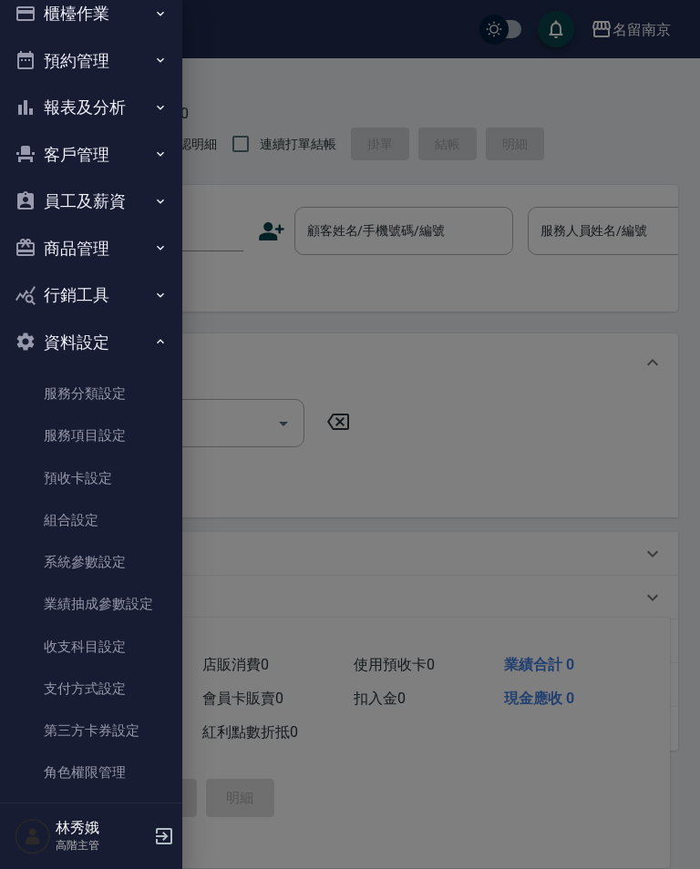
click at [112, 417] on link "服務項目設定" at bounding box center [91, 436] width 168 height 42
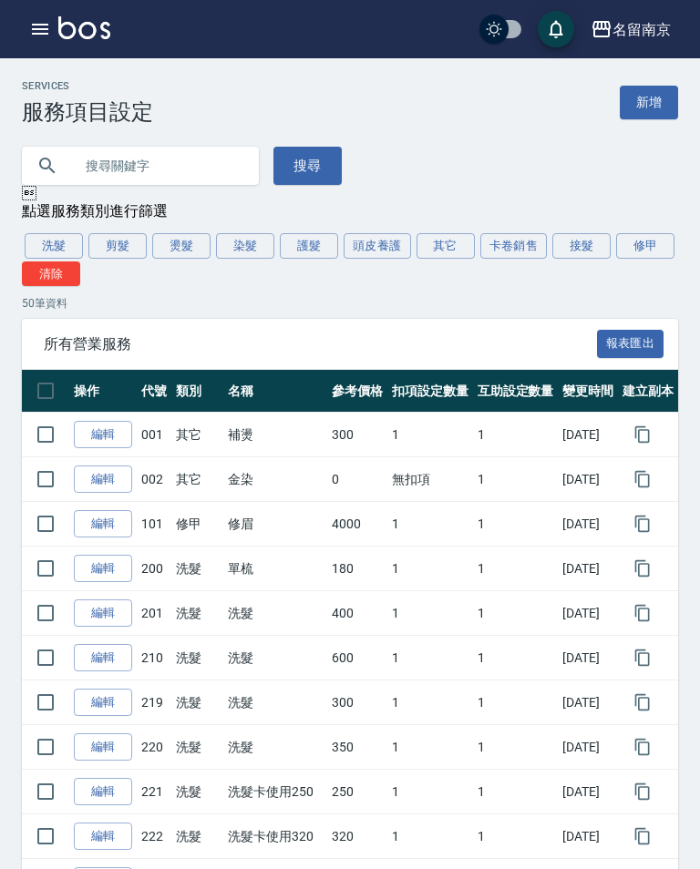
click at [588, 252] on button "接髮" at bounding box center [581, 246] width 58 height 26
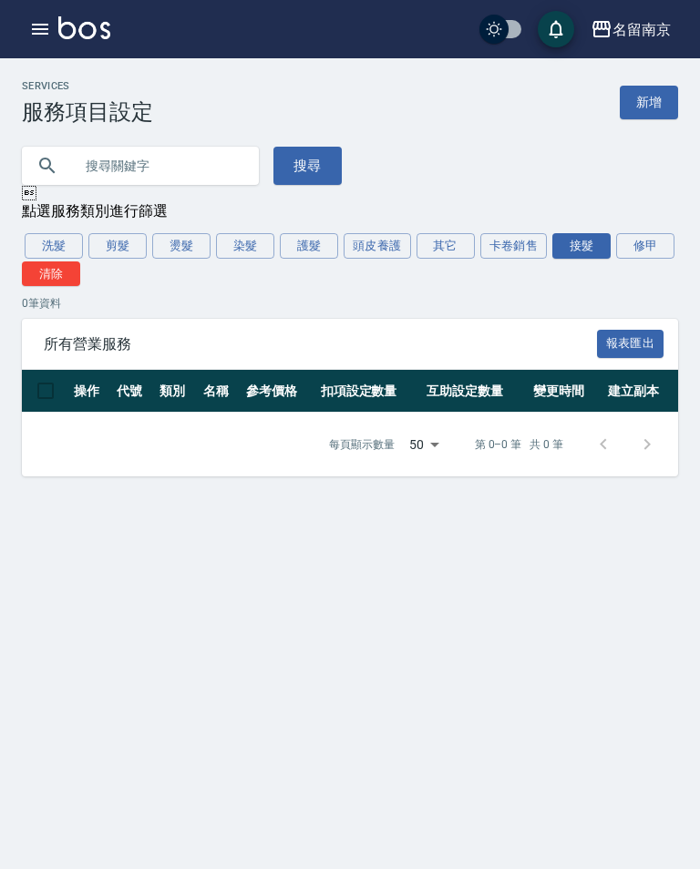
click at [32, 36] on icon "button" at bounding box center [40, 29] width 22 height 22
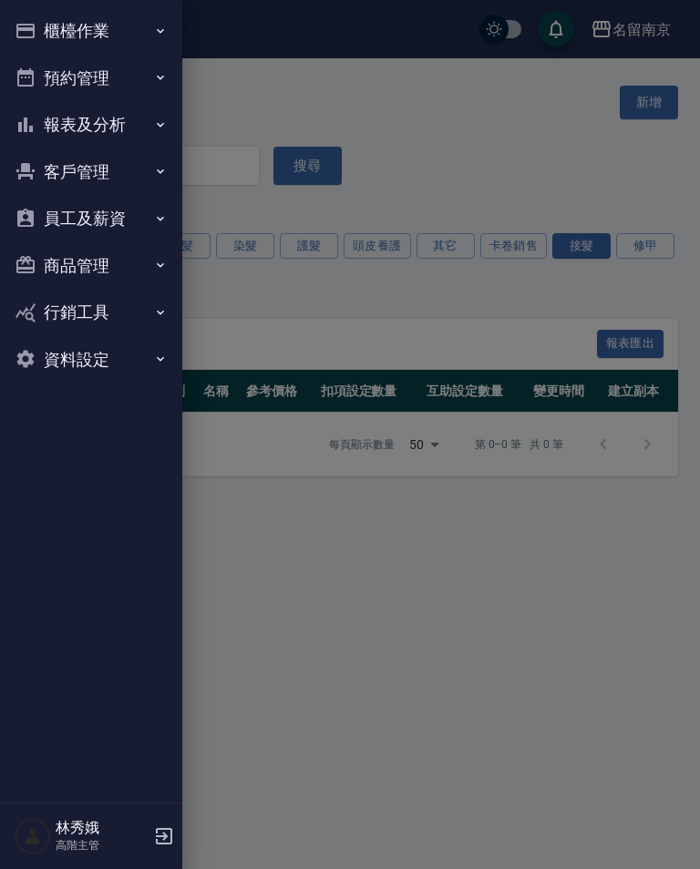
click at [134, 364] on button "資料設定" at bounding box center [91, 359] width 168 height 47
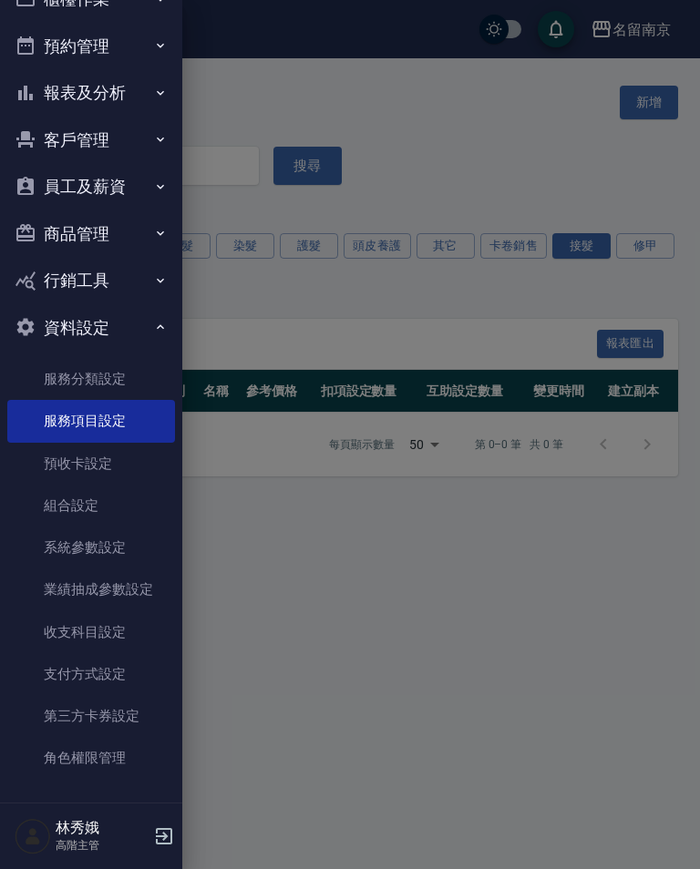
scroll to position [17, 0]
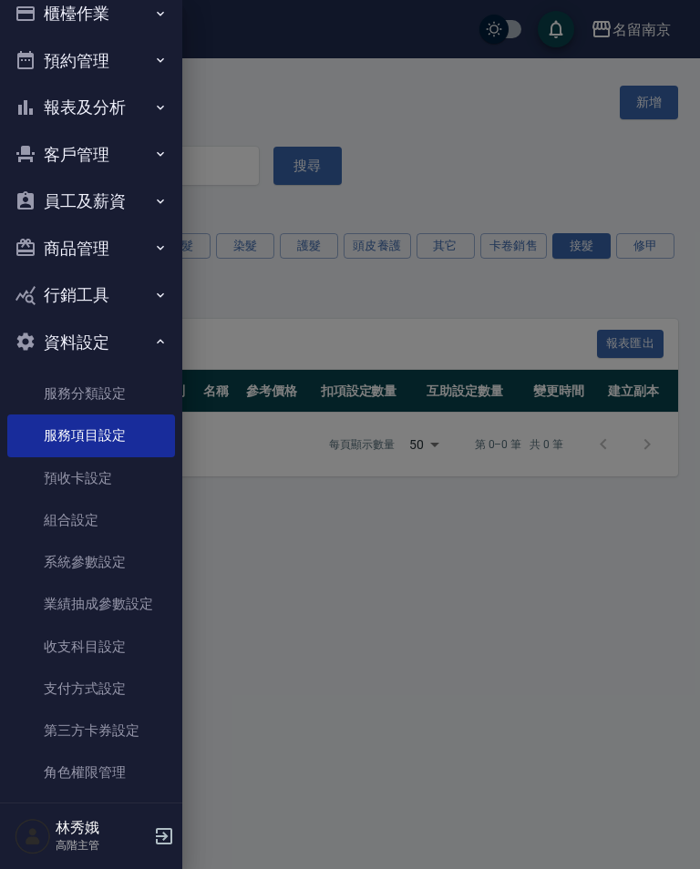
click at [139, 373] on link "服務分類設定" at bounding box center [91, 394] width 168 height 42
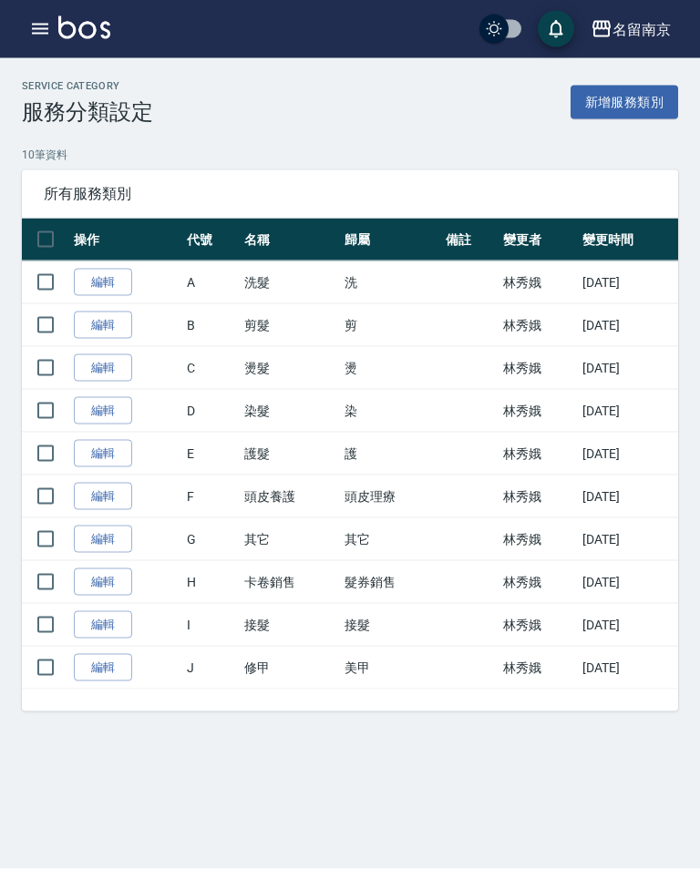
scroll to position [28, 0]
click at [49, 22] on icon "button" at bounding box center [40, 29] width 22 height 22
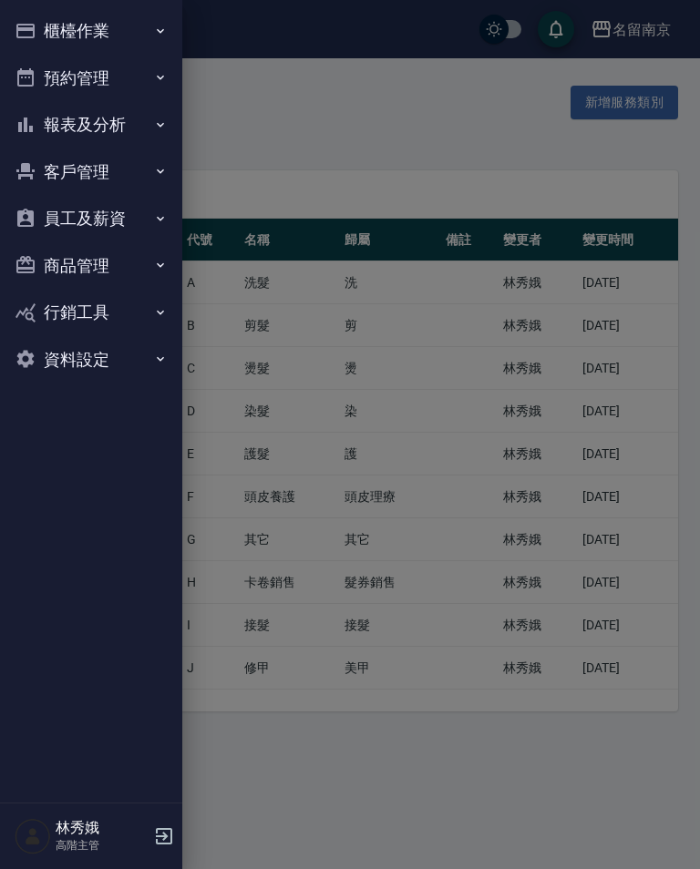
click at [125, 355] on button "資料設定" at bounding box center [91, 359] width 168 height 47
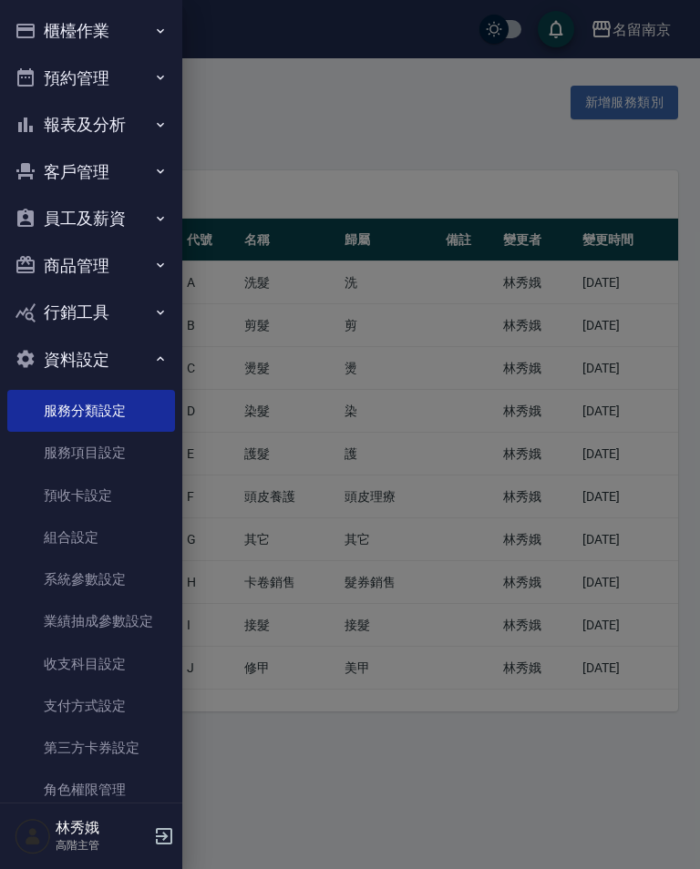
click at [129, 454] on link "服務項目設定" at bounding box center [91, 453] width 168 height 42
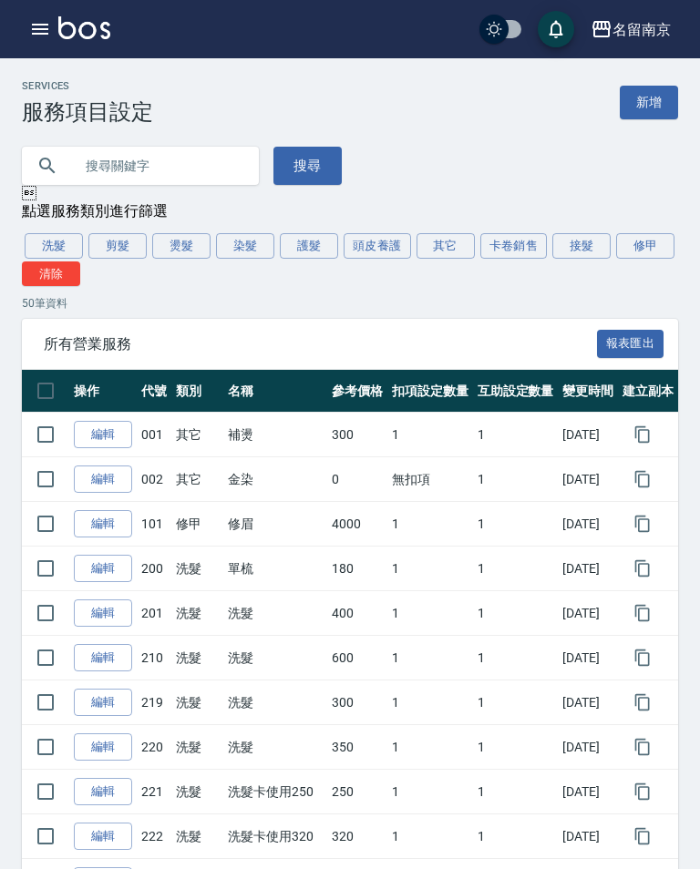
click at [459, 248] on button "其它" at bounding box center [445, 246] width 58 height 26
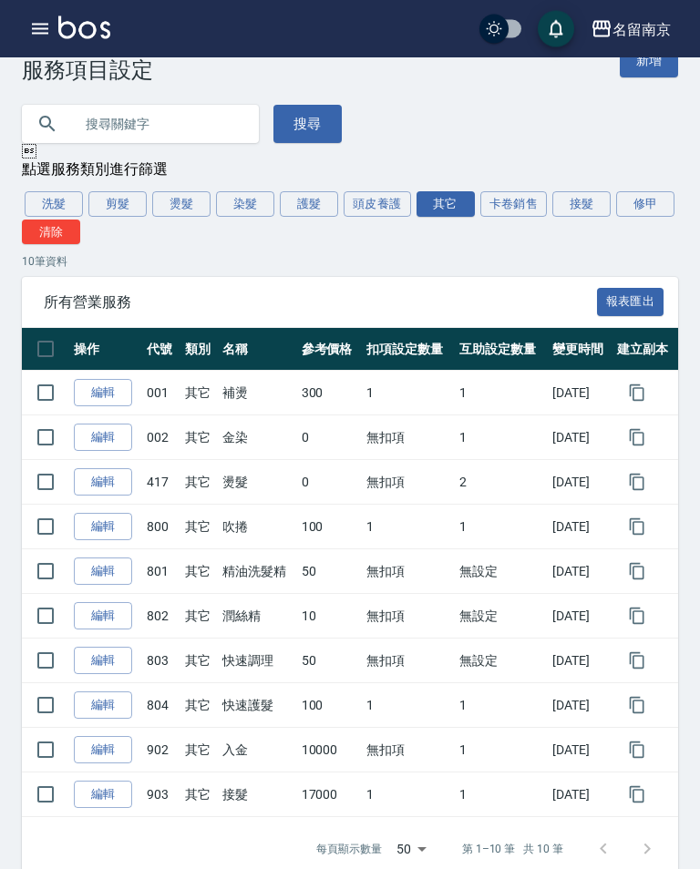
scroll to position [48, 0]
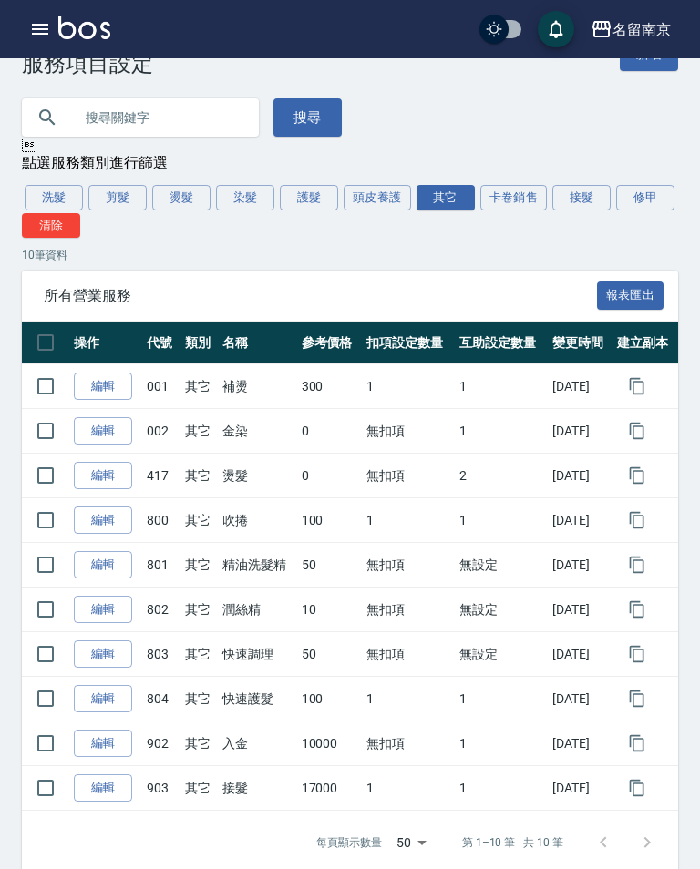
click at [116, 801] on link "編輯" at bounding box center [103, 788] width 58 height 28
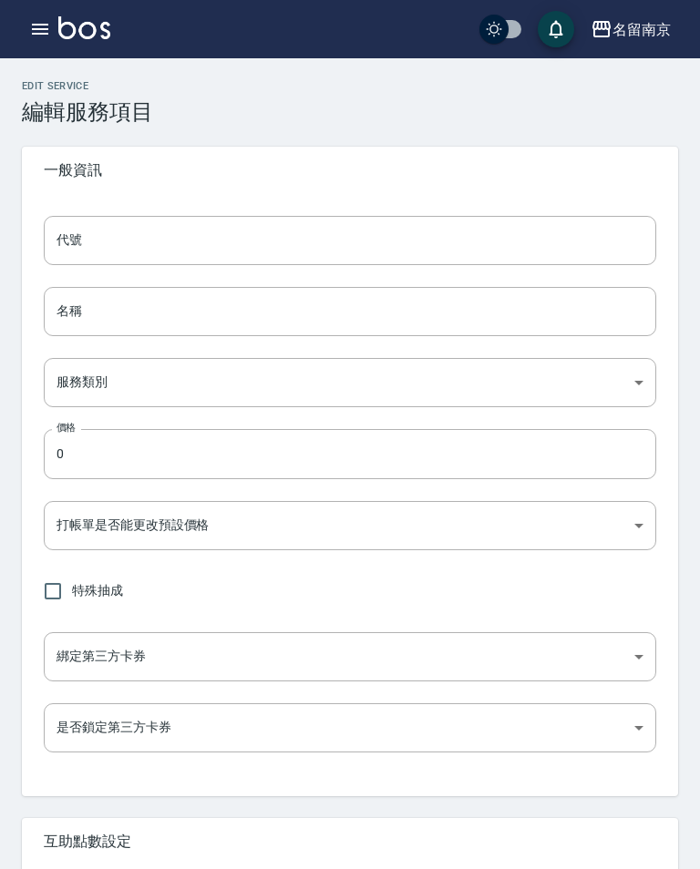
type input "903"
type input "接髮"
type input "49ab3dd3-29da-446a-a90e-f2d6a7394771"
type input "17000"
type input "FALSE"
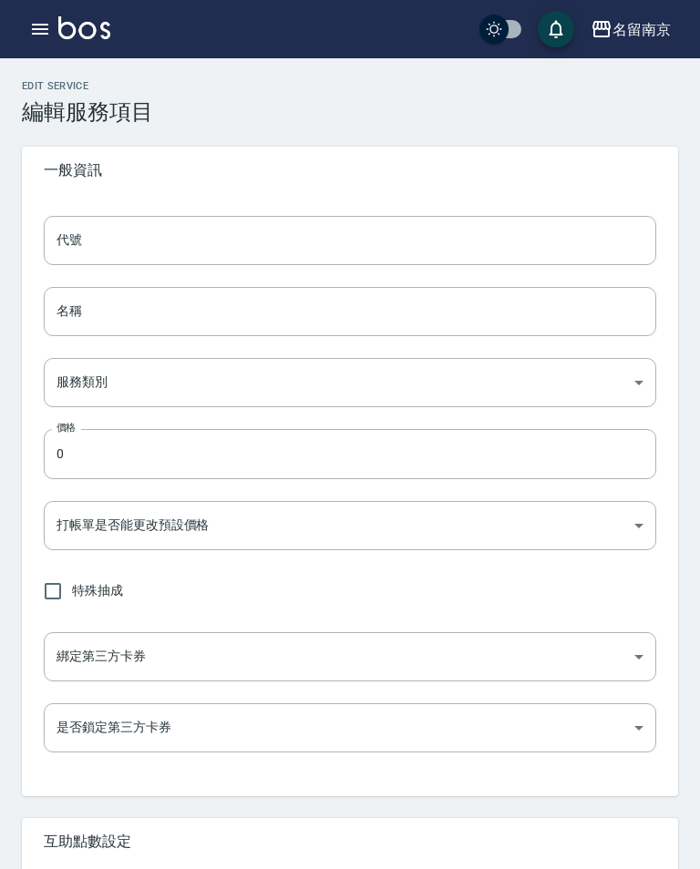
type input "none"
type input "UNSET"
type input "none"
type input "洗"
type input "2"
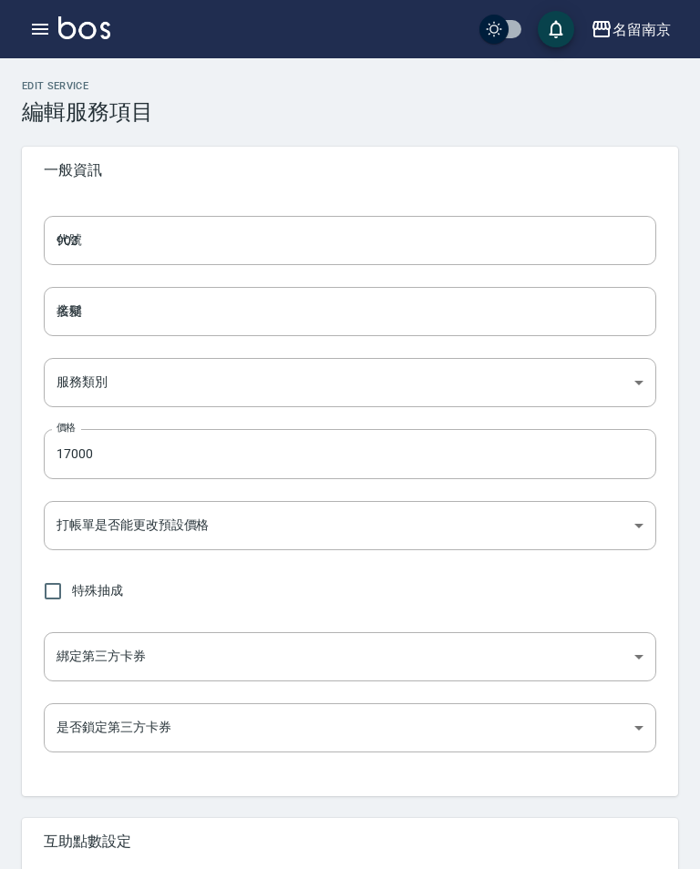
type input "點數"
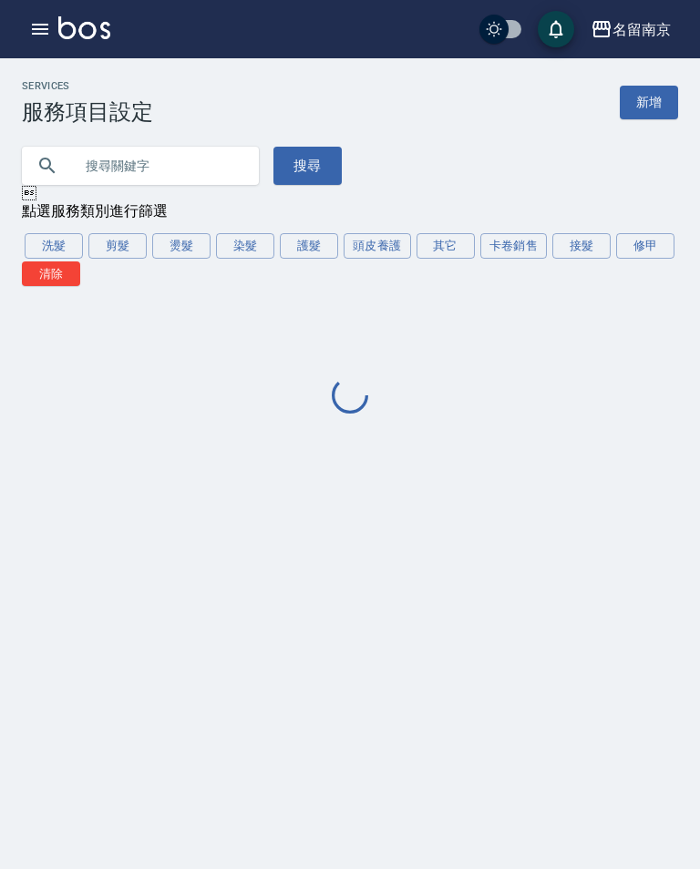
scroll to position [28, 0]
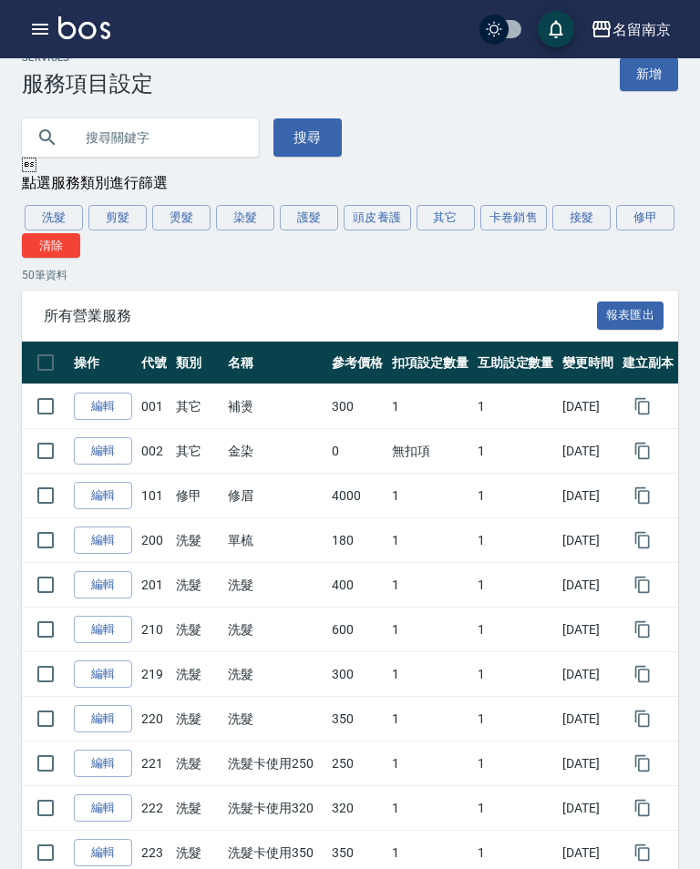
click at [446, 213] on button "其它" at bounding box center [445, 218] width 58 height 26
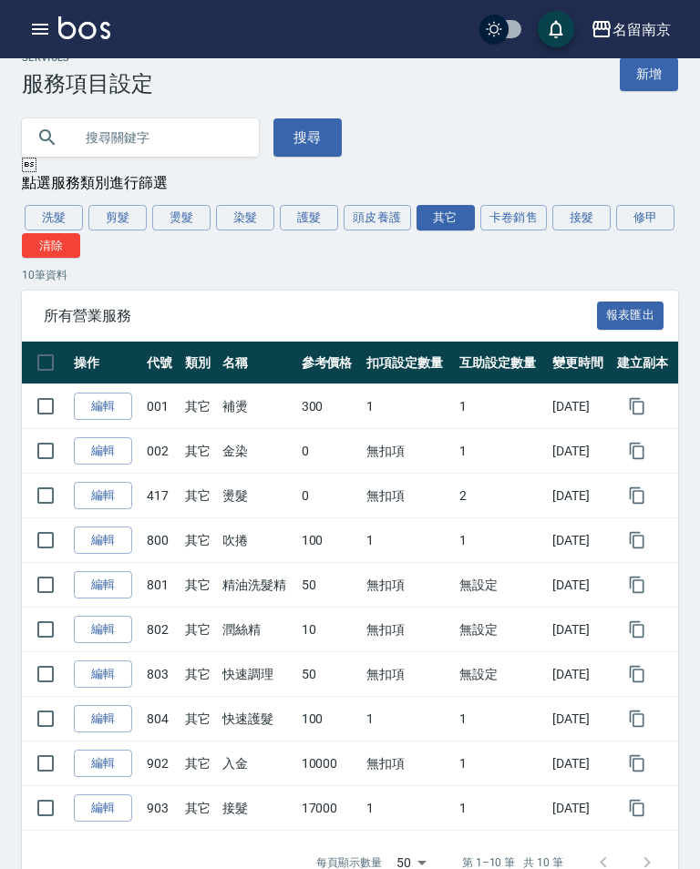
click at [572, 221] on button "接髮" at bounding box center [581, 218] width 58 height 26
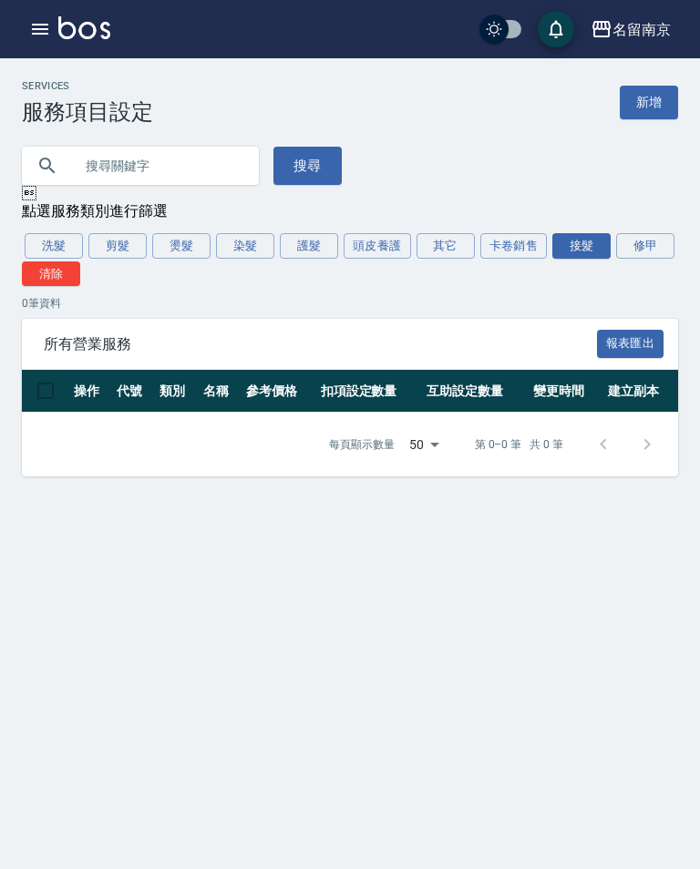
click at [457, 233] on button "其它" at bounding box center [445, 246] width 58 height 26
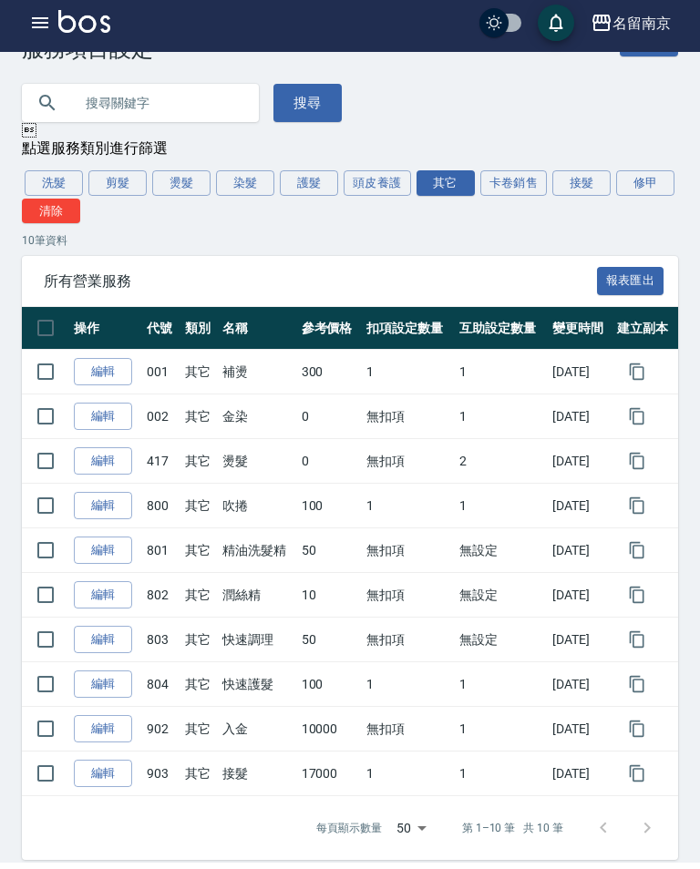
scroll to position [48, 0]
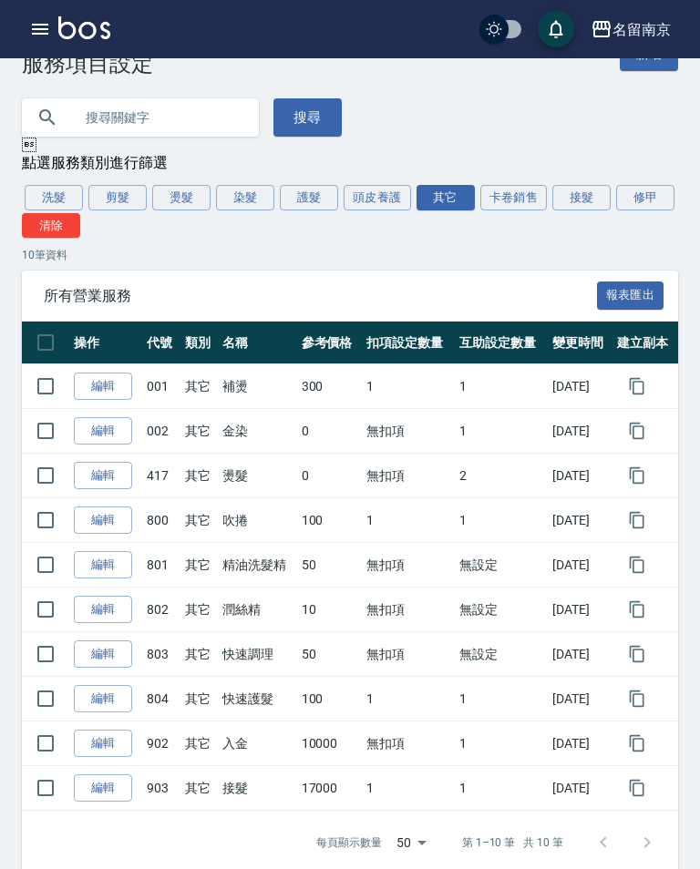
click at [46, 784] on input "checkbox" at bounding box center [45, 788] width 38 height 38
checkbox input "true"
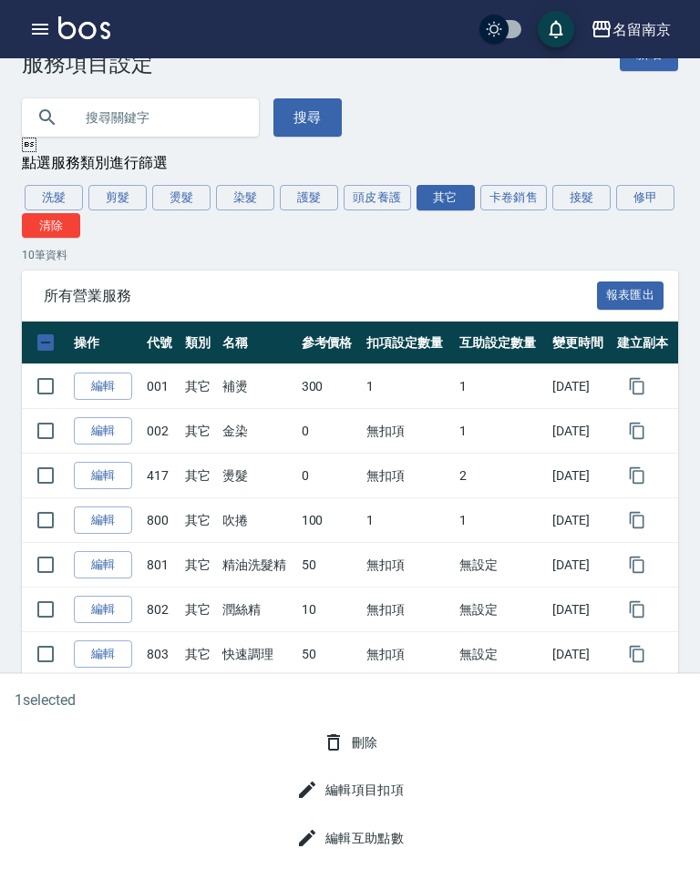
click at [347, 760] on button "刪除" at bounding box center [350, 743] width 70 height 34
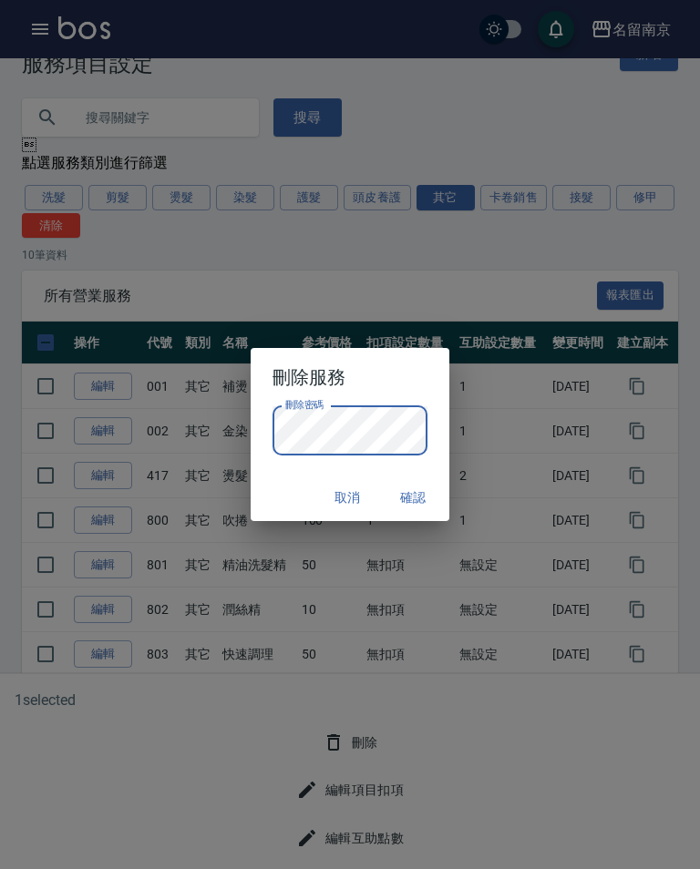
click at [417, 497] on button "確認" at bounding box center [413, 498] width 58 height 34
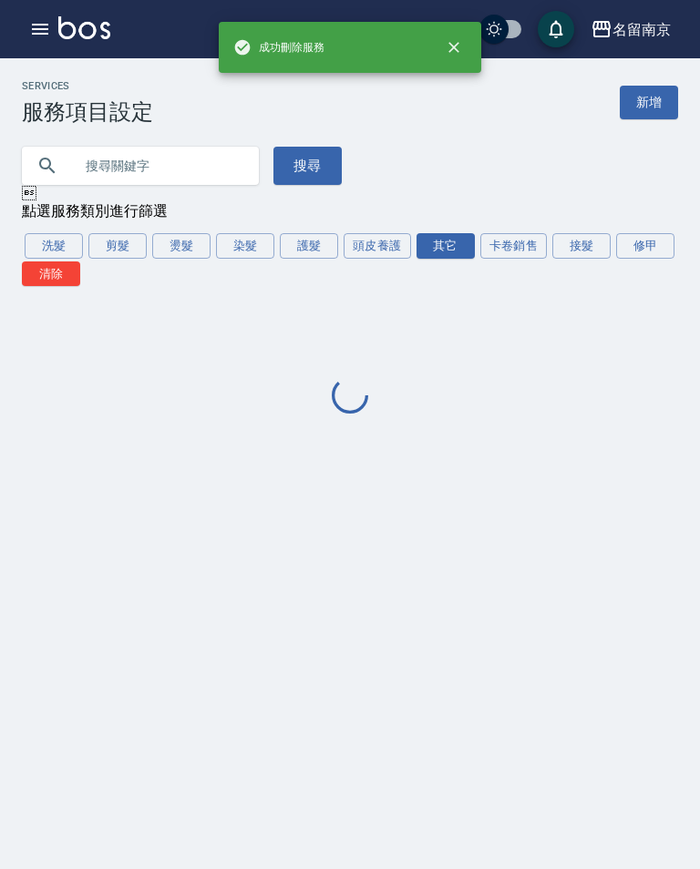
scroll to position [0, 0]
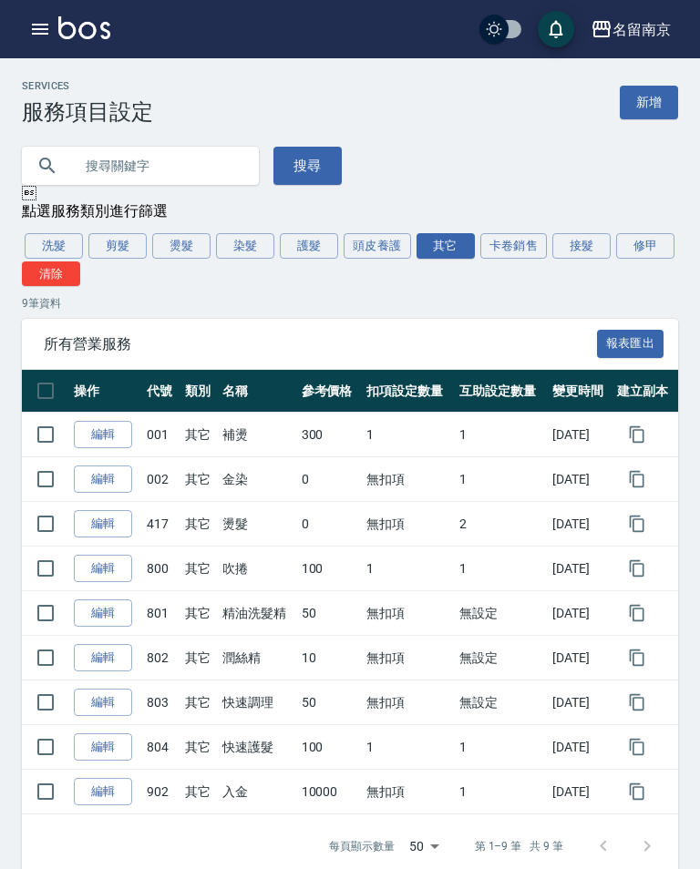
click at [42, 696] on input "checkbox" at bounding box center [45, 702] width 38 height 38
checkbox input "true"
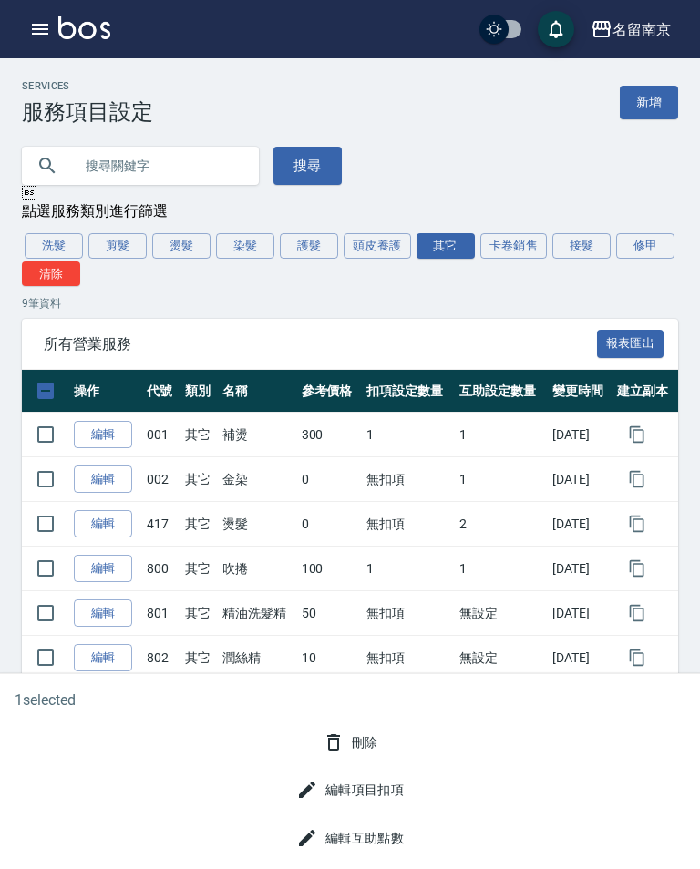
click at [401, 760] on div "刪除" at bounding box center [350, 743] width 671 height 34
click at [366, 760] on button "刪除" at bounding box center [350, 743] width 70 height 34
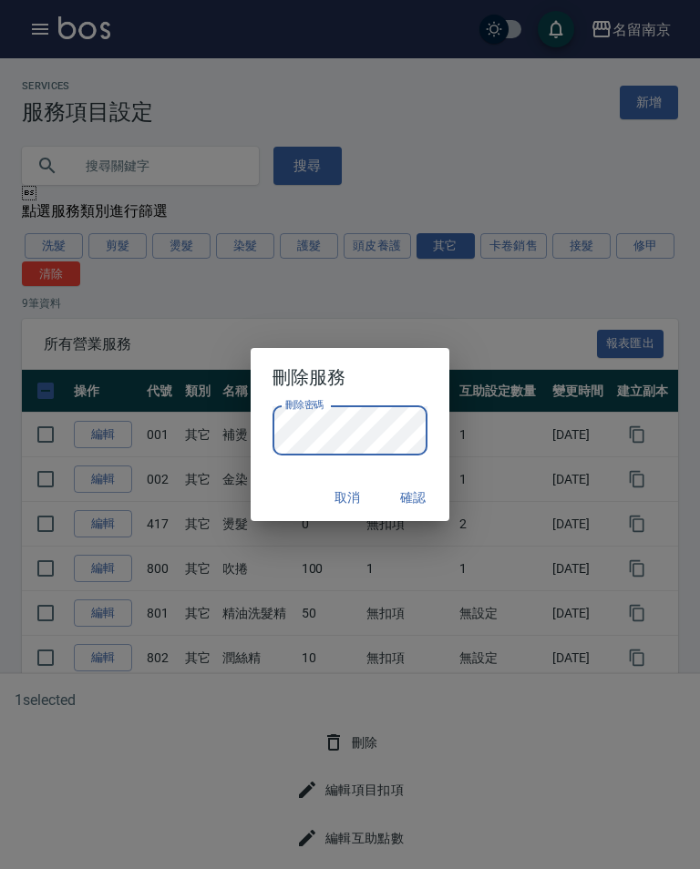
click at [426, 506] on button "確認" at bounding box center [413, 498] width 58 height 34
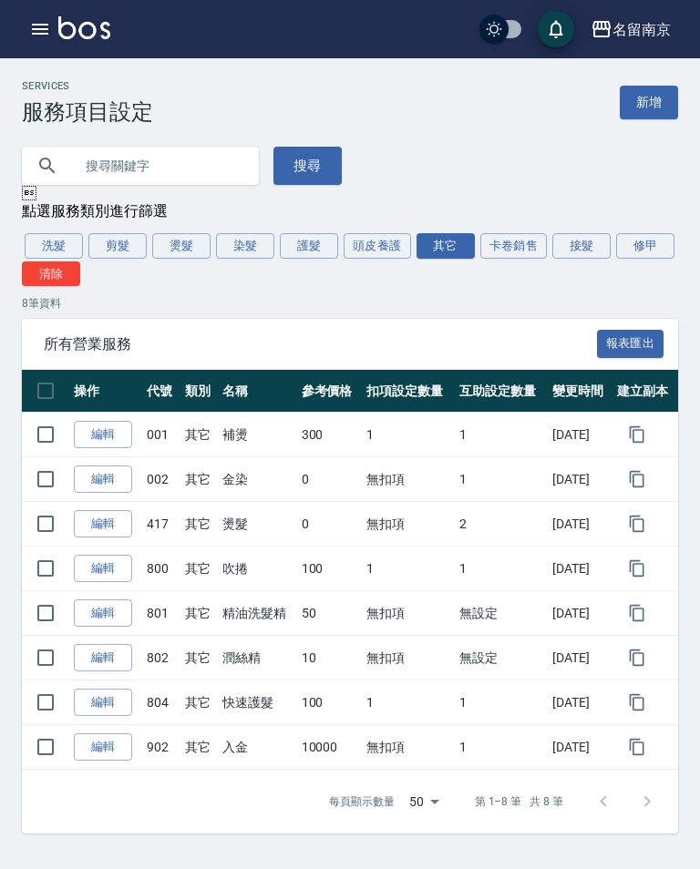
click at [42, 607] on input "checkbox" at bounding box center [45, 613] width 38 height 38
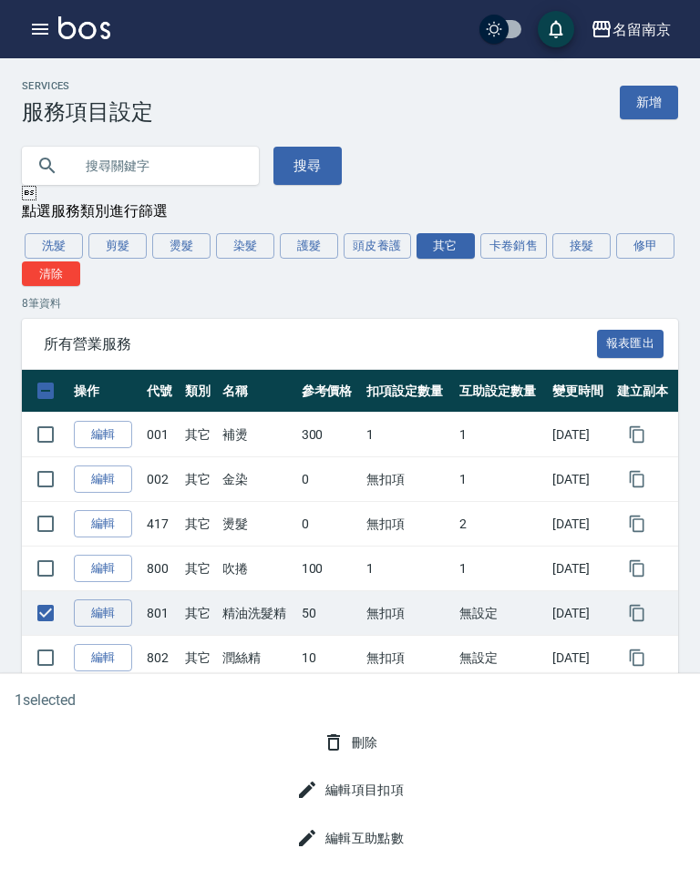
click at [46, 608] on input "checkbox" at bounding box center [45, 613] width 38 height 38
checkbox input "false"
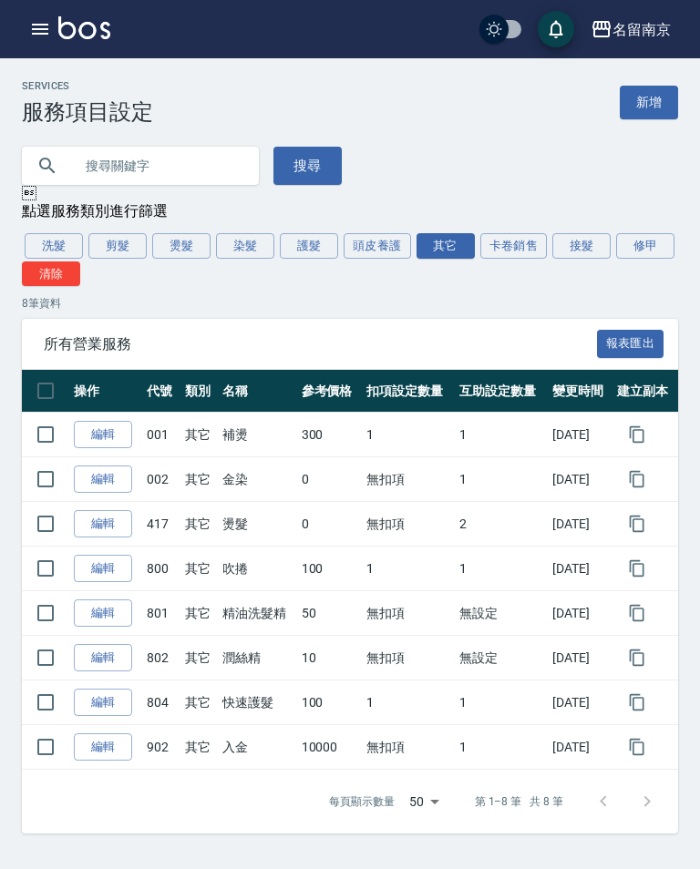
click at [111, 608] on link "編輯" at bounding box center [103, 614] width 58 height 28
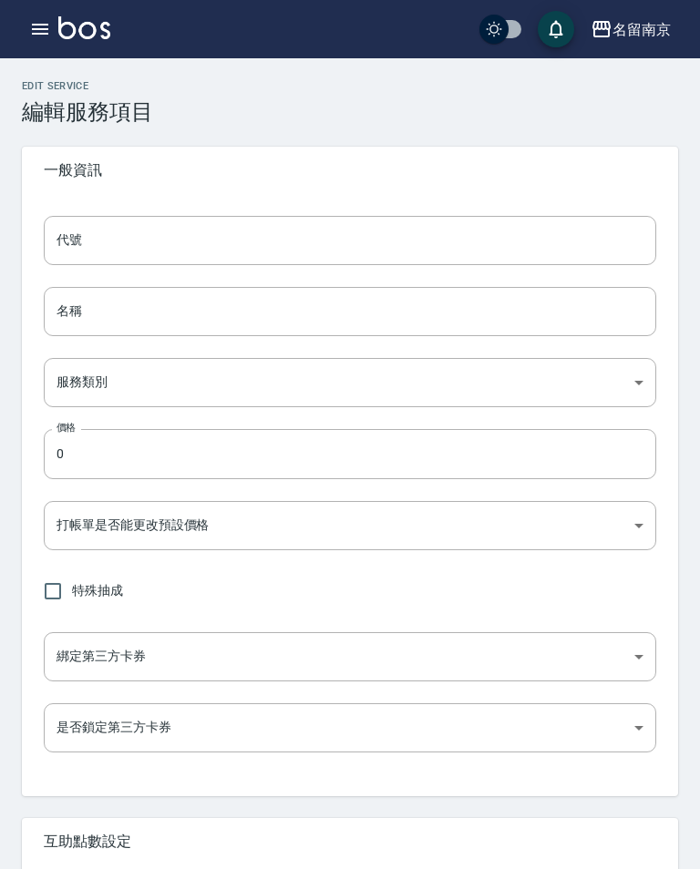
type input "801"
type input "精油洗髮精"
type input "49ab3dd3-29da-446a-a90e-f2d6a7394771"
type input "50"
type input "FALSE"
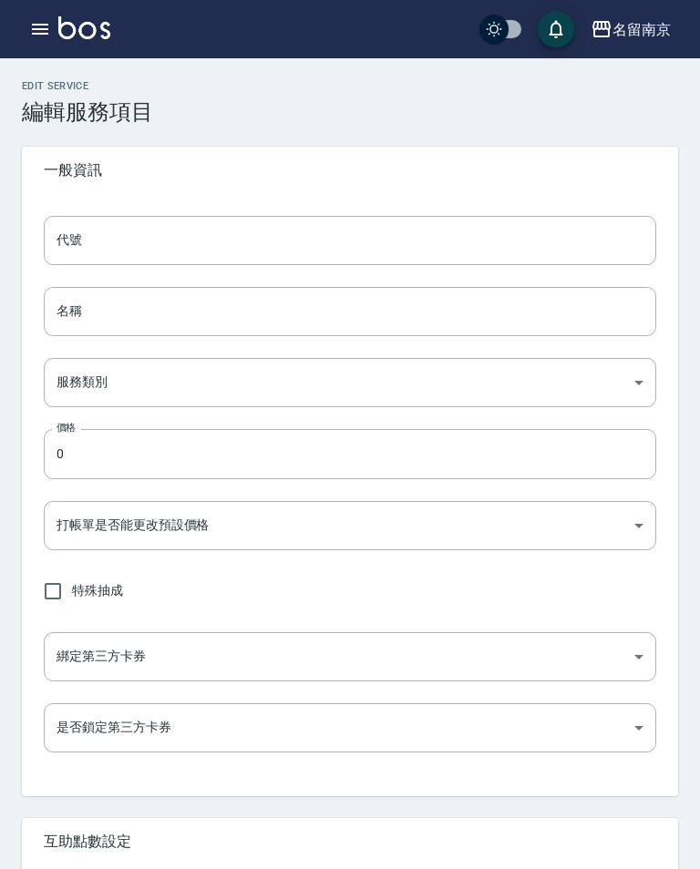
type input "none"
type input "UNSET"
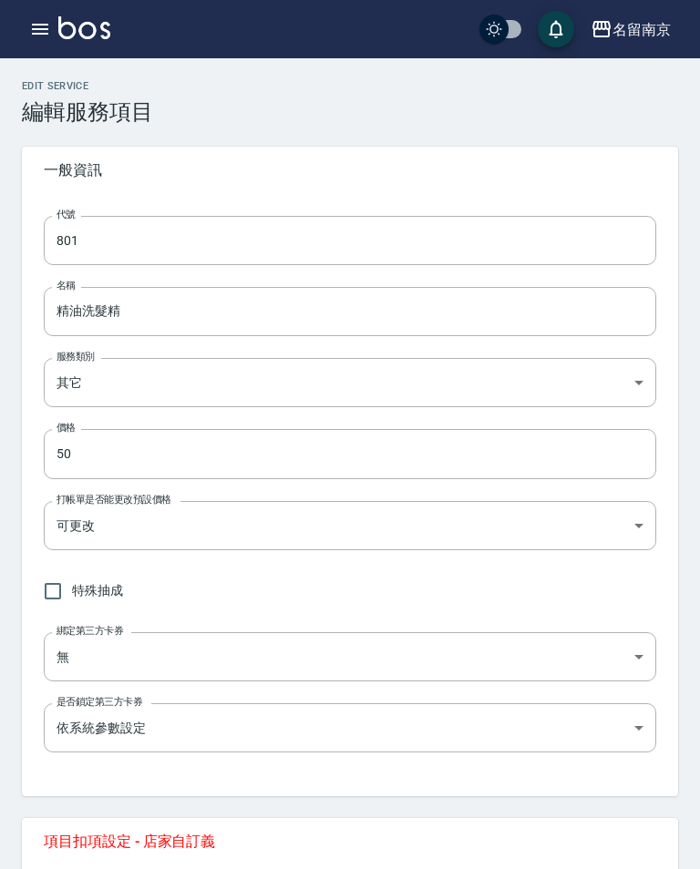
click at [452, 433] on input "50" at bounding box center [350, 453] width 612 height 49
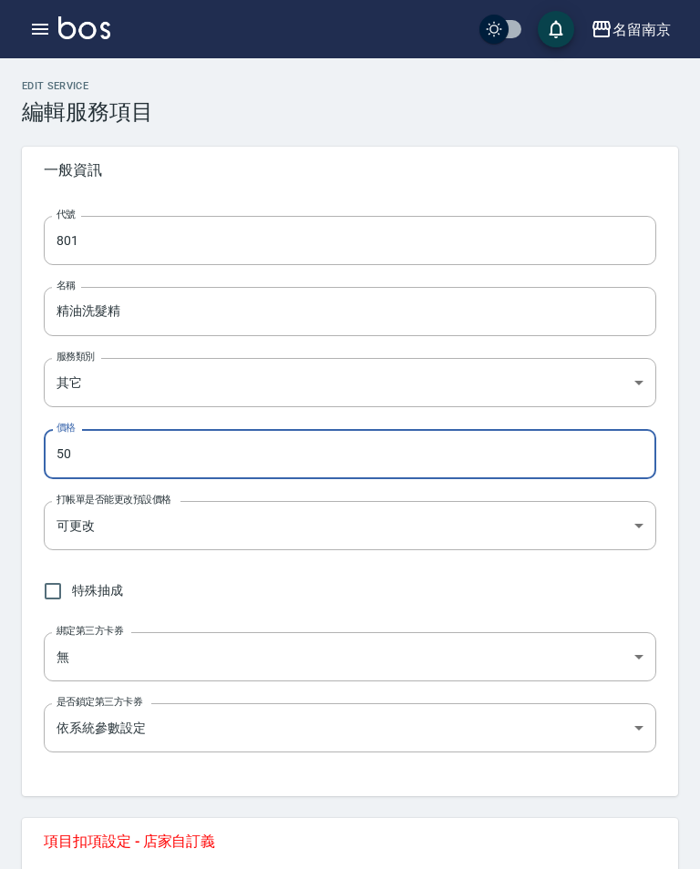
click at [254, 462] on input "50" at bounding box center [350, 453] width 612 height 49
type input "5"
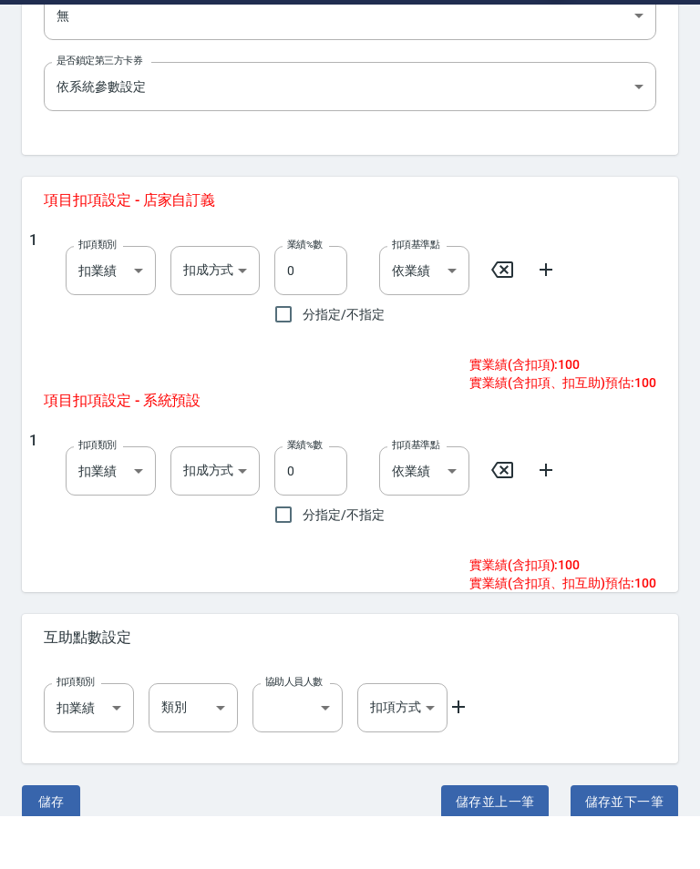
scroll to position [611, 0]
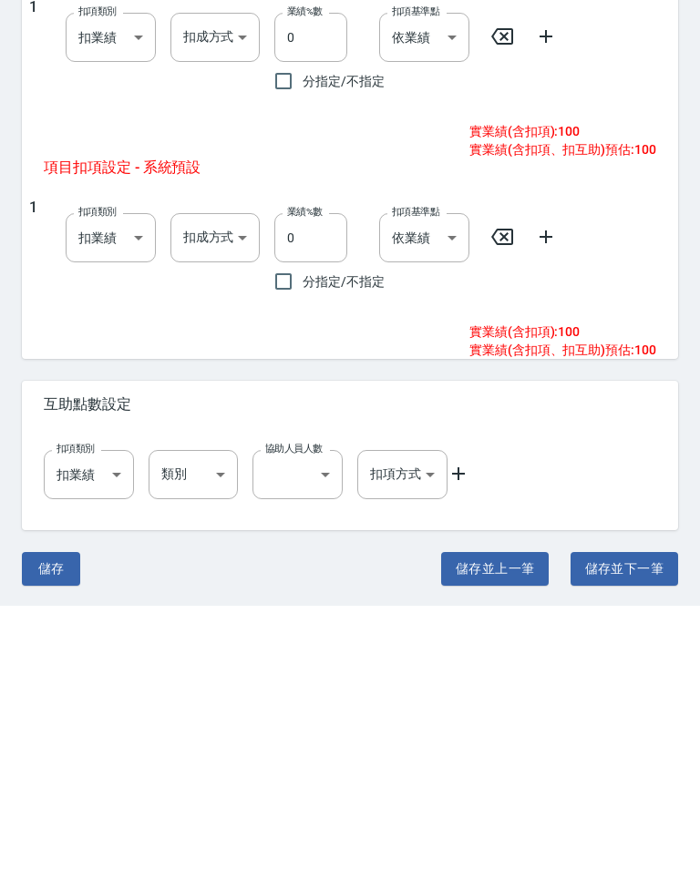
type input "100"
click at [35, 815] on button "儲存" at bounding box center [51, 832] width 58 height 34
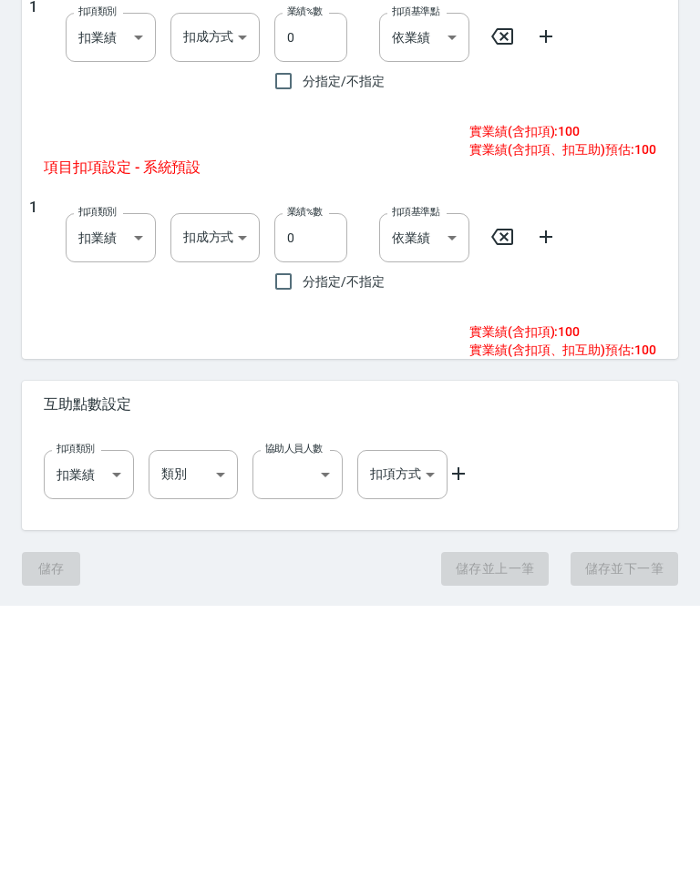
scroll to position [583, 0]
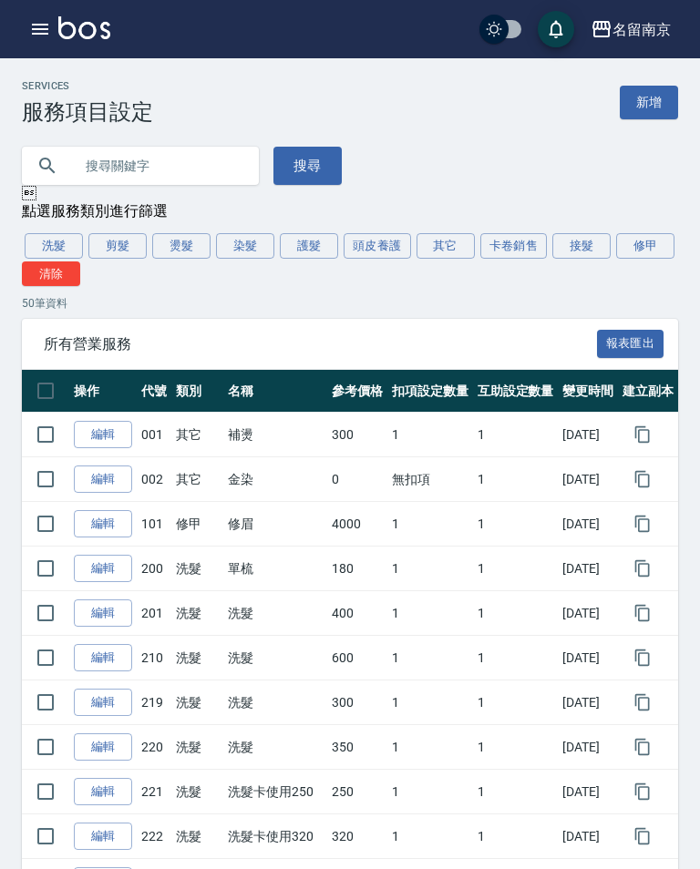
click at [437, 246] on button "其它" at bounding box center [445, 246] width 58 height 26
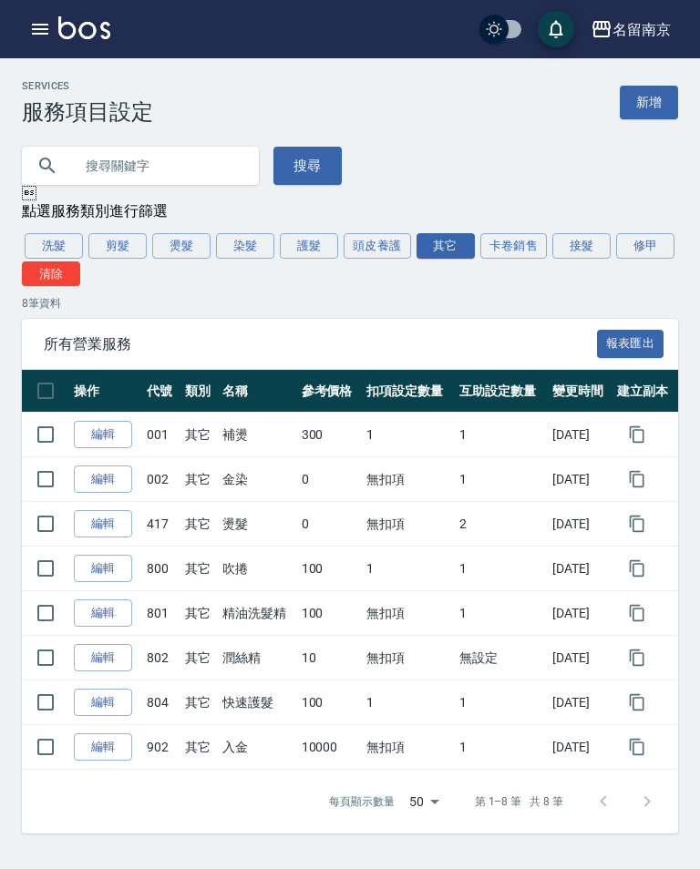
click at [47, 647] on input "checkbox" at bounding box center [45, 658] width 38 height 38
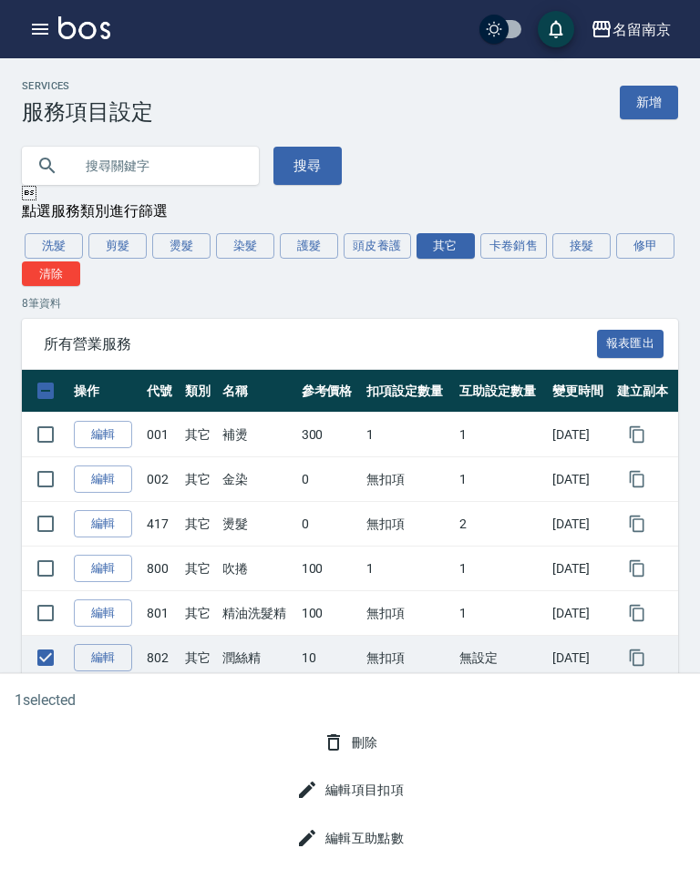
click at [43, 644] on input "checkbox" at bounding box center [45, 658] width 38 height 38
checkbox input "false"
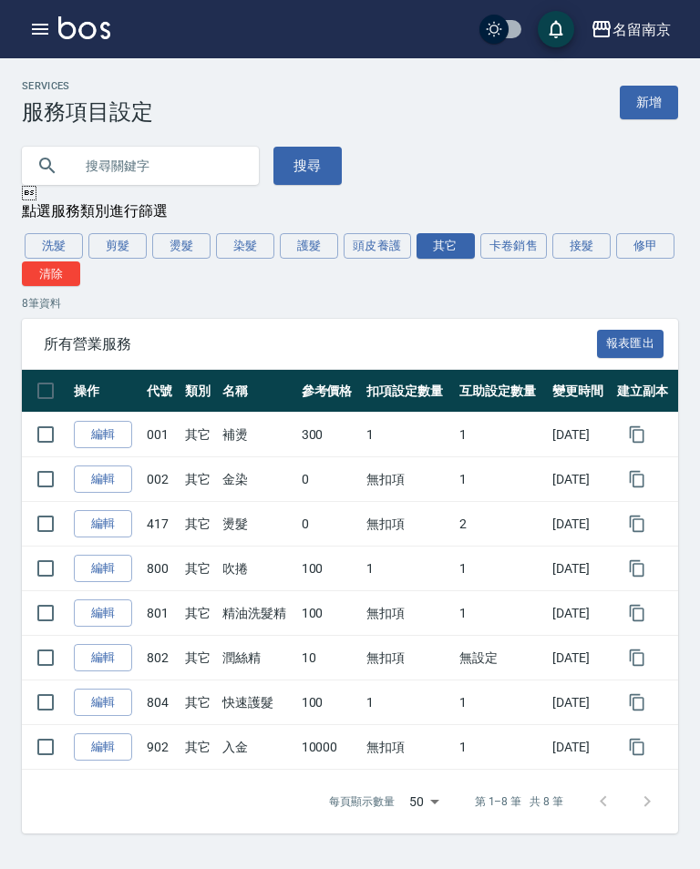
click at [110, 652] on link "編輯" at bounding box center [103, 658] width 58 height 28
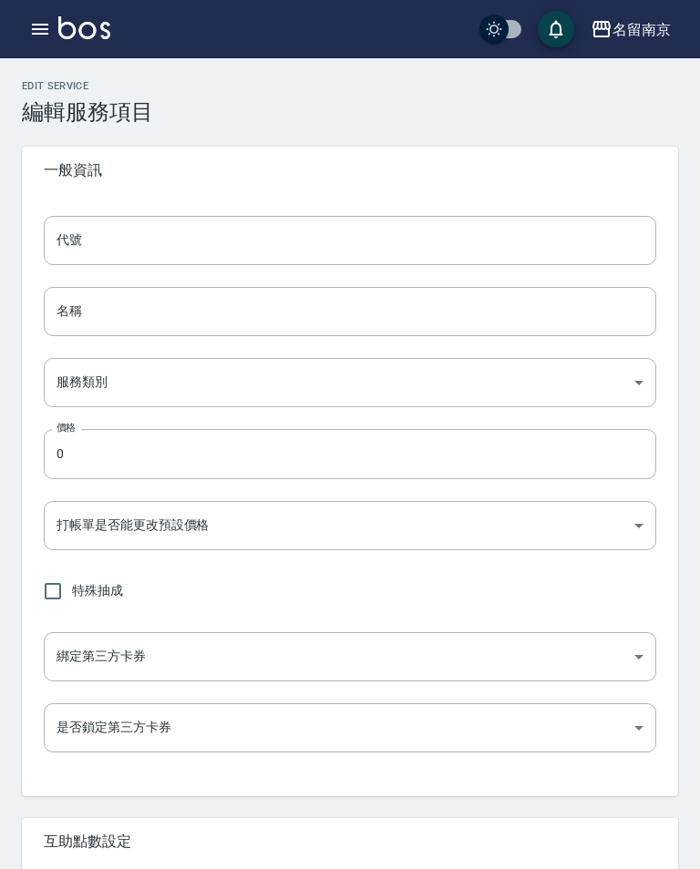
type input "802"
type input "潤絲精"
type input "49ab3dd3-29da-446a-a90e-f2d6a7394771"
type input "10"
type input "FALSE"
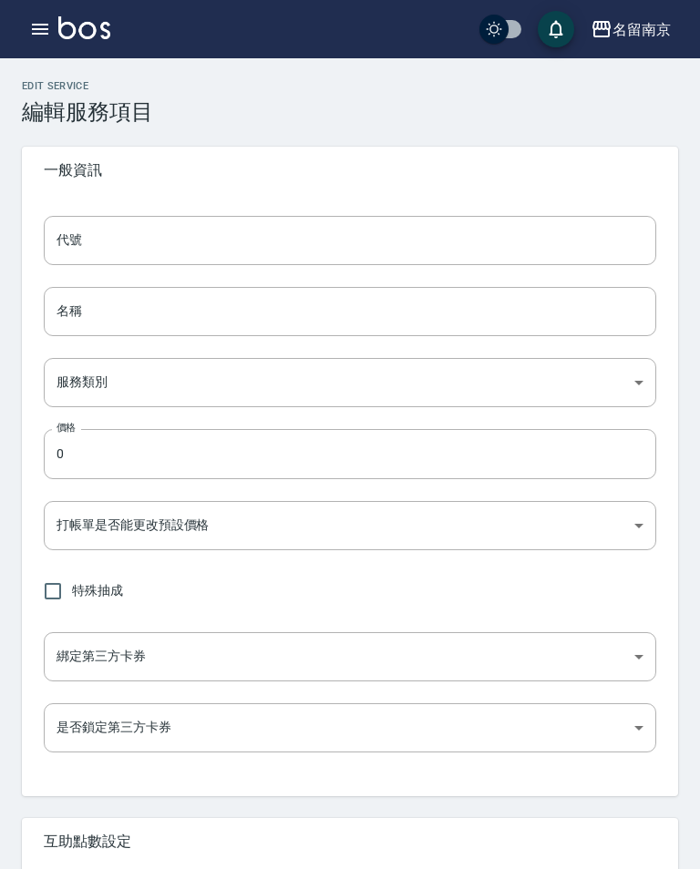
type input "none"
type input "UNSET"
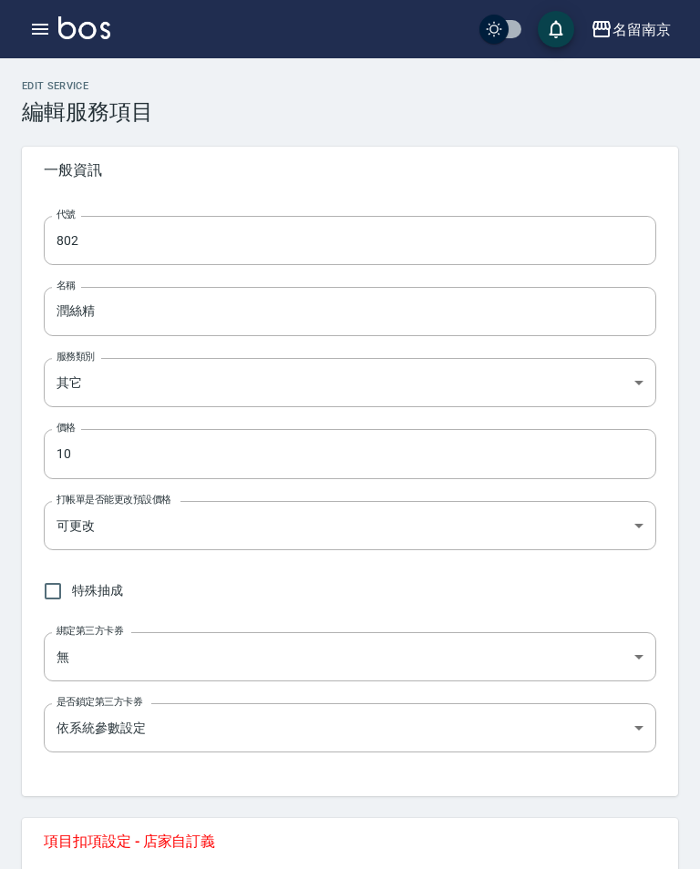
click at [470, 458] on input "10" at bounding box center [350, 453] width 612 height 49
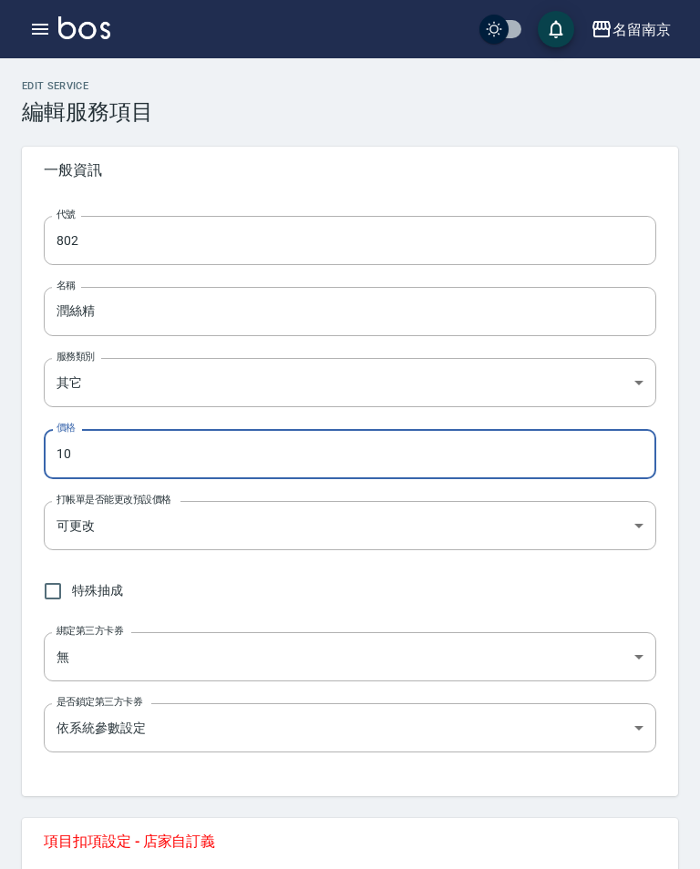
type input "1"
type input "20"
click at [535, 576] on div "特殊抽成" at bounding box center [350, 591] width 612 height 38
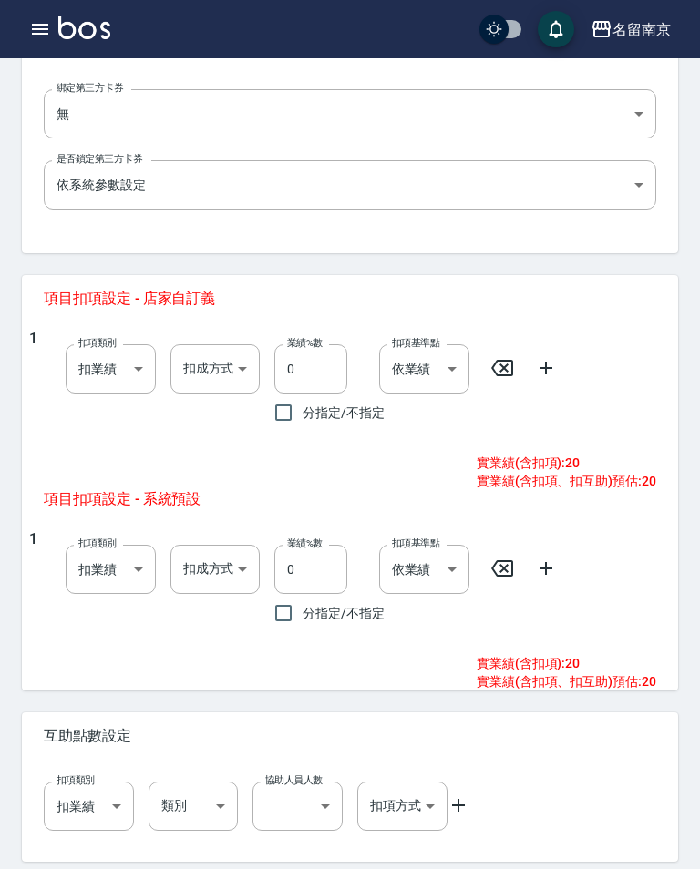
scroll to position [583, 0]
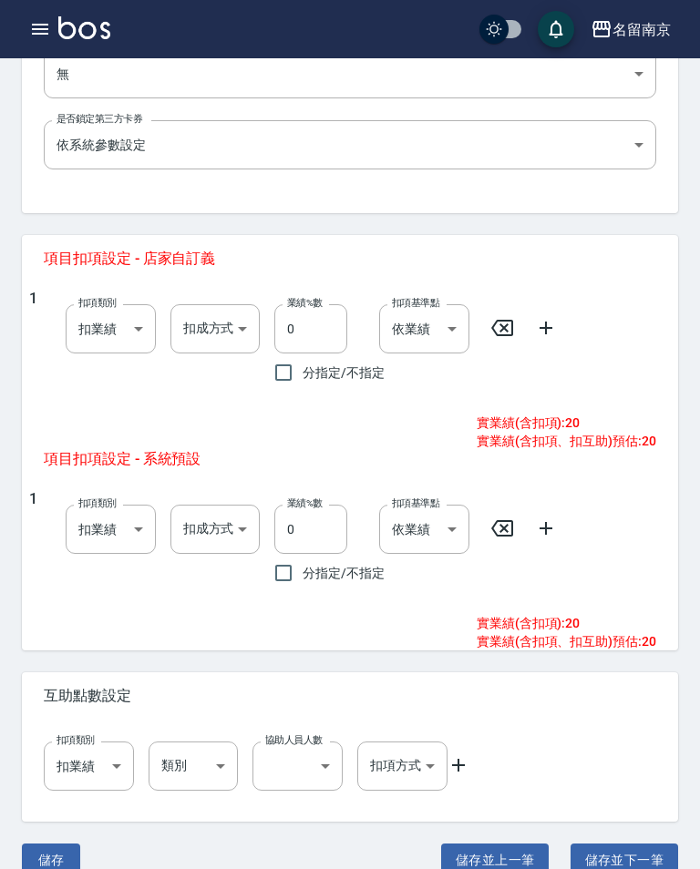
click at [43, 854] on button "儲存" at bounding box center [51, 861] width 58 height 34
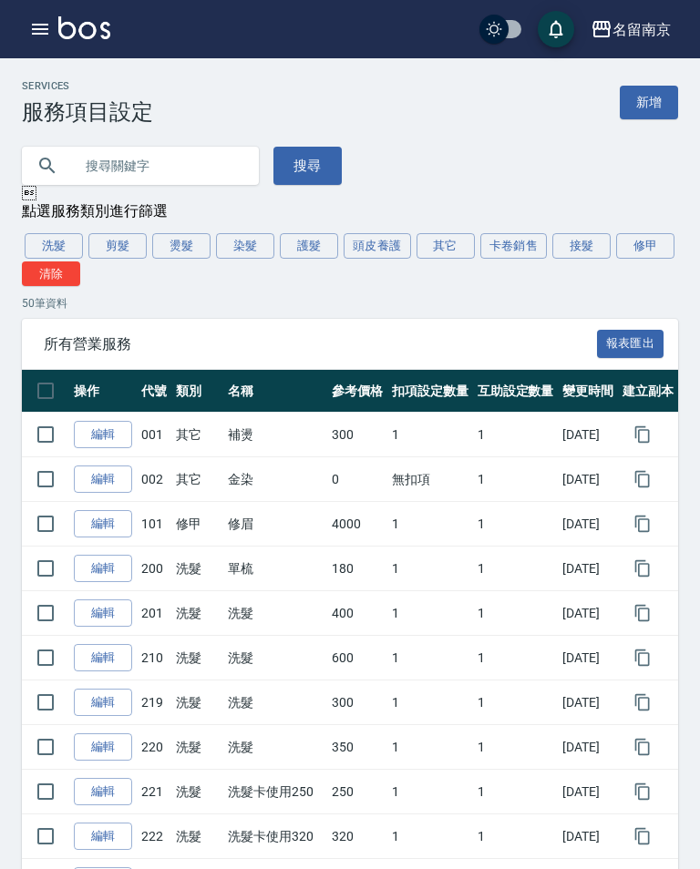
click at [437, 243] on button "其它" at bounding box center [445, 246] width 58 height 26
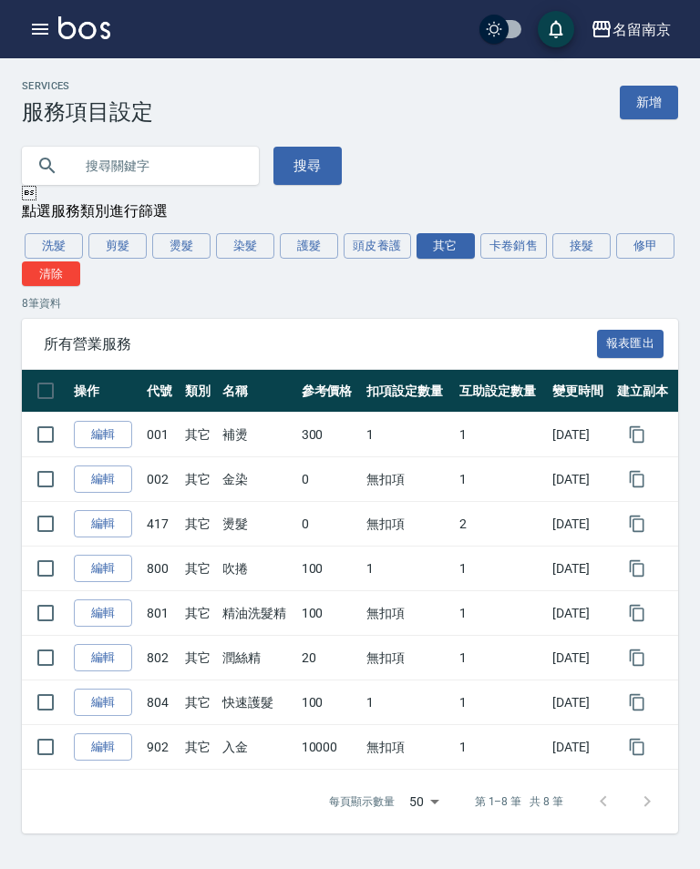
click at [106, 691] on link "編輯" at bounding box center [103, 703] width 58 height 28
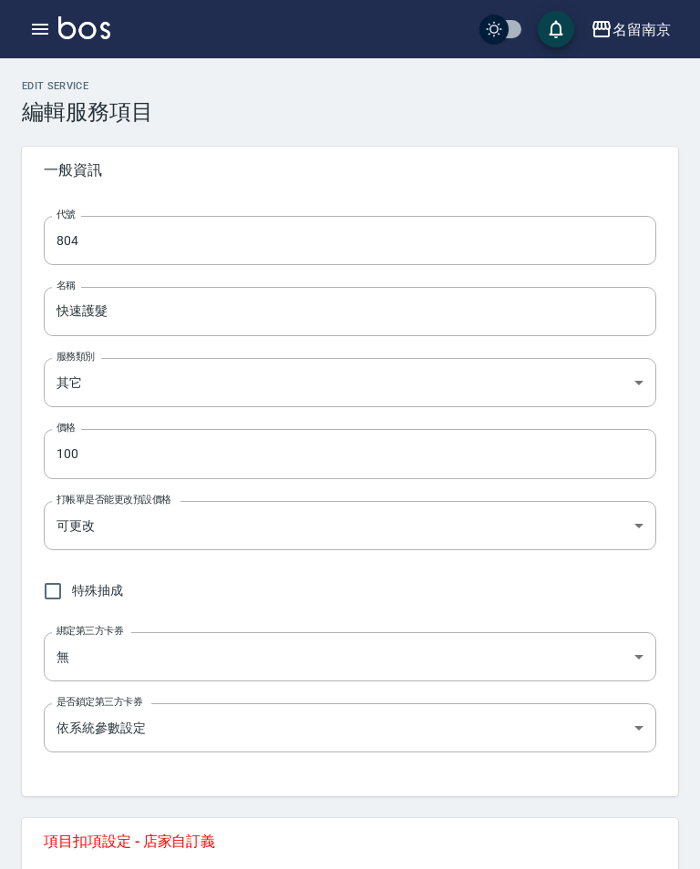
type input "804"
type input "快速護髮"
type input "49ab3dd3-29da-446a-a90e-f2d6a7394771"
type input "100"
type input "FALSE"
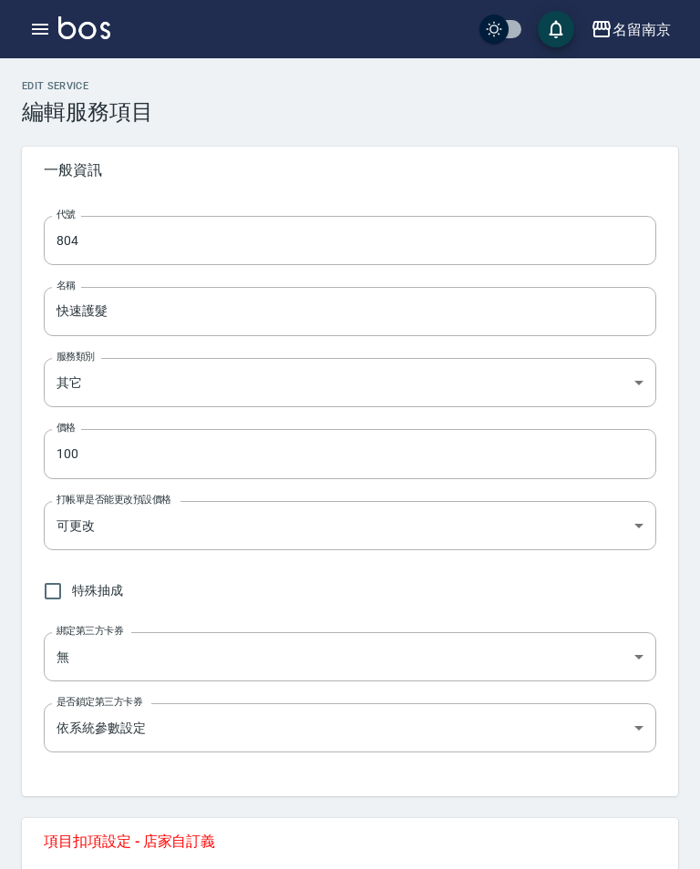
type input "none"
type input "UNSET"
click at [558, 232] on input "804" at bounding box center [350, 240] width 612 height 49
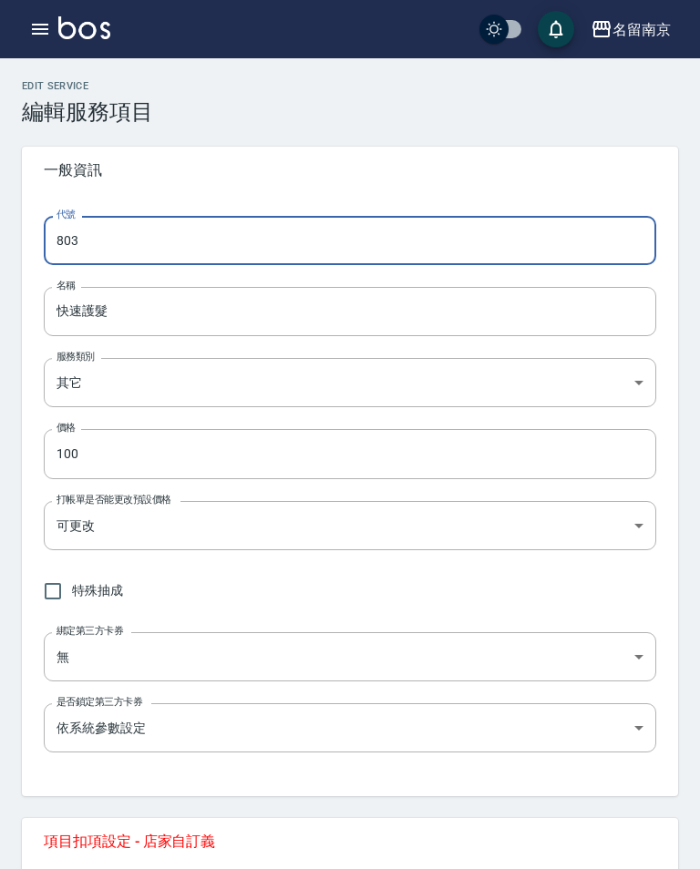
type input "803"
click at [145, 304] on input "快速護髮" at bounding box center [350, 311] width 612 height 49
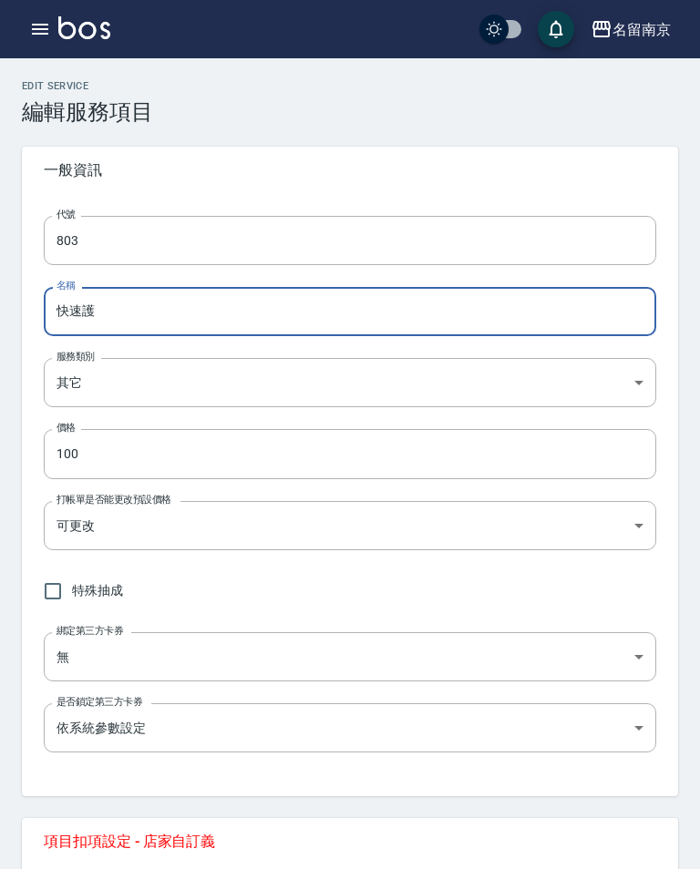
click at [85, 309] on input "快速護" at bounding box center [350, 311] width 612 height 49
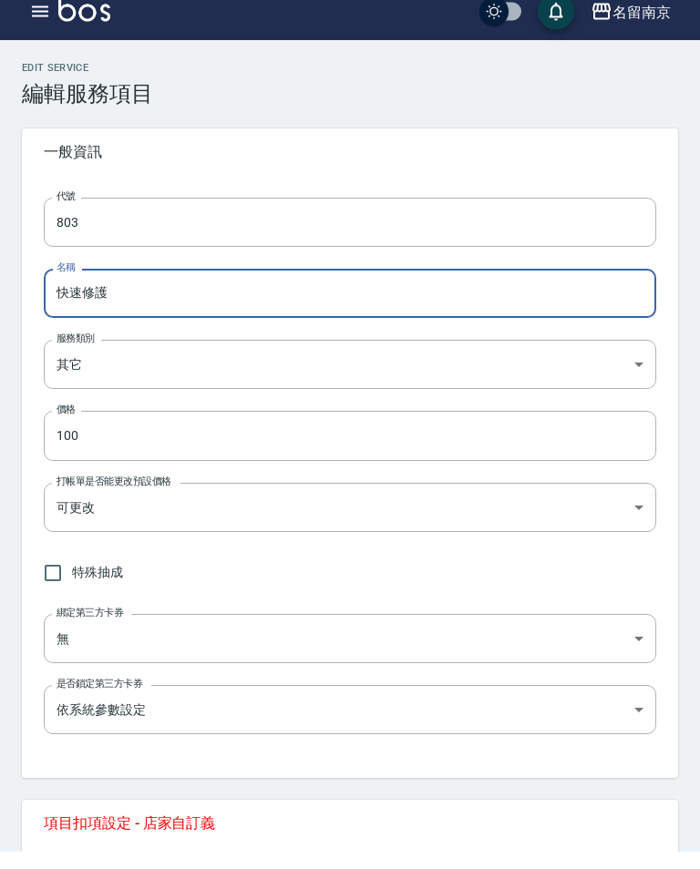
click at [508, 290] on input "快速修護" at bounding box center [350, 311] width 612 height 49
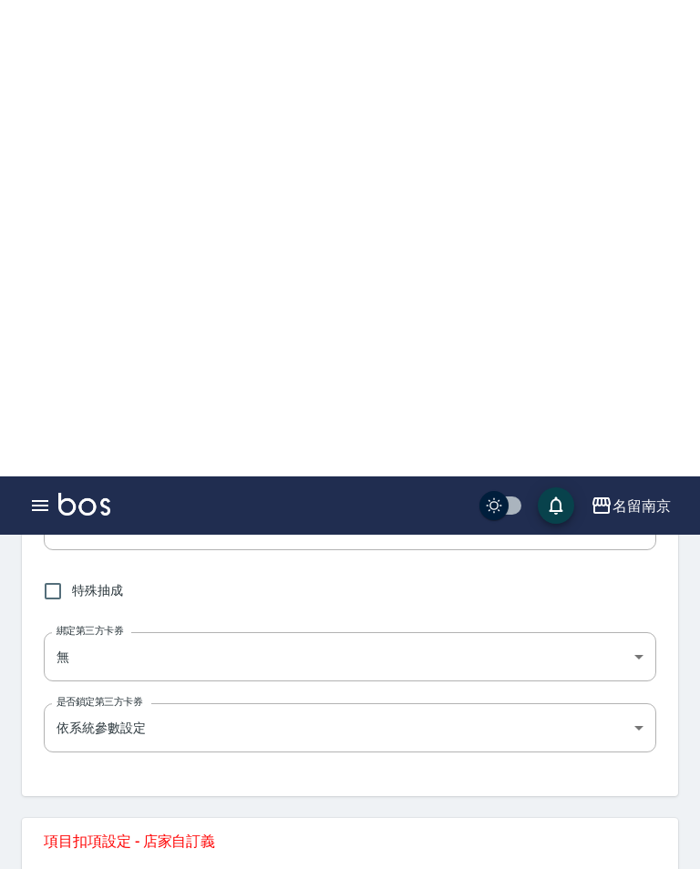
scroll to position [611, 0]
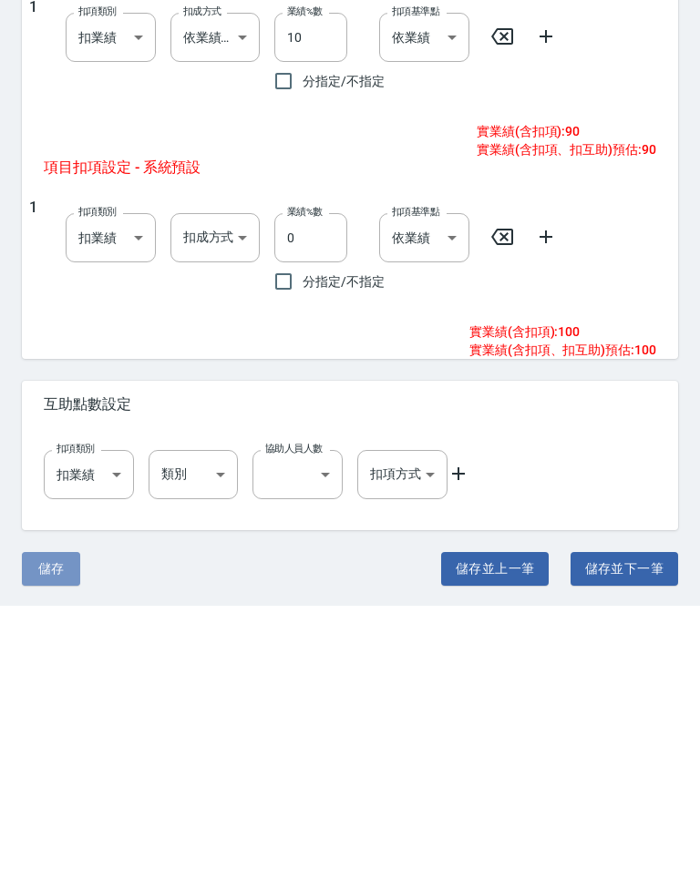
type input "快速修護"
click at [41, 815] on button "儲存" at bounding box center [51, 832] width 58 height 34
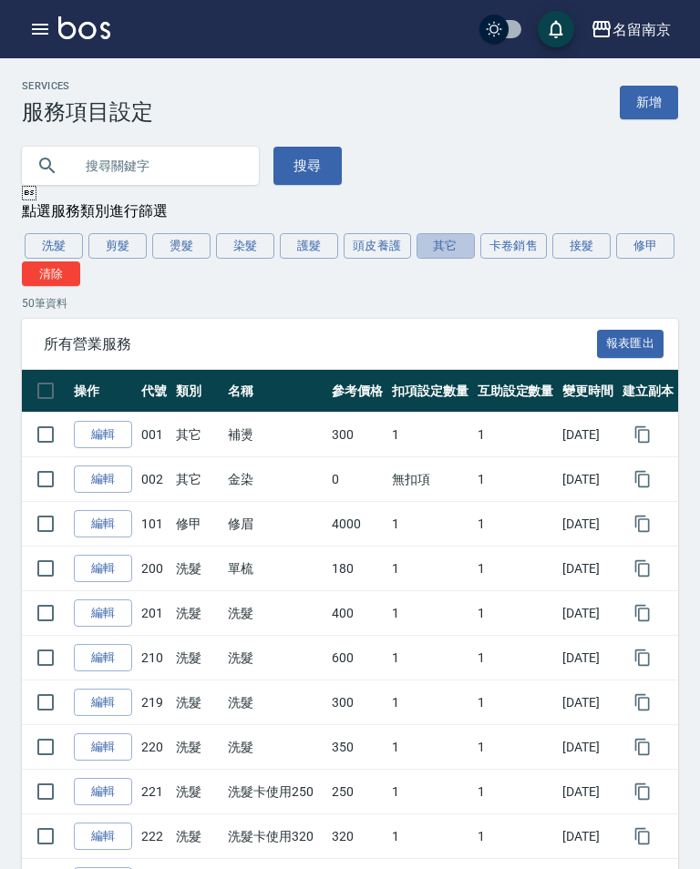
click at [447, 238] on button "其它" at bounding box center [445, 246] width 58 height 26
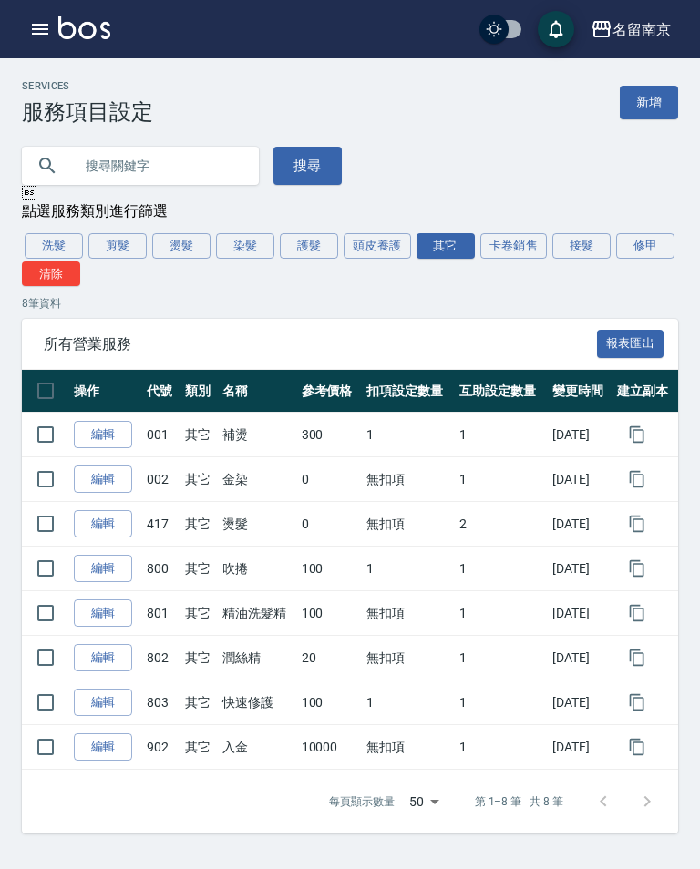
click at [110, 569] on link "編輯" at bounding box center [103, 569] width 58 height 28
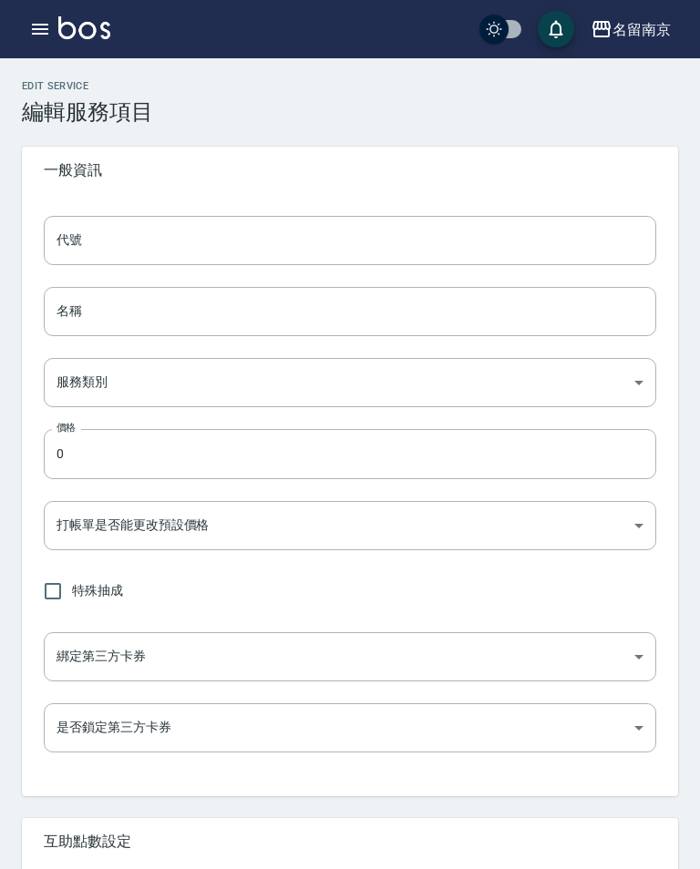
type input "800"
type input "吹捲"
type input "49ab3dd3-29da-446a-a90e-f2d6a7394771"
type input "100"
type input "FALSE"
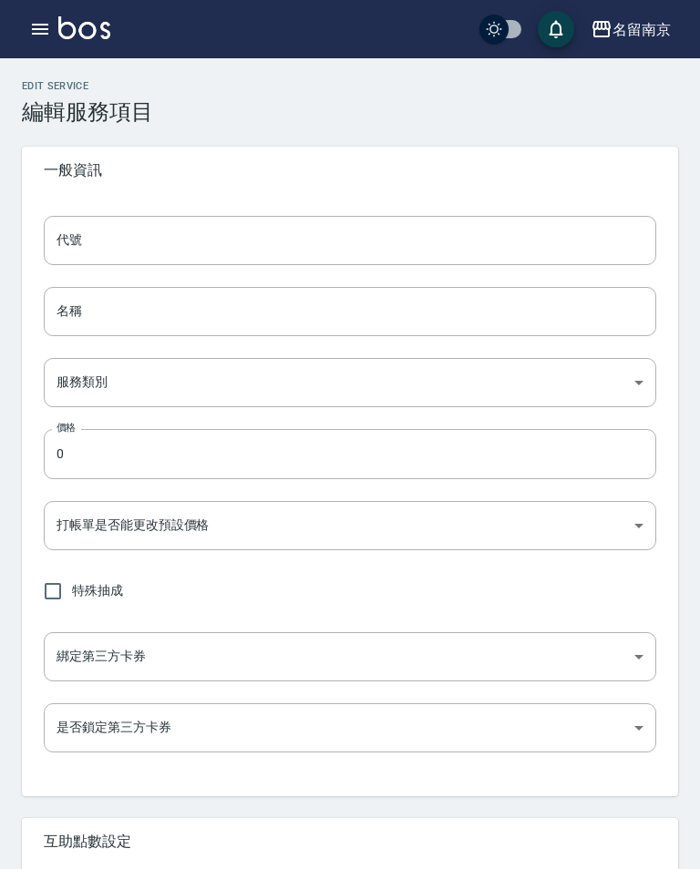
type input "none"
type input "UNSET"
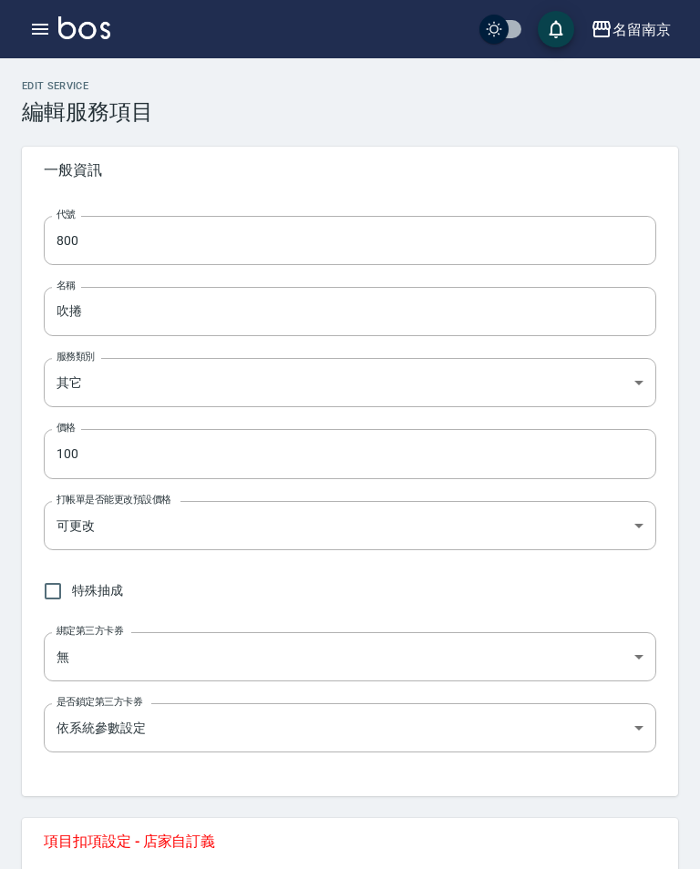
click at [443, 228] on input "800" at bounding box center [350, 240] width 612 height 49
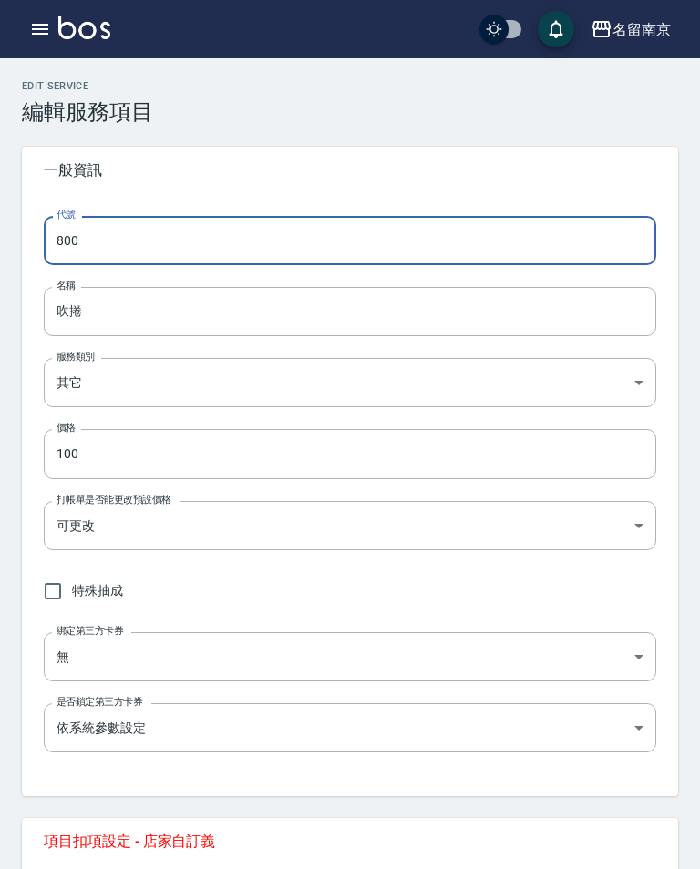
click at [422, 235] on input "800" at bounding box center [350, 240] width 612 height 49
type input "804"
click at [557, 295] on input "吹捲" at bounding box center [350, 311] width 612 height 49
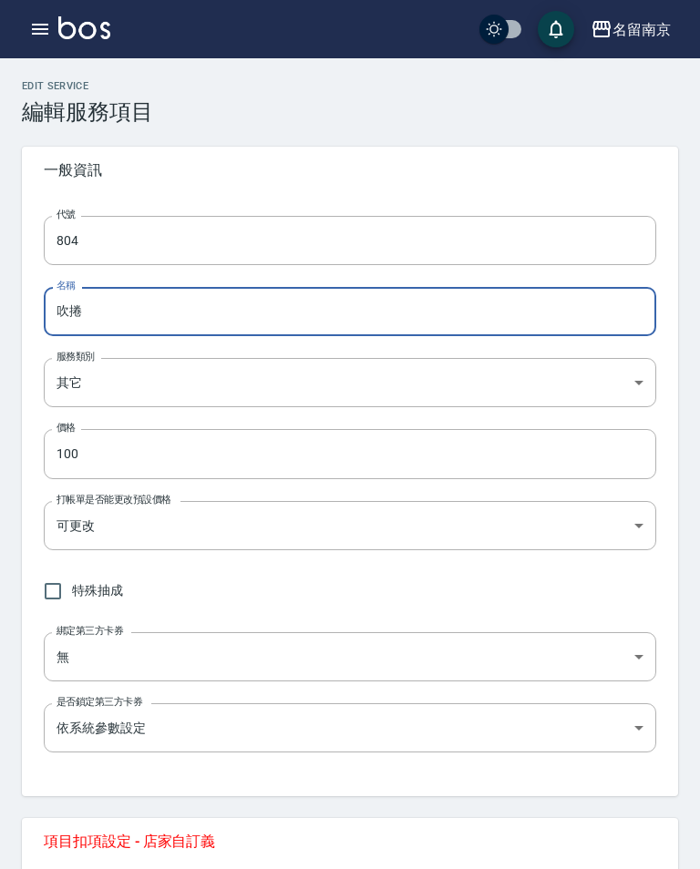
click at [210, 311] on input "吹捲" at bounding box center [350, 311] width 612 height 49
click at [96, 300] on input "吹捲/電熱夾" at bounding box center [350, 311] width 612 height 49
click at [88, 318] on input "吹捲/電熱夾" at bounding box center [350, 311] width 612 height 49
click at [320, 320] on input "電熱夾" at bounding box center [350, 311] width 612 height 49
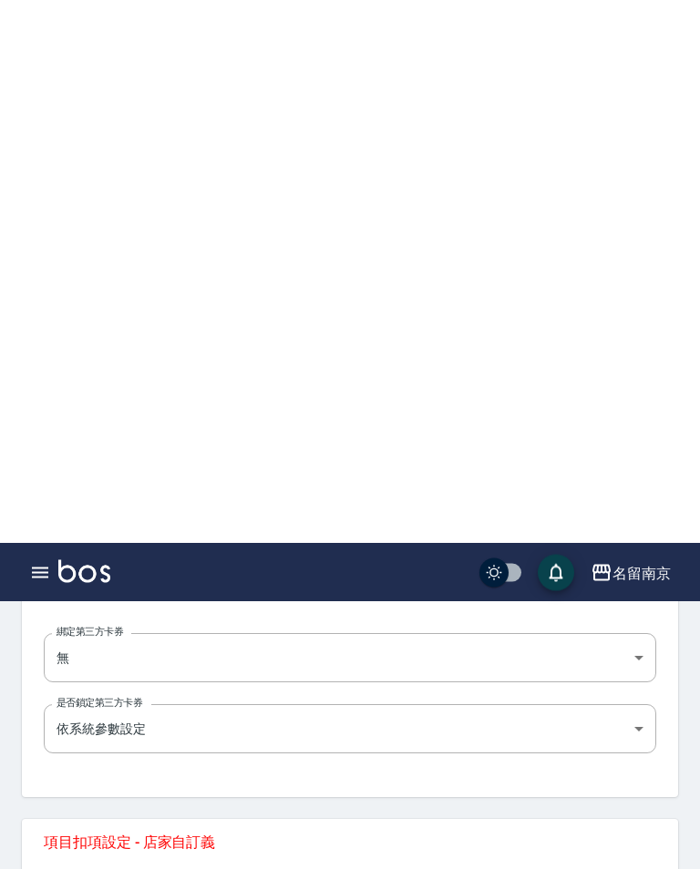
scroll to position [611, 0]
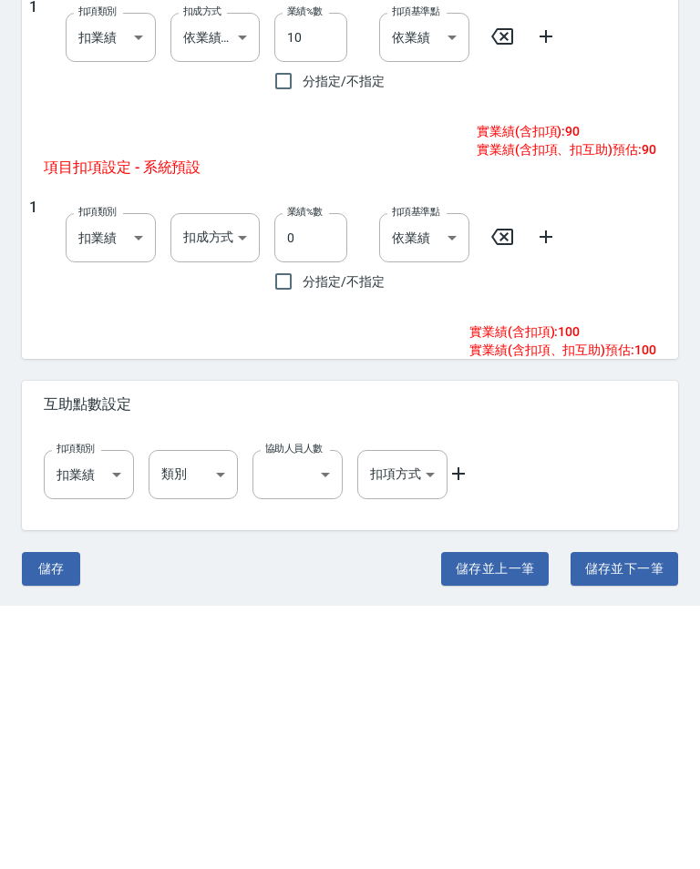
type input "電熱夾/造型"
click at [70, 815] on button "儲存" at bounding box center [51, 832] width 58 height 34
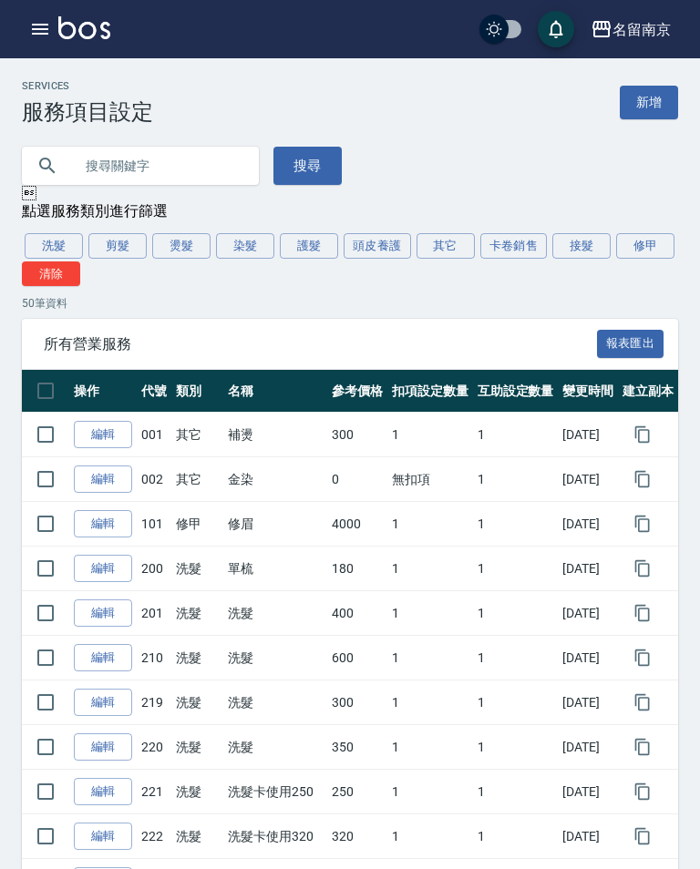
click at [457, 236] on button "其它" at bounding box center [445, 246] width 58 height 26
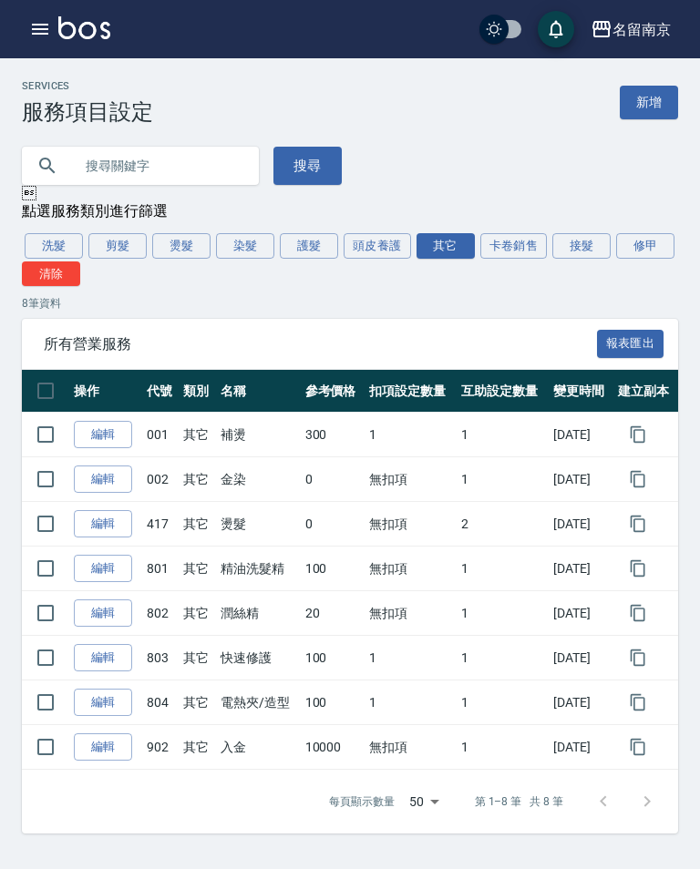
click at [544, 257] on button "卡卷銷售" at bounding box center [513, 246] width 67 height 26
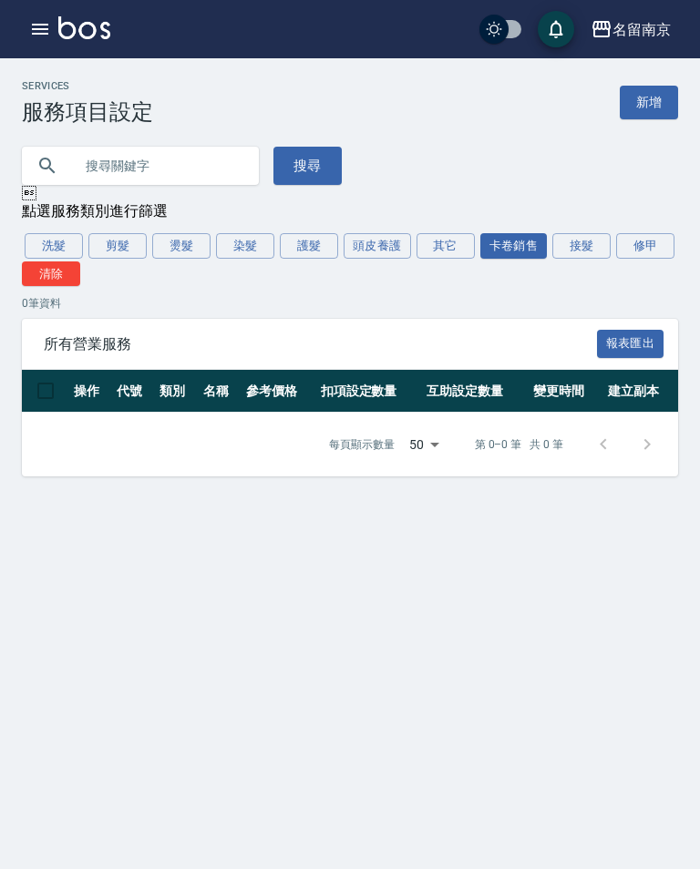
click at [583, 246] on button "接髮" at bounding box center [581, 246] width 58 height 26
click at [662, 243] on button "修甲" at bounding box center [645, 246] width 58 height 26
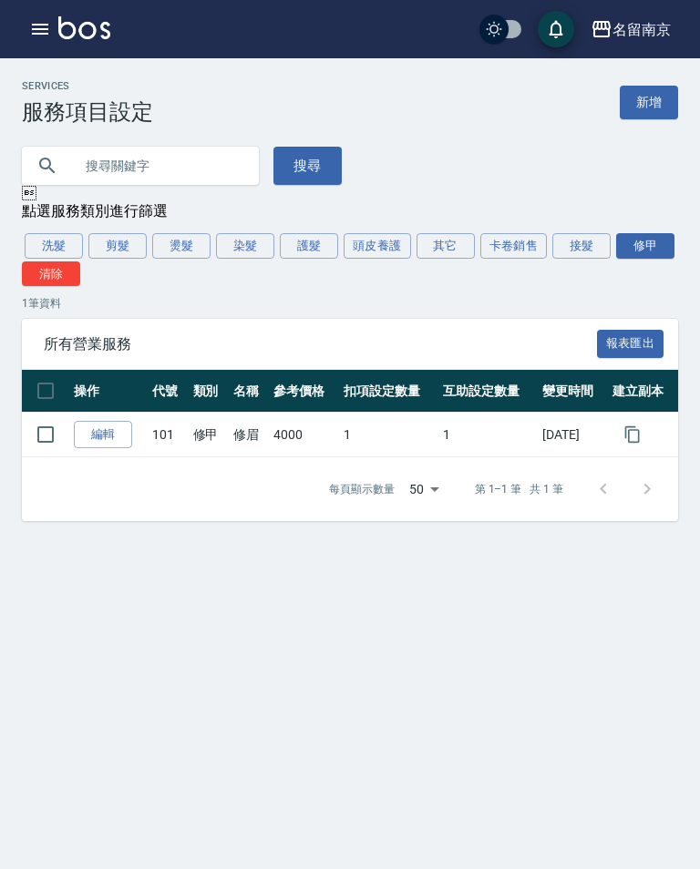
click at [456, 239] on button "其它" at bounding box center [445, 246] width 58 height 26
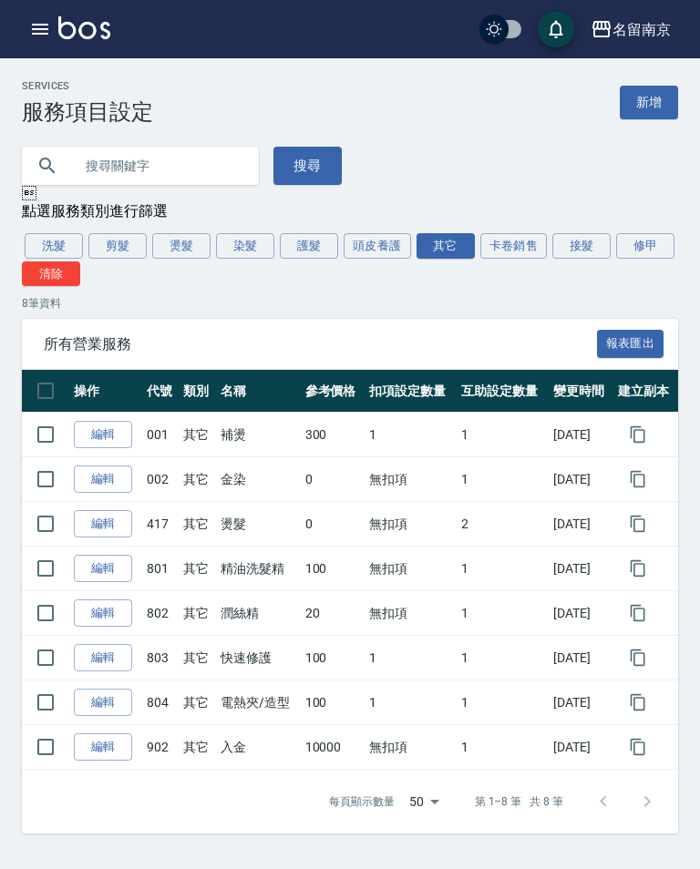
click at [120, 246] on button "剪髮" at bounding box center [117, 246] width 58 height 26
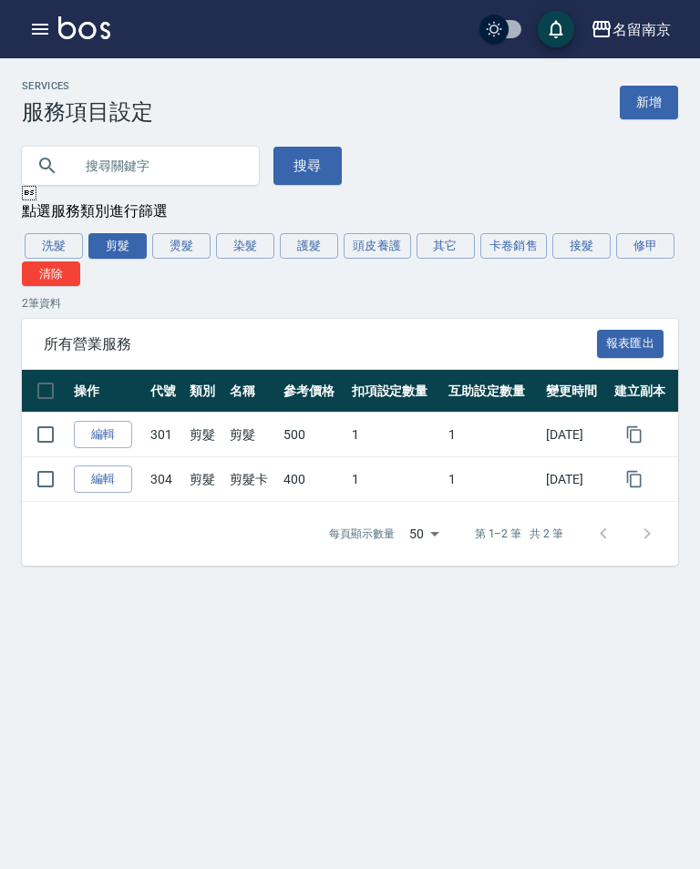
click at [67, 225] on div "Services 服務項目設定 新增 搜尋  點選服務類別進行篩選 洗髮 剪髮 燙髮 染髮 護髮 頭皮養護 其它 卡卷銷售 接髮 修甲 清除 2 筆資料 所…" at bounding box center [350, 323] width 700 height 486
click at [40, 241] on button "洗髮" at bounding box center [54, 246] width 58 height 26
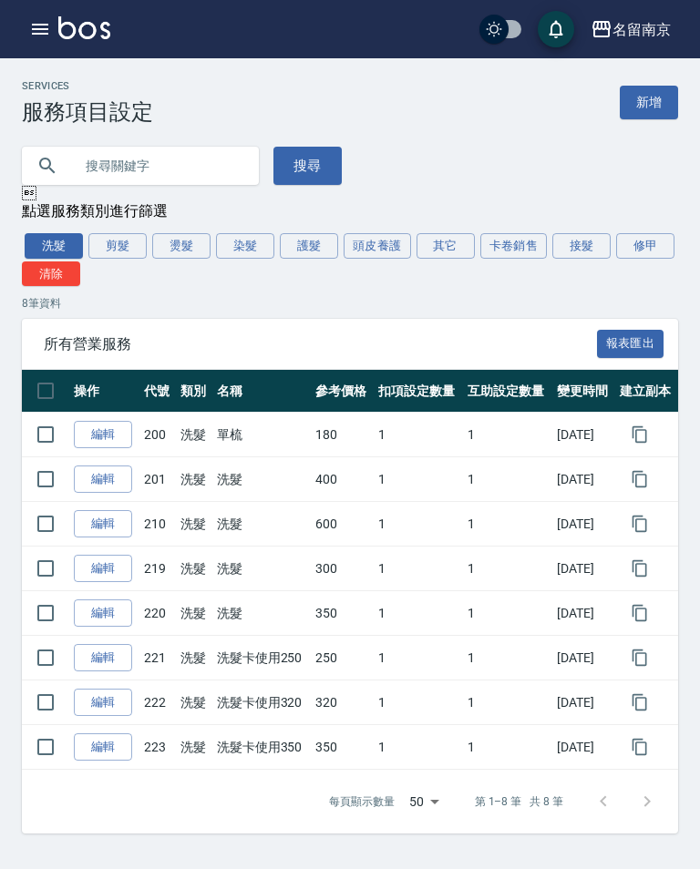
click at [117, 238] on button "剪髮" at bounding box center [117, 246] width 58 height 26
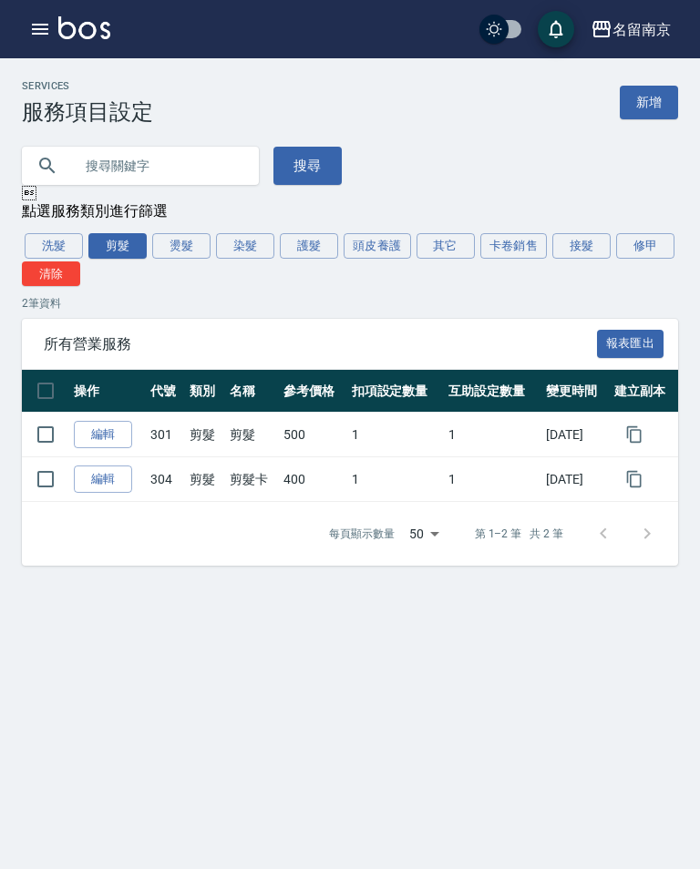
click at [182, 243] on button "燙髮" at bounding box center [181, 246] width 58 height 26
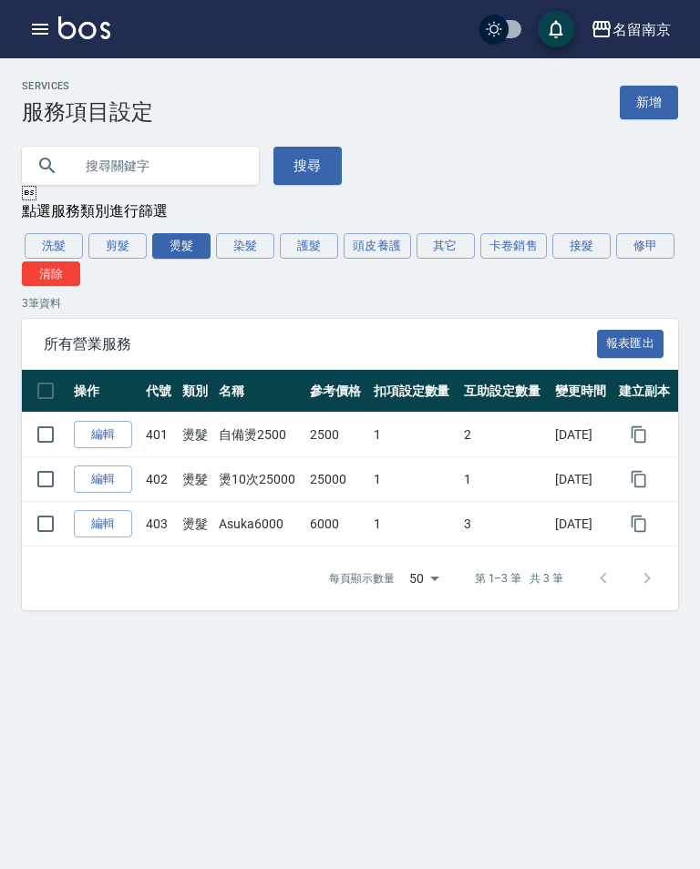
click at [245, 241] on button "染髮" at bounding box center [245, 246] width 58 height 26
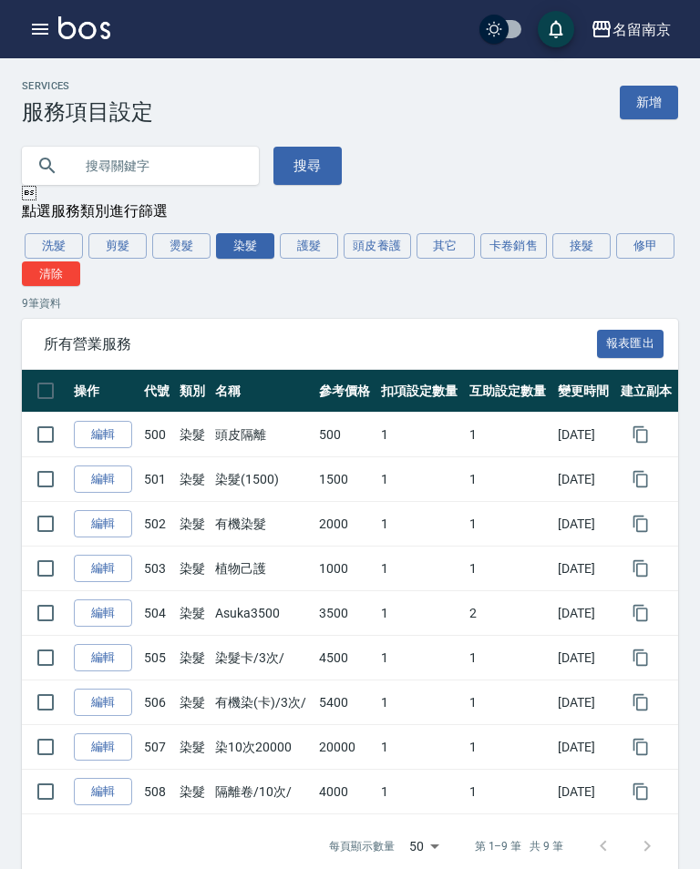
click at [313, 231] on div "Services 服務項目設定 新增 搜尋  點選服務類別進行篩選 洗髮 剪髮 燙髮 染髮 護髮 頭皮養護 其它 卡卷銷售 接髮 修甲 清除 9 筆資料 所…" at bounding box center [350, 479] width 700 height 798
click at [386, 237] on button "頭皮養護" at bounding box center [376, 246] width 67 height 26
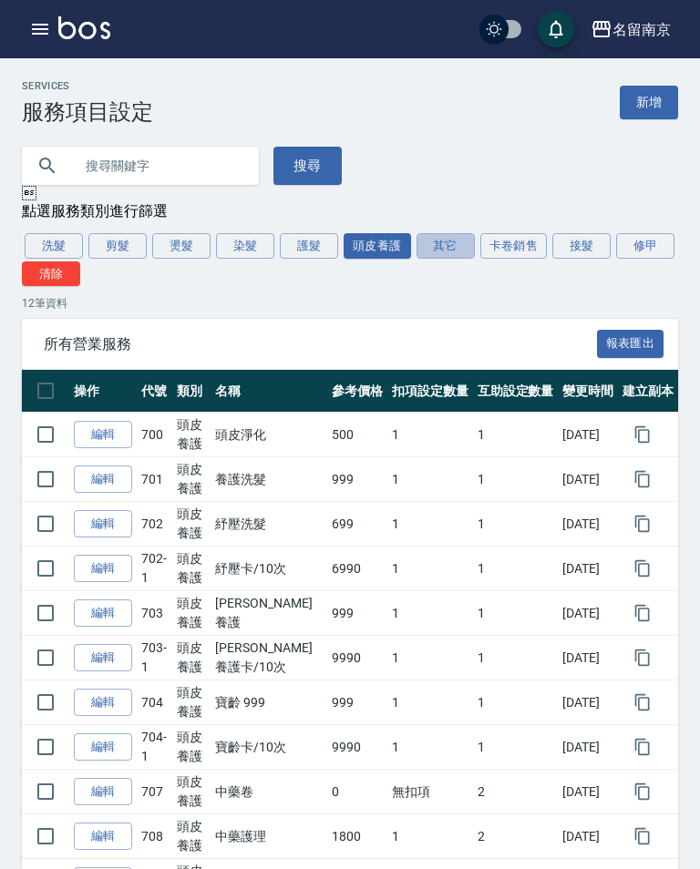
click at [453, 241] on button "其它" at bounding box center [445, 246] width 58 height 26
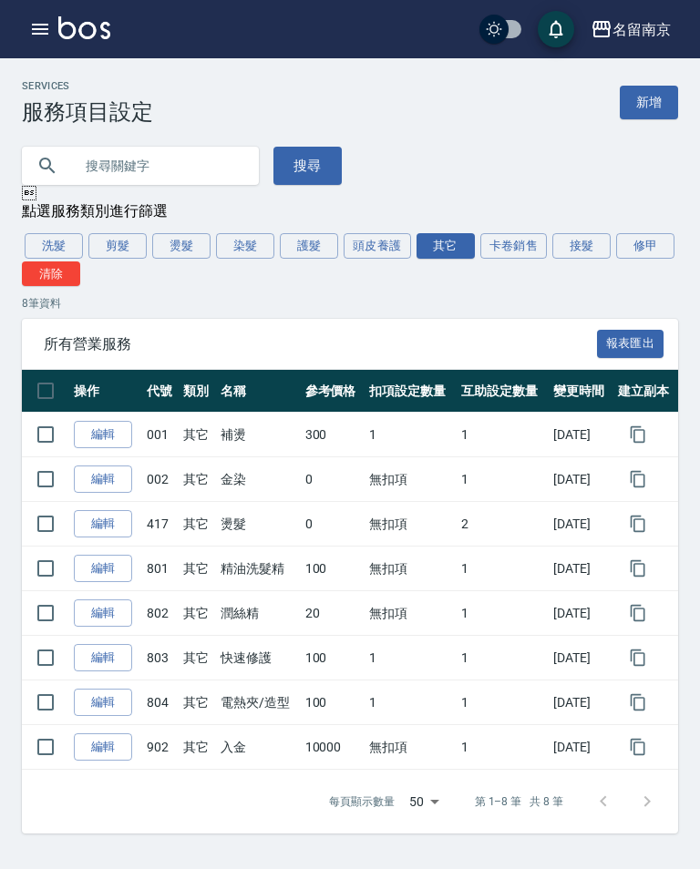
click at [528, 250] on button "卡卷銷售" at bounding box center [513, 246] width 67 height 26
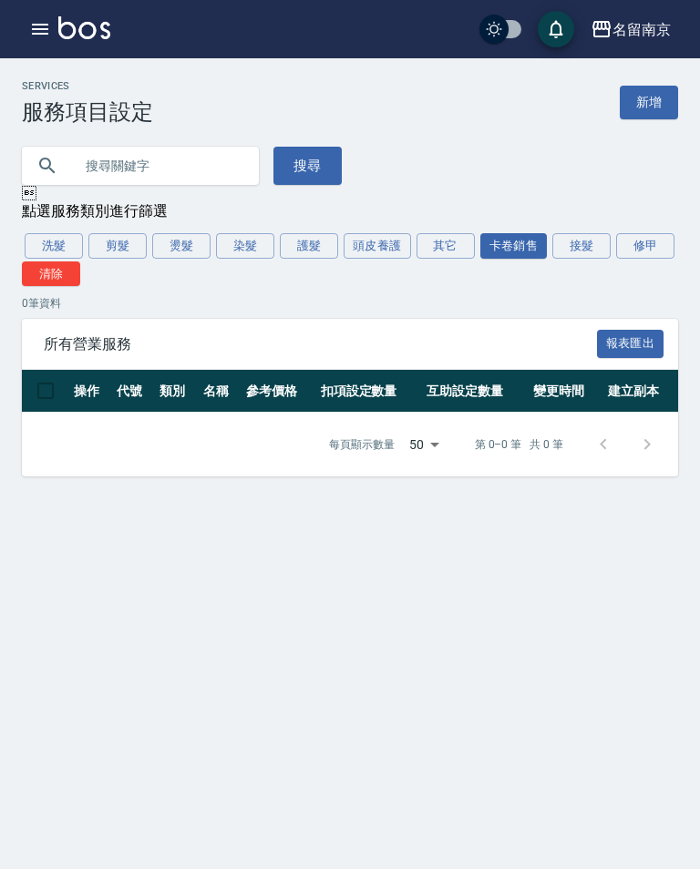
click at [593, 240] on button "接髮" at bounding box center [581, 246] width 58 height 26
click at [668, 232] on div "Services 服務項目設定 新增 搜尋  點選服務類別進行篩選 洗髮 剪髮 燙髮 染髮 護髮 頭皮養護 其它 卡卷銷售 接髮 修甲 清除 0 筆資料 所…" at bounding box center [350, 278] width 700 height 396
click at [442, 249] on button "其它" at bounding box center [445, 246] width 58 height 26
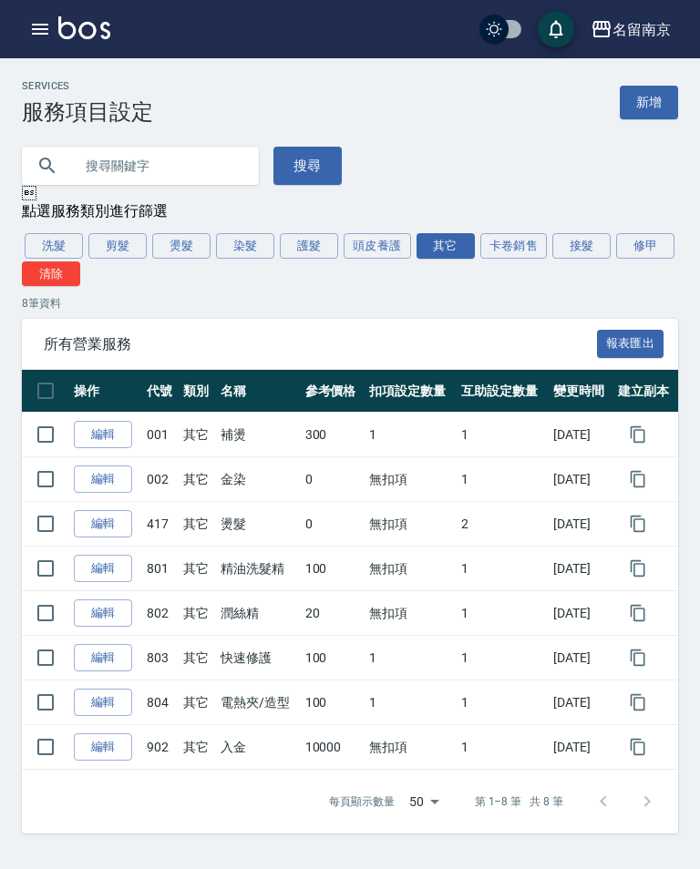
click at [625, 32] on div "名留南京" at bounding box center [641, 29] width 58 height 23
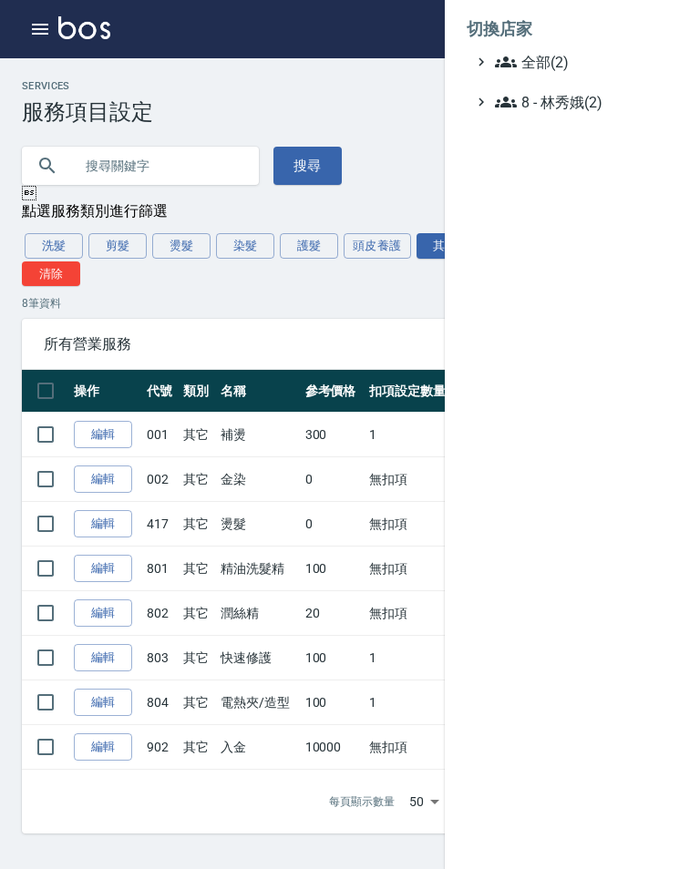
click at [362, 107] on div at bounding box center [350, 434] width 700 height 869
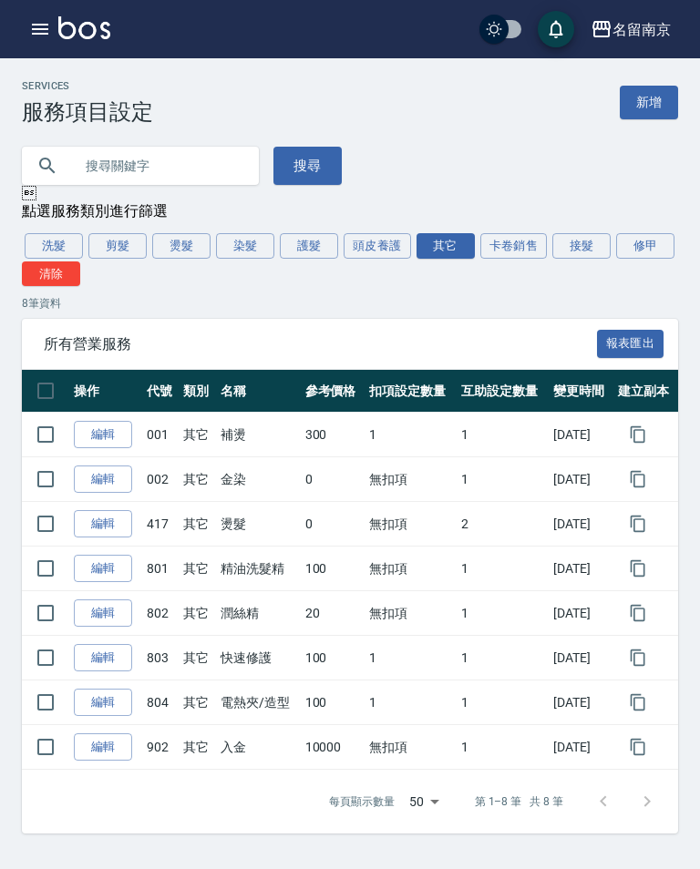
click at [659, 11] on div "名留南京 登出" at bounding box center [350, 29] width 700 height 58
click at [45, 29] on icon "button" at bounding box center [40, 29] width 16 height 11
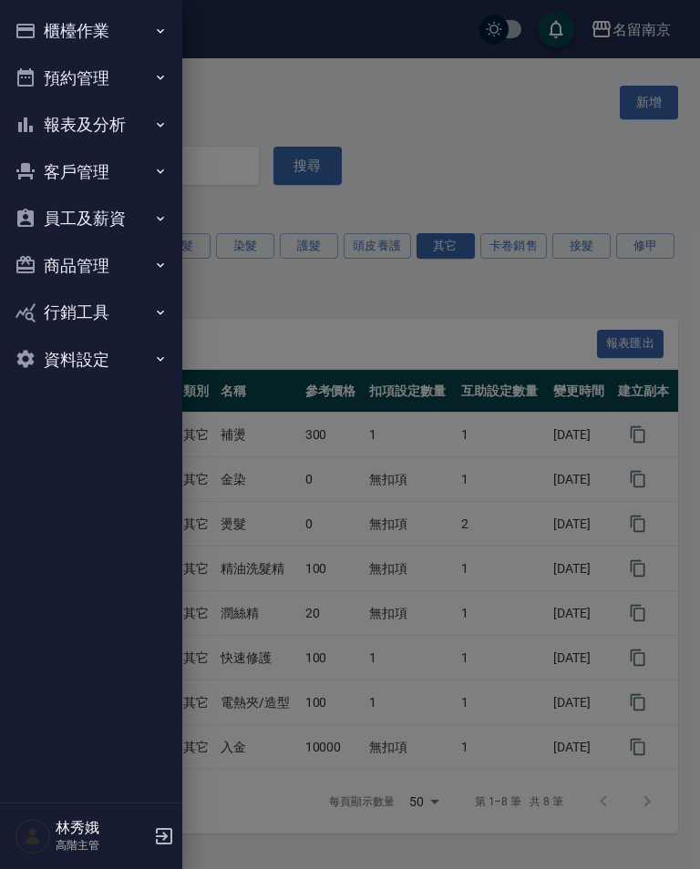
click at [155, 847] on icon "button" at bounding box center [164, 836] width 22 height 22
